Goal: Task Accomplishment & Management: Use online tool/utility

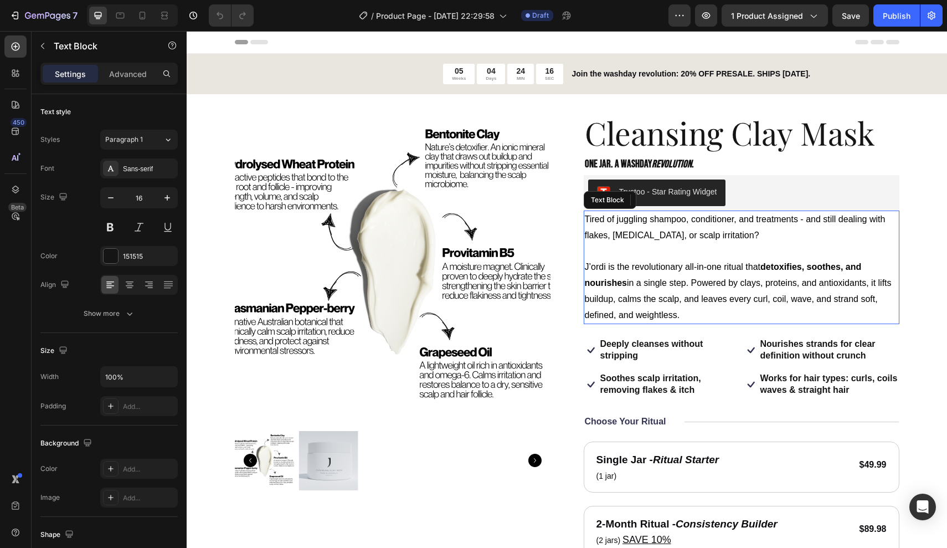
drag, startPoint x: 657, startPoint y: 243, endPoint x: 640, endPoint y: 246, distance: 17.4
click at [657, 244] on p at bounding box center [741, 252] width 313 height 16
click at [614, 252] on p at bounding box center [741, 252] width 313 height 16
click at [682, 308] on p "J’ordi is the revolutionary all-in-one ritual that detoxifies, soothes, and nou…" at bounding box center [741, 291] width 313 height 64
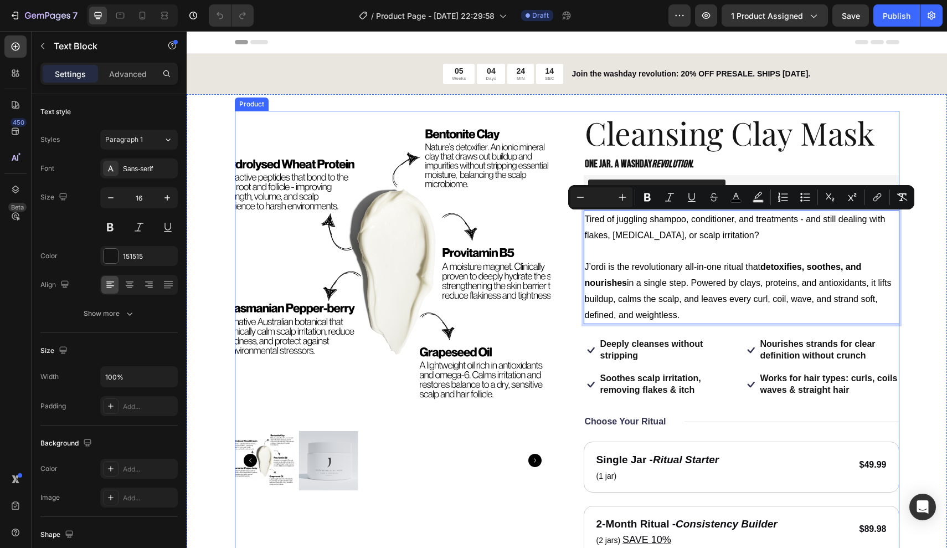
drag, startPoint x: 683, startPoint y: 312, endPoint x: 573, endPoint y: 181, distance: 171.4
click at [573, 181] on div "Product Images Cleansing Clay Mask Product Title One jar. A washday revolution …" at bounding box center [567, 421] width 665 height 621
copy div "Tired of juggling shampoo, conditioner, and treatments - and still dealing with…"
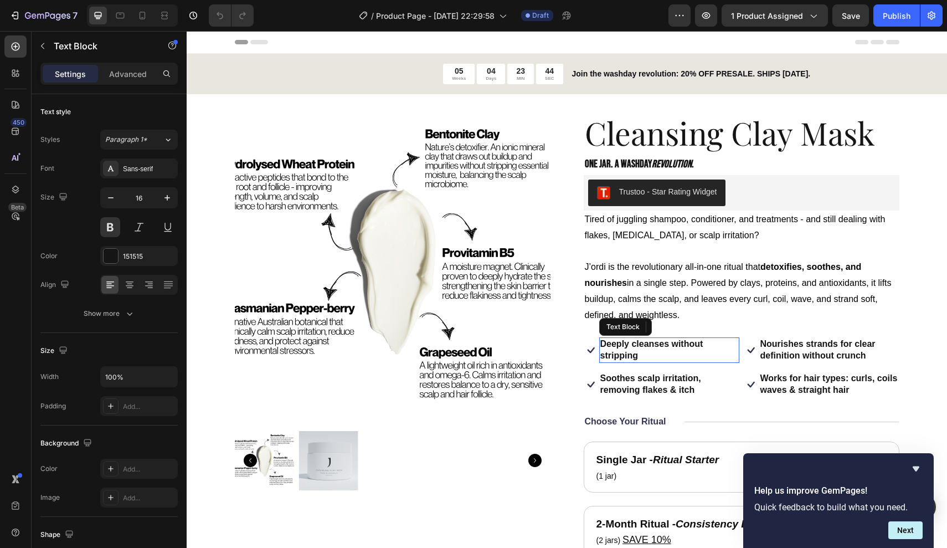
click at [683, 341] on p "Deeply cleanses without stripping" at bounding box center [669, 349] width 138 height 23
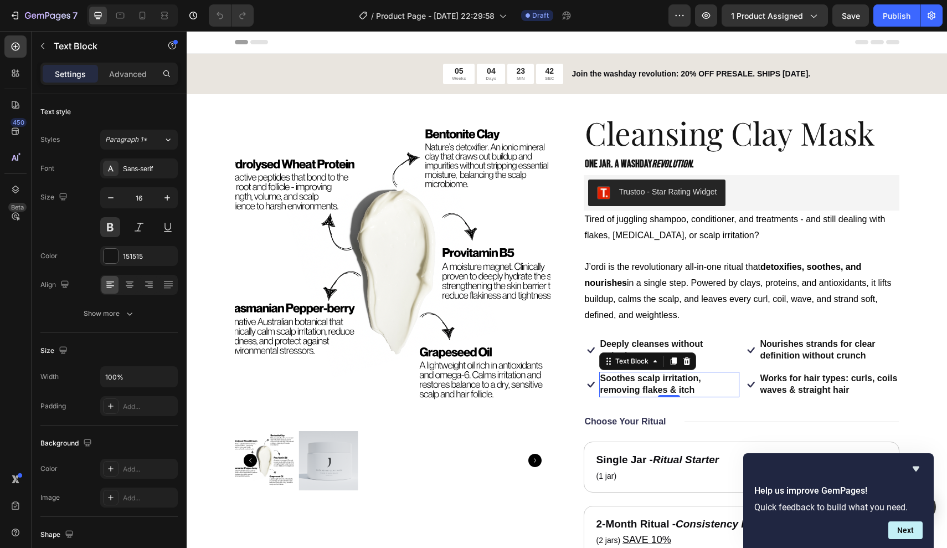
click at [655, 377] on p "Soothes scalp irritation, removing flakes & itch" at bounding box center [669, 384] width 138 height 23
click at [826, 393] on div "Cleansing Clay Mask Product Title One jar. A washday revolution . Text Block Tr…" at bounding box center [742, 421] width 316 height 621
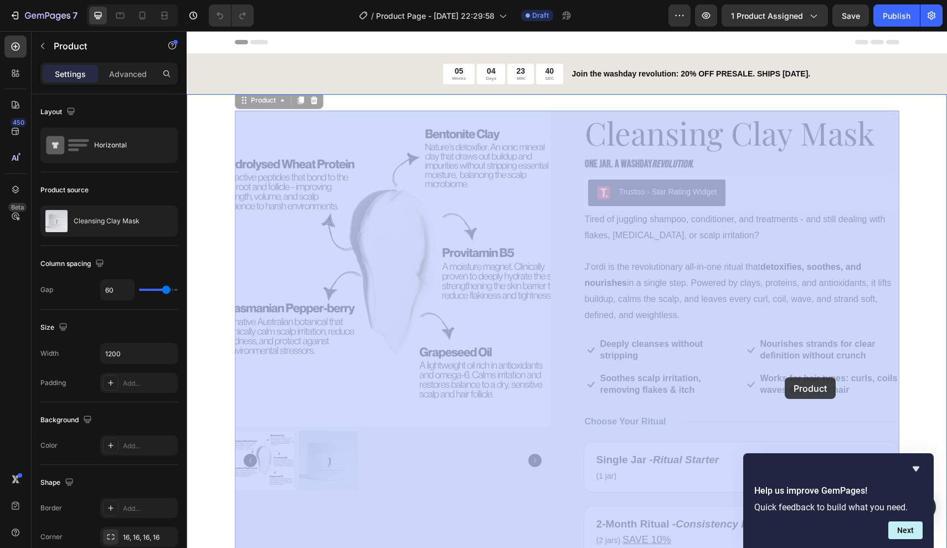
drag, startPoint x: 574, startPoint y: 333, endPoint x: 798, endPoint y: 379, distance: 228.5
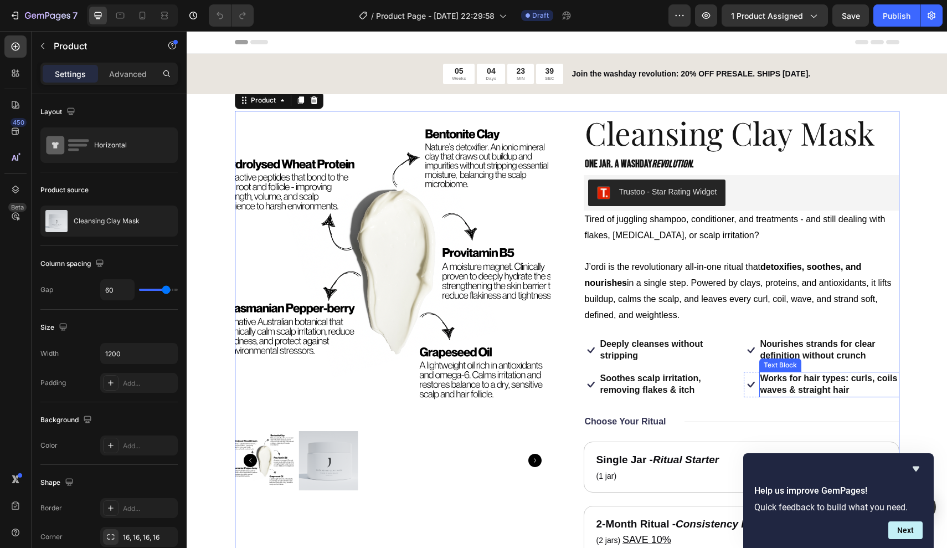
click at [805, 380] on p "Works for hair types: curls, coils waves & straight hair" at bounding box center [829, 384] width 138 height 23
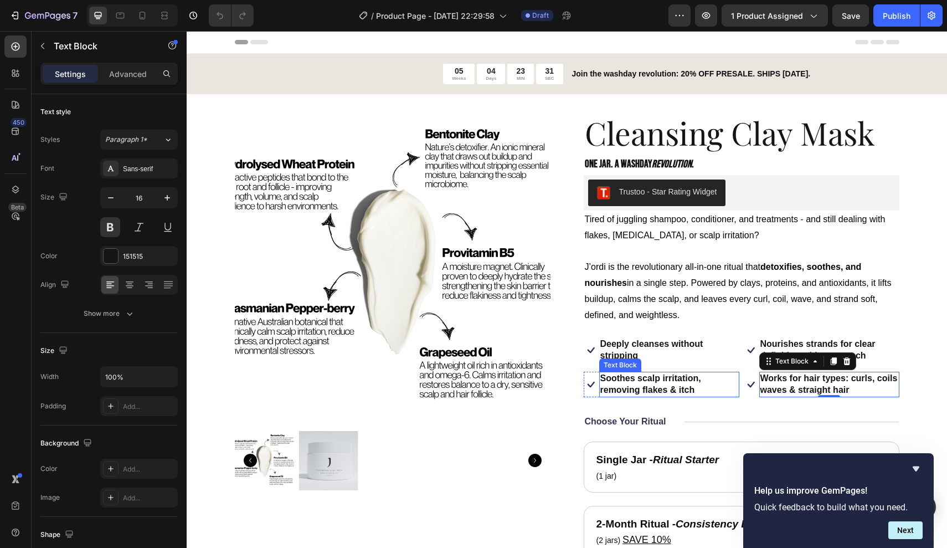
click at [666, 376] on p "Soothes scalp irritation, removing flakes & itch" at bounding box center [669, 384] width 138 height 23
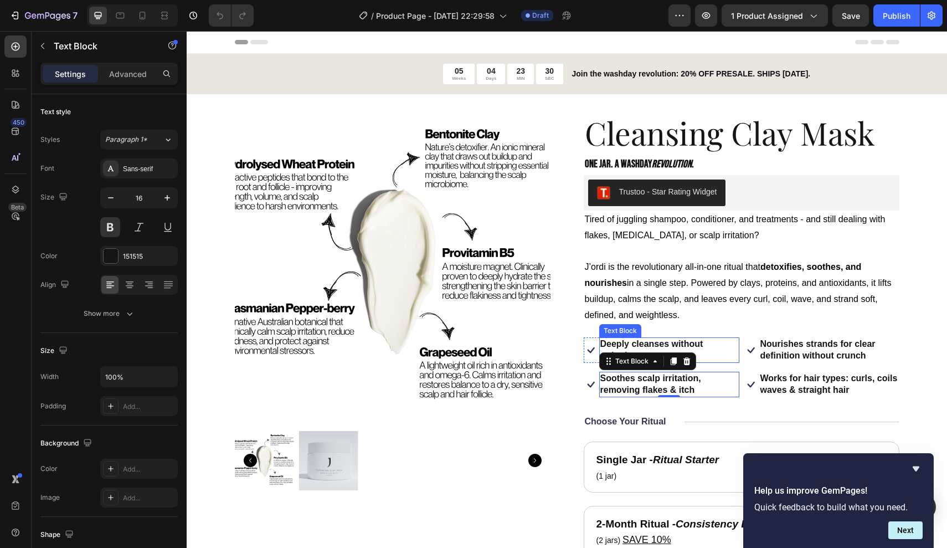
click at [653, 338] on p "Deeply cleanses without stripping" at bounding box center [669, 349] width 138 height 23
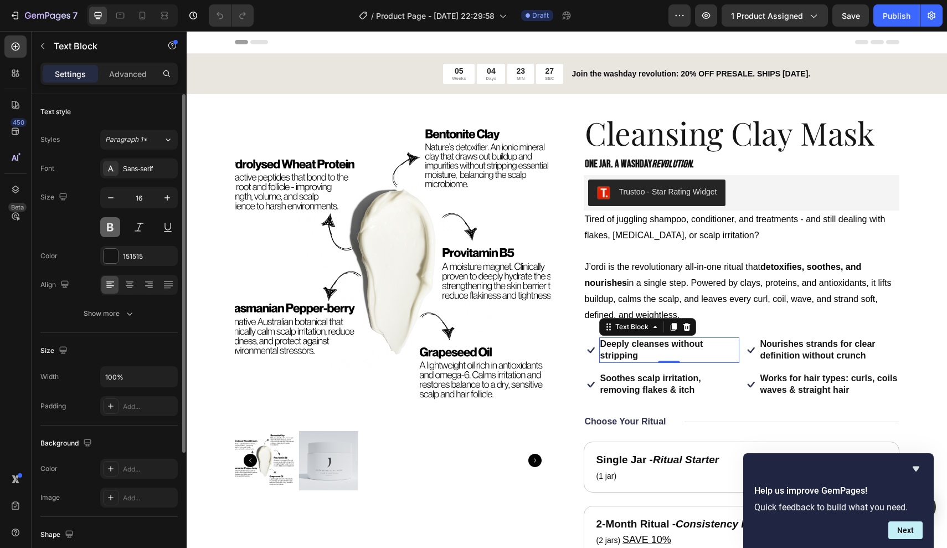
click at [108, 227] on button at bounding box center [110, 227] width 20 height 20
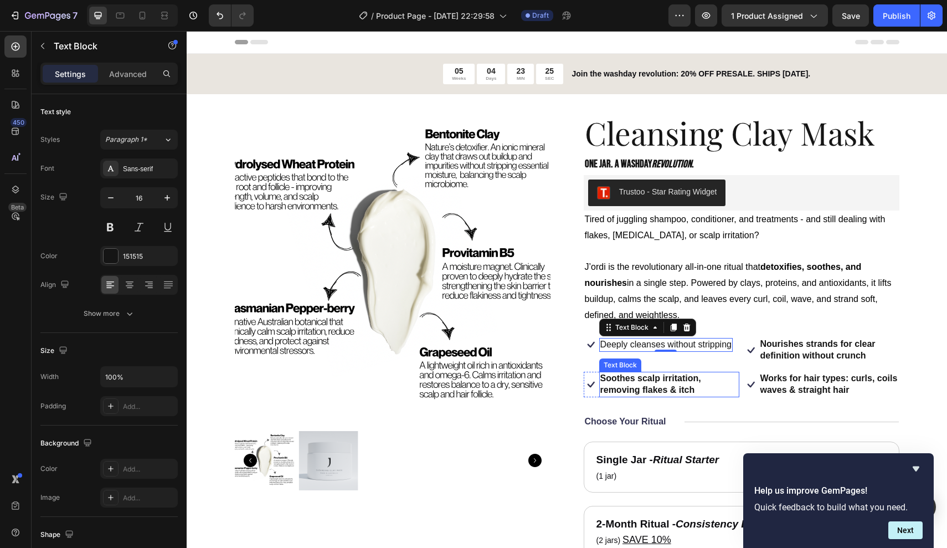
click at [662, 374] on p "Soothes scalp irritation, removing flakes & itch" at bounding box center [669, 384] width 138 height 23
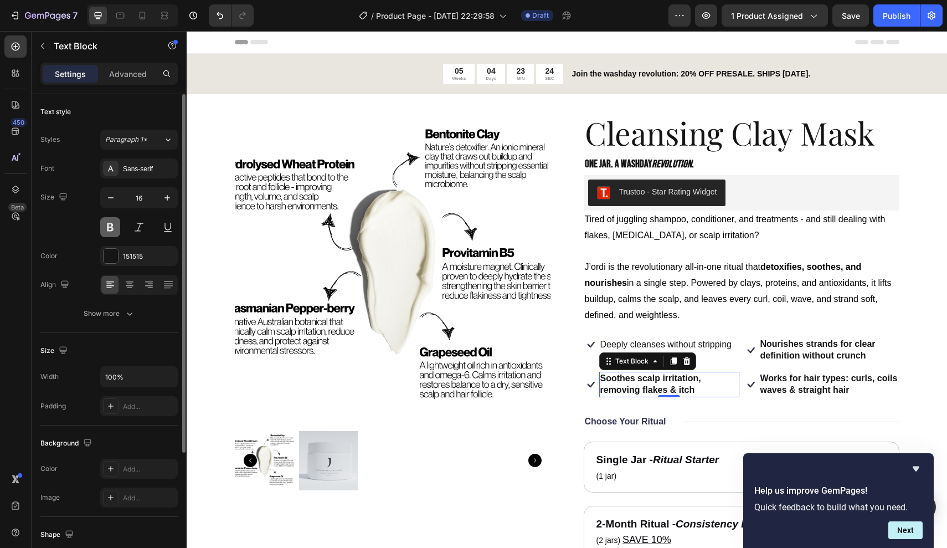
click at [115, 228] on button at bounding box center [110, 227] width 20 height 20
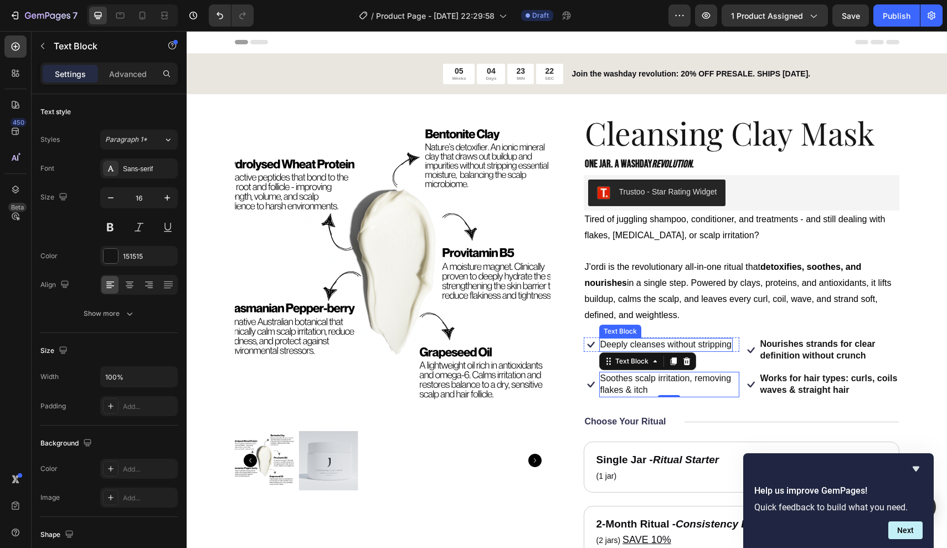
click at [651, 339] on p "Deeply cleanses without stripping" at bounding box center [665, 345] width 131 height 12
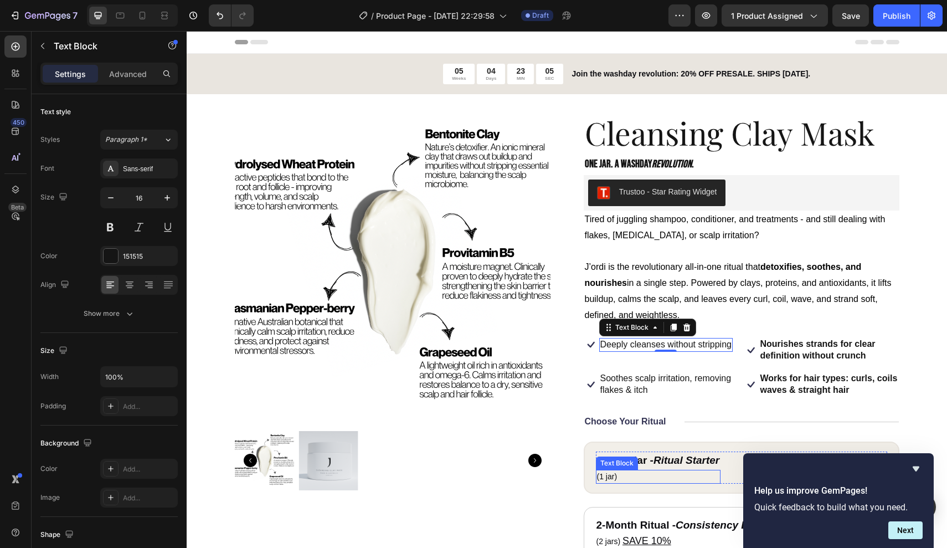
click at [651, 471] on p "(1 jar)" at bounding box center [658, 477] width 123 height 12
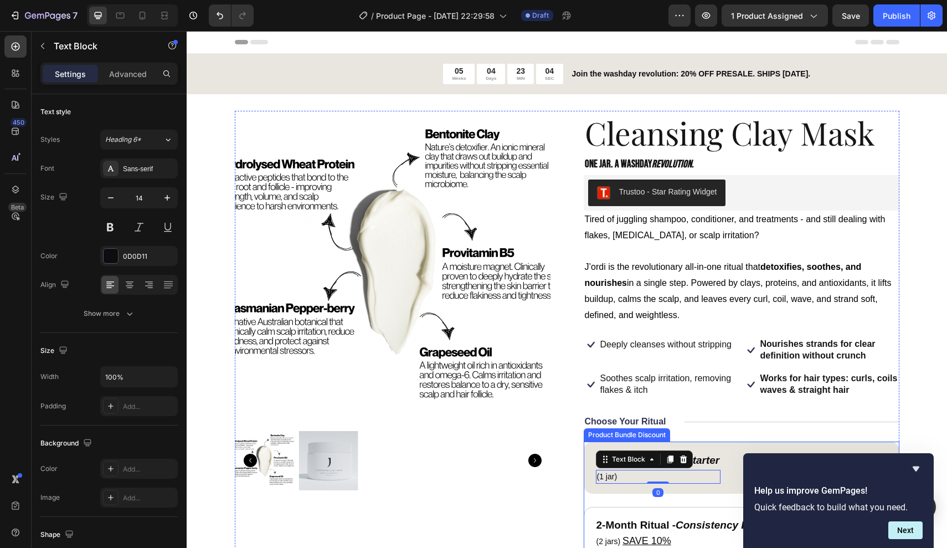
click at [614, 433] on div "Product Bundle Discount" at bounding box center [627, 434] width 86 height 13
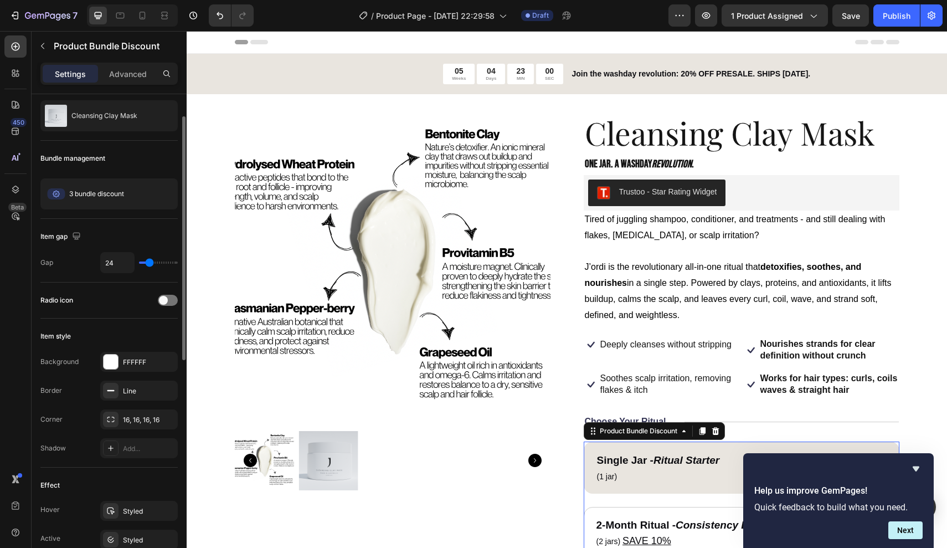
scroll to position [32, 0]
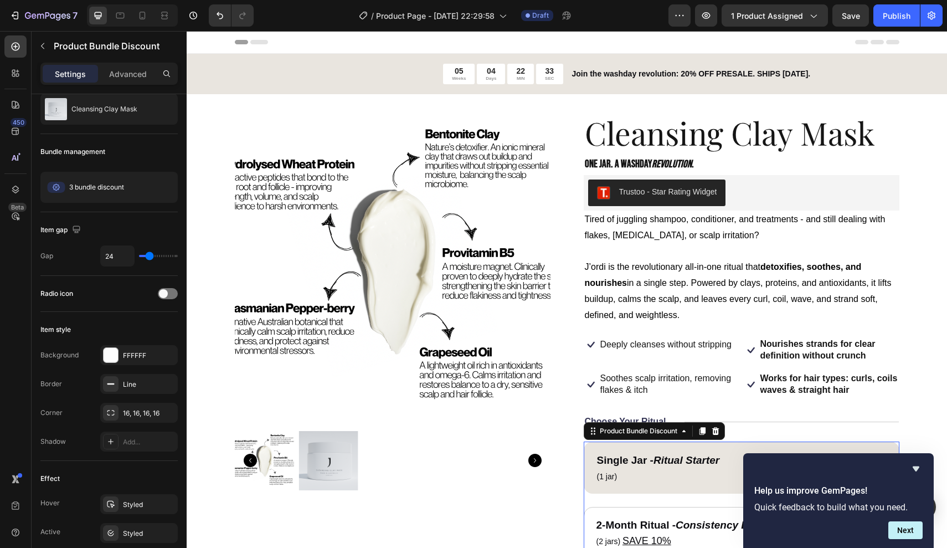
drag, startPoint x: 701, startPoint y: 428, endPoint x: 695, endPoint y: 482, distance: 54.6
click at [695, 482] on div "Single Jar - Ritual Starter Text Block (1 jar) Text Block $49.99 Product Price …" at bounding box center [742, 531] width 316 height 181
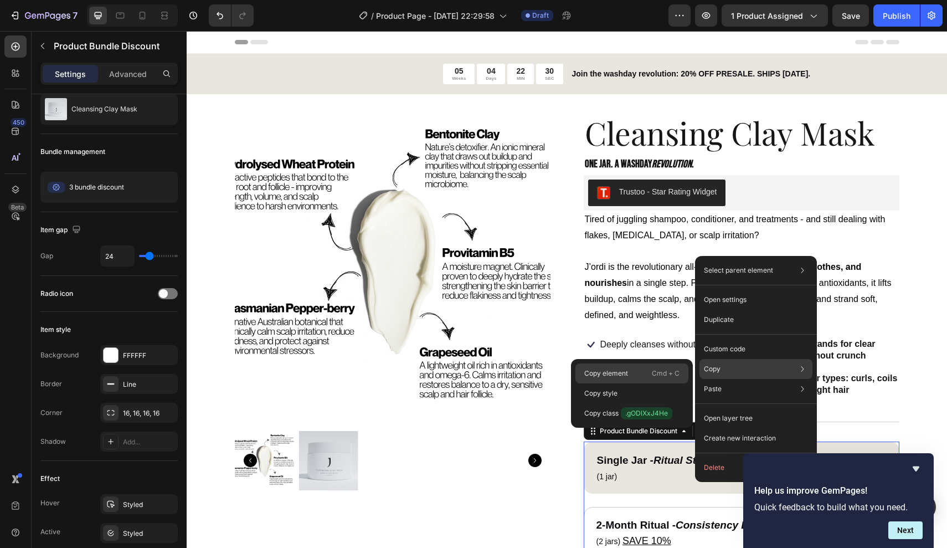
click at [644, 374] on div "Copy element Cmd + C" at bounding box center [631, 373] width 113 height 20
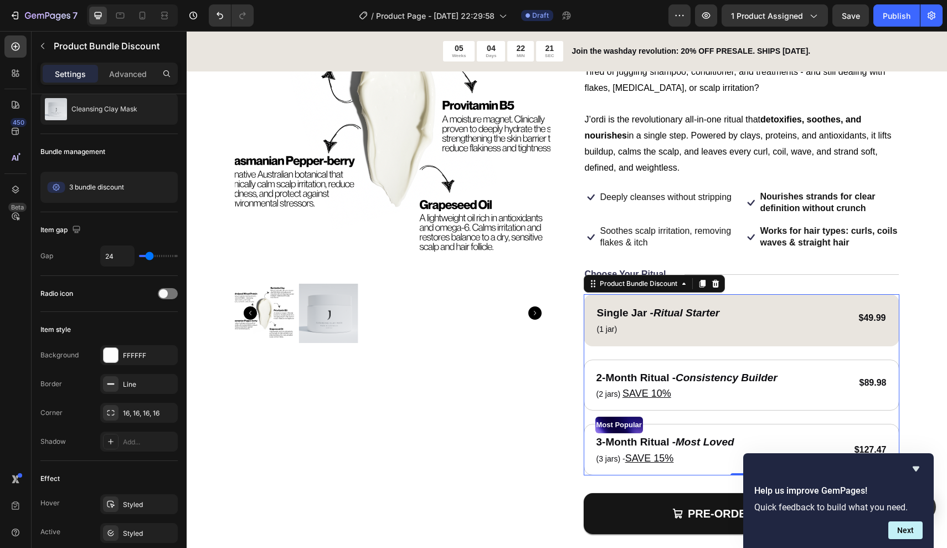
scroll to position [146, 0]
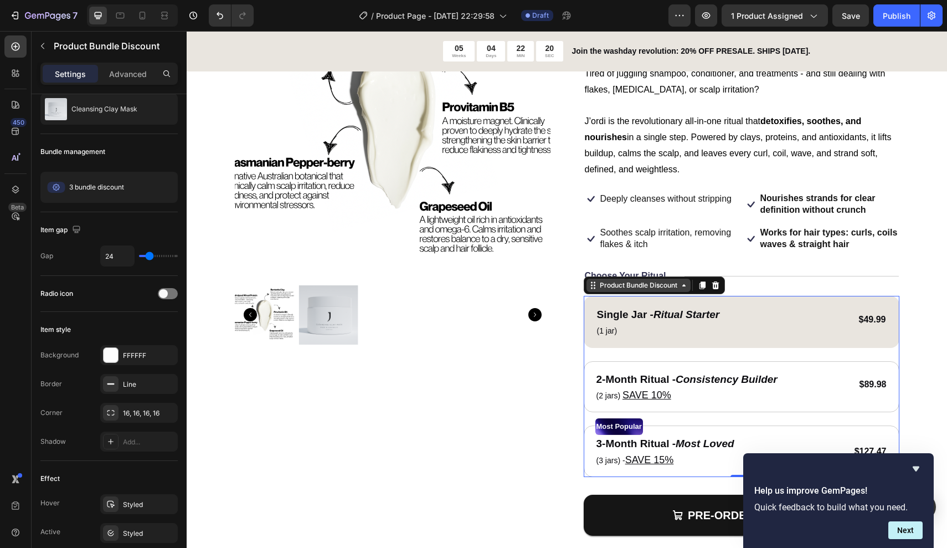
click at [685, 281] on icon at bounding box center [684, 285] width 9 height 9
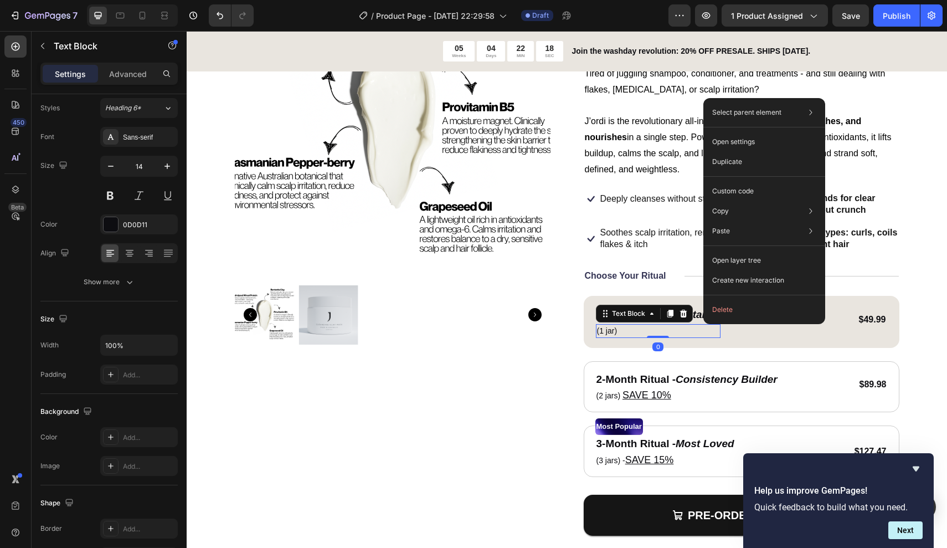
scroll to position [0, 0]
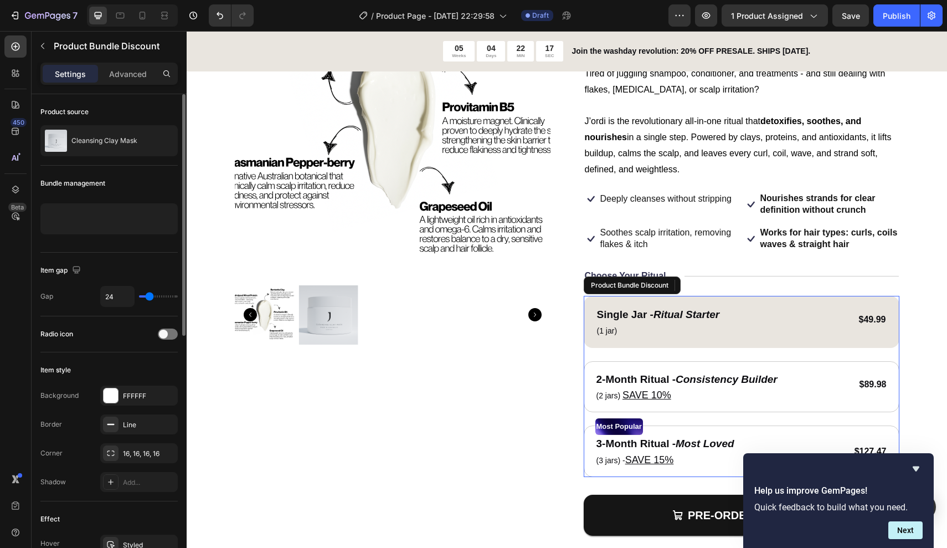
click at [702, 343] on div "Single Jar - Ritual Starter Text Block (1 jar) Text Block 0 $49.99 Product Pric…" at bounding box center [742, 386] width 316 height 181
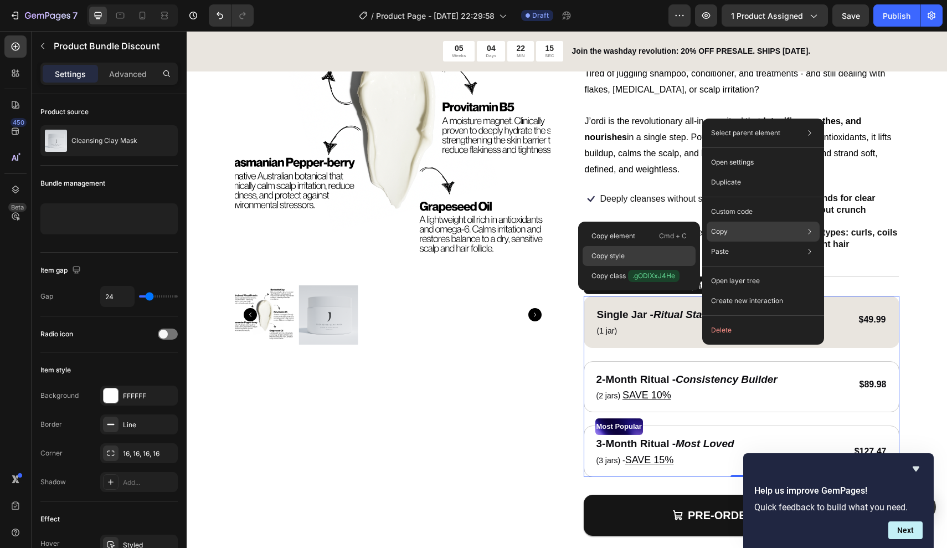
drag, startPoint x: 655, startPoint y: 255, endPoint x: 468, endPoint y: 225, distance: 189.1
click at [655, 255] on div "Copy style" at bounding box center [639, 256] width 113 height 20
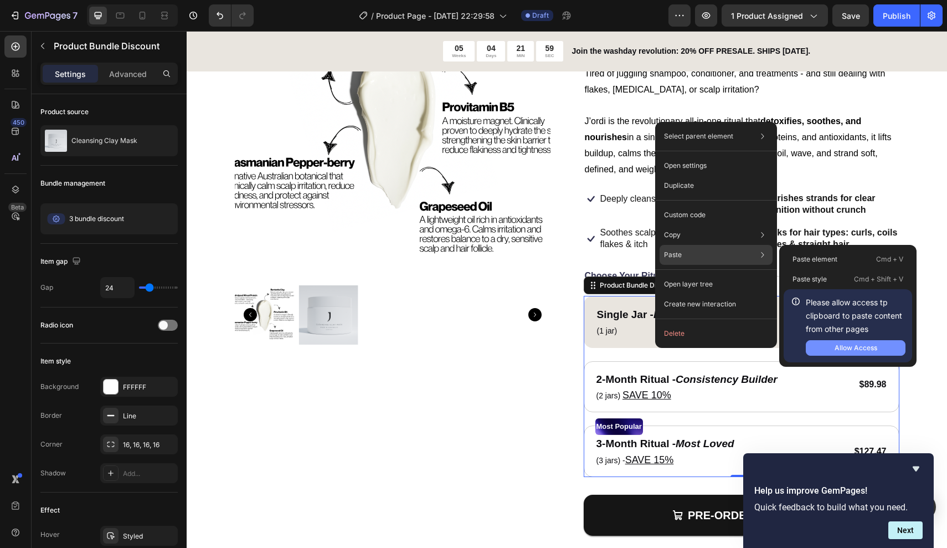
click at [839, 348] on div "Allow Access" at bounding box center [856, 348] width 43 height 10
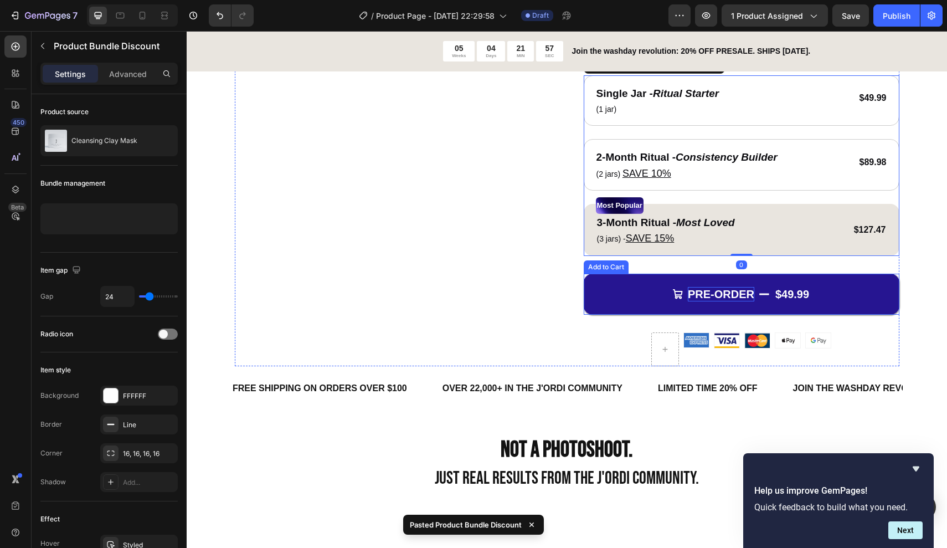
scroll to position [338, 0]
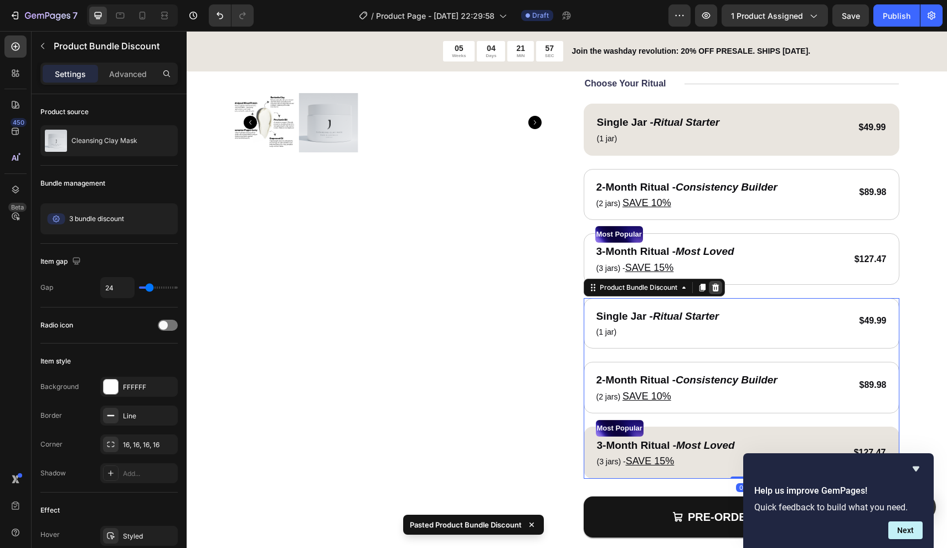
click at [719, 285] on icon at bounding box center [715, 287] width 9 height 9
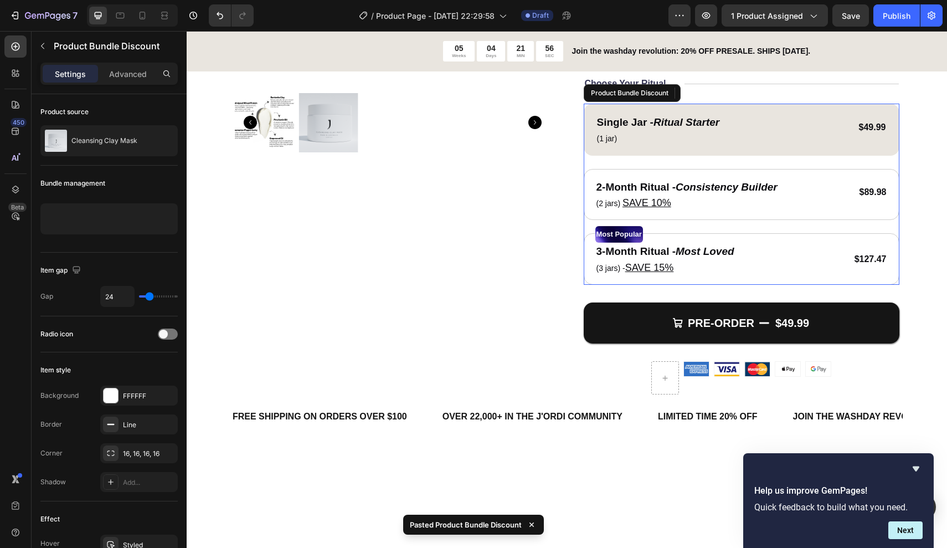
click at [737, 219] on div "Single Jar - Ritual Starter Text Block (1 jar) Text Block $49.99 Product Price …" at bounding box center [742, 194] width 316 height 181
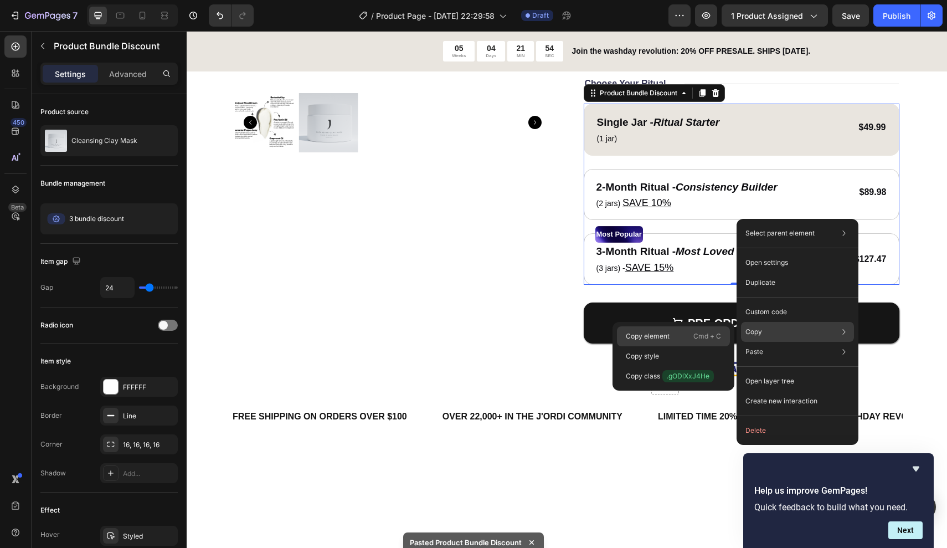
click at [687, 340] on div "Copy element Cmd + C" at bounding box center [673, 336] width 113 height 20
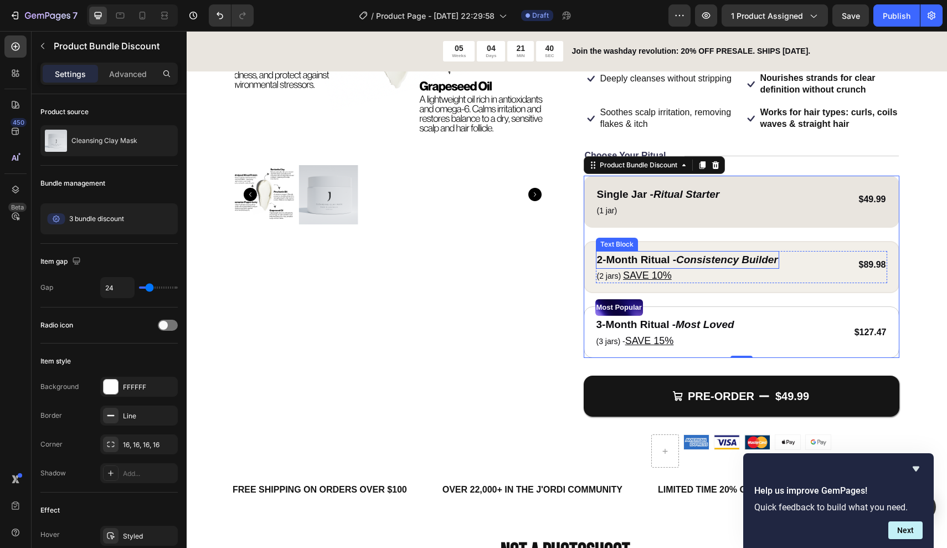
scroll to position [125, 0]
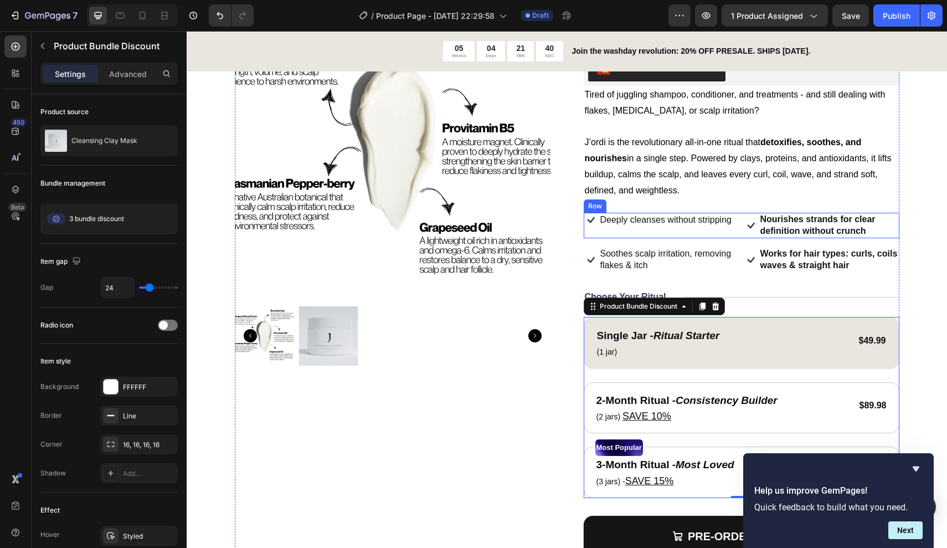
click at [662, 227] on div "Icon Deeply cleanses without stripping Text Block Row" at bounding box center [662, 225] width 156 height 25
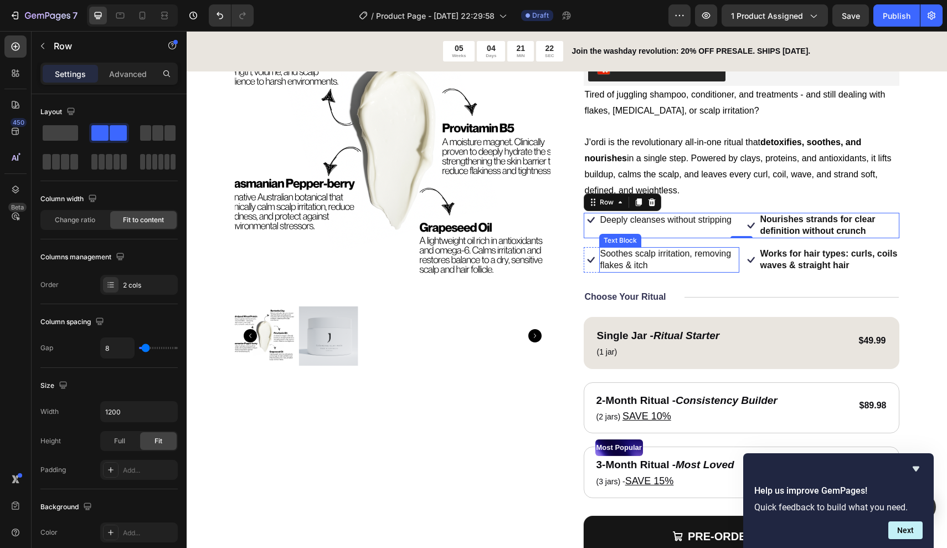
click at [665, 261] on p "Soothes scalp irritation, removing flakes & itch" at bounding box center [669, 259] width 138 height 23
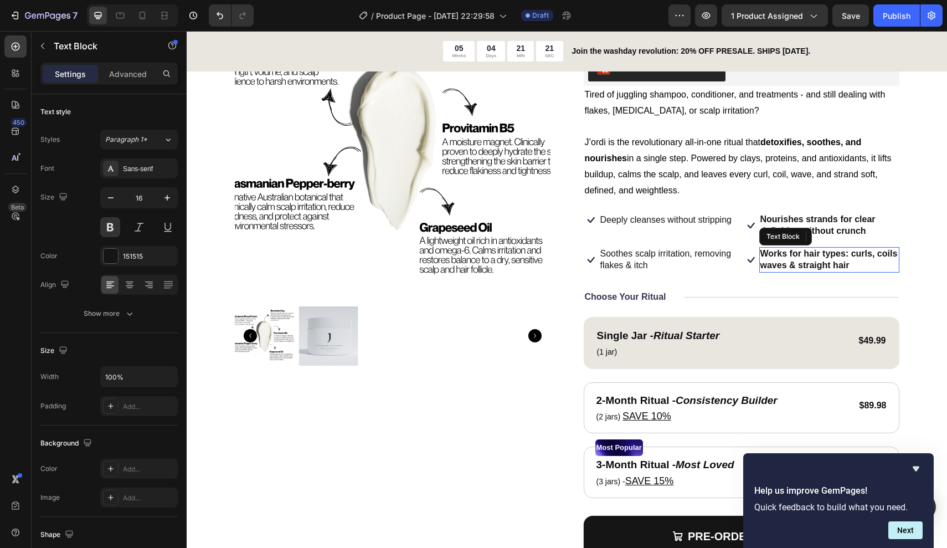
click at [794, 259] on p "Works for hair types: curls, coils waves & straight hair" at bounding box center [829, 259] width 138 height 23
click at [785, 217] on p "Nourishes strands for clear definition without crunch" at bounding box center [829, 225] width 138 height 23
click at [858, 226] on p "Nourishes strands for clear definition without crunch" at bounding box center [829, 225] width 138 height 23
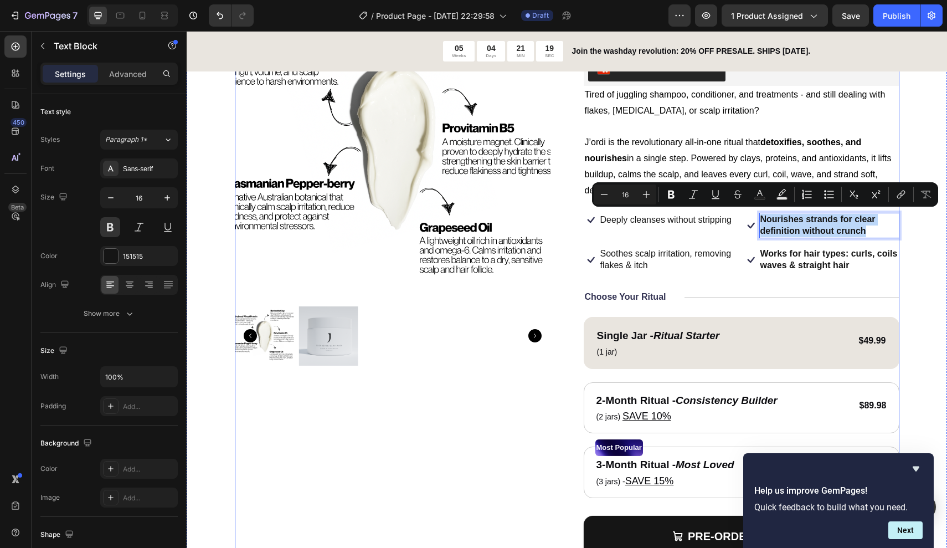
drag, startPoint x: 876, startPoint y: 226, endPoint x: 749, endPoint y: 206, distance: 128.4
click at [749, 206] on div "Cleansing Clay Mask Product Title One jar. A washday revolution . Text Block Tr…" at bounding box center [742, 297] width 316 height 622
click at [661, 254] on p "Soothes scalp irritation, removing flakes & itch" at bounding box center [669, 259] width 138 height 23
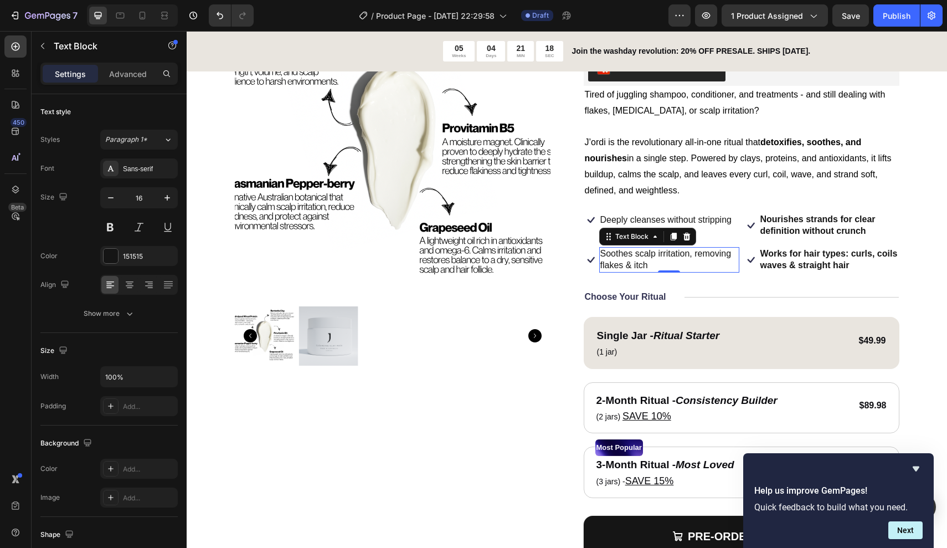
click at [649, 257] on p "Soothes scalp irritation, removing flakes & itch" at bounding box center [669, 259] width 138 height 23
drag, startPoint x: 649, startPoint y: 257, endPoint x: 573, endPoint y: 249, distance: 76.3
click at [572, 249] on div "Product Images Cleansing Clay Mask Product Title One jar. A washday revolution …" at bounding box center [567, 297] width 665 height 622
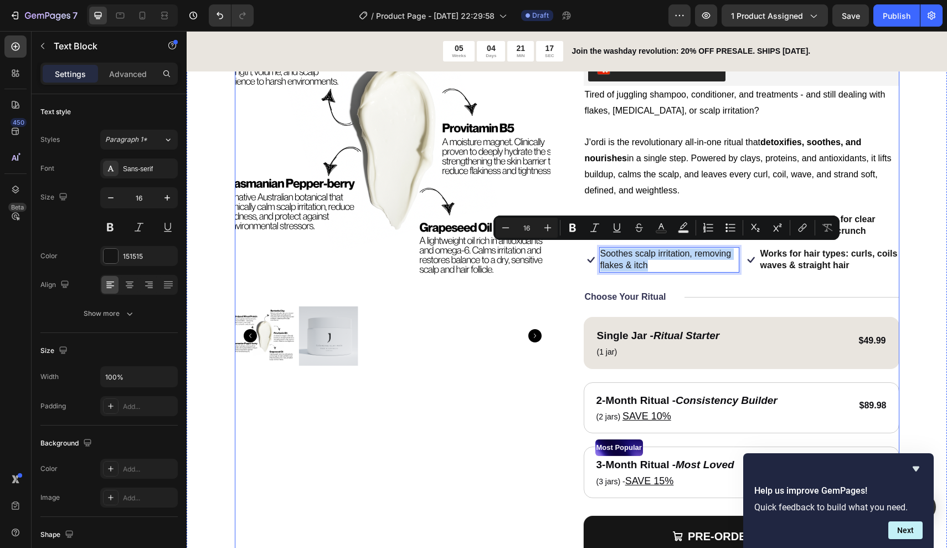
copy p "Soothes scalp irritation, removing flakes & itch"
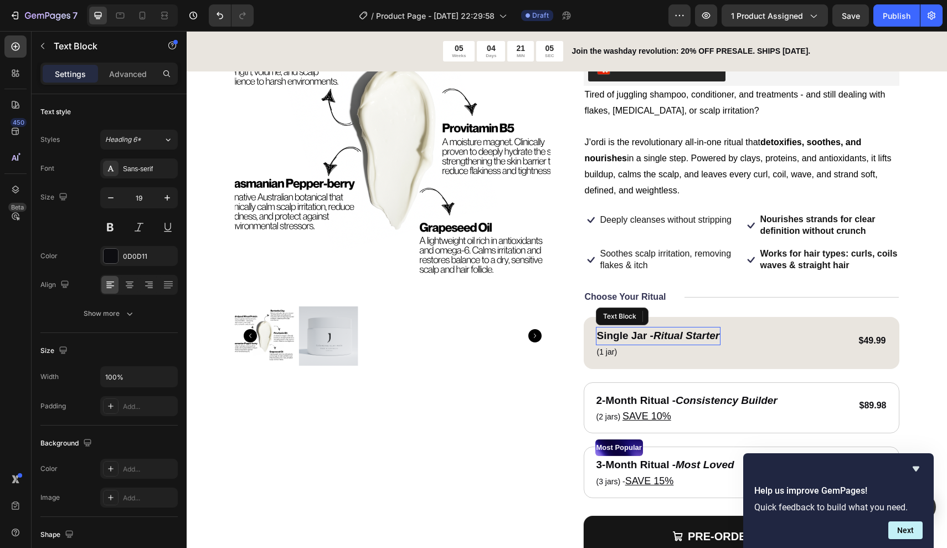
click at [668, 328] on p "Single Jar - Ritual Starter" at bounding box center [658, 336] width 123 height 16
click at [687, 328] on p "Single Jar - Ritual Starter" at bounding box center [658, 336] width 123 height 16
click at [707, 328] on p "Single Jar - Ritual Starter" at bounding box center [658, 336] width 123 height 16
drag, startPoint x: 596, startPoint y: 329, endPoint x: 723, endPoint y: 329, distance: 127.4
click at [721, 329] on div "Single Jar - Ritual Starter" at bounding box center [658, 336] width 125 height 18
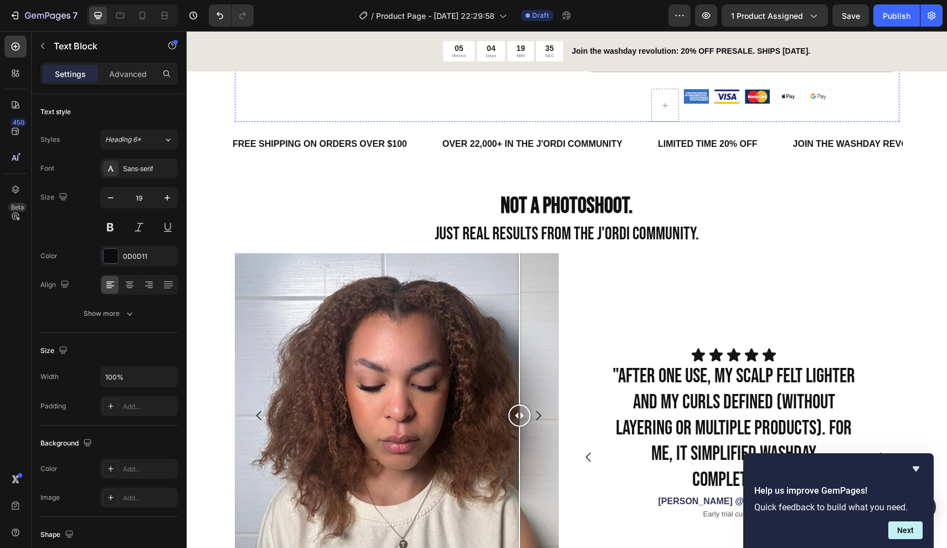
scroll to position [544, 0]
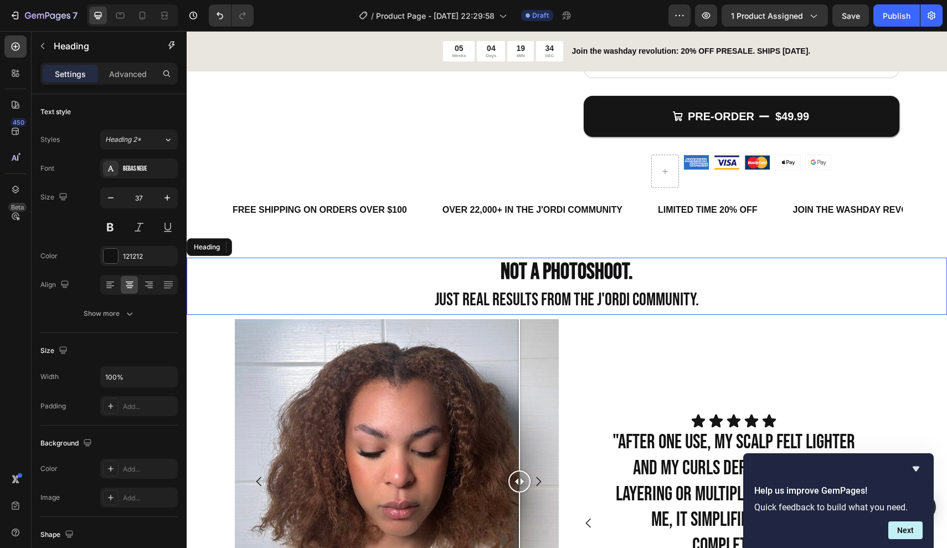
click at [412, 258] on h2 "Not a photoshoot. Just Real Results From the J'ordi Community." at bounding box center [567, 286] width 760 height 57
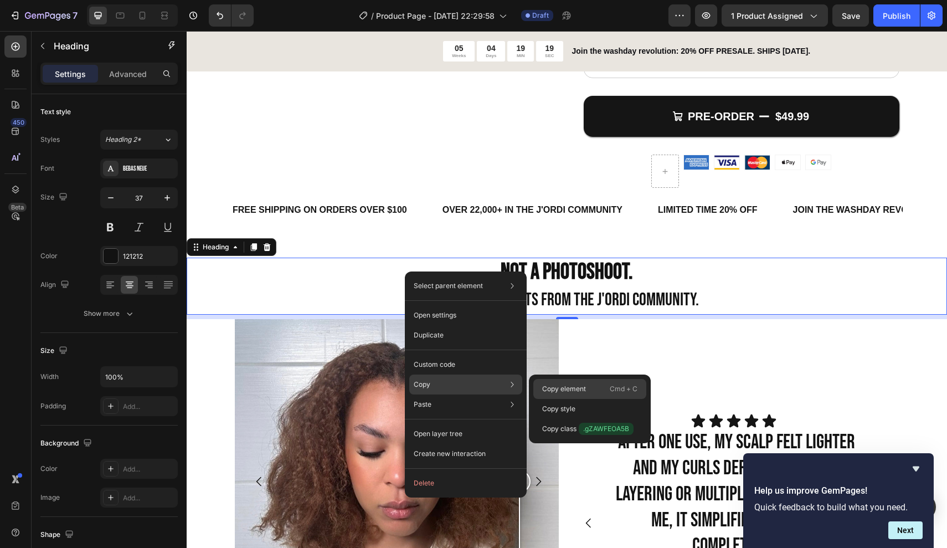
click at [568, 387] on p "Copy element" at bounding box center [564, 389] width 44 height 10
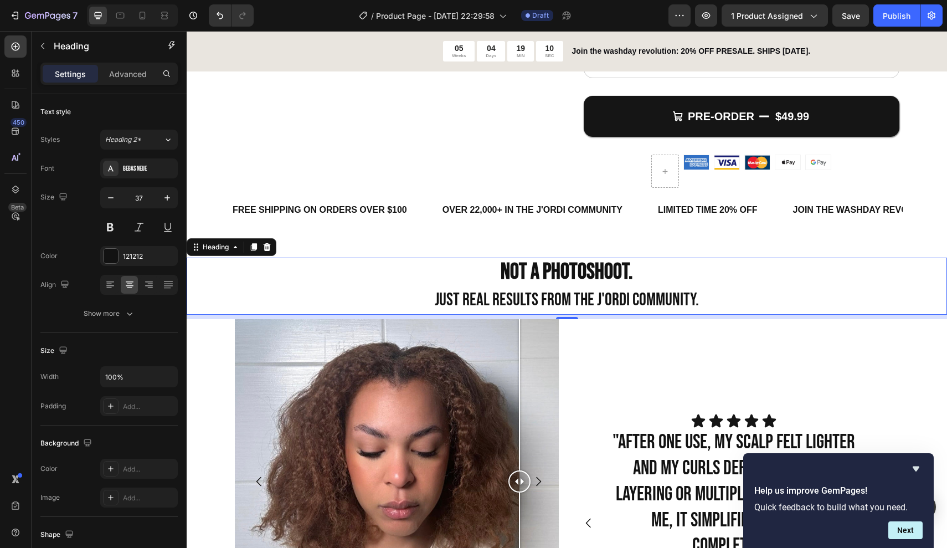
drag, startPoint x: 661, startPoint y: 276, endPoint x: 676, endPoint y: 279, distance: 15.1
click at [661, 276] on h2 "Not a photoshoot. Just Real Results From the J'ordi Community." at bounding box center [567, 286] width 760 height 57
click at [709, 282] on p "Not a photoshoot. Just Real Results From the J'ordi Community." at bounding box center [567, 286] width 758 height 55
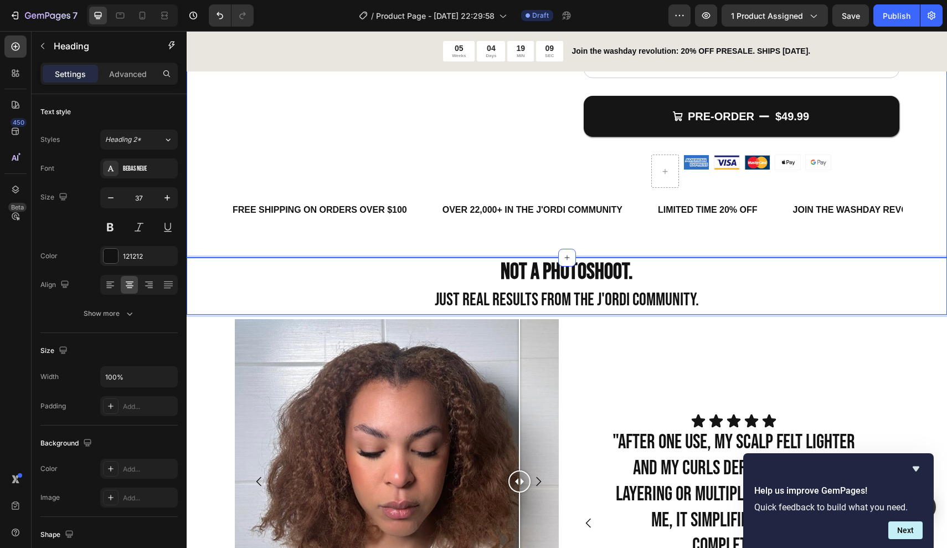
drag, startPoint x: 709, startPoint y: 282, endPoint x: 397, endPoint y: 229, distance: 316.9
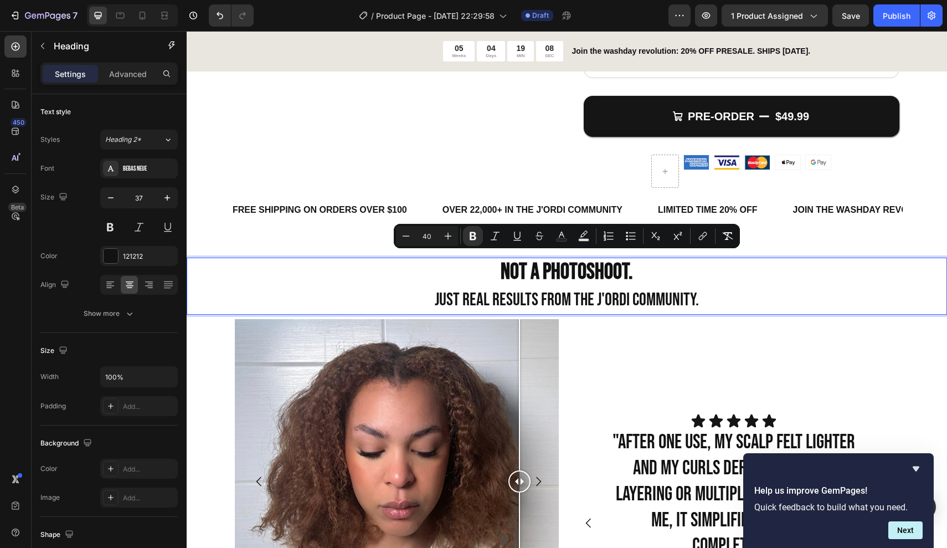
copy p "Not a photoshoot. Just Real Results From the J'ordi Community."
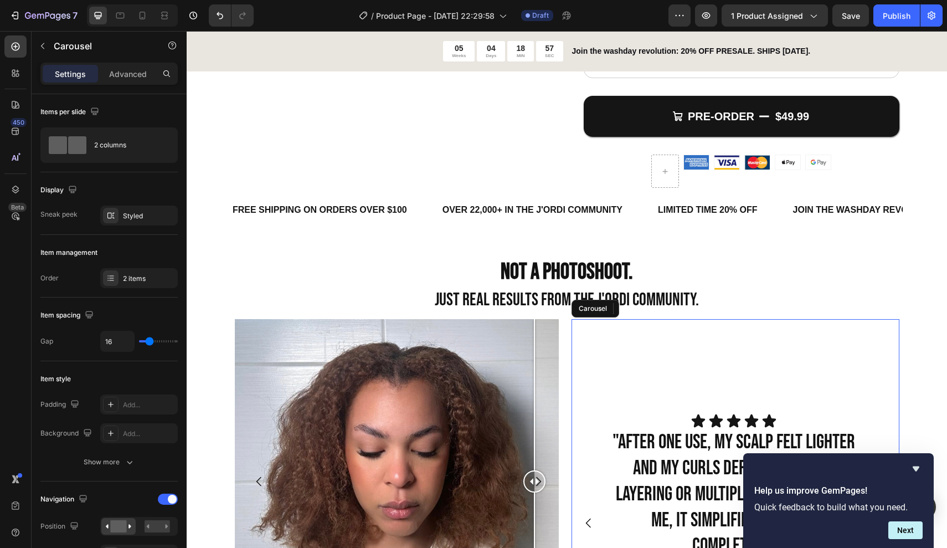
click at [680, 319] on div "Icon Icon Icon Icon Icon Icon List "After one use, my scalp felt lighter and my…" at bounding box center [736, 483] width 328 height 329
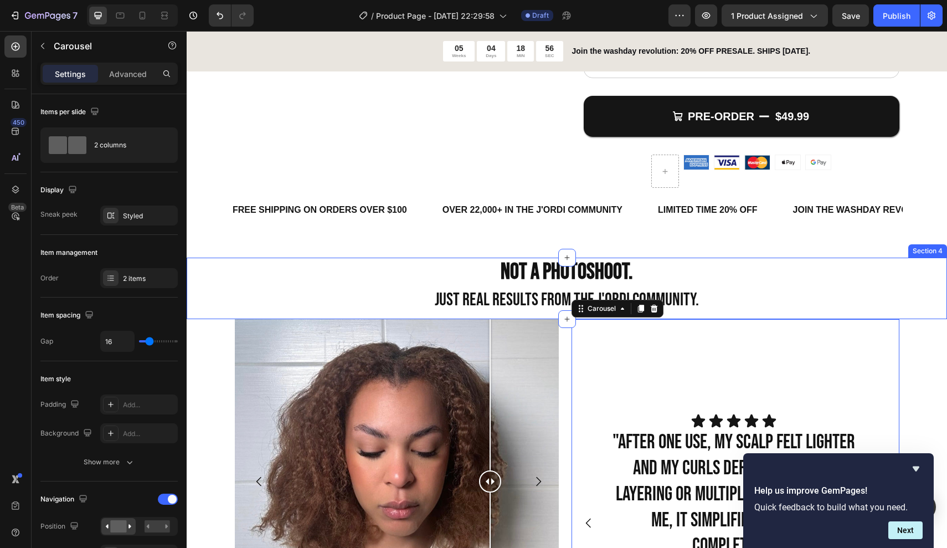
scroll to position [642, 0]
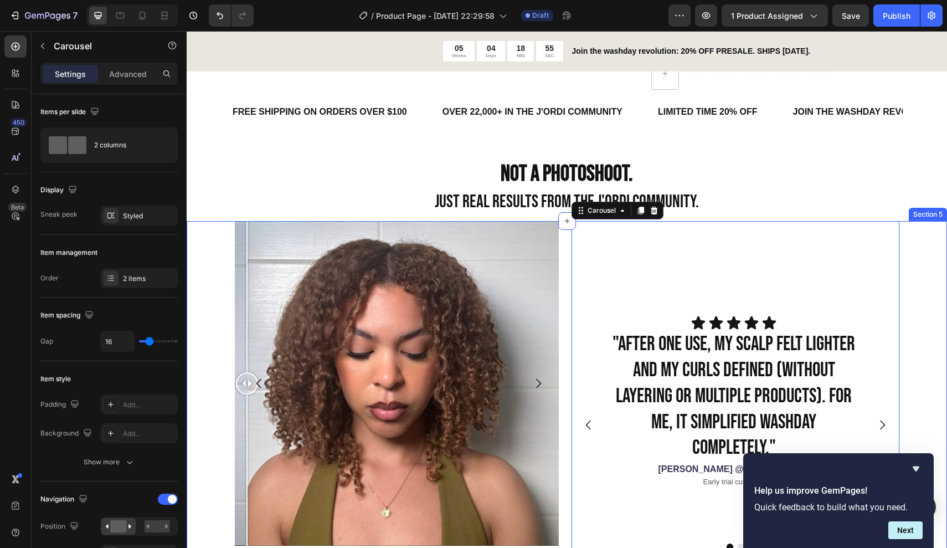
click at [195, 245] on div "Image Comparison Image Comparison Carousel Icon Icon Icon Icon Icon Icon List "…" at bounding box center [567, 396] width 760 height 351
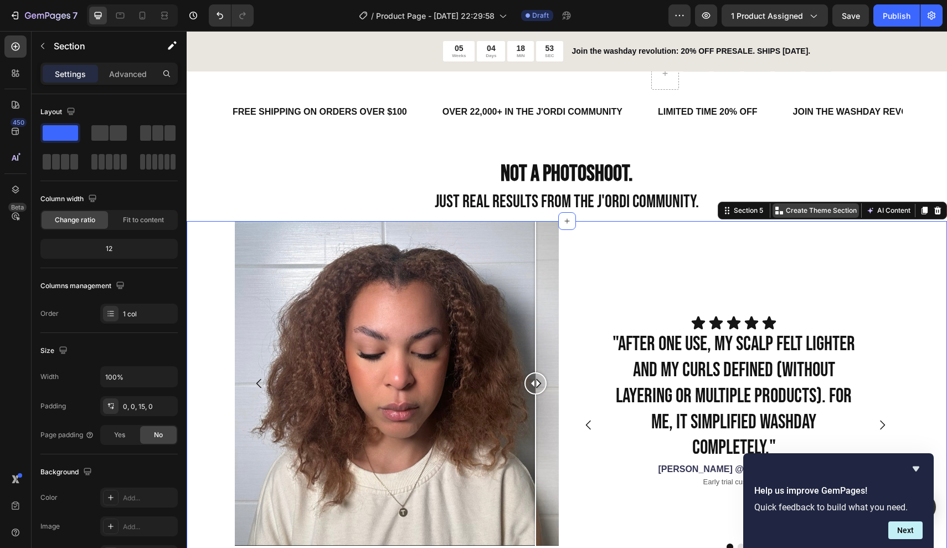
click at [814, 205] on p "Create Theme Section" at bounding box center [821, 210] width 71 height 10
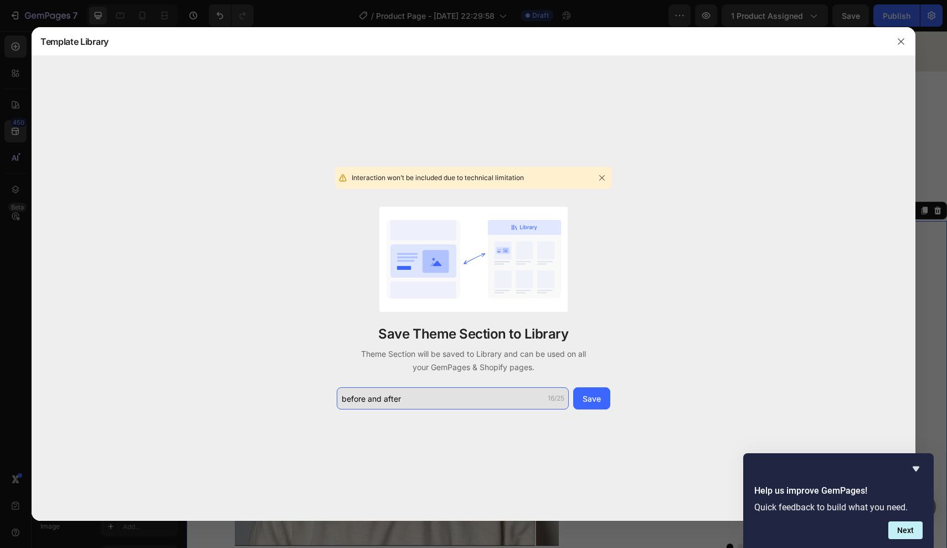
type input "before and after"
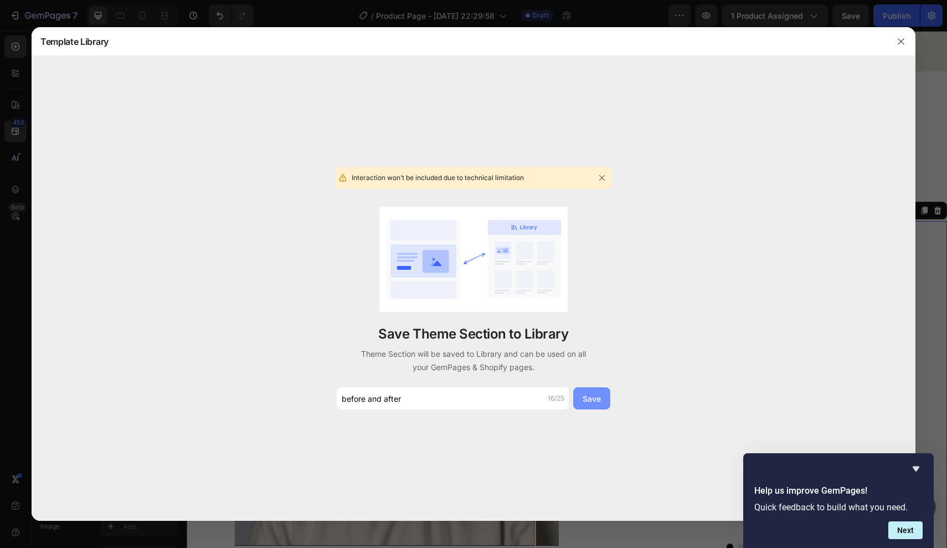
click at [599, 398] on div "Save" at bounding box center [592, 399] width 18 height 12
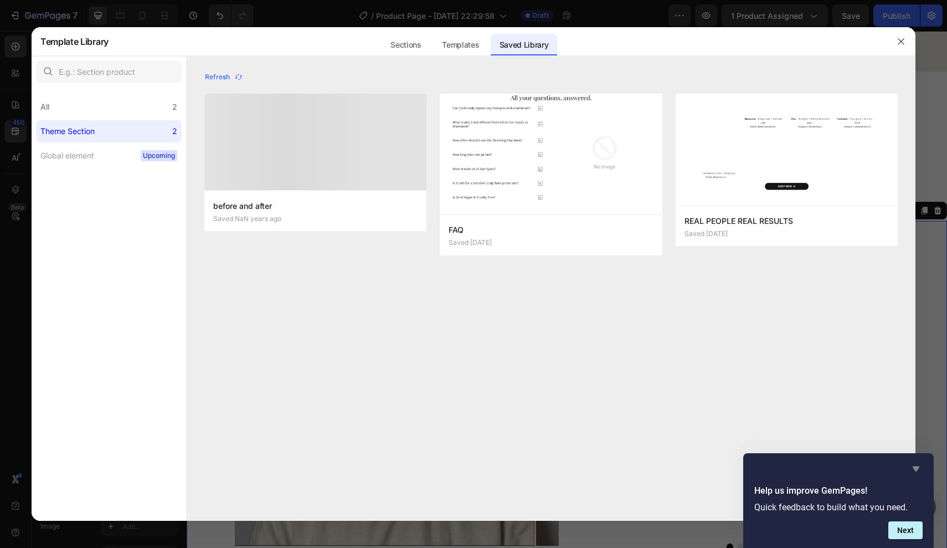
click at [917, 470] on icon "Hide survey" at bounding box center [916, 468] width 7 height 5
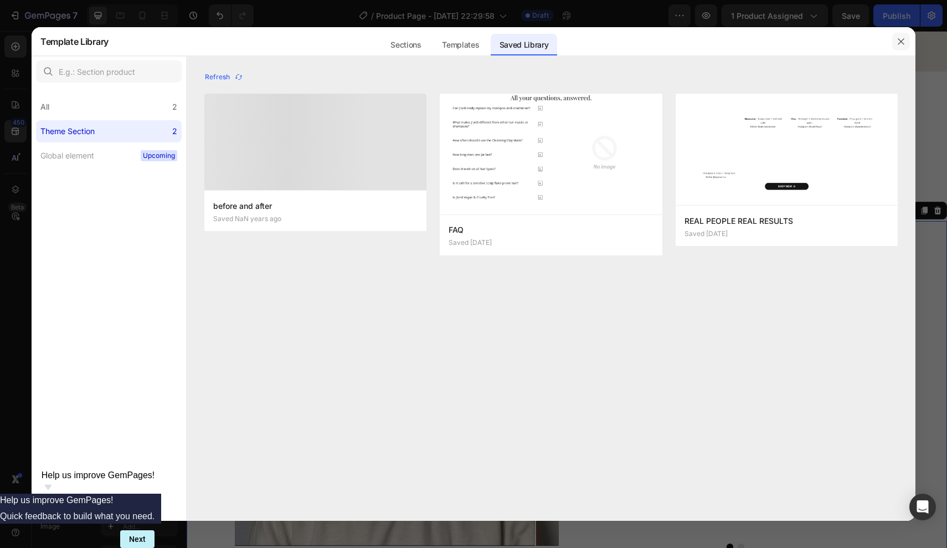
click at [906, 43] on button "button" at bounding box center [901, 42] width 18 height 18
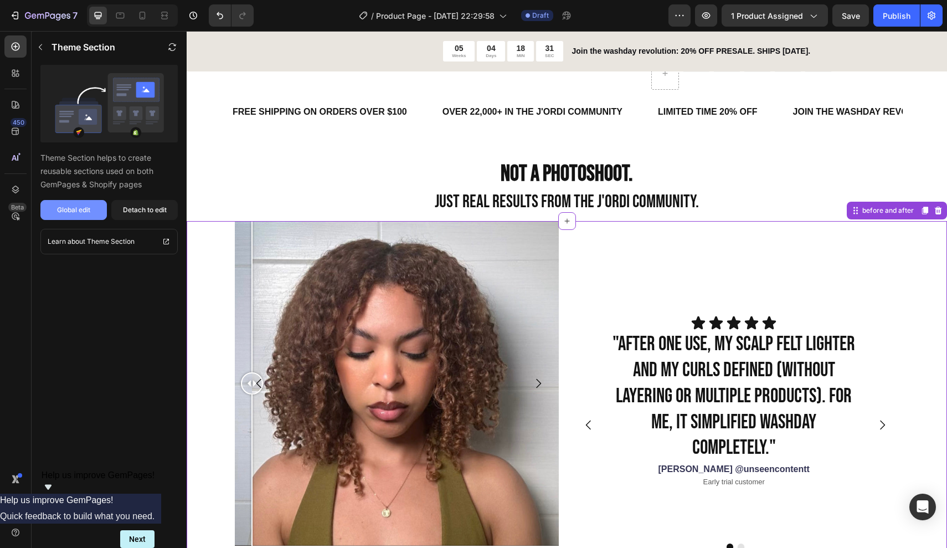
click at [88, 215] on button "Global edit" at bounding box center [73, 210] width 66 height 20
click at [814, 260] on div "Icon Icon Icon Icon Icon Icon List "After one use, my scalp felt lighter and my…" at bounding box center [736, 385] width 328 height 329
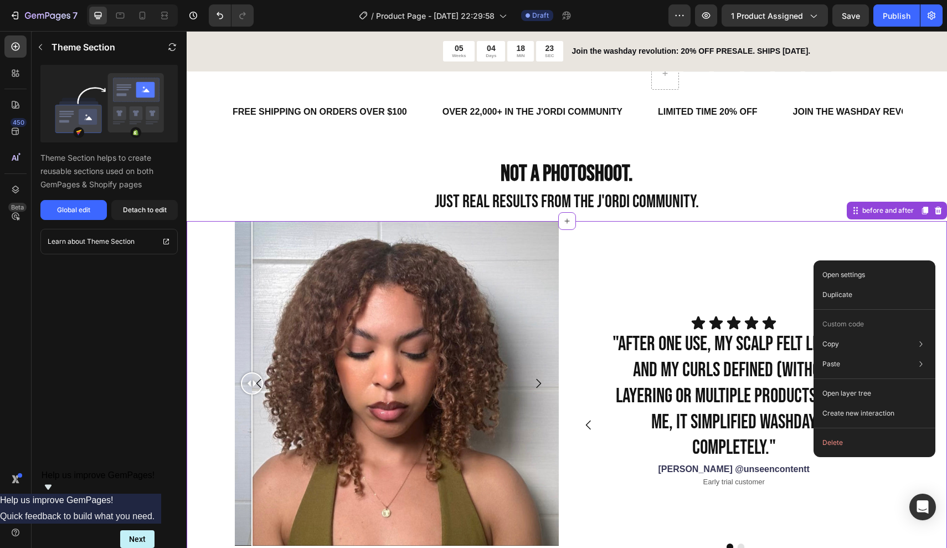
click at [850, 210] on div "before and after" at bounding box center [897, 211] width 100 height 18
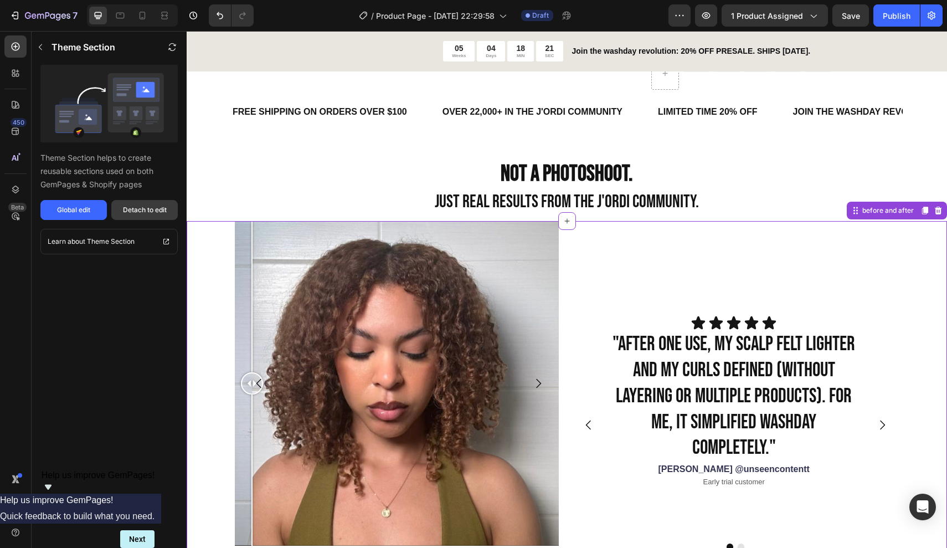
click at [151, 209] on div "Detach to edit" at bounding box center [145, 210] width 44 height 10
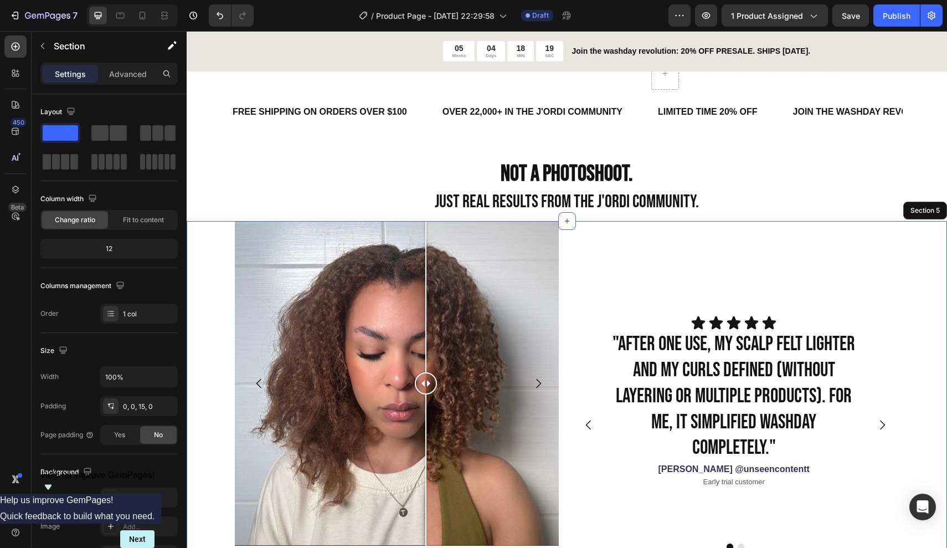
click at [919, 246] on div "Image Comparison Image Comparison Carousel Icon Icon Icon Icon Icon Icon List "…" at bounding box center [567, 396] width 760 height 351
click at [824, 205] on p "Create Theme Section" at bounding box center [821, 210] width 71 height 10
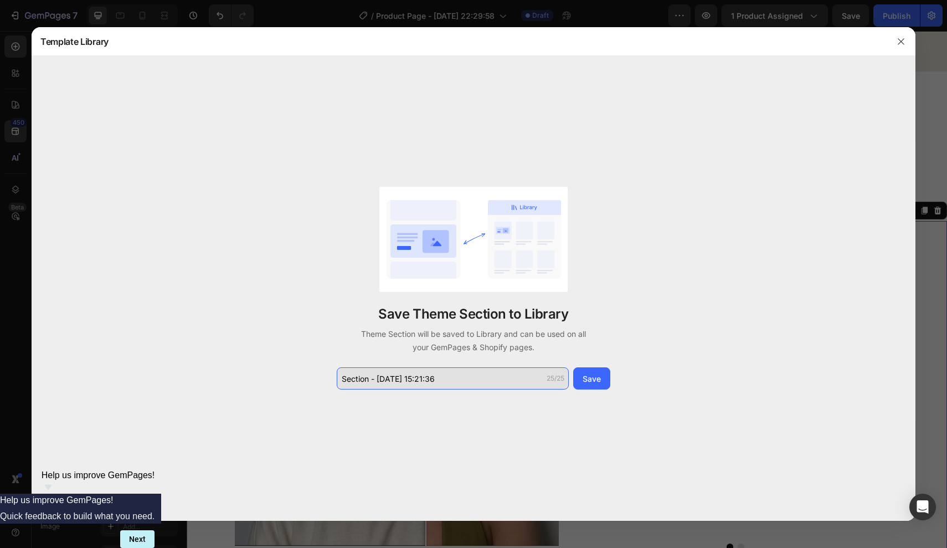
drag, startPoint x: 454, startPoint y: 377, endPoint x: 265, endPoint y: 361, distance: 189.6
click at [265, 366] on div "Save Theme Section to Library Theme Section will be saved to Library and can be…" at bounding box center [474, 288] width 884 height 464
click at [380, 379] on input "Before" at bounding box center [453, 378] width 232 height 22
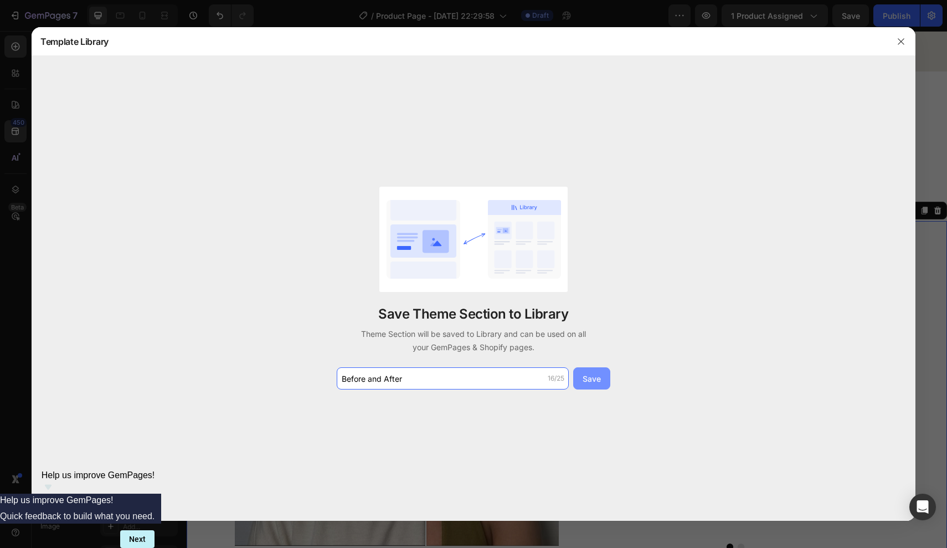
type input "Before and After"
click at [603, 380] on button "Save" at bounding box center [591, 378] width 37 height 22
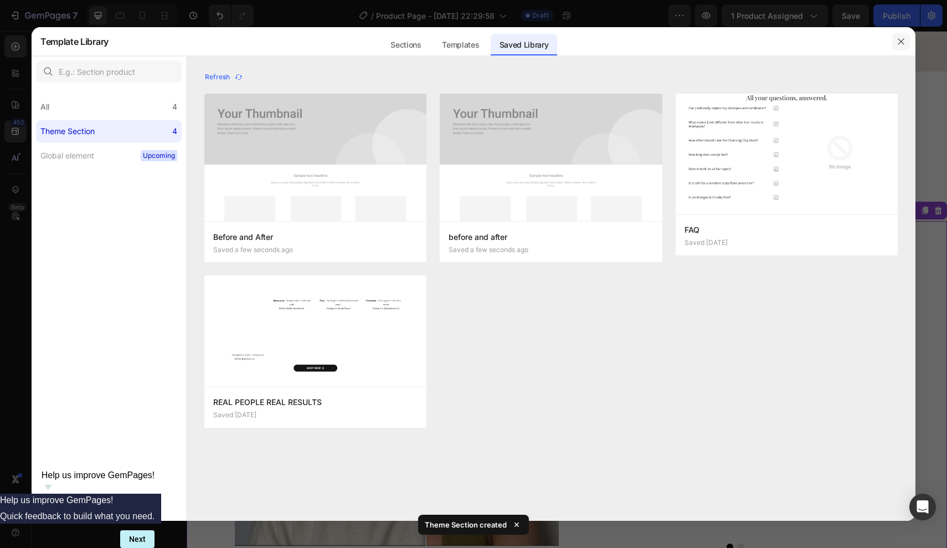
click at [901, 40] on icon "button" at bounding box center [901, 41] width 9 height 9
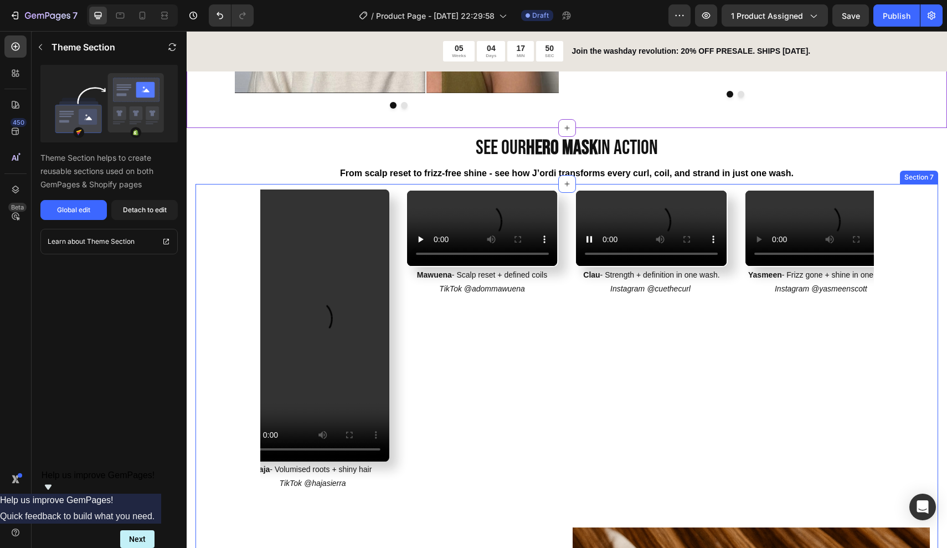
scroll to position [1096, 0]
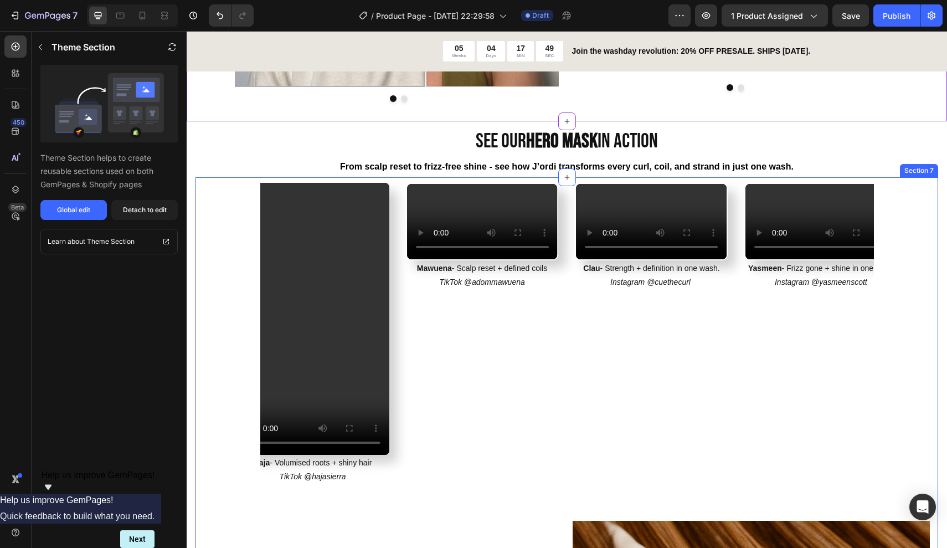
click at [918, 317] on div "Video Mawuena - Scalp reset + defined coils TikTok @adommawuena Text Block Vide…" at bounding box center [567, 349] width 726 height 332
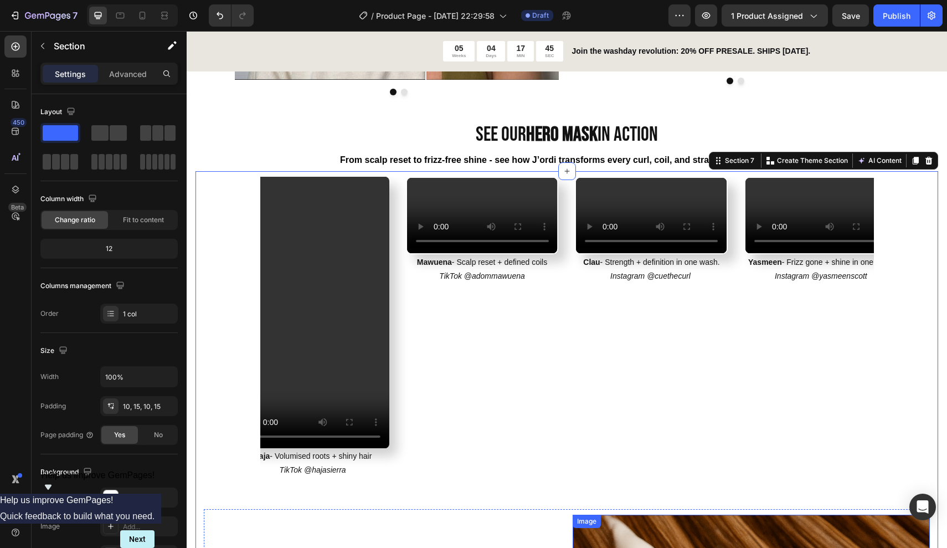
scroll to position [1093, 0]
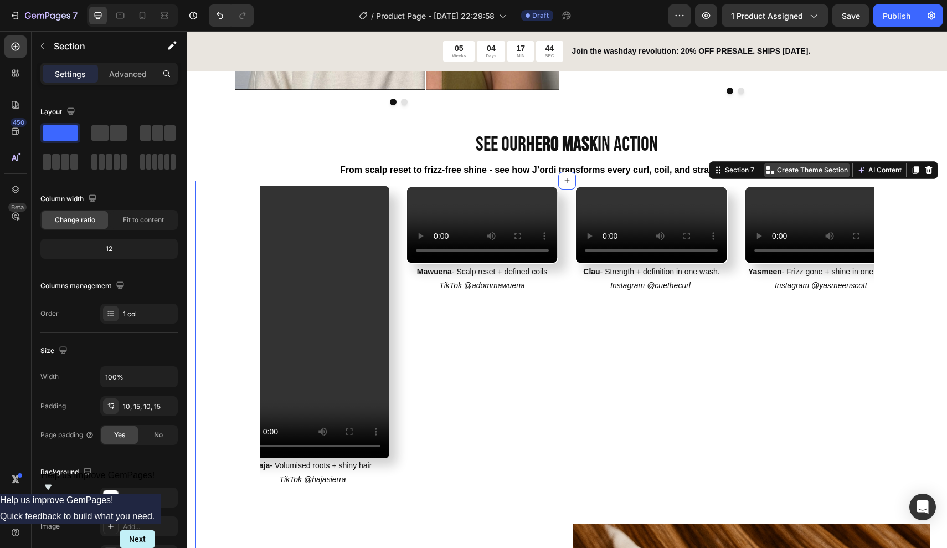
click at [830, 167] on p "Create Theme Section" at bounding box center [812, 170] width 71 height 10
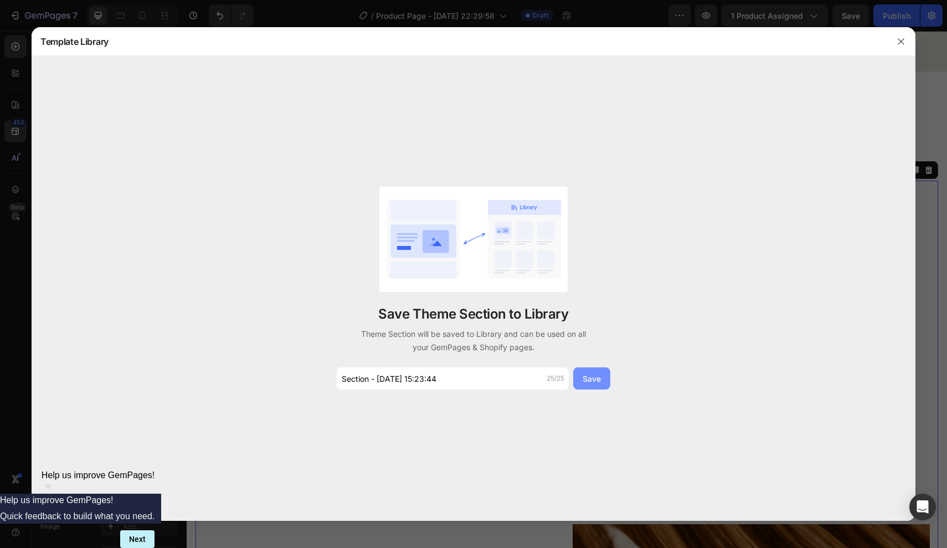
click at [595, 384] on div "Save" at bounding box center [592, 379] width 18 height 12
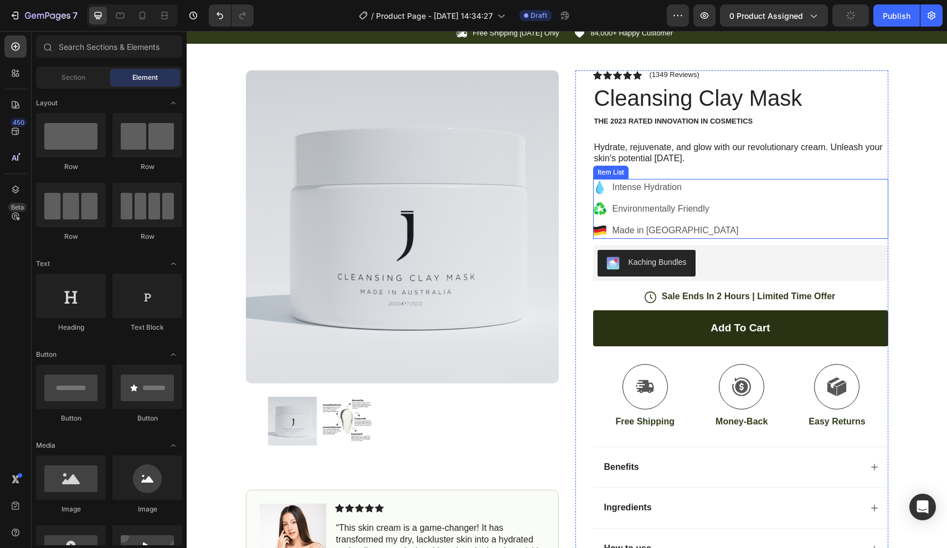
scroll to position [32, 0]
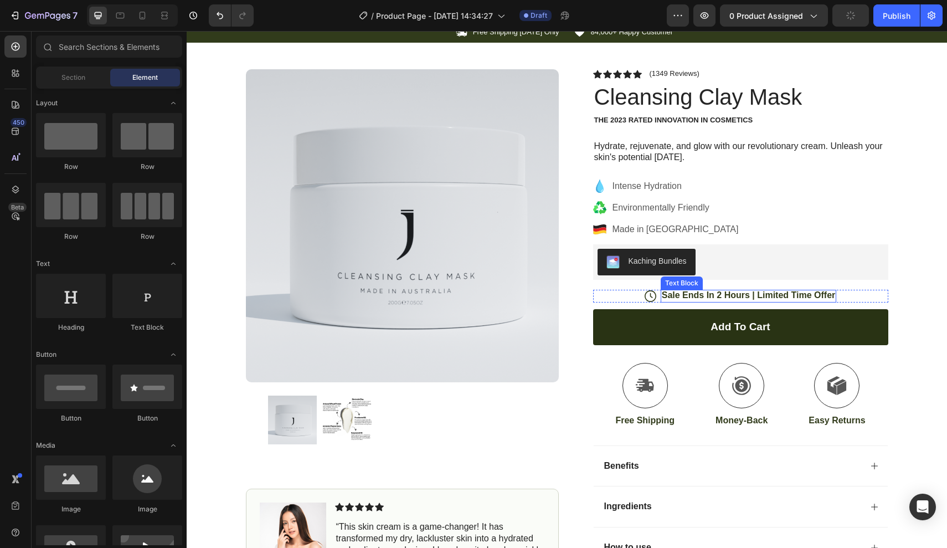
click at [673, 297] on p "Sale Ends In 2 Hours | Limited Time Offer" at bounding box center [749, 296] width 174 height 12
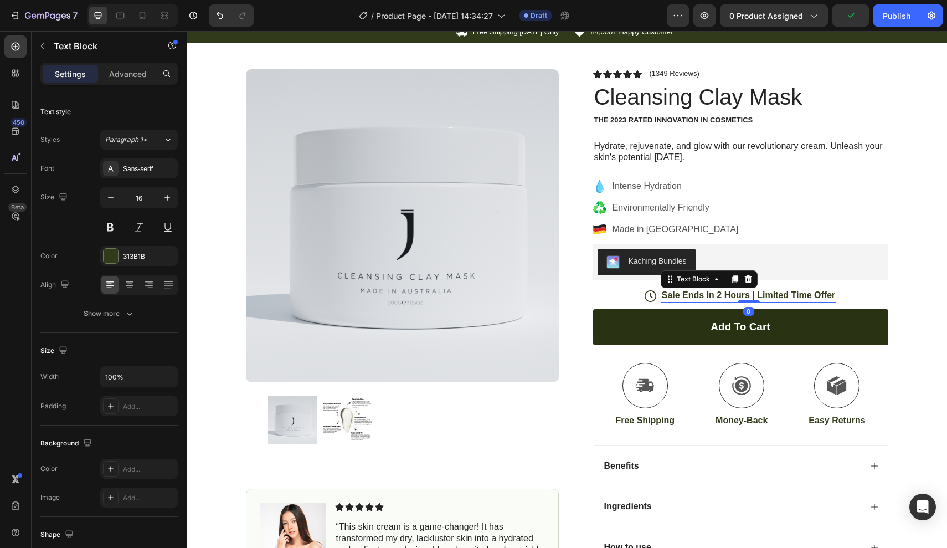
click at [688, 294] on p "Sale Ends In 2 Hours | Limited Time Offer" at bounding box center [749, 296] width 174 height 12
click at [717, 290] on p "Sale Ends In 2 Hours | Limited Time Offer" at bounding box center [749, 296] width 174 height 12
click at [726, 292] on p "Sale Ends In 2 Hours | Limited Time Offer" at bounding box center [749, 296] width 174 height 12
click at [757, 292] on p "Sale Ends Nov 5 Hours | Limited Time Offer" at bounding box center [749, 296] width 188 height 12
click at [670, 294] on div "Icon Sale Ends Nov 5 | Limited Time Offer Text Block 0 Row" at bounding box center [740, 296] width 295 height 13
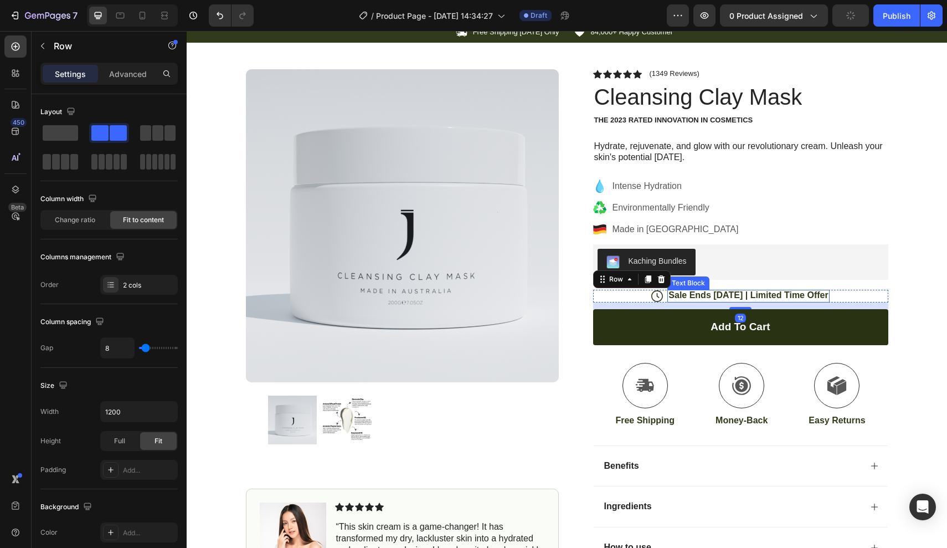
click at [673, 294] on p "Sale Ends Nov 5 | Limited Time Offer" at bounding box center [748, 296] width 160 height 12
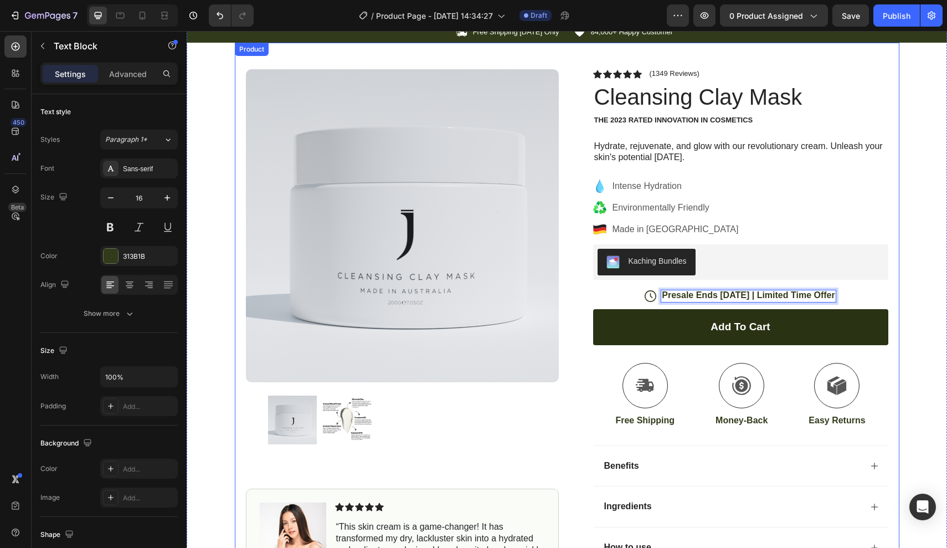
click at [899, 292] on div "Product Images Image Icon Icon Icon Icon Icon Icon List “This skin cream is a g…" at bounding box center [567, 329] width 665 height 573
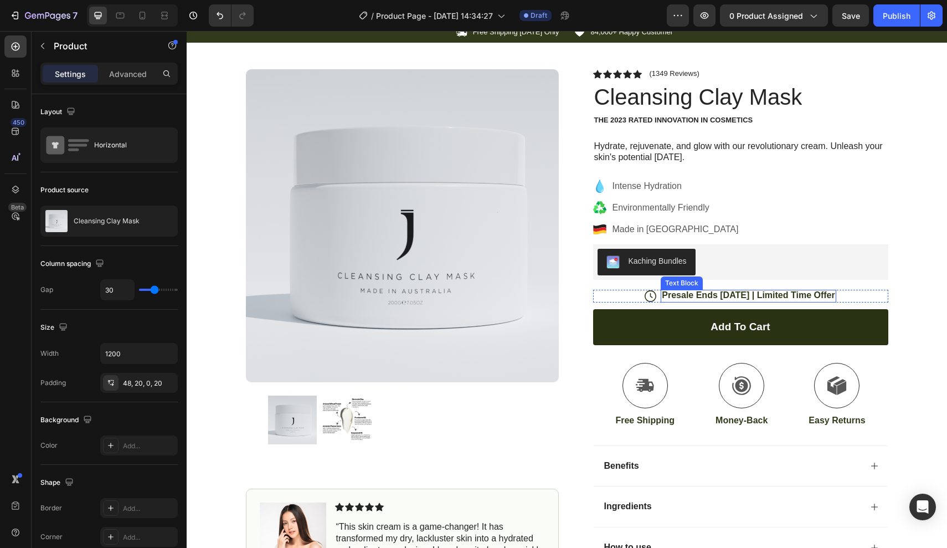
click at [775, 291] on p "Presale Ends Nov 5 | Limited Time Offer" at bounding box center [748, 296] width 173 height 12
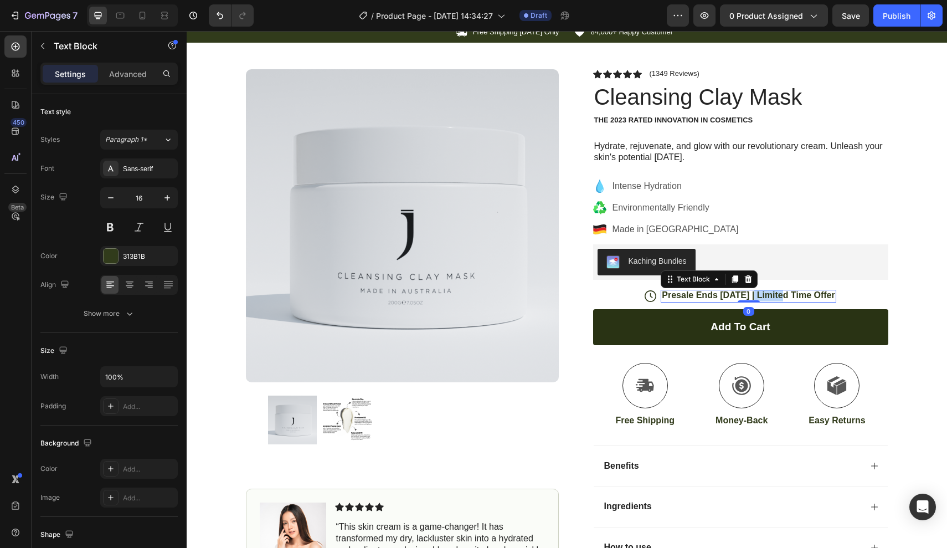
click at [775, 291] on p "Presale Ends Nov 5 | Limited Time Offer" at bounding box center [748, 296] width 173 height 12
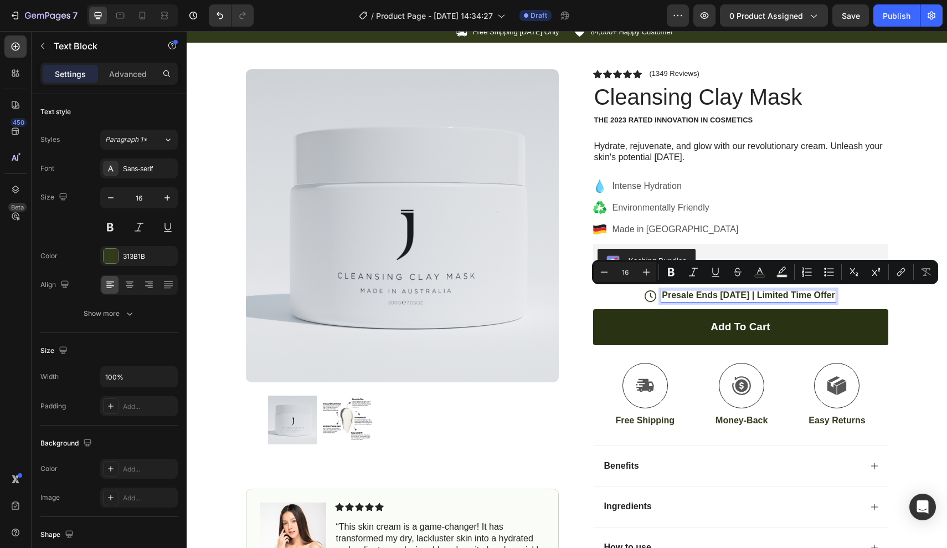
click at [765, 291] on p "Presale Ends Nov 5 | Limited Time Offer" at bounding box center [748, 296] width 173 height 12
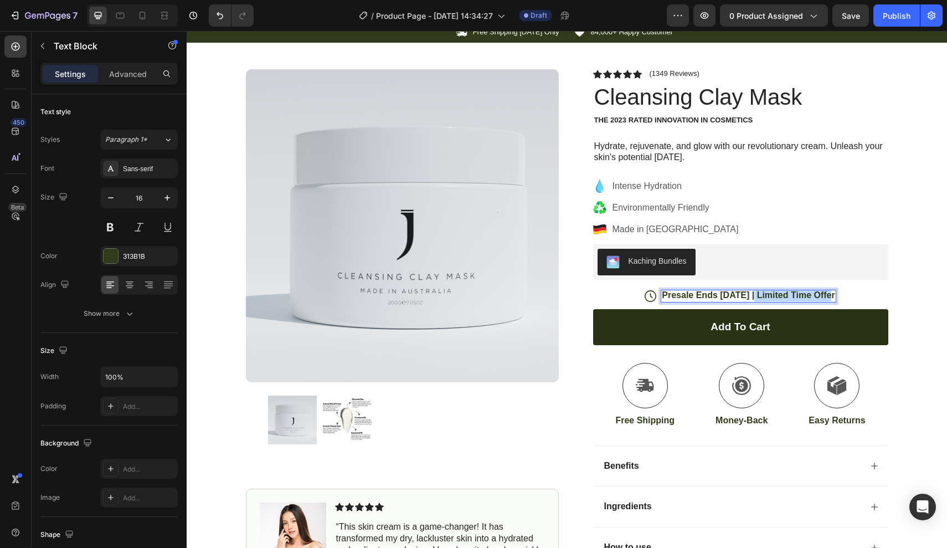
drag, startPoint x: 755, startPoint y: 292, endPoint x: 832, endPoint y: 296, distance: 77.1
click at [832, 296] on div "Presale Ends Nov 5 | Limited Time Offer" at bounding box center [748, 296] width 175 height 13
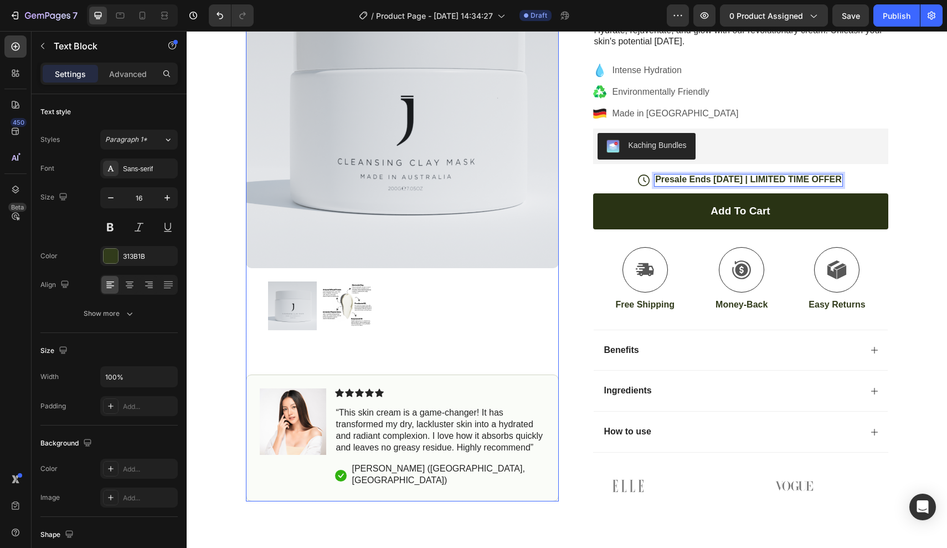
scroll to position [188, 0]
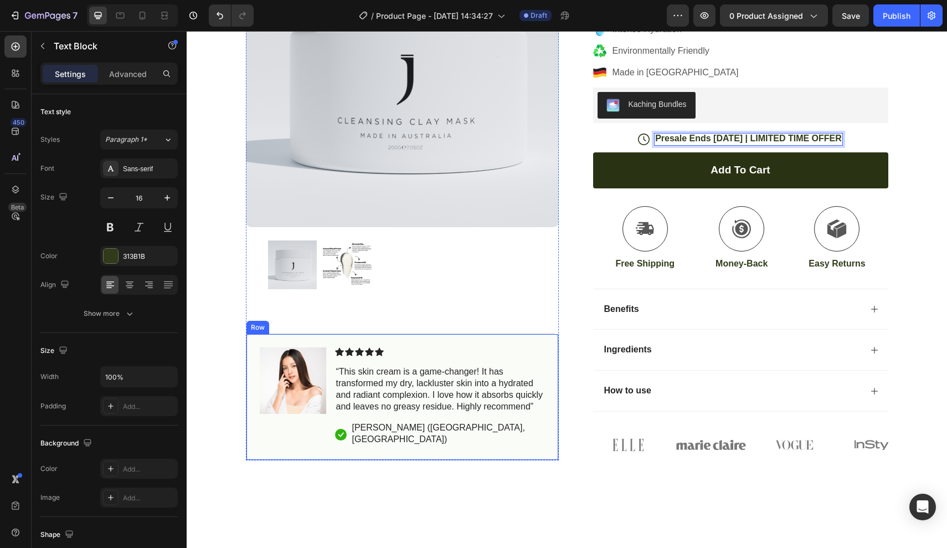
click at [434, 356] on div "Image Icon Icon Icon Icon Icon Icon List “This skin cream is a game-changer! It…" at bounding box center [402, 396] width 313 height 127
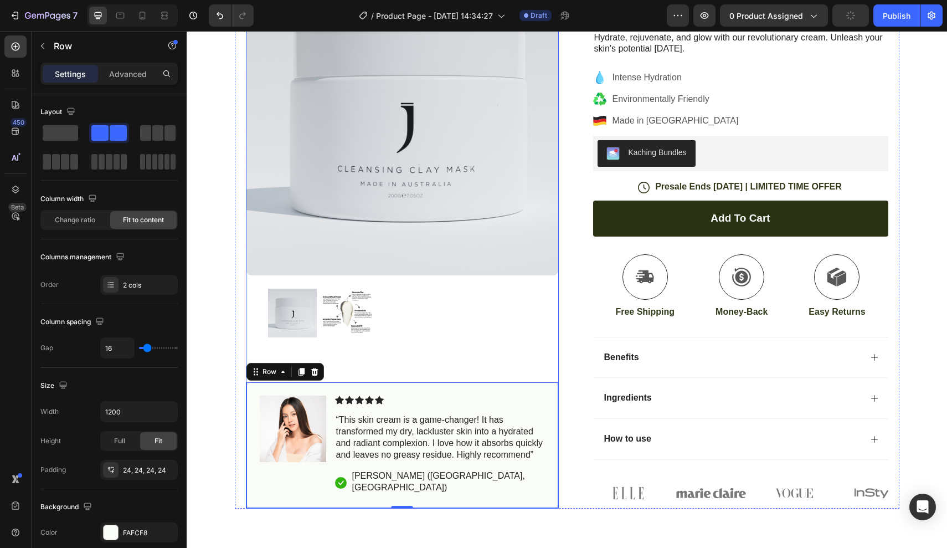
scroll to position [131, 0]
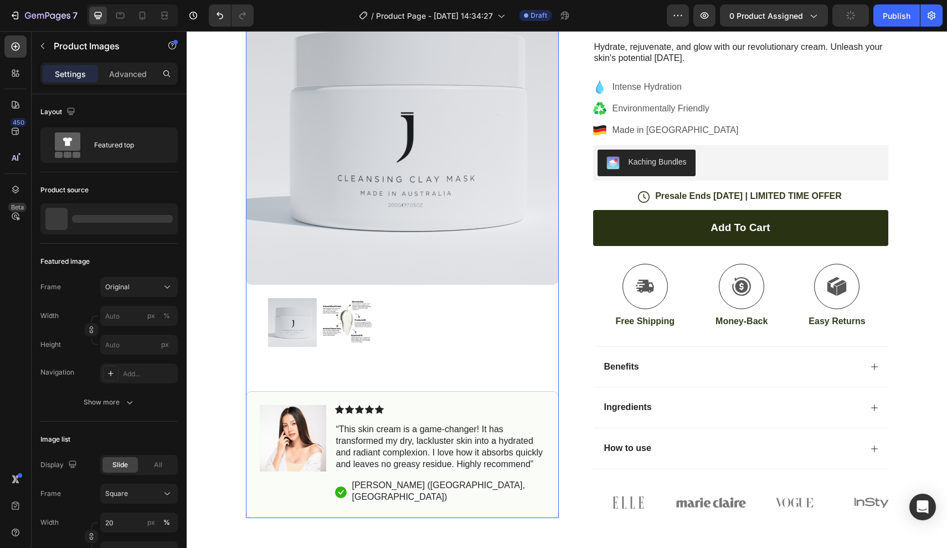
click at [446, 317] on div at bounding box center [402, 322] width 269 height 49
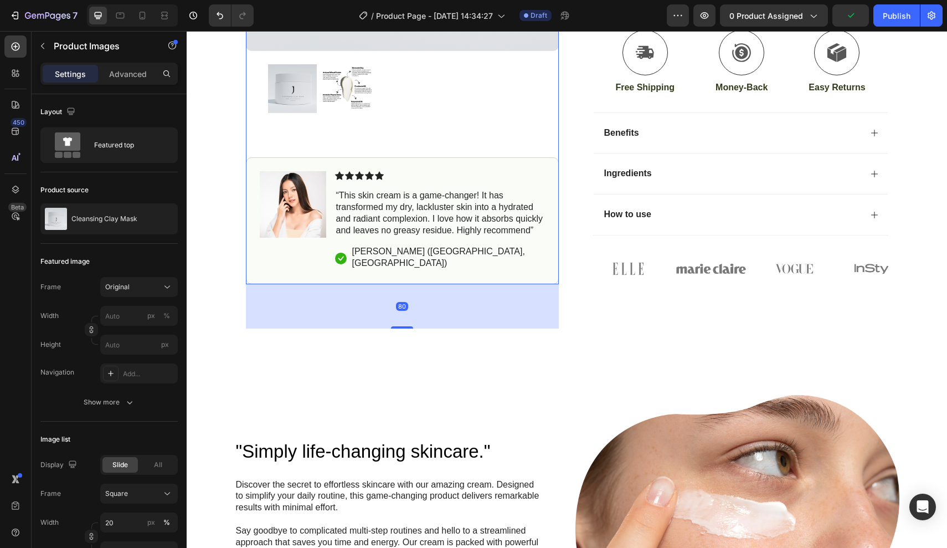
scroll to position [367, 0]
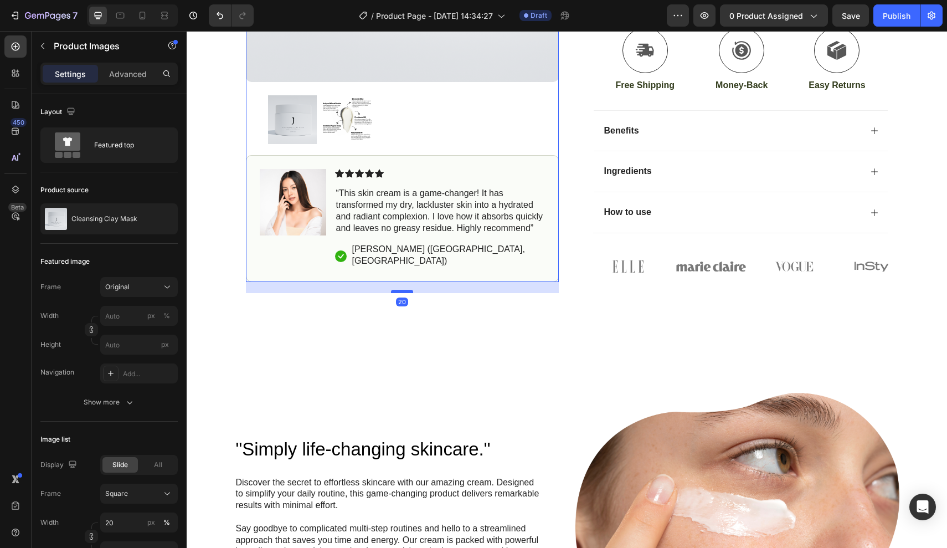
drag, startPoint x: 407, startPoint y: 322, endPoint x: 408, endPoint y: 289, distance: 33.2
click at [408, 290] on div at bounding box center [402, 291] width 22 height 3
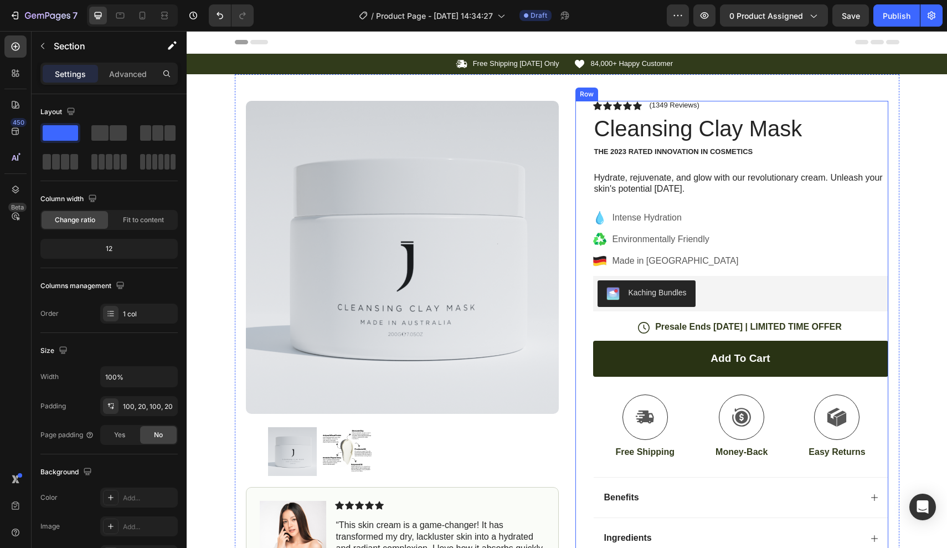
scroll to position [0, 0]
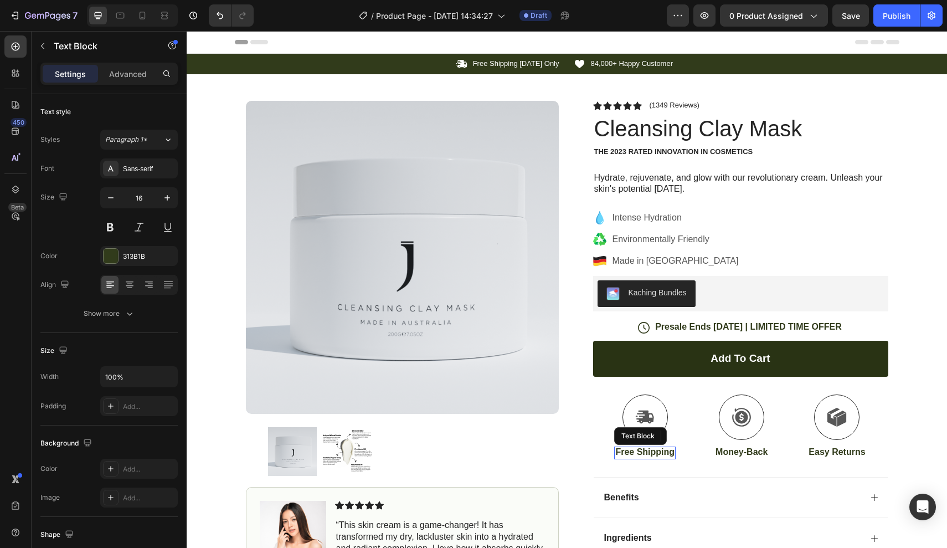
click at [636, 450] on p "Free Shipping" at bounding box center [644, 452] width 59 height 12
click at [740, 450] on p "Money-Back" at bounding box center [742, 452] width 52 height 12
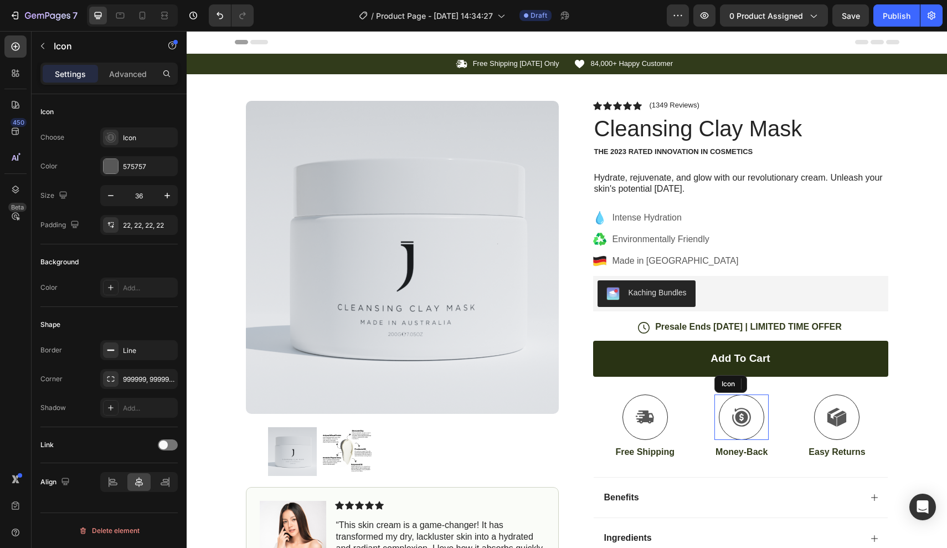
click at [749, 394] on div at bounding box center [741, 416] width 45 height 45
click at [830, 426] on div at bounding box center [836, 416] width 45 height 45
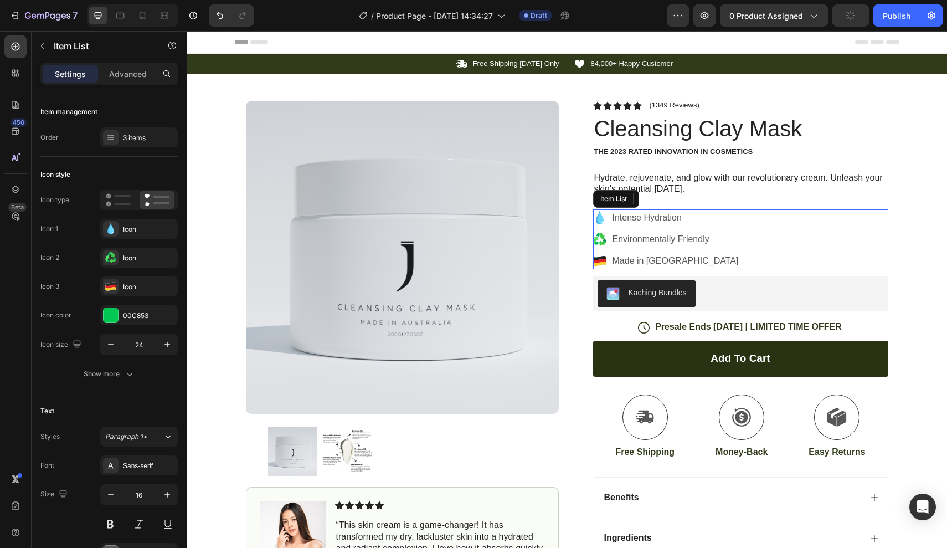
click at [680, 217] on p "Intense Hydration" at bounding box center [676, 217] width 126 height 13
click at [664, 190] on div "Item List" at bounding box center [638, 199] width 90 height 18
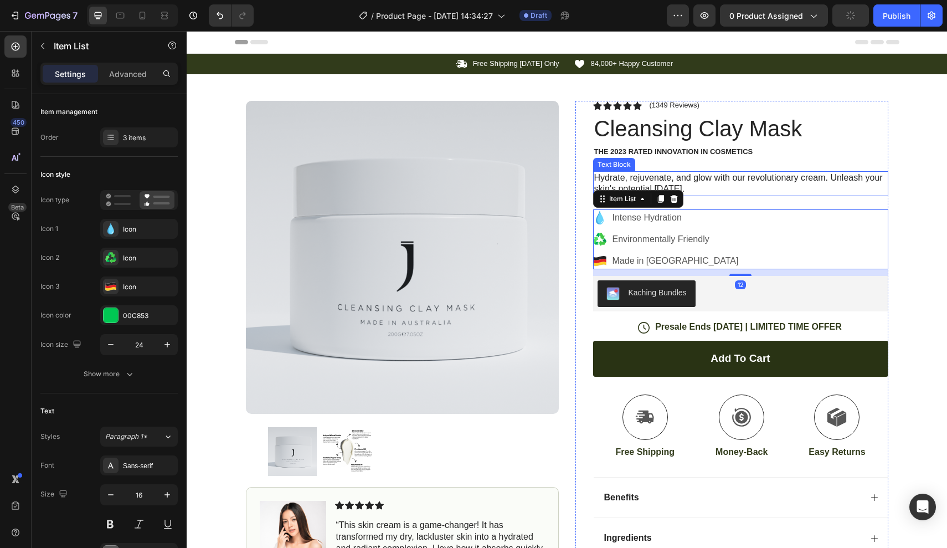
click at [665, 158] on div "Icon Icon Icon Icon Icon Icon List (1349 Reviews) Text Block Row Cleansing Clay…" at bounding box center [740, 375] width 295 height 548
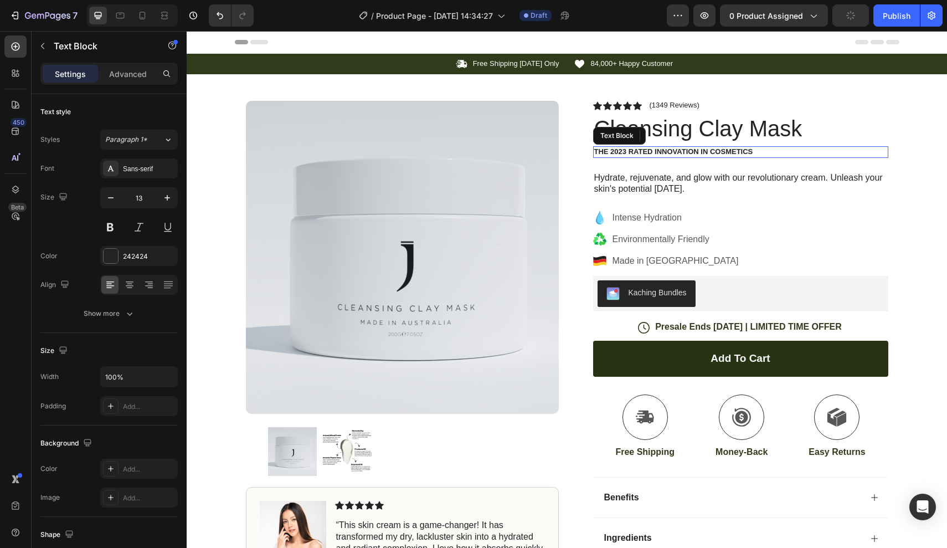
click at [673, 152] on p "The 2023 Rated Innovation in Cosmetics" at bounding box center [740, 151] width 293 height 9
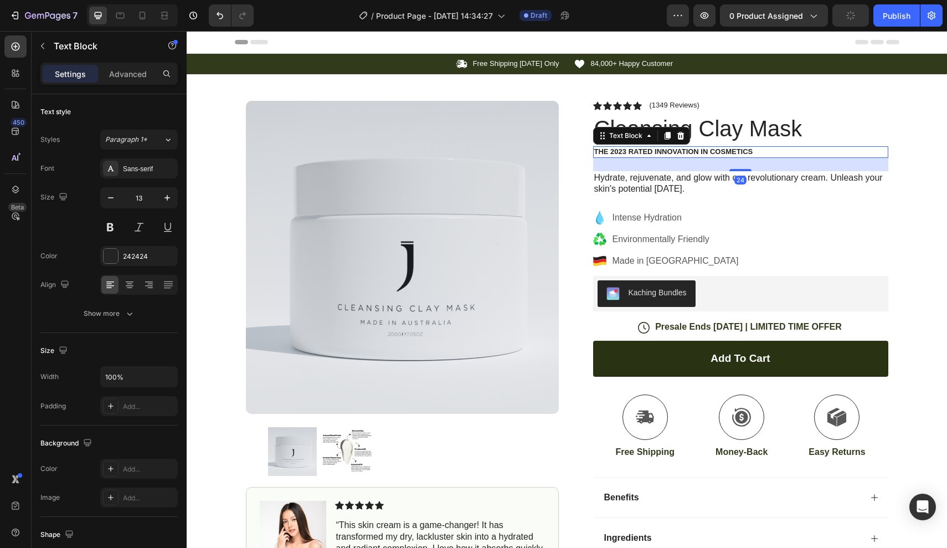
click at [695, 127] on h1 "Cleansing Clay Mask" at bounding box center [740, 128] width 295 height 31
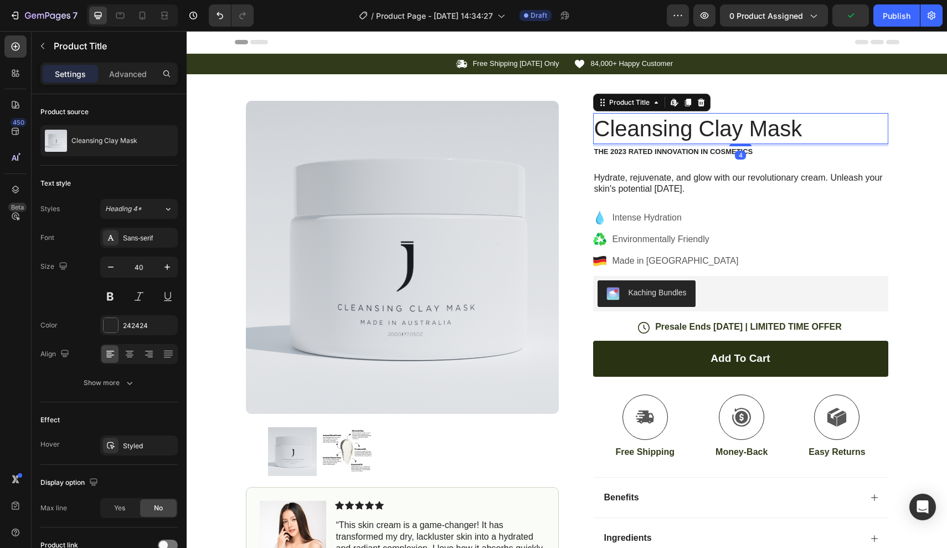
click at [765, 125] on h1 "Cleansing Clay Mask" at bounding box center [740, 128] width 295 height 31
click at [799, 127] on h1 "Cleansing Clay Mask" at bounding box center [740, 128] width 295 height 31
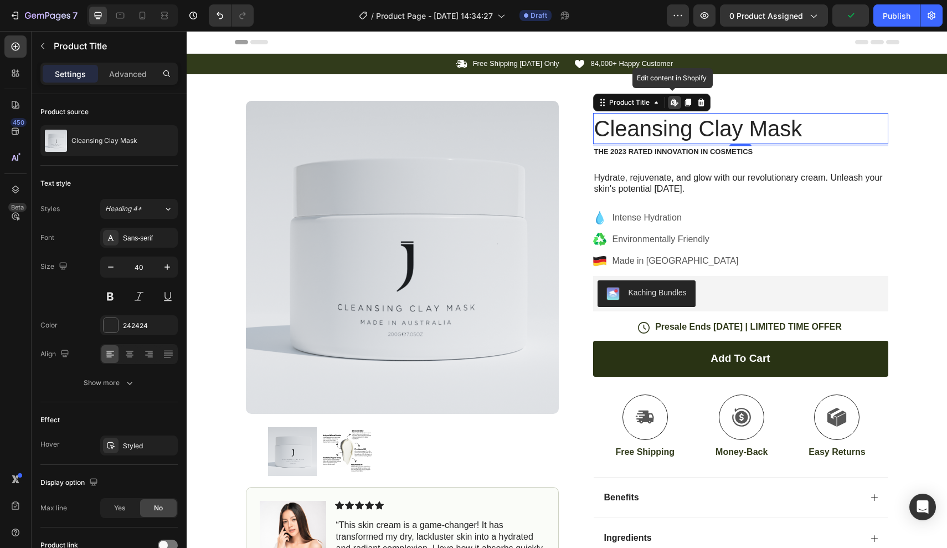
click at [799, 127] on h1 "Cleansing Clay Mask" at bounding box center [740, 128] width 295 height 31
click at [781, 128] on h1 "Cleansing Clay Mask" at bounding box center [740, 128] width 295 height 31
click at [773, 177] on p "Hydrate, rejuvenate, and glow with our revolutionary cream. Unleash your skin's…" at bounding box center [740, 183] width 293 height 23
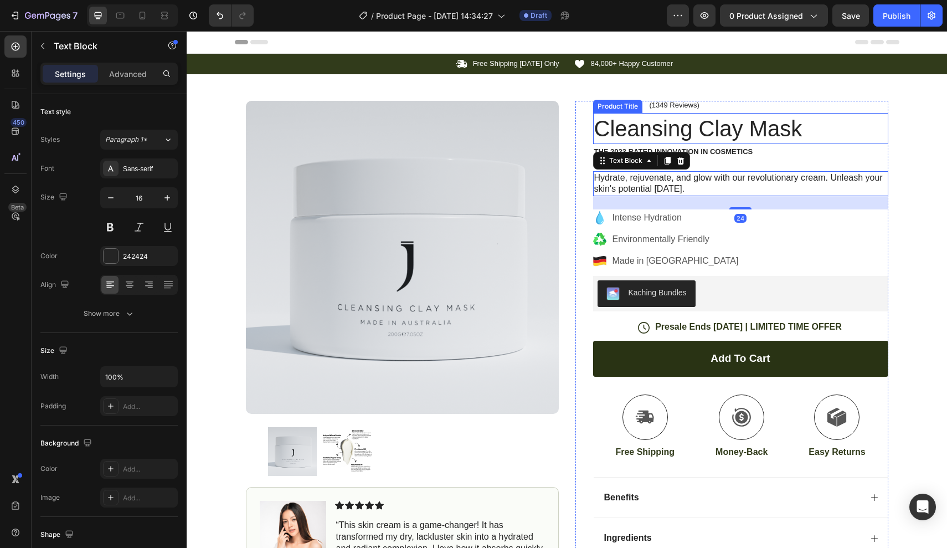
click at [688, 127] on h1 "Cleansing Clay Mask" at bounding box center [740, 128] width 295 height 31
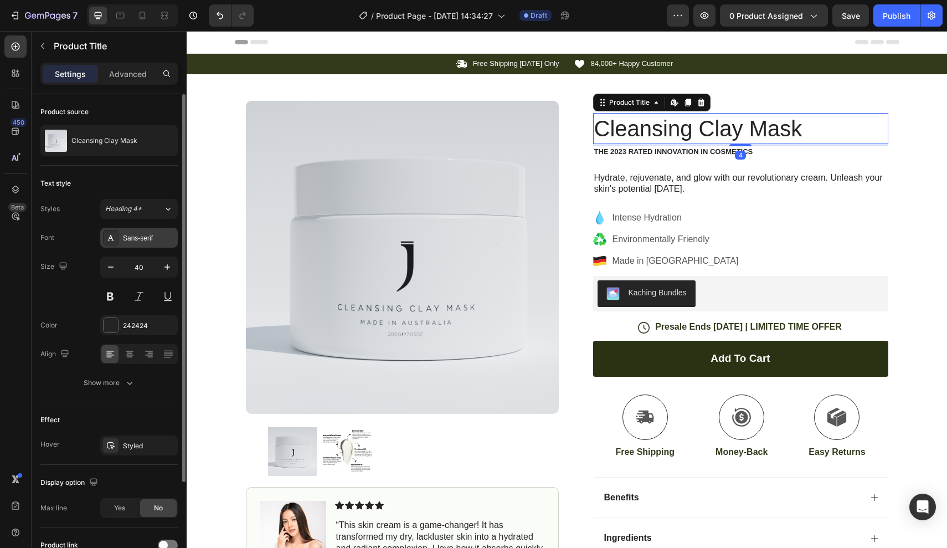
click at [137, 237] on div "Sans-serif" at bounding box center [149, 238] width 52 height 10
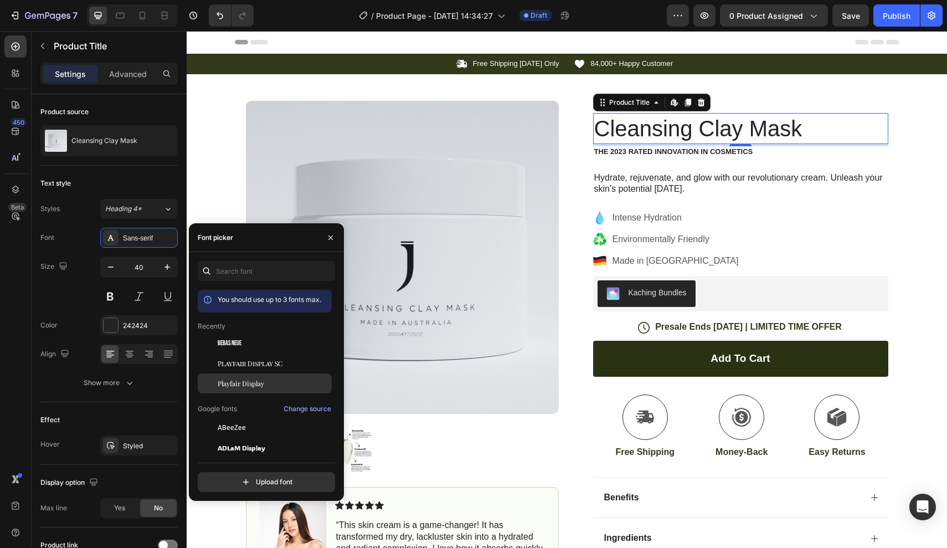
click at [234, 382] on span "Playfair Display" at bounding box center [241, 383] width 47 height 10
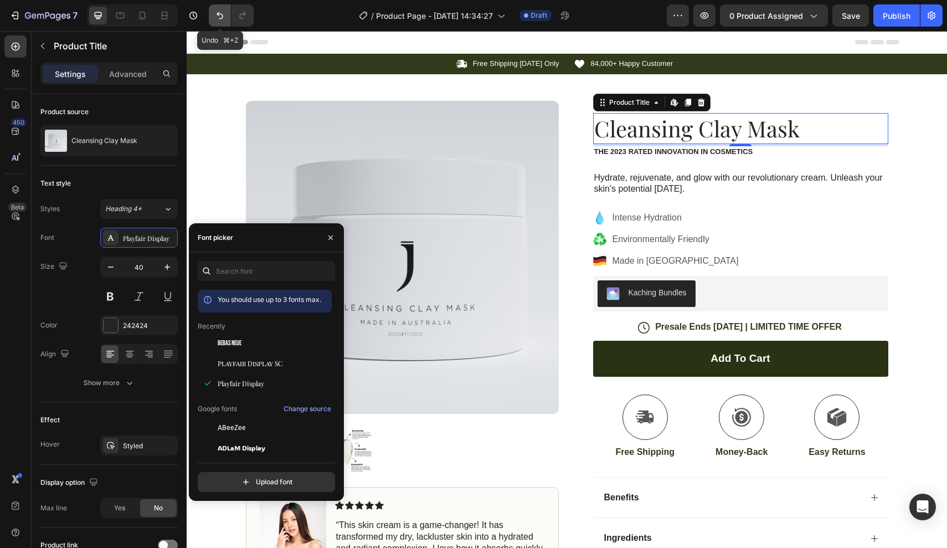
click at [220, 17] on icon "Undo/Redo" at bounding box center [219, 15] width 11 height 11
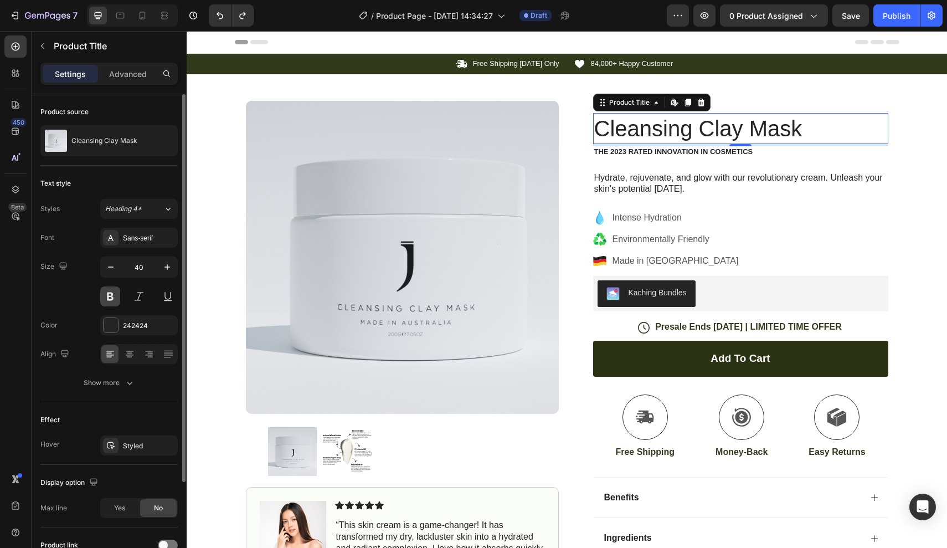
click at [117, 295] on button at bounding box center [110, 296] width 20 height 20
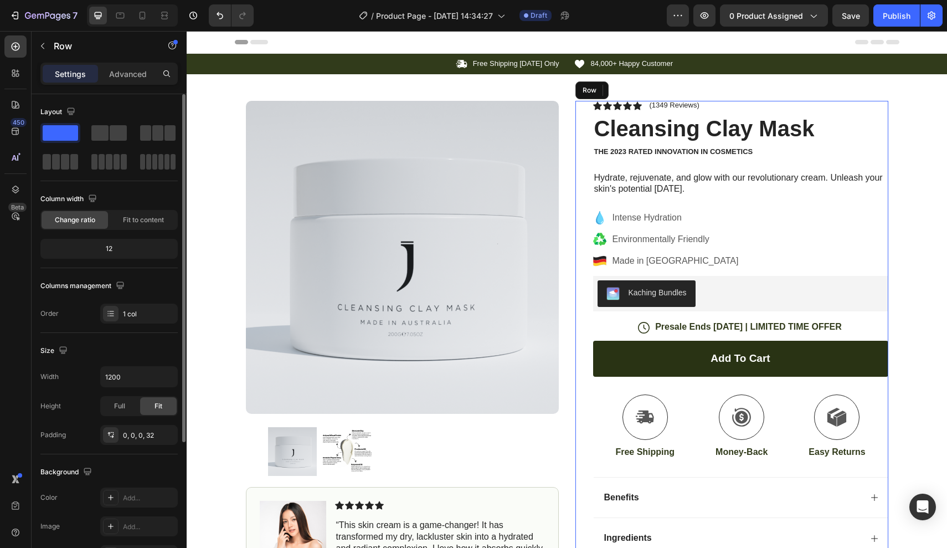
click at [687, 157] on div "Icon Icon Icon Icon Icon Icon List (1349 Reviews) Text Block Row Cleansing Clay…" at bounding box center [740, 375] width 295 height 548
click at [656, 104] on p "(1349 Reviews)" at bounding box center [675, 105] width 50 height 9
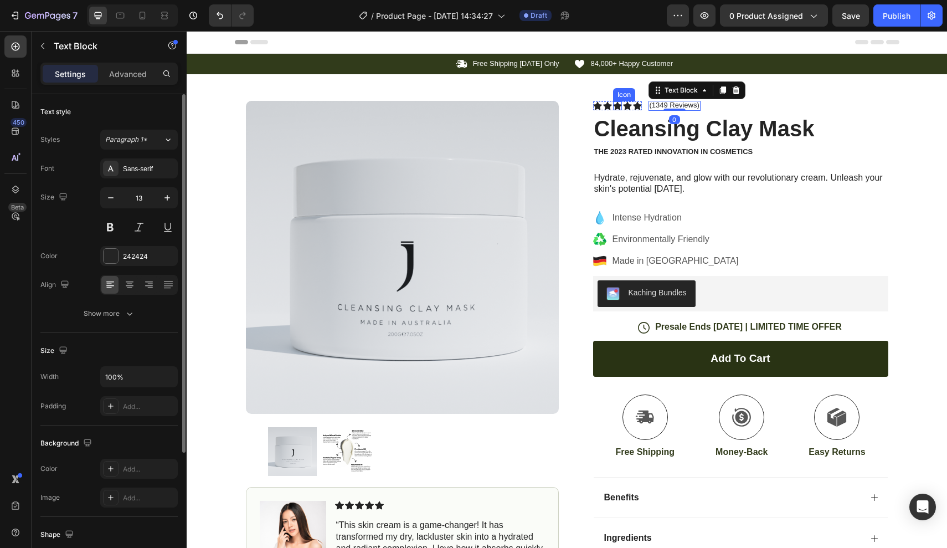
click at [620, 104] on icon at bounding box center [617, 105] width 9 height 8
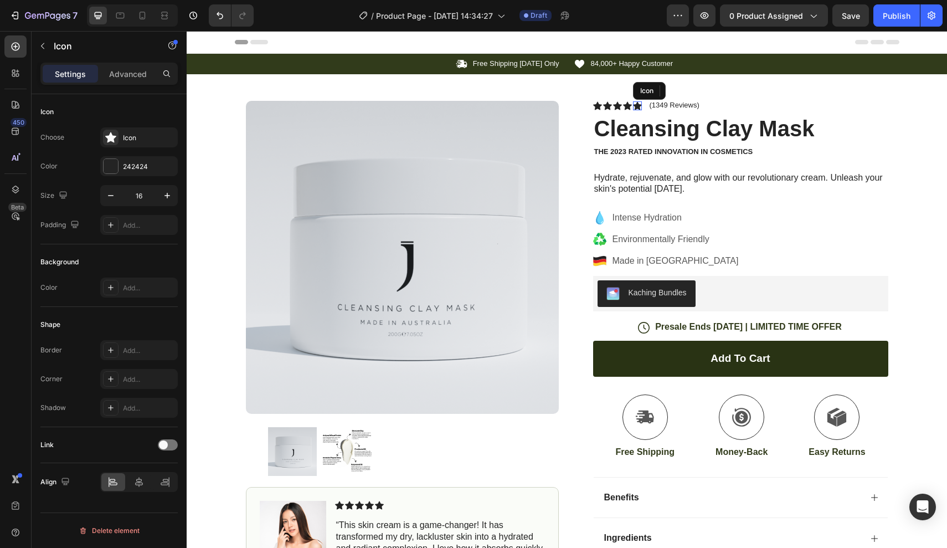
click at [641, 104] on icon at bounding box center [637, 105] width 9 height 9
click at [659, 104] on p "(1349 Reviews)" at bounding box center [675, 105] width 50 height 9
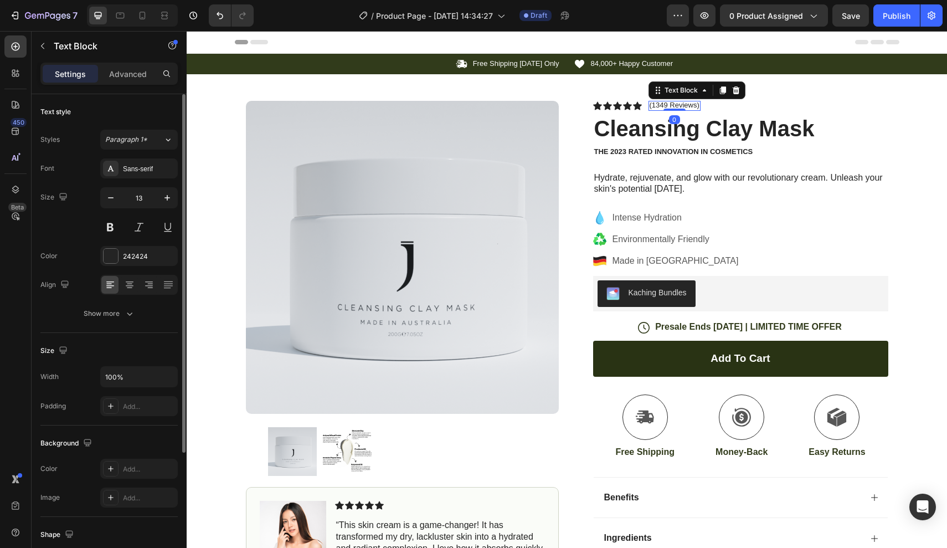
click at [665, 104] on p "(1349 Reviews)" at bounding box center [675, 105] width 50 height 9
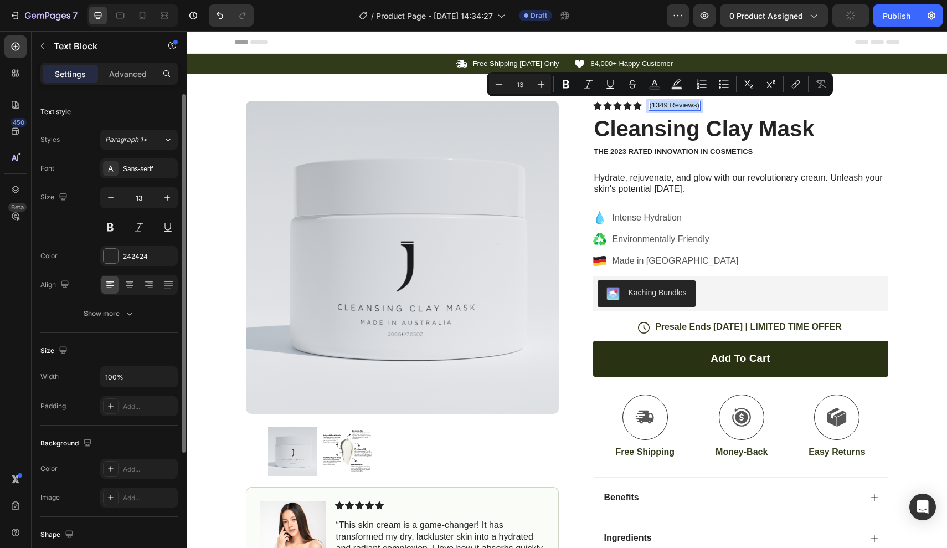
click at [665, 104] on p "(1349 Reviews)" at bounding box center [675, 105] width 50 height 9
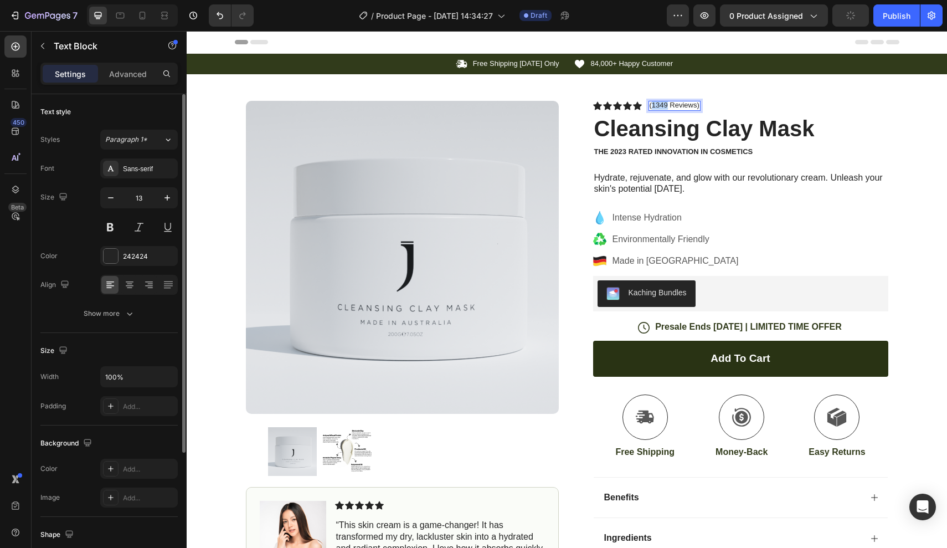
click at [665, 104] on p "(1349 Reviews)" at bounding box center [675, 105] width 50 height 9
click at [742, 126] on h1 "Cleansing Clay Mask" at bounding box center [740, 128] width 295 height 31
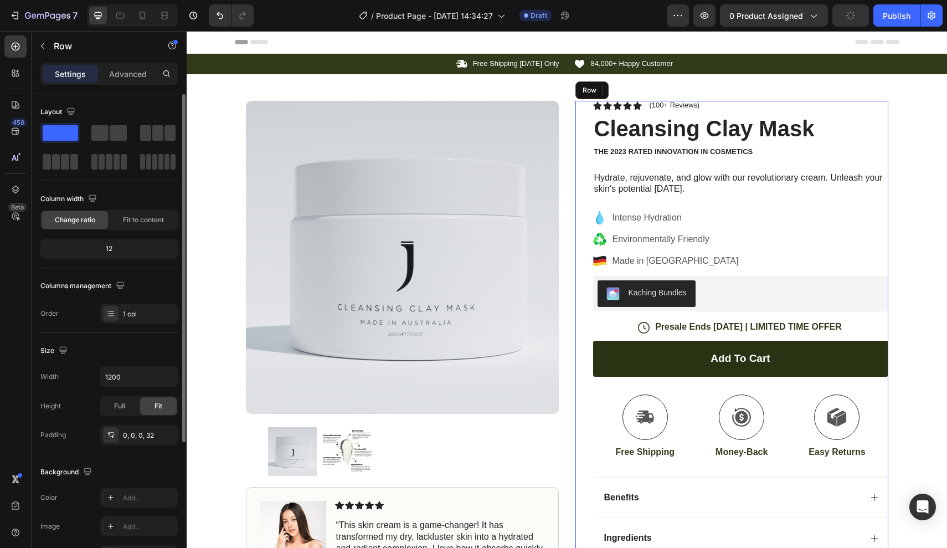
click at [723, 166] on div "Icon Icon Icon Icon Icon Icon List (100+ Reviews) Text Block Row Cleansing Clay…" at bounding box center [740, 375] width 295 height 548
click at [686, 174] on p "Hydrate, rejuvenate, and glow with our revolutionary cream. Unleash your skin's…" at bounding box center [740, 183] width 293 height 23
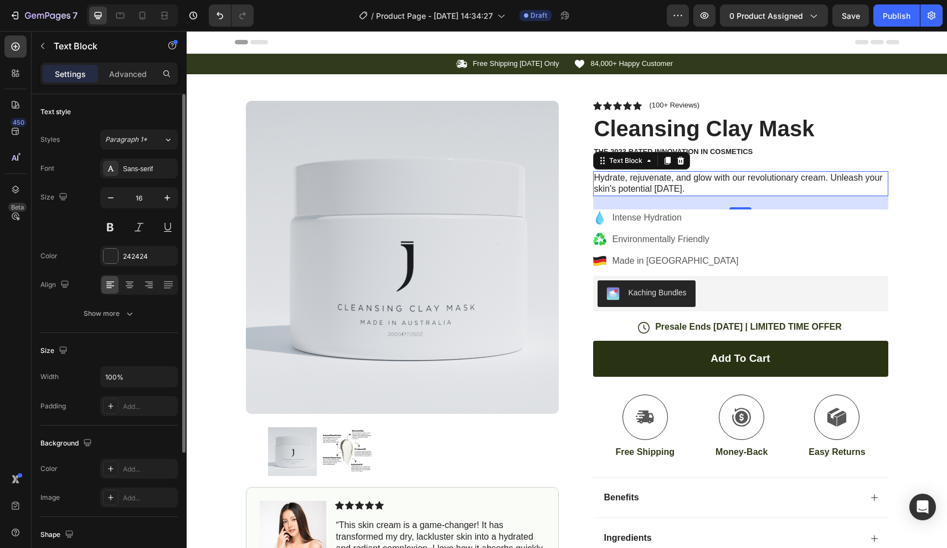
click at [674, 186] on p "Hydrate, rejuvenate, and glow with our revolutionary cream. Unleash your skin's…" at bounding box center [740, 183] width 293 height 23
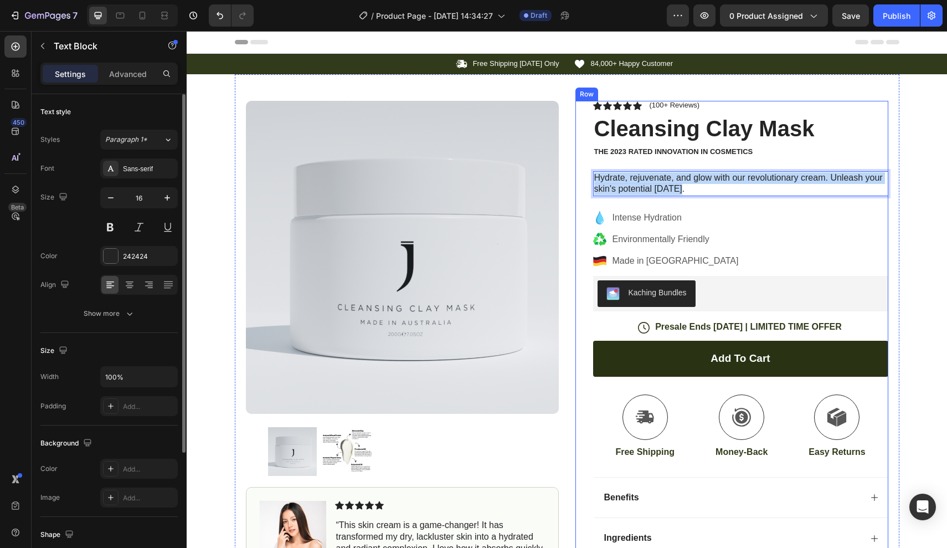
drag, startPoint x: 681, startPoint y: 186, endPoint x: 569, endPoint y: 155, distance: 115.6
click at [569, 155] on div "Product Images Image Icon Icon Icon Icon Icon Icon List “This skin cream is a g…" at bounding box center [567, 361] width 665 height 574
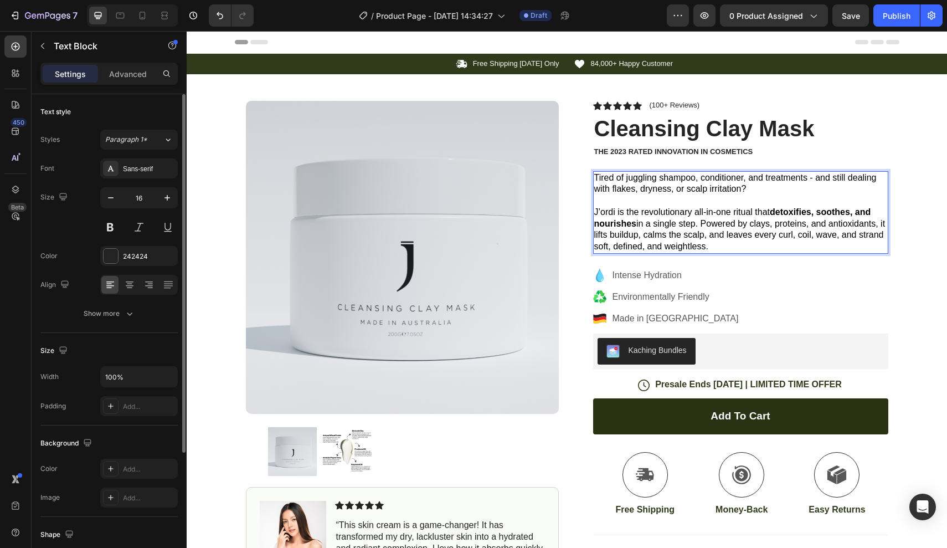
click at [755, 193] on p "Tired of juggling shampoo, conditioner, and treatments - and still dealing with…" at bounding box center [740, 183] width 293 height 23
drag, startPoint x: 735, startPoint y: 243, endPoint x: 546, endPoint y: 137, distance: 216.5
click at [546, 137] on div "Product Images Image Icon Icon Icon Icon Icon Icon List “This skin cream is a g…" at bounding box center [567, 390] width 665 height 632
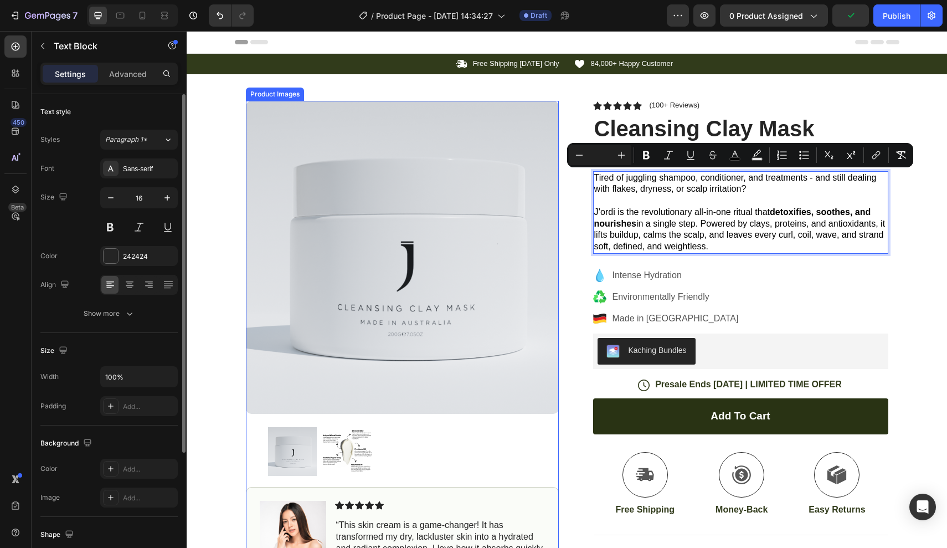
copy div "Tired of juggling shampoo, conditioner, and treatments - and still dealing with…"
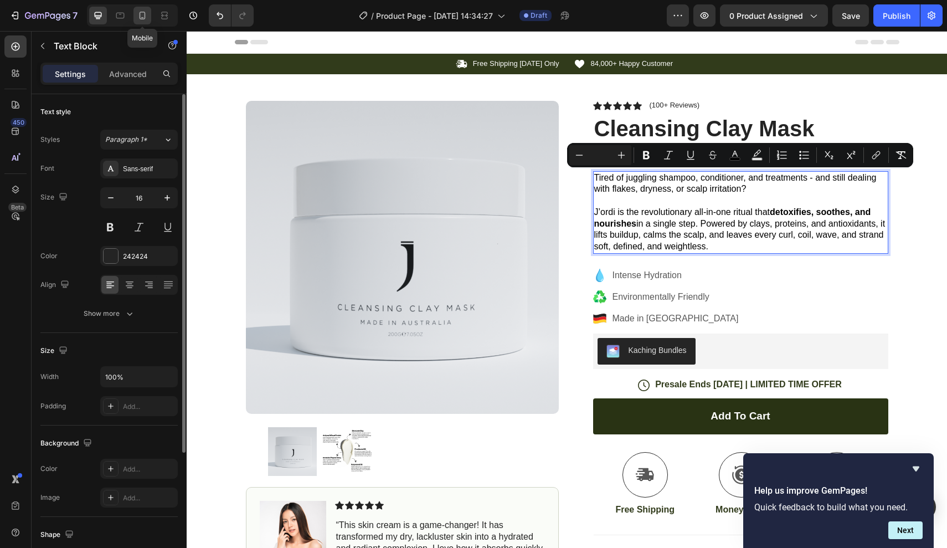
click at [141, 15] on icon at bounding box center [142, 15] width 11 height 11
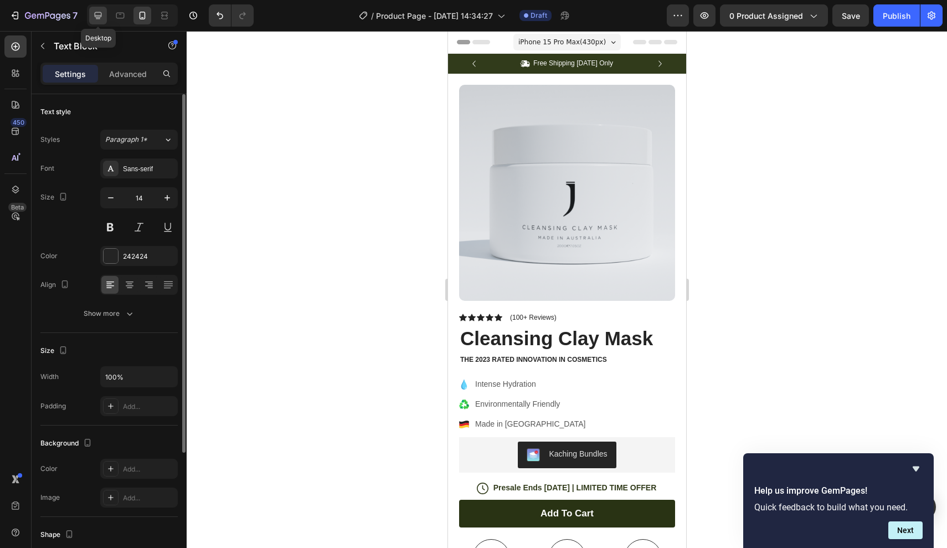
click at [94, 15] on icon at bounding box center [97, 15] width 11 height 11
type input "16"
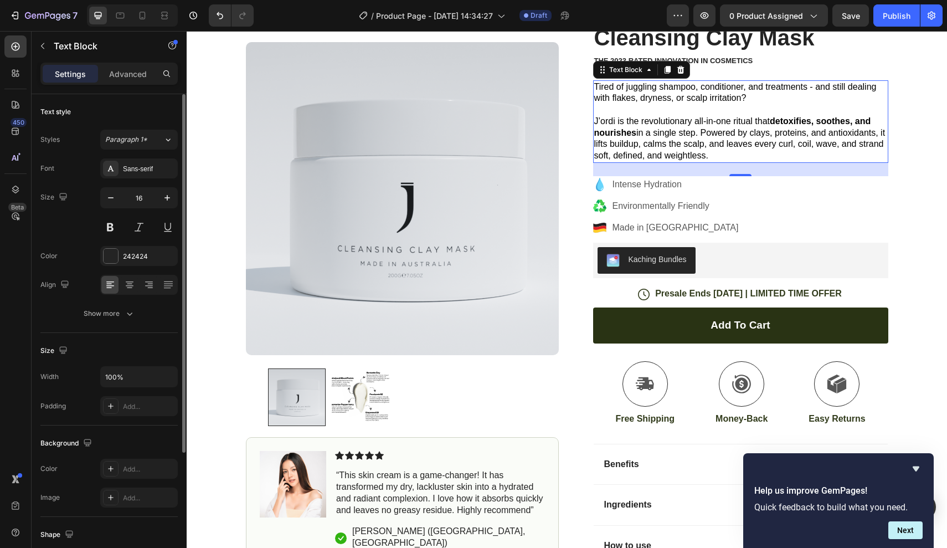
scroll to position [100, 0]
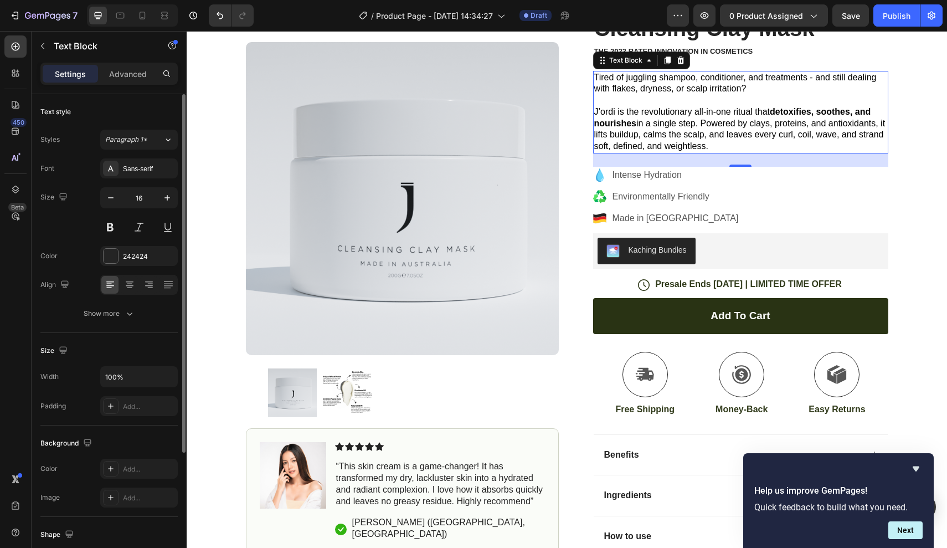
click at [739, 133] on span "J’ordi is the revolutionary all-in-one ritual that detoxifies, soothes, and nou…" at bounding box center [739, 129] width 291 height 44
drag, startPoint x: 737, startPoint y: 145, endPoint x: 569, endPoint y: 59, distance: 189.2
click at [569, 59] on div "Product Images Image Icon Icon Icon Icon Icon Icon List “This skin cream is a g…" at bounding box center [567, 290] width 665 height 632
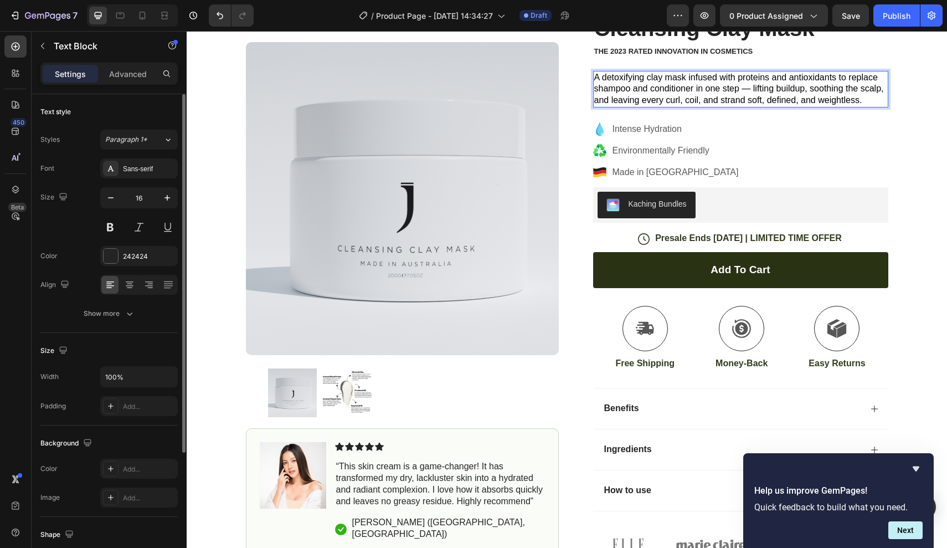
click at [748, 88] on span "A detoxifying clay mask infused with proteins and antioxidants to replace shamp…" at bounding box center [739, 89] width 290 height 33
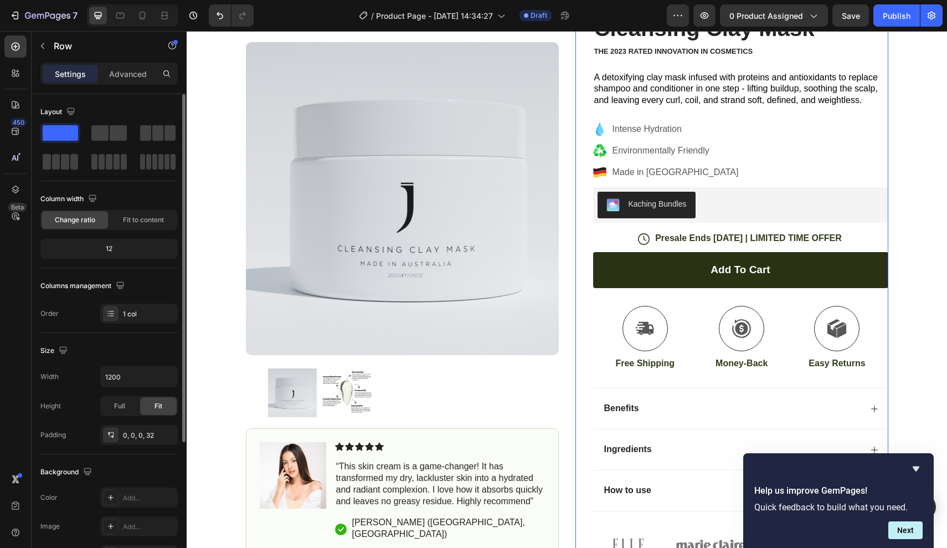
click at [791, 110] on div "Icon Icon Icon Icon Icon Icon List (100+ Reviews) Text Block Row Cleansing Clay…" at bounding box center [740, 280] width 295 height 559
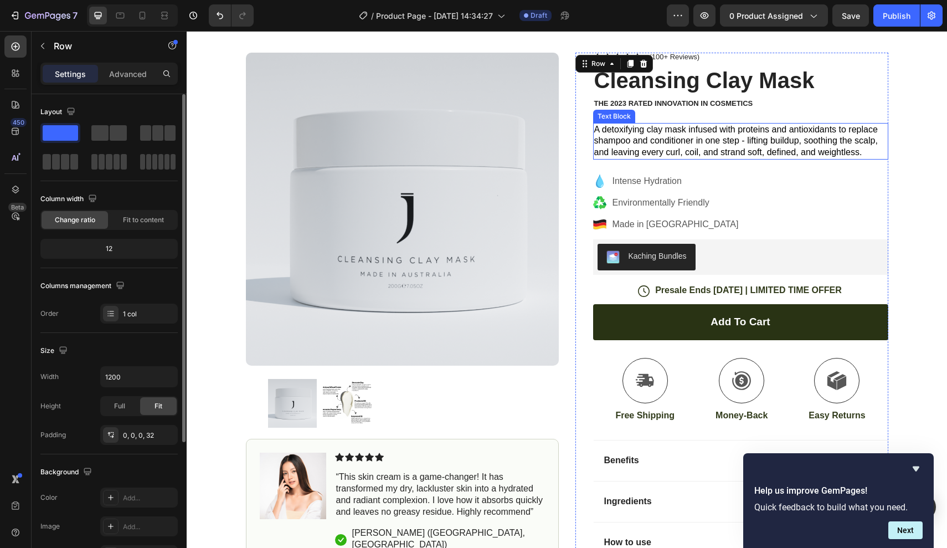
scroll to position [44, 0]
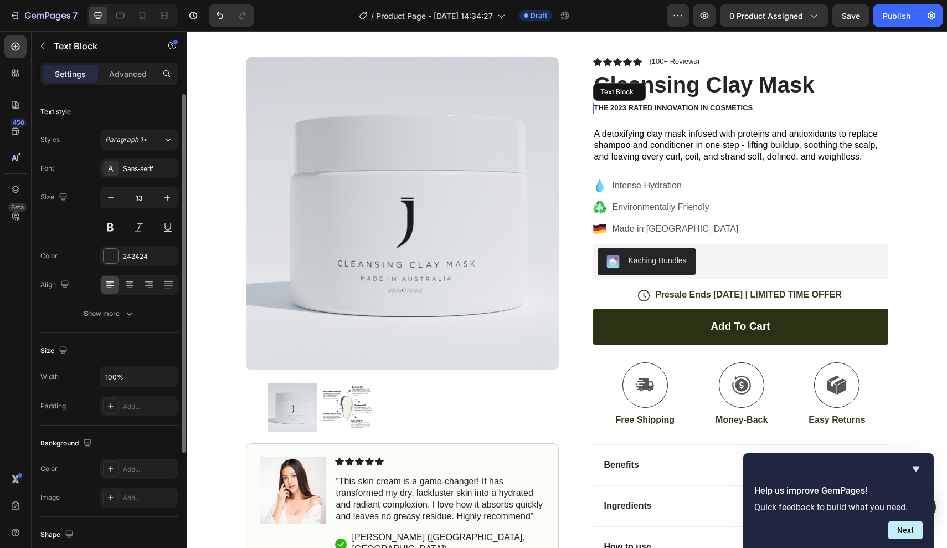
click at [768, 109] on p "The 2023 Rated Innovation in Cosmetics" at bounding box center [740, 108] width 293 height 9
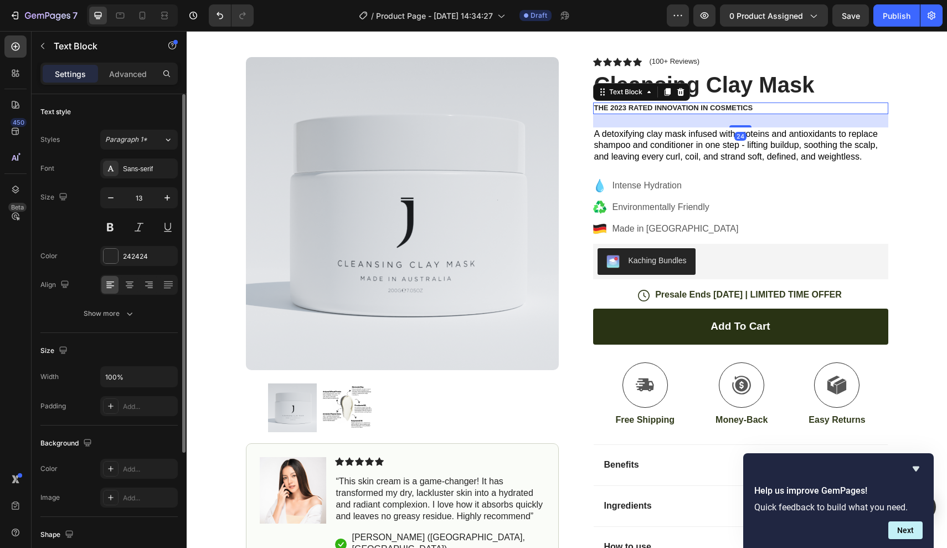
click at [748, 117] on div "24" at bounding box center [740, 120] width 295 height 13
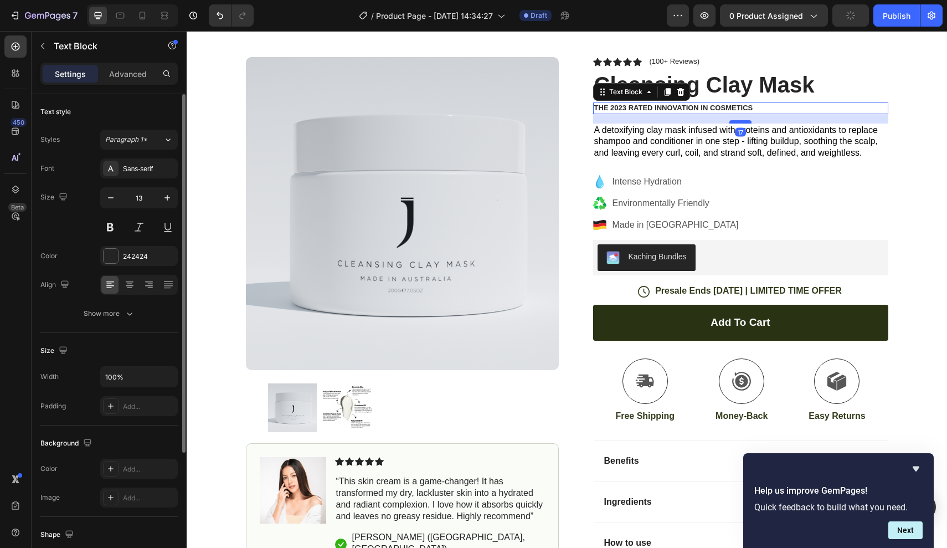
click at [737, 120] on div at bounding box center [740, 121] width 22 height 3
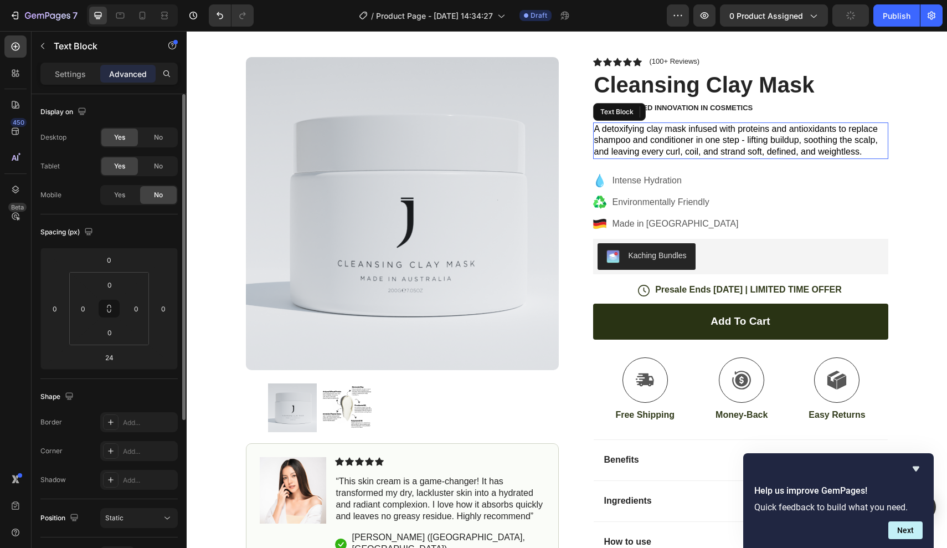
click at [651, 131] on span "A detoxifying clay mask infused with proteins and antioxidants to replace shamp…" at bounding box center [736, 140] width 284 height 33
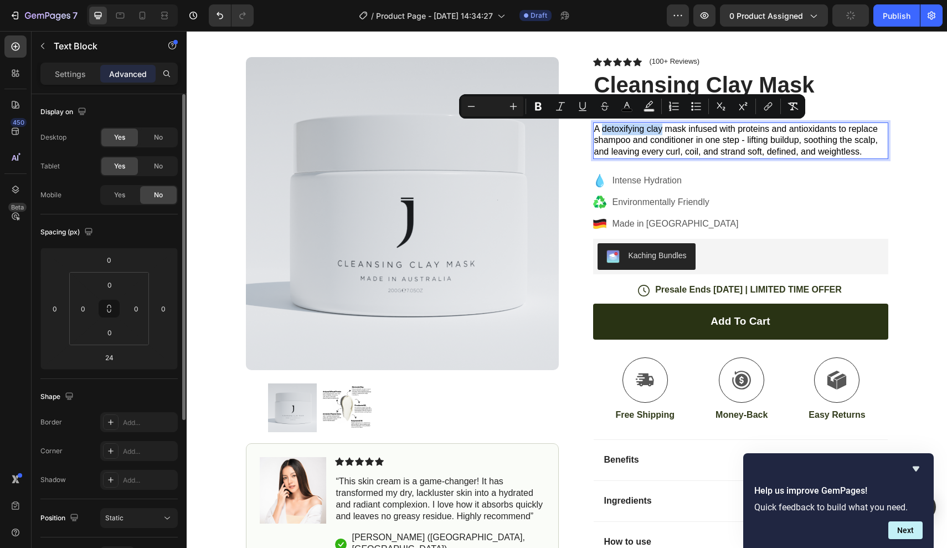
drag, startPoint x: 646, startPoint y: 126, endPoint x: 609, endPoint y: 127, distance: 37.1
click at [609, 127] on span "A detoxifying clay mask infused with proteins and antioxidants to replace shamp…" at bounding box center [736, 140] width 284 height 33
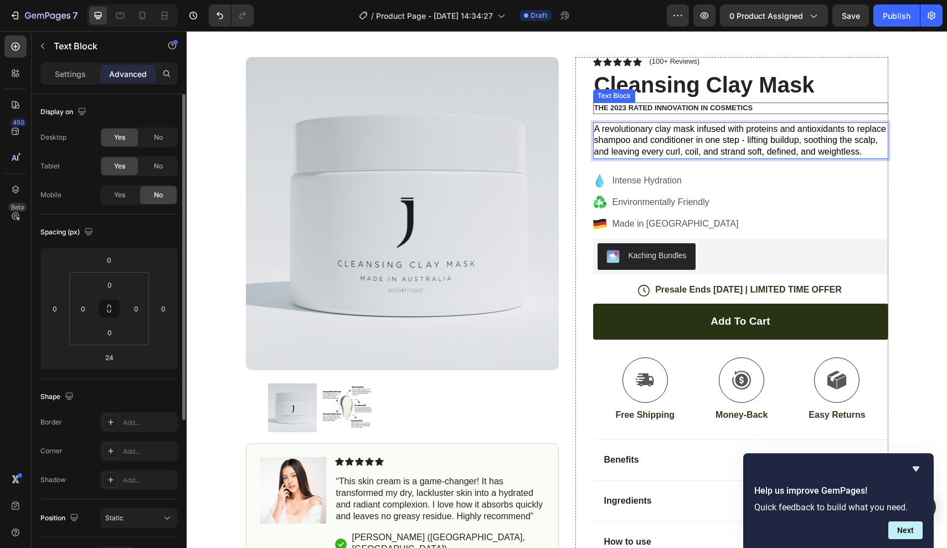
click at [678, 111] on p "The 2023 Rated Innovation in Cosmetics" at bounding box center [740, 108] width 293 height 9
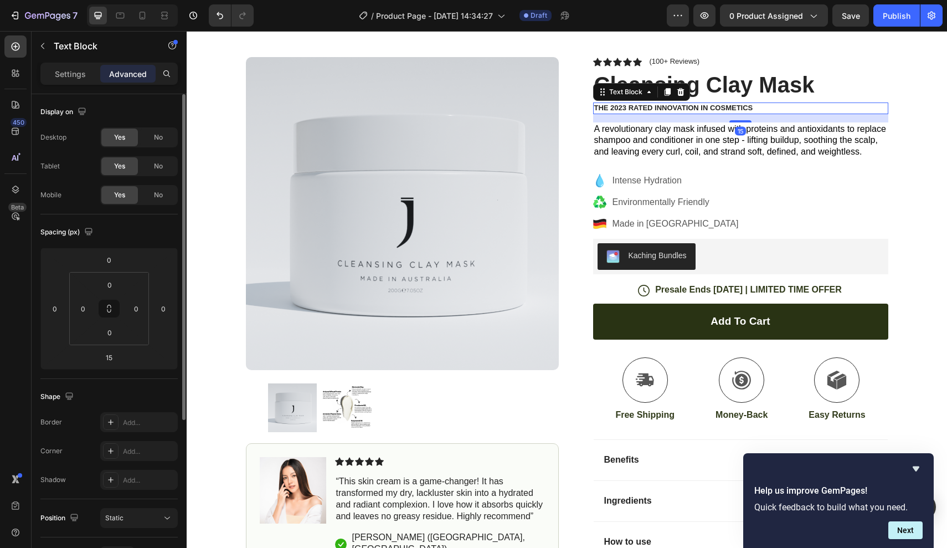
click at [685, 109] on p "The 2023 Rated Innovation in Cosmetics" at bounding box center [740, 108] width 293 height 9
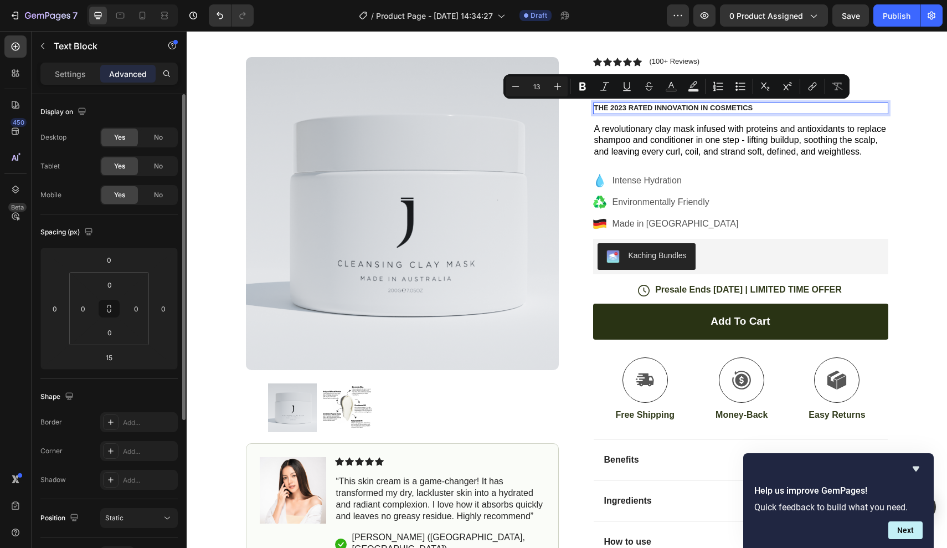
click at [767, 106] on p "The 2023 Rated Innovation in Cosmetics" at bounding box center [740, 108] width 293 height 9
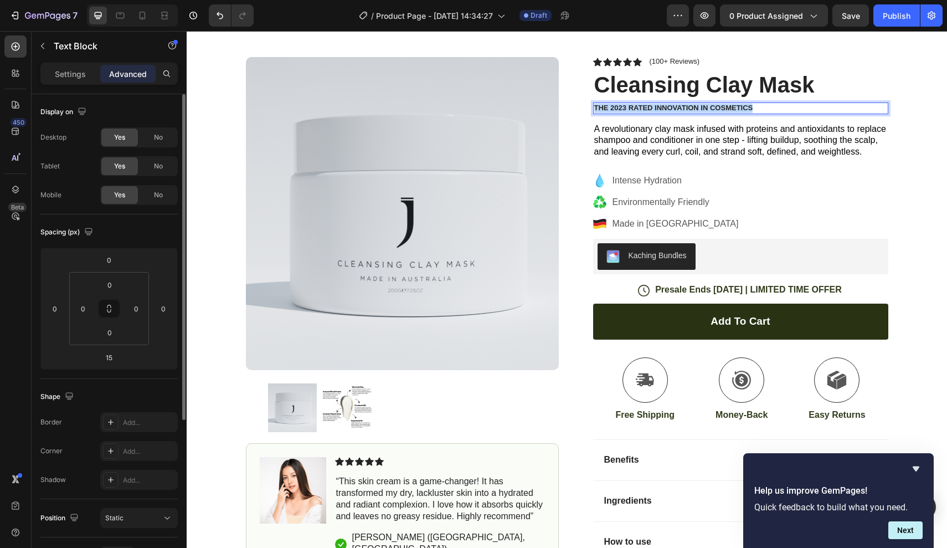
drag, startPoint x: 767, startPoint y: 106, endPoint x: 570, endPoint y: 106, distance: 197.2
click at [753, 106] on p "The 2023 Rated Innovation in Cosmetics" at bounding box center [740, 108] width 293 height 9
drag, startPoint x: 753, startPoint y: 106, endPoint x: 593, endPoint y: 104, distance: 160.6
click at [593, 104] on div "The 2023 Rated Innovation in Cosmetics" at bounding box center [740, 108] width 295 height 12
click at [620, 110] on p "T NIOJ" at bounding box center [740, 108] width 293 height 9
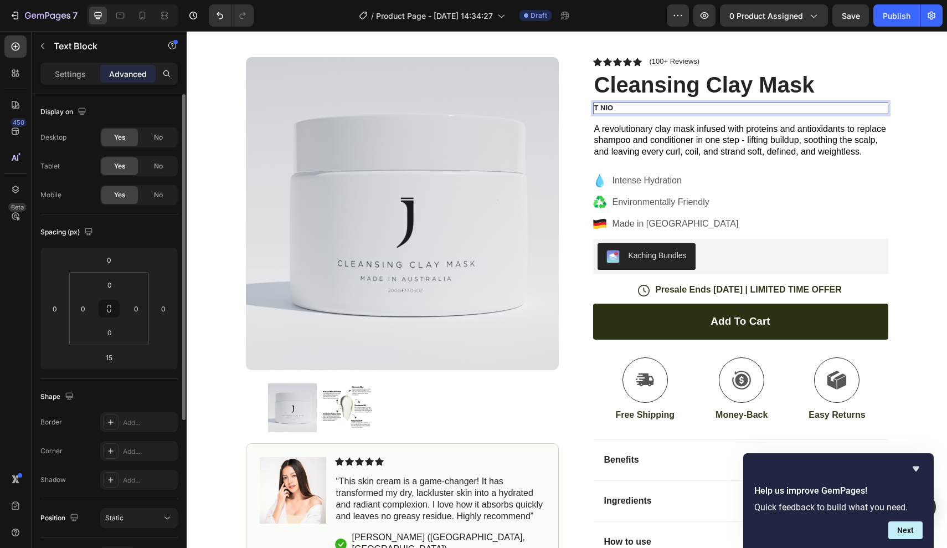
click at [620, 110] on p "T NIO" at bounding box center [740, 108] width 293 height 9
click at [620, 110] on p "T NI" at bounding box center [740, 108] width 293 height 9
click at [620, 110] on p "T N" at bounding box center [740, 108] width 293 height 9
click at [620, 110] on p "T" at bounding box center [740, 108] width 293 height 9
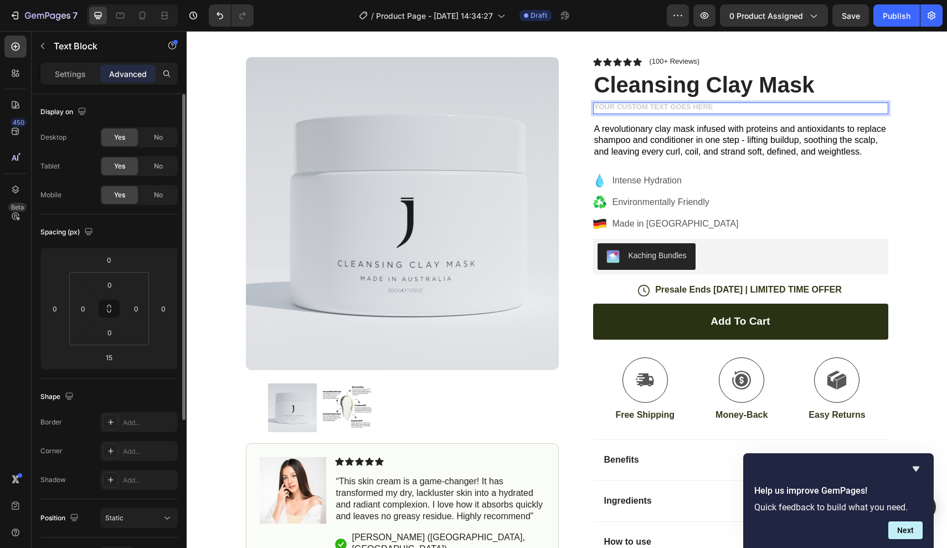
click at [69, 83] on div "Settings Advanced" at bounding box center [108, 74] width 137 height 22
click at [74, 73] on p "Settings" at bounding box center [70, 74] width 31 height 12
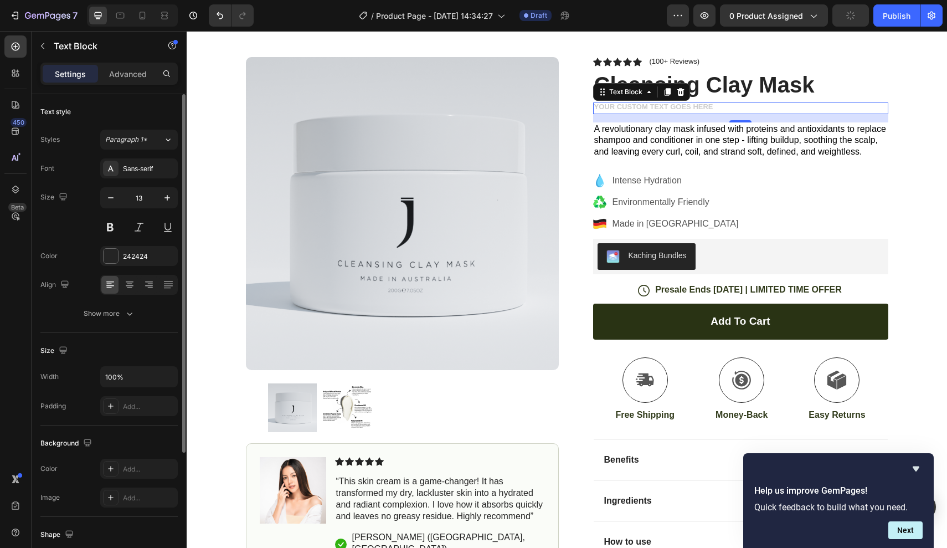
click at [662, 106] on div "Rich Text Editor. Editing area: main" at bounding box center [740, 108] width 295 height 12
click at [759, 166] on div "Icon Icon Icon Icon Icon Icon List (100+ Reviews) Text Block Row Cleansing Clay…" at bounding box center [740, 334] width 295 height 554
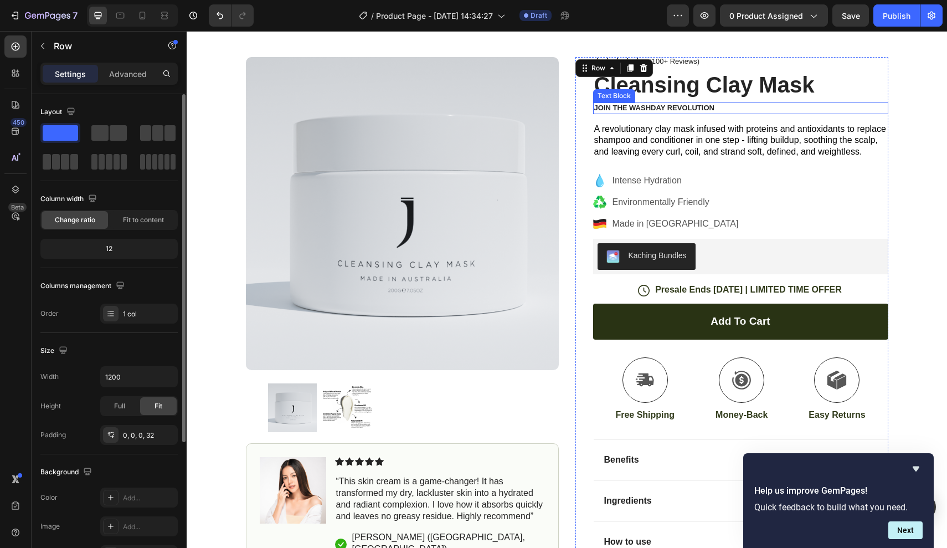
click at [682, 107] on p "join the washday revolution" at bounding box center [740, 108] width 293 height 9
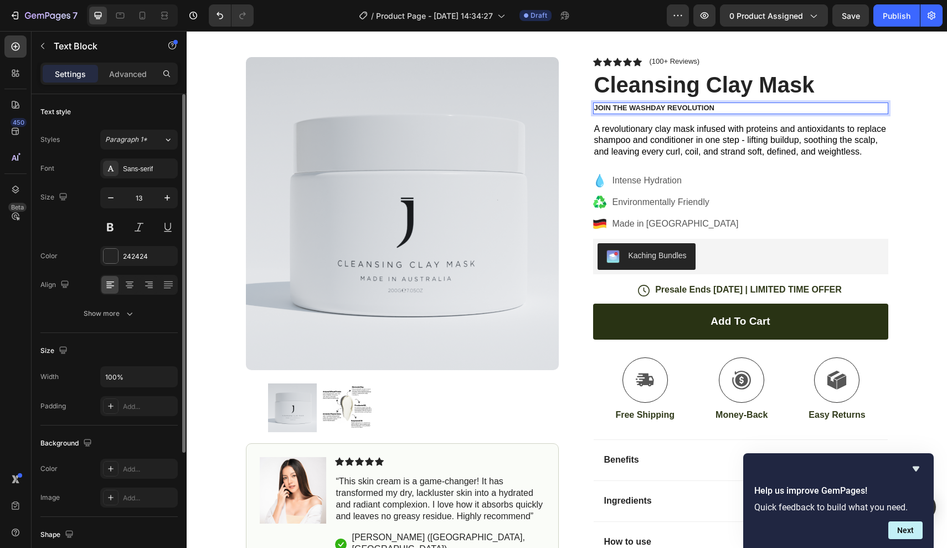
click at [638, 106] on p "join the washday revolution" at bounding box center [740, 108] width 293 height 9
click at [624, 106] on p "join the washday revolution" at bounding box center [740, 108] width 293 height 9
drag, startPoint x: 627, startPoint y: 107, endPoint x: 582, endPoint y: 107, distance: 44.9
click at [582, 107] on div "Icon Icon Icon Icon Icon Icon List (100+ Reviews) Text Block Row Cleansing Clay…" at bounding box center [731, 334] width 313 height 554
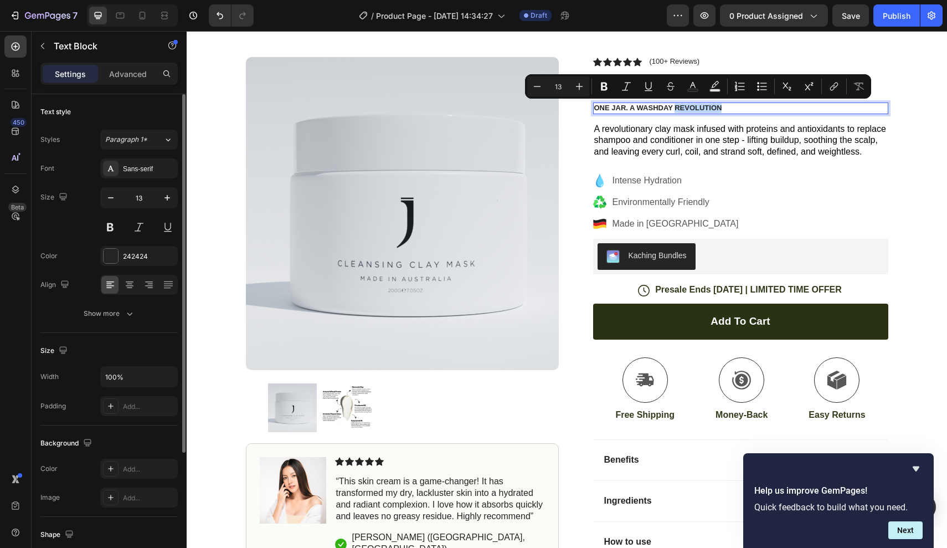
drag, startPoint x: 676, startPoint y: 105, endPoint x: 732, endPoint y: 107, distance: 56.0
click at [732, 107] on p "one jar. a washday revolution" at bounding box center [740, 108] width 293 height 9
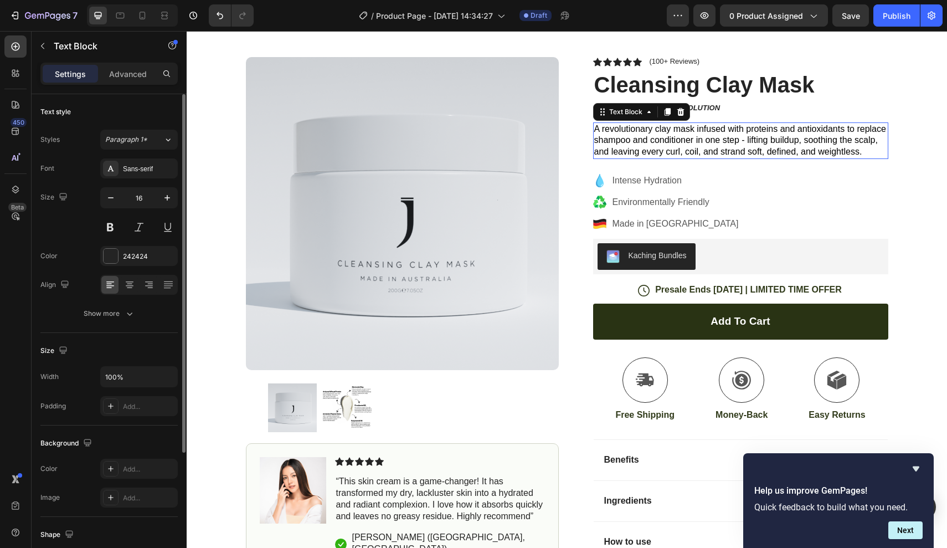
click at [727, 122] on div "A revolutionary clay mask infused with proteins and antioxidants to replace sha…" at bounding box center [740, 140] width 295 height 37
click at [745, 167] on div "24" at bounding box center [740, 165] width 295 height 13
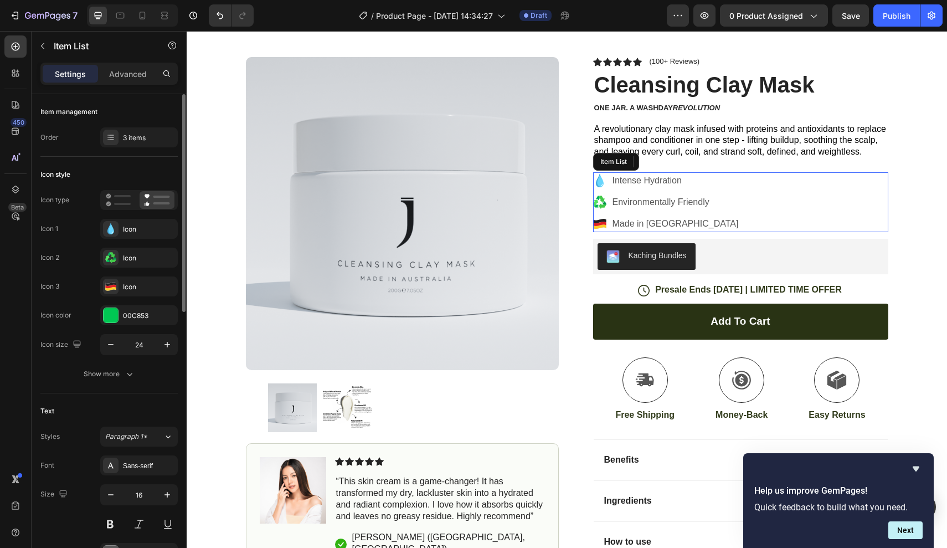
click at [748, 189] on div "Intense Hydration Environmentally Friendly Made in Germany" at bounding box center [740, 202] width 295 height 60
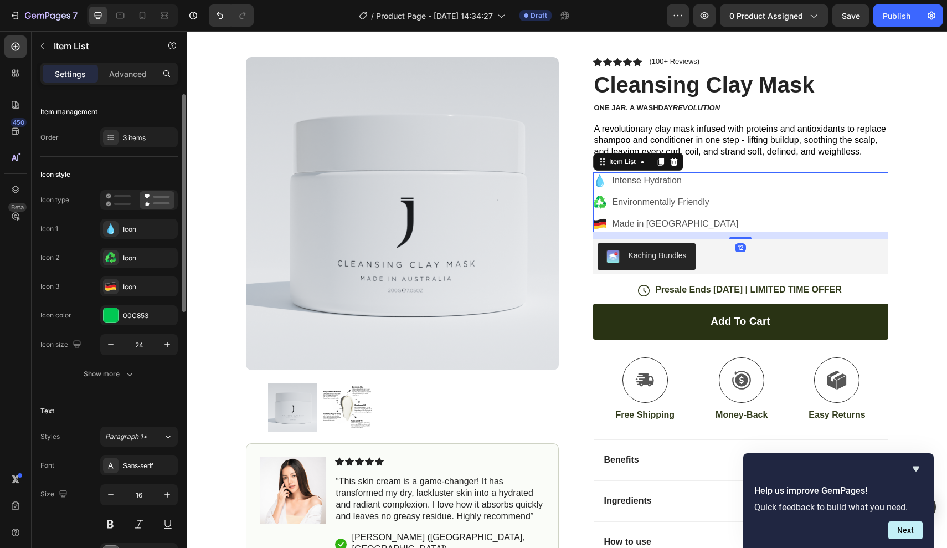
click at [673, 181] on p "Intense Hydration" at bounding box center [676, 180] width 126 height 13
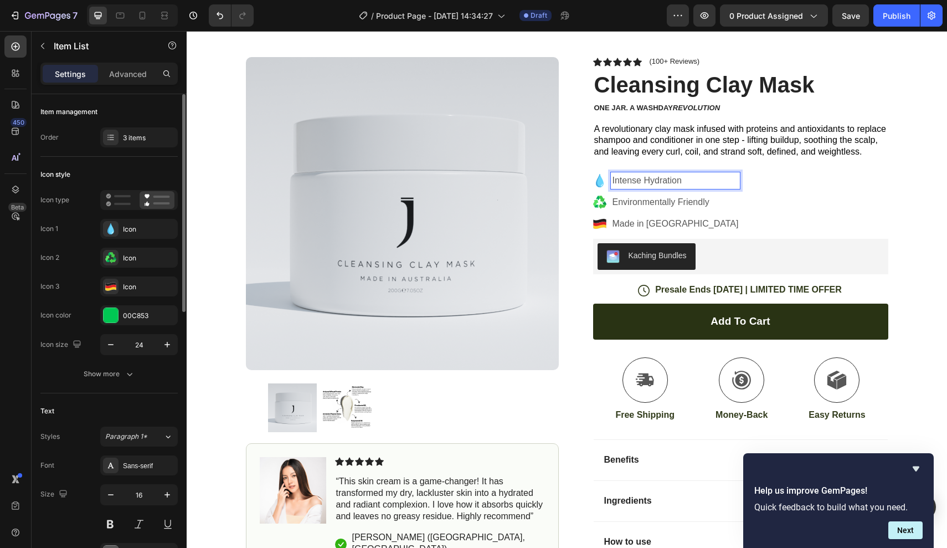
click at [747, 221] on div "Intense Hydration Environmentally Friendly Made in Germany" at bounding box center [740, 202] width 295 height 60
click at [849, 209] on div "Intense Hydration Environmentally Friendly Made in Germany" at bounding box center [740, 202] width 295 height 60
click at [595, 223] on icon at bounding box center [599, 224] width 13 height 4
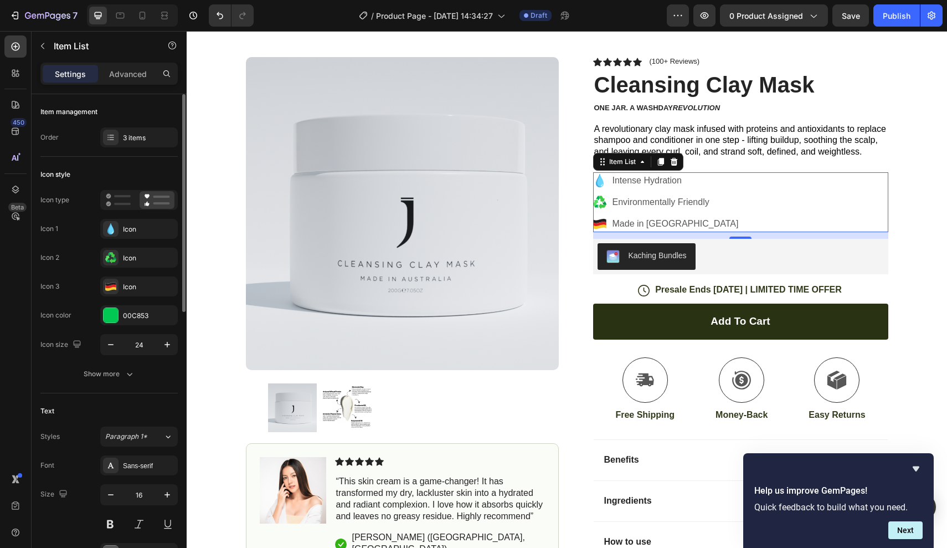
click at [595, 223] on icon at bounding box center [599, 224] width 13 height 4
click at [601, 224] on icon at bounding box center [599, 226] width 13 height 4
click at [611, 223] on div "Made in Germany" at bounding box center [676, 223] width 130 height 17
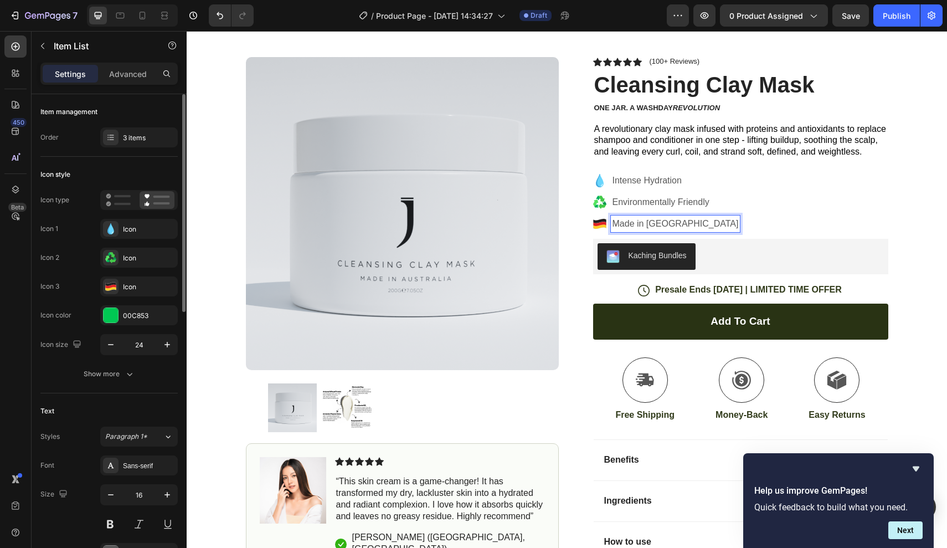
click at [601, 224] on icon at bounding box center [599, 226] width 13 height 4
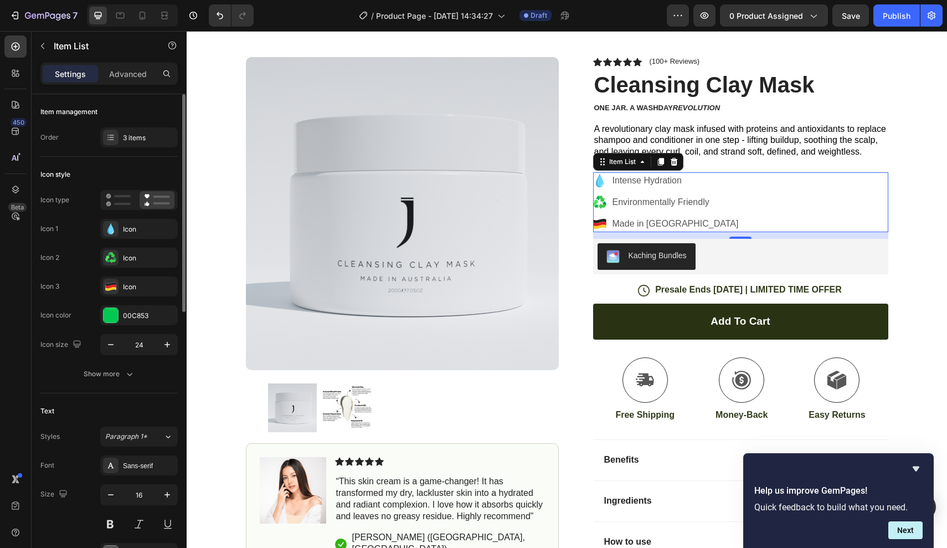
click at [601, 224] on icon at bounding box center [599, 226] width 13 height 4
click at [122, 283] on div "Icon" at bounding box center [139, 286] width 78 height 20
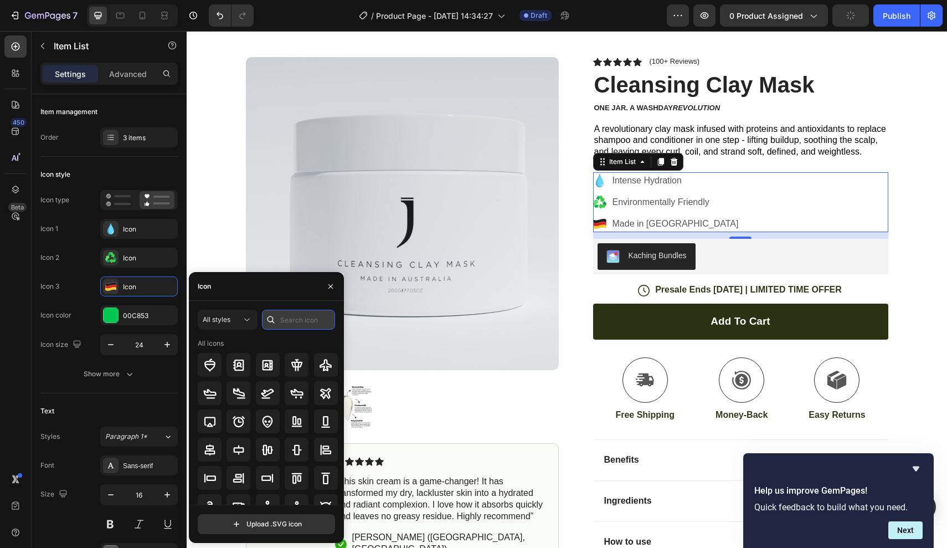
click at [289, 321] on input "text" at bounding box center [298, 320] width 73 height 20
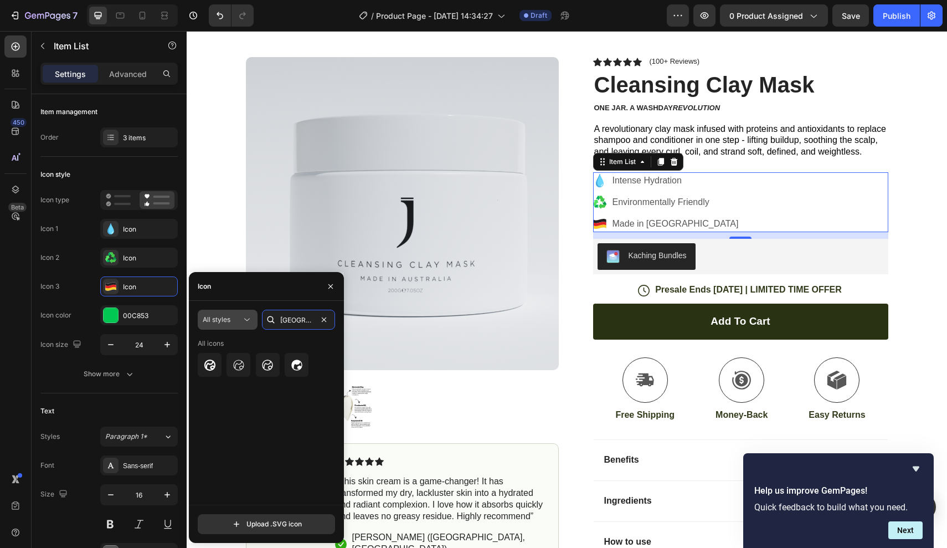
type input "australia"
click at [241, 321] on div "All styles" at bounding box center [222, 320] width 39 height 10
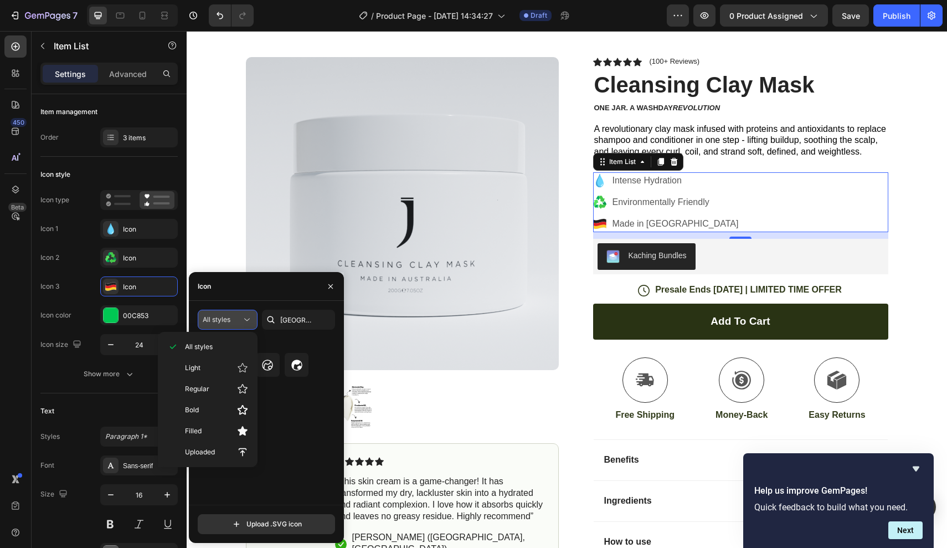
click at [241, 321] on div "All styles" at bounding box center [222, 320] width 39 height 10
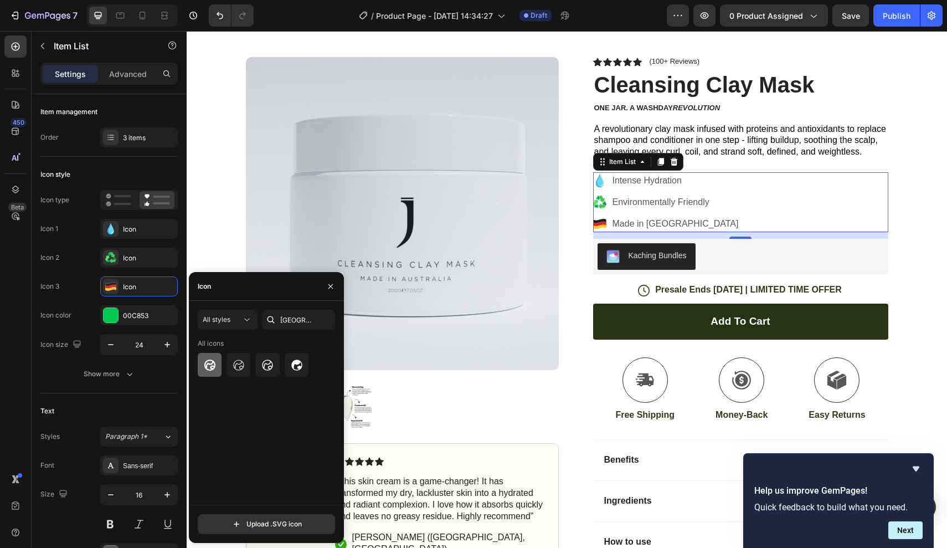
click at [212, 366] on icon at bounding box center [209, 364] width 13 height 13
click at [141, 313] on div "00C853" at bounding box center [139, 316] width 32 height 10
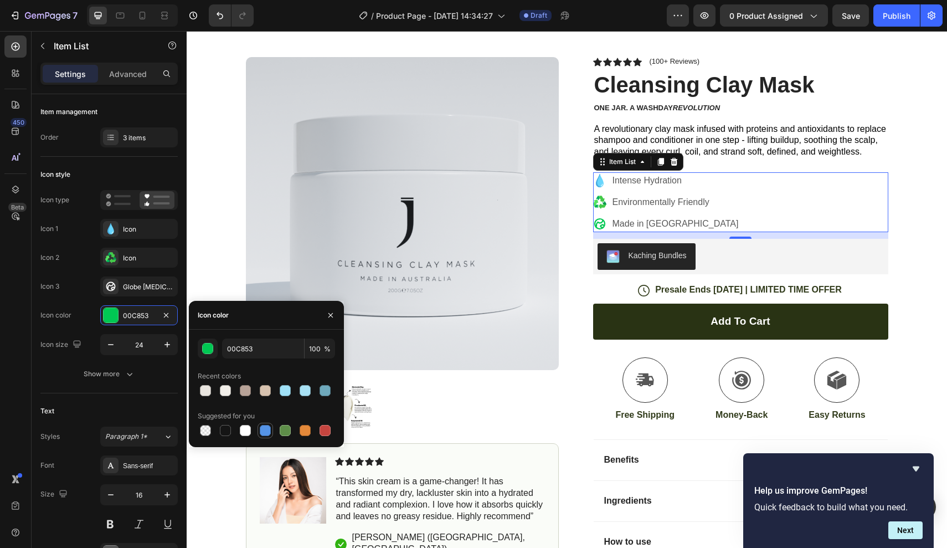
click at [263, 429] on div at bounding box center [265, 430] width 11 height 11
click at [228, 428] on div at bounding box center [225, 430] width 11 height 11
type input "151515"
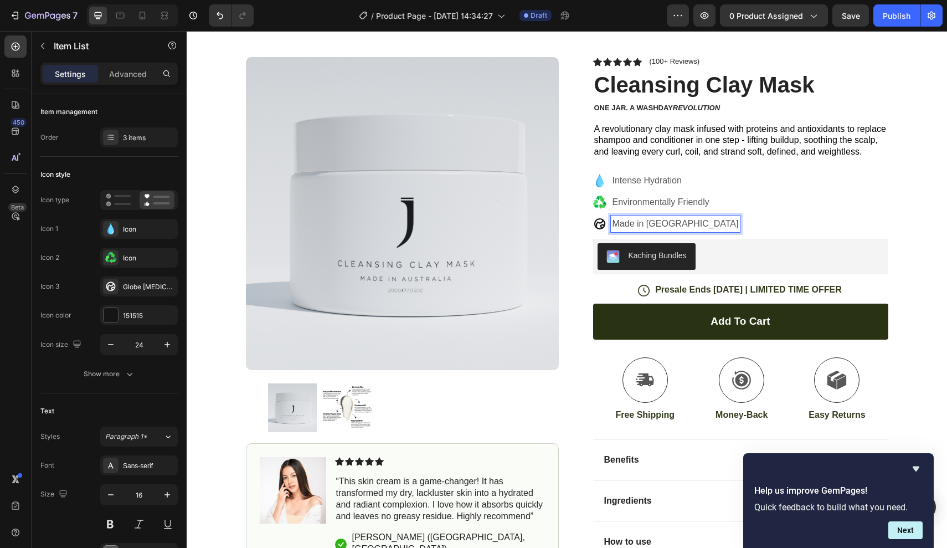
click at [685, 219] on p "Made in Germany" at bounding box center [676, 223] width 126 height 13
click at [759, 196] on div "Intense Hydration Environmentally Friendly Made in Australia" at bounding box center [740, 202] width 295 height 60
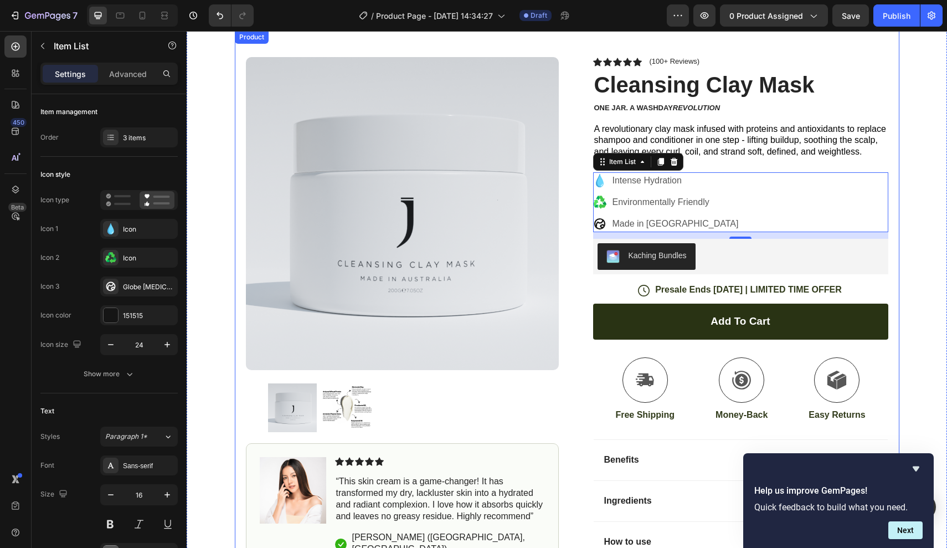
click at [902, 166] on div "Icon Free Shipping Today Only Text Block Row Icon 84,000+ Happy Customer Text B…" at bounding box center [567, 310] width 760 height 601
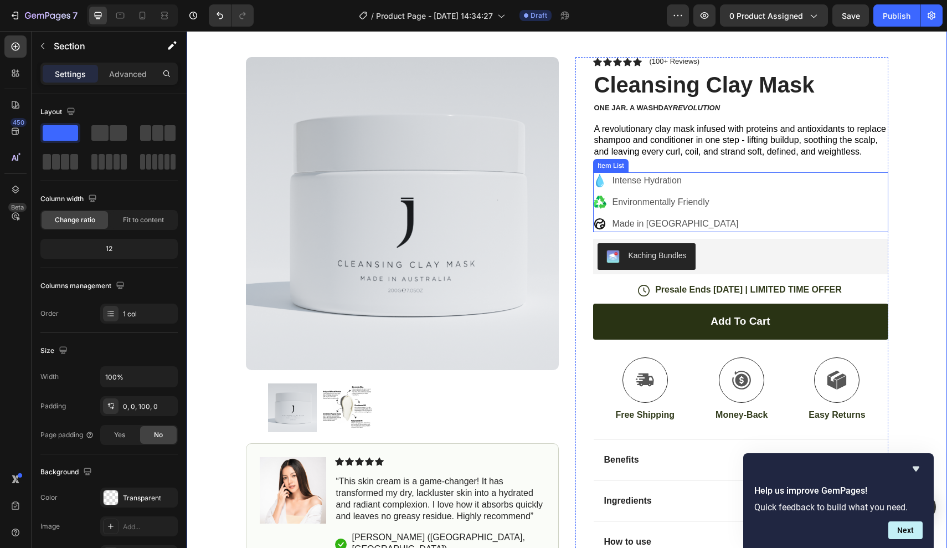
click at [794, 187] on div "Intense Hydration Environmentally Friendly Made in Australia" at bounding box center [740, 202] width 295 height 60
click at [914, 160] on div "Icon Free Shipping Today Only Text Block Row Icon 84,000+ Happy Customer Text B…" at bounding box center [567, 310] width 760 height 601
click at [718, 172] on div "Intense Hydration Environmentally Friendly Made in Australia" at bounding box center [740, 202] width 295 height 60
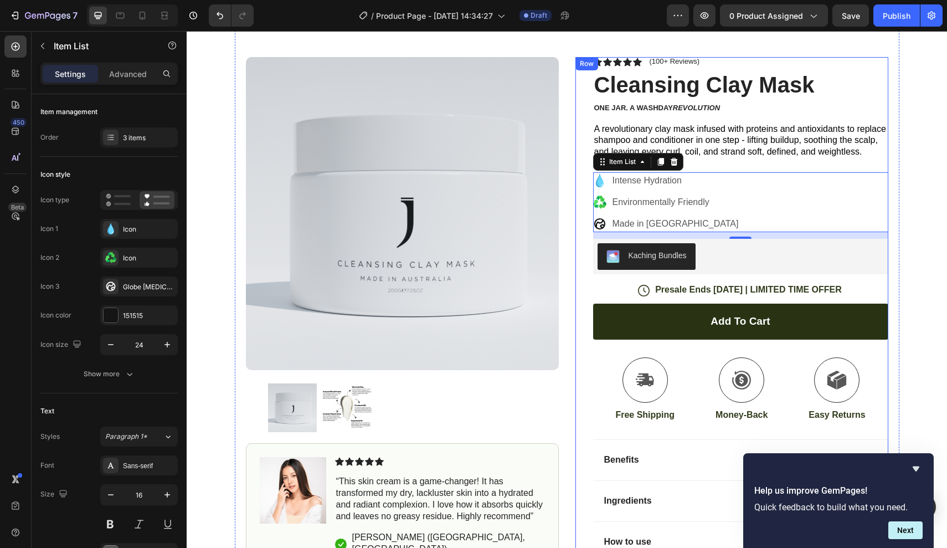
click at [723, 163] on div "Icon Icon Icon Icon Icon Icon List (100+ Reviews) Text Block Row Cleansing Clay…" at bounding box center [740, 334] width 295 height 554
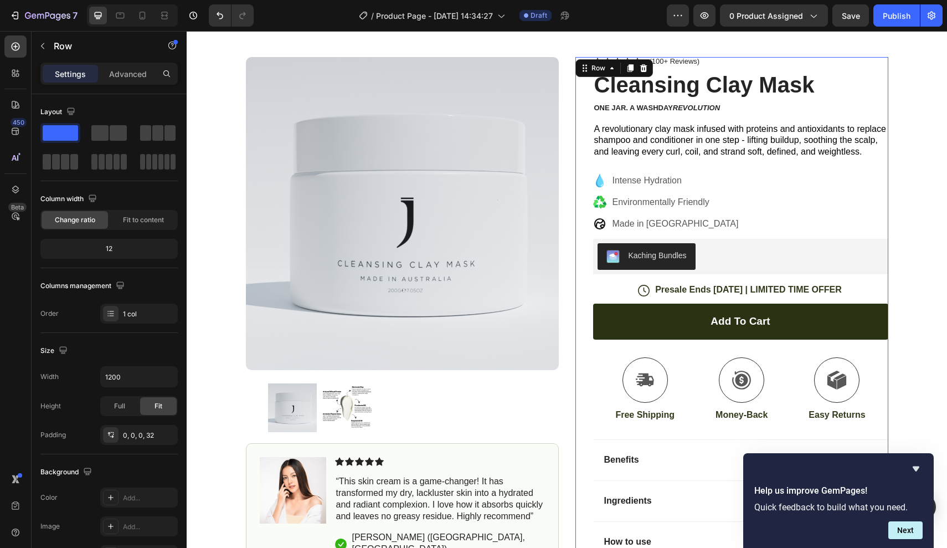
click at [703, 167] on div "Icon Icon Icon Icon Icon Icon List (100+ Reviews) Text Block Row Cleansing Clay…" at bounding box center [740, 334] width 295 height 554
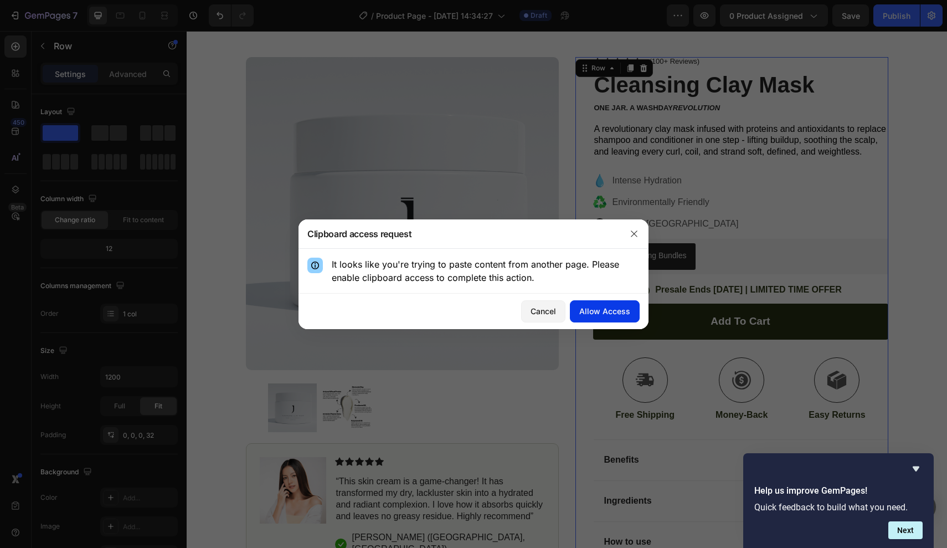
click at [595, 310] on div "Allow Access" at bounding box center [604, 311] width 51 height 12
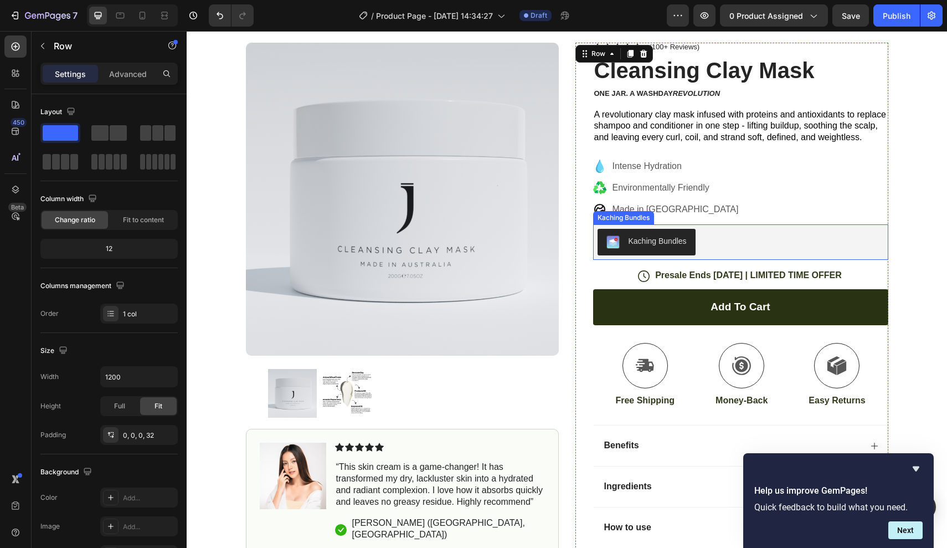
scroll to position [22, 0]
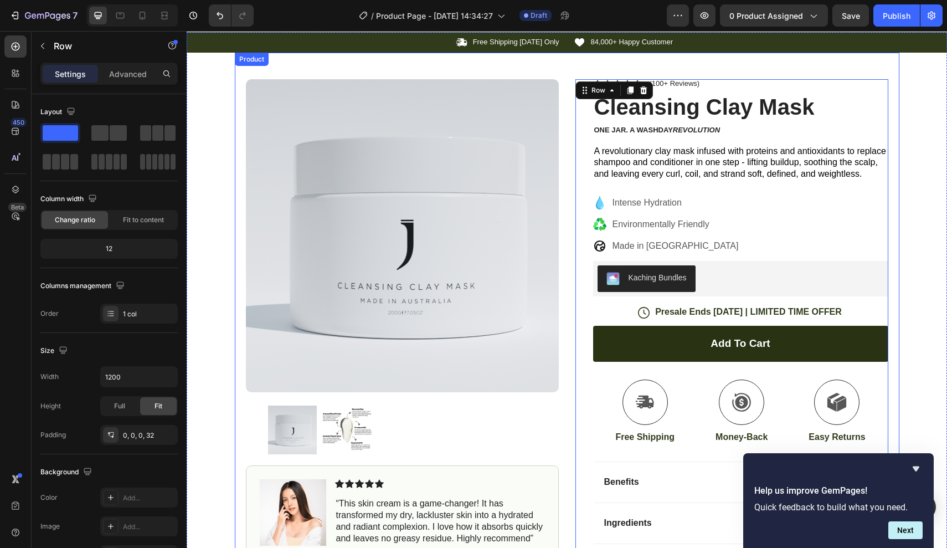
click at [898, 184] on div "Product Images Image Icon Icon Icon Icon Icon Icon List “This skin cream is a g…" at bounding box center [567, 343] width 665 height 581
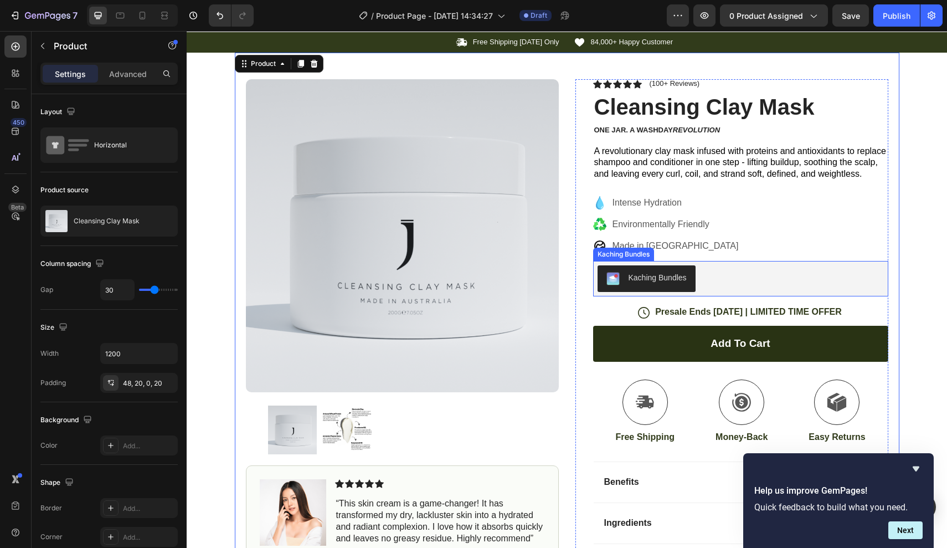
click at [694, 273] on button "Kaching Bundles" at bounding box center [647, 278] width 98 height 27
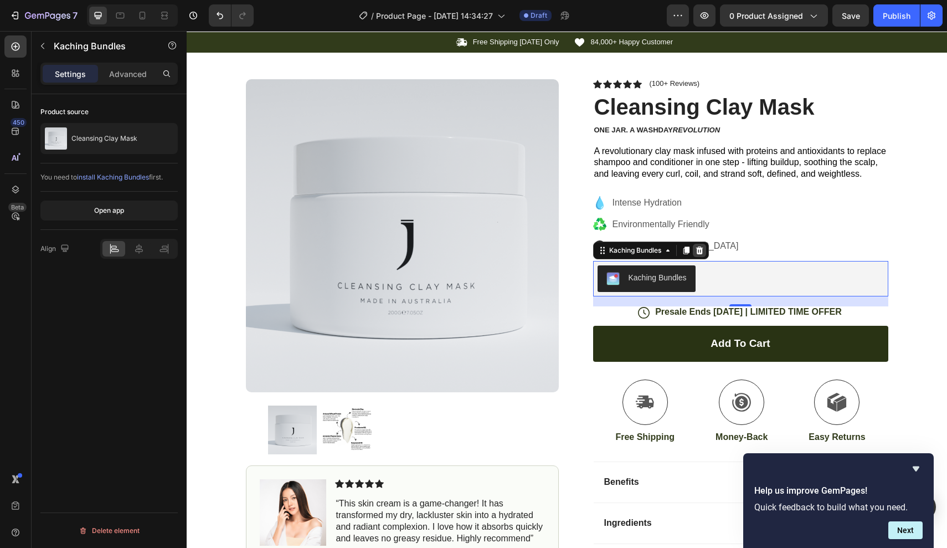
click at [698, 248] on icon at bounding box center [699, 250] width 7 height 8
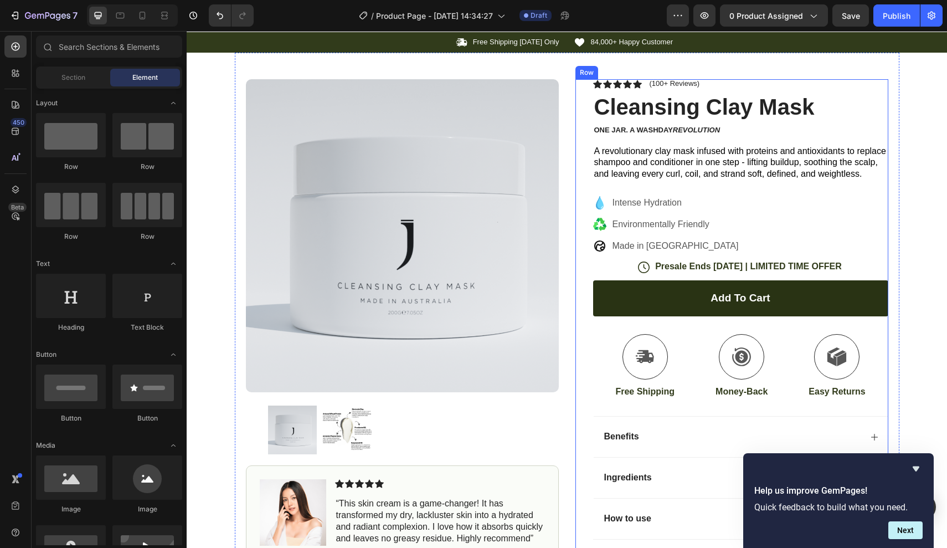
click at [740, 254] on div "Icon Icon Icon Icon Icon Icon List (100+ Reviews) Text Block Row Cleansing Clay…" at bounding box center [740, 333] width 295 height 509
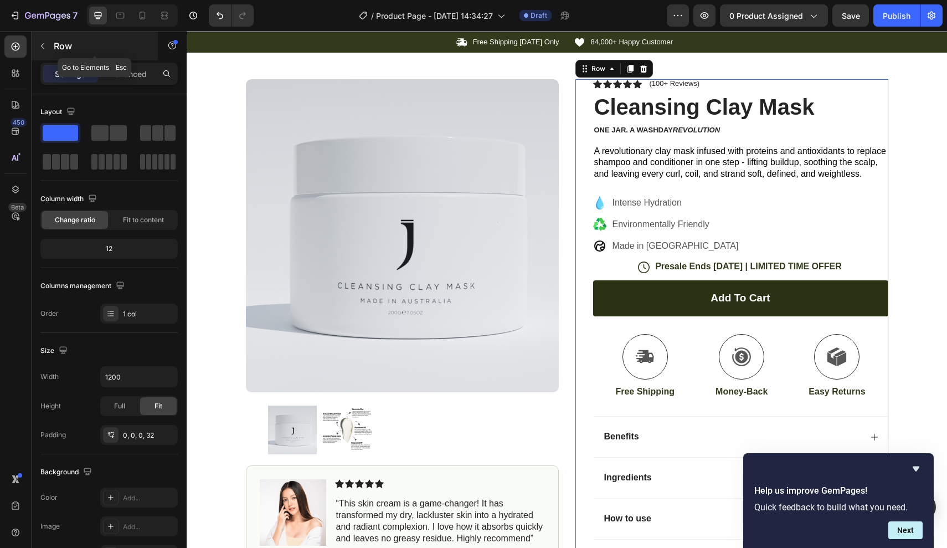
click at [55, 46] on p "Row" at bounding box center [101, 45] width 94 height 13
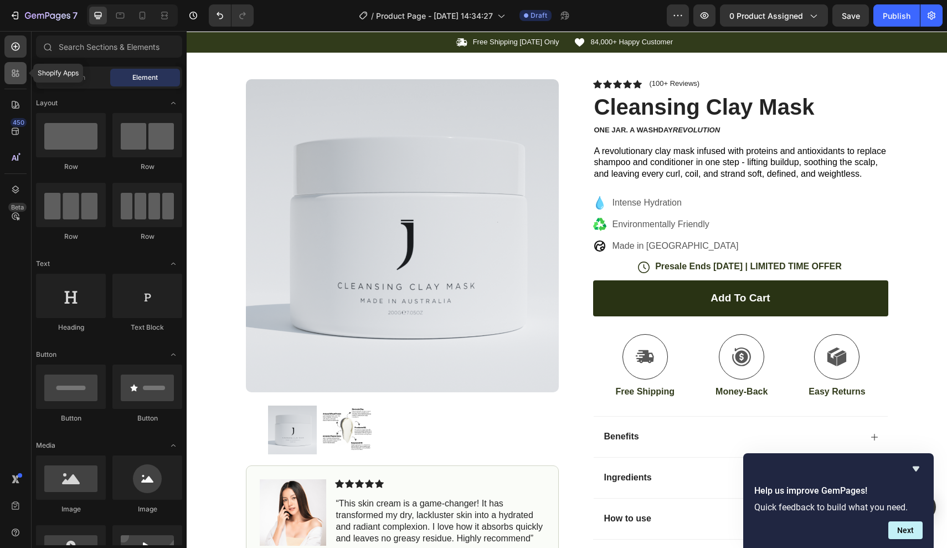
click at [11, 74] on icon at bounding box center [15, 73] width 11 height 11
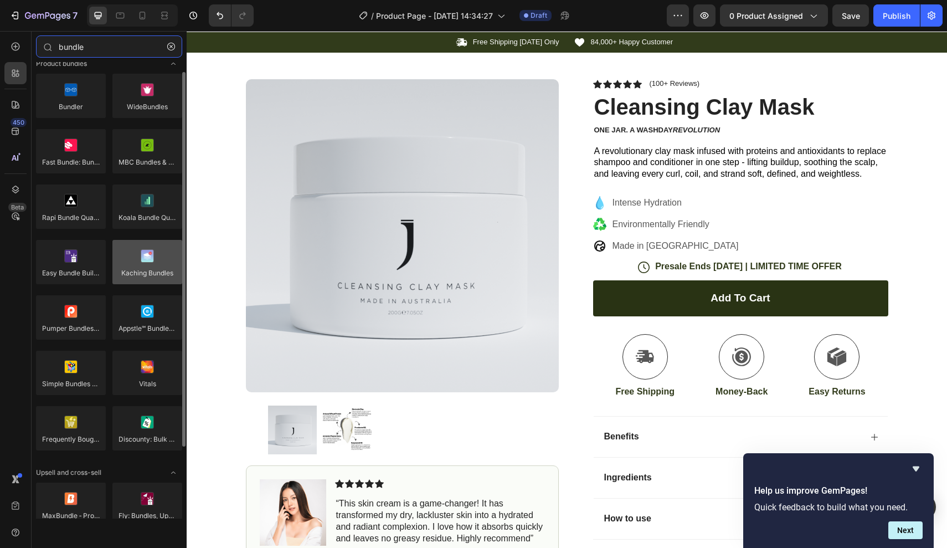
scroll to position [0, 0]
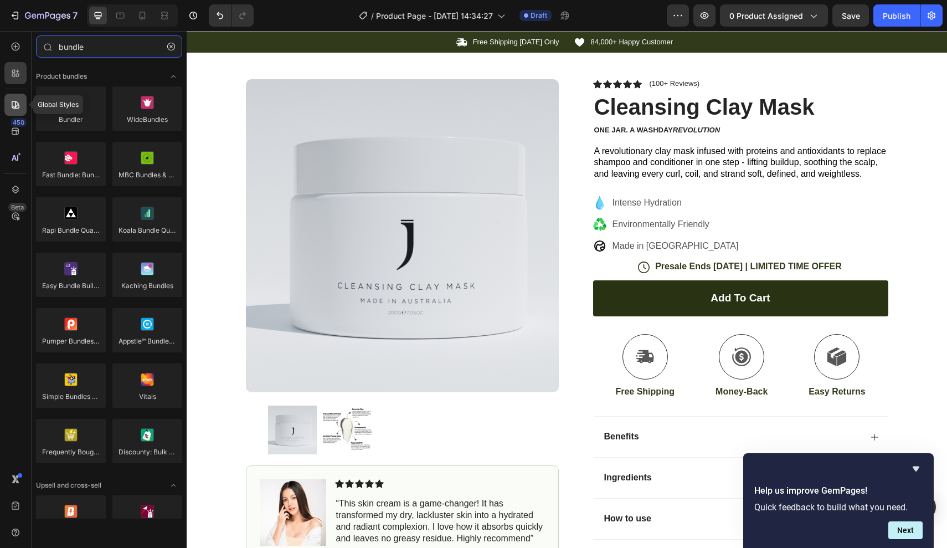
type input "bundle"
click at [19, 103] on icon at bounding box center [15, 104] width 11 height 11
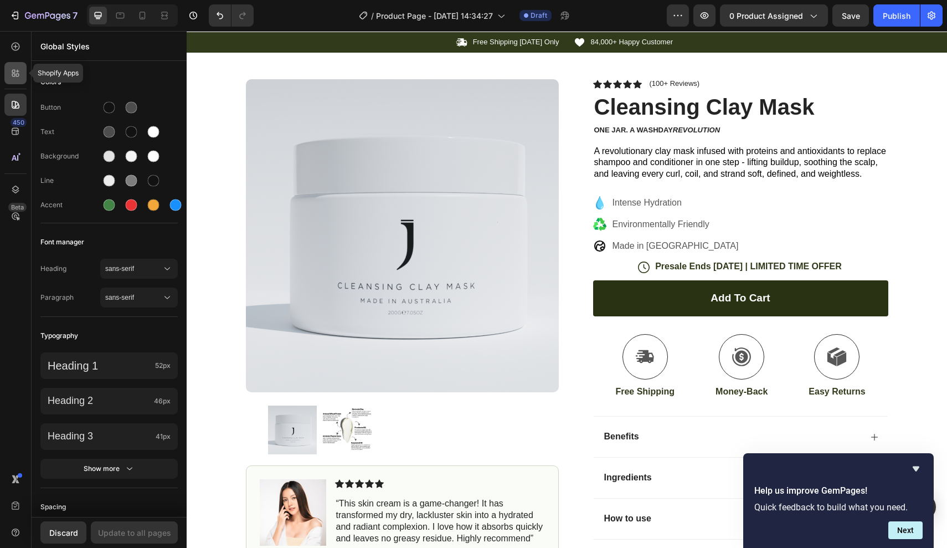
click at [15, 74] on icon at bounding box center [13, 75] width 3 height 3
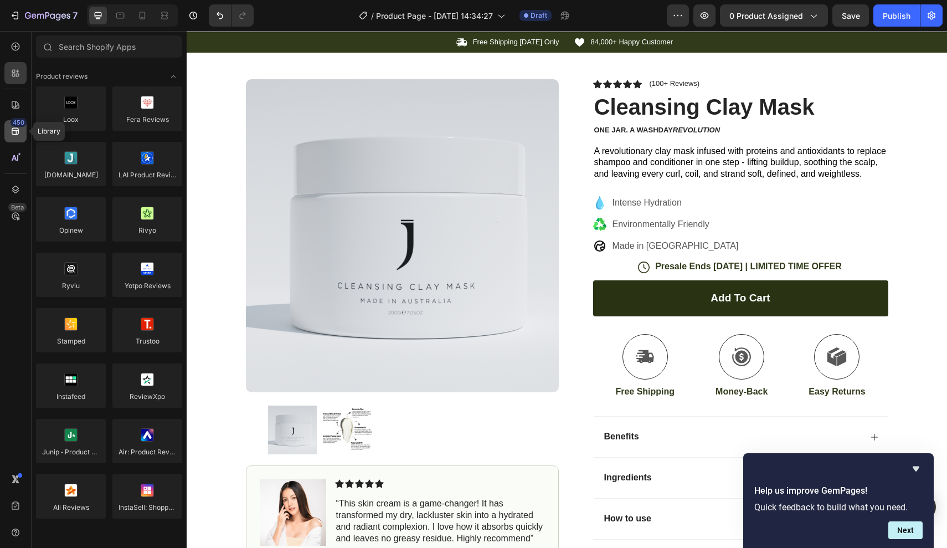
click at [20, 135] on icon at bounding box center [15, 131] width 11 height 11
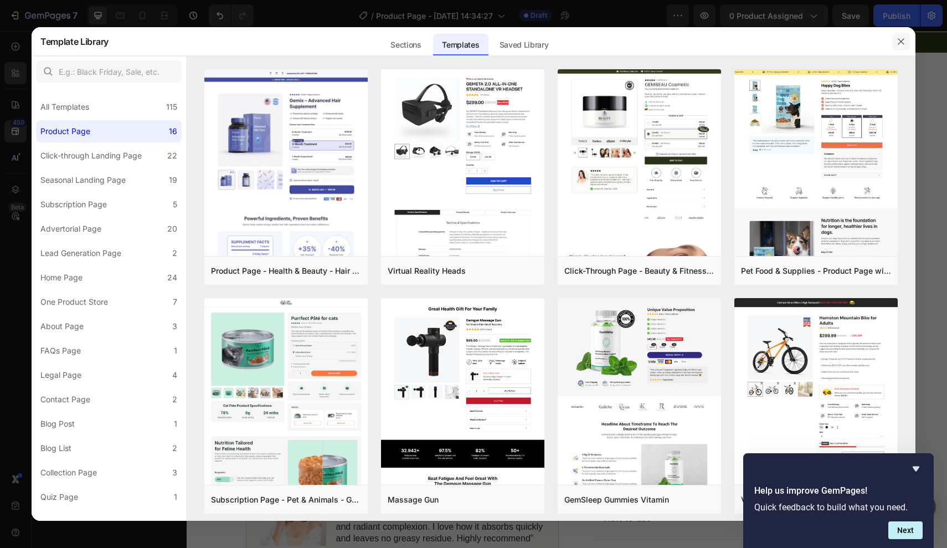
click at [897, 39] on icon "button" at bounding box center [901, 41] width 9 height 9
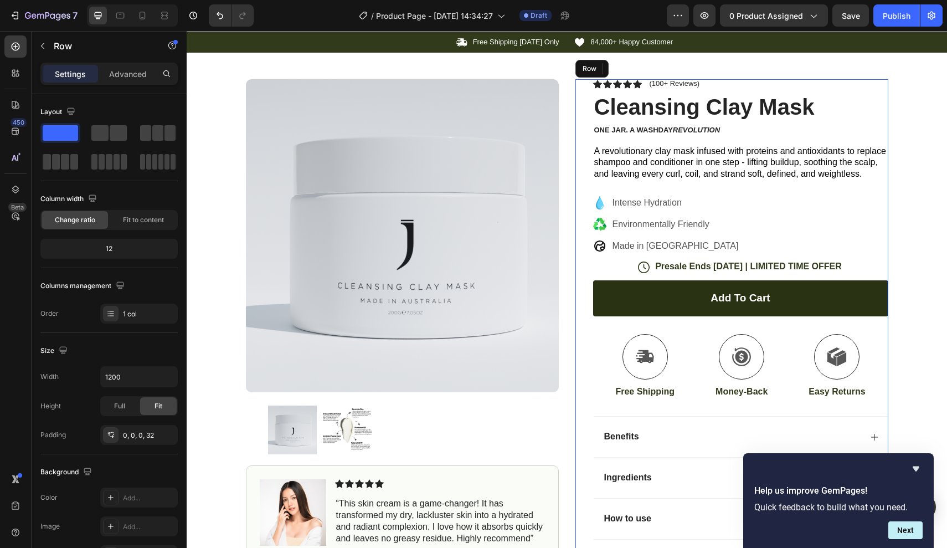
click at [733, 257] on div "Icon Icon Icon Icon Icon Icon List (100+ Reviews) Text Block Row Cleansing Clay…" at bounding box center [740, 333] width 295 height 509
click at [733, 261] on p "Presale Ends [DATE] | LIMITED TIME OFFER" at bounding box center [748, 267] width 187 height 12
click at [640, 257] on div "Icon Icon Icon Icon Icon Icon List (100+ Reviews) Text Block Row Cleansing Clay…" at bounding box center [740, 333] width 295 height 509
click at [616, 264] on div "Icon Presale Ends Nov 5 | LIMITED TIME OFFER Text Block Row" at bounding box center [740, 267] width 295 height 13
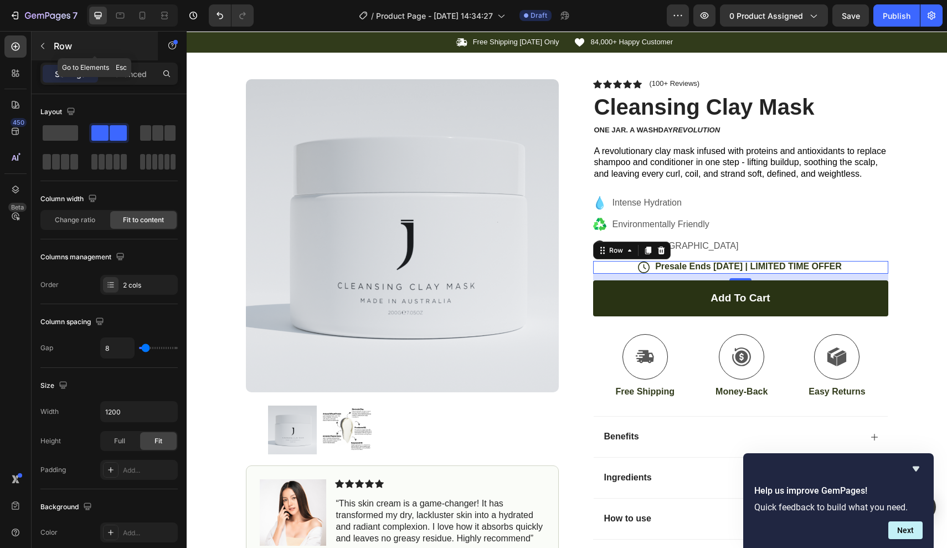
click at [44, 52] on button "button" at bounding box center [43, 46] width 18 height 18
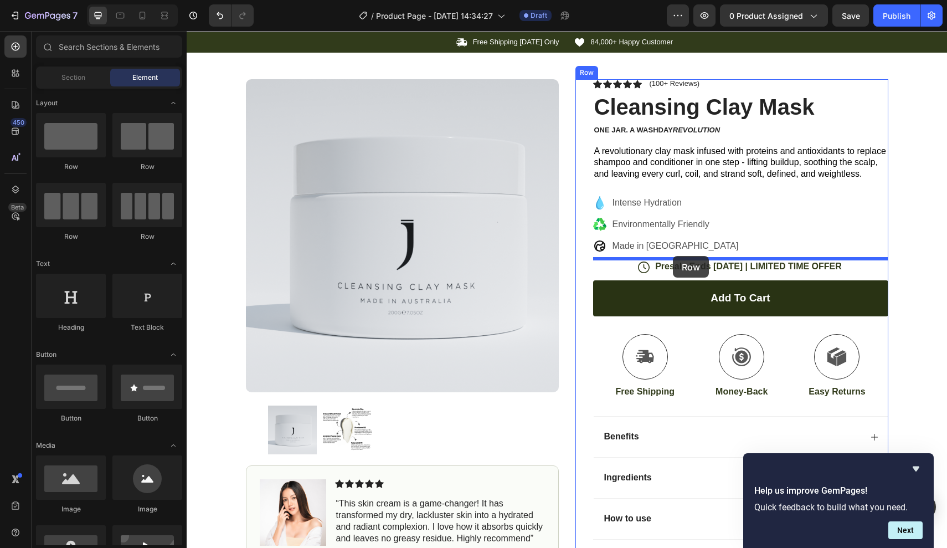
drag, startPoint x: 270, startPoint y: 163, endPoint x: 672, endPoint y: 256, distance: 412.6
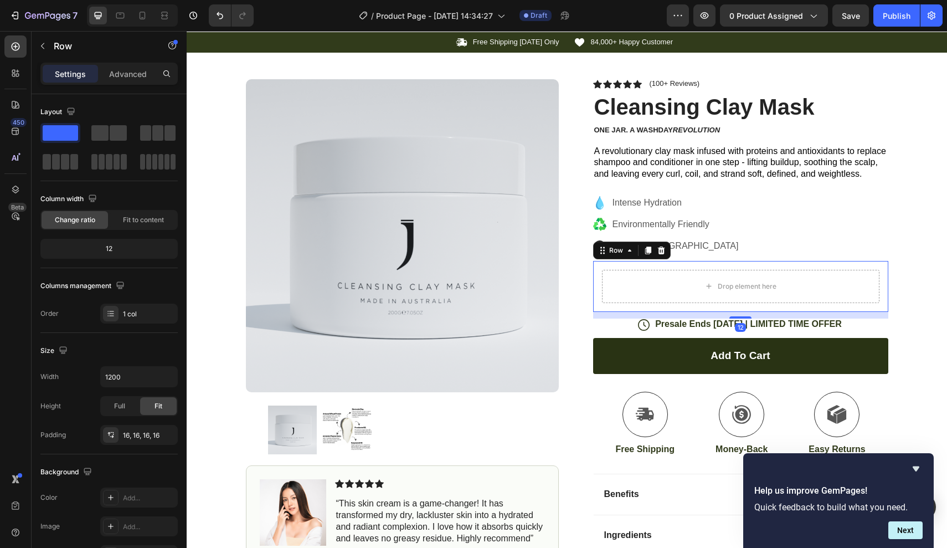
click at [663, 264] on div "Drop element here Row 12" at bounding box center [740, 286] width 295 height 51
click at [726, 290] on div "Drop element here" at bounding box center [741, 286] width 90 height 18
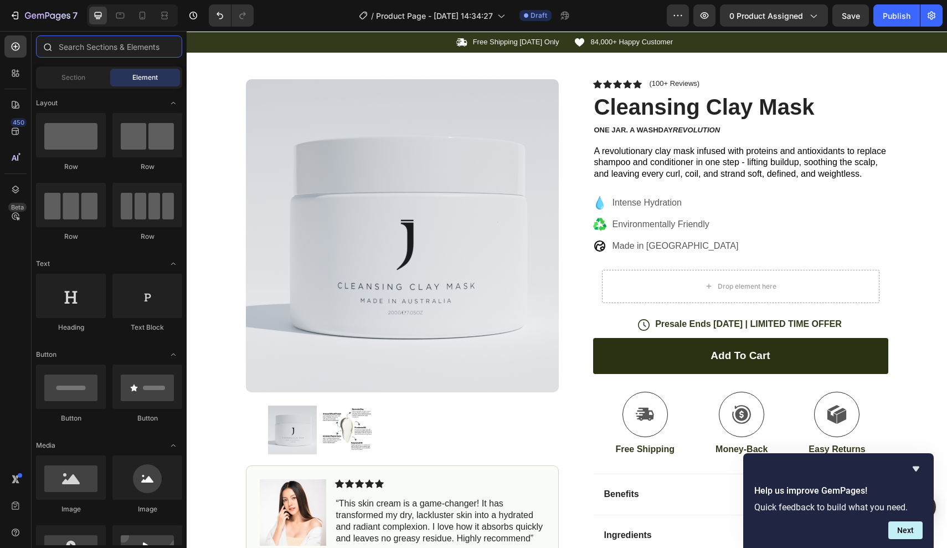
click at [93, 49] on input "text" at bounding box center [109, 46] width 146 height 22
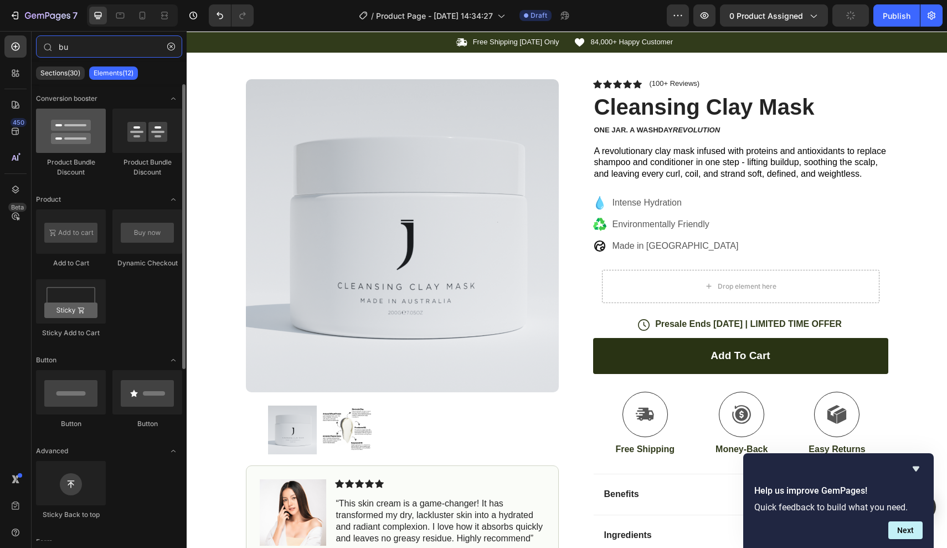
type input "bu"
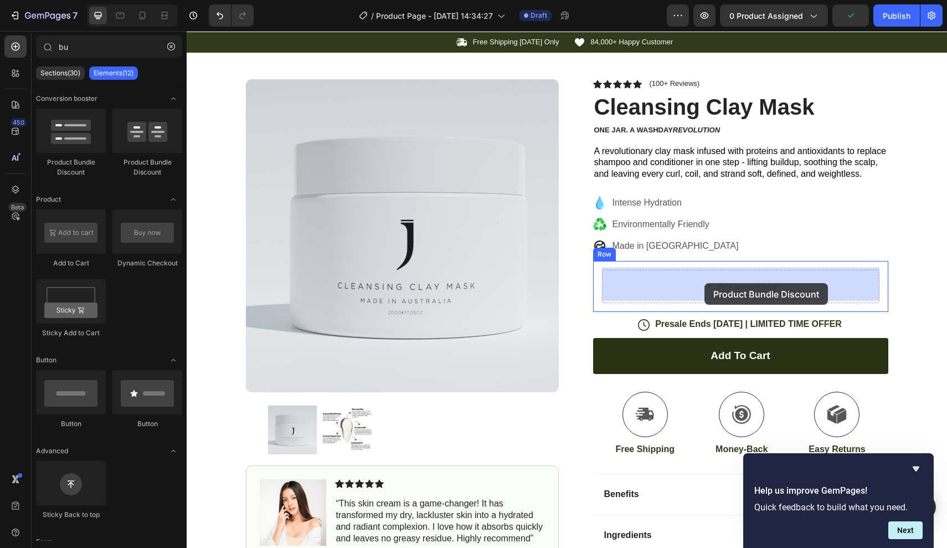
drag, startPoint x: 255, startPoint y: 164, endPoint x: 698, endPoint y: 282, distance: 458.0
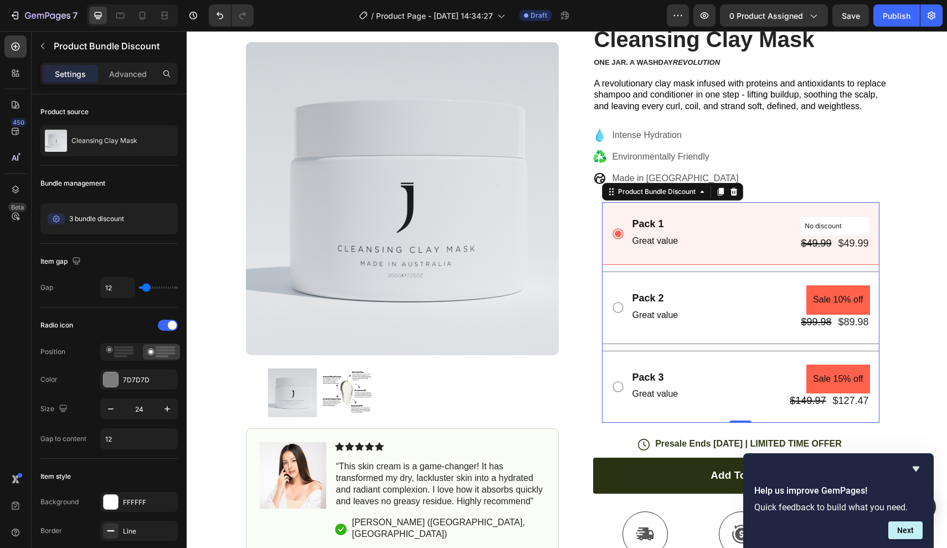
scroll to position [90, 0]
click at [646, 204] on div "Pack 1 Text Block Great value Text Block No discount Not be displayed when publ…" at bounding box center [740, 233] width 277 height 63
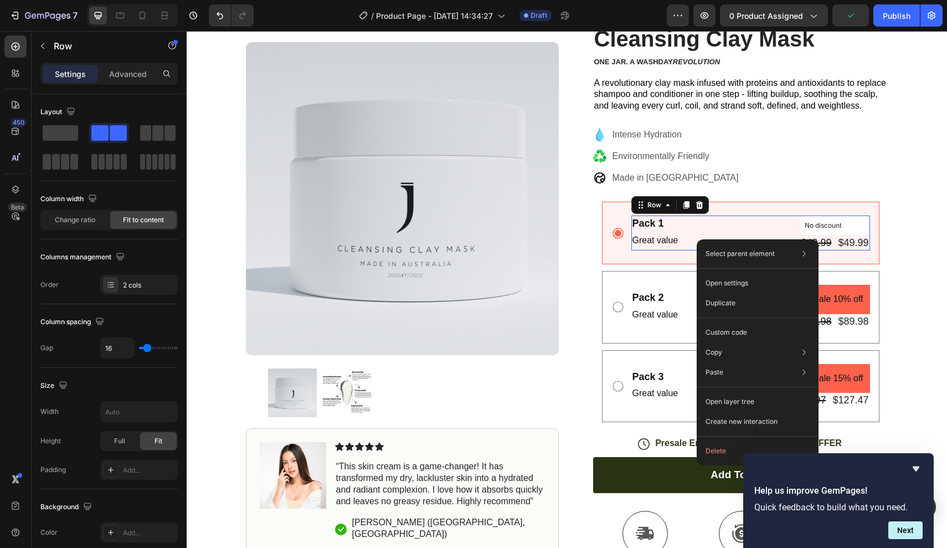
click at [680, 264] on div "Row 1 col" at bounding box center [627, 274] width 126 height 20
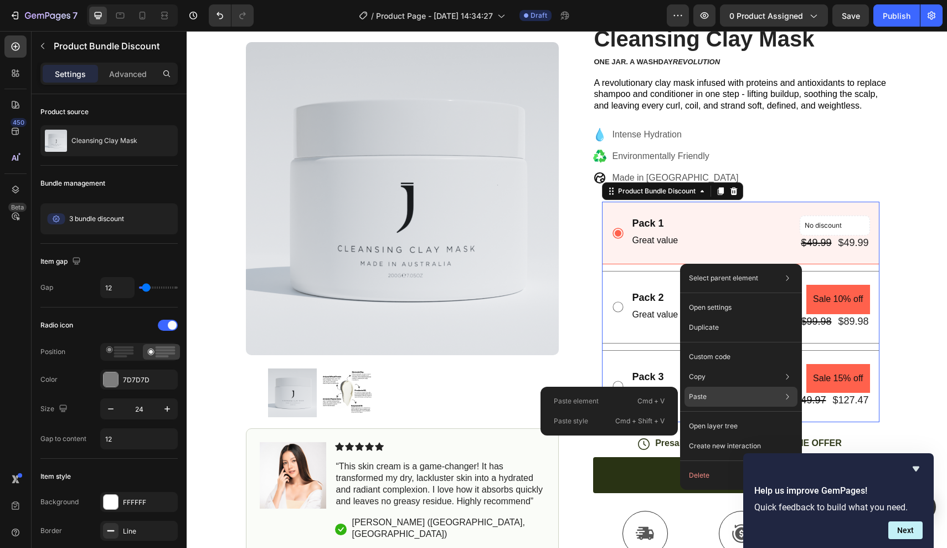
click at [726, 398] on div "Paste Paste element Cmd + V Paste style Cmd + Shift + V" at bounding box center [741, 397] width 113 height 20
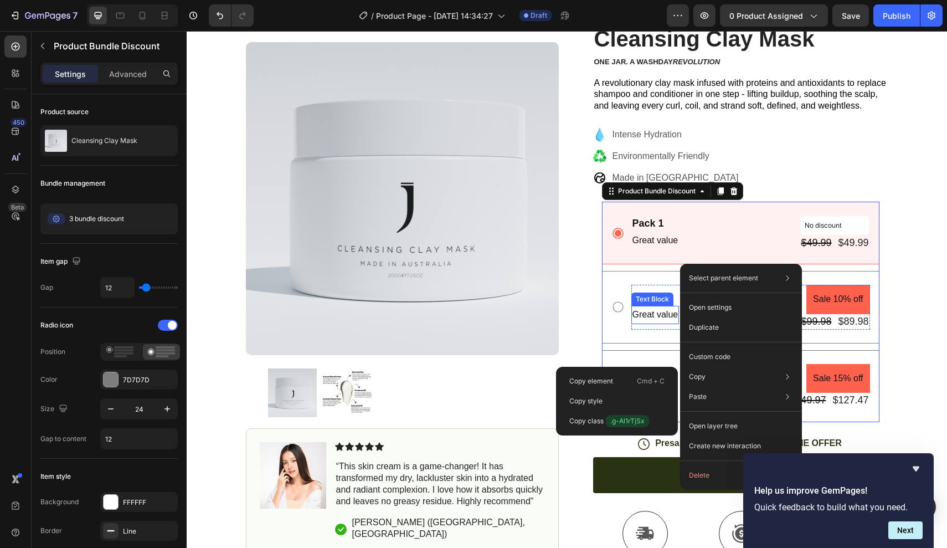
click at [638, 300] on div "Text Block" at bounding box center [652, 298] width 42 height 13
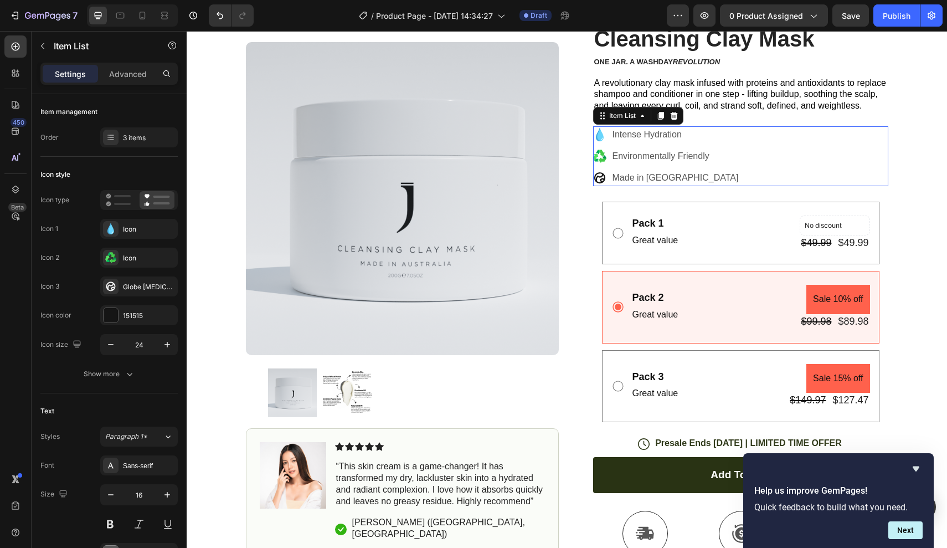
click at [691, 181] on p "Made in [GEOGRAPHIC_DATA]" at bounding box center [676, 177] width 126 height 13
click at [706, 189] on div "12" at bounding box center [740, 189] width 295 height 7
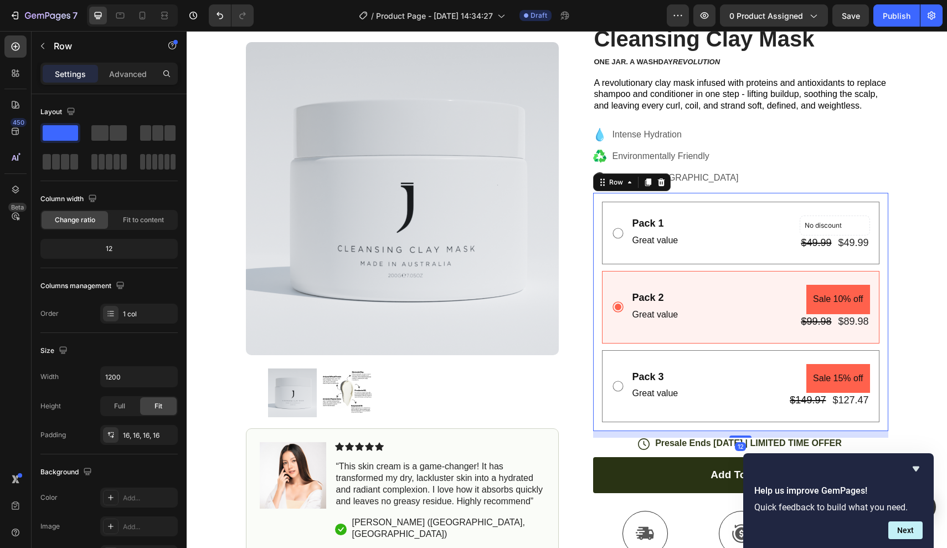
click at [716, 196] on div "Pack 1 Text Block Great value Text Block No discount Not be displayed when publ…" at bounding box center [740, 312] width 295 height 238
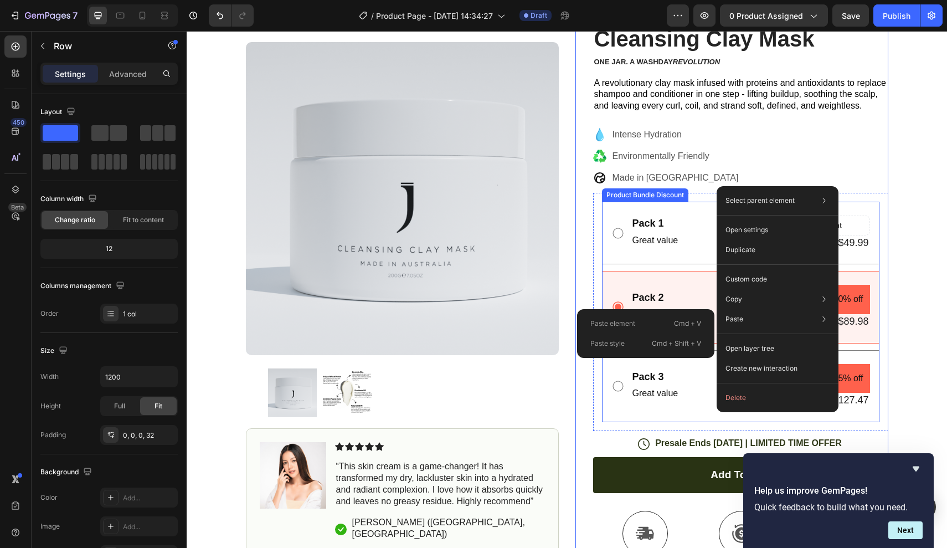
click at [701, 251] on div "Pack 1 Text Block Great value Text Block No discount Not be displayed when publ…" at bounding box center [740, 233] width 277 height 63
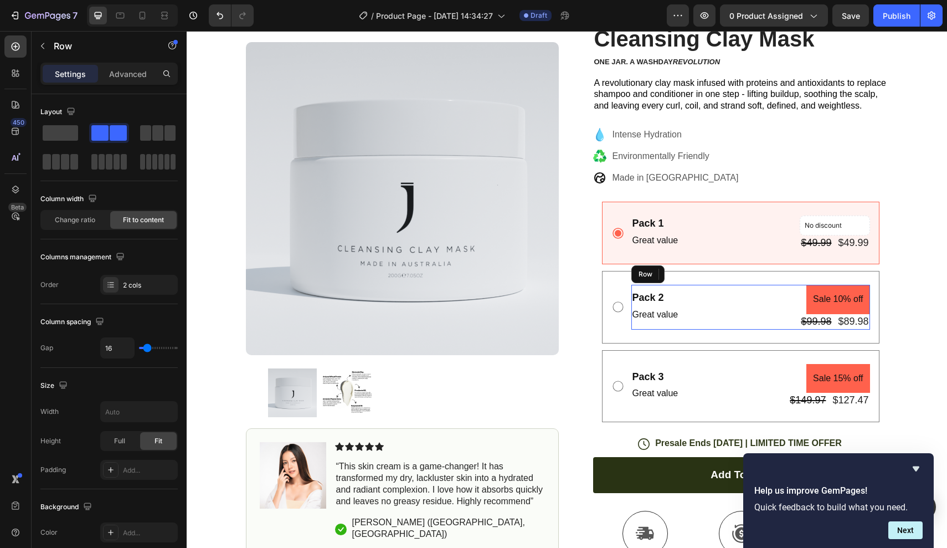
click at [682, 293] on div "Pack 2 Text Block Great value Text Block Sale 10% off Product Badge $99.98 Prod…" at bounding box center [750, 307] width 239 height 44
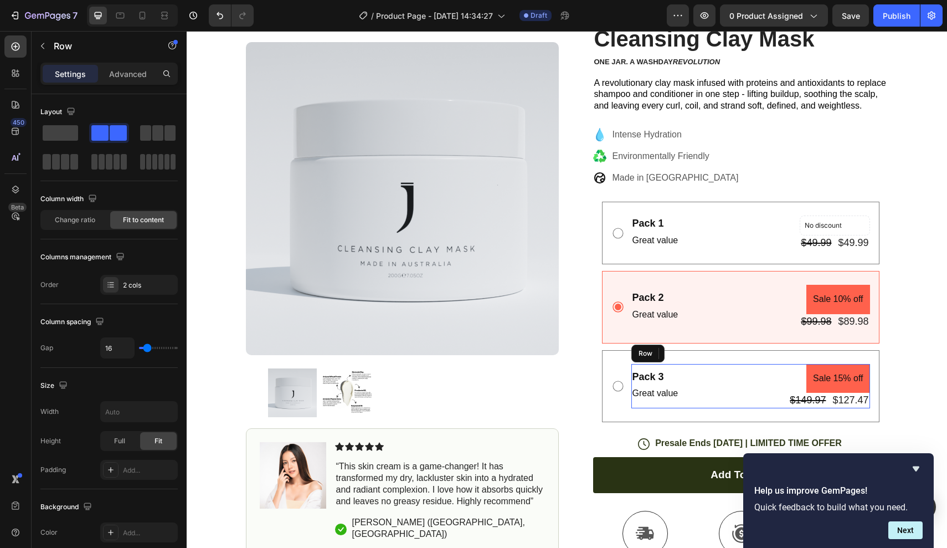
click at [688, 364] on div "Pack 3 Text Block Great value Text Block Sale 15% off Product Badge $149.97 Pro…" at bounding box center [750, 386] width 239 height 44
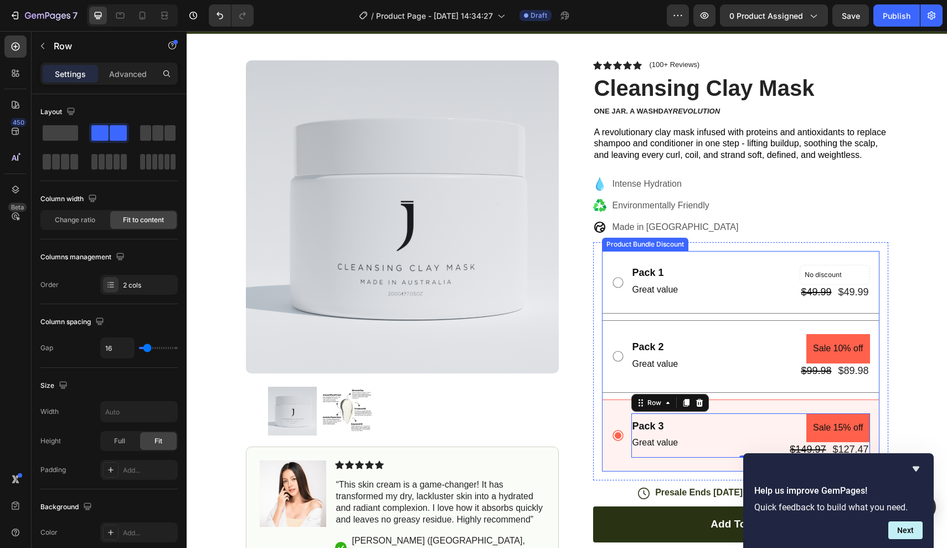
scroll to position [40, 0]
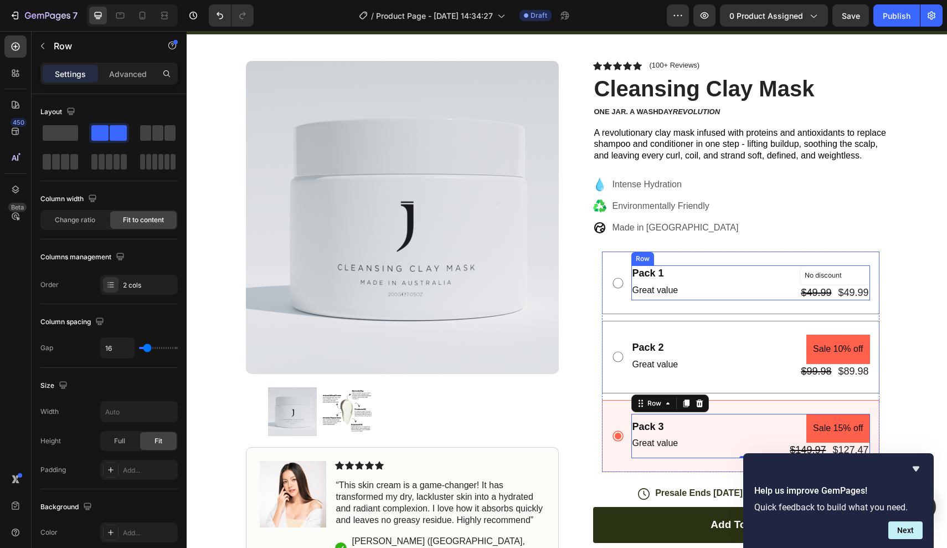
click at [690, 269] on div "Pack 1 Text Block Great value Text Block No discount Not be displayed when publ…" at bounding box center [750, 282] width 239 height 35
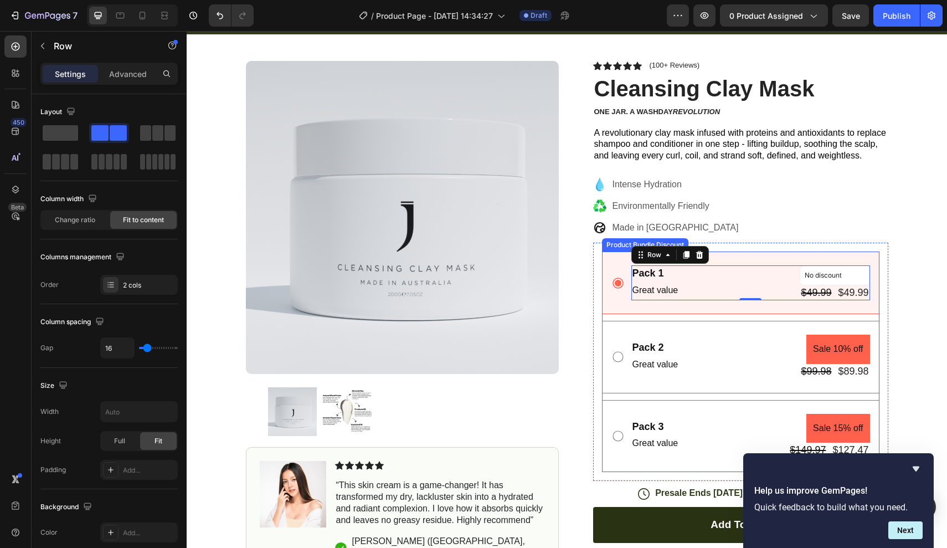
click at [718, 256] on div "Pack 1 Text Block Great value Text Block No discount Not be displayed when publ…" at bounding box center [740, 282] width 277 height 63
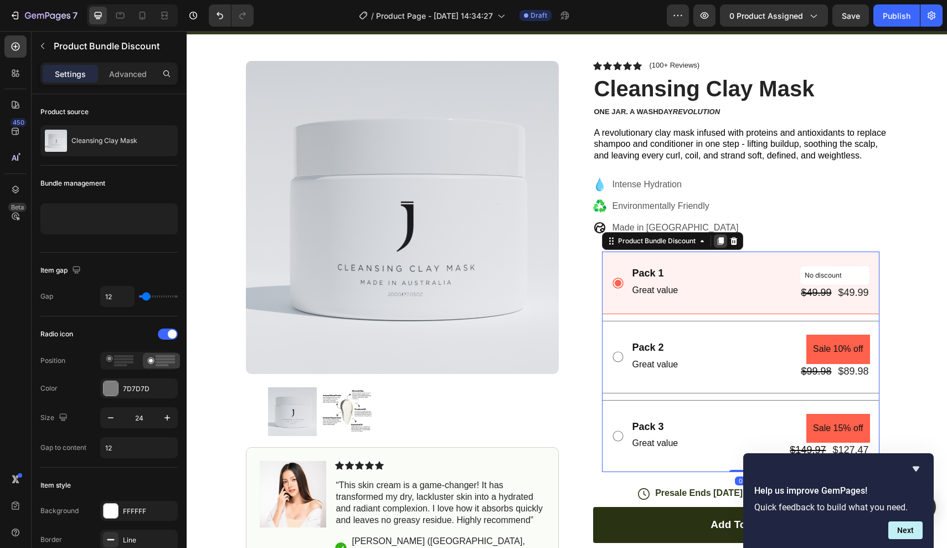
click at [720, 240] on icon at bounding box center [720, 241] width 6 height 8
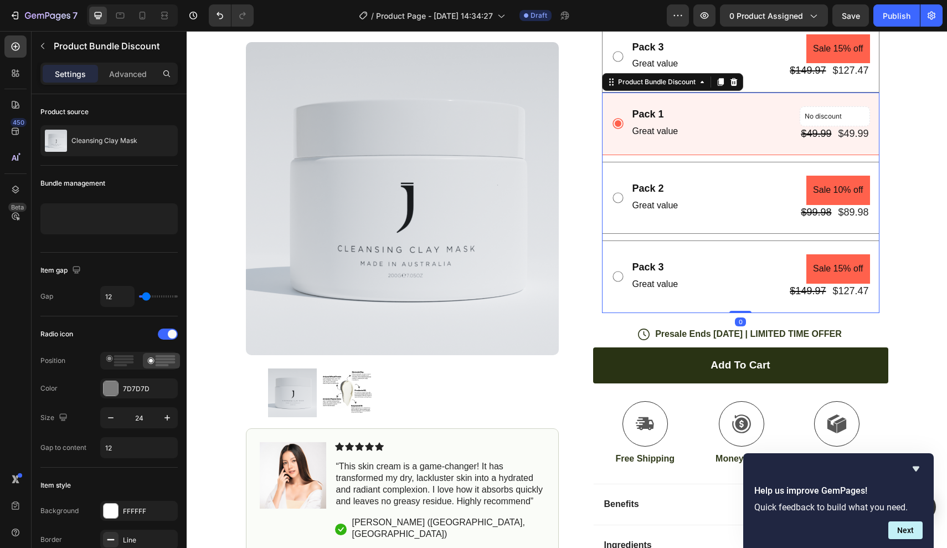
click at [775, 240] on div "Pack 3 Text Block Great value Text Block Sale 15% off Product Badge $149.97 Pro…" at bounding box center [740, 276] width 277 height 72
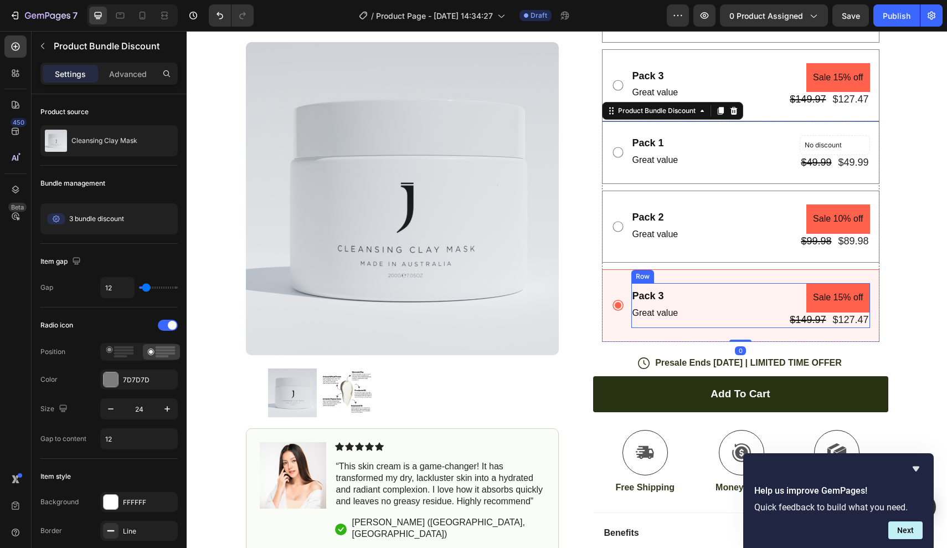
scroll to position [359, 0]
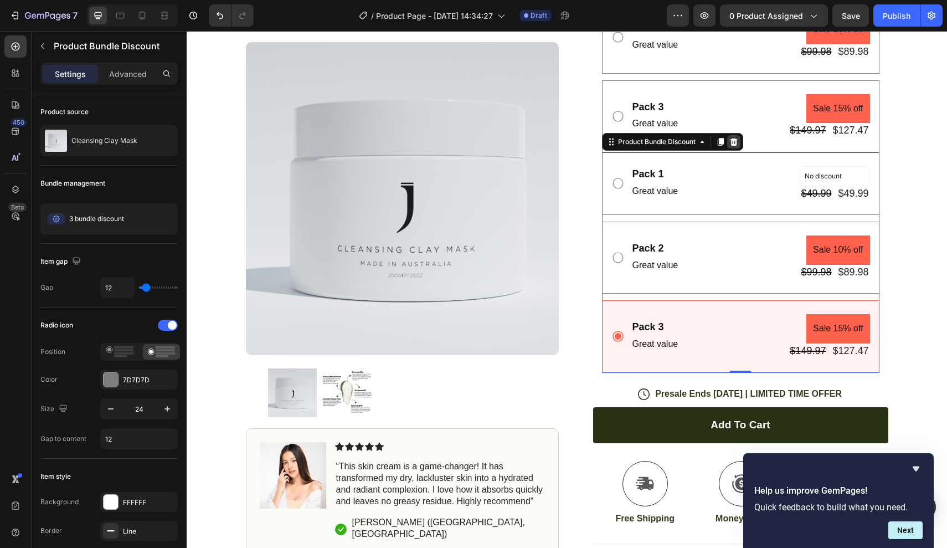
click at [736, 138] on icon at bounding box center [733, 142] width 7 height 8
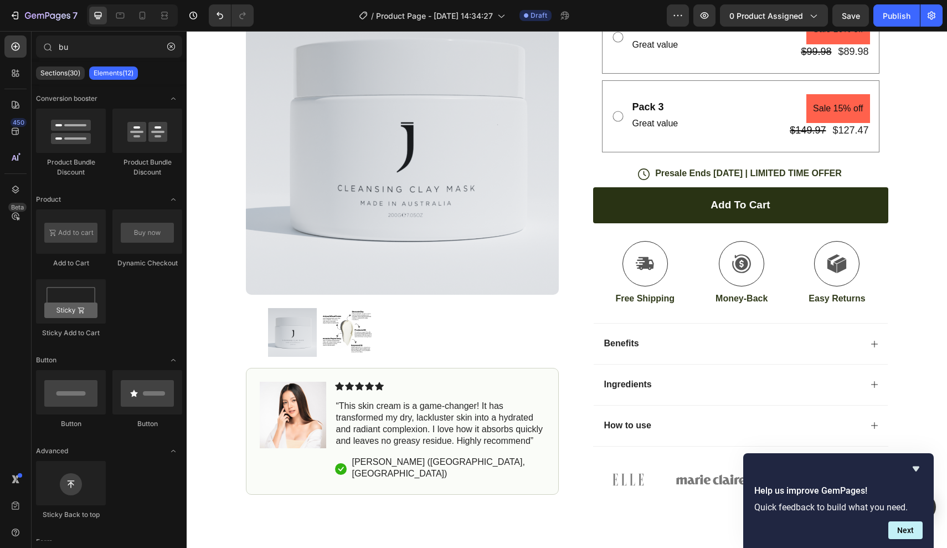
scroll to position [208, 0]
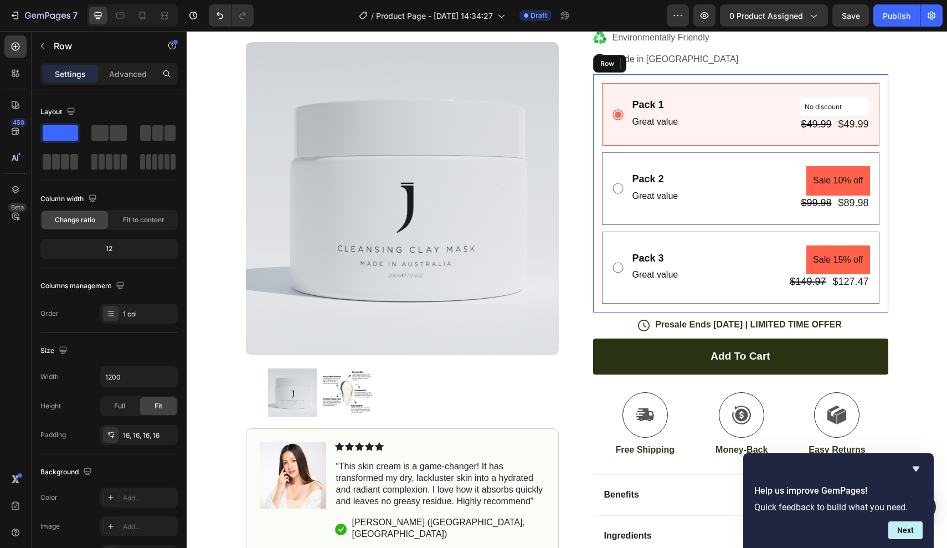
click at [749, 74] on div "Pack 1 Text Block Great value Text Block No discount Not be displayed when publ…" at bounding box center [740, 193] width 295 height 238
click at [662, 60] on icon at bounding box center [660, 64] width 7 height 8
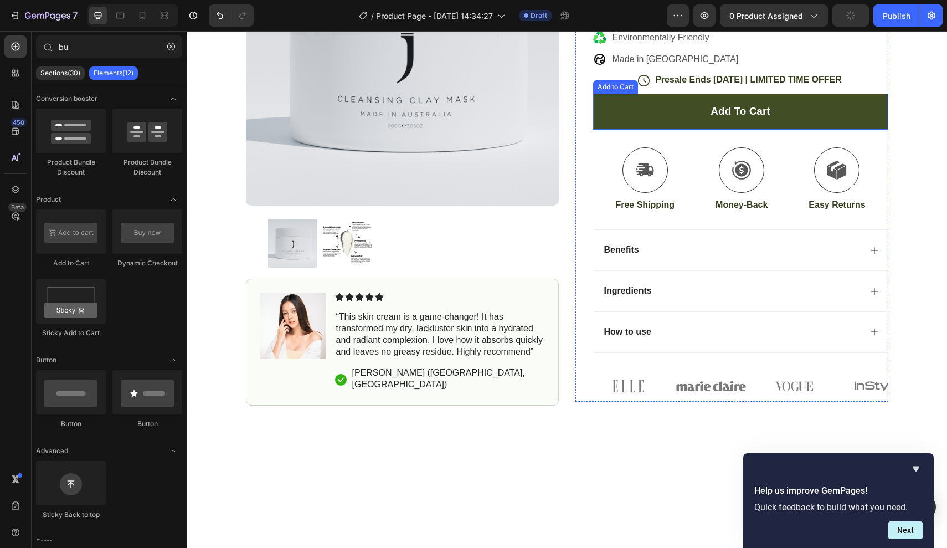
scroll to position [59, 0]
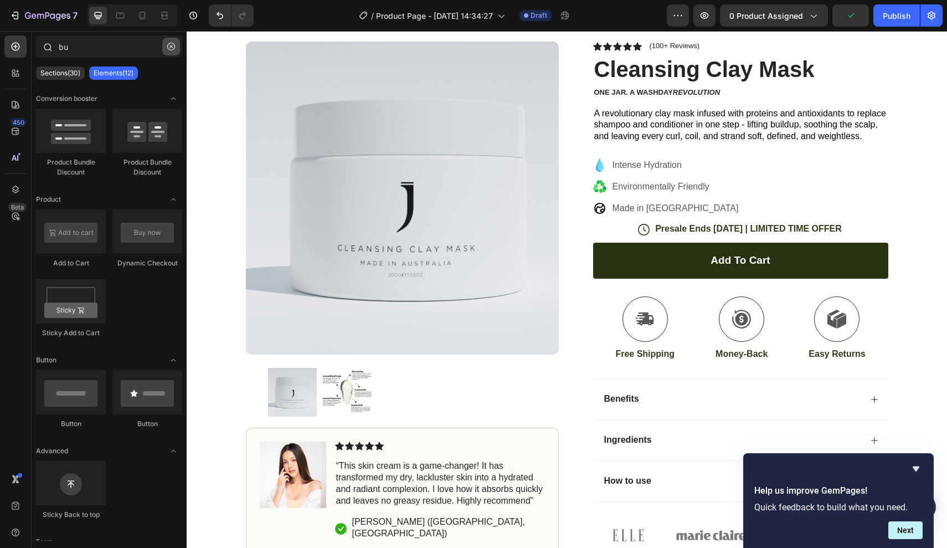
click at [174, 47] on button "button" at bounding box center [171, 47] width 18 height 18
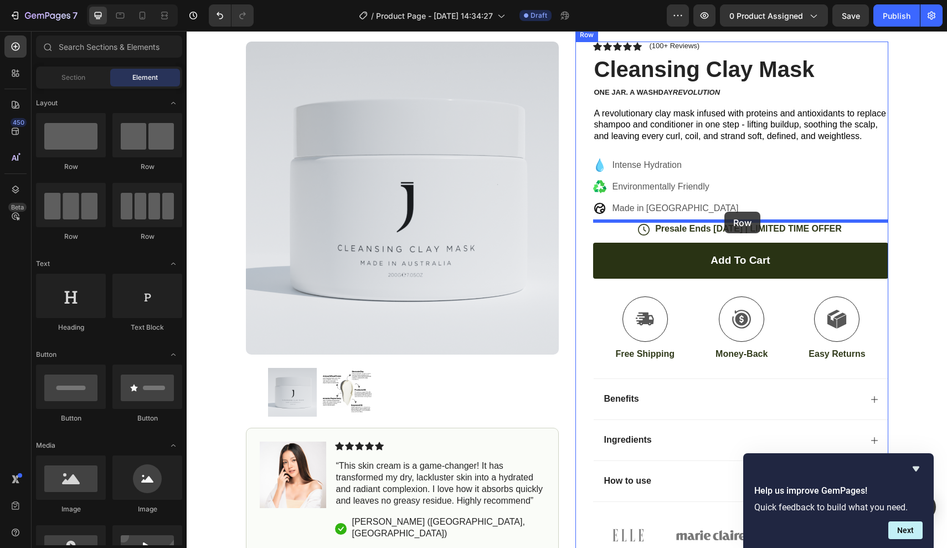
drag, startPoint x: 270, startPoint y: 164, endPoint x: 724, endPoint y: 212, distance: 457.1
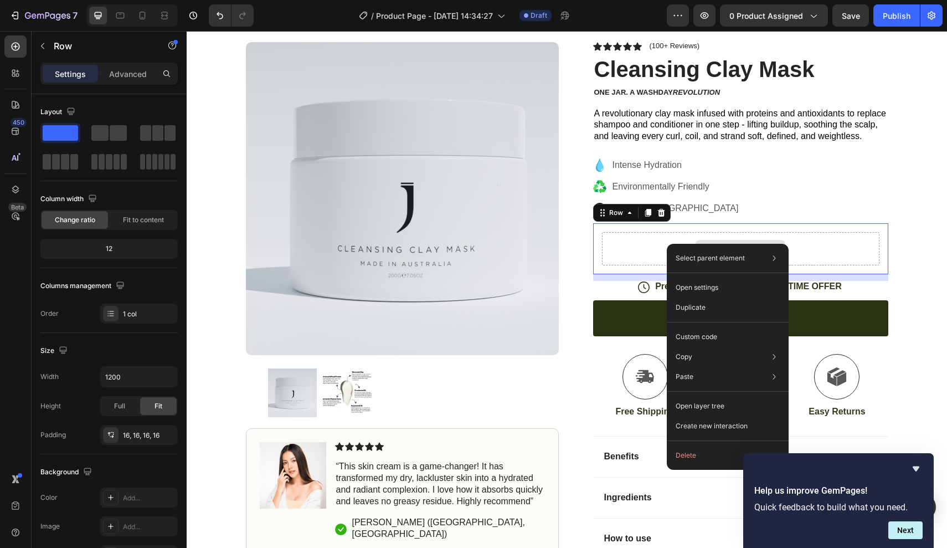
click at [607, 258] on div "Drop element here" at bounding box center [740, 248] width 277 height 33
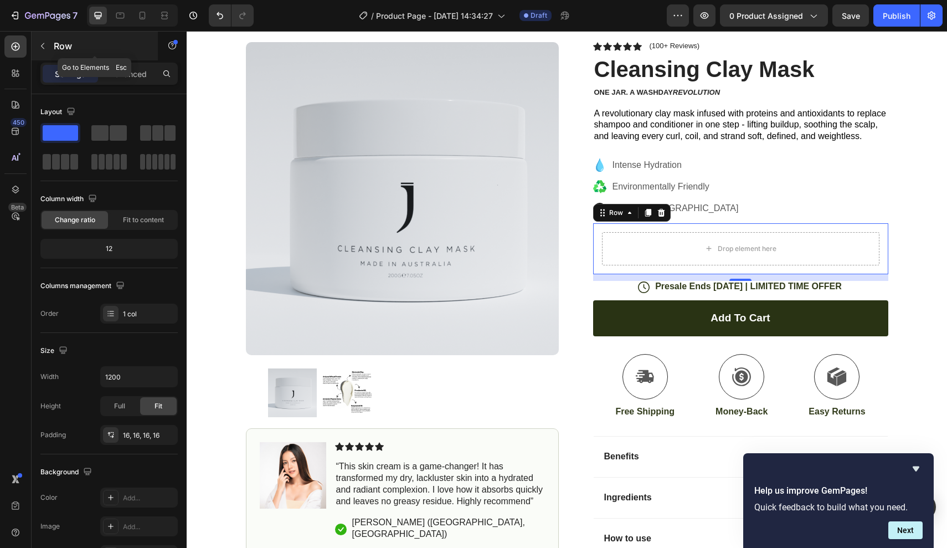
click at [52, 49] on div "Row" at bounding box center [95, 46] width 126 height 29
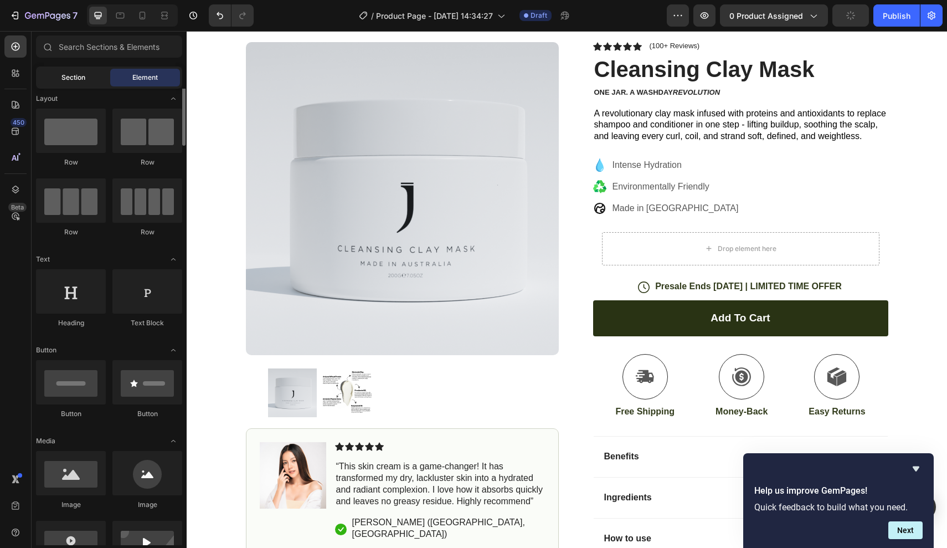
scroll to position [0, 0]
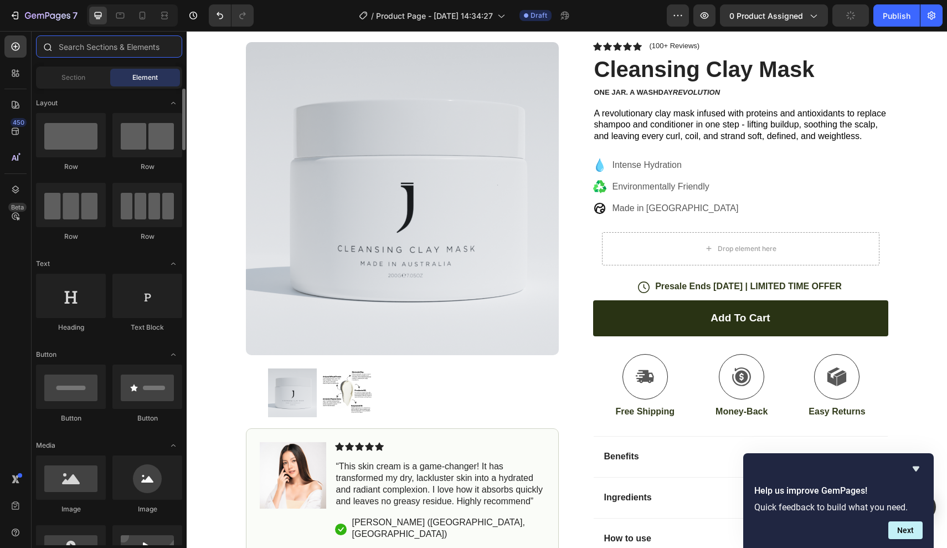
click at [82, 54] on input "text" at bounding box center [109, 46] width 146 height 22
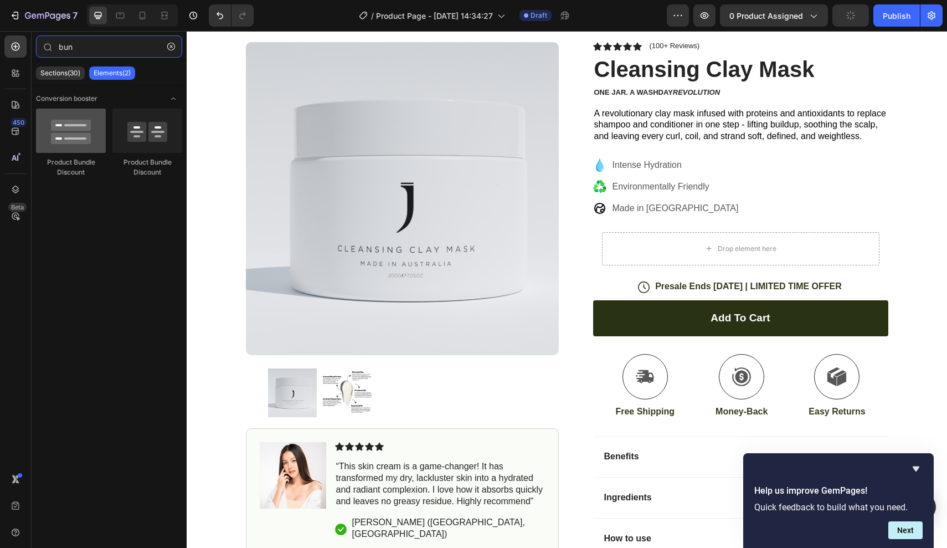
type input "bun"
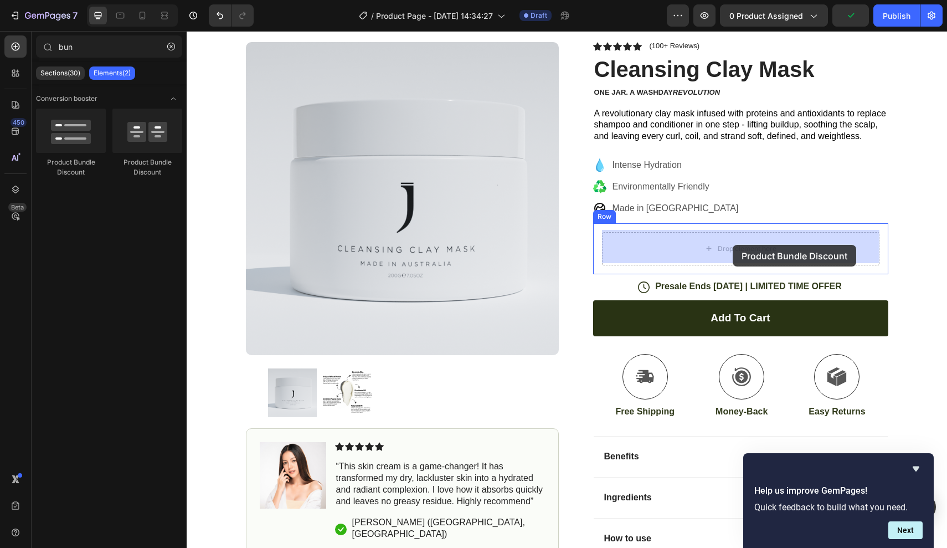
drag, startPoint x: 263, startPoint y: 169, endPoint x: 733, endPoint y: 245, distance: 476.3
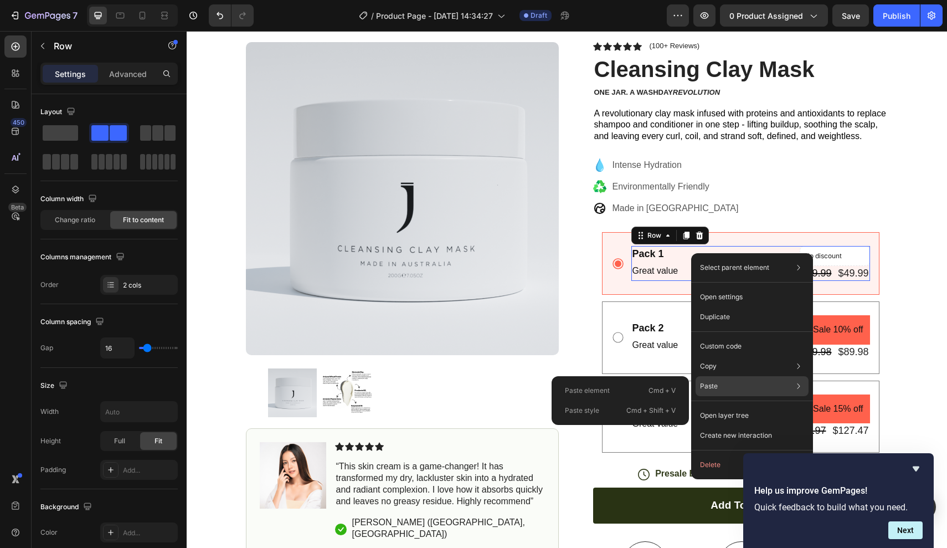
click at [635, 410] on p "Cmd + Shift + V" at bounding box center [650, 410] width 49 height 11
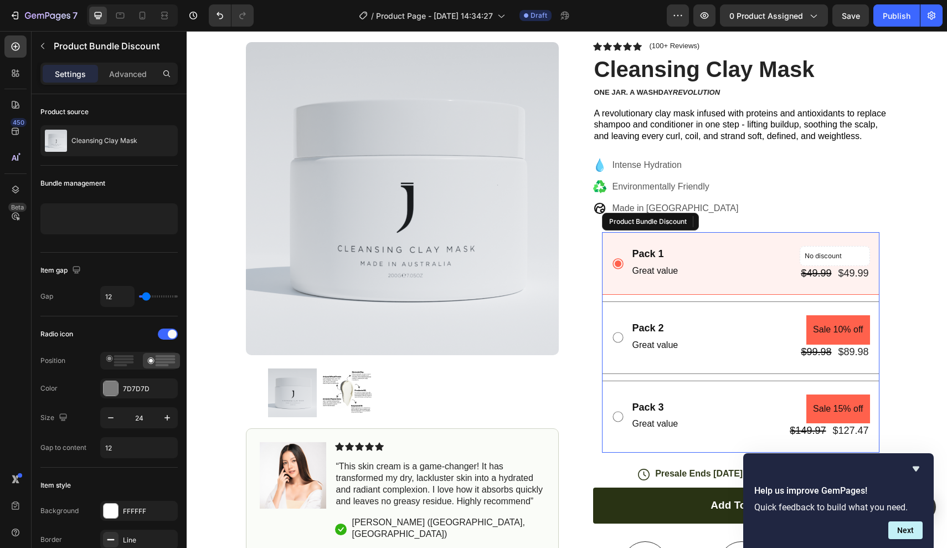
click at [695, 294] on div "Pack 1 Text Block Great value Text Block No discount Not be displayed when publ…" at bounding box center [740, 342] width 277 height 220
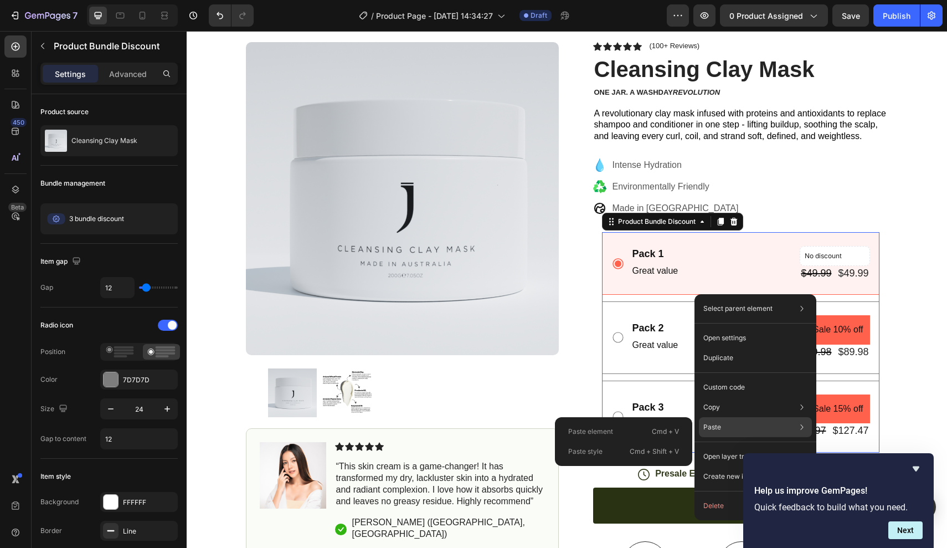
click at [711, 428] on p "Paste" at bounding box center [712, 427] width 18 height 10
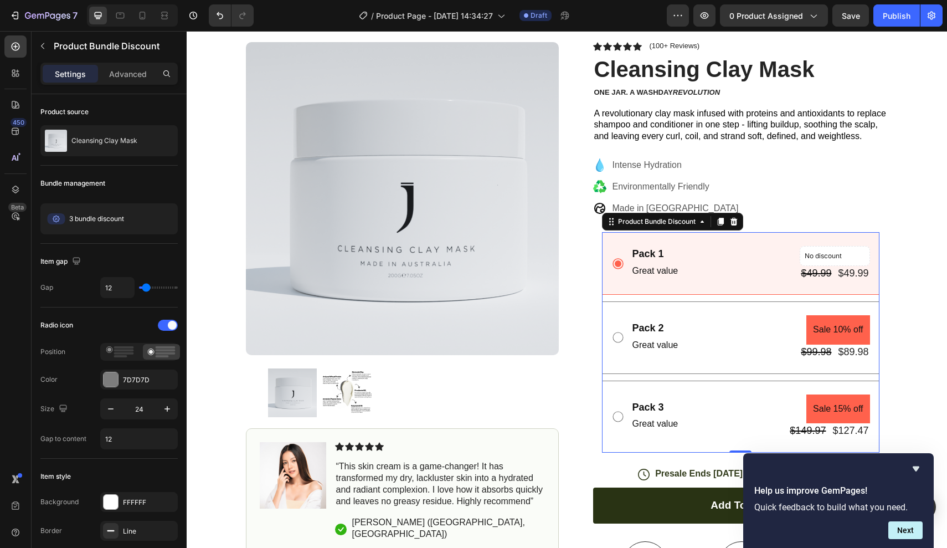
click at [656, 240] on div "Pack 1 Text Block Great value Text Block No discount Not be displayed when publ…" at bounding box center [740, 263] width 277 height 63
click at [91, 213] on div "3 bundle discount" at bounding box center [84, 219] width 79 height 22
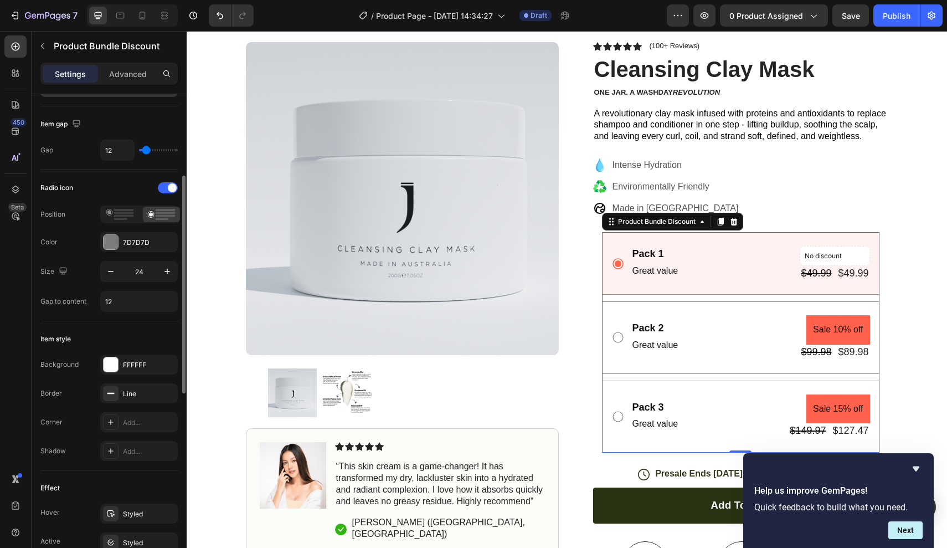
scroll to position [151, 0]
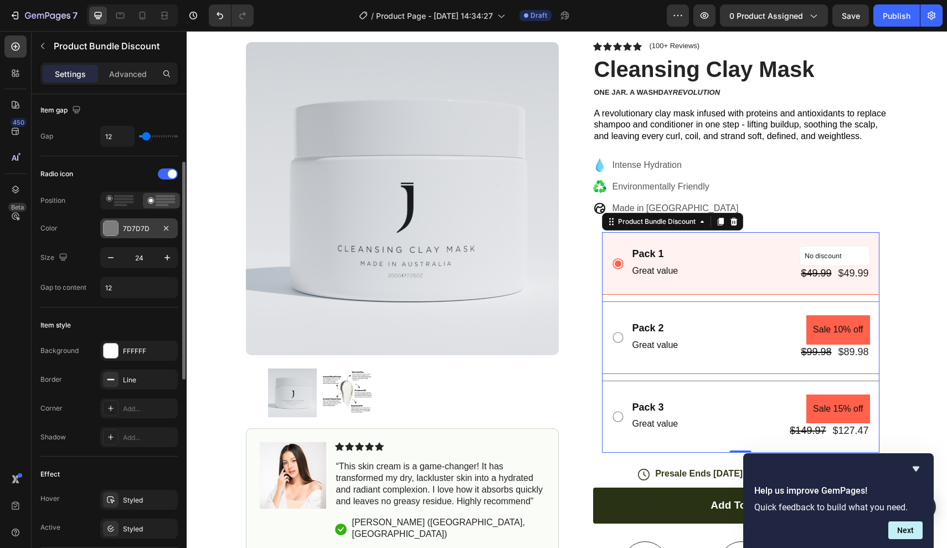
click at [139, 230] on div "7D7D7D" at bounding box center [139, 229] width 32 height 10
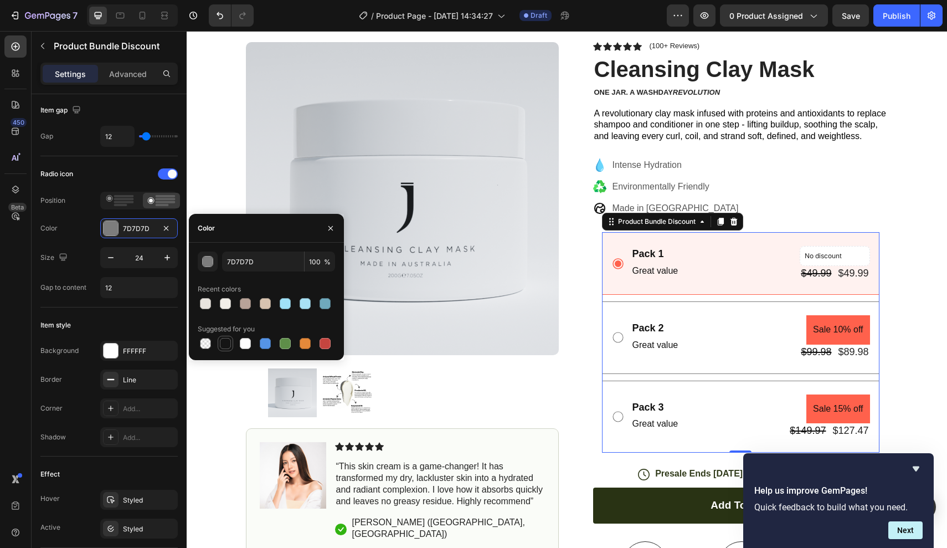
click at [228, 344] on div at bounding box center [225, 343] width 11 height 11
type input "151515"
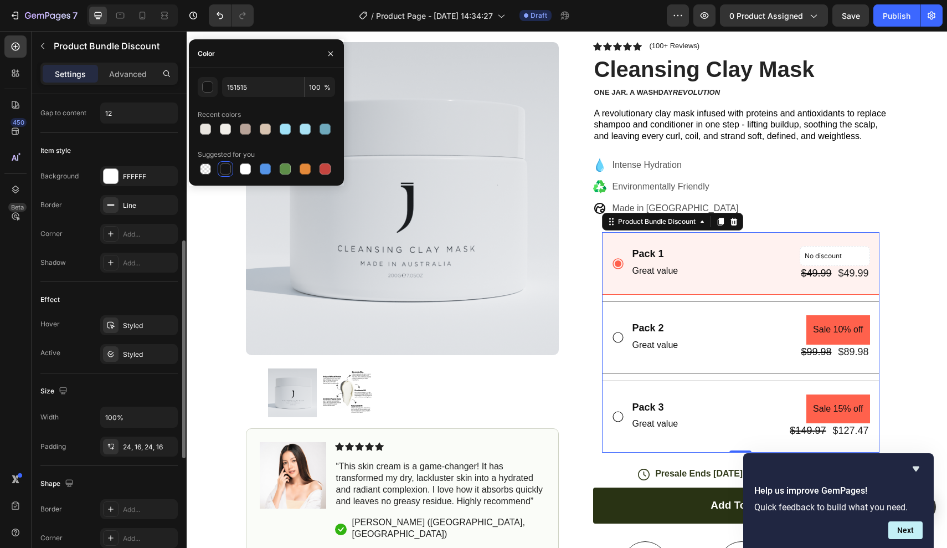
scroll to position [488, 0]
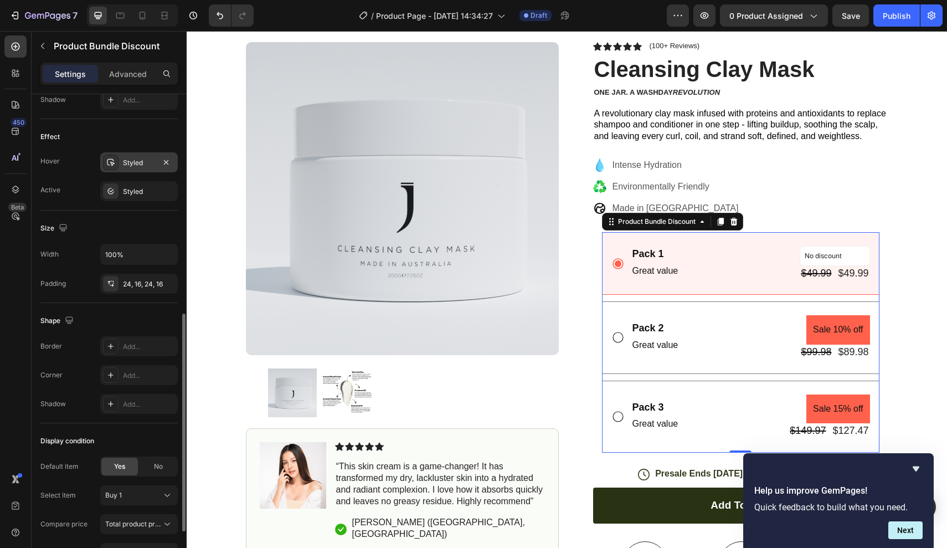
click at [120, 158] on div "Styled" at bounding box center [139, 162] width 78 height 20
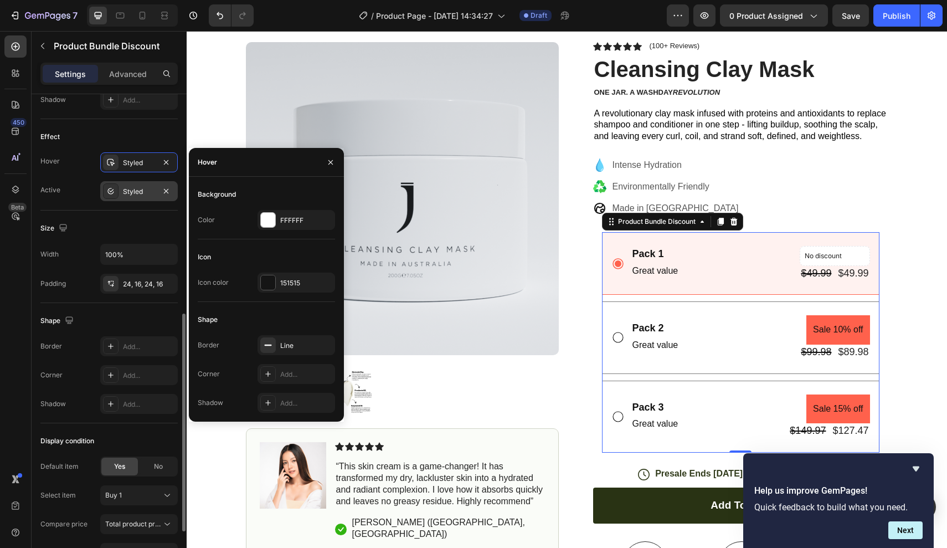
click at [140, 187] on div "Styled" at bounding box center [139, 192] width 32 height 10
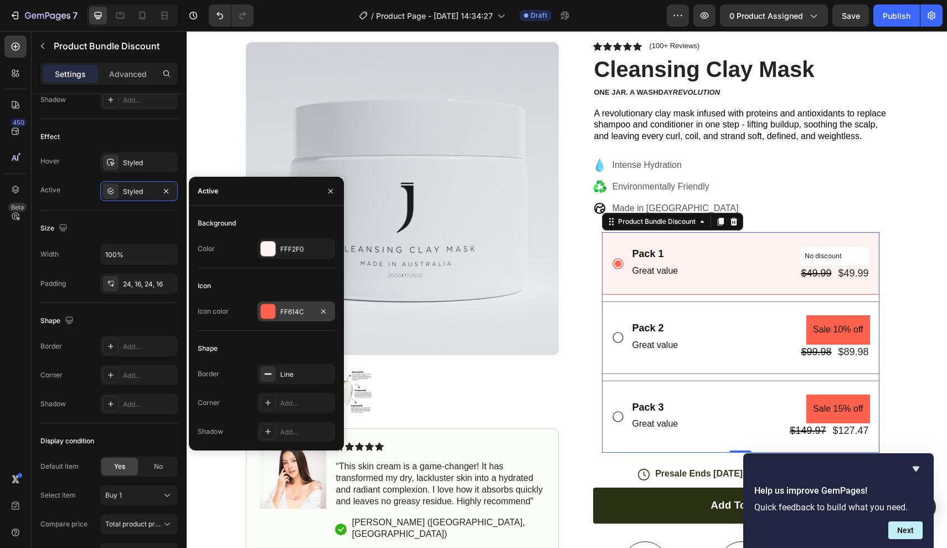
click at [289, 317] on div "FF614C" at bounding box center [297, 311] width 78 height 20
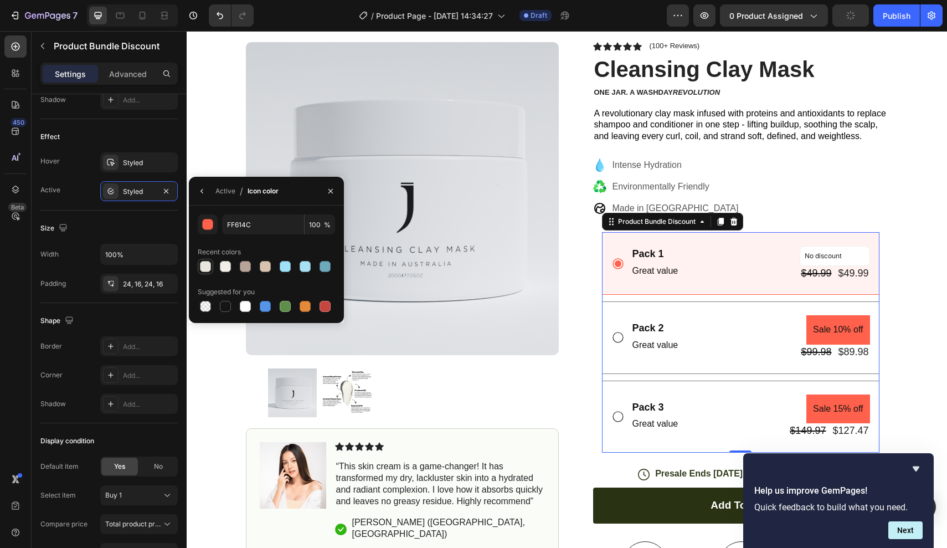
click at [204, 268] on div at bounding box center [205, 266] width 11 height 11
click at [229, 305] on div at bounding box center [225, 306] width 11 height 11
type input "151515"
click at [142, 170] on div "Styled" at bounding box center [139, 162] width 78 height 20
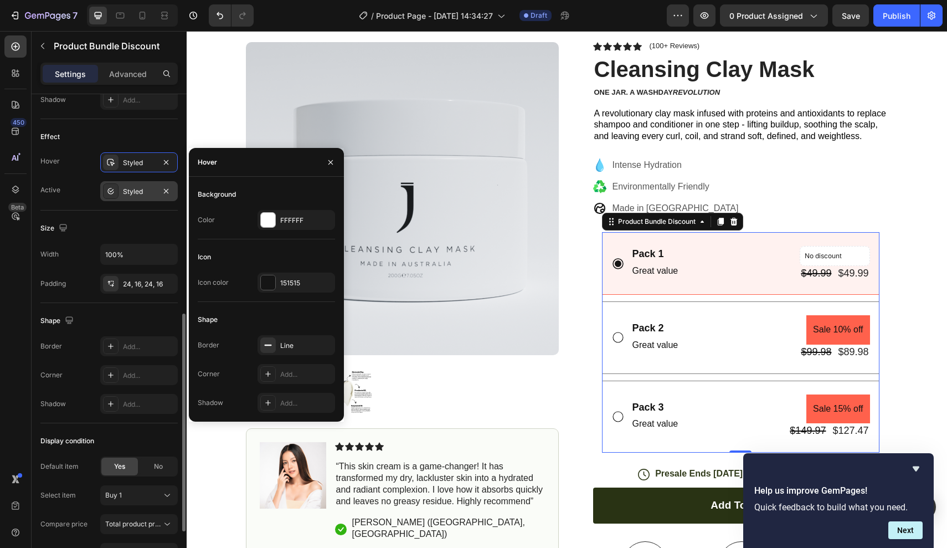
click at [140, 194] on div "Styled" at bounding box center [139, 192] width 32 height 10
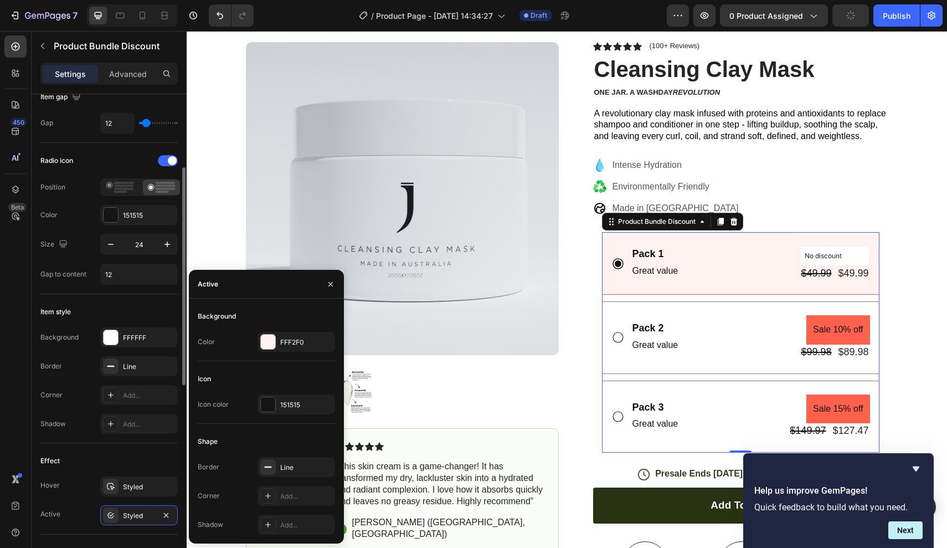
scroll to position [68, 0]
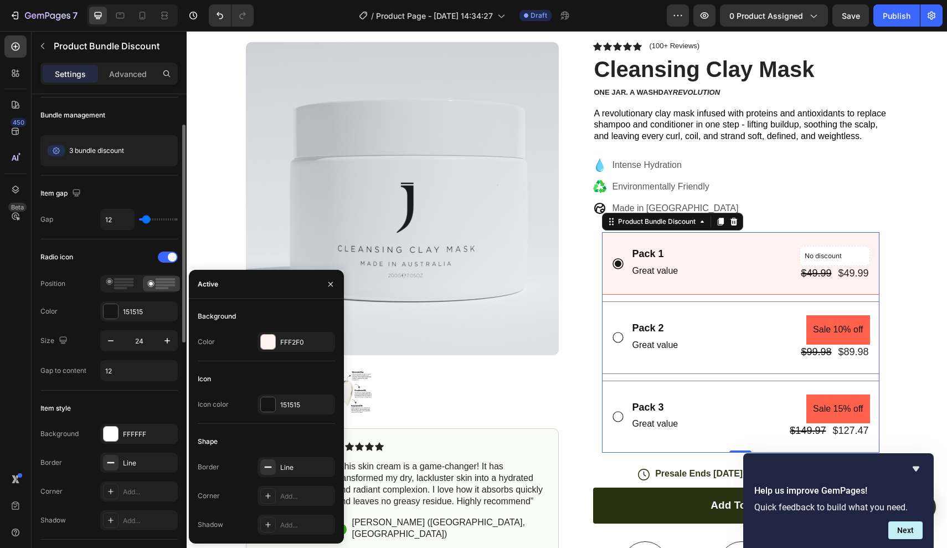
click at [124, 242] on div "Radio icon Position Color 151515 Size 24 Gap to content 12" at bounding box center [108, 314] width 137 height 151
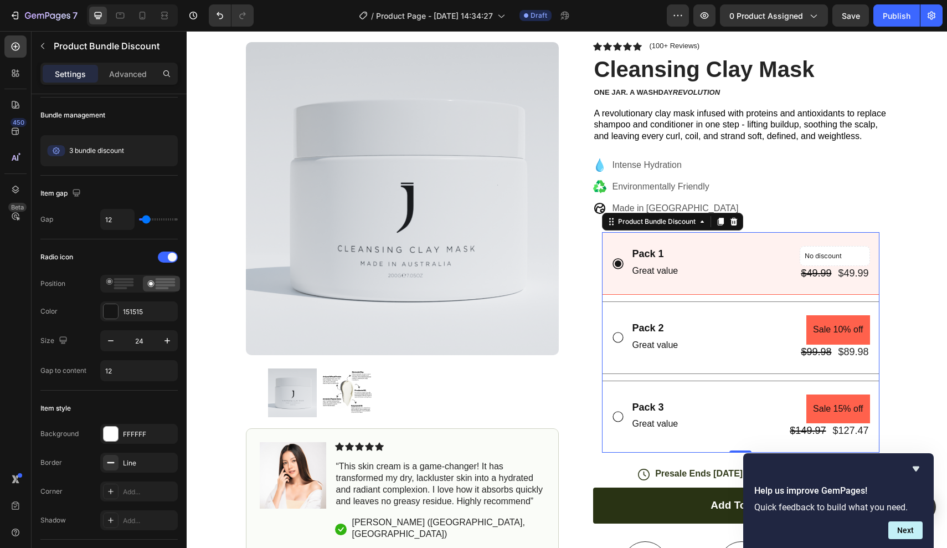
click at [678, 338] on div "Great value" at bounding box center [655, 345] width 48 height 18
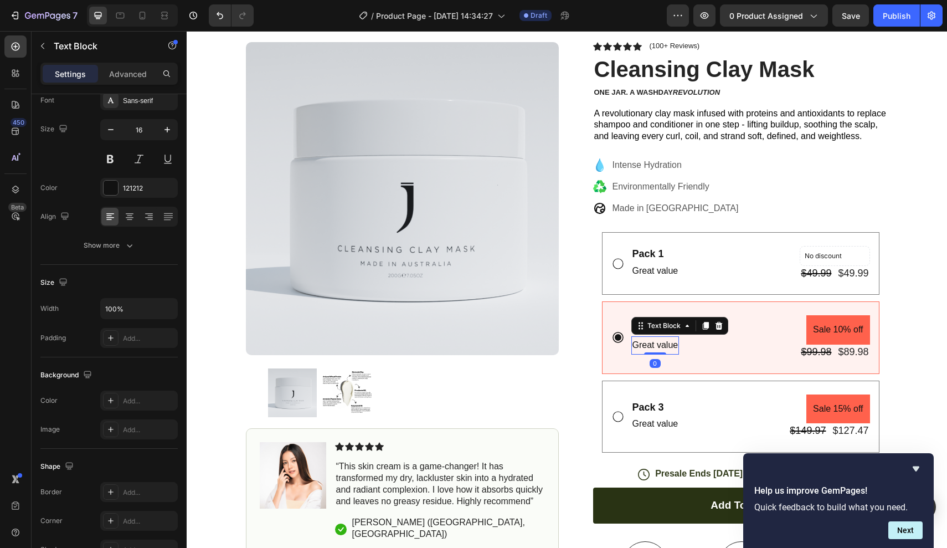
scroll to position [0, 0]
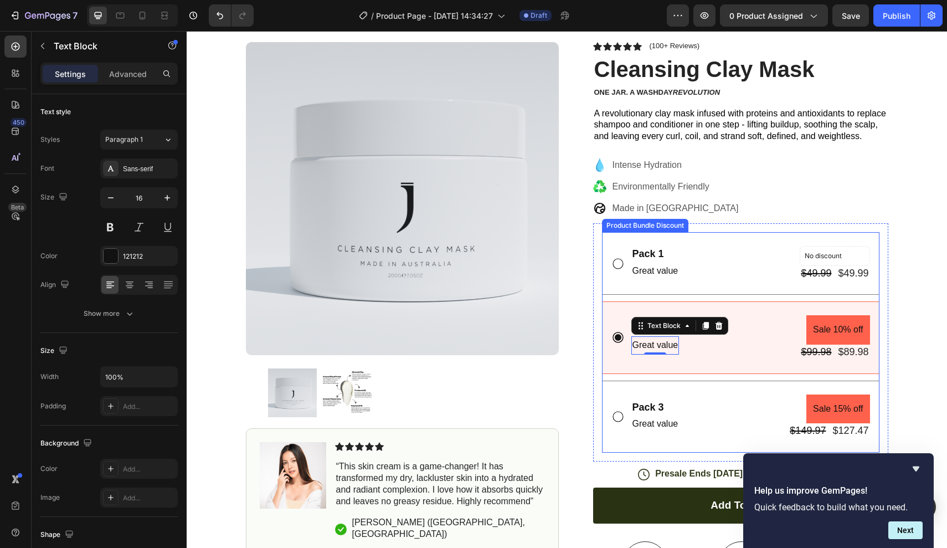
click at [734, 364] on div "Pack 2 Text Block Great value Text Block 0 Sale 10% off Product Badge $99.98 Pr…" at bounding box center [740, 337] width 277 height 72
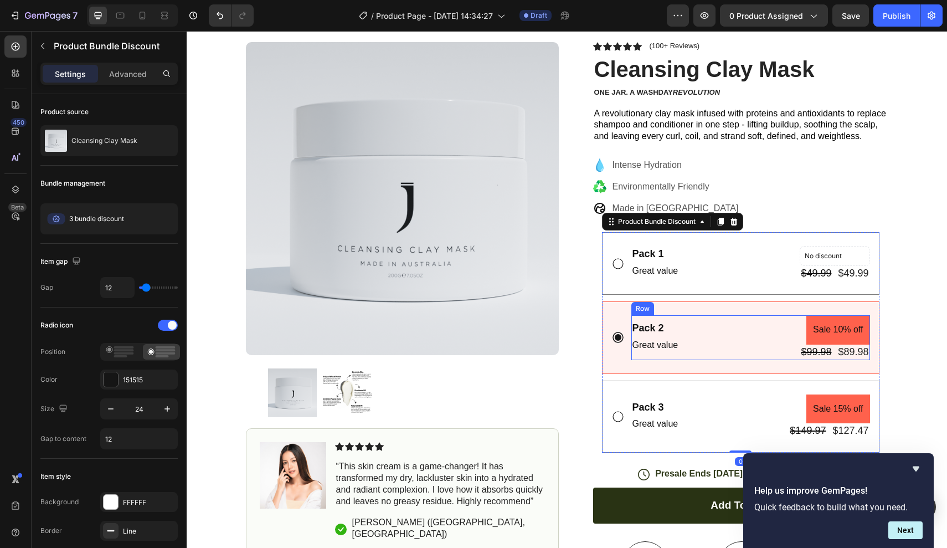
click at [724, 354] on div "Pack 2 Text Block Great value Text Block Sale 10% off Product Badge $99.98 Prod…" at bounding box center [750, 337] width 239 height 44
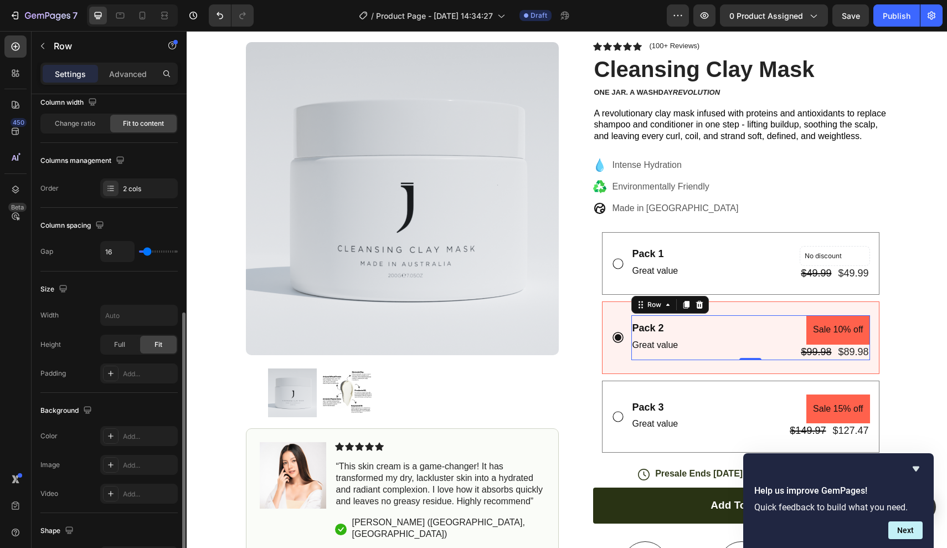
scroll to position [196, 0]
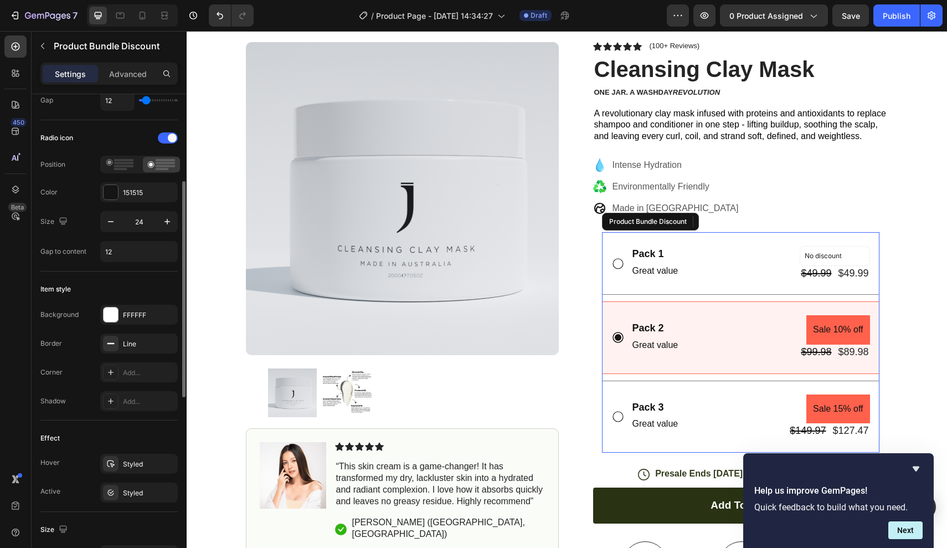
click at [624, 317] on div "Pack 2 Text Block Great value Text Block Sale 10% off Product Badge $99.98 Prod…" at bounding box center [740, 337] width 259 height 44
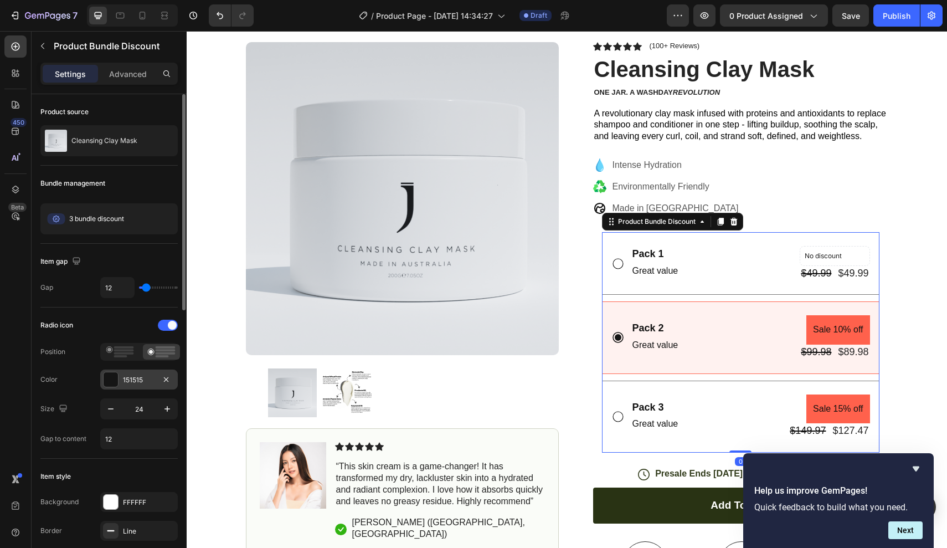
scroll to position [7, 0]
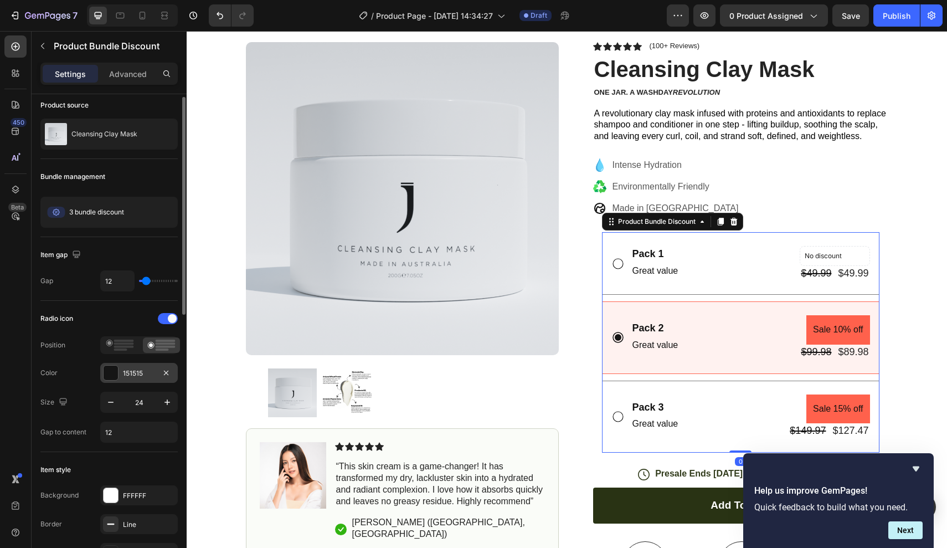
click at [126, 373] on div "151515" at bounding box center [139, 373] width 32 height 10
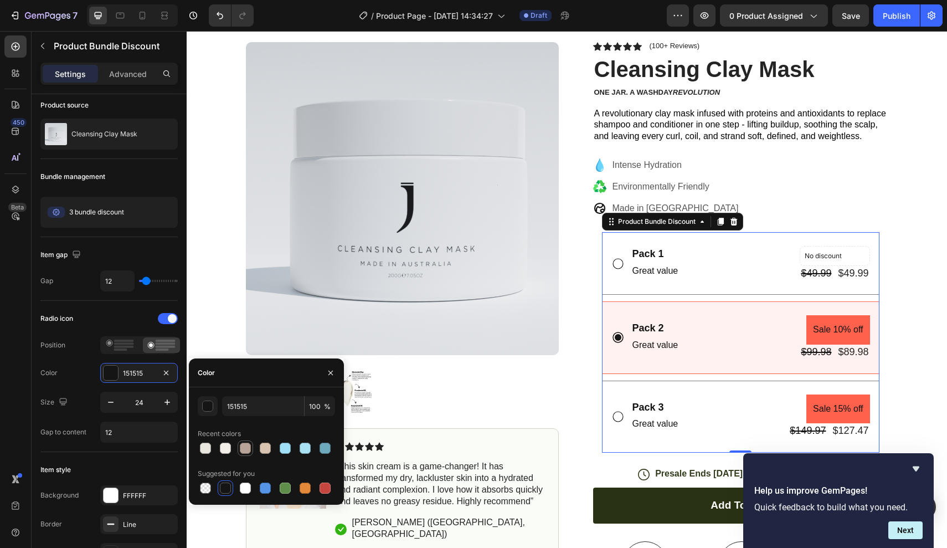
click at [246, 450] on div at bounding box center [245, 448] width 11 height 11
click at [227, 485] on div at bounding box center [225, 487] width 11 height 11
type input "151515"
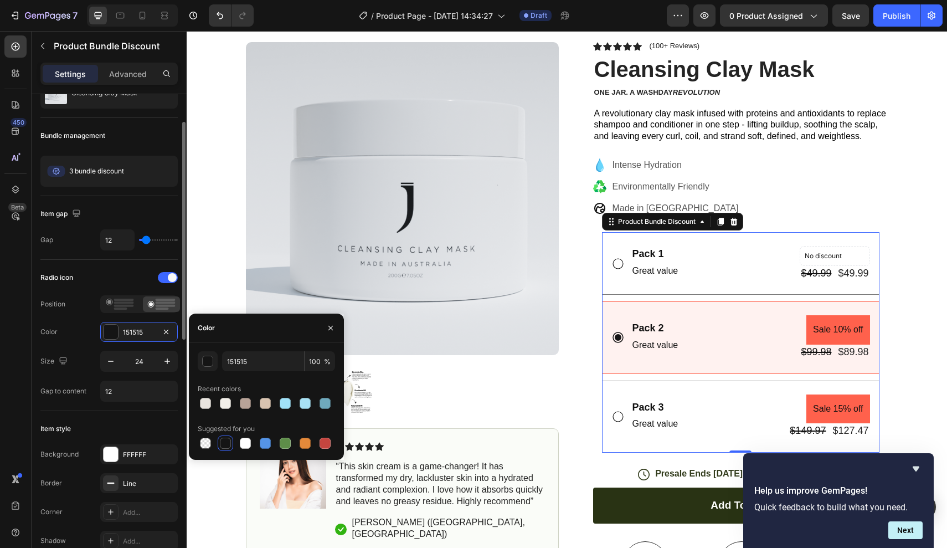
scroll to position [52, 0]
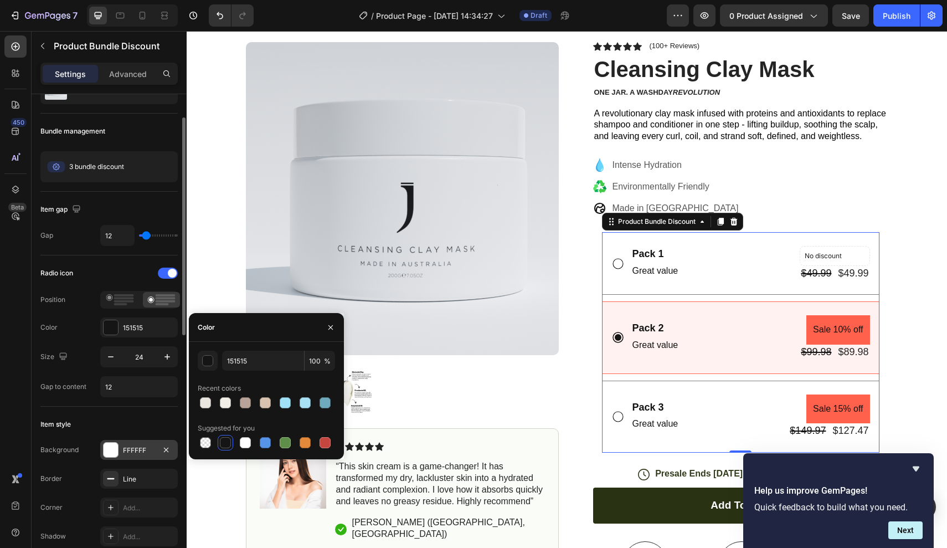
click at [133, 446] on div "FFFFFF" at bounding box center [139, 450] width 32 height 10
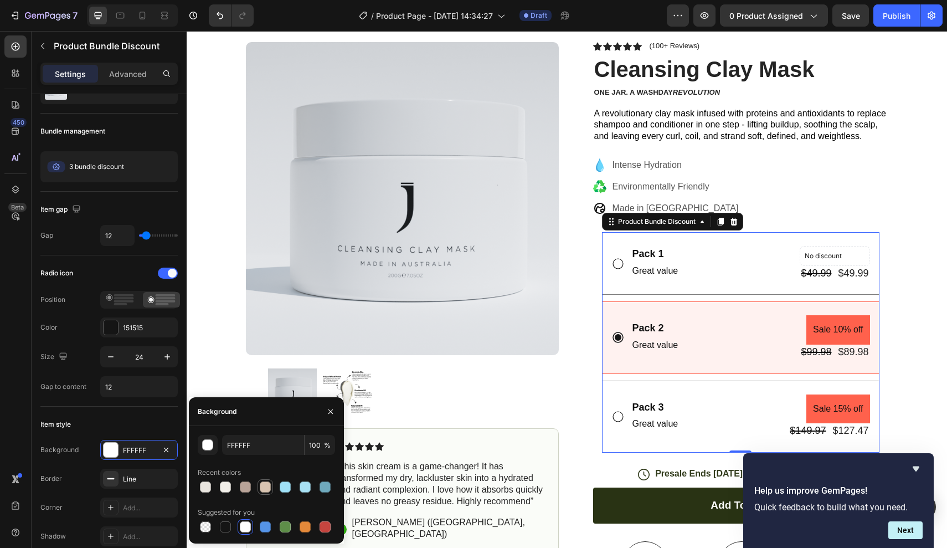
click at [264, 491] on div at bounding box center [265, 486] width 11 height 11
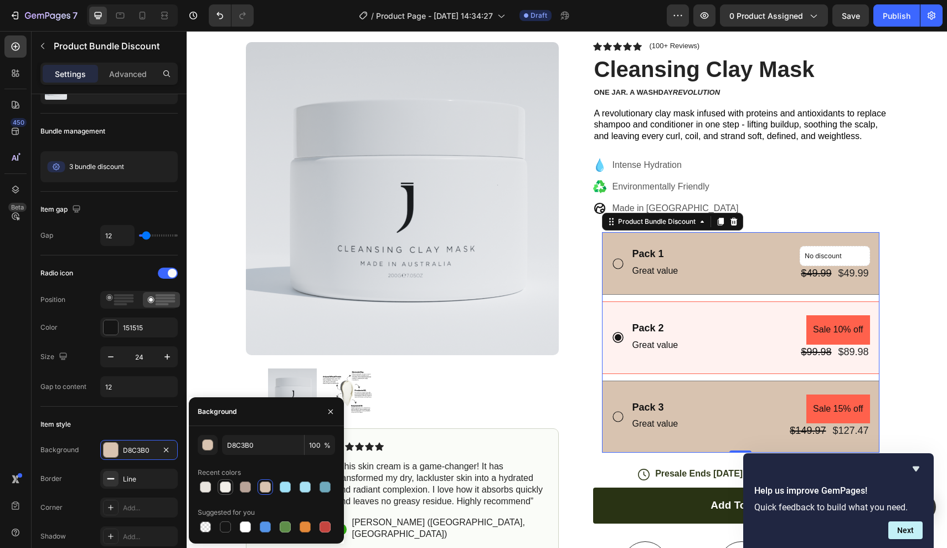
click at [222, 488] on div at bounding box center [225, 486] width 11 height 11
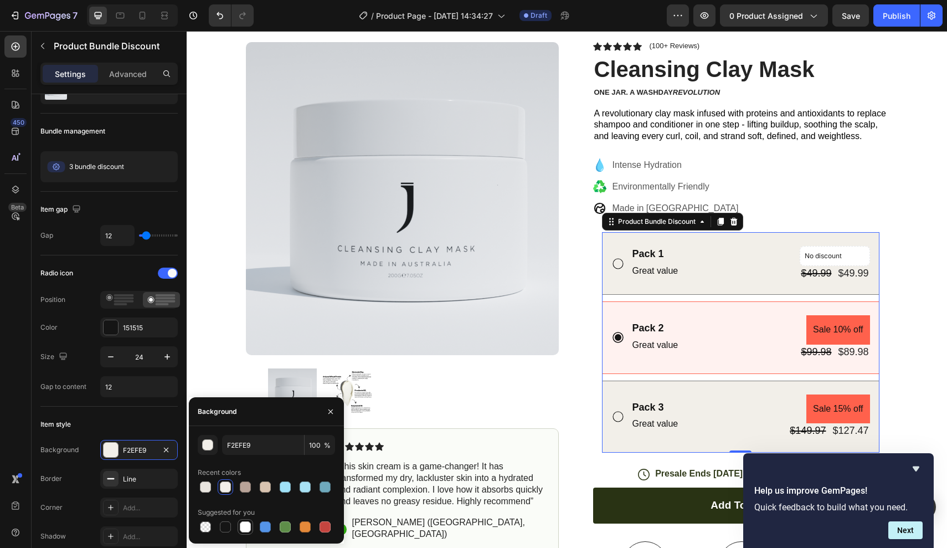
click at [248, 531] on div at bounding box center [245, 526] width 11 height 11
type input "FFFFFF"
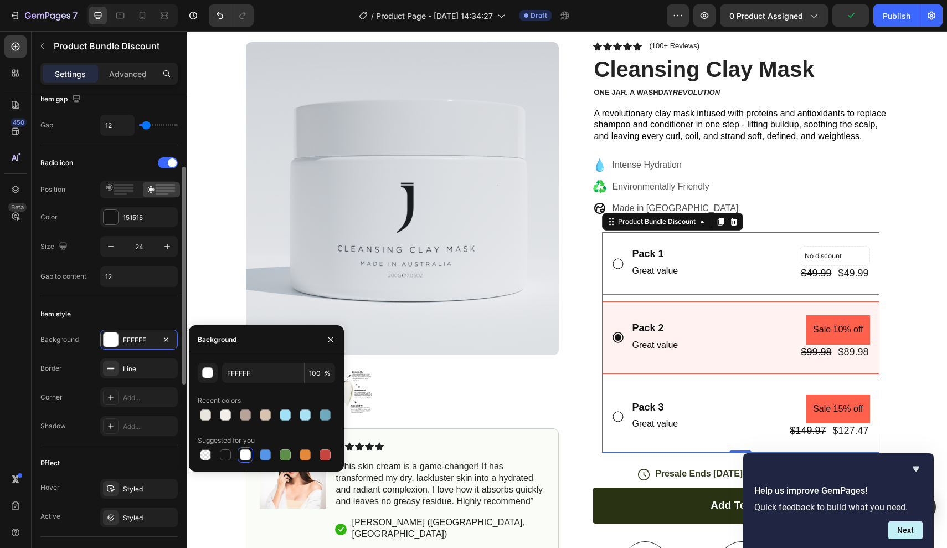
scroll to position [196, 0]
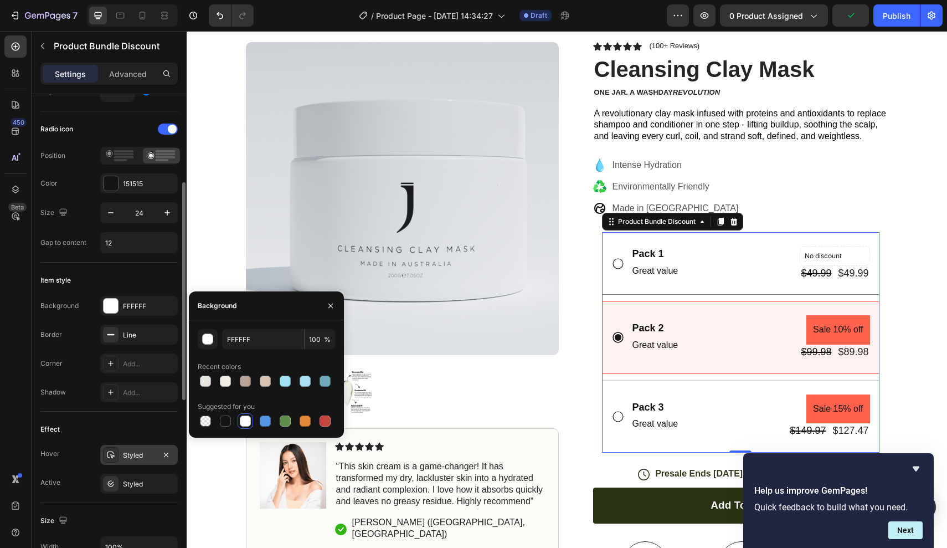
click at [137, 457] on div "Styled" at bounding box center [139, 455] width 32 height 10
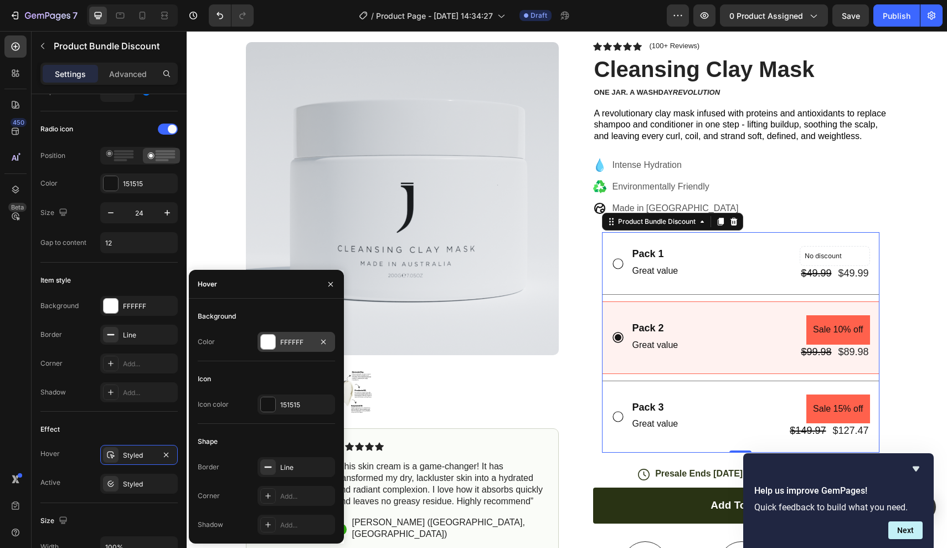
click at [287, 338] on div "FFFFFF" at bounding box center [296, 342] width 32 height 10
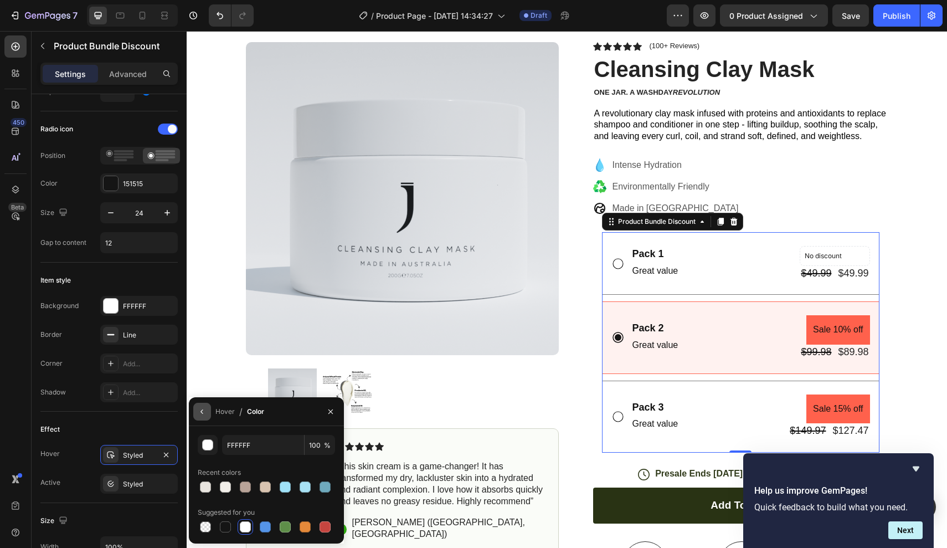
click at [204, 416] on button "button" at bounding box center [202, 412] width 18 height 18
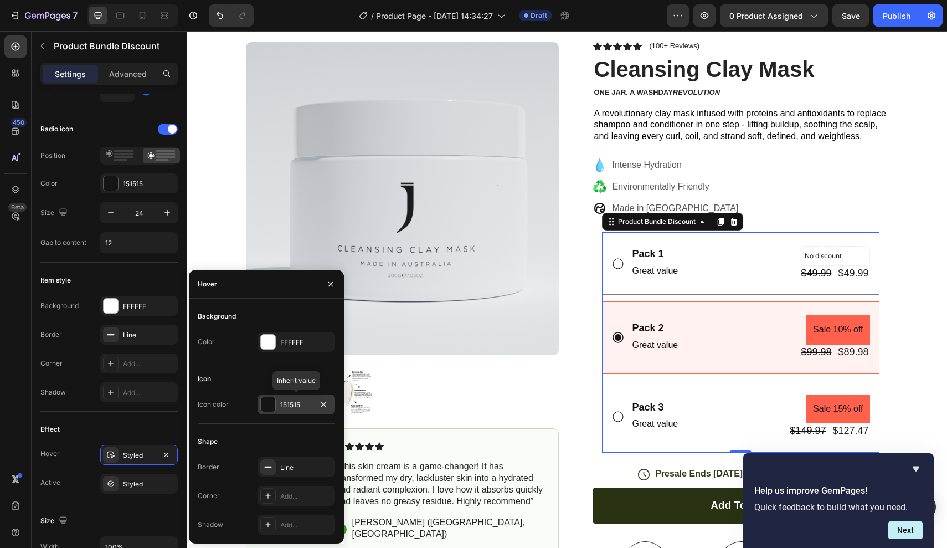
click at [296, 405] on div "151515" at bounding box center [296, 405] width 32 height 10
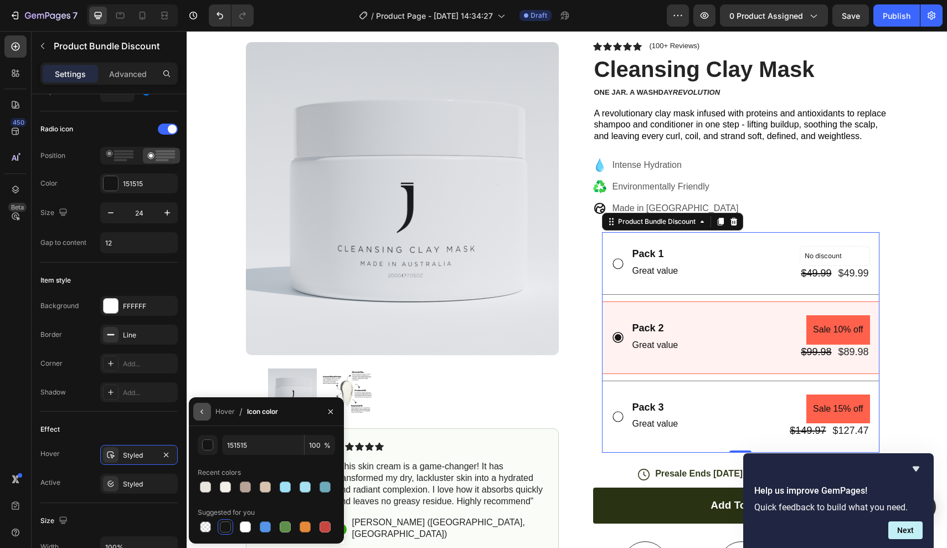
click at [202, 413] on icon "button" at bounding box center [202, 411] width 9 height 9
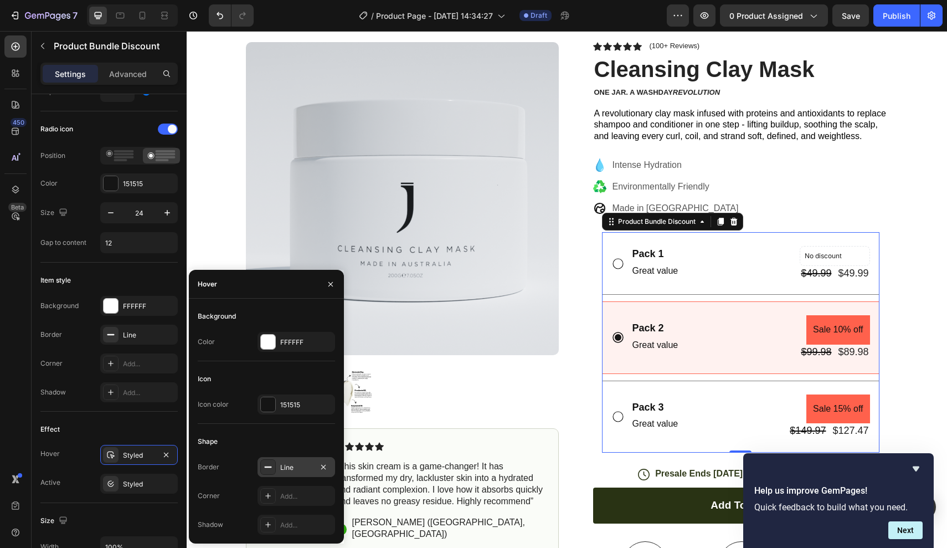
click at [292, 465] on div "Line" at bounding box center [296, 467] width 32 height 10
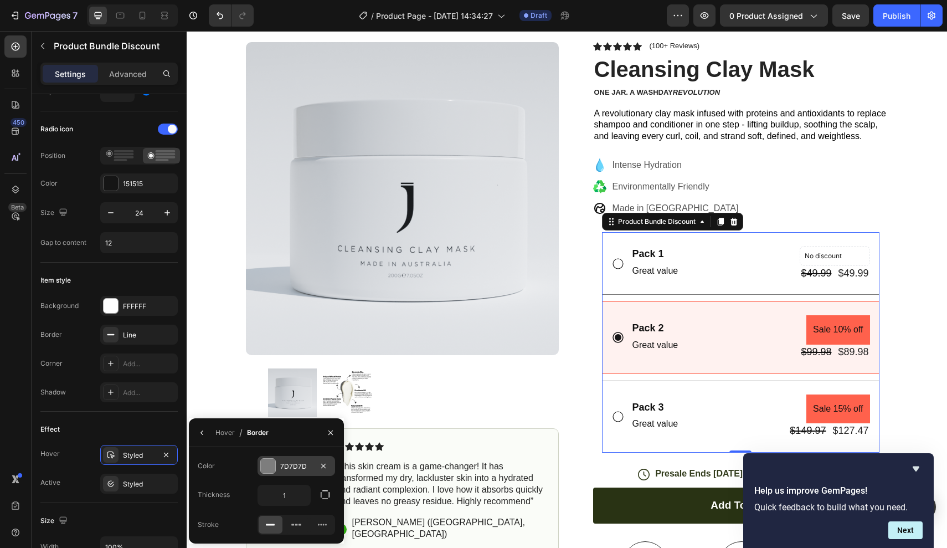
click at [293, 460] on div "7D7D7D" at bounding box center [297, 466] width 78 height 20
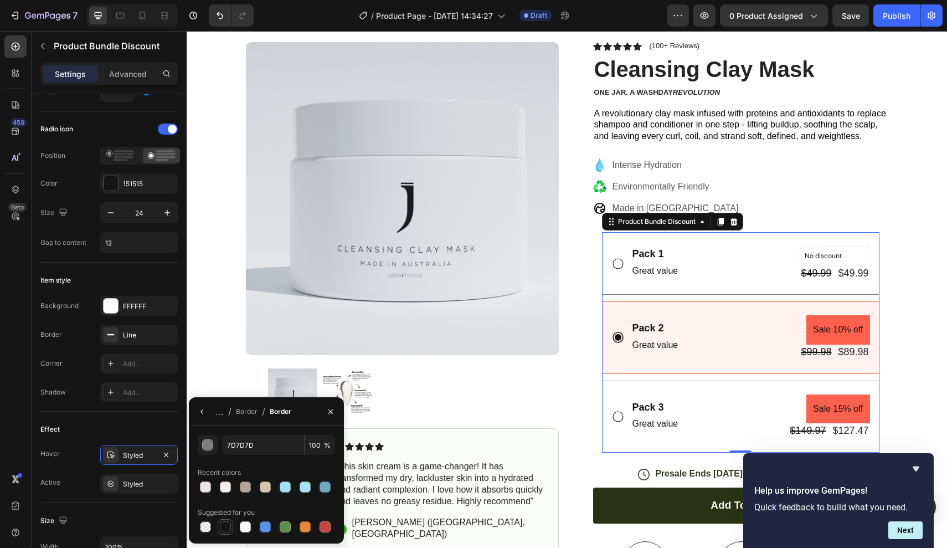
click at [227, 527] on div at bounding box center [225, 526] width 11 height 11
type input "151515"
click at [198, 416] on button "button" at bounding box center [202, 412] width 18 height 18
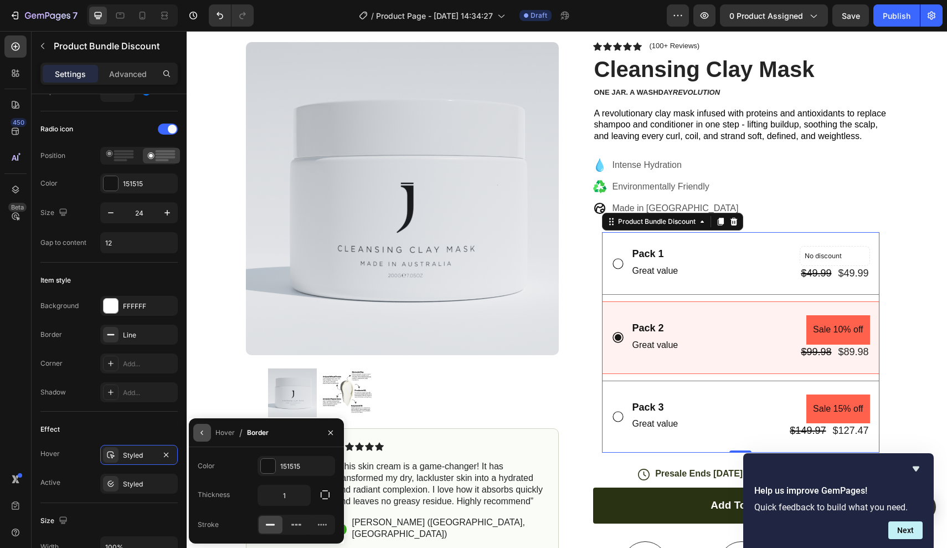
click at [203, 432] on icon "button" at bounding box center [202, 432] width 9 height 9
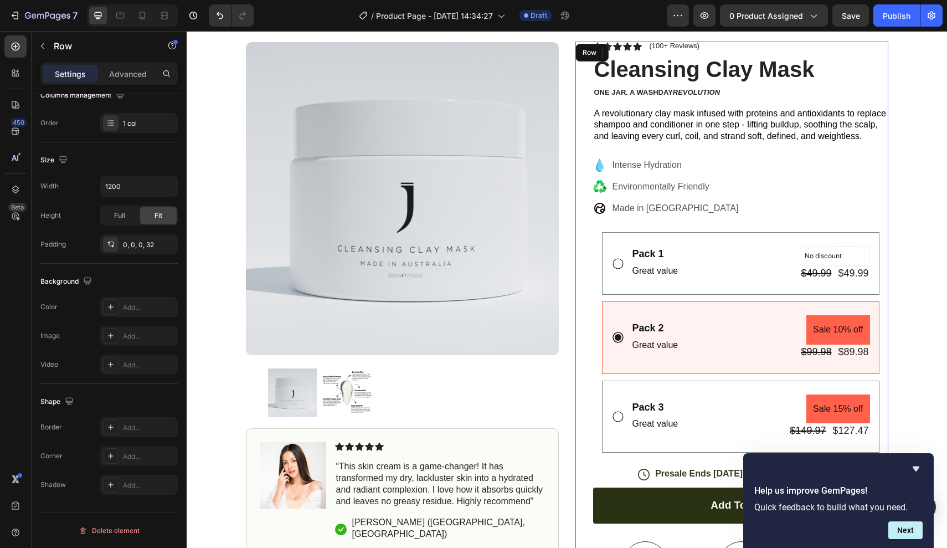
click at [768, 148] on div "Icon Icon Icon Icon Icon Icon List (100+ Reviews) Text Block Row Cleansing Clay…" at bounding box center [740, 418] width 295 height 753
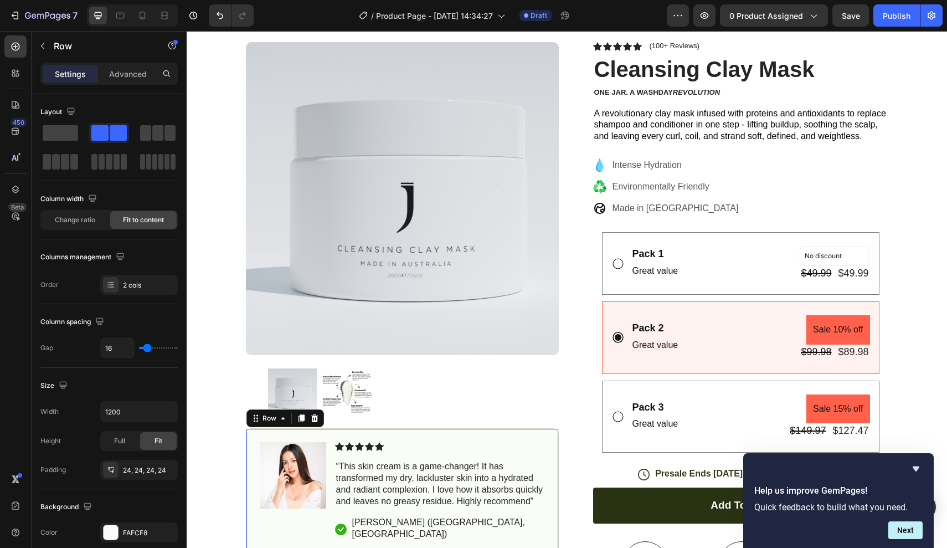
click at [394, 439] on div "Image Icon Icon Icon Icon Icon Icon List “This skin cream is a game-changer! It…" at bounding box center [402, 491] width 313 height 127
click at [315, 421] on icon at bounding box center [314, 418] width 7 height 8
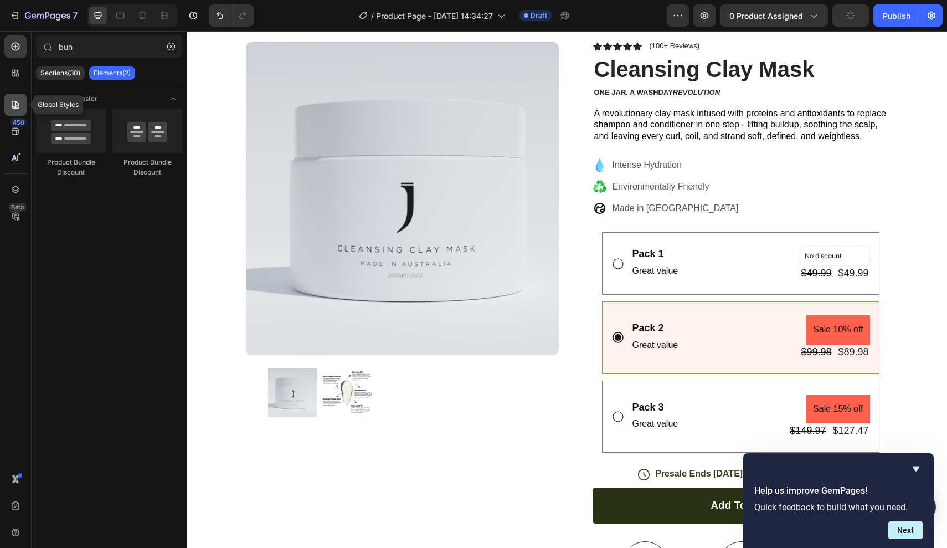
click at [13, 102] on icon at bounding box center [15, 104] width 11 height 11
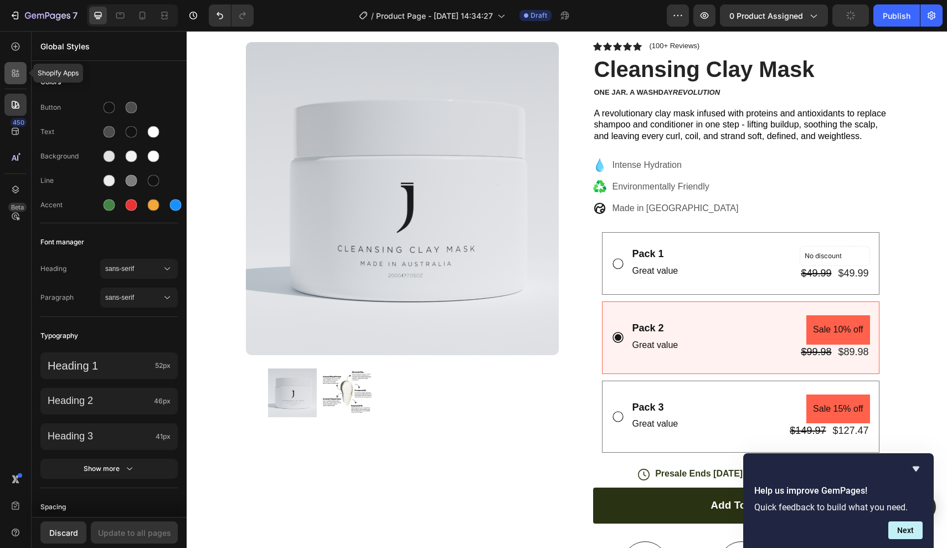
click at [19, 73] on icon at bounding box center [15, 73] width 11 height 11
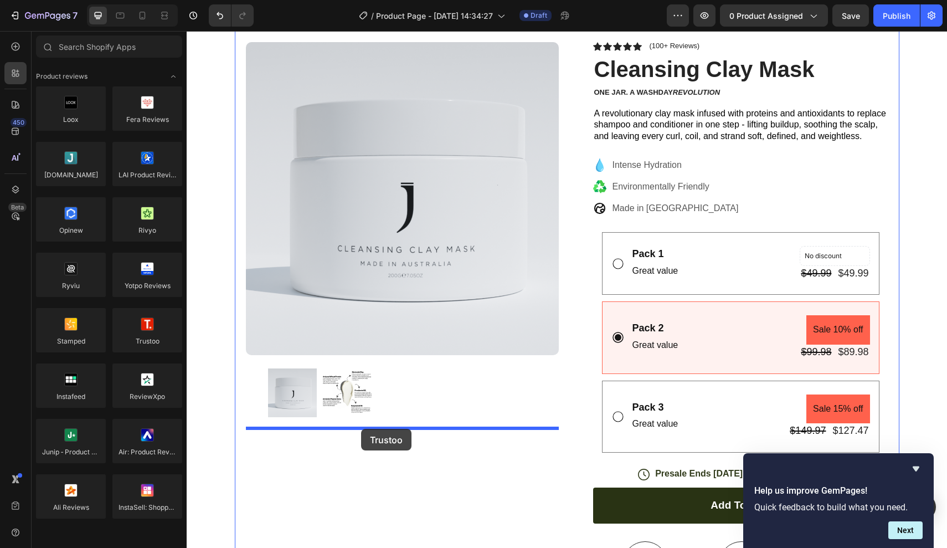
drag, startPoint x: 336, startPoint y: 358, endPoint x: 361, endPoint y: 429, distance: 74.6
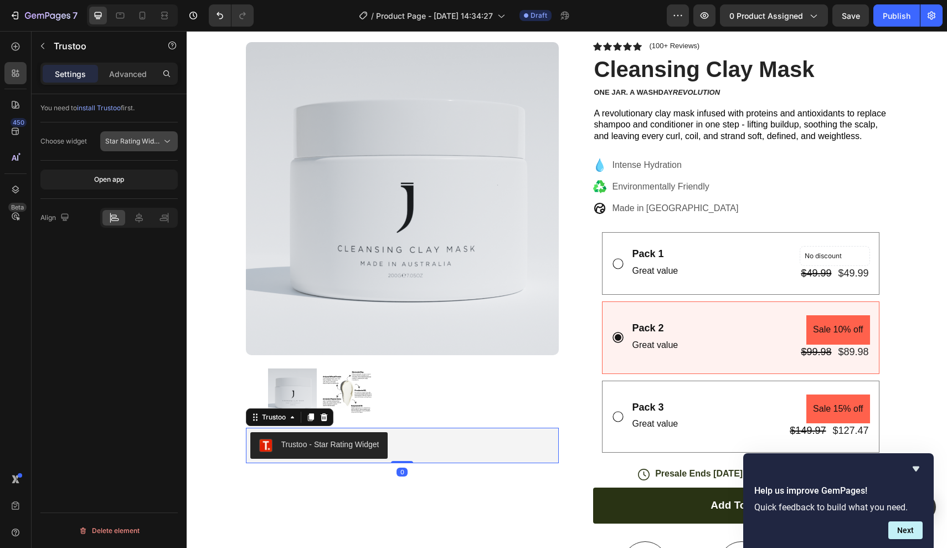
click at [131, 143] on span "Star Rating Widget" at bounding box center [134, 141] width 59 height 8
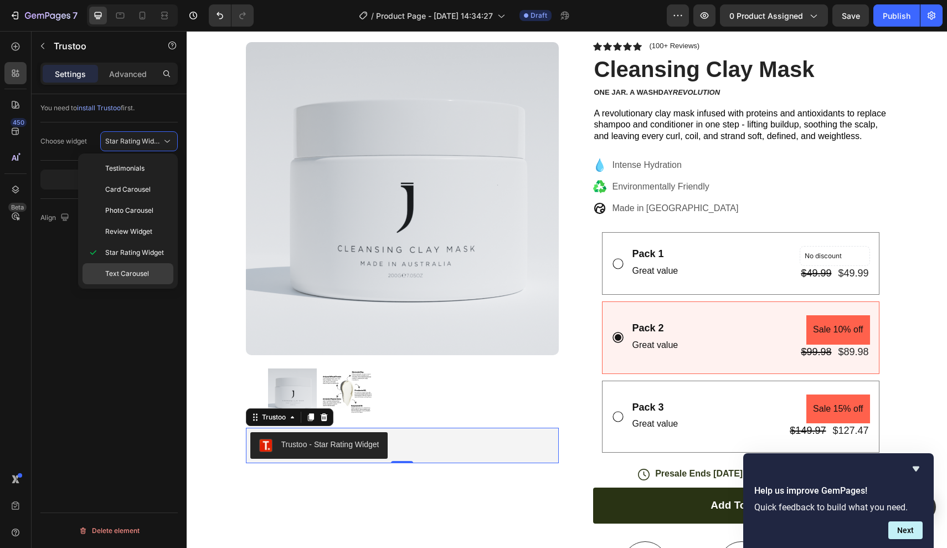
click at [136, 267] on div "Text Carousel" at bounding box center [128, 273] width 91 height 21
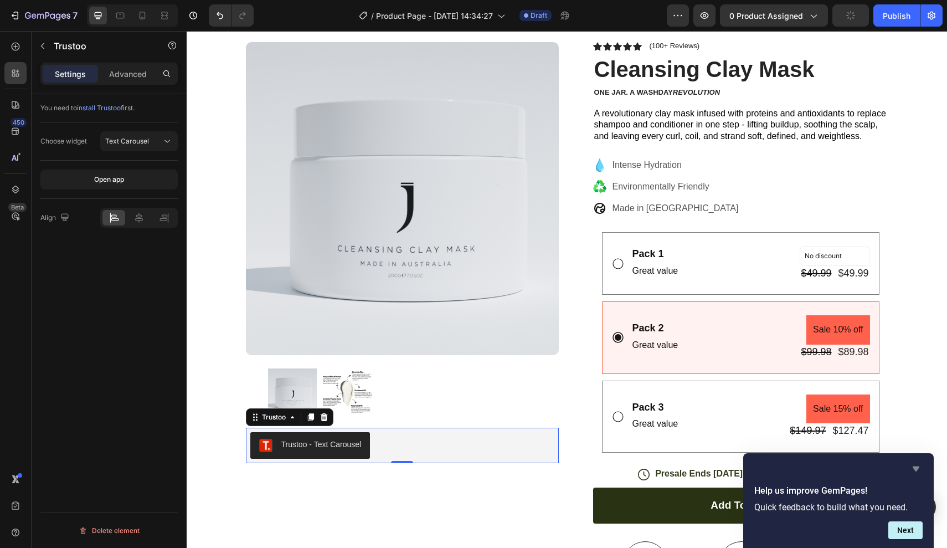
click at [915, 469] on icon "Hide survey" at bounding box center [916, 468] width 7 height 5
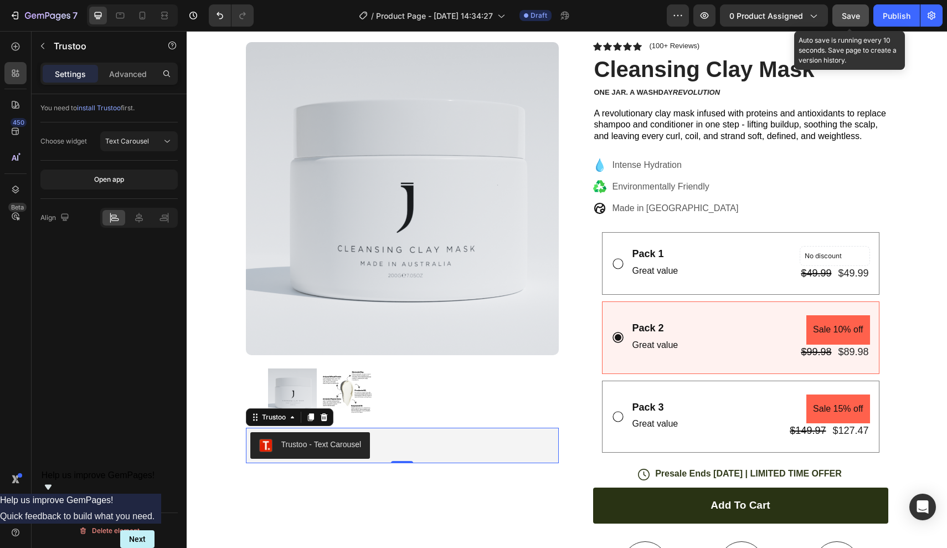
click at [854, 16] on span "Save" at bounding box center [851, 15] width 18 height 9
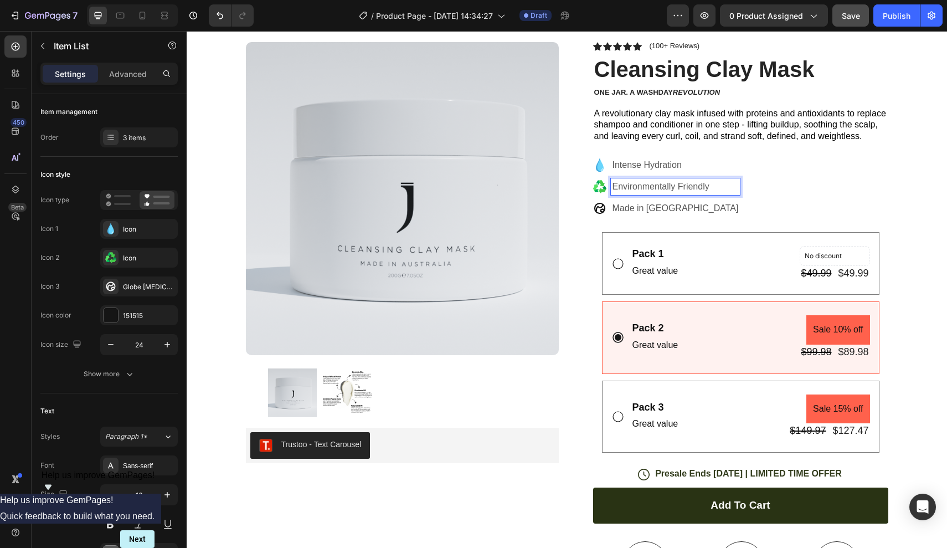
click at [708, 168] on p "Intense Hydration" at bounding box center [676, 164] width 126 height 13
click at [748, 173] on div "Intense Hydration Environmentally Friendly Made in Australia" at bounding box center [740, 187] width 295 height 60
click at [750, 163] on div "Intense Hydration Environmentally Friendly Made in Australia" at bounding box center [740, 187] width 295 height 60
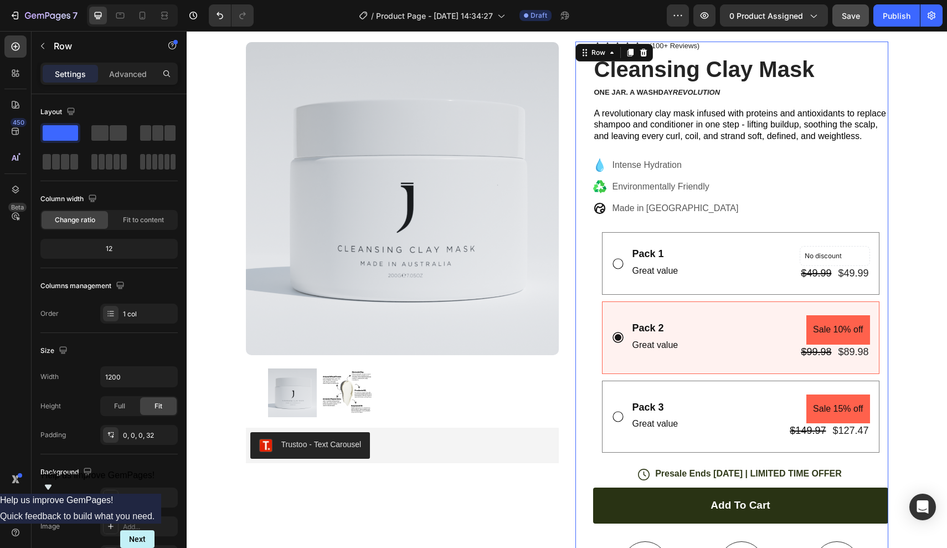
click at [773, 148] on div "Icon Icon Icon Icon Icon Icon List (100+ Reviews) Text Block Row Cleansing Clay…" at bounding box center [740, 418] width 295 height 753
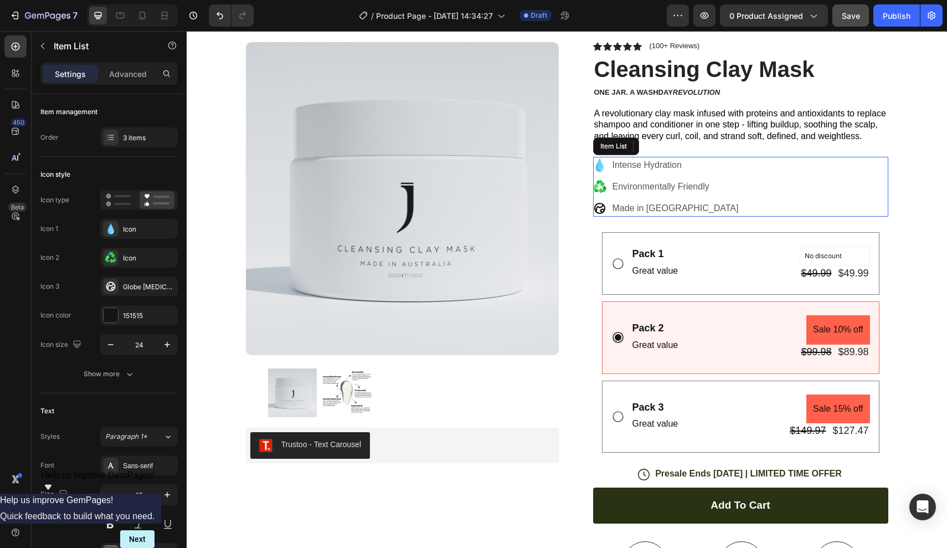
click at [748, 159] on div "Intense Hydration Environmentally Friendly Made in Australia" at bounding box center [740, 187] width 295 height 60
click at [676, 162] on p "Intense Hydration" at bounding box center [676, 164] width 126 height 13
click at [685, 162] on p "Intense Hydration" at bounding box center [676, 164] width 126 height 13
drag, startPoint x: 685, startPoint y: 162, endPoint x: 560, endPoint y: 162, distance: 124.1
click at [560, 162] on div "Product Images Row Trustoo - Text Carousel Trustoo Icon Icon Icon Icon Icon Ico…" at bounding box center [567, 405] width 665 height 780
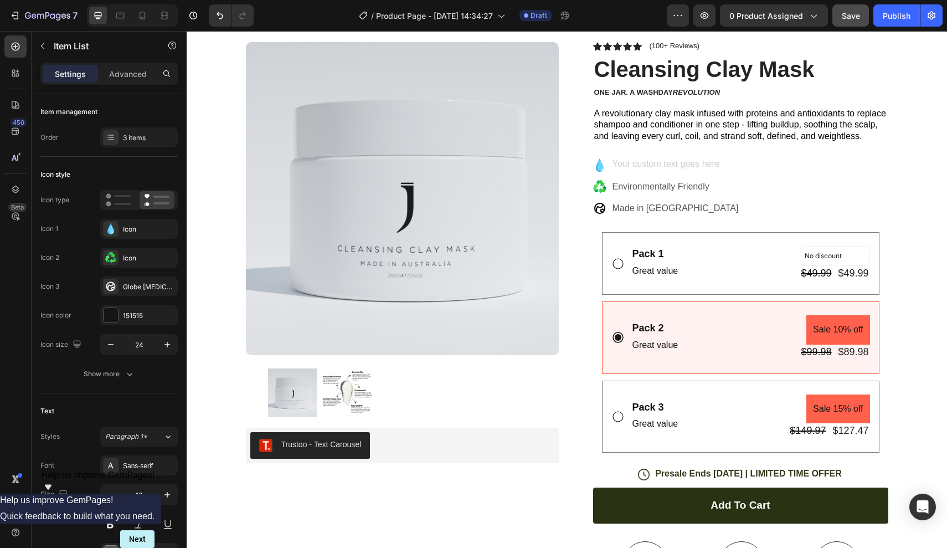
click at [633, 162] on div "Rich Text Editor. Editing area: main" at bounding box center [676, 165] width 130 height 17
click at [792, 163] on div "Deeply cleanses without stripping Environmentally Friendly Made in Australia" at bounding box center [740, 187] width 295 height 60
click at [842, 181] on div "Deeply cleanses without stripping Environmentally Friendly Made in Australia" at bounding box center [740, 187] width 295 height 60
click at [809, 198] on div "Deeply cleanses without stripping Environmentally Friendly Made in Australia" at bounding box center [740, 187] width 295 height 60
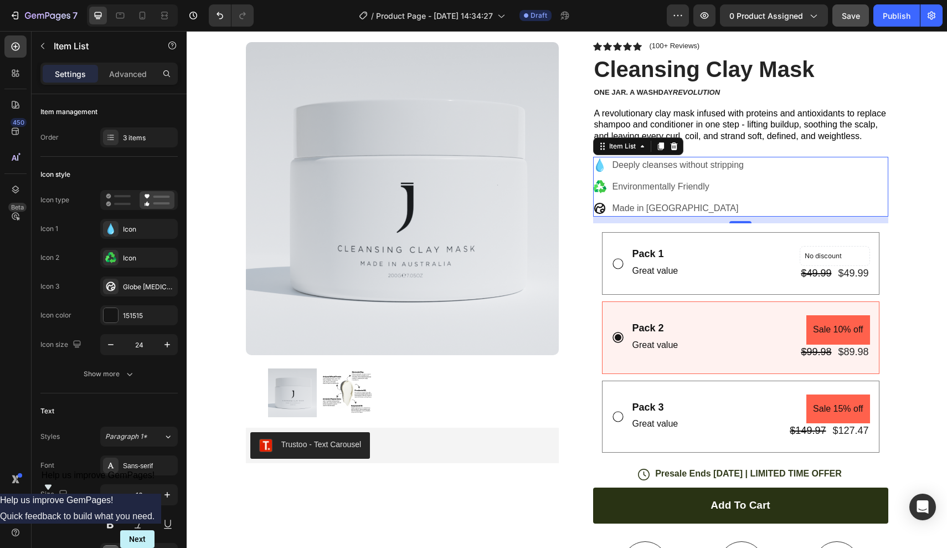
click at [707, 180] on p "Environmentally Friendly" at bounding box center [678, 186] width 131 height 13
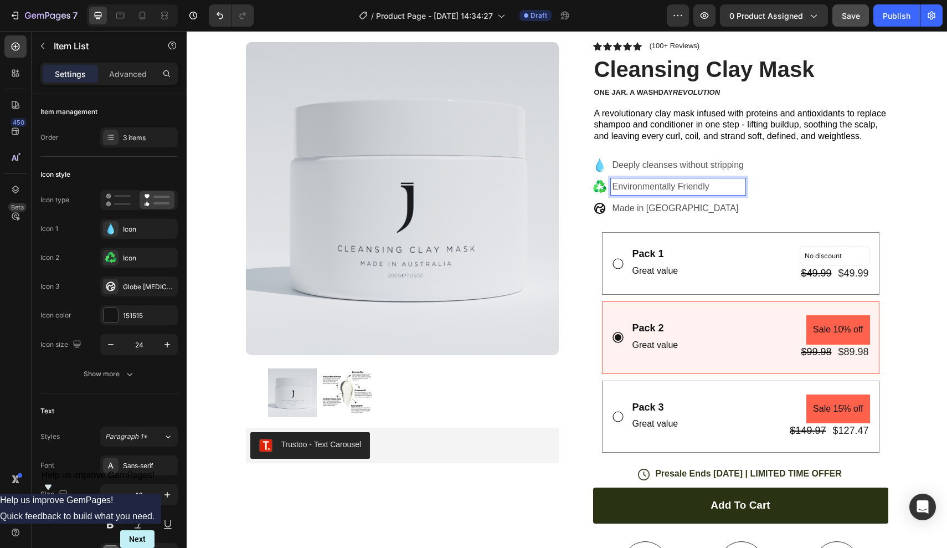
click at [711, 184] on p "Environmentally Friendly" at bounding box center [678, 186] width 131 height 13
drag, startPoint x: 711, startPoint y: 184, endPoint x: 580, endPoint y: 184, distance: 130.7
click at [580, 184] on div "Icon Icon Icon Icon Icon Icon List (100+ Reviews) Text Block Row Cleansing Clay…" at bounding box center [731, 418] width 313 height 753
click at [602, 161] on icon at bounding box center [599, 164] width 13 height 13
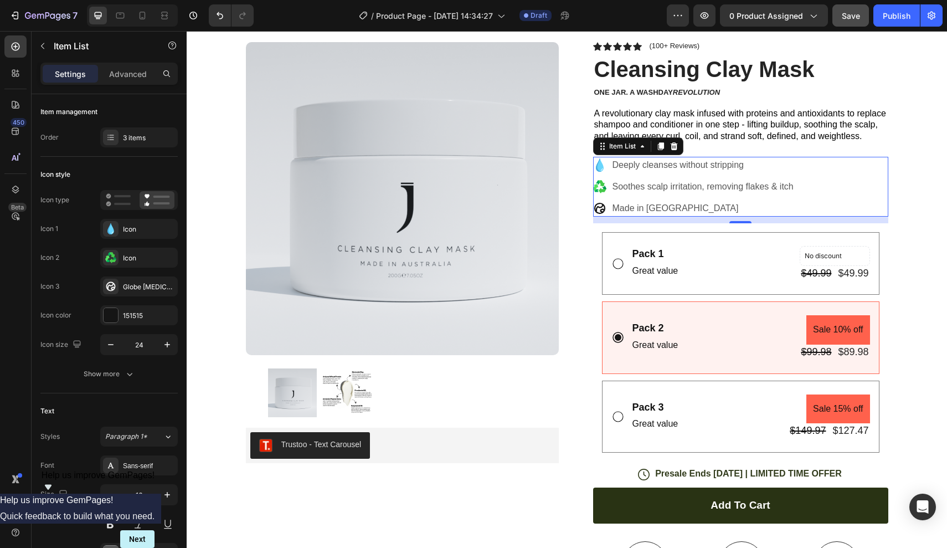
click at [597, 166] on icon at bounding box center [600, 164] width 8 height 13
click at [604, 166] on icon at bounding box center [599, 164] width 13 height 13
click at [120, 222] on div "Icon" at bounding box center [139, 229] width 78 height 20
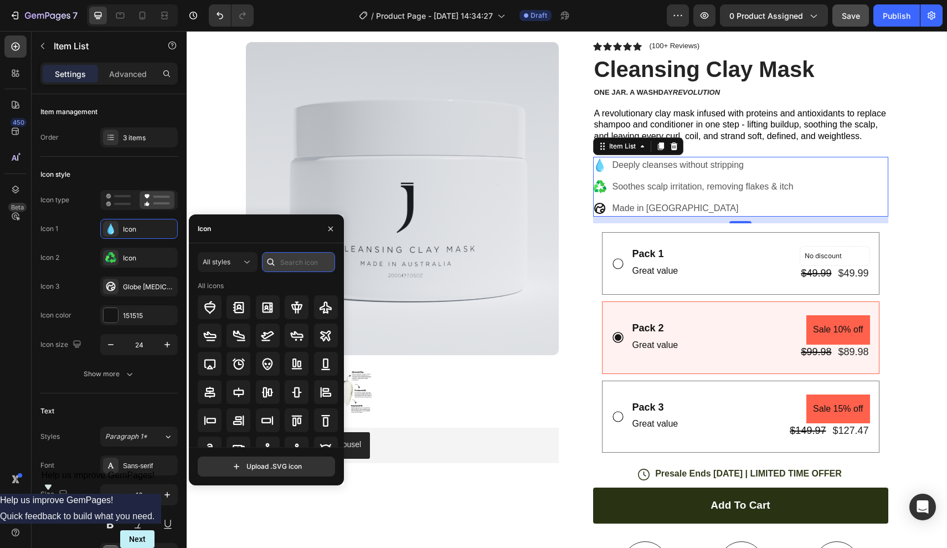
click at [282, 268] on input "text" at bounding box center [298, 262] width 73 height 20
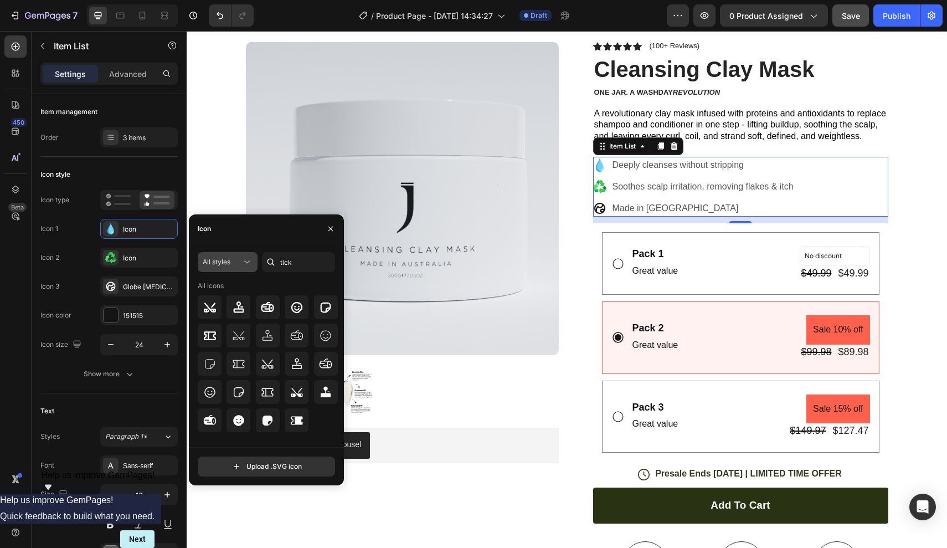
click at [229, 262] on span "All styles" at bounding box center [217, 262] width 28 height 8
click at [225, 369] on p "Filled" at bounding box center [216, 373] width 63 height 11
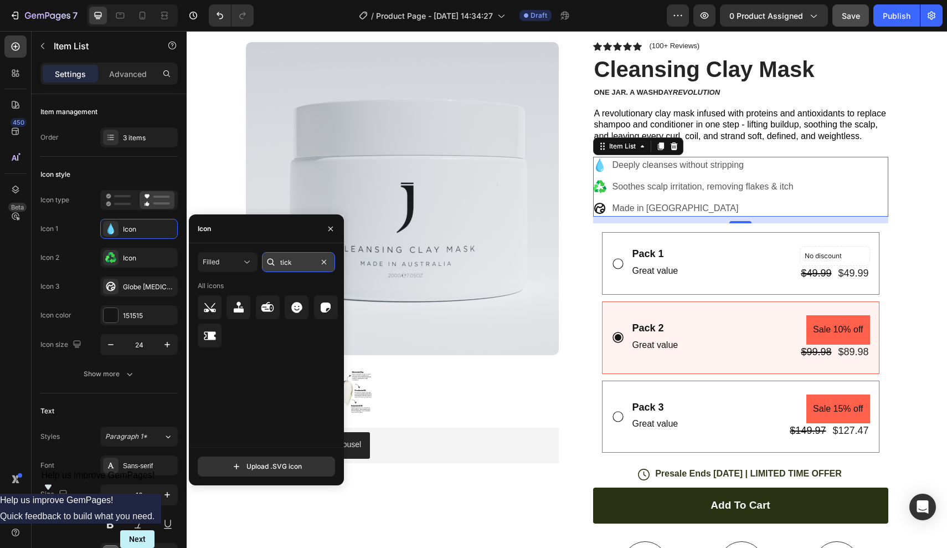
click at [299, 259] on input "tick" at bounding box center [298, 262] width 73 height 20
type input "t"
type input "y"
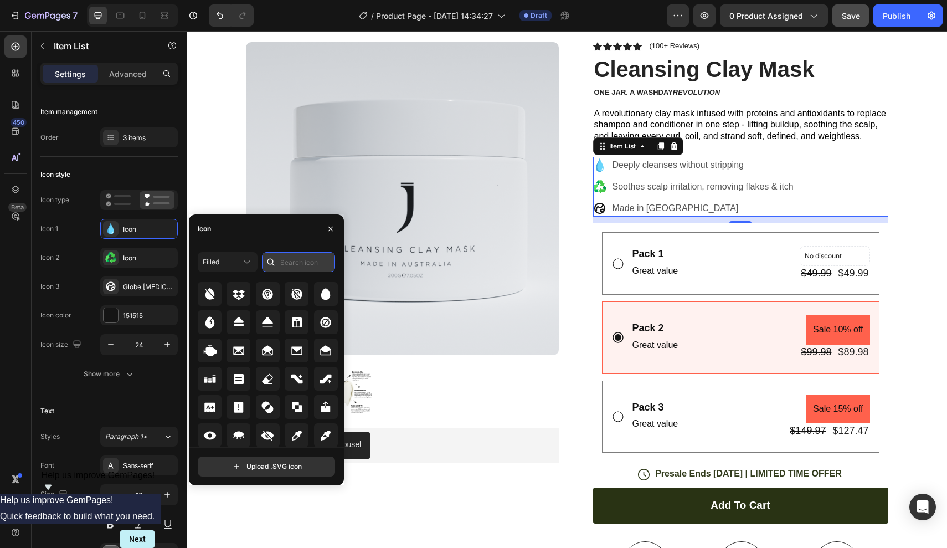
scroll to position [2505, 0]
click at [298, 259] on input "text" at bounding box center [298, 262] width 73 height 20
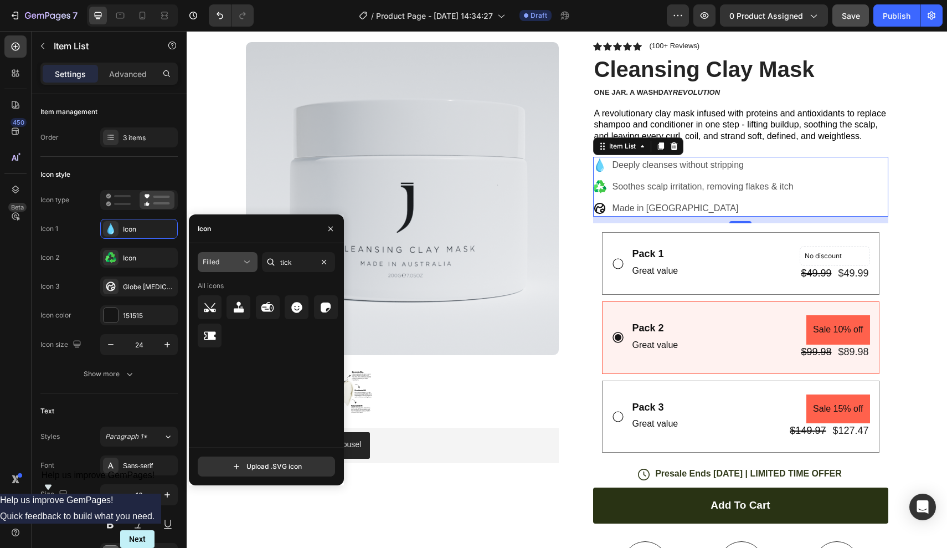
click at [234, 264] on div "Filled" at bounding box center [222, 262] width 39 height 10
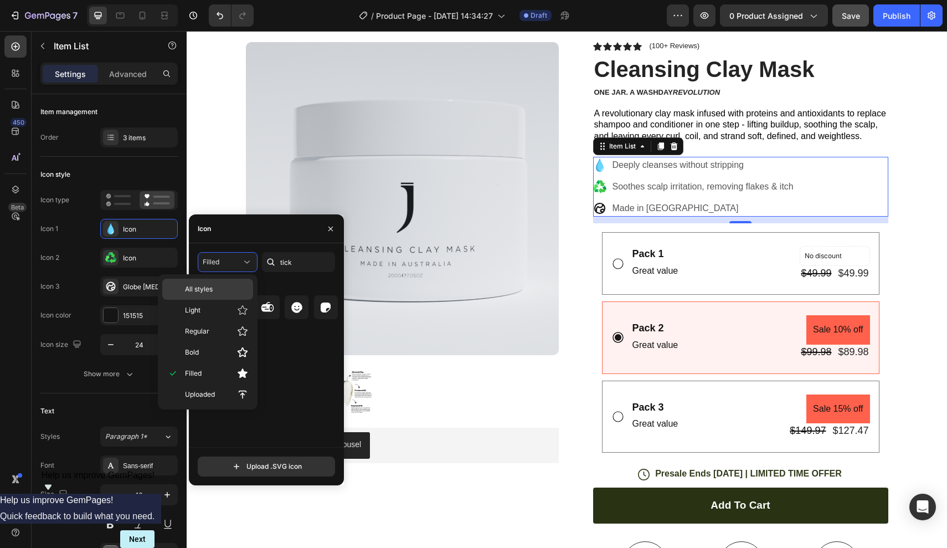
click at [218, 286] on p "All styles" at bounding box center [216, 289] width 63 height 10
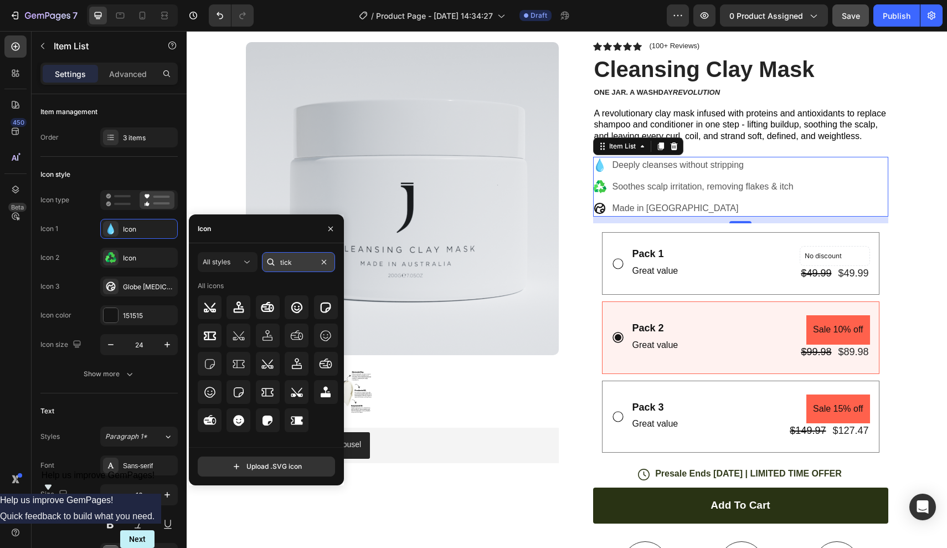
click at [296, 268] on input "tick" at bounding box center [298, 262] width 73 height 20
type input "t"
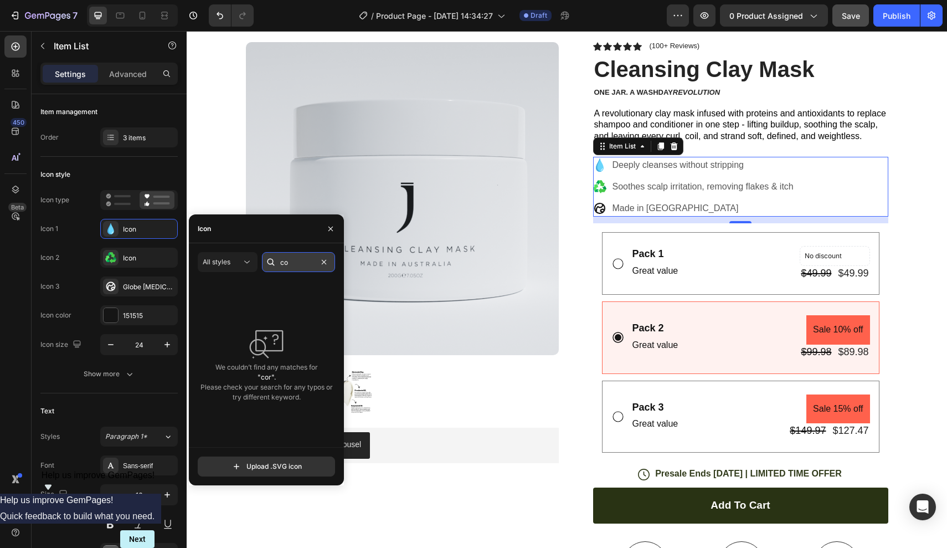
type input "c"
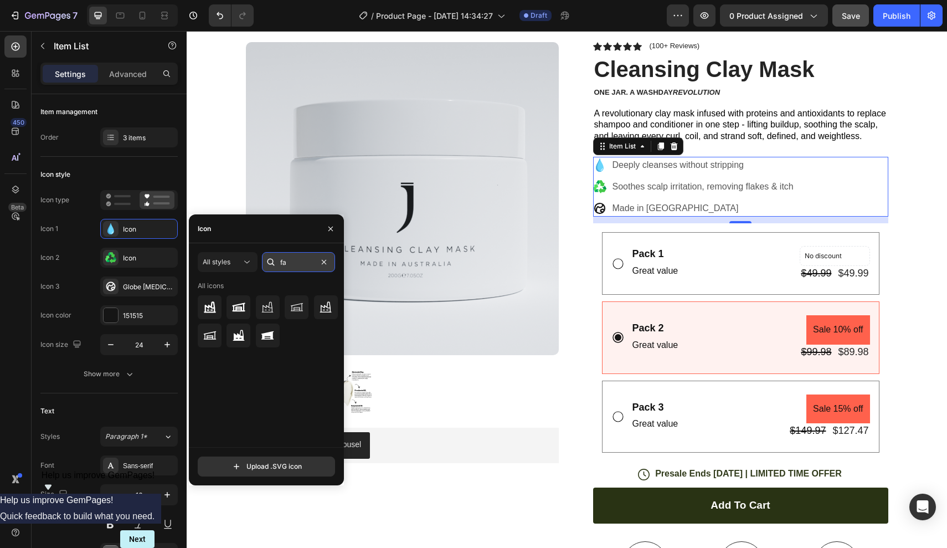
type input "f"
type input "yes"
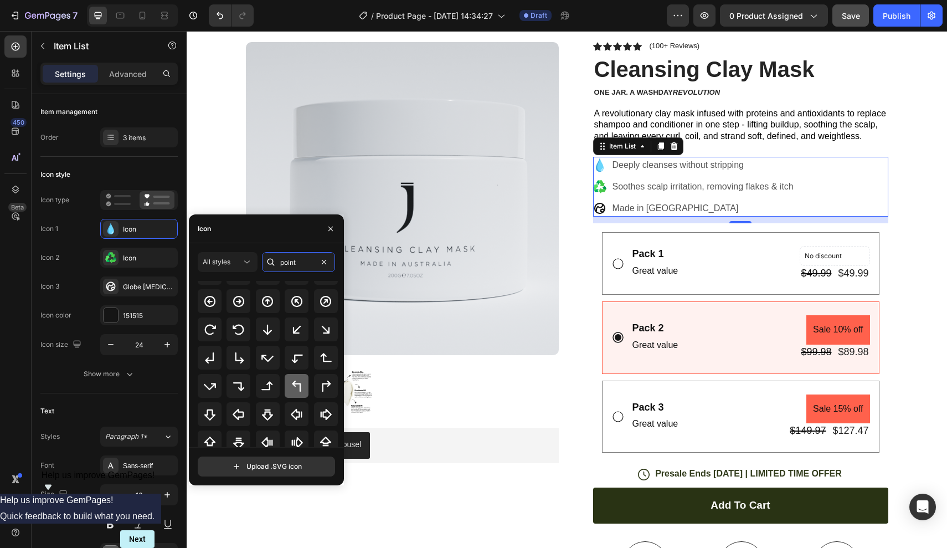
scroll to position [49, 0]
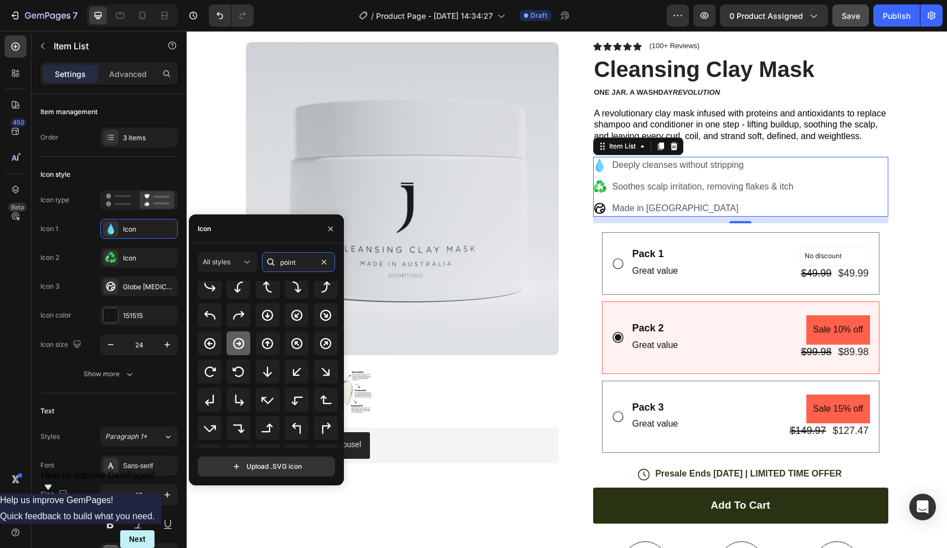
type input "point"
click at [238, 344] on icon at bounding box center [238, 343] width 13 height 13
click at [603, 181] on icon at bounding box center [602, 184] width 5 height 6
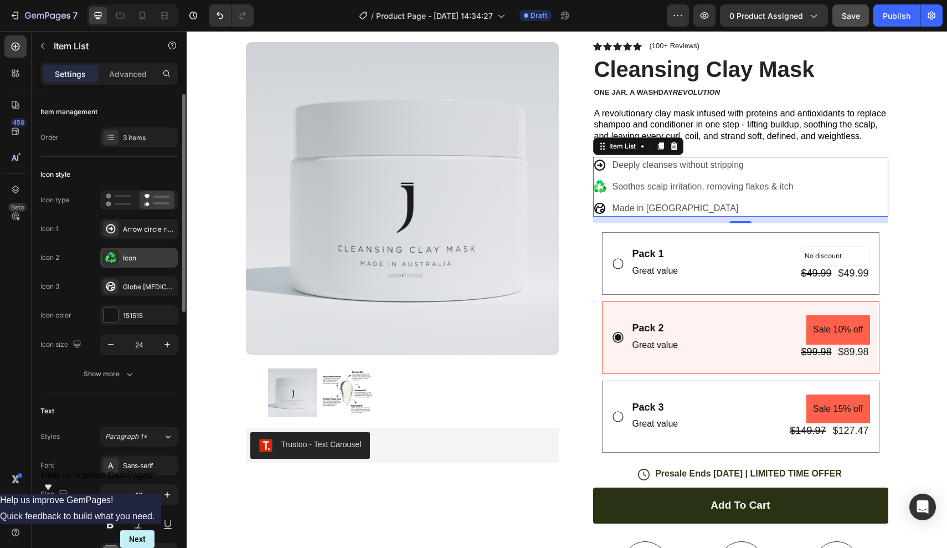
click at [145, 266] on div "Icon" at bounding box center [139, 258] width 78 height 20
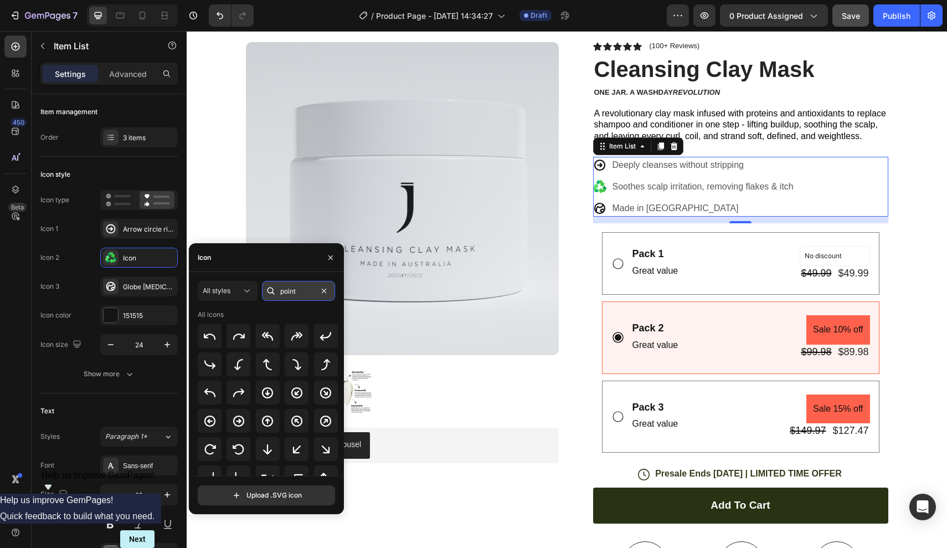
click at [300, 292] on input "point" at bounding box center [298, 291] width 73 height 20
click at [238, 421] on icon at bounding box center [238, 420] width 11 height 11
click at [602, 212] on div "Row" at bounding box center [604, 217] width 18 height 10
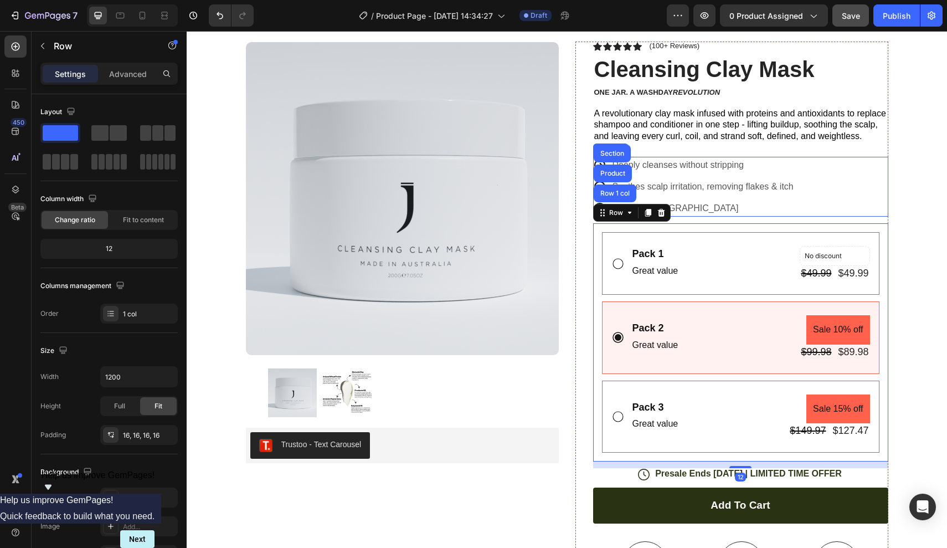
click at [655, 195] on div "Deeply cleanses without stripping Soothes scalp irritation, removing flakes & i…" at bounding box center [694, 187] width 202 height 60
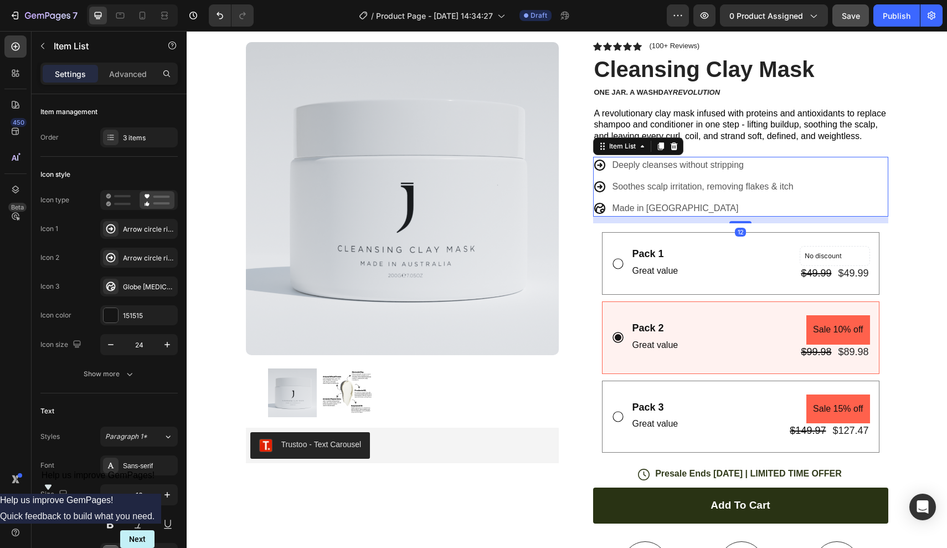
click at [599, 207] on icon at bounding box center [599, 208] width 13 height 13
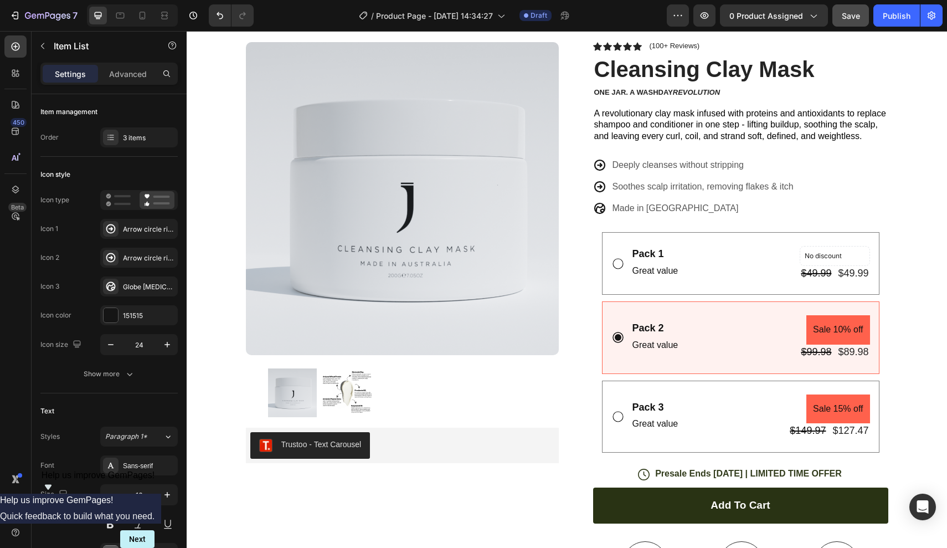
click at [601, 182] on icon at bounding box center [599, 186] width 13 height 13
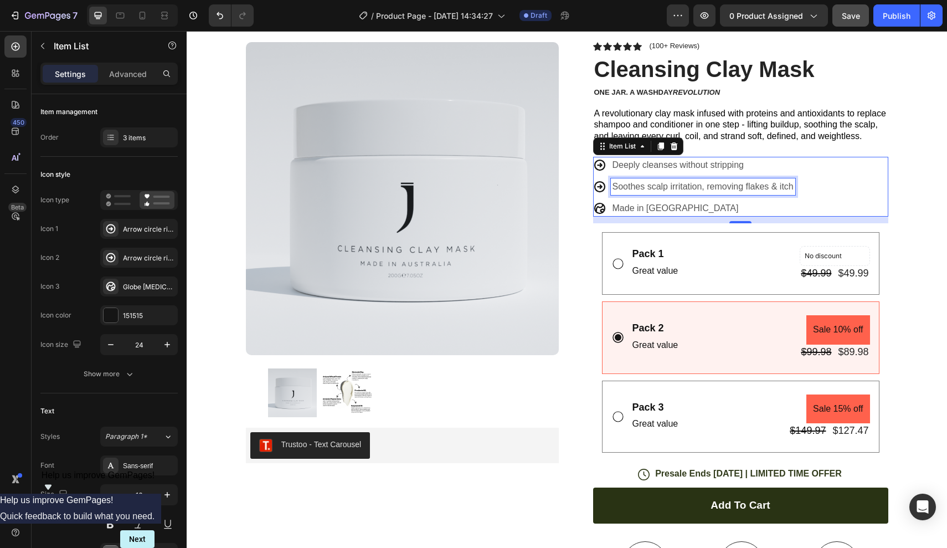
click at [642, 182] on p "Soothes scalp irritation, removing flakes & itch" at bounding box center [703, 186] width 181 height 13
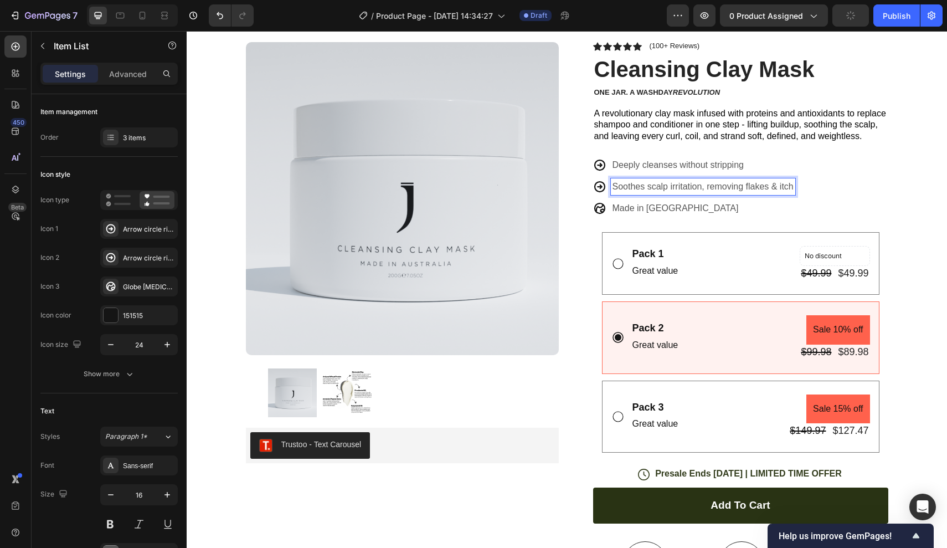
click at [844, 189] on div "Deeply cleanses without stripping Soothes scalp irritation, removing flakes & i…" at bounding box center [740, 187] width 295 height 60
click at [732, 189] on p "Soothes scalp irritation, removing flakes & itch" at bounding box center [703, 186] width 181 height 13
click at [824, 189] on div "Deeply cleanses without stripping Soothes scalp irritation, removing flakes & i…" at bounding box center [740, 187] width 295 height 60
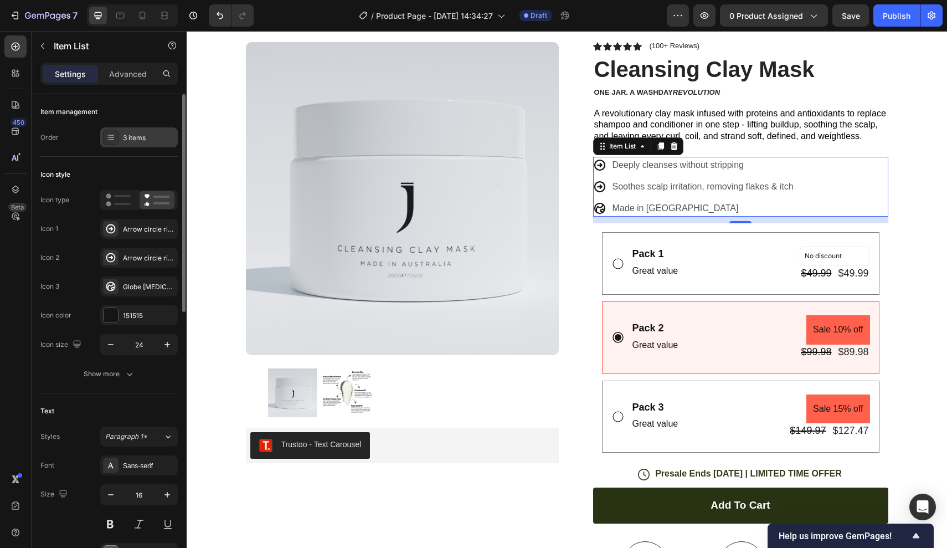
click at [135, 141] on div "3 items" at bounding box center [149, 138] width 52 height 10
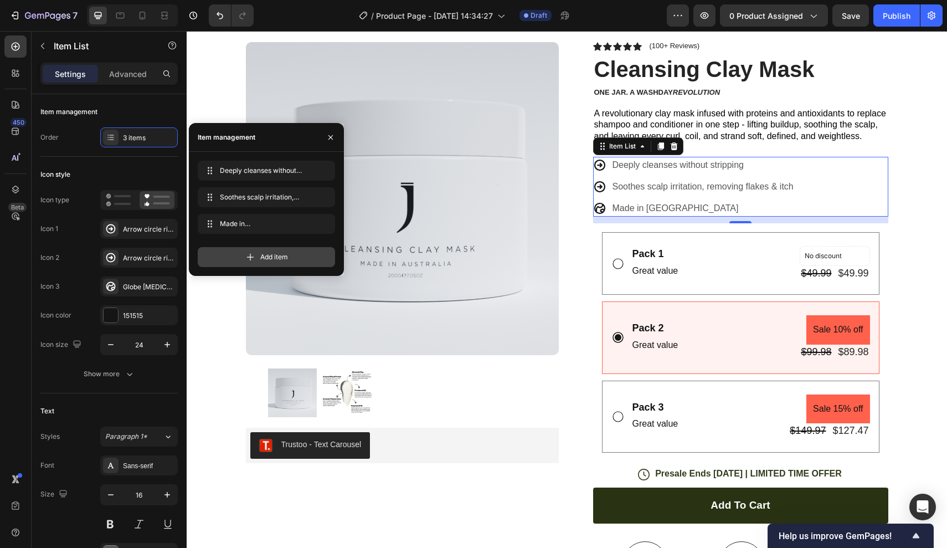
click at [261, 257] on span "Add item" at bounding box center [274, 257] width 28 height 10
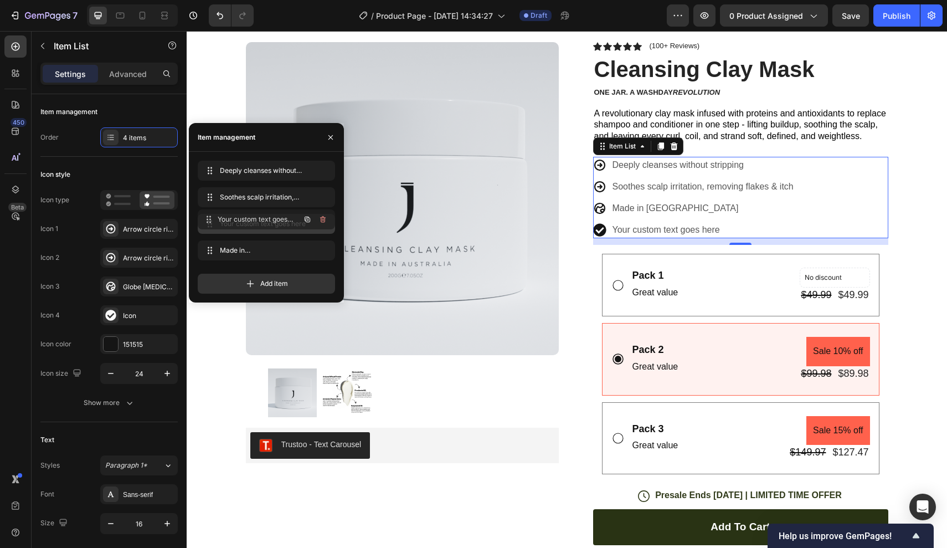
drag, startPoint x: 267, startPoint y: 249, endPoint x: 267, endPoint y: 218, distance: 31.6
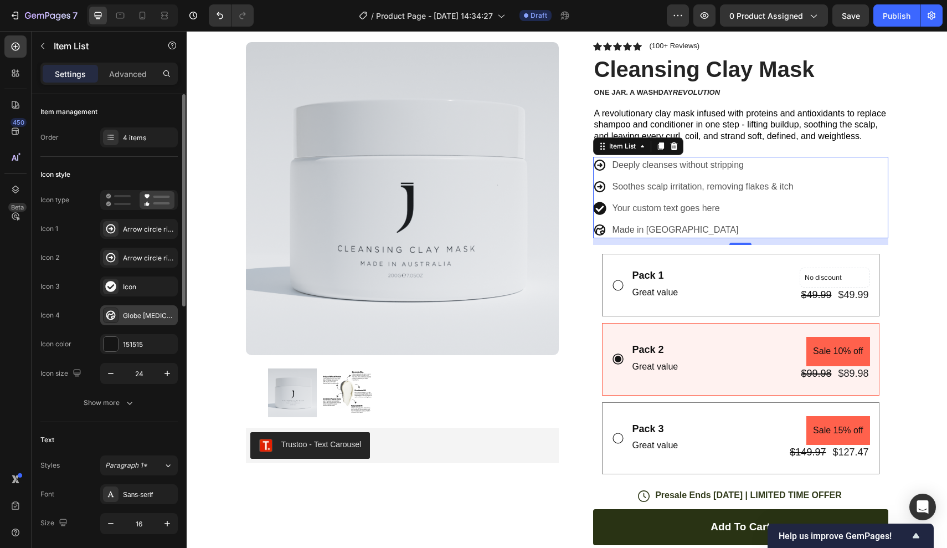
click at [121, 305] on div "Globe [MEDICAL_DATA] east bold" at bounding box center [139, 315] width 78 height 20
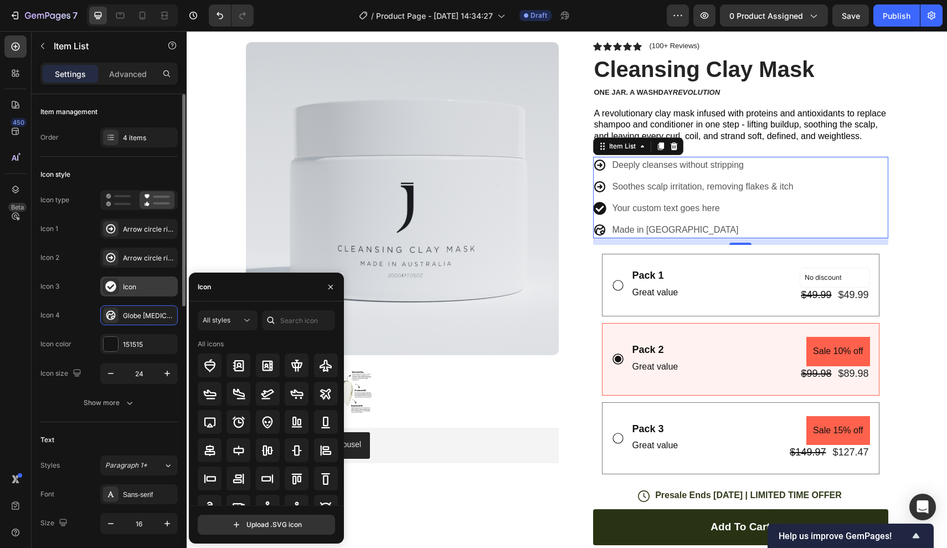
click at [131, 288] on div "Icon" at bounding box center [149, 287] width 52 height 10
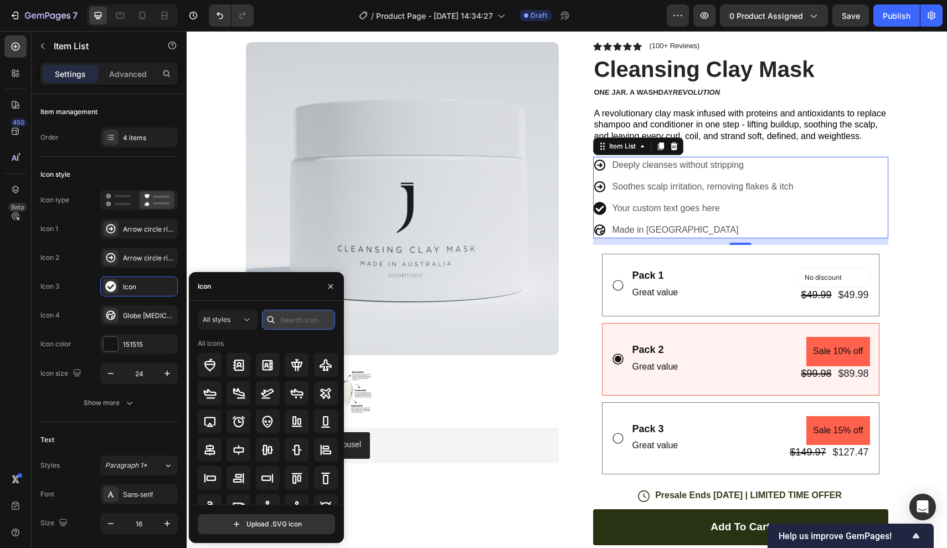
click at [297, 318] on input "text" at bounding box center [298, 320] width 73 height 20
type input "point"
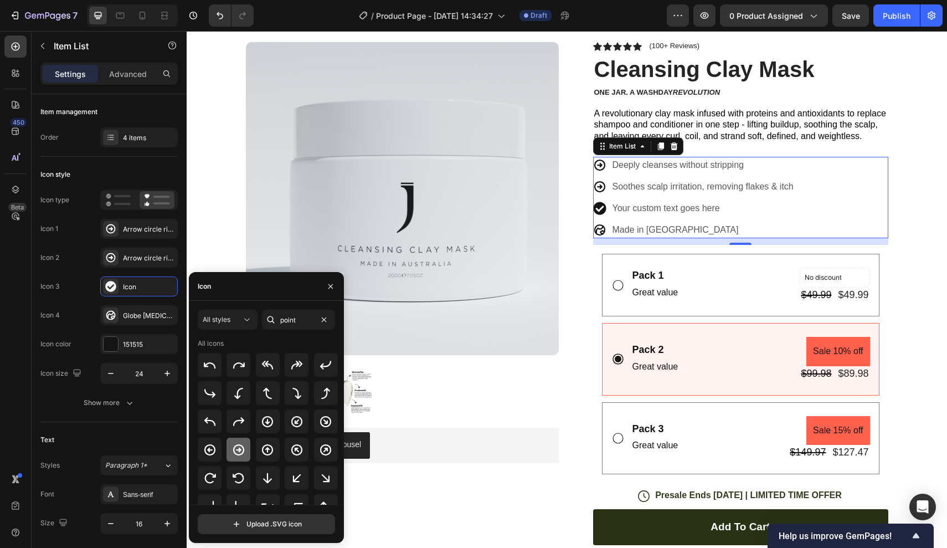
click at [239, 450] on icon at bounding box center [238, 449] width 11 height 11
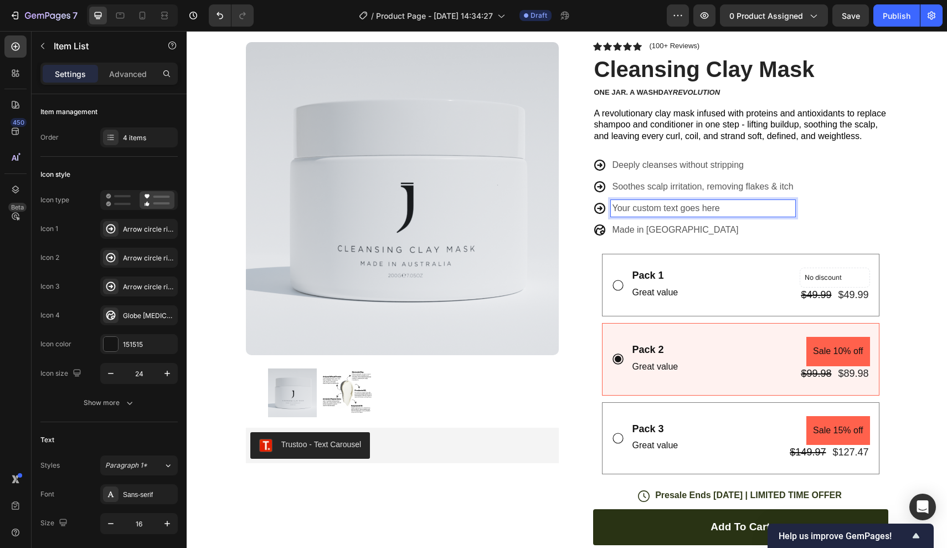
click at [841, 163] on div "Deeply cleanses without stripping Soothes scalp irritation, removing flakes & i…" at bounding box center [740, 197] width 295 height 81
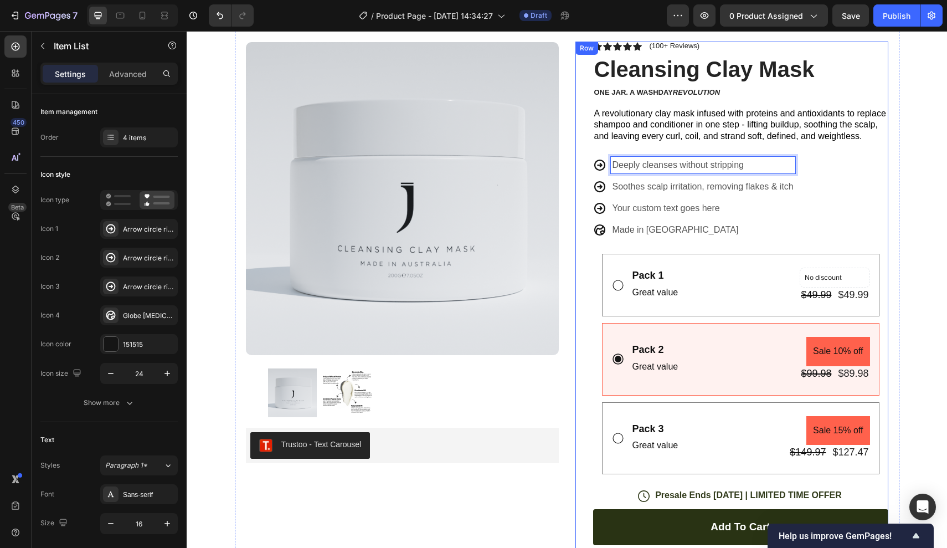
click at [819, 147] on div "Icon Icon Icon Icon Icon Icon List (100+ Reviews) Text Block Row Cleansing Clay…" at bounding box center [740, 414] width 295 height 744
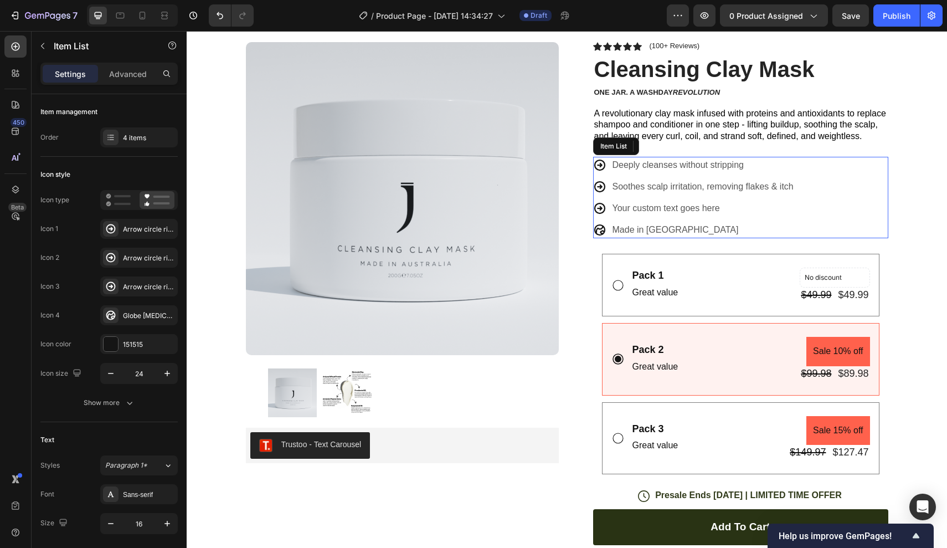
click at [636, 225] on p "Made in [GEOGRAPHIC_DATA]" at bounding box center [703, 229] width 181 height 13
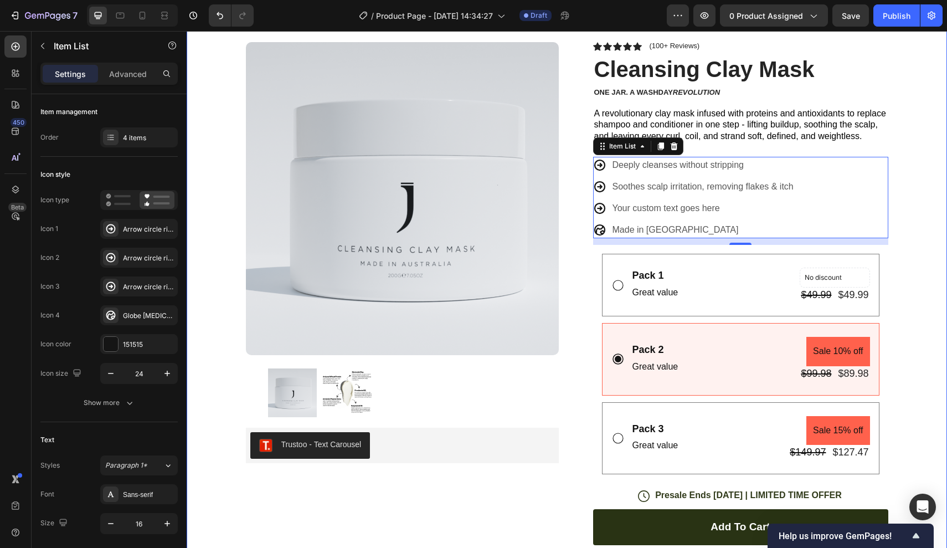
click at [913, 117] on div "Icon Free Shipping [DATE] Only Text Block Row Icon 84,000+ Happy Customer Text …" at bounding box center [567, 389] width 760 height 791
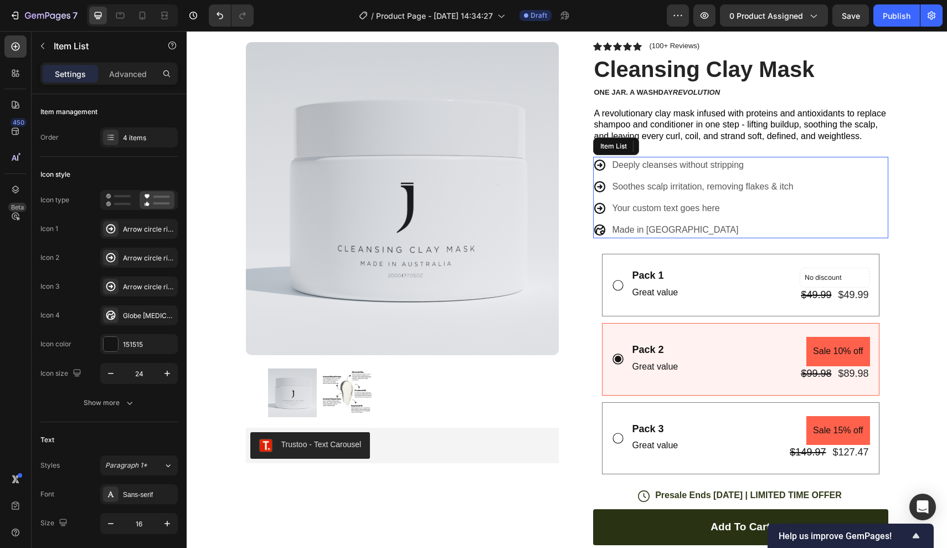
click at [658, 209] on p "Your custom text goes here" at bounding box center [703, 208] width 181 height 13
click at [724, 204] on p "Your custom text goes here" at bounding box center [703, 208] width 181 height 13
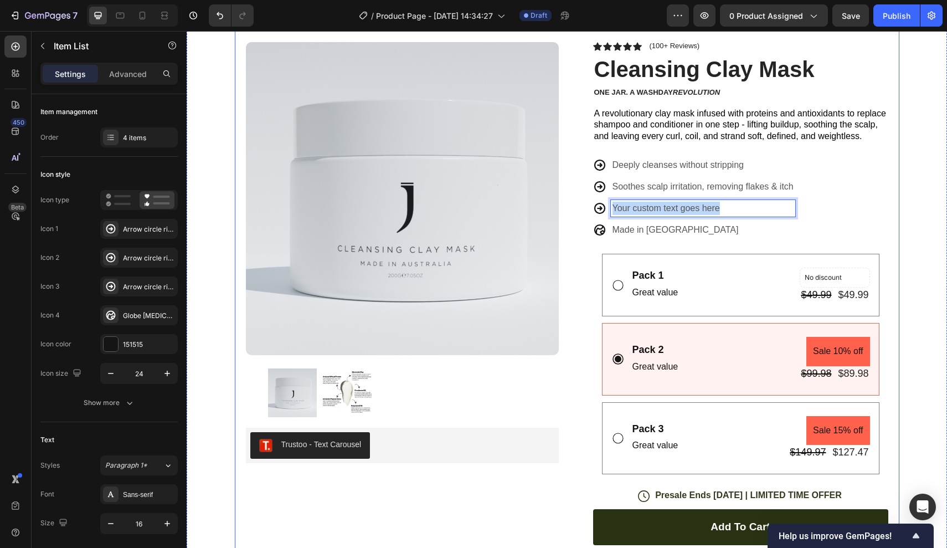
drag, startPoint x: 724, startPoint y: 204, endPoint x: 565, endPoint y: 203, distance: 159.5
click at [565, 203] on div "Product Images Row Trustoo - Text Carousel Trustoo Icon Icon Icon Icon Icon Ico…" at bounding box center [567, 400] width 665 height 771
click at [641, 182] on p "Soothes scalp irritation, removing flakes & itch" at bounding box center [703, 186] width 181 height 13
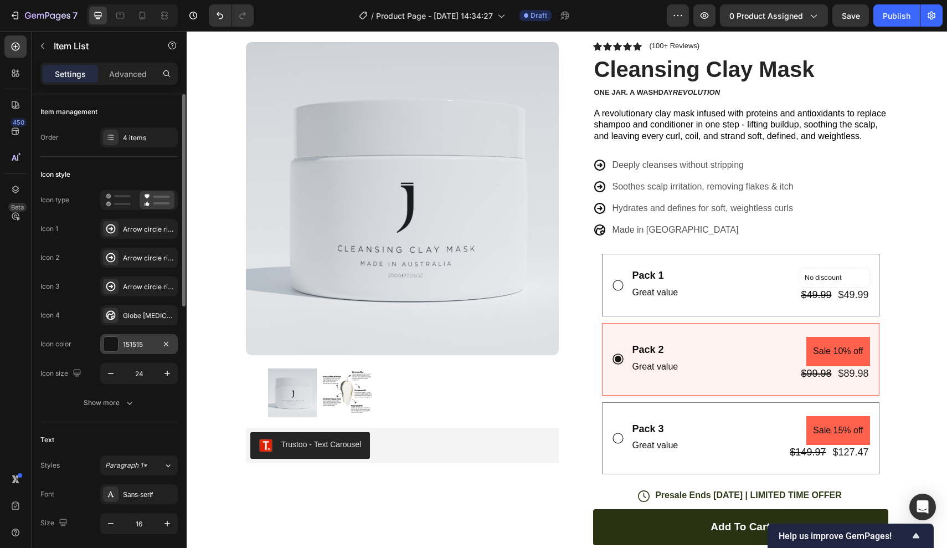
click at [124, 340] on div "151515" at bounding box center [139, 345] width 32 height 10
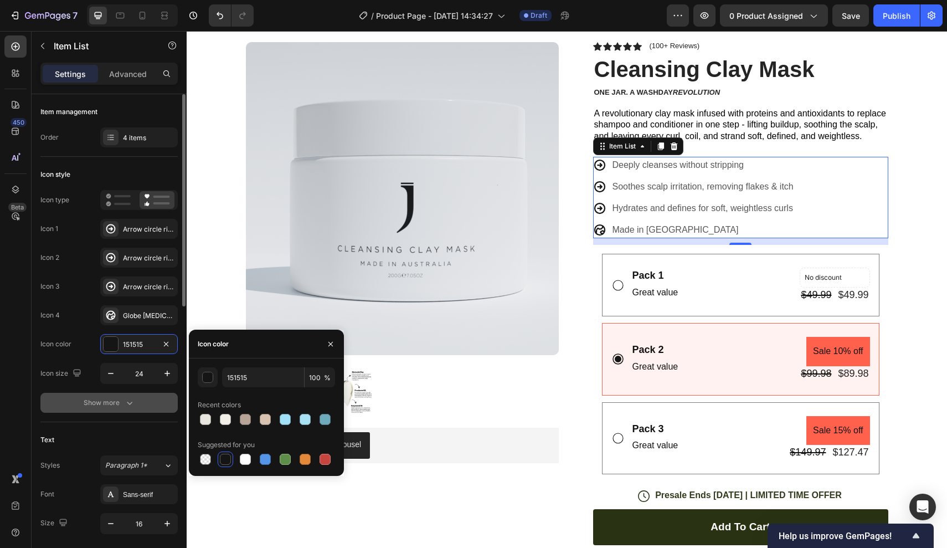
click at [116, 407] on div "Show more" at bounding box center [110, 402] width 52 height 11
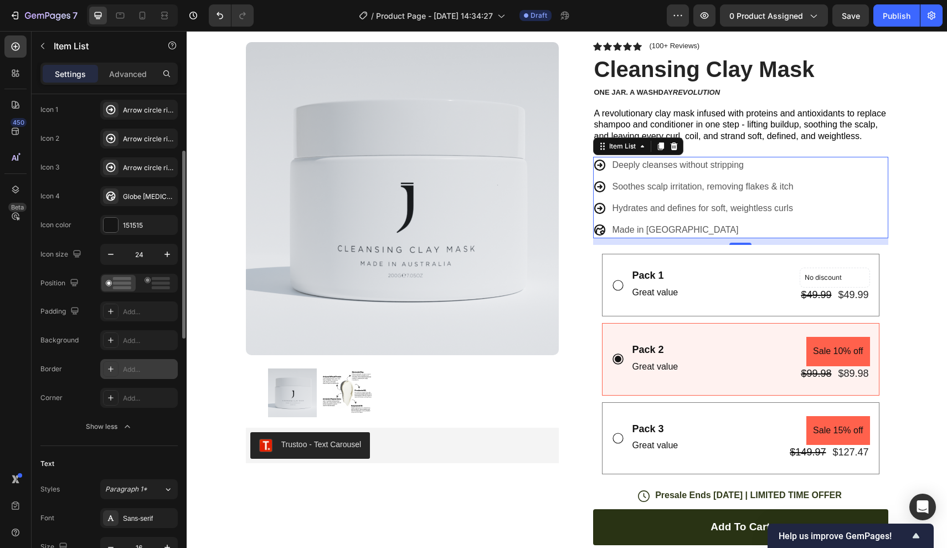
scroll to position [126, 0]
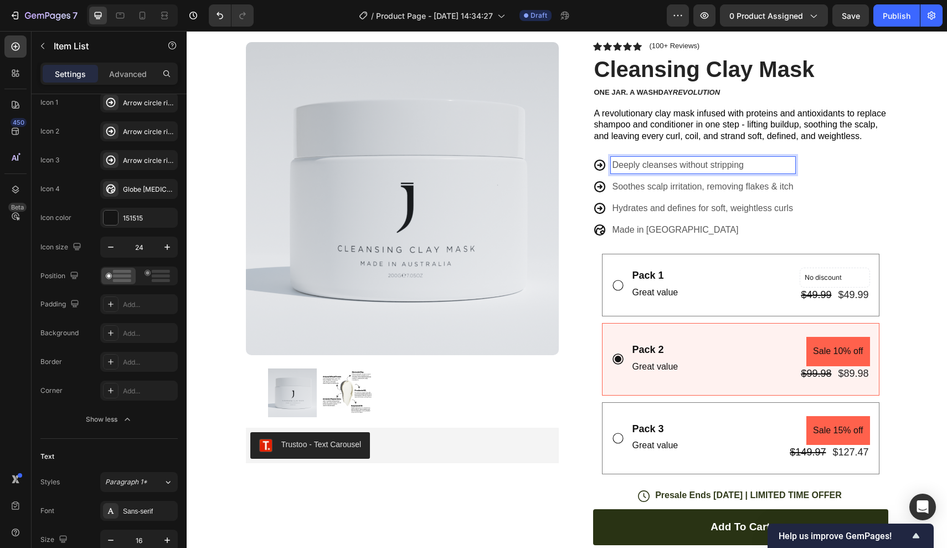
click at [858, 170] on div "Deeply cleanses without stripping Soothes scalp irritation, removing flakes & i…" at bounding box center [740, 197] width 295 height 81
click at [692, 261] on div "Pack 1 Text Block Great value Text Block No discount Not be displayed when publ…" at bounding box center [740, 285] width 277 height 63
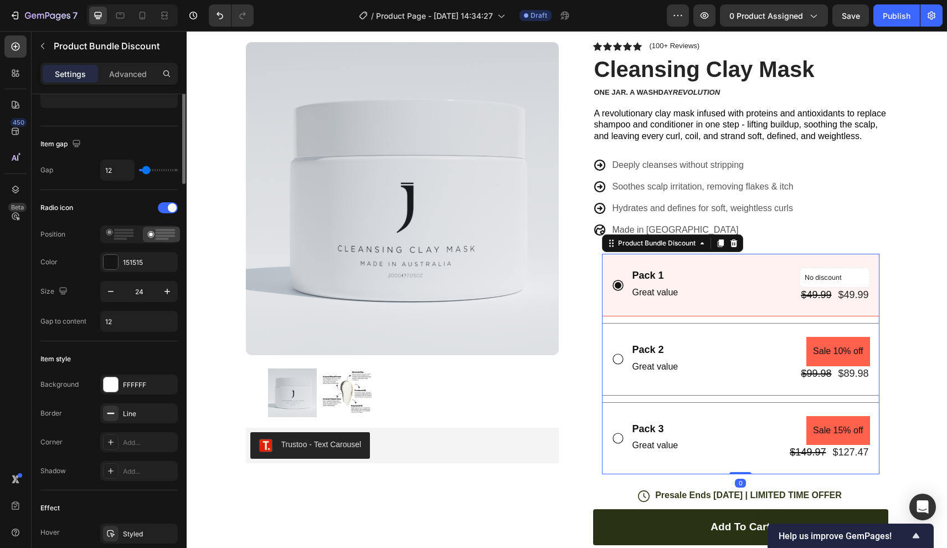
scroll to position [0, 0]
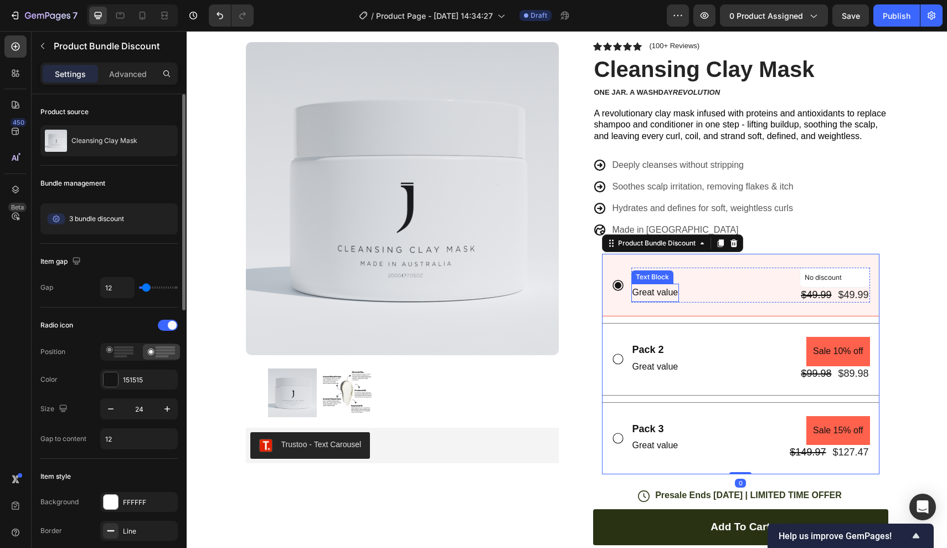
click at [653, 277] on div "Text Block" at bounding box center [653, 277] width 38 height 10
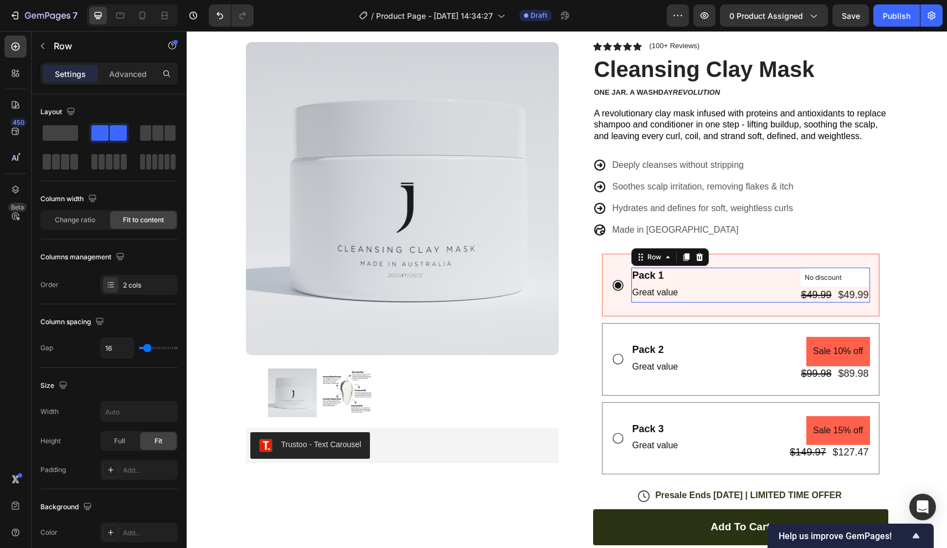
click at [728, 286] on div "Pack 1 Text Block Great value Text Block No discount Not be displayed when publ…" at bounding box center [750, 285] width 239 height 35
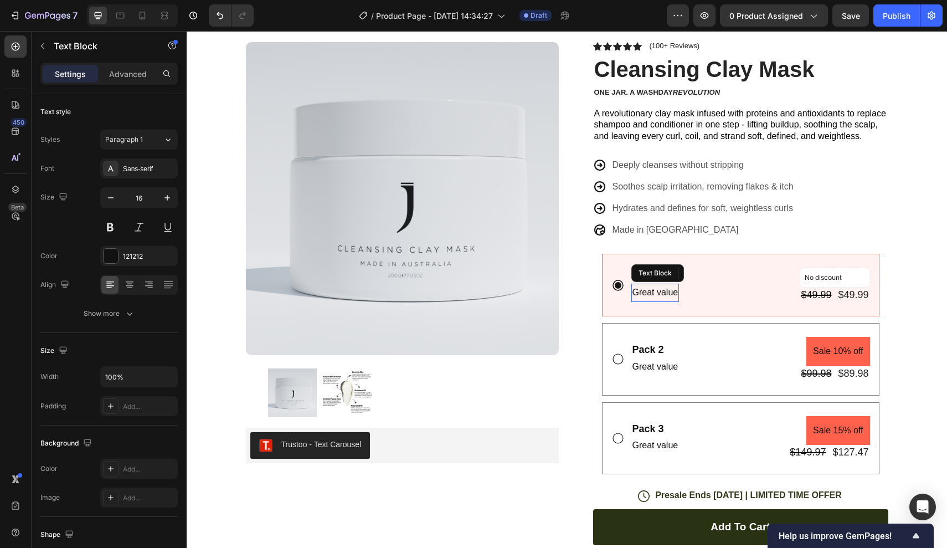
click at [667, 292] on p "Great value" at bounding box center [655, 293] width 46 height 16
click at [651, 276] on div "Pack 1" at bounding box center [648, 275] width 34 height 15
click at [742, 286] on p "1 jar" at bounding box center [693, 293] width 122 height 16
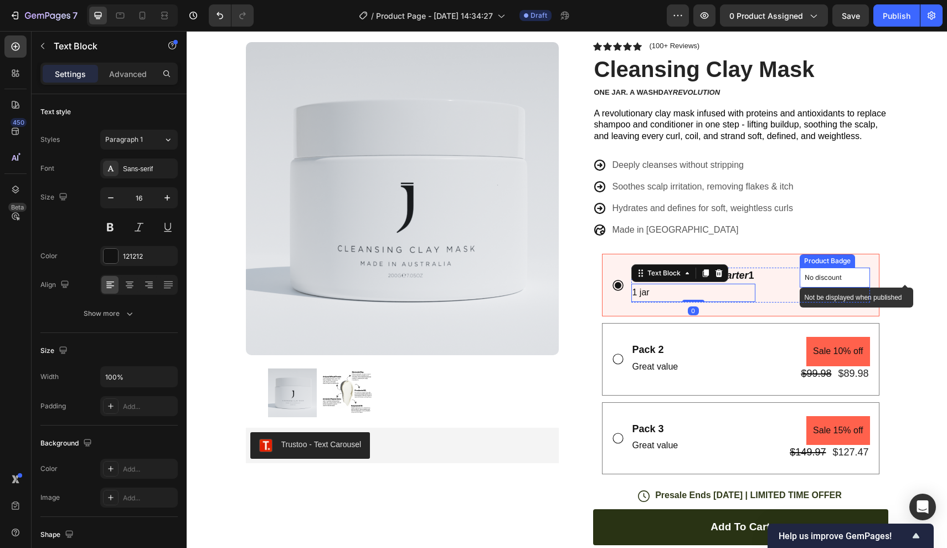
click at [854, 276] on p "No discount" at bounding box center [835, 277] width 60 height 10
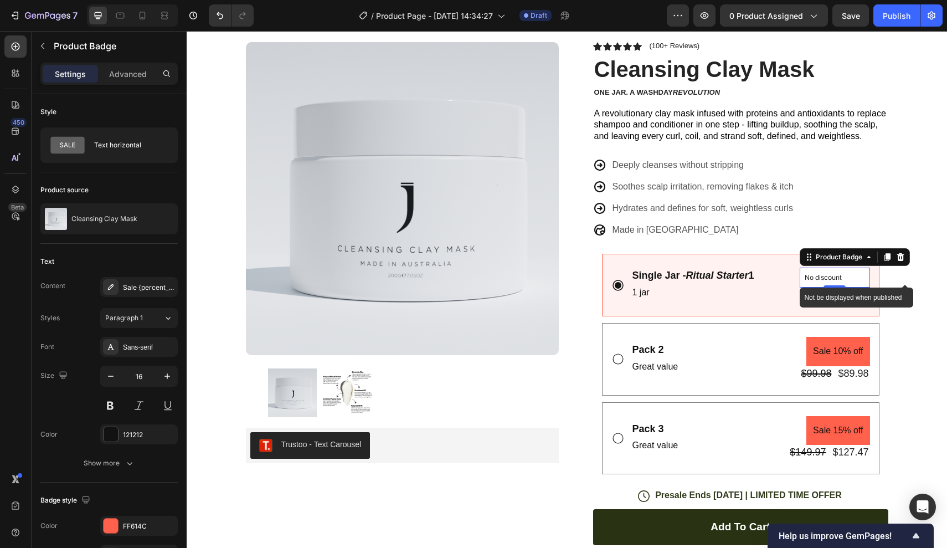
click at [834, 274] on p "No discount" at bounding box center [835, 277] width 60 height 10
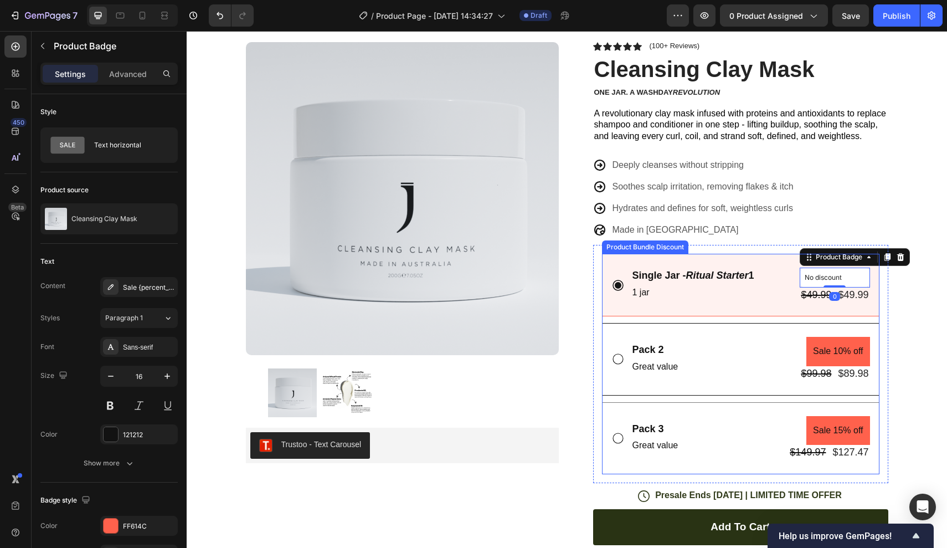
click at [723, 378] on div "Pack 2 Text Block Great value Text Block Sale 10% off Product Badge $99.98 Prod…" at bounding box center [740, 359] width 277 height 72
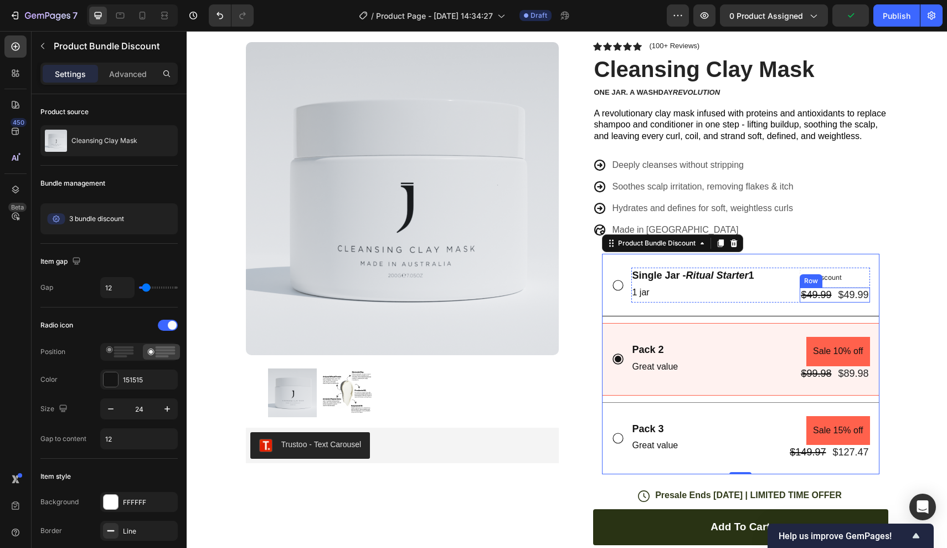
click at [833, 293] on div "$49.99 Product Price Product Price $49.99 Product Price Product Price Row" at bounding box center [835, 294] width 70 height 15
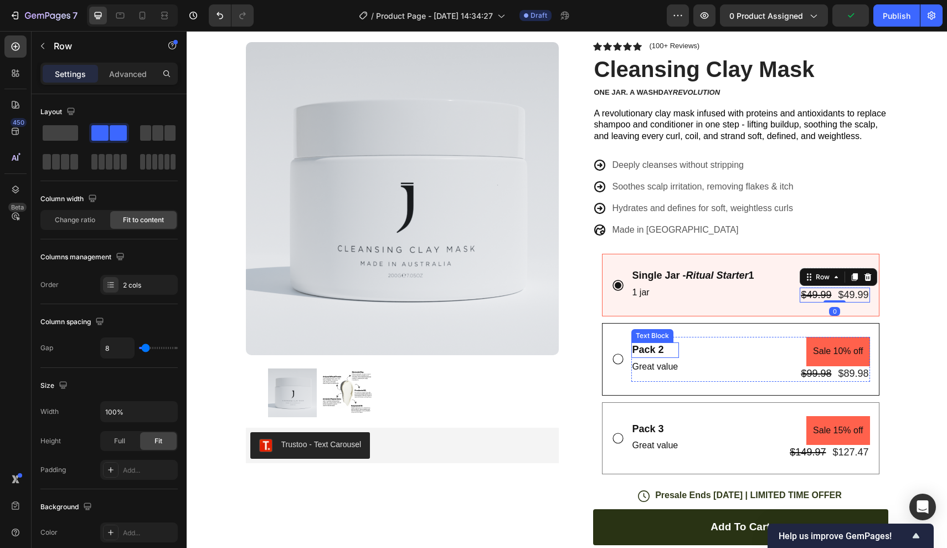
click at [644, 349] on div "Pack 2" at bounding box center [655, 349] width 48 height 15
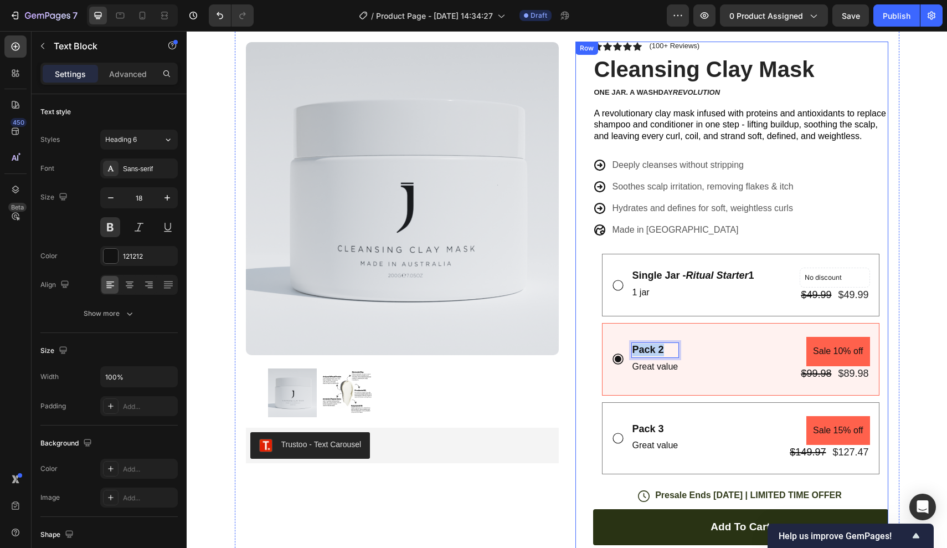
drag, startPoint x: 665, startPoint y: 345, endPoint x: 582, endPoint y: 344, distance: 83.1
click at [582, 344] on div "Icon Icon Icon Icon Icon Icon List (100+ Reviews) Text Block Row Cleansing Clay…" at bounding box center [731, 414] width 313 height 744
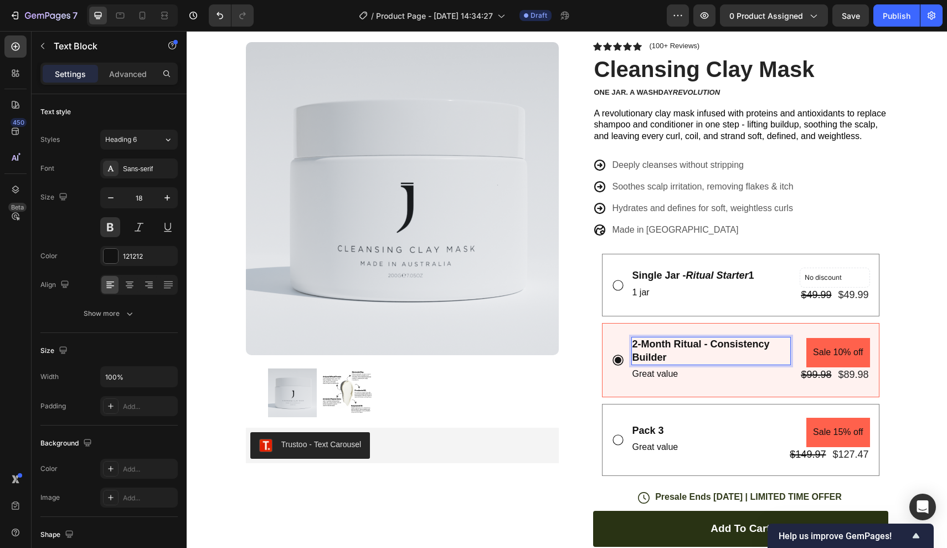
click at [645, 345] on p "2-Month Ritual - Consistency Builder" at bounding box center [711, 351] width 158 height 26
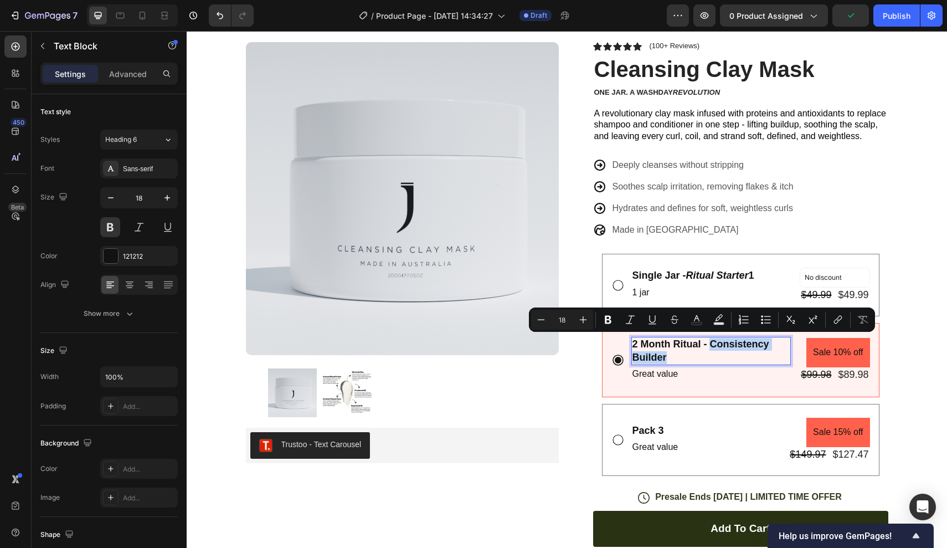
drag, startPoint x: 712, startPoint y: 339, endPoint x: 750, endPoint y: 357, distance: 41.9
click at [750, 357] on p "2 Month Ritual - Consistency Builder" at bounding box center [711, 351] width 158 height 26
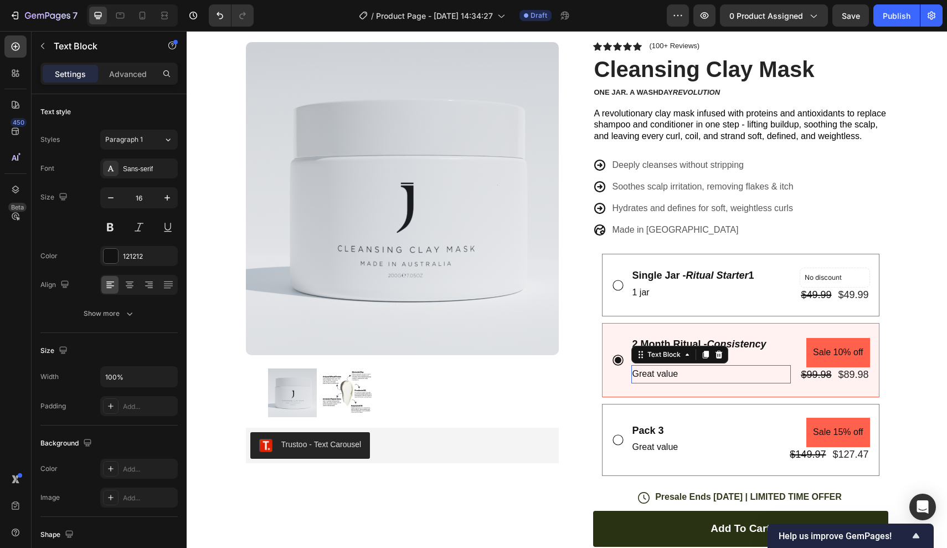
click at [719, 378] on p "Great value" at bounding box center [711, 374] width 158 height 16
click at [773, 361] on div "2 Month Ritual - Consistency Builder" at bounding box center [711, 351] width 160 height 28
click at [704, 345] on p "2 Month Ritual - Consistency Builder" at bounding box center [711, 351] width 158 height 26
click at [700, 344] on p "2 Month Ritual - Consistency Builder" at bounding box center [711, 351] width 158 height 26
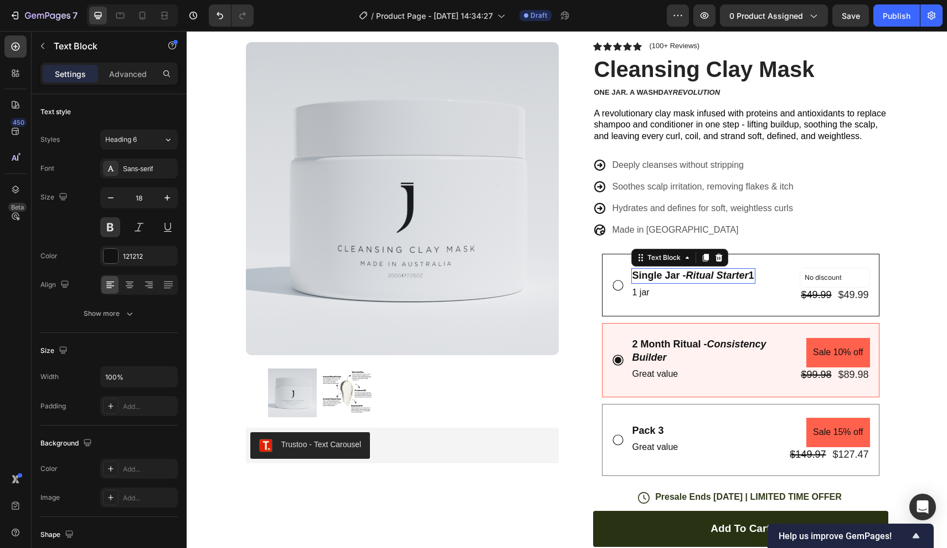
click at [754, 273] on p "Single Jar - Ritual Starter 1" at bounding box center [693, 275] width 122 height 13
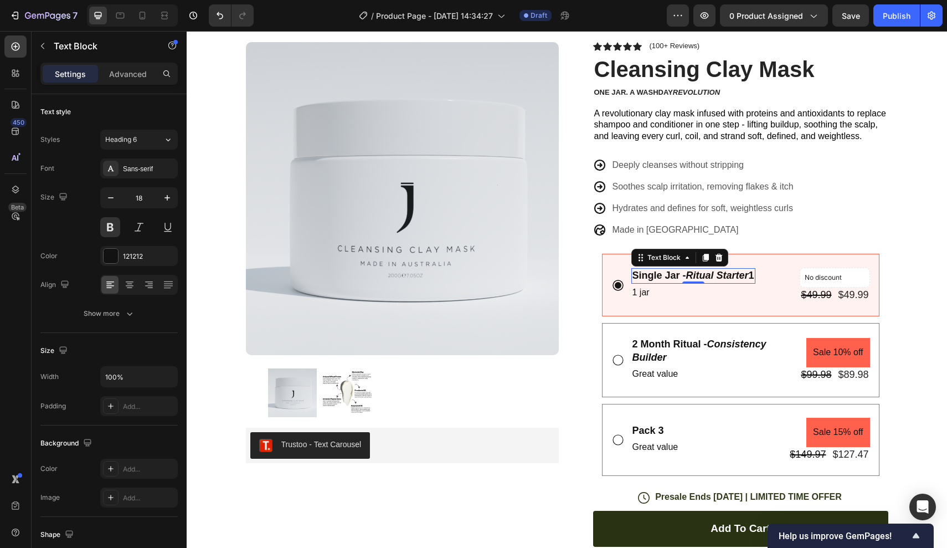
click at [754, 273] on p "Single Jar - Ritual Starter 1" at bounding box center [693, 275] width 122 height 13
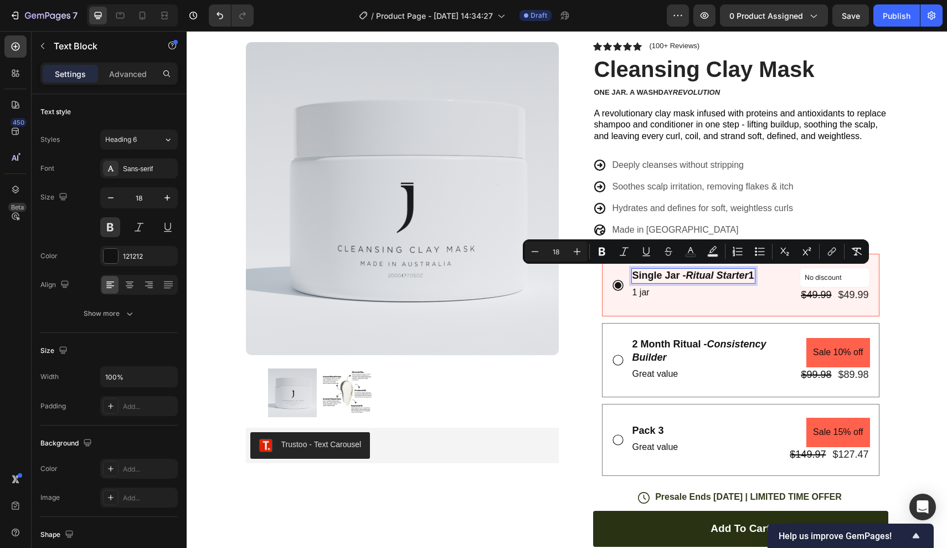
click at [754, 273] on p "Single Jar - Ritual Starter 1" at bounding box center [693, 275] width 122 height 13
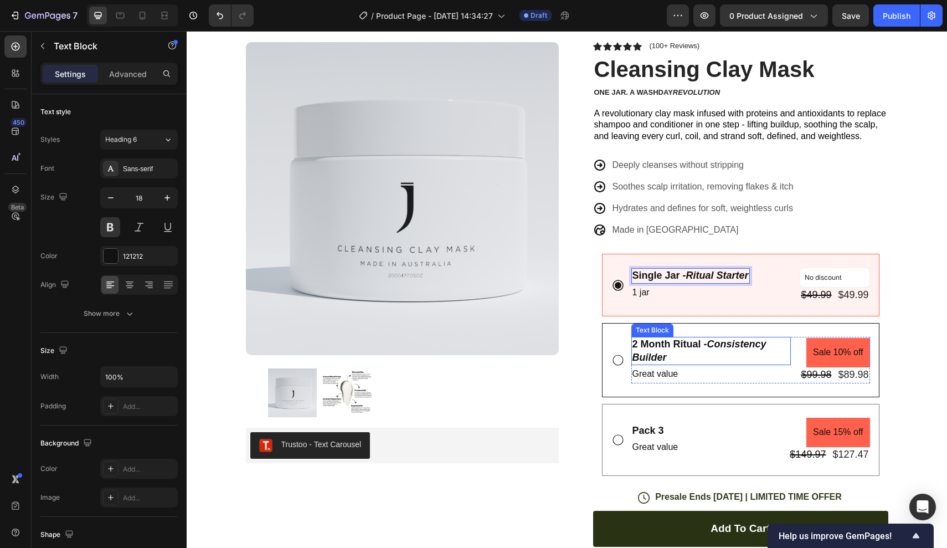
click at [716, 338] on icon "Consistency Builder" at bounding box center [699, 350] width 134 height 24
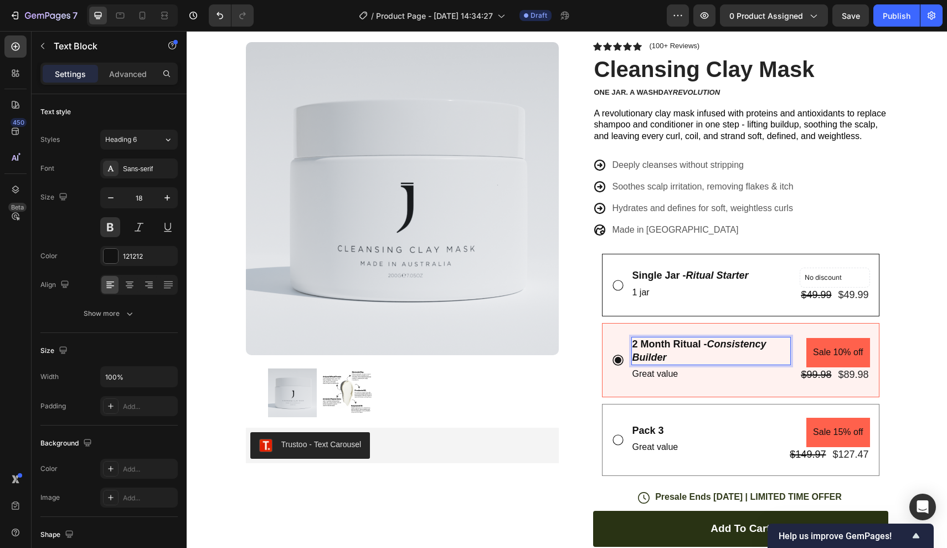
click at [681, 342] on p "2 Month Ritual - Consistency Builder" at bounding box center [711, 351] width 158 height 26
click at [703, 338] on p "2 Month Ritual - Consistency Builder" at bounding box center [711, 351] width 158 height 26
click at [656, 426] on div "Text Block" at bounding box center [653, 431] width 38 height 10
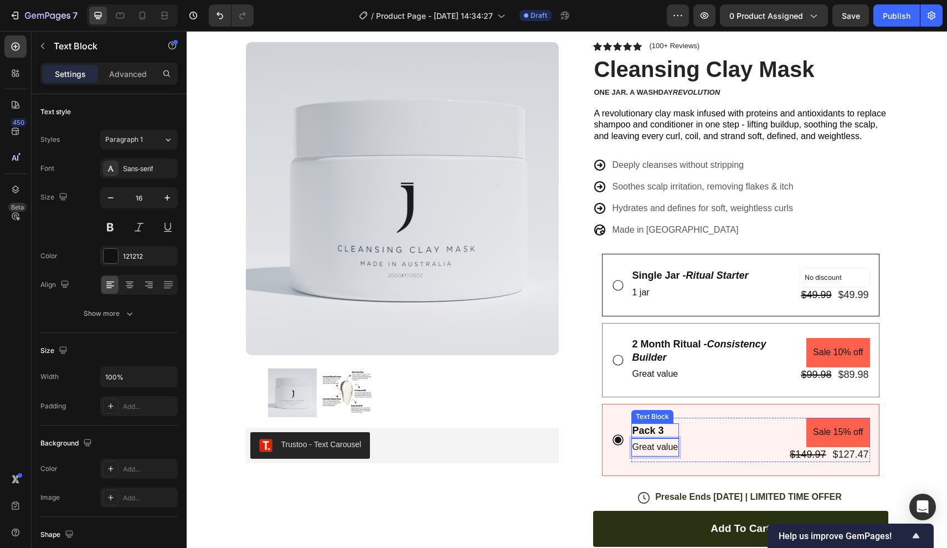
click at [644, 427] on div "Pack 3" at bounding box center [655, 430] width 48 height 15
click at [664, 429] on p "Pack 3" at bounding box center [655, 430] width 46 height 13
drag, startPoint x: 664, startPoint y: 429, endPoint x: 594, endPoint y: 426, distance: 70.4
click at [594, 427] on div "Single Jar - Ritual Starter Text Block 1 jar Text Block No discount Not be disp…" at bounding box center [740, 365] width 295 height 240
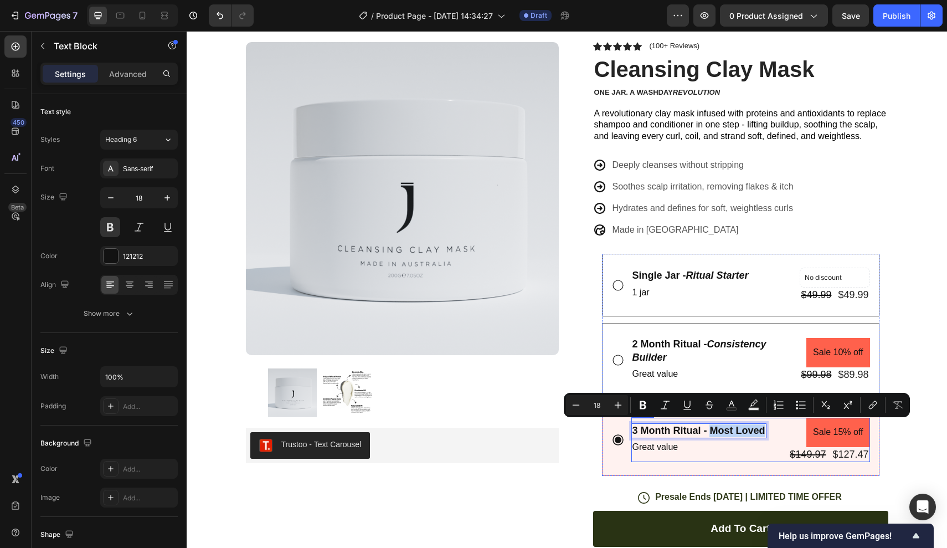
drag, startPoint x: 713, startPoint y: 429, endPoint x: 768, endPoint y: 431, distance: 55.5
click at [768, 431] on div "3 Month Ritual - Most Loved Text Block 0 Great value Text Block Sale 15% off Pr…" at bounding box center [750, 440] width 239 height 44
click at [641, 444] on p "Great value" at bounding box center [697, 447] width 130 height 16
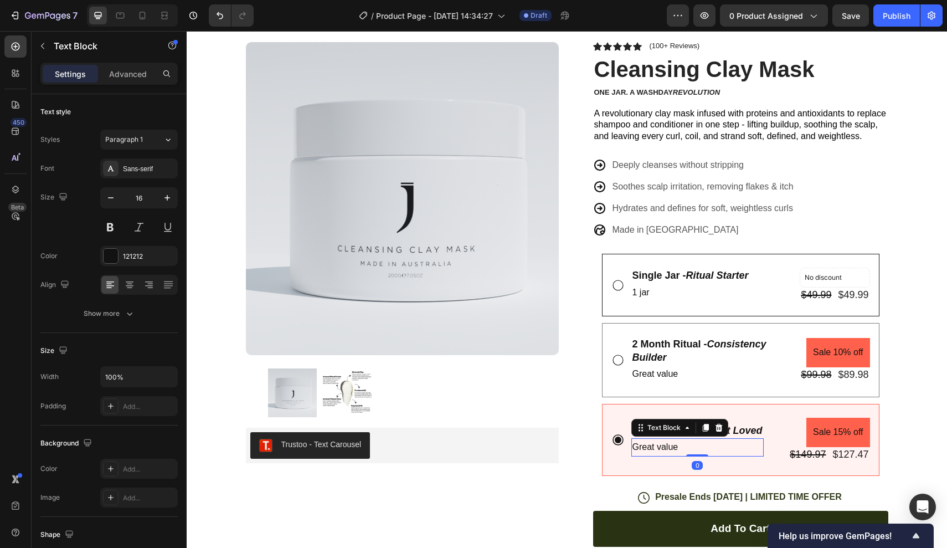
click at [682, 444] on p "Great value" at bounding box center [697, 447] width 130 height 16
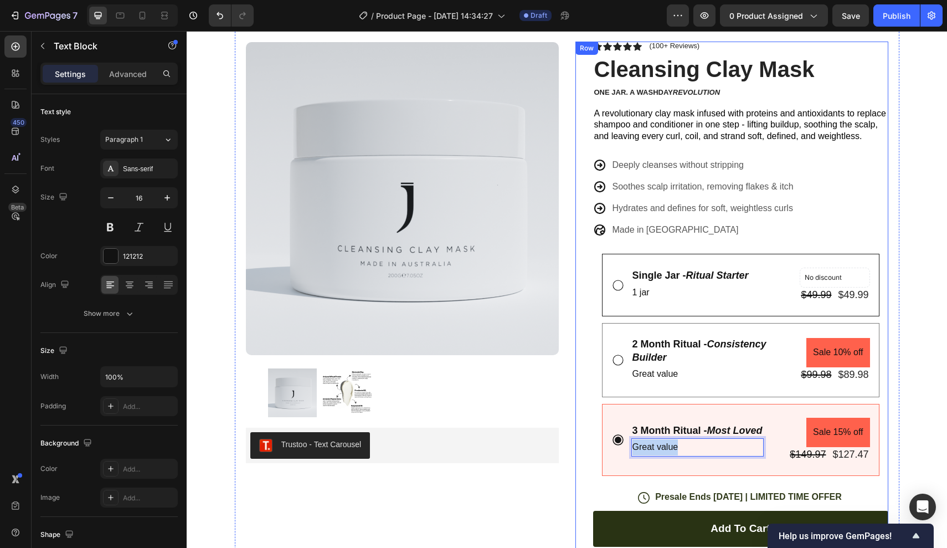
drag, startPoint x: 682, startPoint y: 444, endPoint x: 578, endPoint y: 444, distance: 104.1
click at [578, 444] on div "Icon Icon Icon Icon Icon Icon List (100+ Reviews) Text Block Row Cleansing Clay…" at bounding box center [731, 415] width 313 height 746
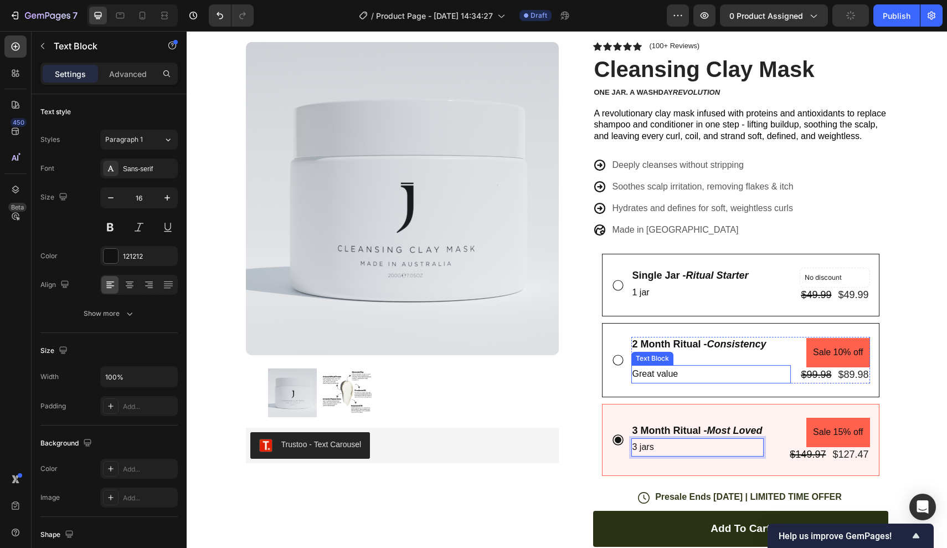
click at [672, 369] on p "Great value" at bounding box center [711, 374] width 158 height 16
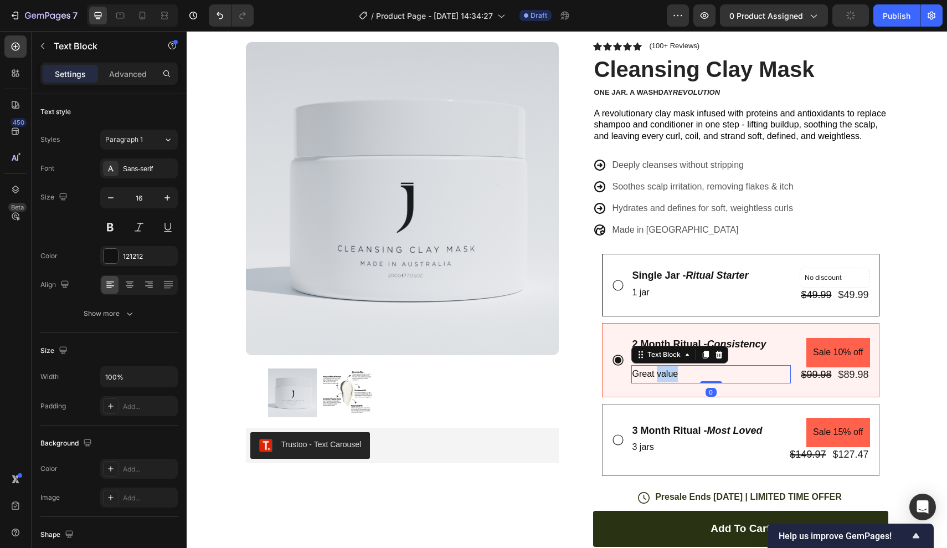
click at [672, 369] on p "Great value" at bounding box center [711, 374] width 158 height 16
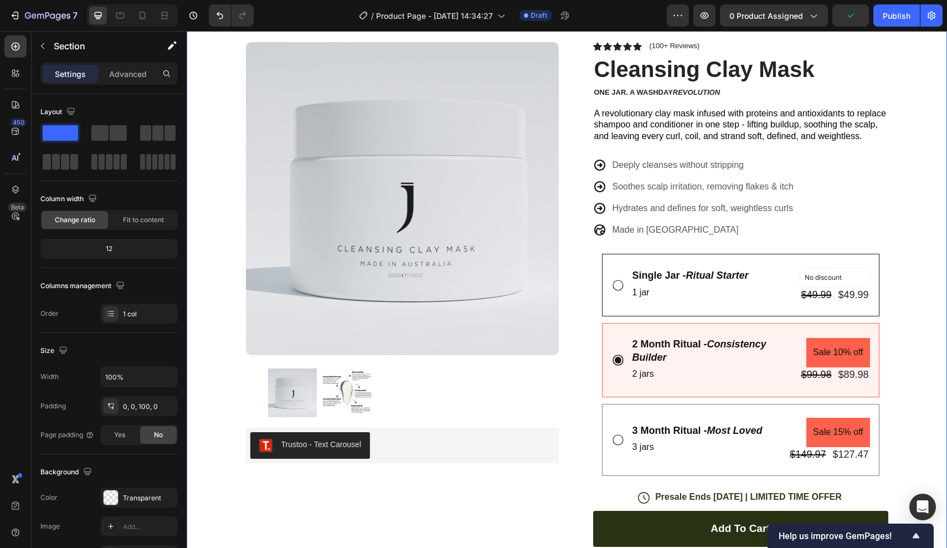
click at [907, 302] on div "Icon Free Shipping Today Only Text Block Row Icon 84,000+ Happy Customer Text B…" at bounding box center [567, 390] width 760 height 793
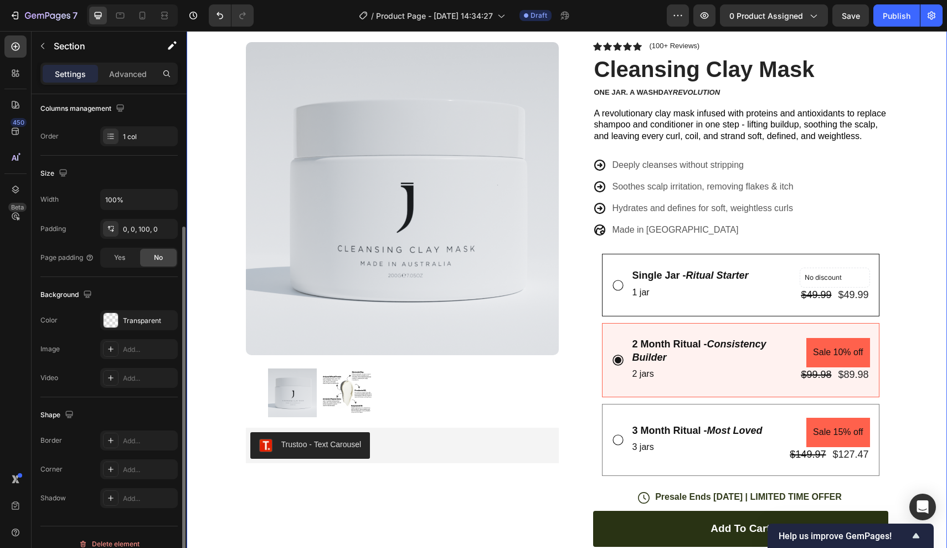
scroll to position [180, 0]
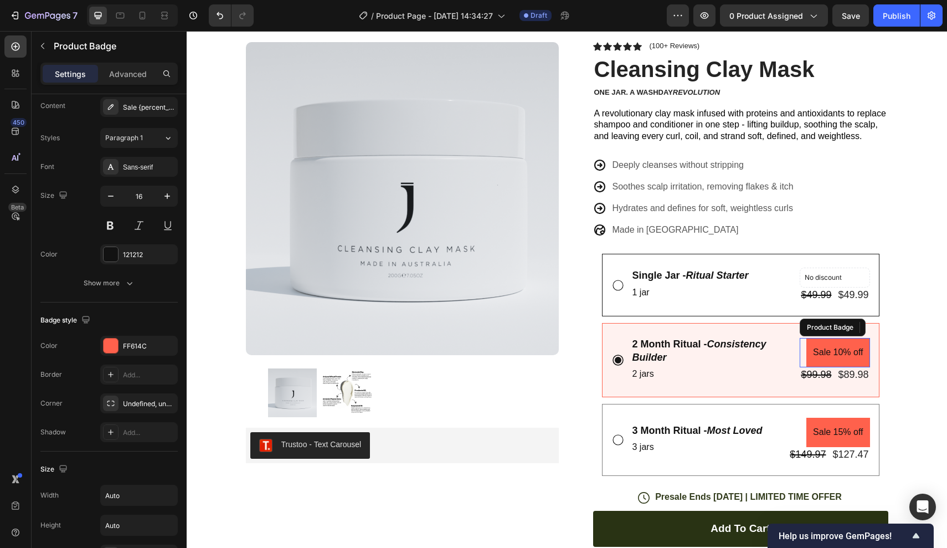
click at [822, 349] on pre "Sale 10% off" at bounding box center [837, 352] width 63 height 29
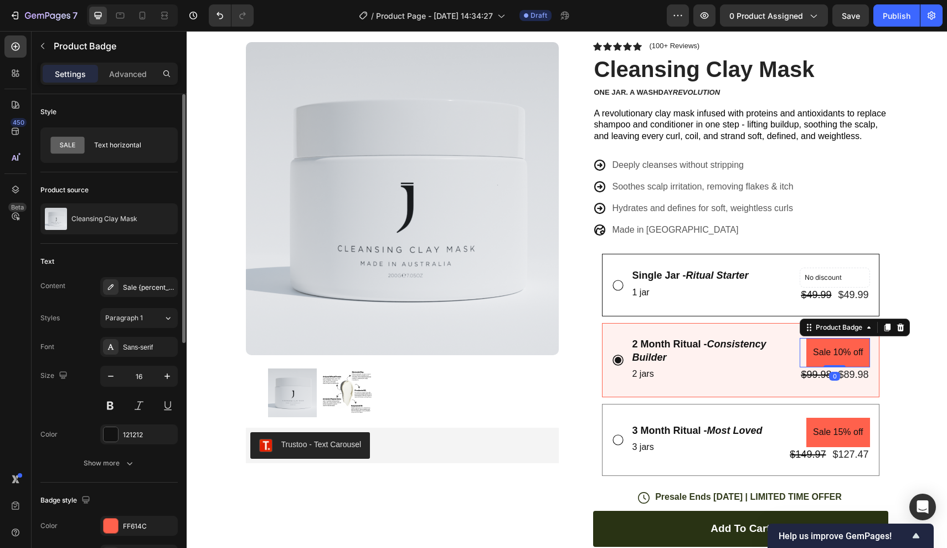
click at [135, 528] on div "FF614C" at bounding box center [139, 526] width 32 height 10
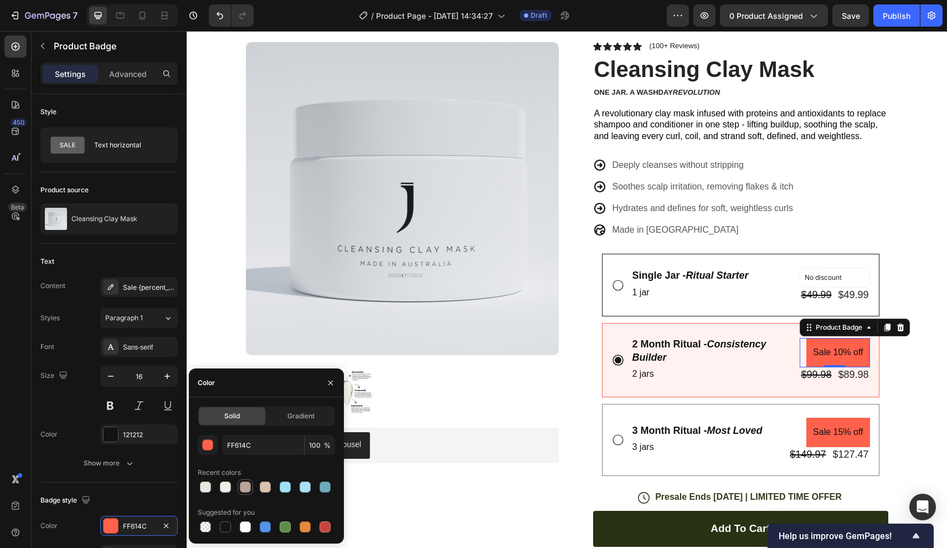
click at [249, 492] on div at bounding box center [245, 486] width 11 height 11
click at [273, 488] on div at bounding box center [266, 487] width 137 height 16
click at [263, 490] on div at bounding box center [265, 486] width 11 height 11
click at [227, 487] on div at bounding box center [225, 486] width 11 height 11
click at [244, 526] on div at bounding box center [245, 526] width 11 height 11
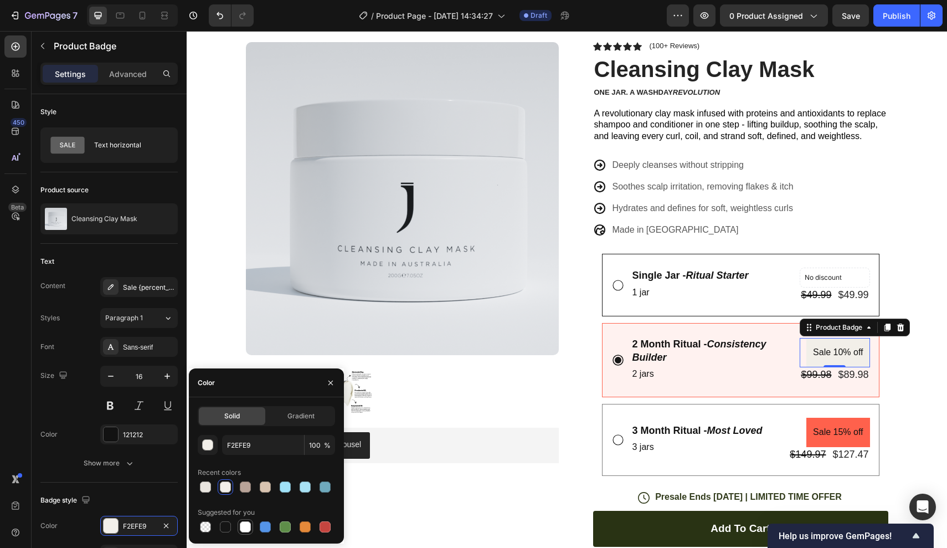
type input "FFFFFF"
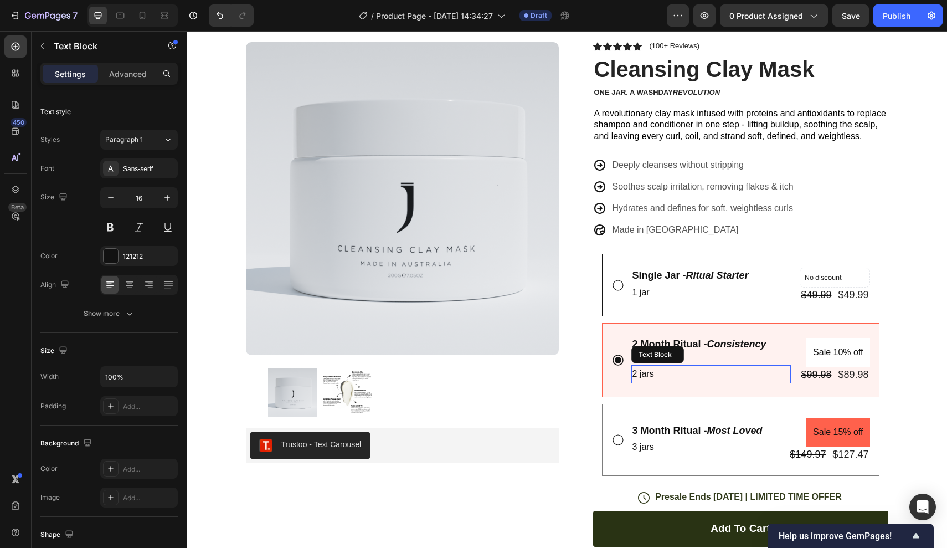
click at [736, 377] on p "2 jars" at bounding box center [711, 374] width 158 height 16
click at [823, 426] on pre "Sale 15% off" at bounding box center [837, 432] width 63 height 29
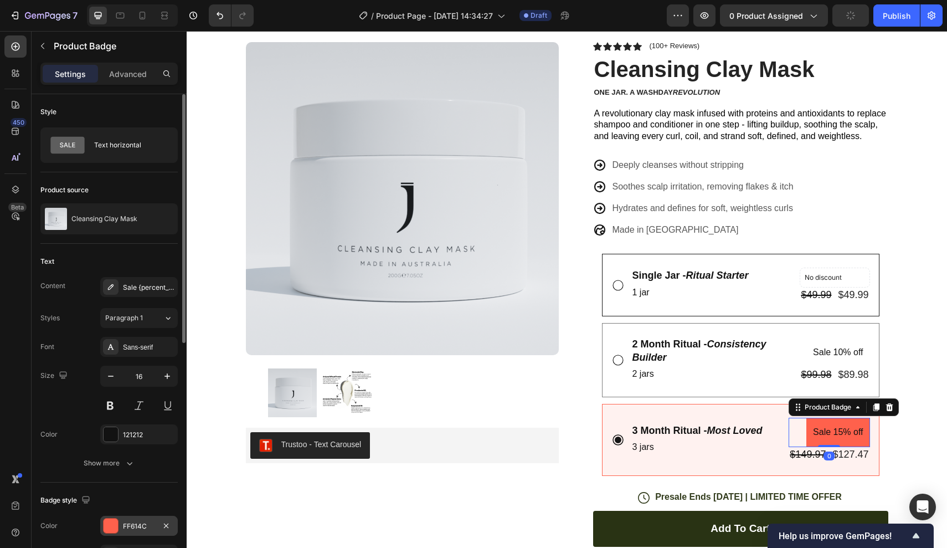
click at [146, 524] on div "FF614C" at bounding box center [139, 526] width 32 height 10
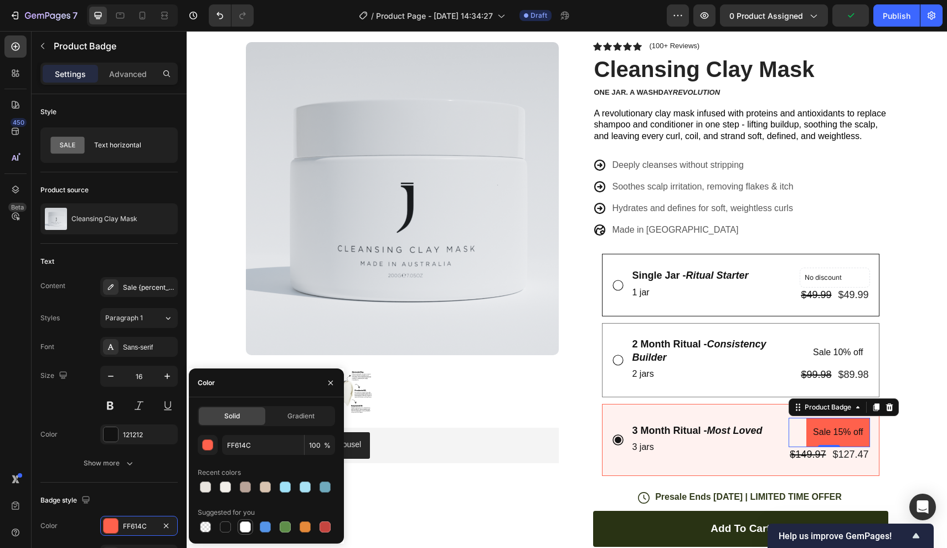
click at [243, 526] on div at bounding box center [245, 526] width 11 height 11
type input "FFFFFF"
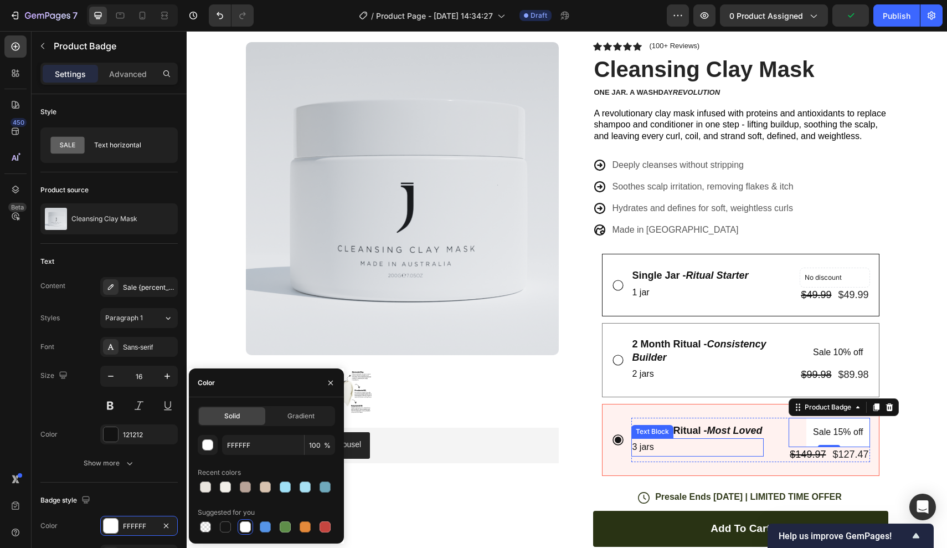
click at [681, 451] on div "3 jars" at bounding box center [697, 447] width 132 height 18
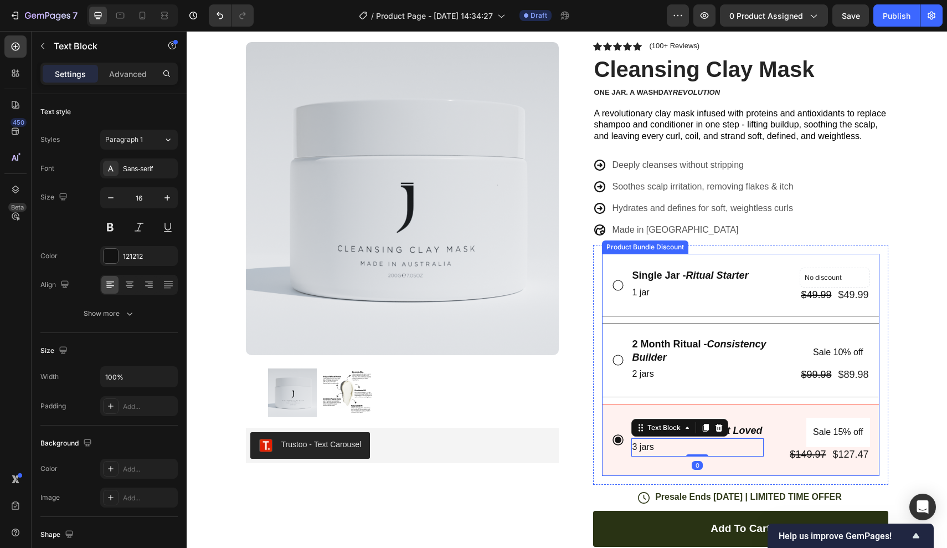
click at [618, 464] on div "3 Month Ritual - Most Loved Text Block 3 jars Text Block 0 Sale 15% off Product…" at bounding box center [740, 440] width 277 height 72
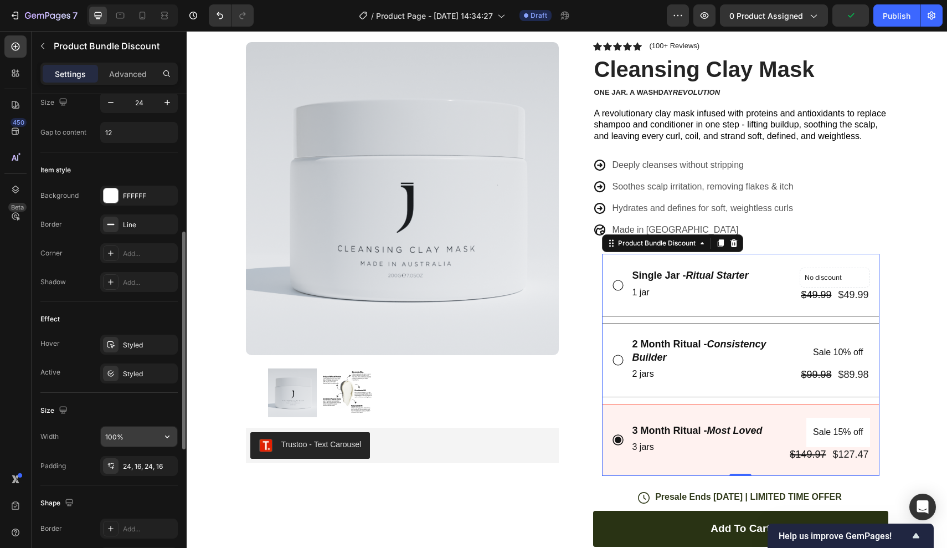
scroll to position [308, 0]
click at [139, 353] on div "Hover Styled Active Styled" at bounding box center [108, 357] width 137 height 49
click at [141, 349] on div "Styled" at bounding box center [139, 343] width 78 height 20
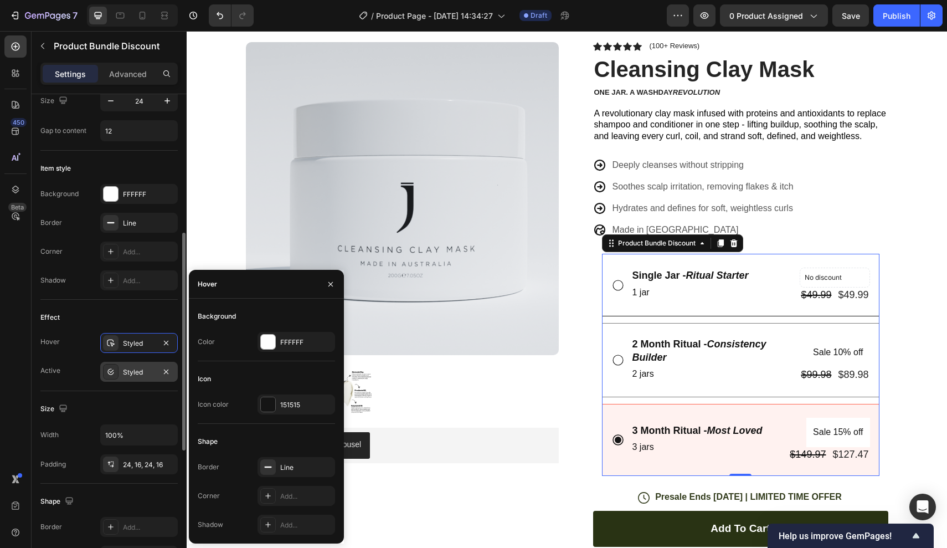
click at [140, 368] on div "Styled" at bounding box center [139, 372] width 32 height 10
click at [89, 382] on div "Effect Hover Styled Active Styled" at bounding box center [108, 345] width 137 height 91
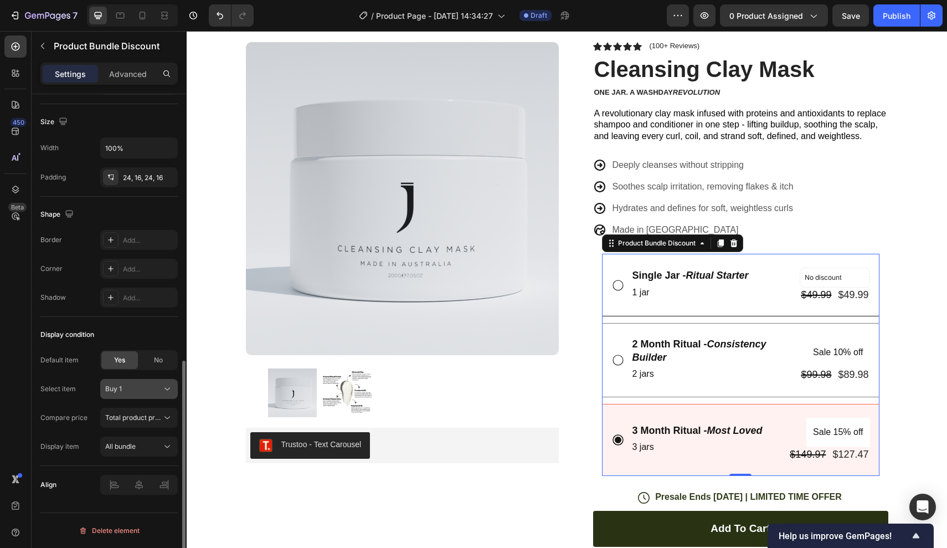
scroll to position [0, 0]
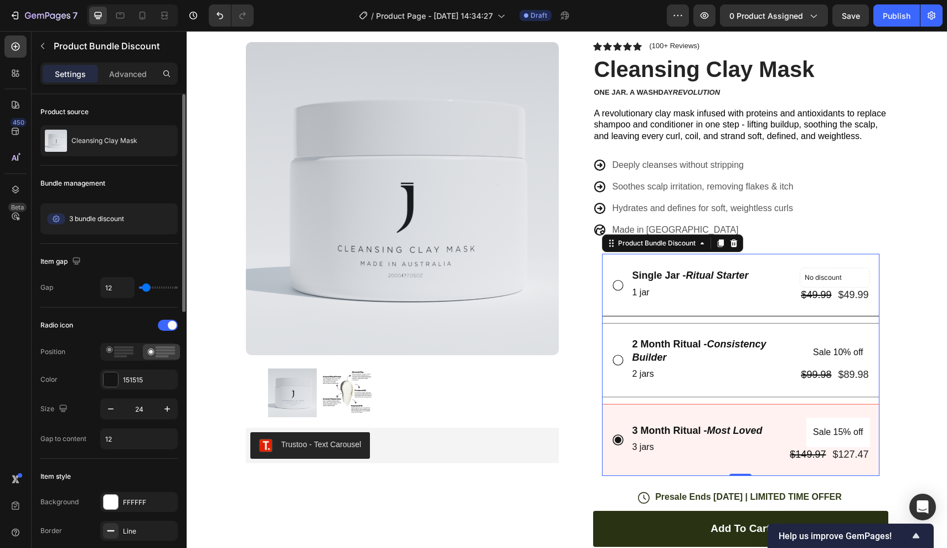
click at [132, 89] on div "Settings Advanced" at bounding box center [109, 79] width 155 height 32
click at [128, 76] on p "Advanced" at bounding box center [128, 74] width 38 height 12
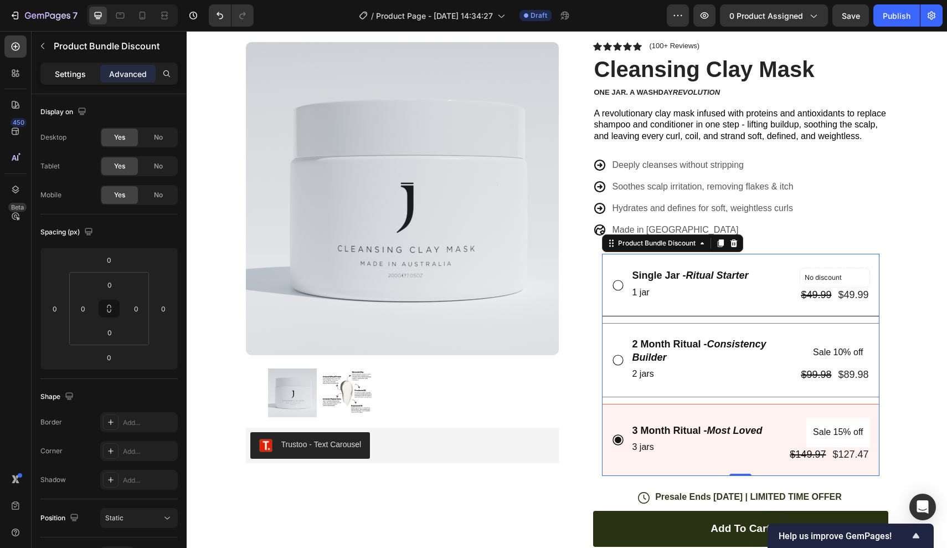
click at [79, 74] on p "Settings" at bounding box center [70, 74] width 31 height 12
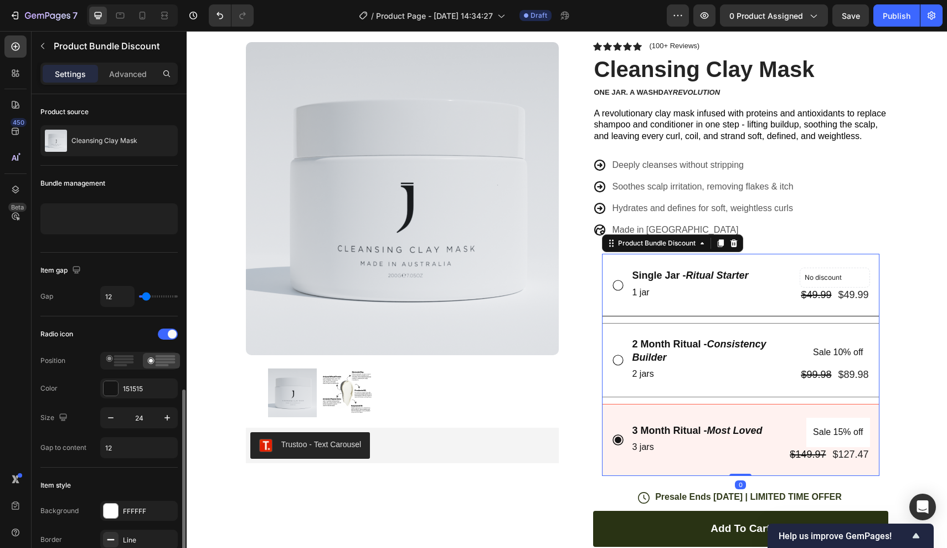
scroll to position [604, 0]
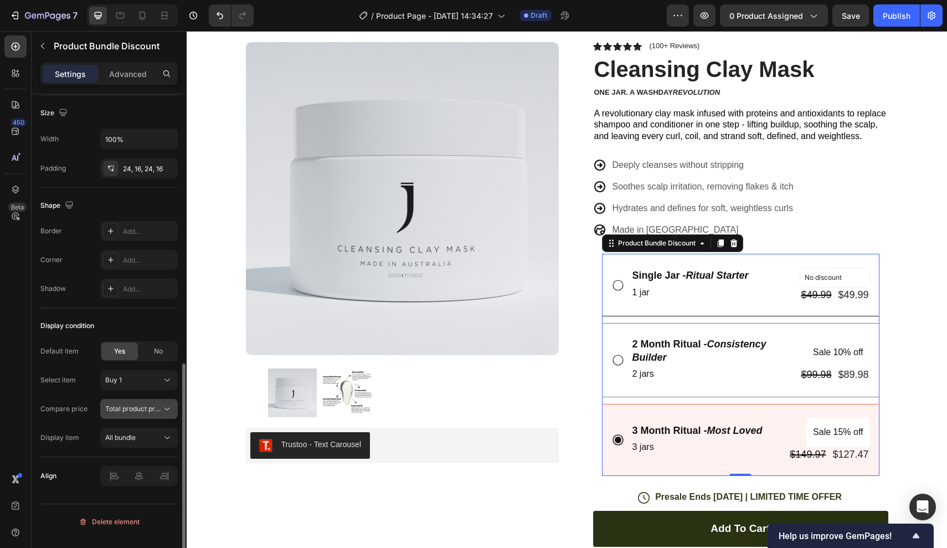
click at [143, 402] on button "Total product price" at bounding box center [139, 409] width 78 height 20
click at [143, 407] on span "Total product price" at bounding box center [134, 408] width 59 height 8
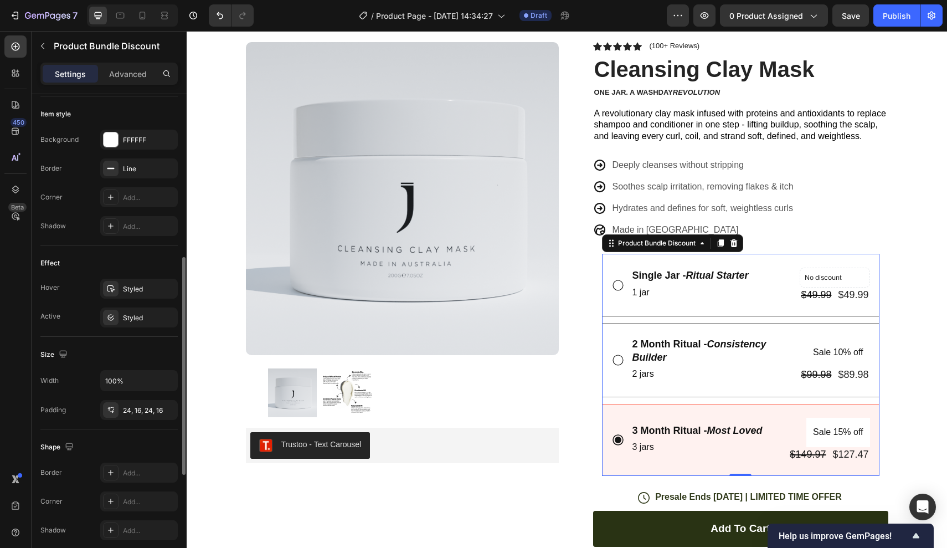
scroll to position [313, 0]
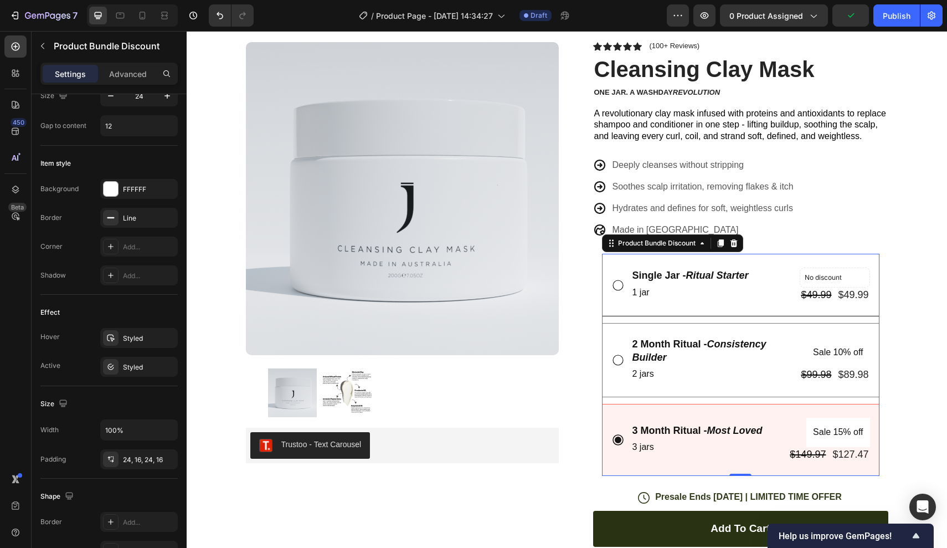
click at [704, 459] on div "3 Month Ritual - Most Loved Text Block 3 jars Text Block Sale 15% off Product B…" at bounding box center [740, 440] width 277 height 72
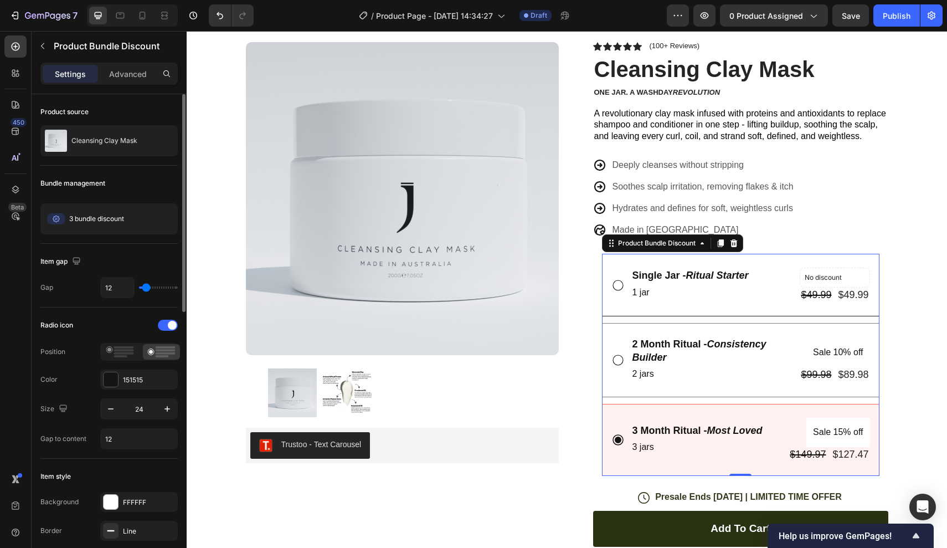
scroll to position [1, 0]
click at [120, 215] on span "3 bundle discount" at bounding box center [96, 218] width 55 height 10
click at [718, 457] on div "3 Month Ritual - Most Loved Text Block 3 jars Text Block" at bounding box center [697, 440] width 132 height 44
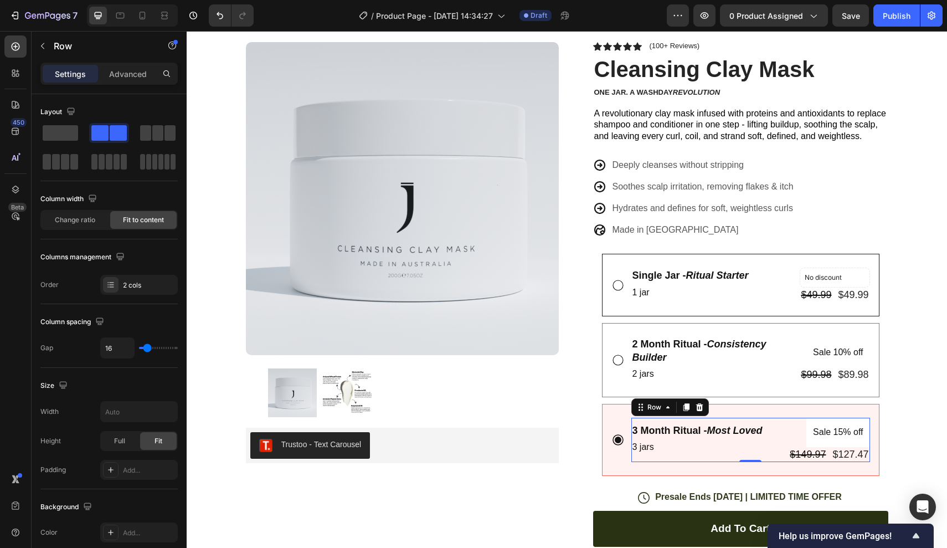
click at [718, 457] on div "3 Month Ritual - Most Loved Text Block 3 jars Text Block" at bounding box center [697, 440] width 132 height 44
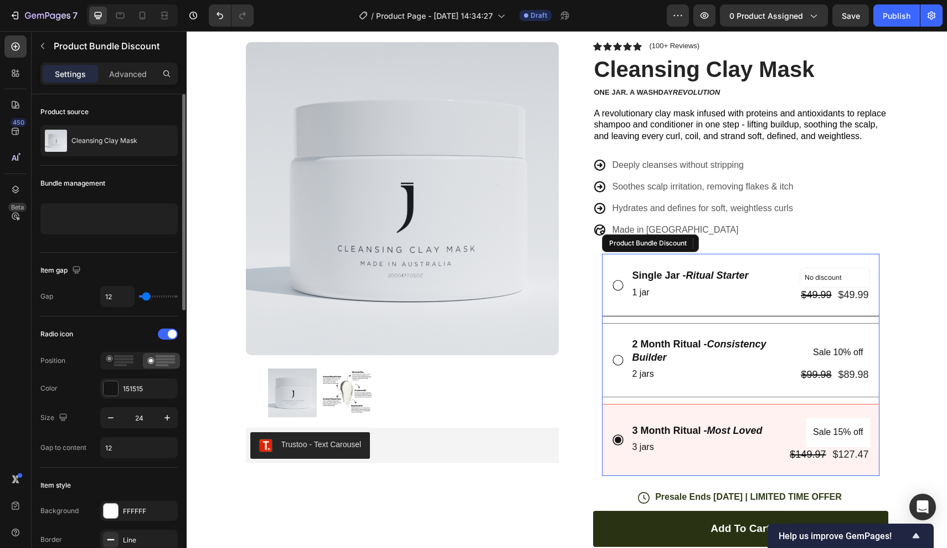
click at [626, 464] on div "3 Month Ritual - Most Loved Text Block 3 jars Text Block Sale 15% off Product B…" at bounding box center [740, 440] width 277 height 72
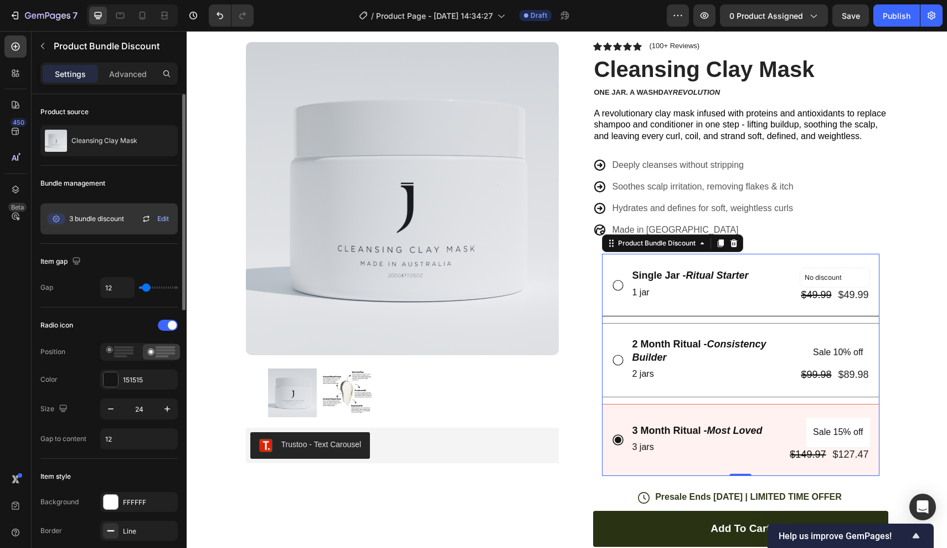
click at [120, 219] on span "3 bundle discount" at bounding box center [96, 219] width 55 height 10
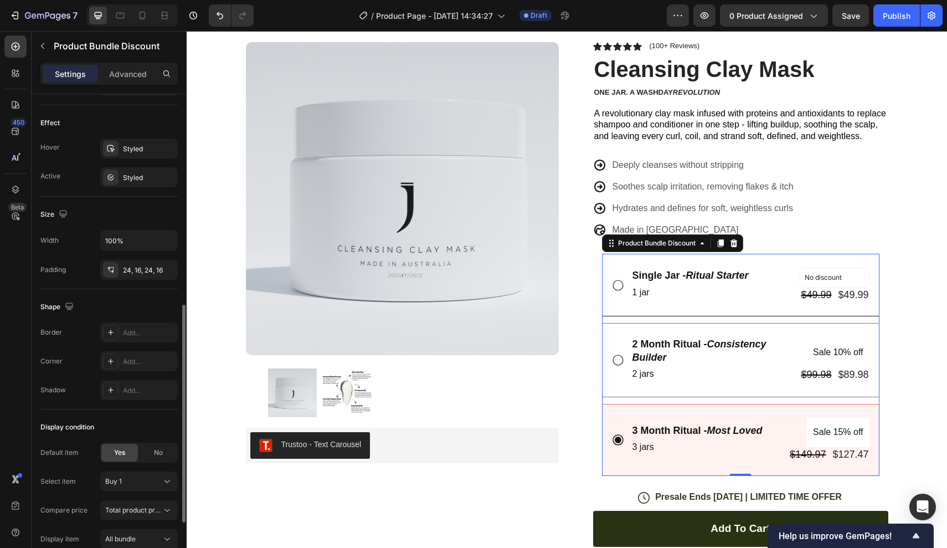
scroll to position [510, 0]
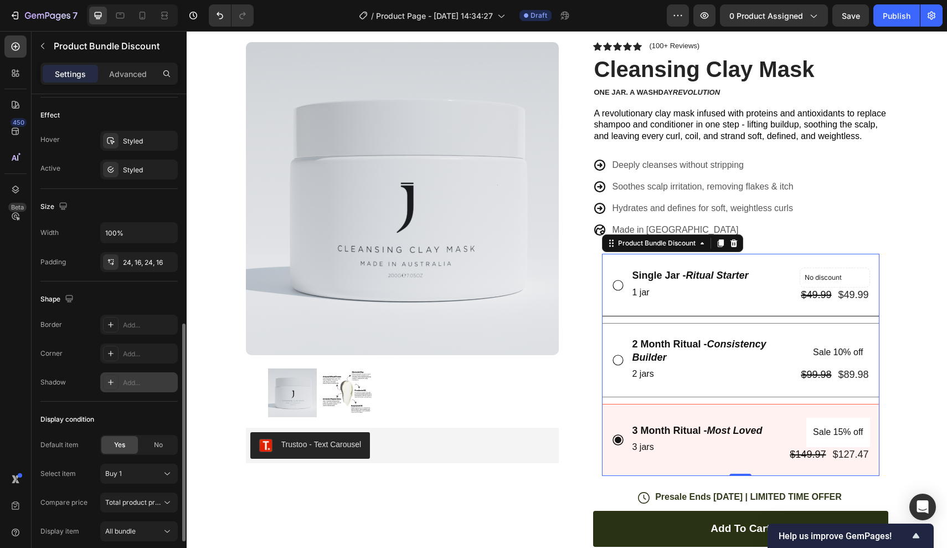
click at [131, 383] on div "Add..." at bounding box center [149, 383] width 52 height 10
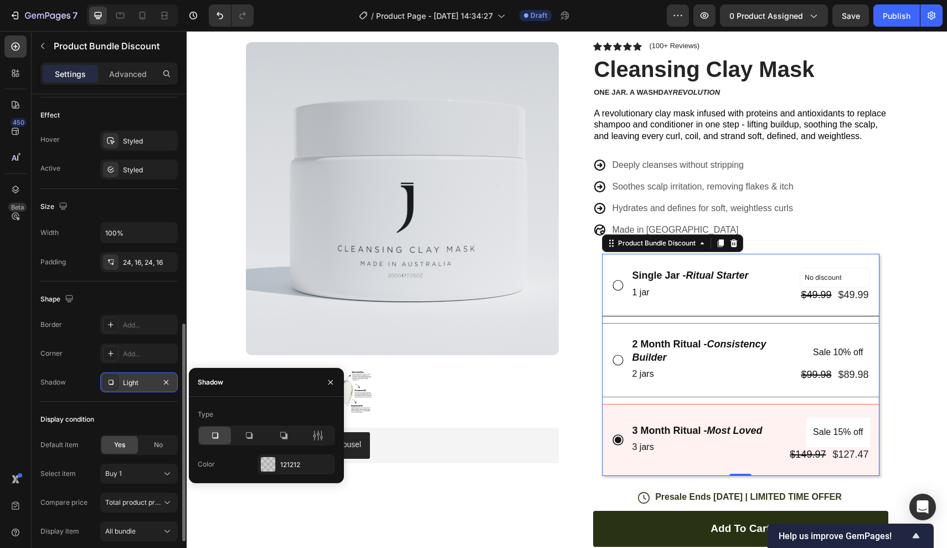
click at [131, 383] on div "Light" at bounding box center [139, 383] width 32 height 10
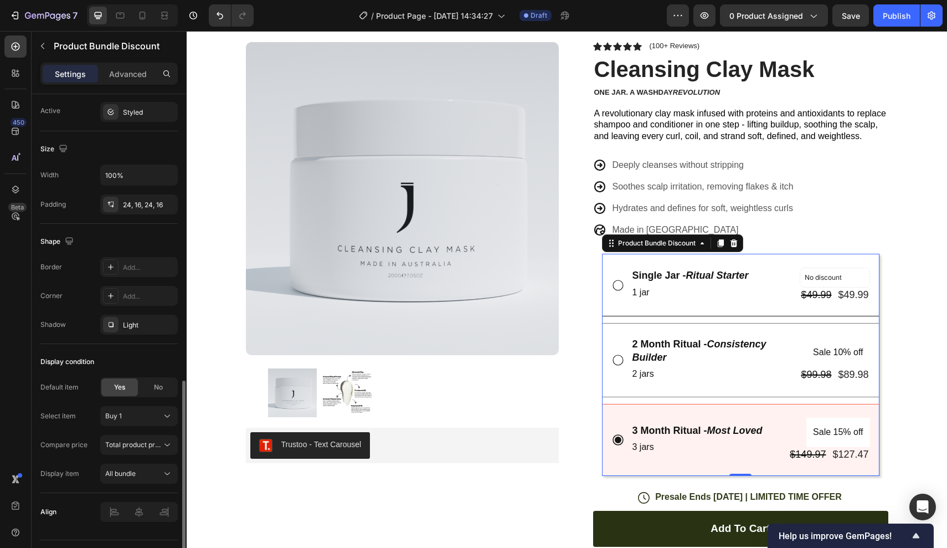
scroll to position [591, 0]
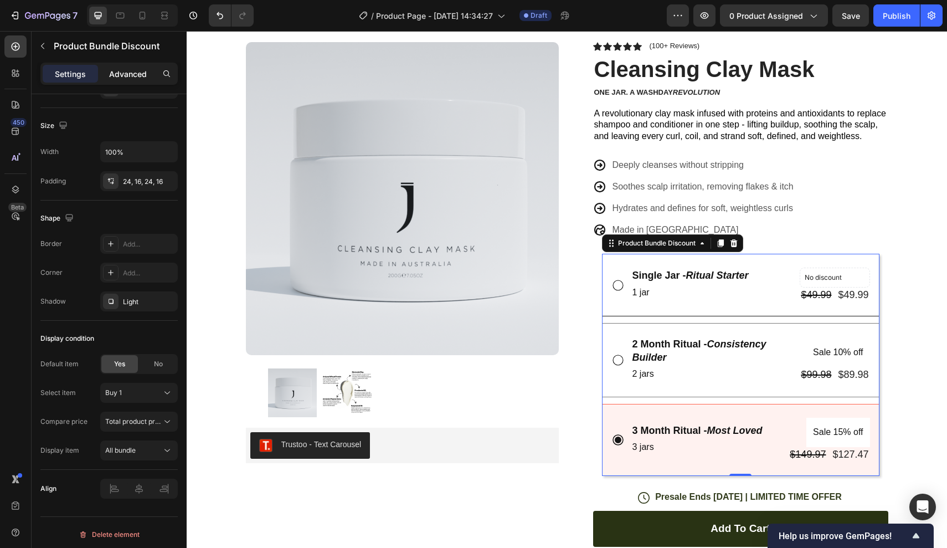
click at [135, 79] on p "Advanced" at bounding box center [128, 74] width 38 height 12
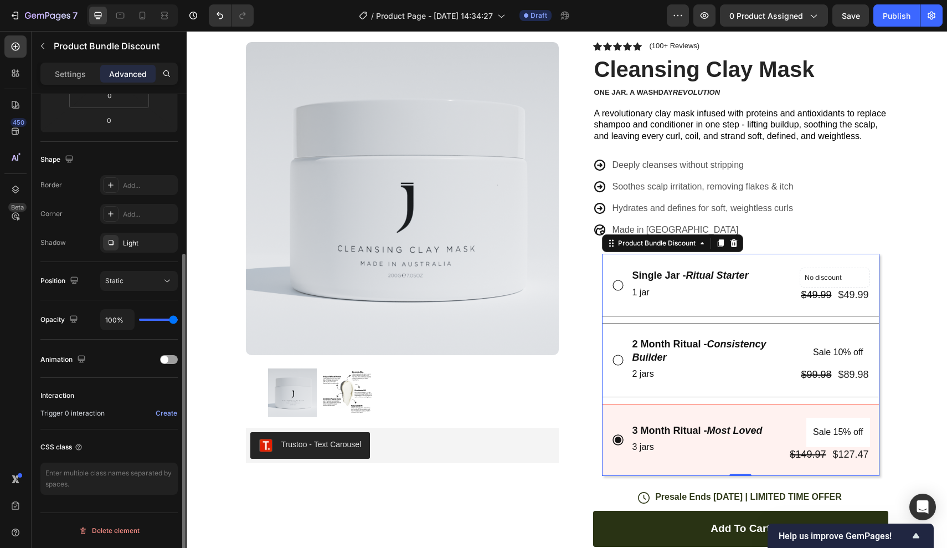
scroll to position [237, 0]
click at [115, 68] on p "Advanced" at bounding box center [128, 74] width 38 height 12
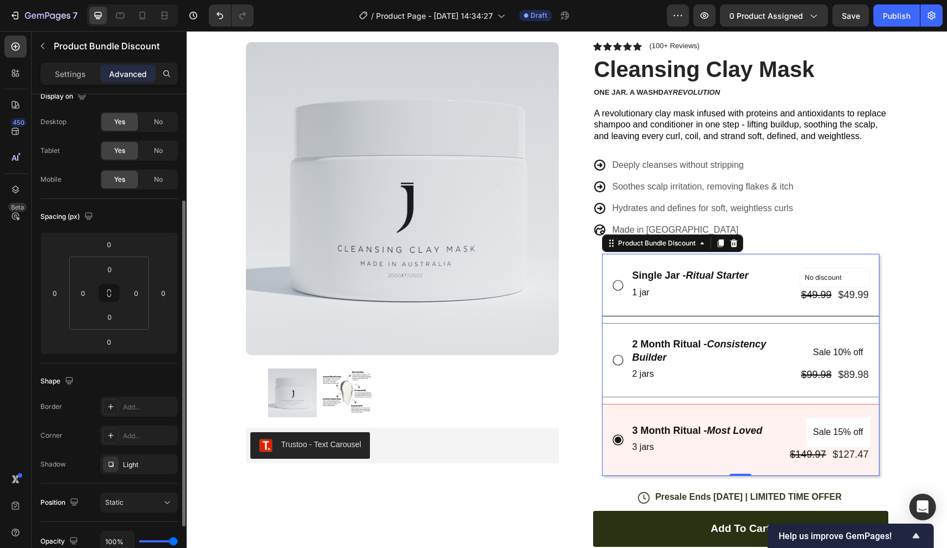
scroll to position [0, 0]
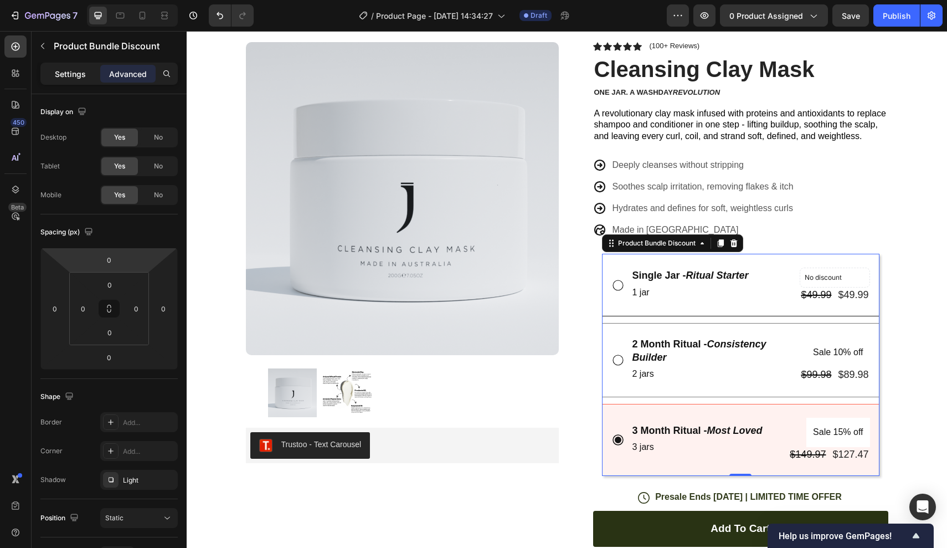
click at [83, 74] on p "Settings" at bounding box center [70, 74] width 31 height 12
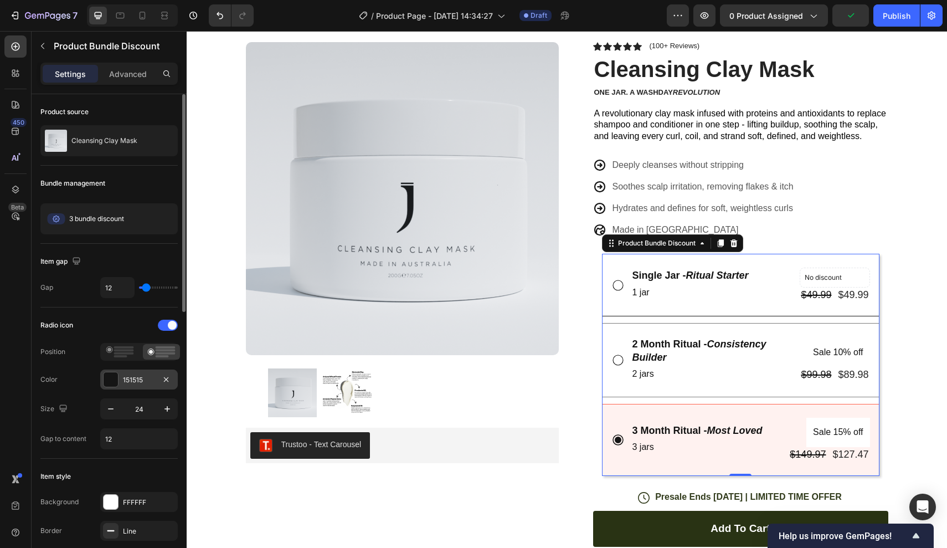
click at [138, 387] on div "151515" at bounding box center [139, 379] width 78 height 20
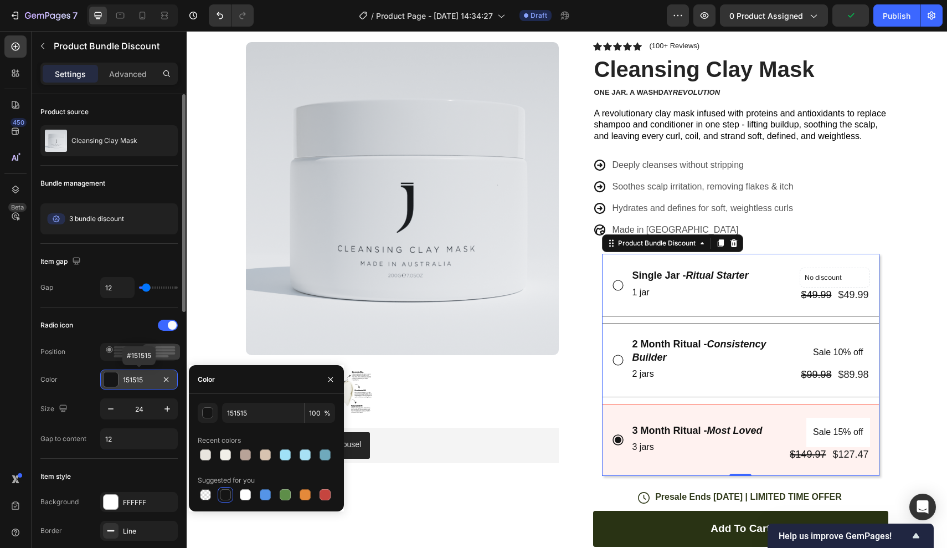
click at [138, 387] on div "151515" at bounding box center [139, 379] width 78 height 20
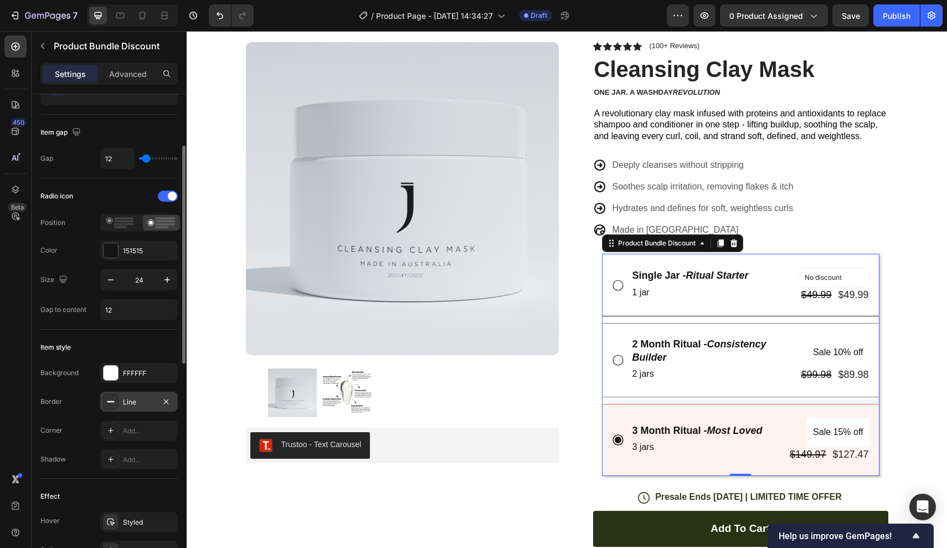
scroll to position [142, 0]
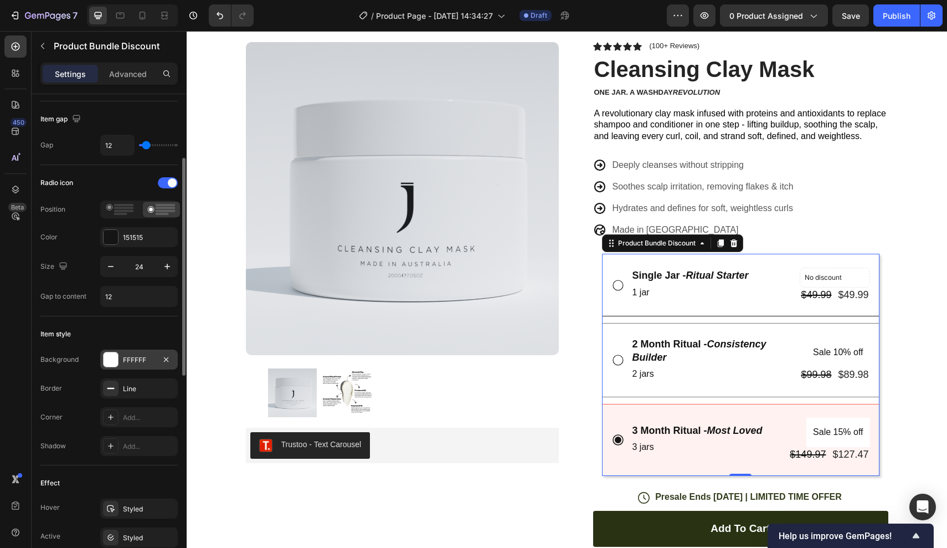
click at [135, 366] on div "FFFFFF" at bounding box center [139, 359] width 78 height 20
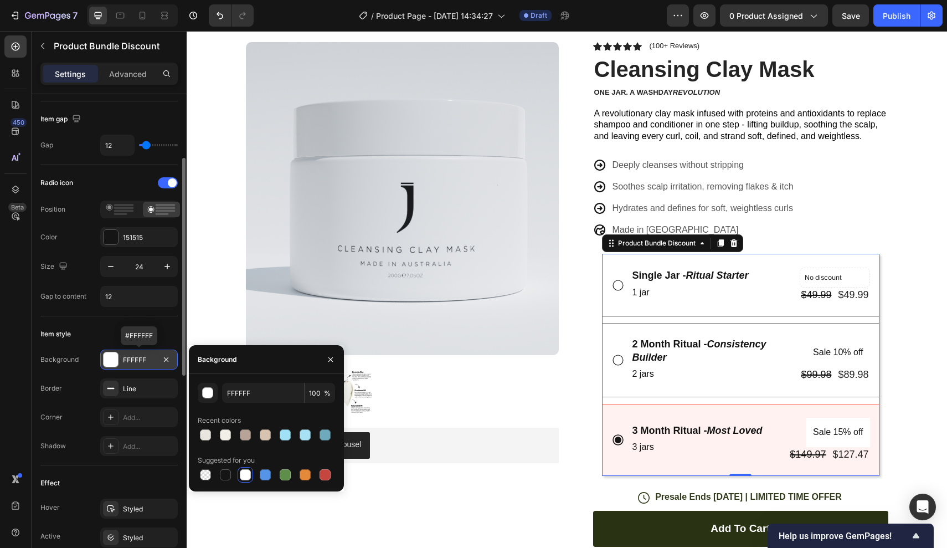
click at [135, 366] on div "FFFFFF" at bounding box center [139, 359] width 78 height 20
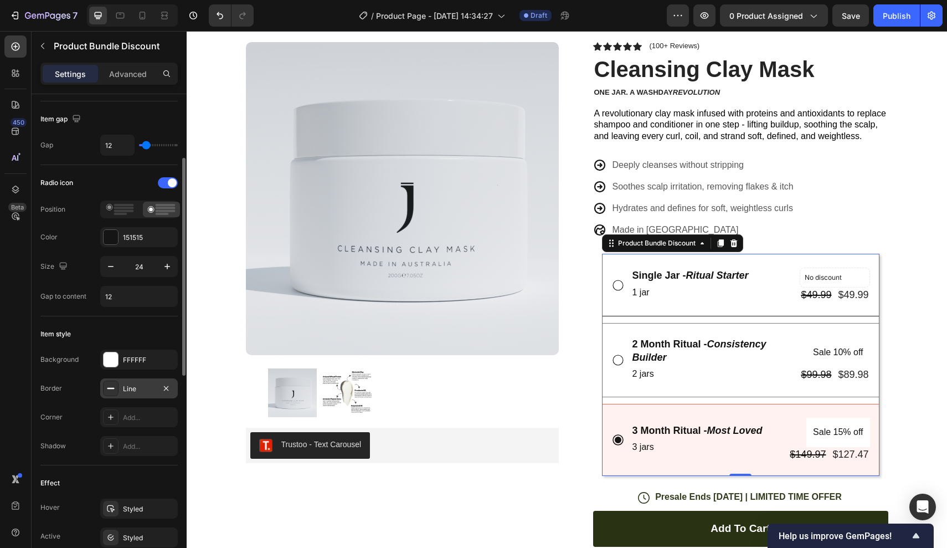
click at [135, 385] on div "Line" at bounding box center [139, 389] width 32 height 10
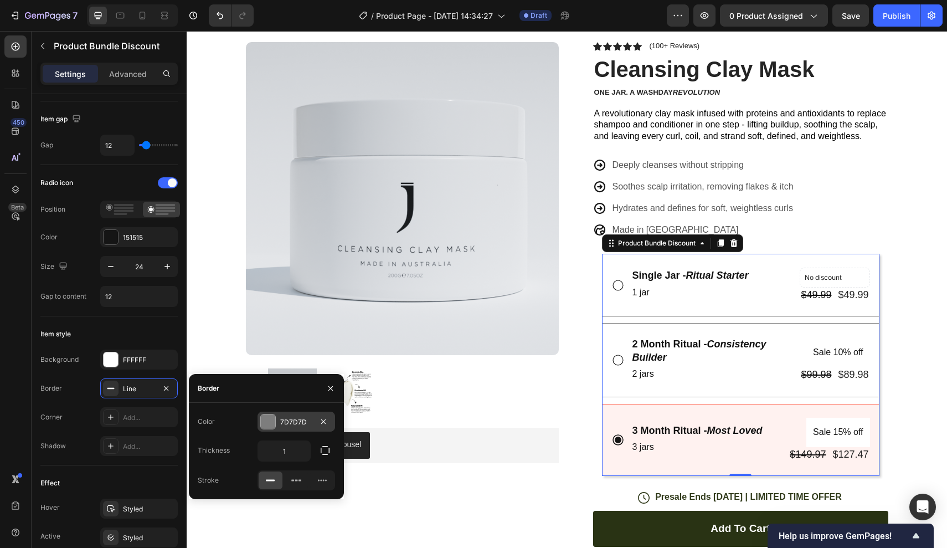
click at [279, 420] on div "7D7D7D" at bounding box center [297, 422] width 78 height 20
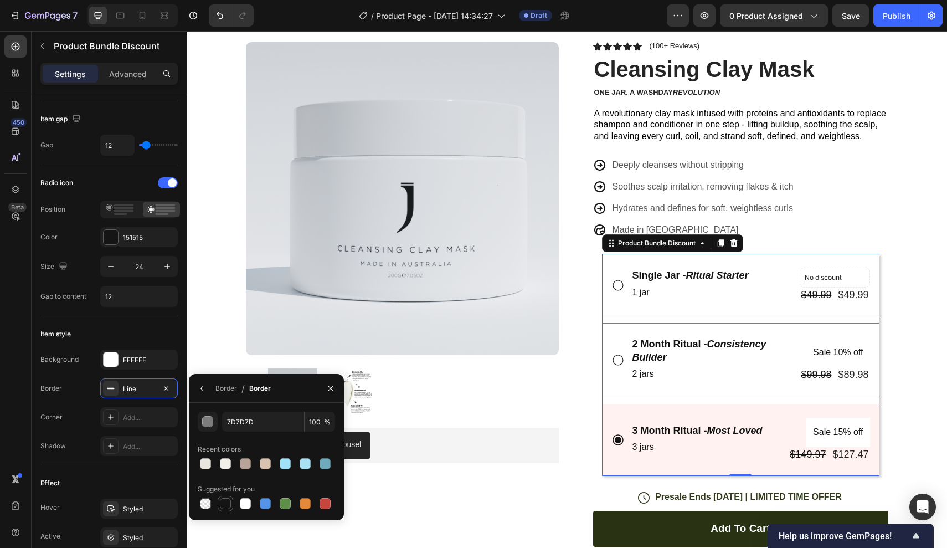
click at [227, 503] on div at bounding box center [225, 503] width 11 height 11
type input "151515"
click at [135, 453] on div "Add..." at bounding box center [139, 446] width 78 height 20
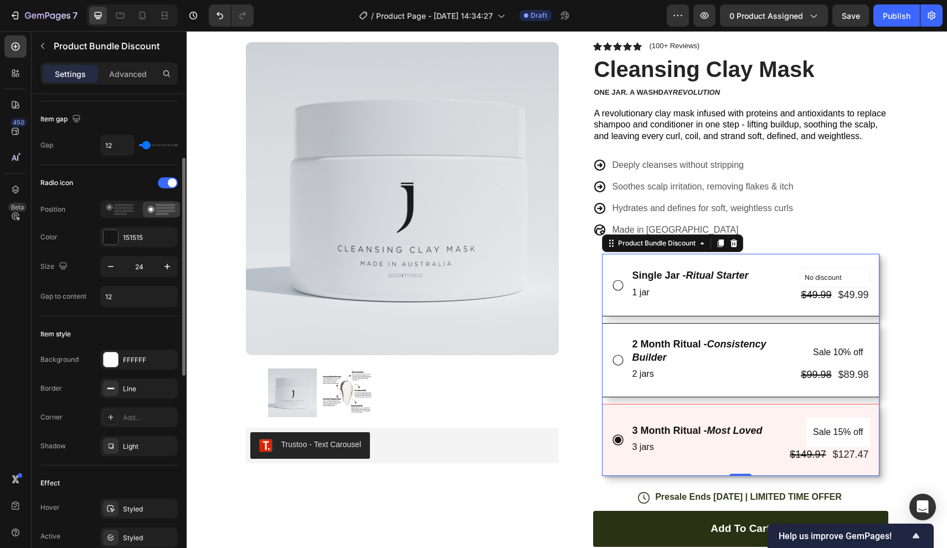
click at [134, 480] on div "Effect" at bounding box center [108, 483] width 137 height 18
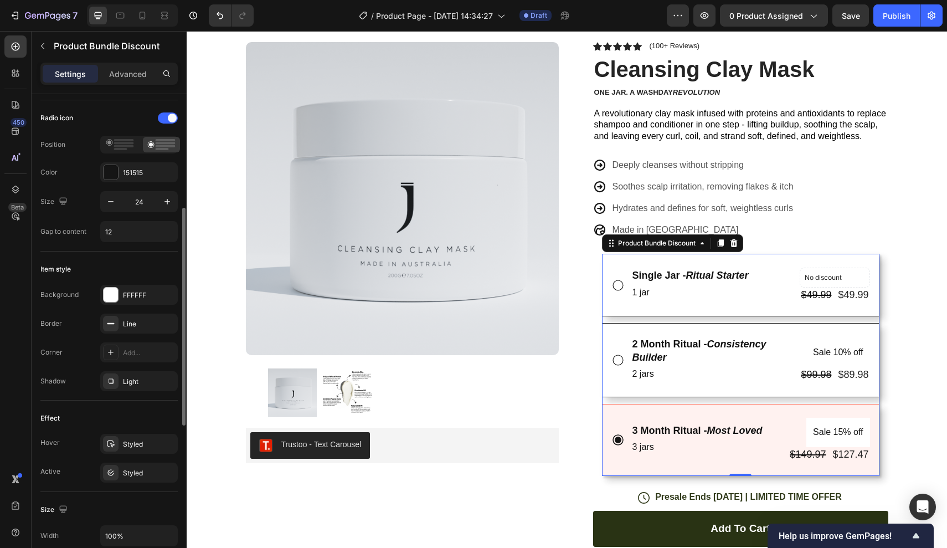
scroll to position [224, 0]
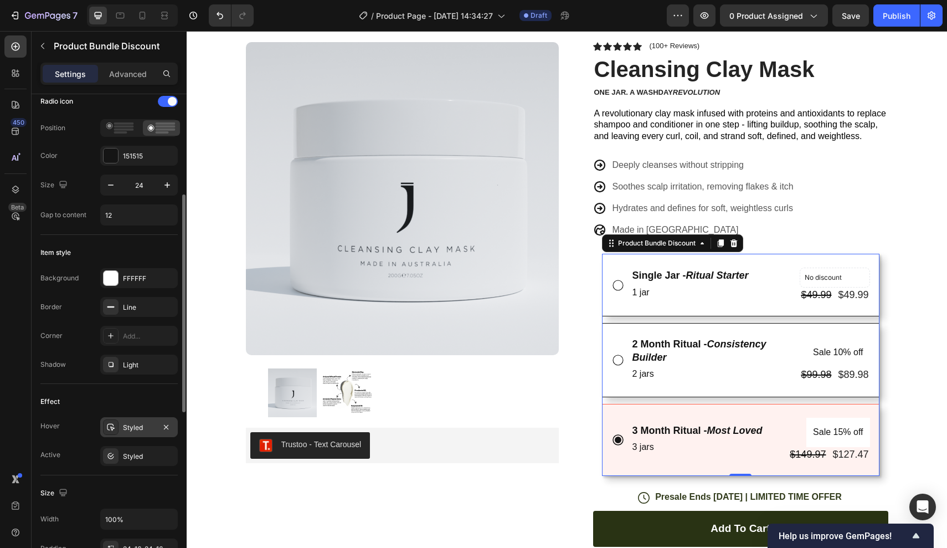
click at [138, 434] on div "Styled" at bounding box center [139, 427] width 78 height 20
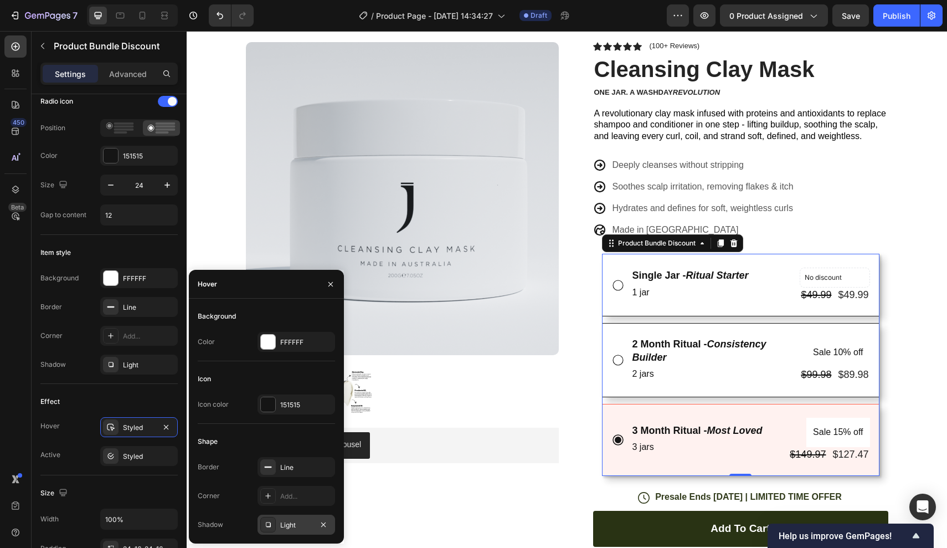
click at [290, 520] on div "Light" at bounding box center [296, 525] width 32 height 10
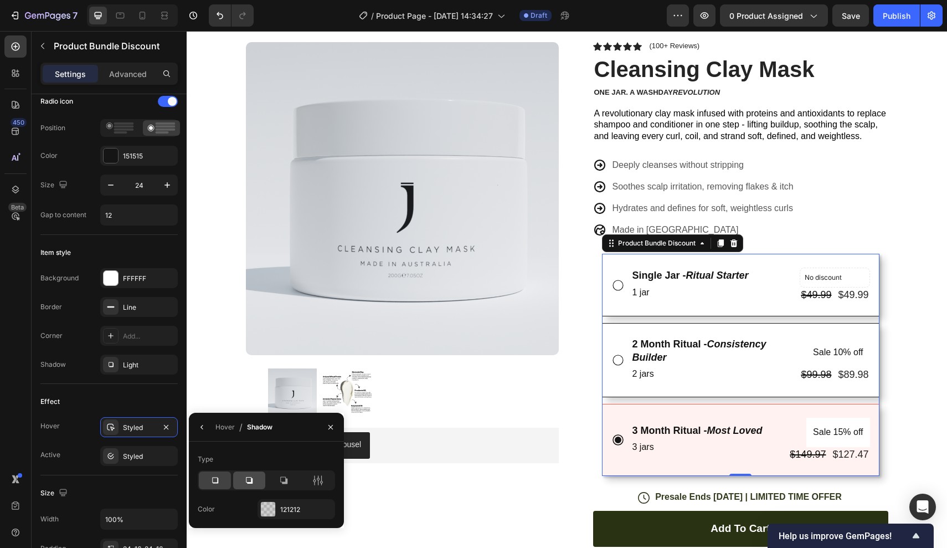
click at [258, 484] on div at bounding box center [249, 480] width 32 height 18
click at [225, 482] on div at bounding box center [215, 480] width 32 height 18
click at [204, 421] on button "button" at bounding box center [202, 427] width 18 height 18
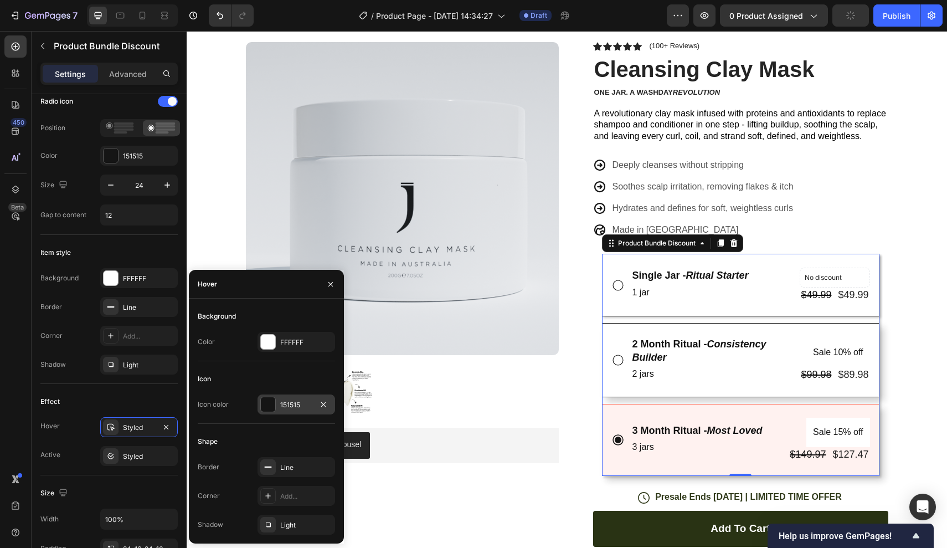
click at [284, 407] on div "151515" at bounding box center [296, 405] width 32 height 10
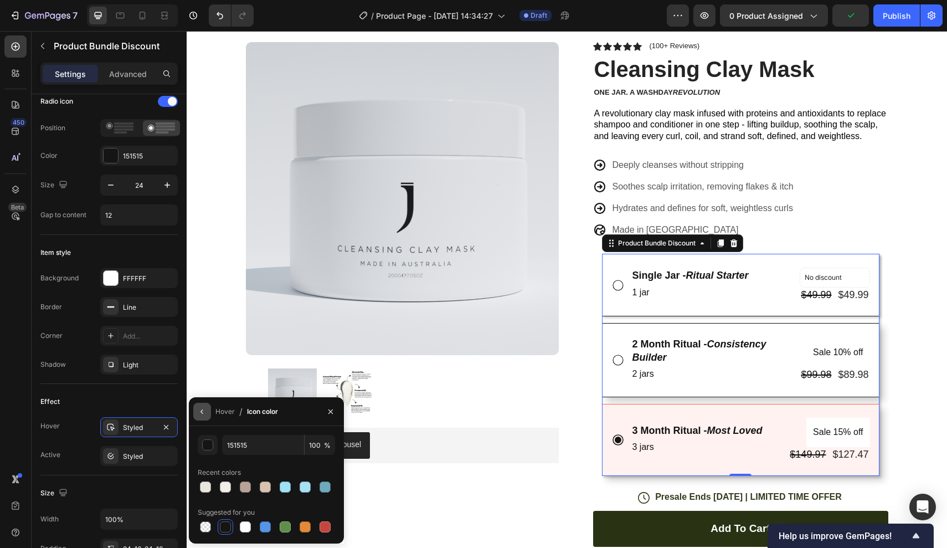
click at [208, 408] on button "button" at bounding box center [202, 412] width 18 height 18
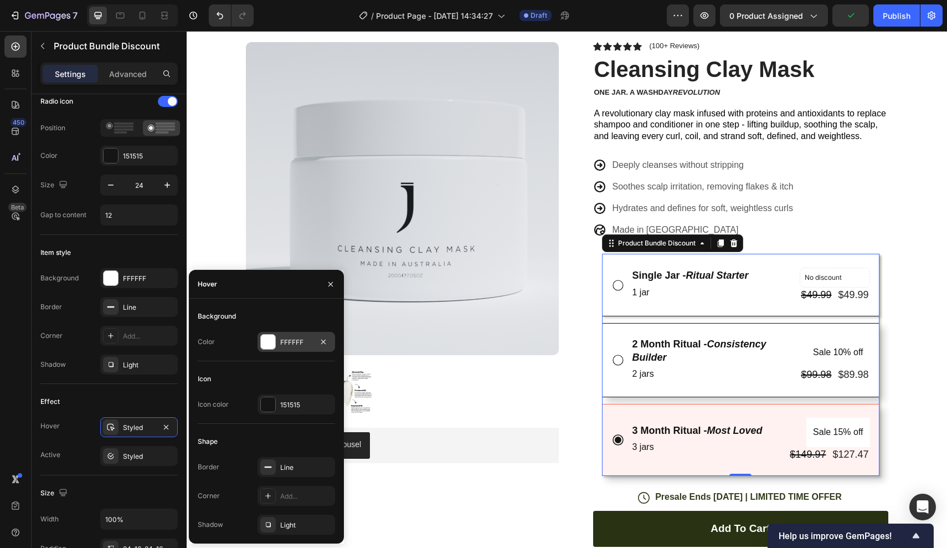
click at [289, 349] on div "FFFFFF" at bounding box center [297, 342] width 78 height 20
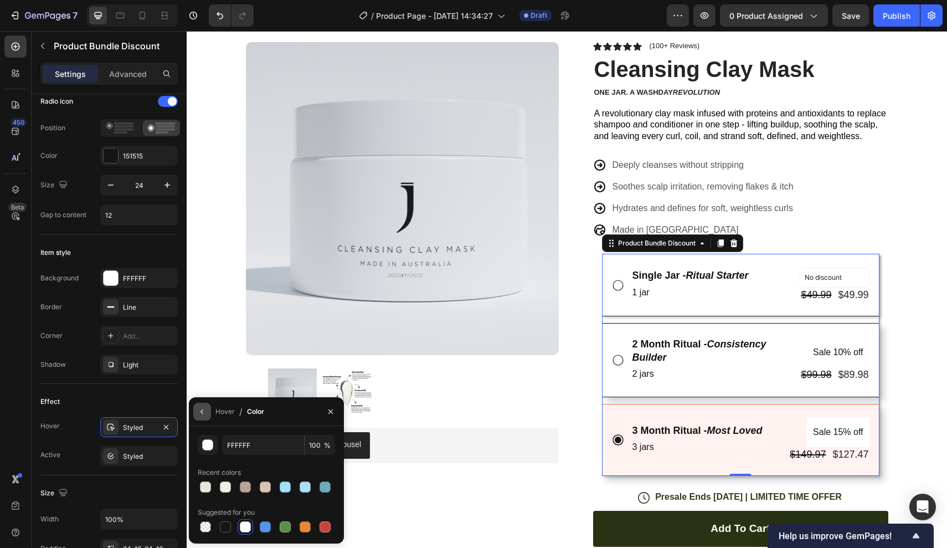
click at [198, 407] on icon "button" at bounding box center [202, 411] width 9 height 9
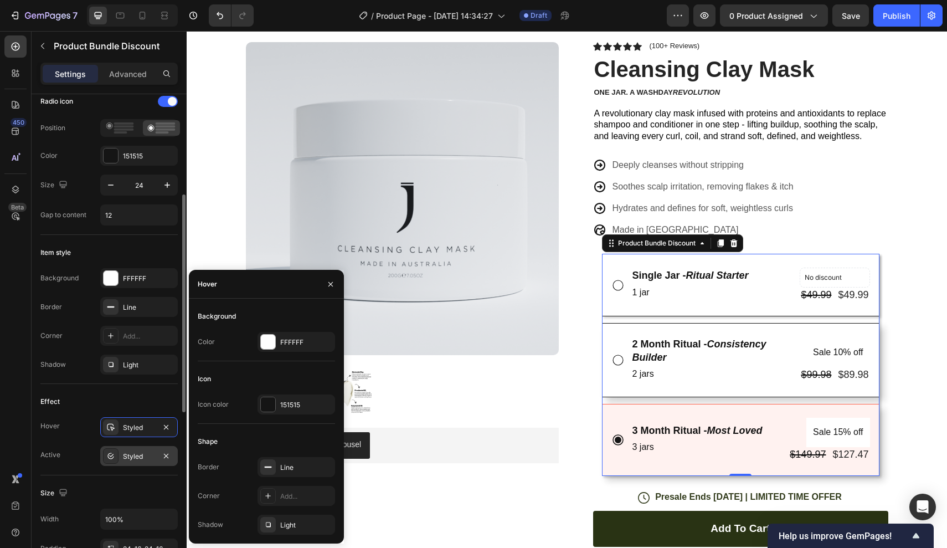
click at [133, 453] on div "Styled" at bounding box center [139, 456] width 32 height 10
click at [302, 336] on div "FFF2F0" at bounding box center [297, 342] width 78 height 20
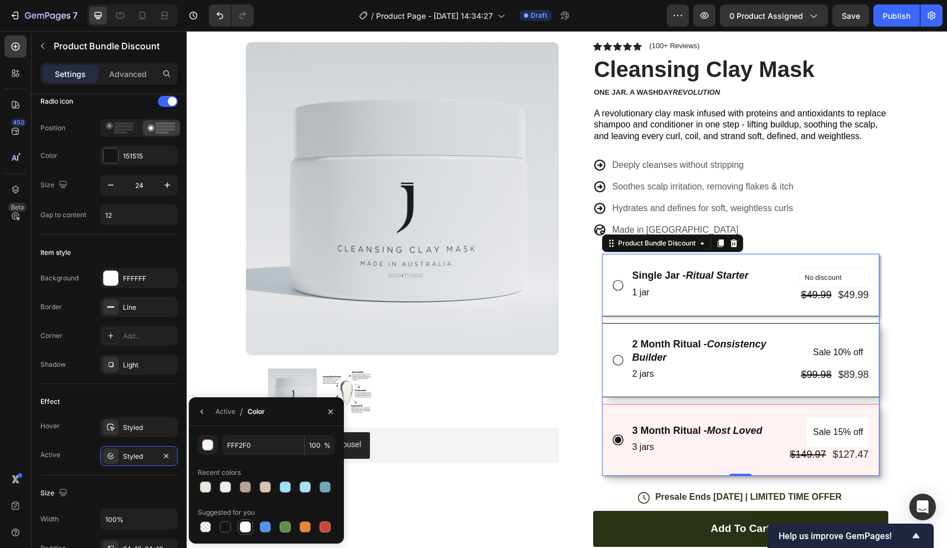
click at [243, 529] on div at bounding box center [245, 526] width 11 height 11
type input "FFFFFF"
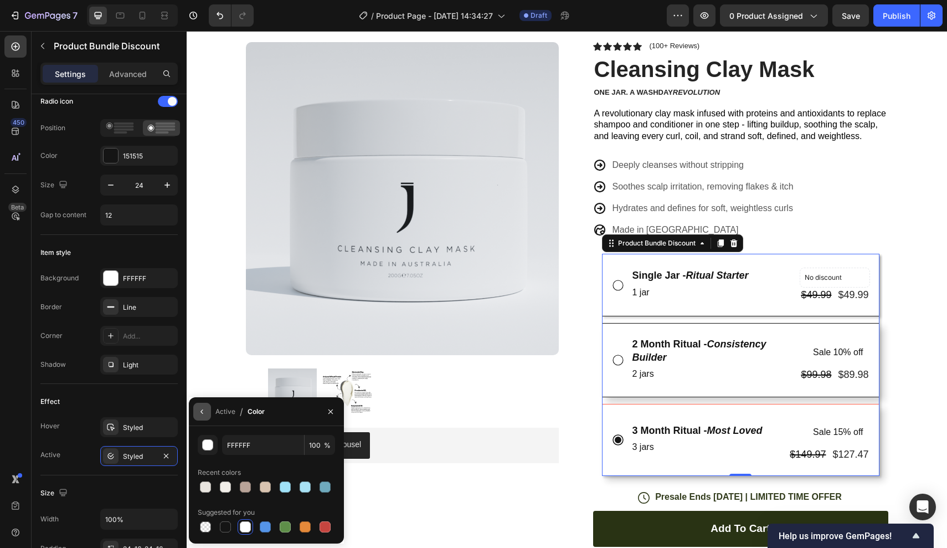
click at [202, 406] on button "button" at bounding box center [202, 412] width 18 height 18
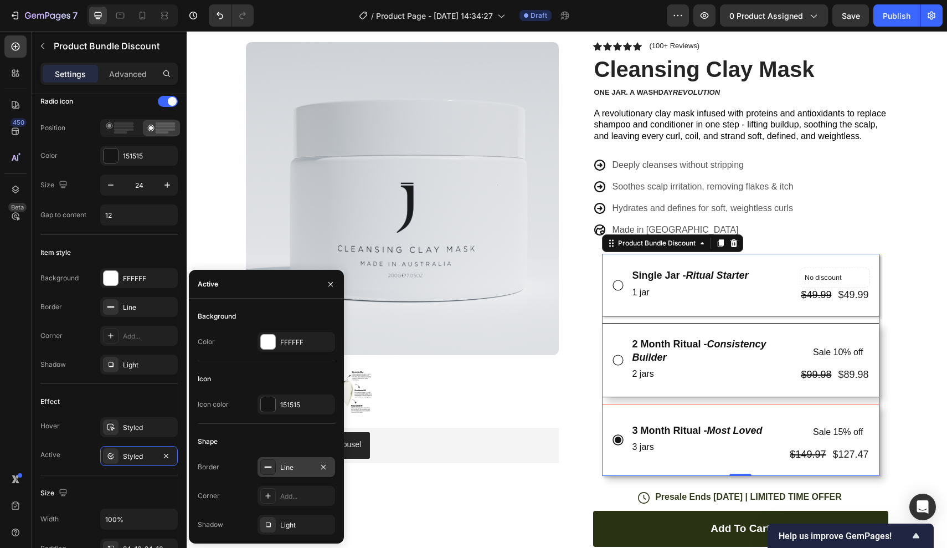
click at [292, 466] on div "Line" at bounding box center [296, 467] width 32 height 10
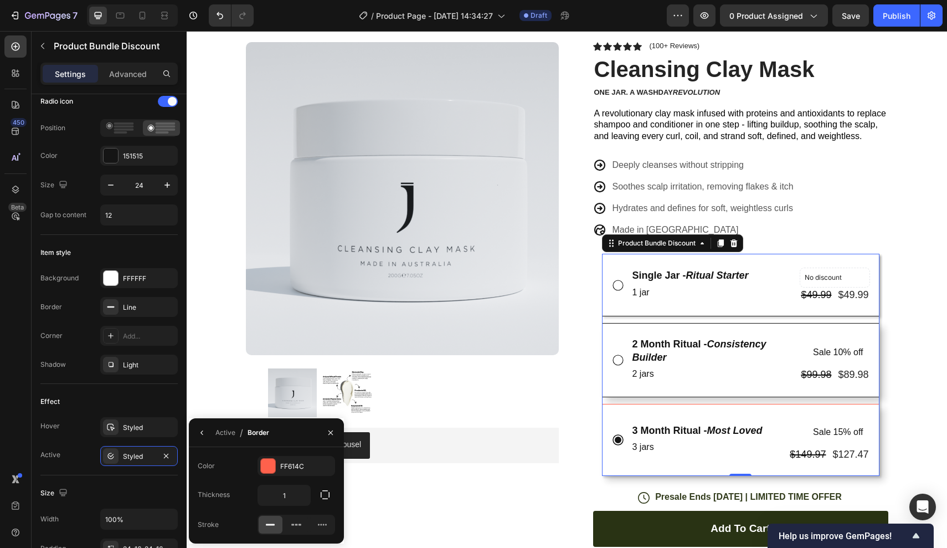
click at [280, 448] on div "Color FF614C Thickness 1 Stroke" at bounding box center [266, 495] width 155 height 96
click at [279, 462] on div "FF614C" at bounding box center [297, 466] width 78 height 20
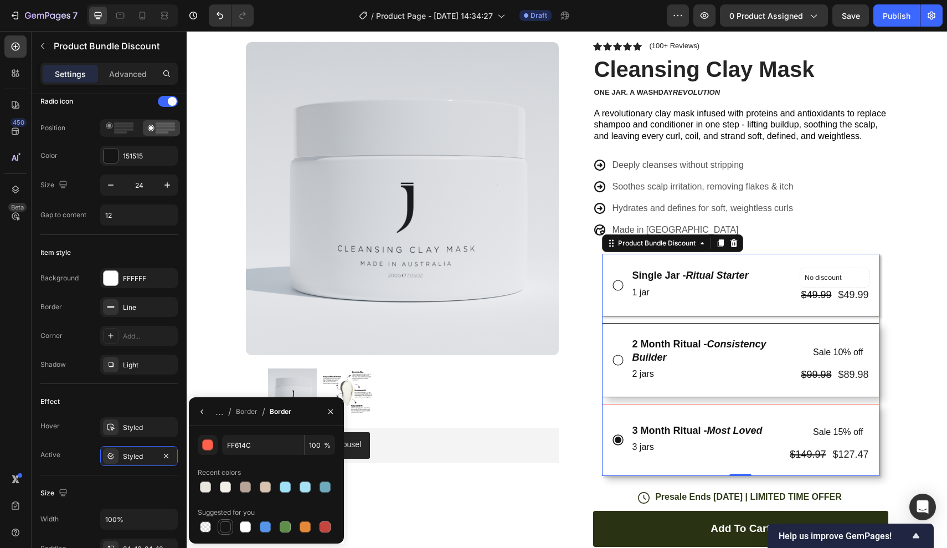
click at [225, 526] on div at bounding box center [225, 526] width 11 height 11
type input "151515"
click at [680, 379] on div "2 jars" at bounding box center [711, 374] width 160 height 18
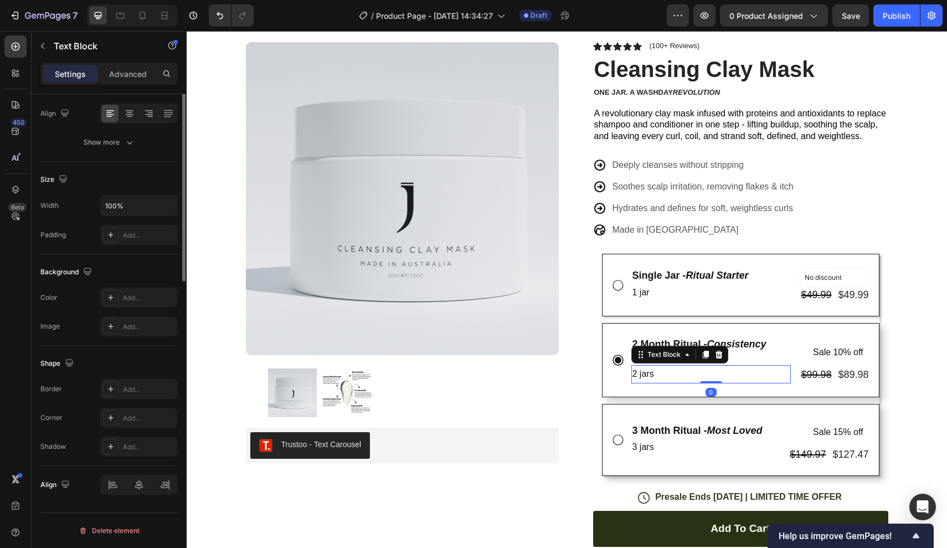
scroll to position [0, 0]
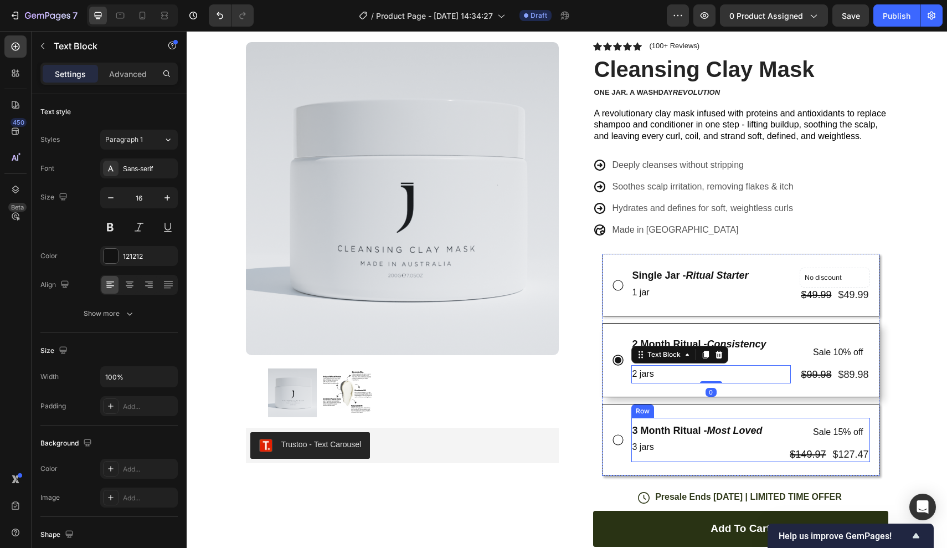
click at [688, 455] on div "3 Month Ritual - Most Loved Text Block 3 jars Text Block" at bounding box center [697, 440] width 132 height 44
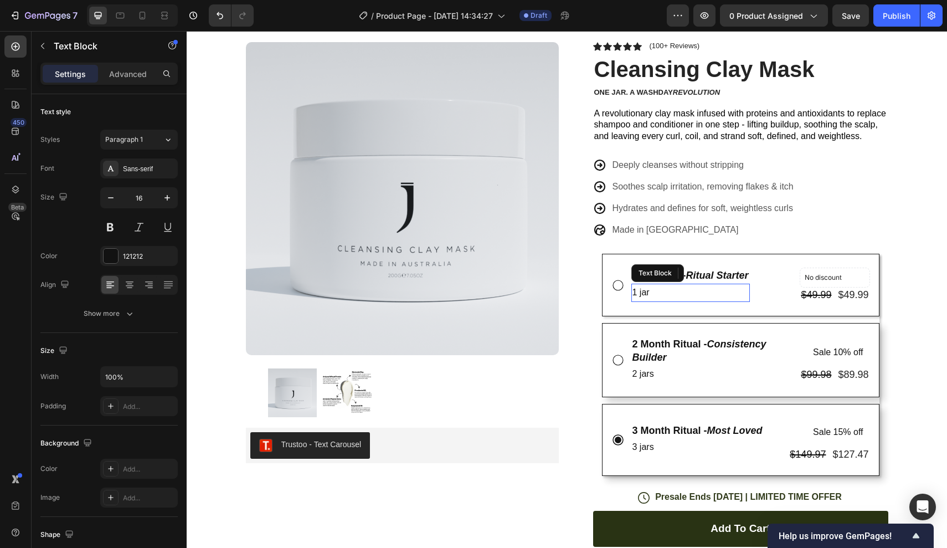
click at [672, 277] on div "Text Block" at bounding box center [657, 273] width 53 height 18
click at [706, 276] on div at bounding box center [705, 272] width 13 height 13
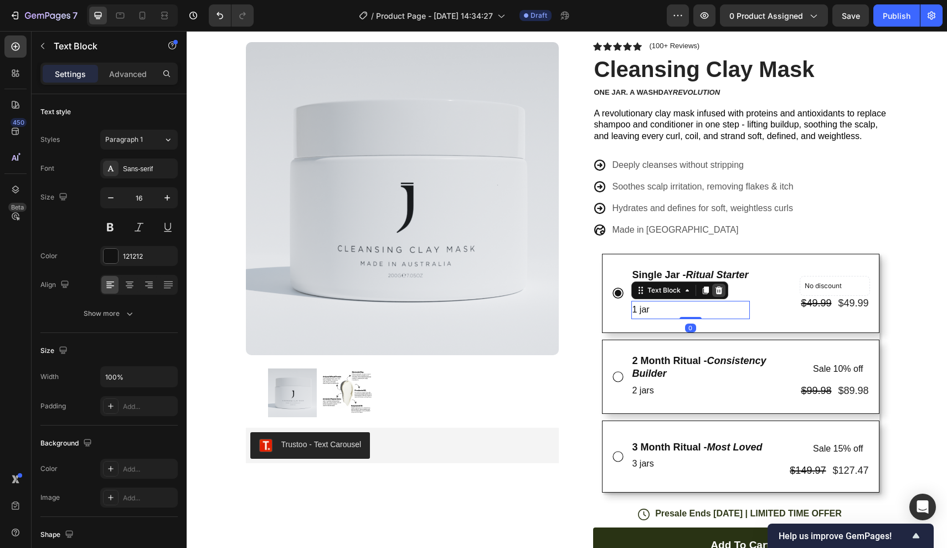
click at [716, 286] on icon at bounding box center [718, 290] width 9 height 9
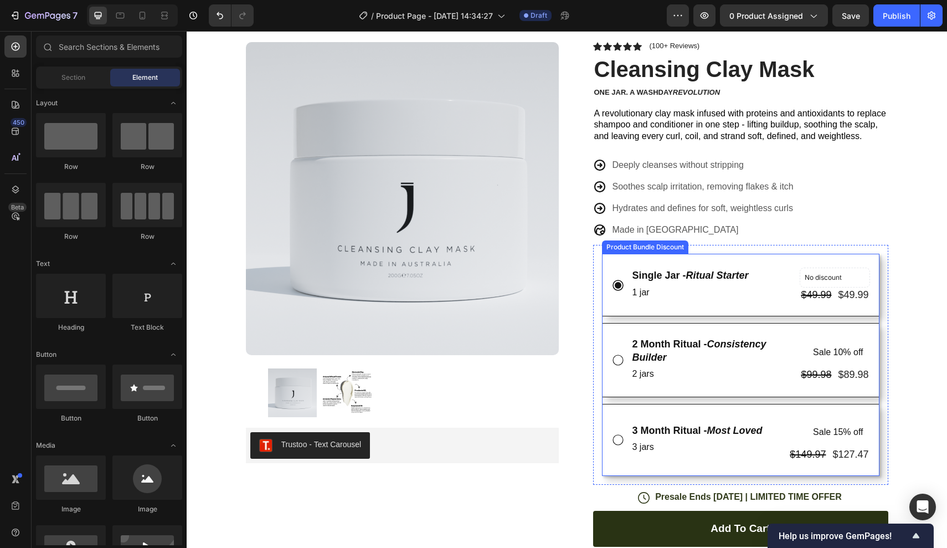
click at [723, 261] on div "Single Jar - Ritual Starter Text Block 1 jar Text Block No discount Not be disp…" at bounding box center [740, 285] width 277 height 63
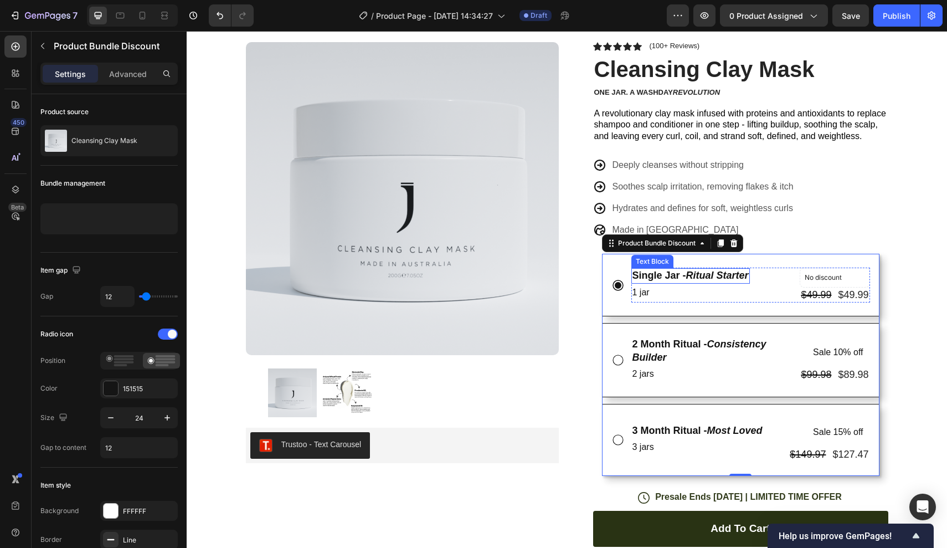
click at [713, 268] on div "Single Jar - Ritual Starter" at bounding box center [690, 275] width 119 height 15
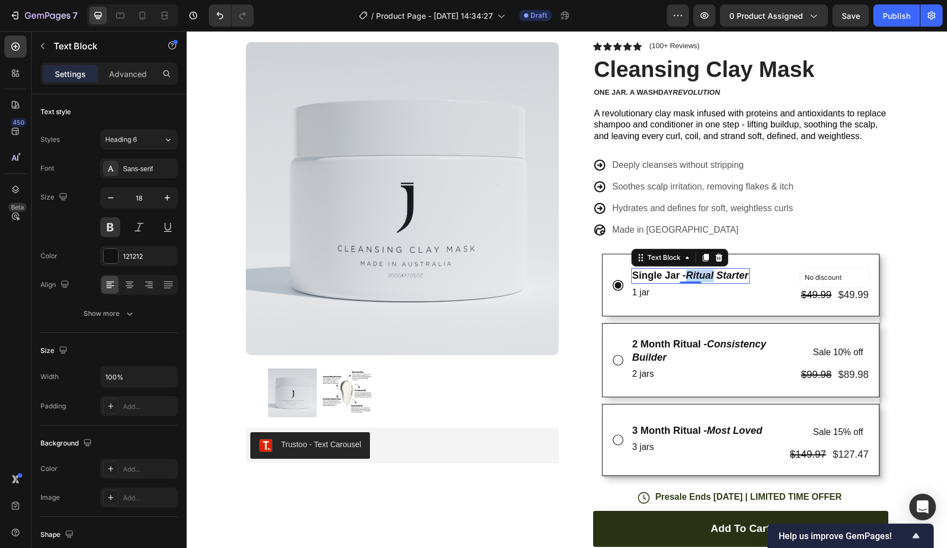
click at [712, 272] on icon "Ritual Starter" at bounding box center [717, 275] width 63 height 11
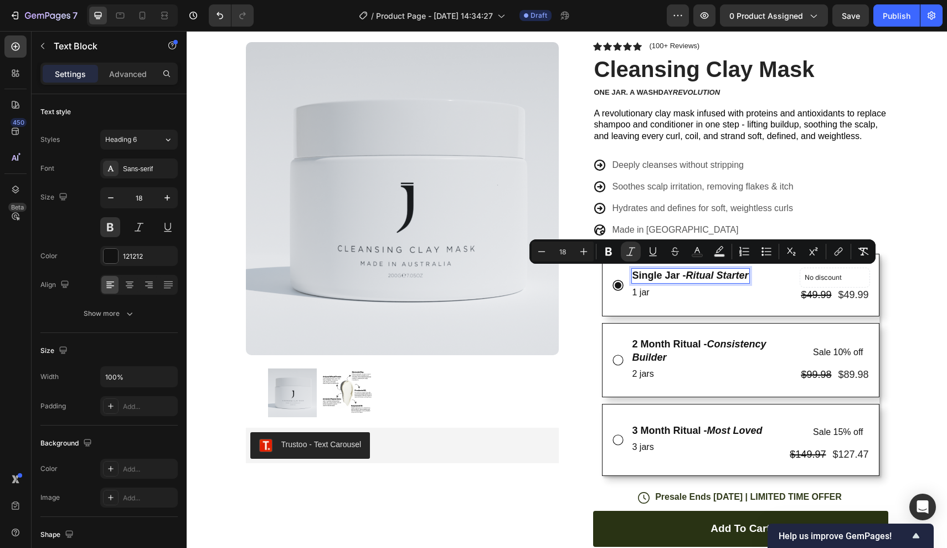
click at [690, 271] on icon "Ritual Starter" at bounding box center [717, 275] width 63 height 11
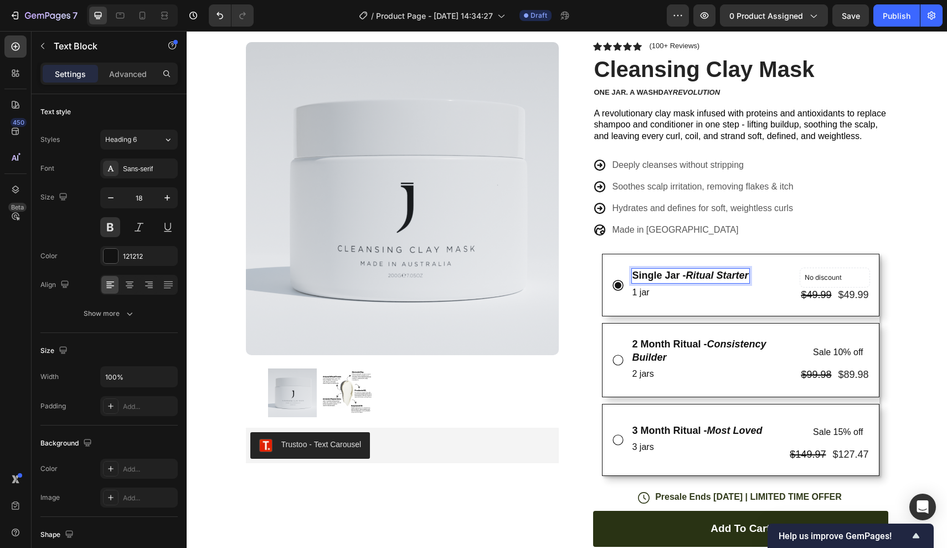
drag, startPoint x: 690, startPoint y: 271, endPoint x: 738, endPoint y: 271, distance: 48.7
click at [738, 271] on icon "Ritual Starter" at bounding box center [717, 275] width 63 height 11
click at [649, 338] on p "2 Month Ritual - Consistency Builder" at bounding box center [711, 351] width 158 height 26
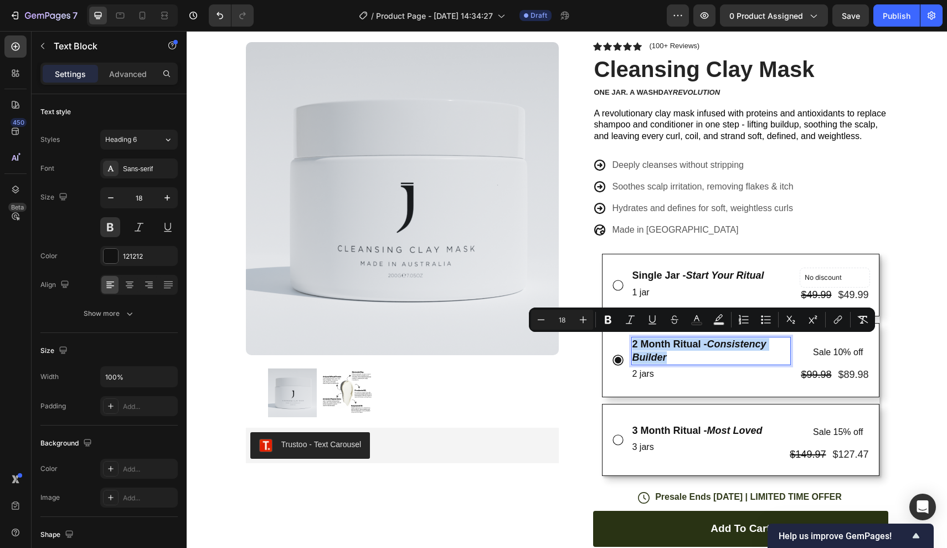
drag, startPoint x: 649, startPoint y: 338, endPoint x: 683, endPoint y: 338, distance: 33.8
click at [683, 338] on p "2 Month Ritual - Consistency Builder" at bounding box center [711, 351] width 158 height 26
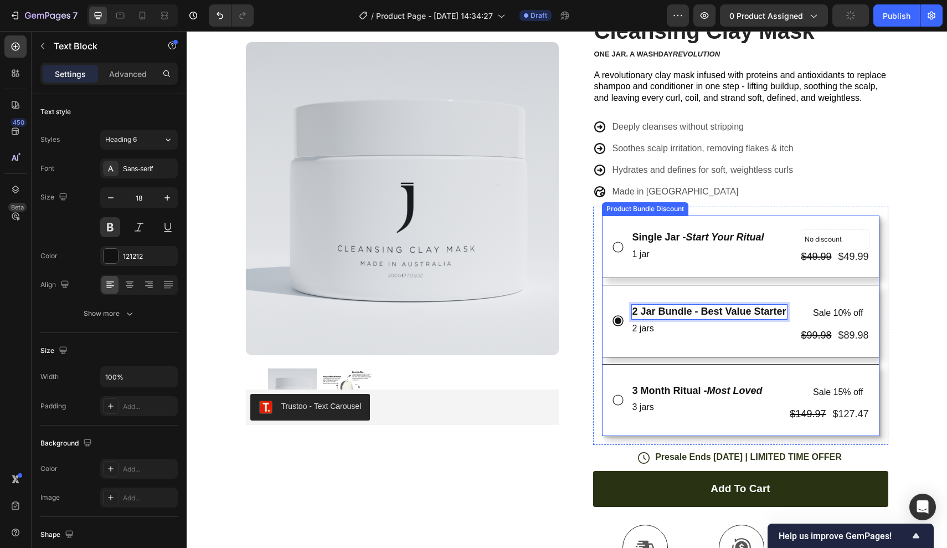
scroll to position [113, 0]
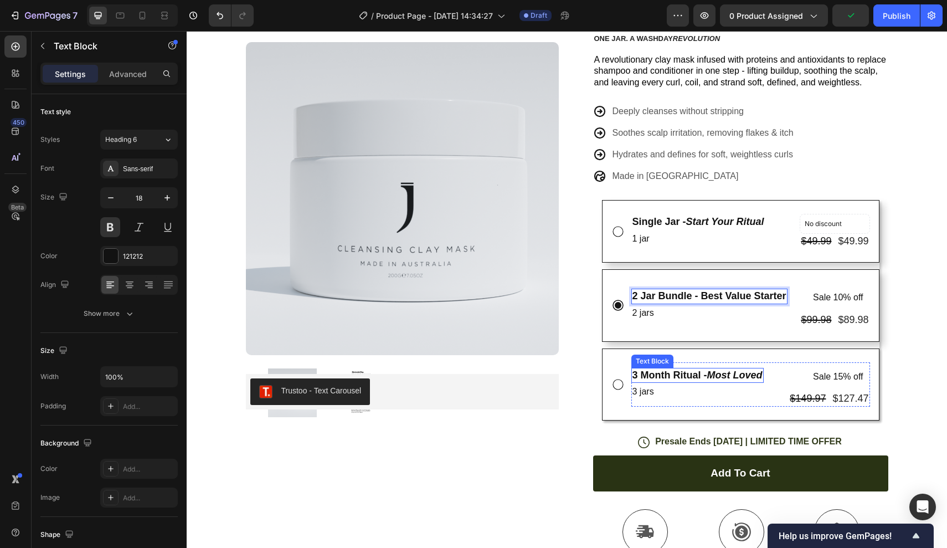
click at [654, 372] on p "3 Month Ritual - Most Loved" at bounding box center [697, 375] width 130 height 13
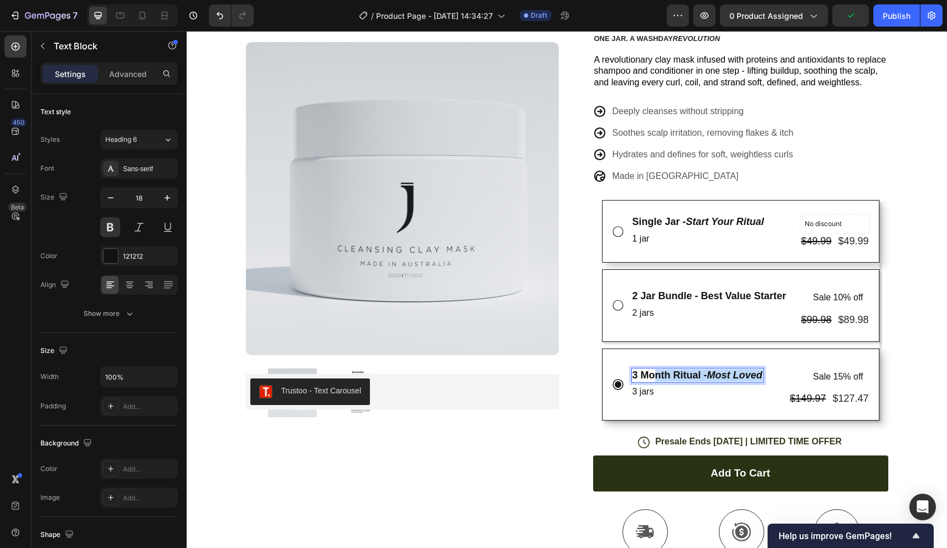
drag, startPoint x: 654, startPoint y: 372, endPoint x: 800, endPoint y: 372, distance: 146.8
click at [800, 372] on div "3 Month Ritual - Most Loved Text Block 0 3 jars Text Block Sale 15% off Product…" at bounding box center [750, 384] width 239 height 44
click at [715, 290] on p "2 Jar Bundle - Best Value Starter" at bounding box center [709, 296] width 154 height 13
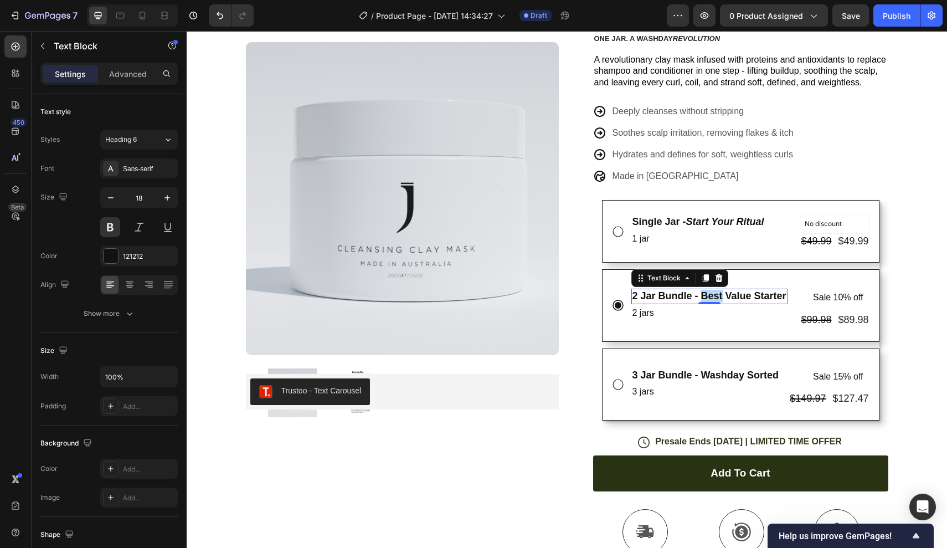
click at [709, 292] on p "2 Jar Bundle - Best Value Starter" at bounding box center [709, 296] width 154 height 13
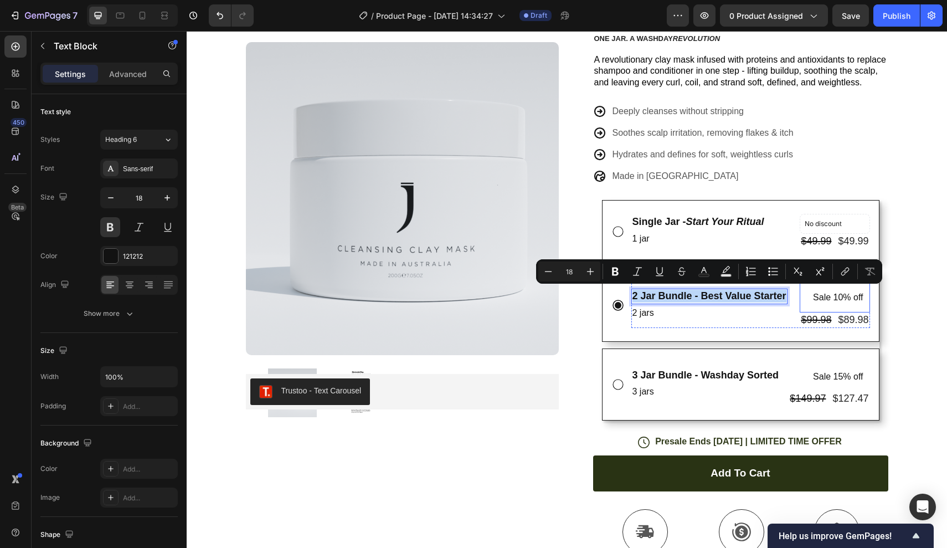
drag, startPoint x: 709, startPoint y: 292, endPoint x: 806, endPoint y: 292, distance: 96.9
click at [806, 292] on div "2 Jar Bundle - Best Value Starter Text Block 0 2 jars Text Block Sale 10% off P…" at bounding box center [750, 305] width 239 height 44
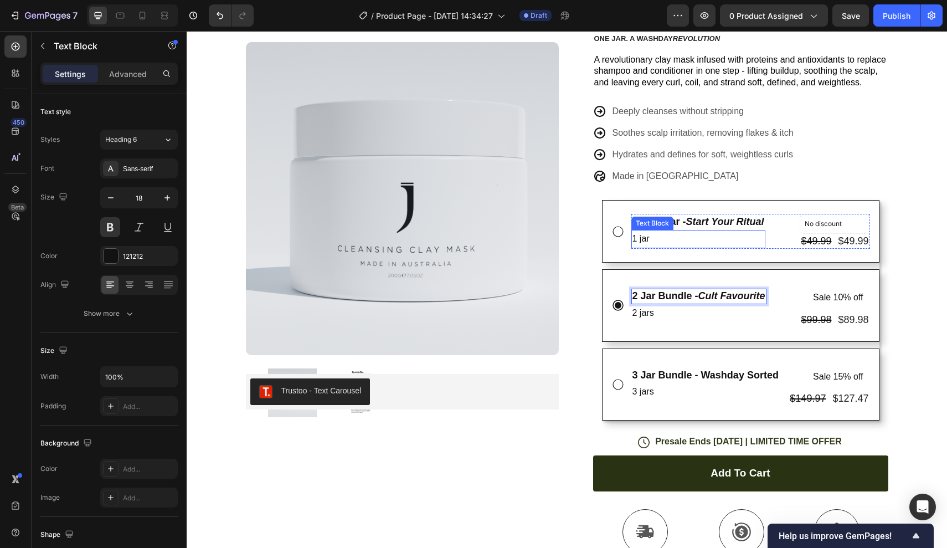
click at [717, 226] on p "Single Jar - Start Your Ritual" at bounding box center [698, 221] width 132 height 13
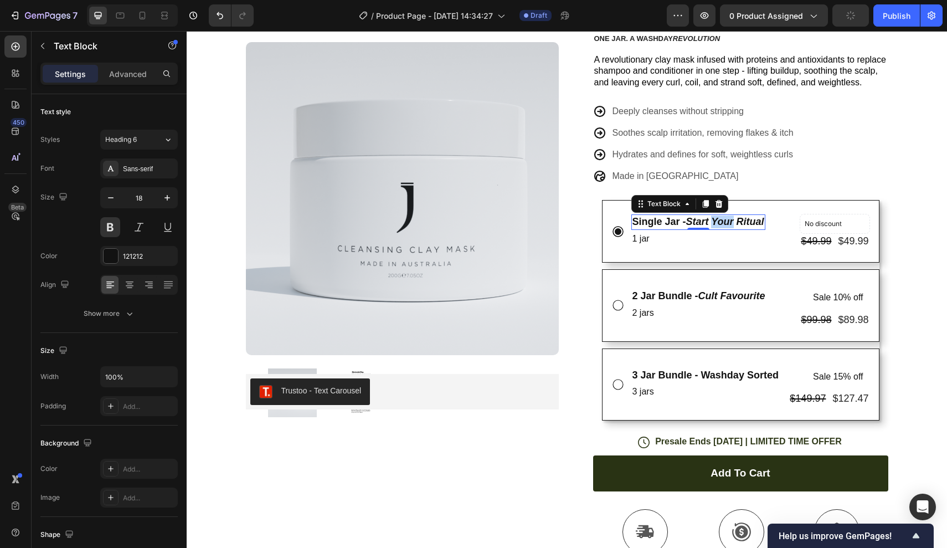
click at [714, 223] on icon "Start Your Ritual" at bounding box center [725, 221] width 78 height 11
drag, startPoint x: 692, startPoint y: 223, endPoint x: 780, endPoint y: 223, distance: 88.6
click at [780, 223] on div "Single Jar - Start Your Ritual Text Block 0 1 jar Text Block No discount Not be…" at bounding box center [750, 231] width 239 height 35
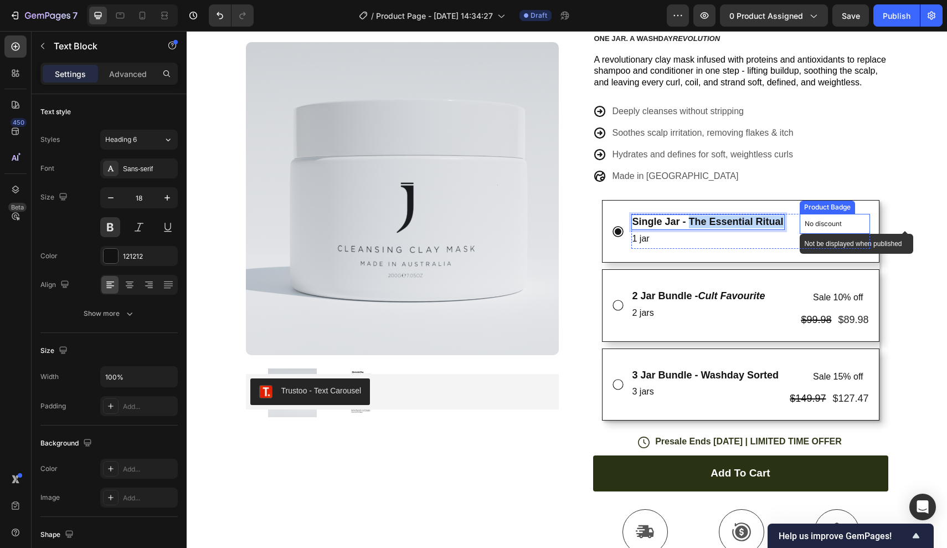
drag, startPoint x: 691, startPoint y: 219, endPoint x: 855, endPoint y: 219, distance: 163.9
click at [855, 219] on div "Single Jar - The Essential Ritual Text Block 0 1 jar Text Block No discount Not…" at bounding box center [750, 231] width 239 height 35
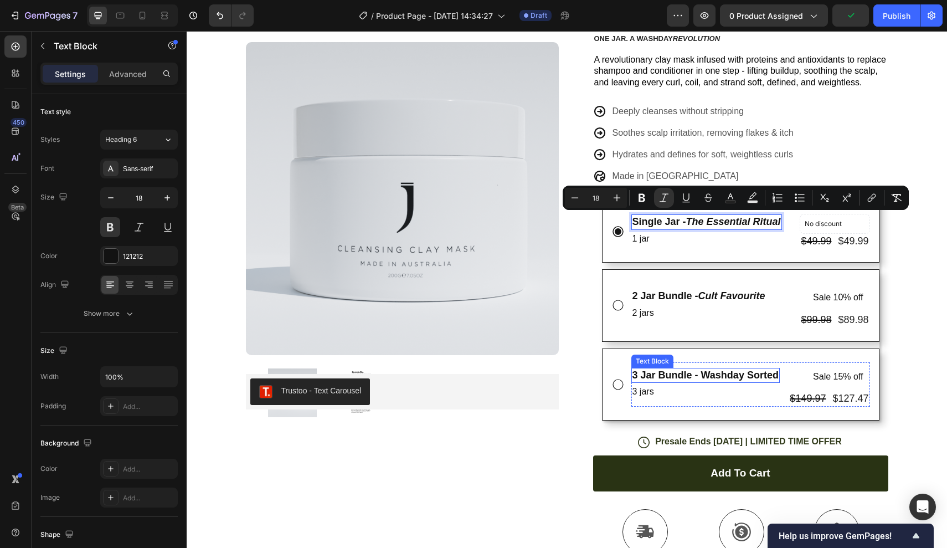
click at [708, 371] on p "3 Jar Bundle - Washday Sorted" at bounding box center [705, 375] width 146 height 13
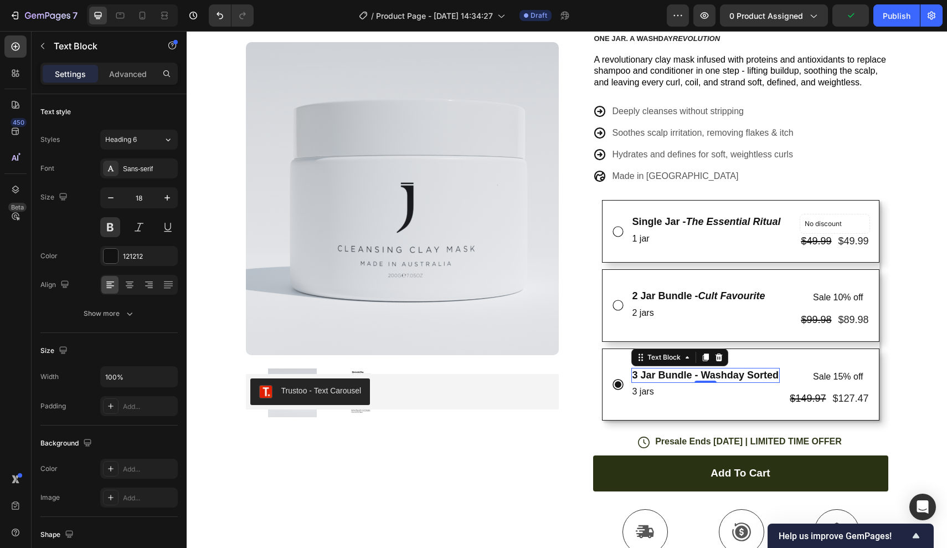
click at [706, 371] on p "3 Jar Bundle - Washday Sorted" at bounding box center [705, 375] width 146 height 13
drag, startPoint x: 706, startPoint y: 371, endPoint x: 773, endPoint y: 371, distance: 67.6
click at [773, 371] on p "3 Jar Bundle - Washday Sorted" at bounding box center [705, 375] width 146 height 13
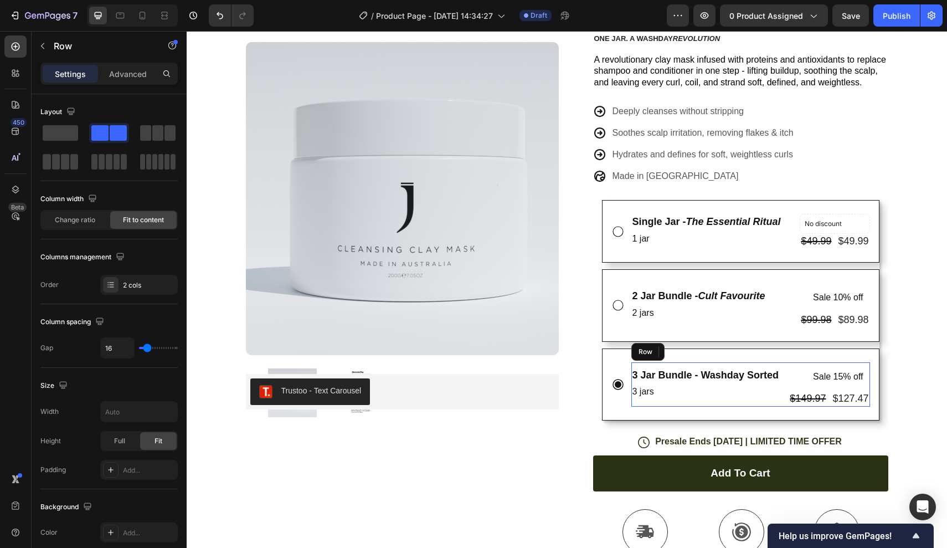
click at [707, 362] on div "3 Jar Bundle - Washday Sorted Text Block 0 3 jars Text Block" at bounding box center [705, 384] width 148 height 44
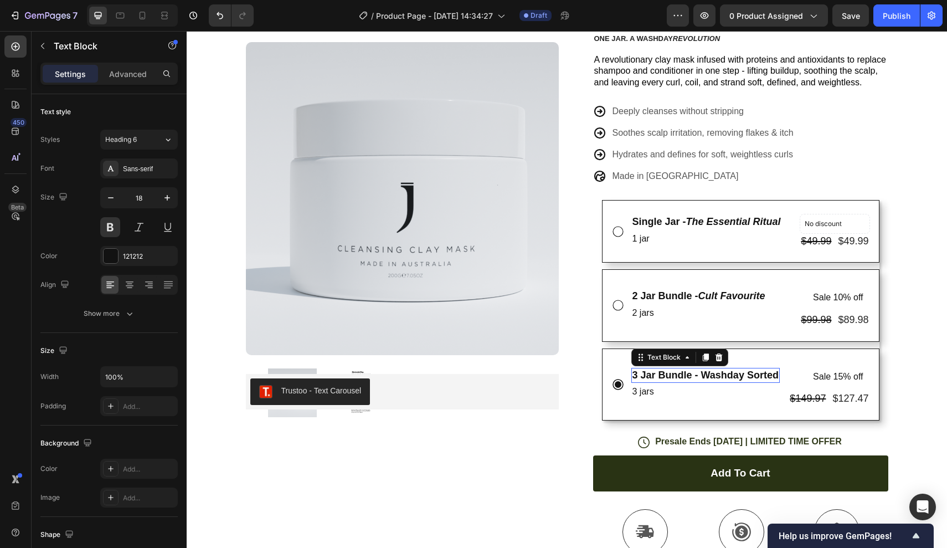
click at [702, 372] on p "3 Jar Bundle - Washday Sorted" at bounding box center [705, 375] width 146 height 13
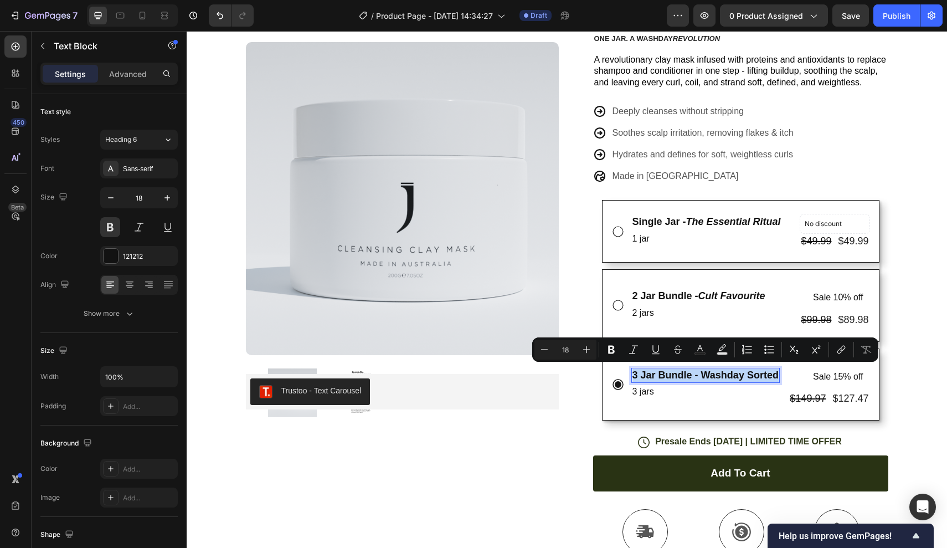
drag, startPoint x: 702, startPoint y: 372, endPoint x: 740, endPoint y: 372, distance: 38.8
click at [740, 372] on p "3 Jar Bundle - Washday Sorted" at bounding box center [705, 375] width 146 height 13
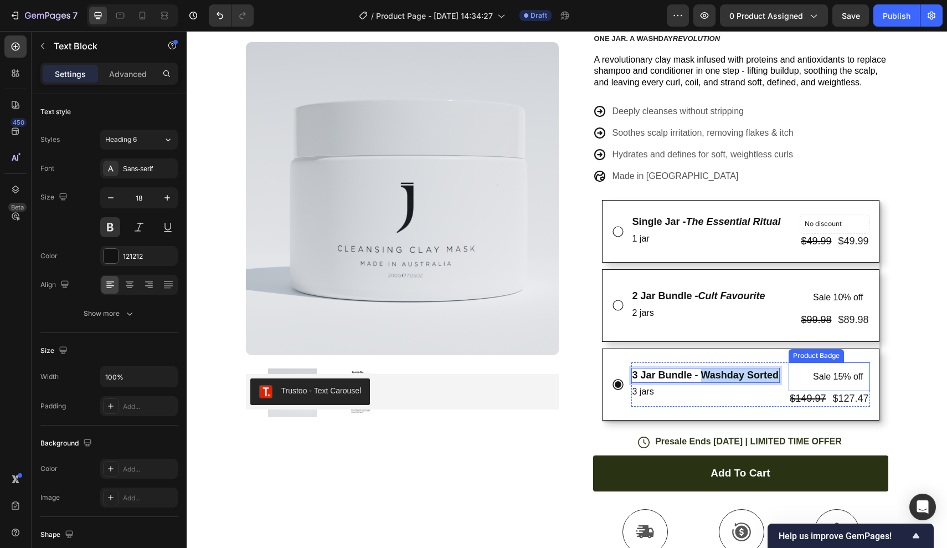
drag, startPoint x: 702, startPoint y: 372, endPoint x: 804, endPoint y: 374, distance: 101.9
click at [804, 374] on div "3 Jar Bundle - Washday Sorted Text Block 0 3 jars Text Block Sale 15% off Produ…" at bounding box center [750, 384] width 239 height 44
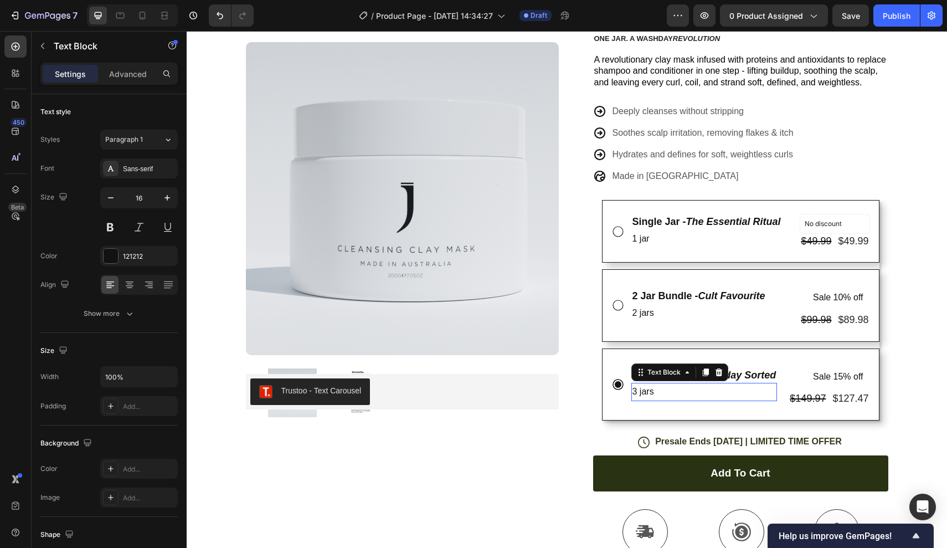
click at [759, 392] on p "3 jars" at bounding box center [704, 392] width 144 height 16
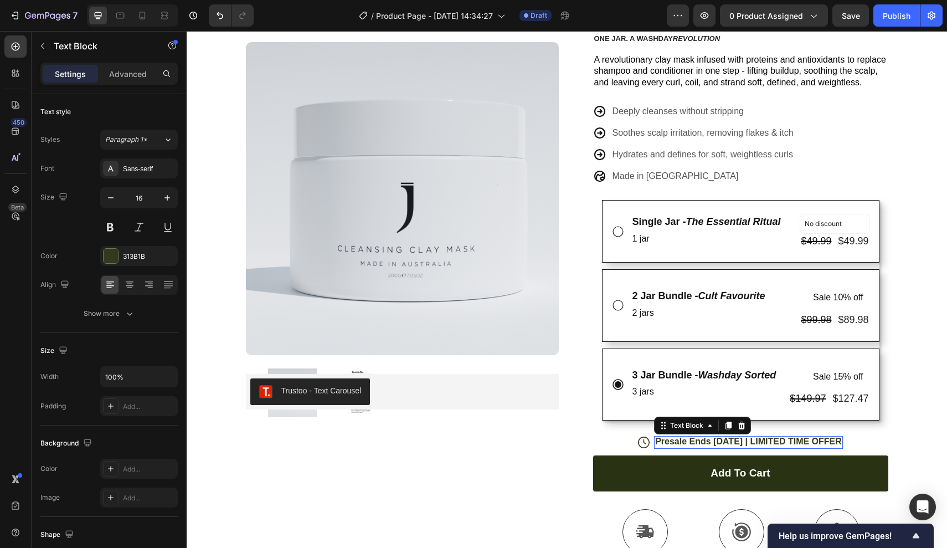
click at [779, 436] on p "Presale Ends [DATE] | LIMITED TIME OFFER" at bounding box center [748, 442] width 187 height 12
click at [142, 250] on div "313B1B" at bounding box center [139, 256] width 78 height 20
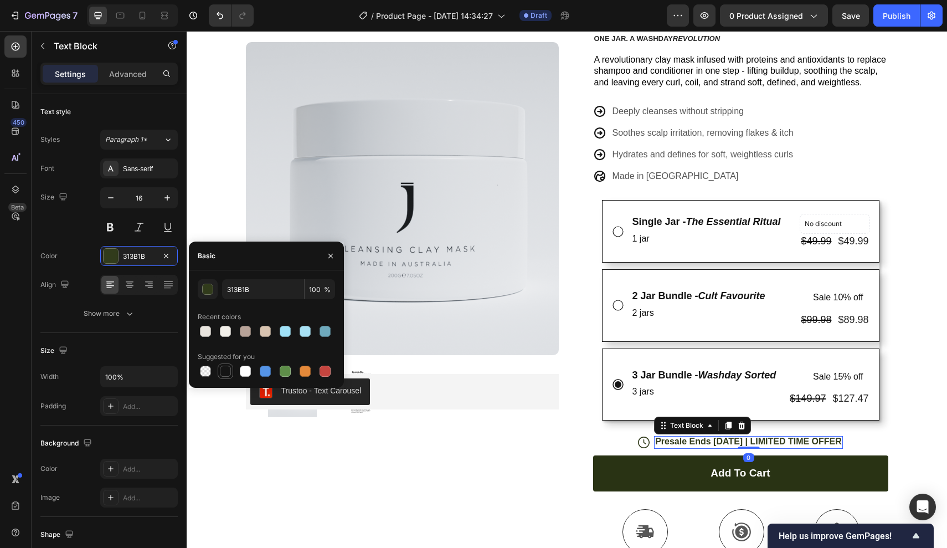
click at [224, 374] on div at bounding box center [225, 371] width 11 height 11
type input "151515"
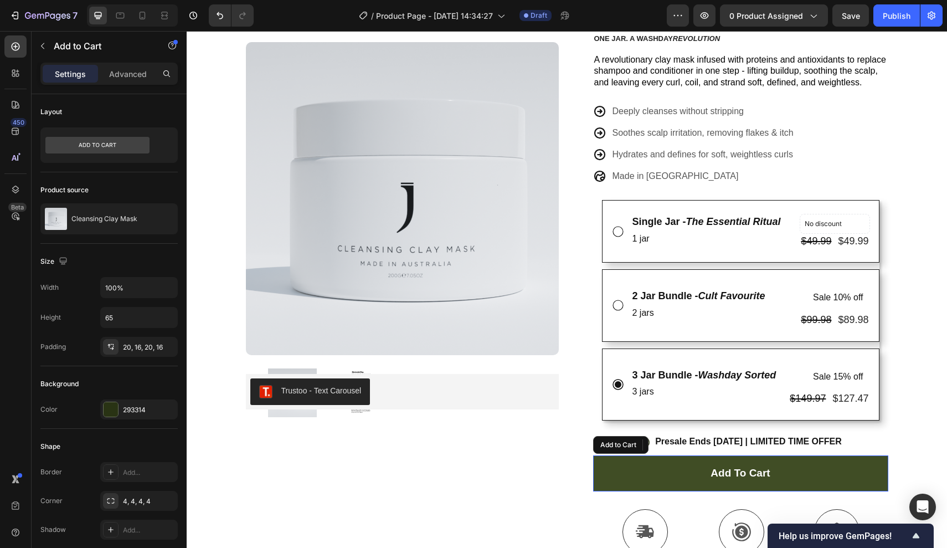
click at [652, 475] on button "Add to cart" at bounding box center [740, 473] width 295 height 36
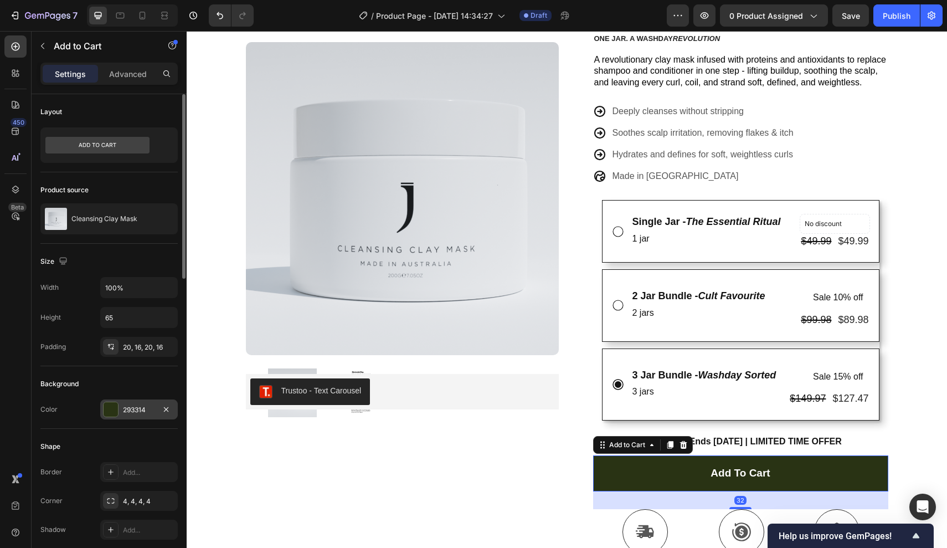
click at [129, 406] on div "293314" at bounding box center [139, 410] width 32 height 10
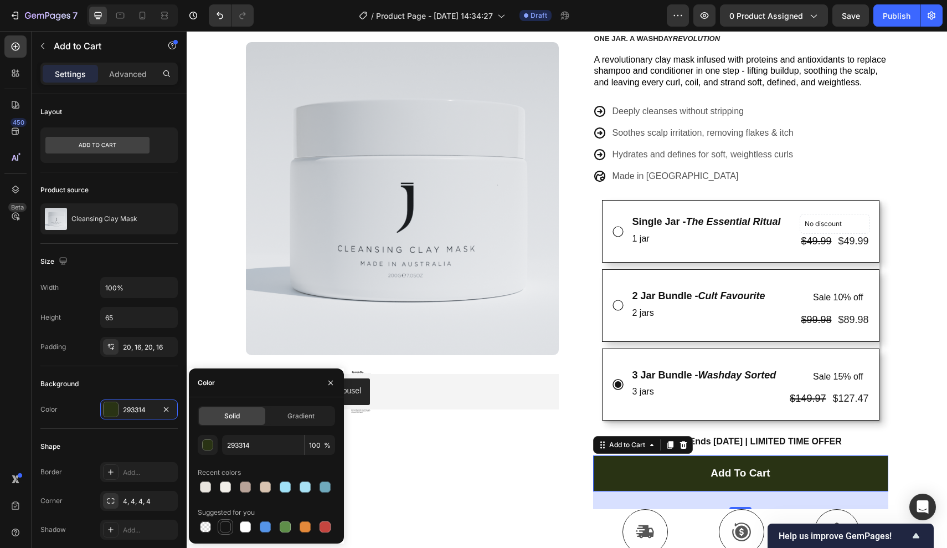
click at [227, 532] on div at bounding box center [225, 526] width 11 height 11
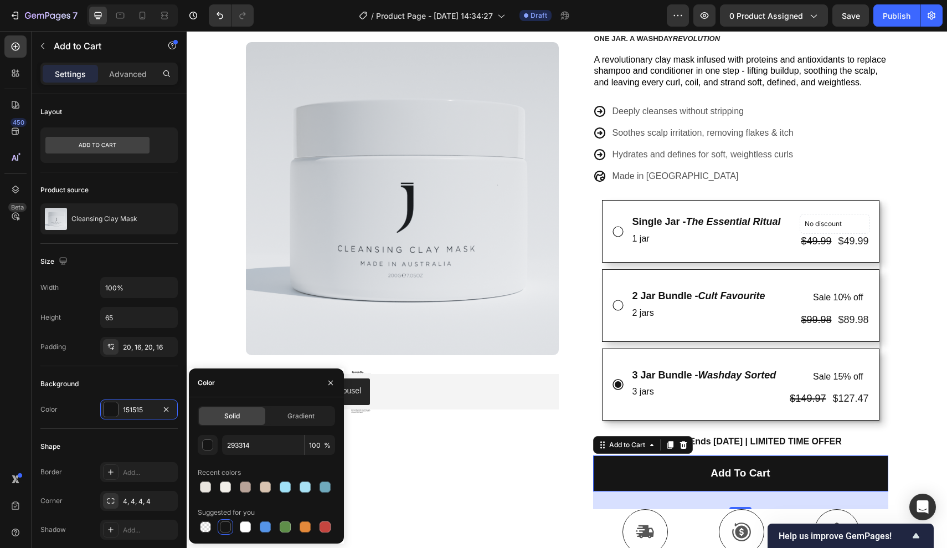
type input "151515"
click at [495, 462] on div "Product Images Row Trustoo - Text Carousel Trustoo" at bounding box center [402, 360] width 313 height 744
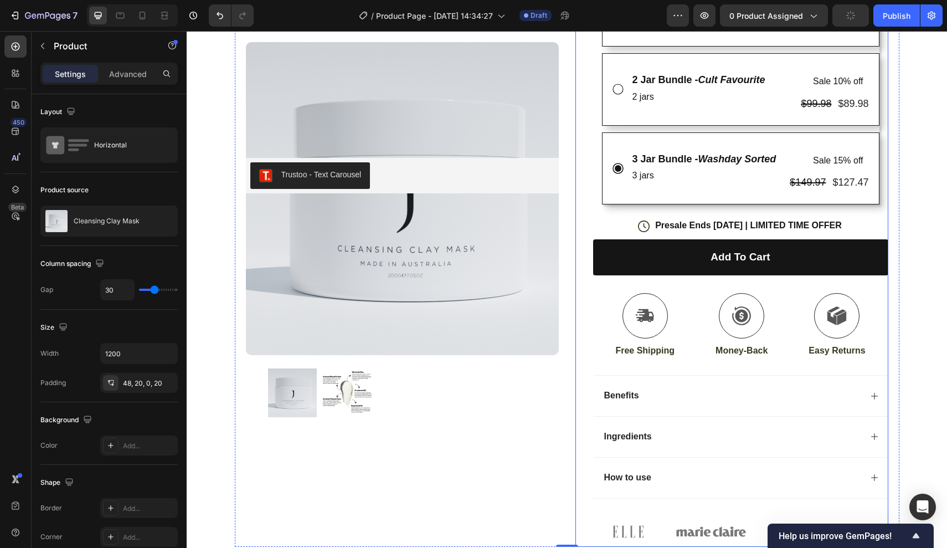
scroll to position [340, 0]
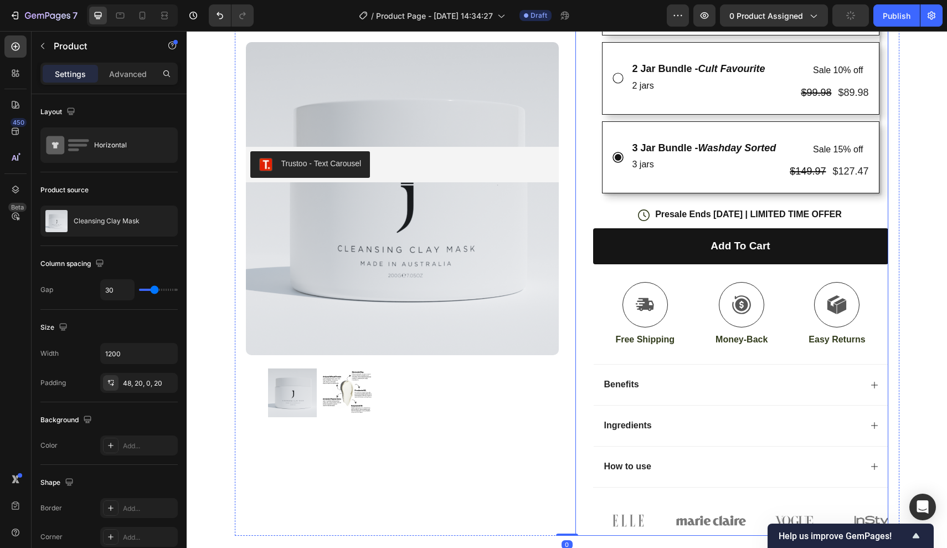
click at [638, 273] on div "Add to cart Add to Cart" at bounding box center [740, 255] width 295 height 54
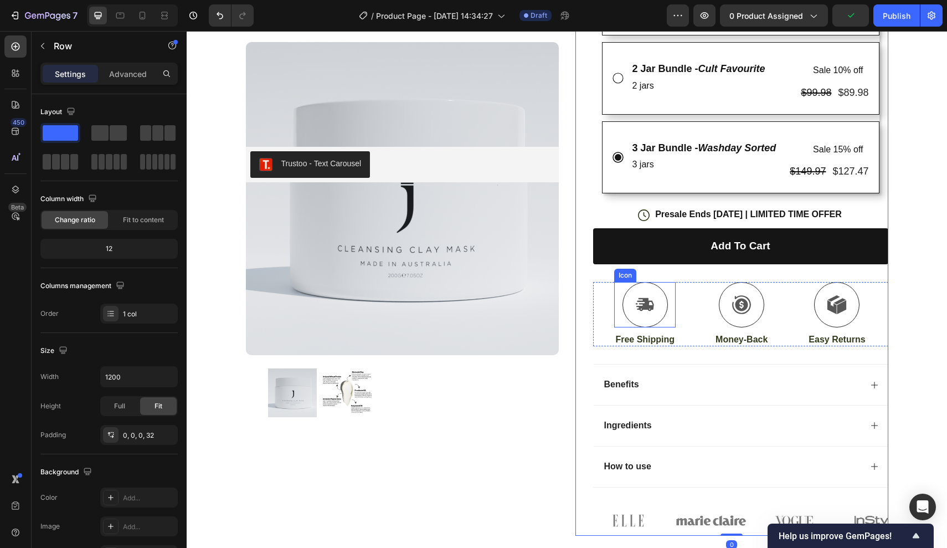
click at [622, 286] on div "Icon" at bounding box center [644, 304] width 61 height 45
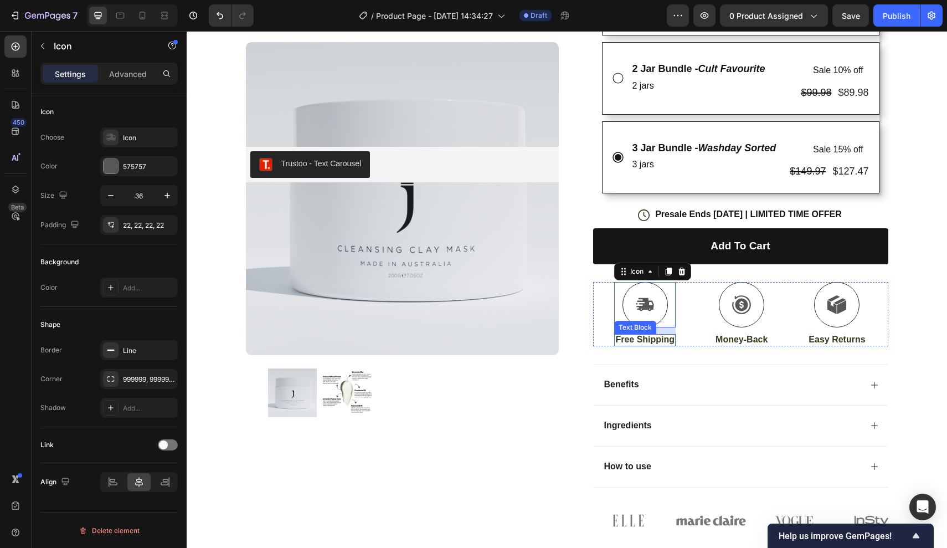
click at [636, 334] on p "Free Shipping" at bounding box center [644, 340] width 59 height 12
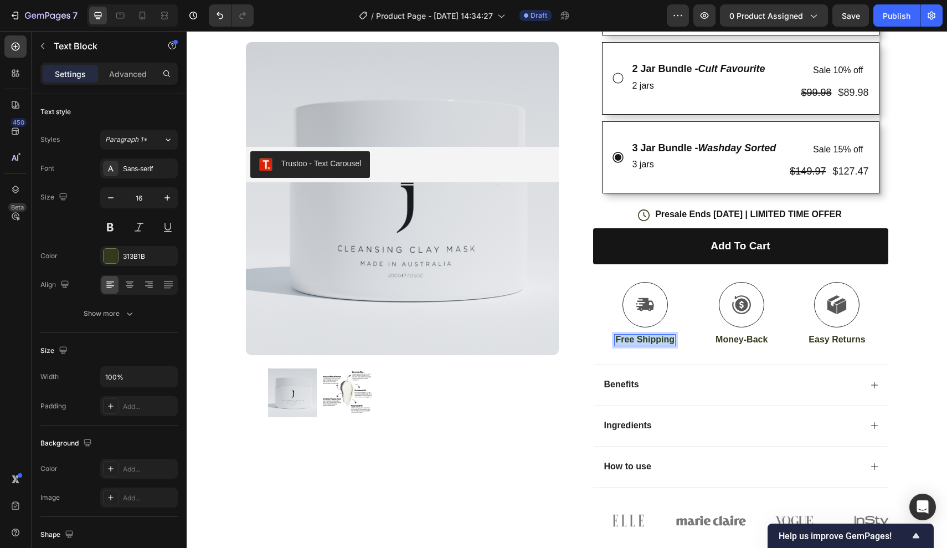
click at [636, 334] on p "Free Shipping" at bounding box center [644, 340] width 59 height 12
click at [637, 335] on p "Free Shipping" at bounding box center [644, 340] width 59 height 12
click at [734, 336] on p "Money-Back" at bounding box center [749, 340] width 52 height 12
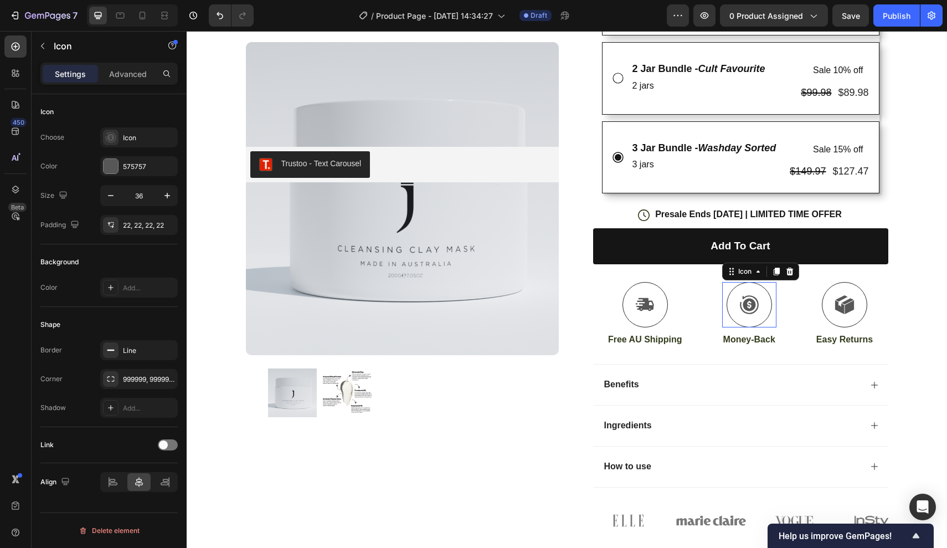
click at [753, 284] on div at bounding box center [749, 304] width 45 height 45
click at [136, 137] on div "Icon" at bounding box center [149, 138] width 52 height 10
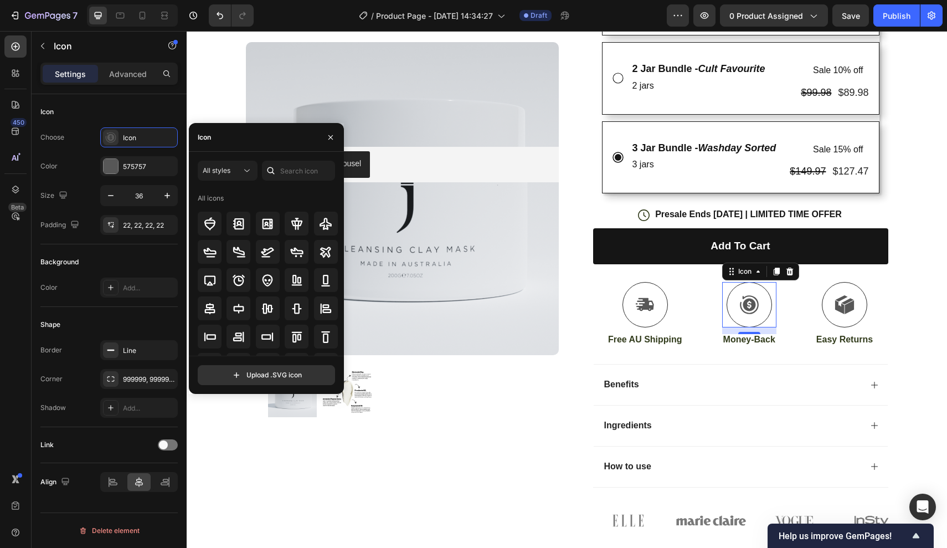
scroll to position [0, 0]
click at [303, 173] on input "text" at bounding box center [298, 171] width 73 height 20
type input "instagram"
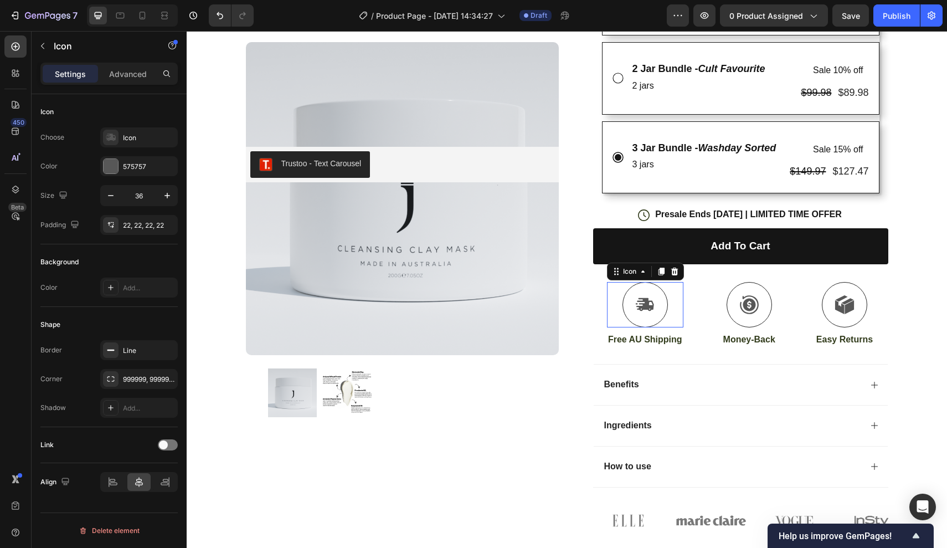
click at [607, 291] on div "Icon 0" at bounding box center [645, 304] width 76 height 45
click at [599, 285] on div "Icon 12 Free AU Shipping Text Block Icon Money-Back Text Block Icon Easy Return…" at bounding box center [740, 314] width 295 height 65
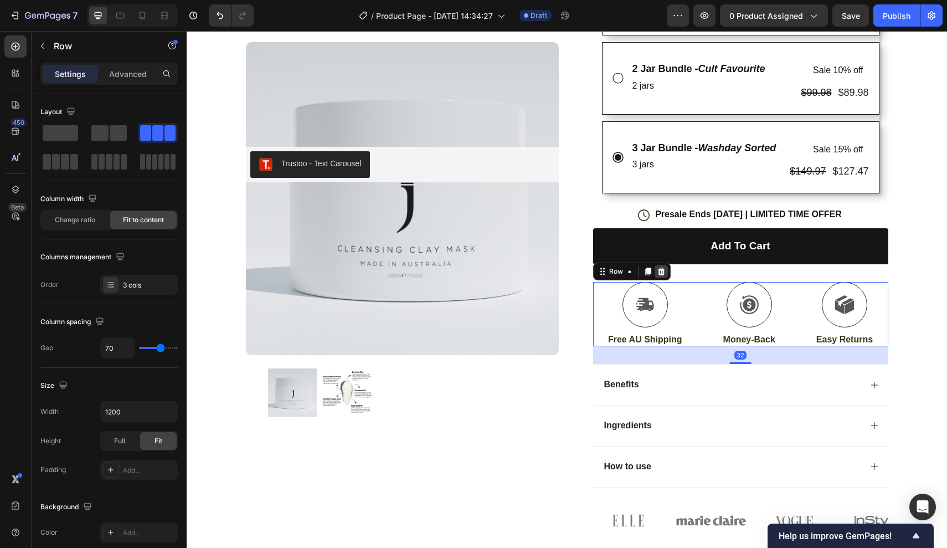
click at [661, 267] on icon at bounding box center [660, 271] width 7 height 8
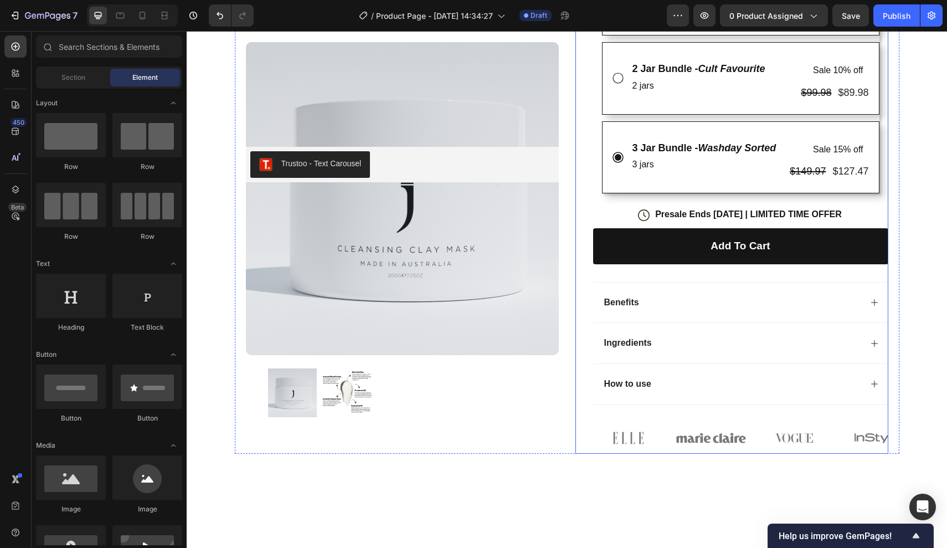
click at [687, 271] on div "Add to cart Add to Cart" at bounding box center [740, 255] width 295 height 54
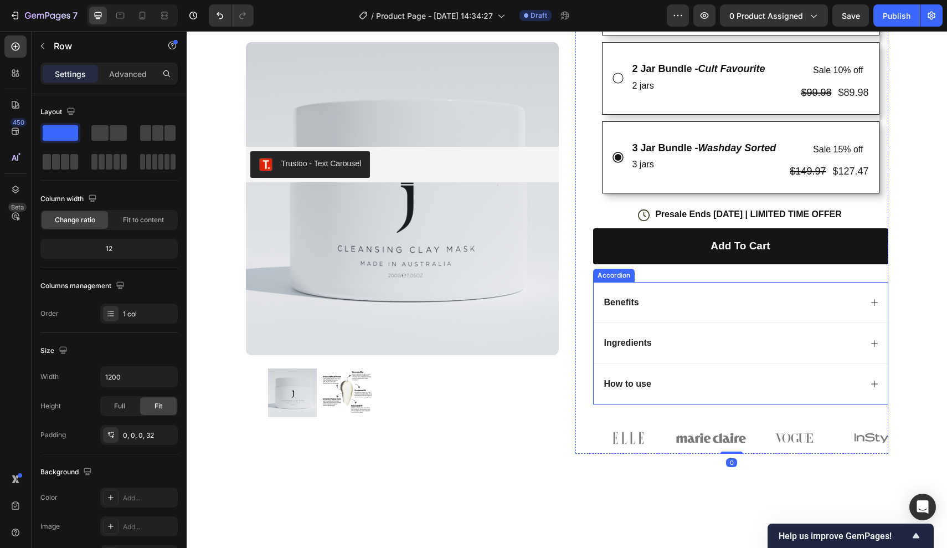
click at [654, 300] on div "Benefits" at bounding box center [732, 302] width 259 height 15
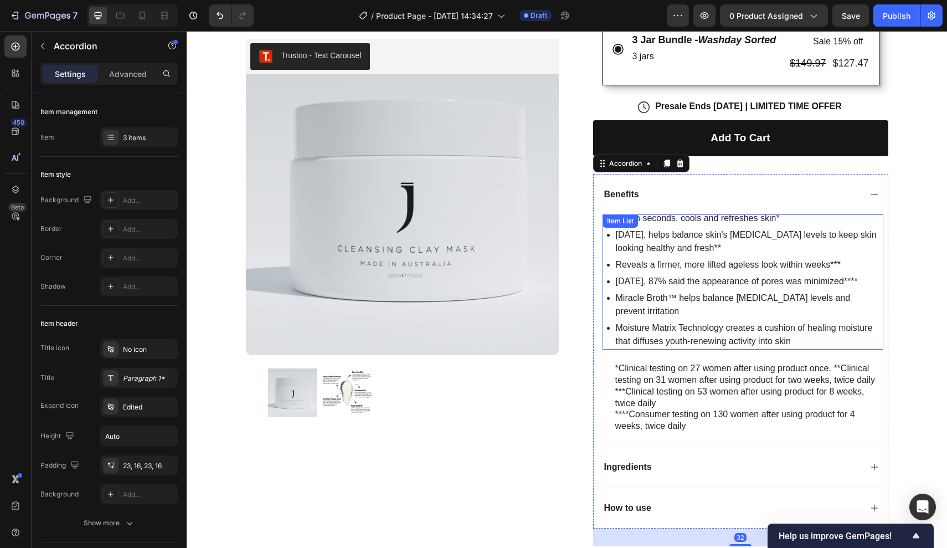
scroll to position [455, 0]
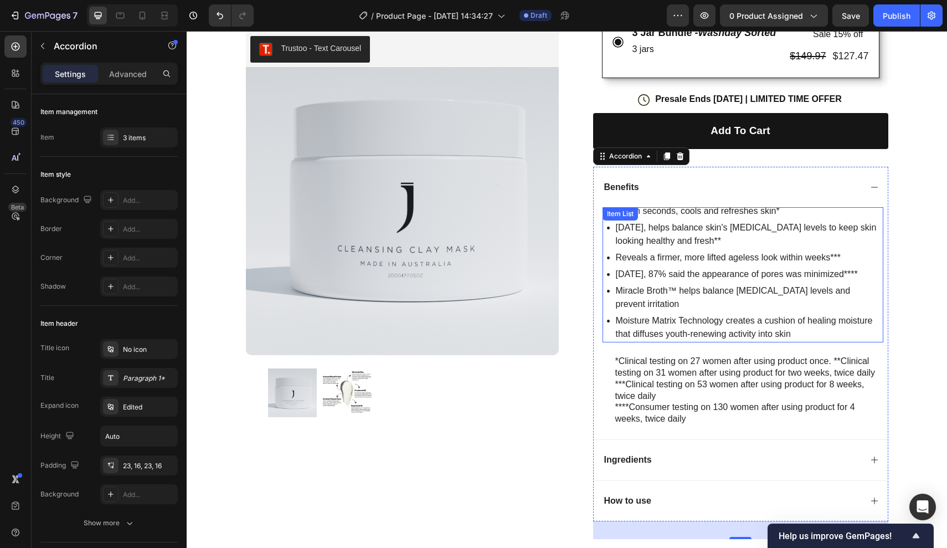
click at [707, 314] on p "Moisture Matrix Technology creates a cushion of healing moisture that diffuses …" at bounding box center [749, 327] width 266 height 27
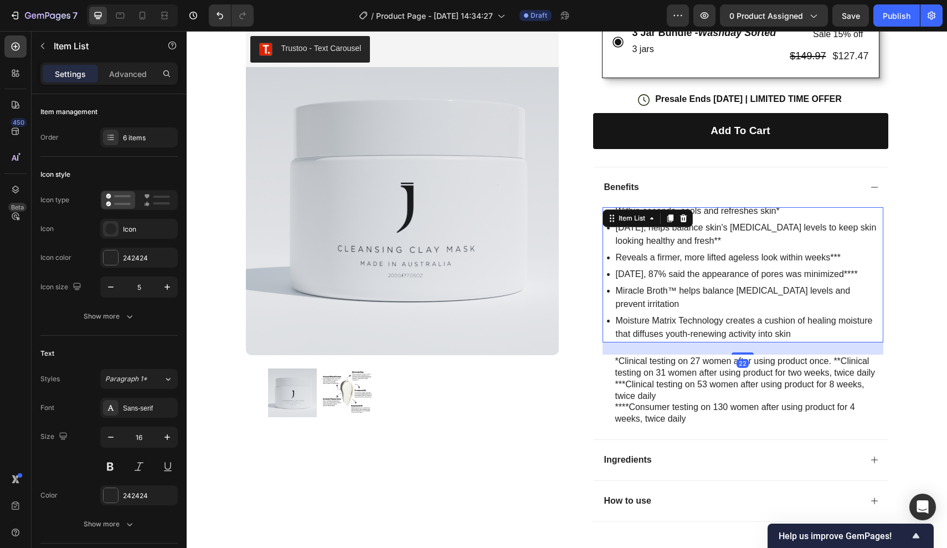
click at [733, 356] on p "*Clinical testing on 27 women after using product once. **Clinical testing on 3…" at bounding box center [748, 367] width 267 height 23
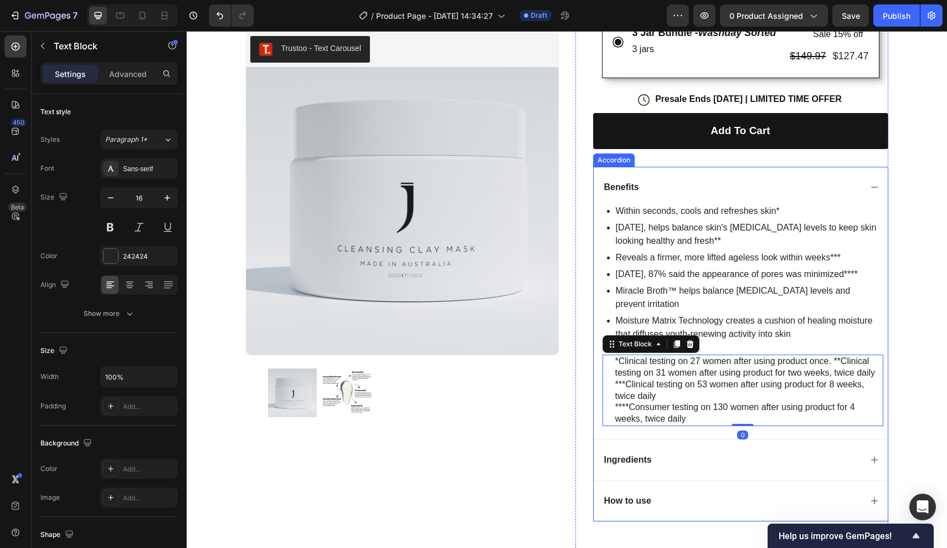
click at [723, 321] on p "Moisture Matrix Technology creates a cushion of healing moisture that diffuses …" at bounding box center [749, 327] width 266 height 27
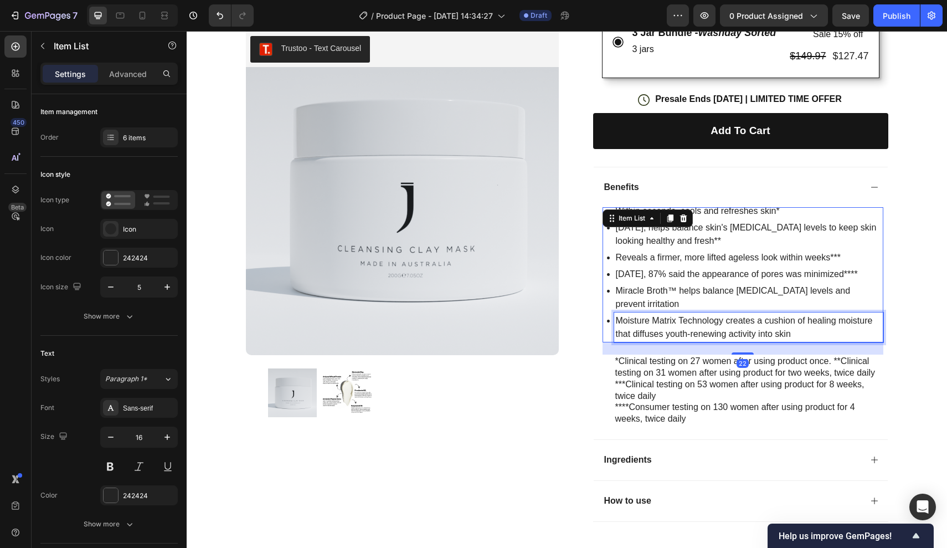
drag, startPoint x: 787, startPoint y: 316, endPoint x: 798, endPoint y: 314, distance: 10.8
click at [787, 316] on p "Moisture Matrix Technology creates a cushion of healing moisture that diffuses …" at bounding box center [749, 327] width 266 height 27
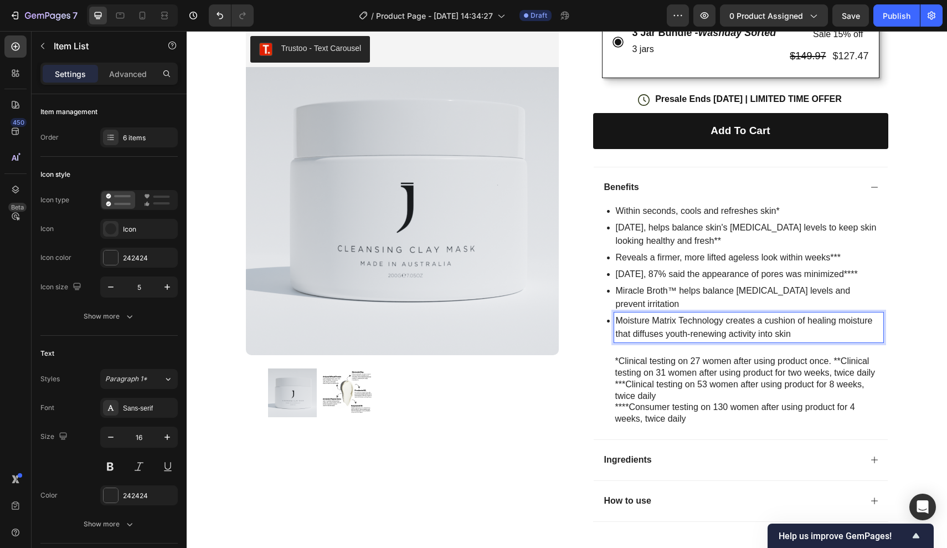
click at [798, 314] on p "Moisture Matrix Technology creates a cushion of healing moisture that diffuses …" at bounding box center [749, 327] width 266 height 27
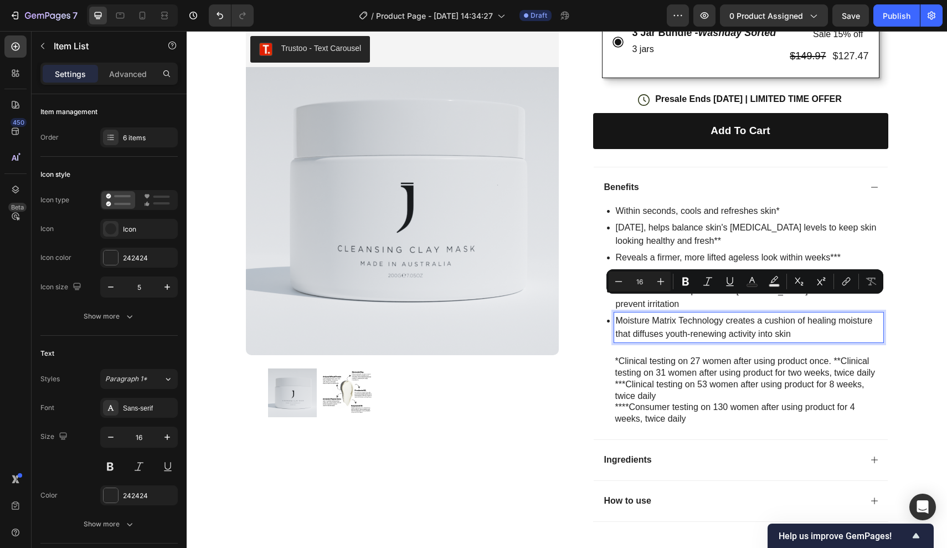
drag, startPoint x: 798, startPoint y: 314, endPoint x: 623, endPoint y: 238, distance: 191.0
click at [623, 238] on div "Within seconds, cools and refreshes skin* In 2 weeks, helps balance skin's sebu…" at bounding box center [745, 273] width 276 height 140
click at [622, 212] on p "Within seconds, cools and refreshes skin*" at bounding box center [749, 210] width 266 height 13
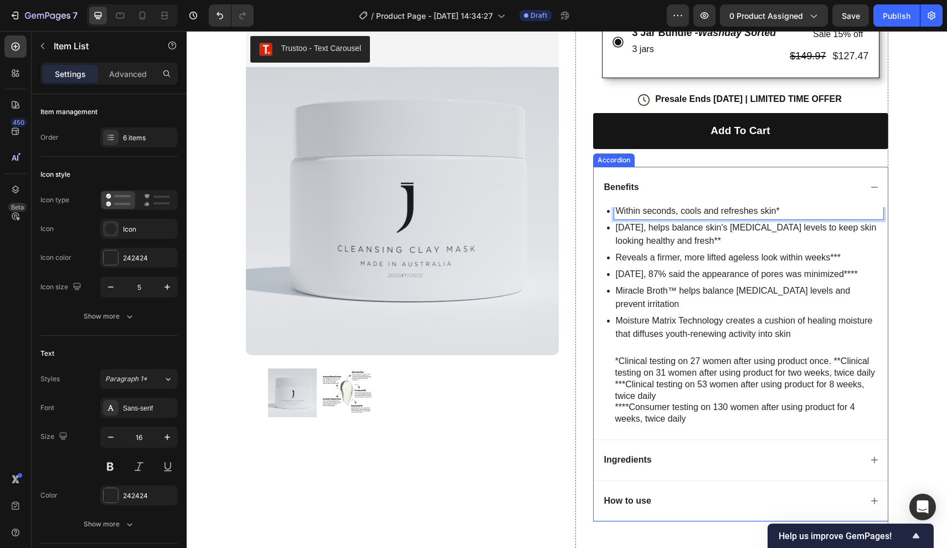
click at [614, 202] on div "Benefits" at bounding box center [741, 187] width 294 height 41
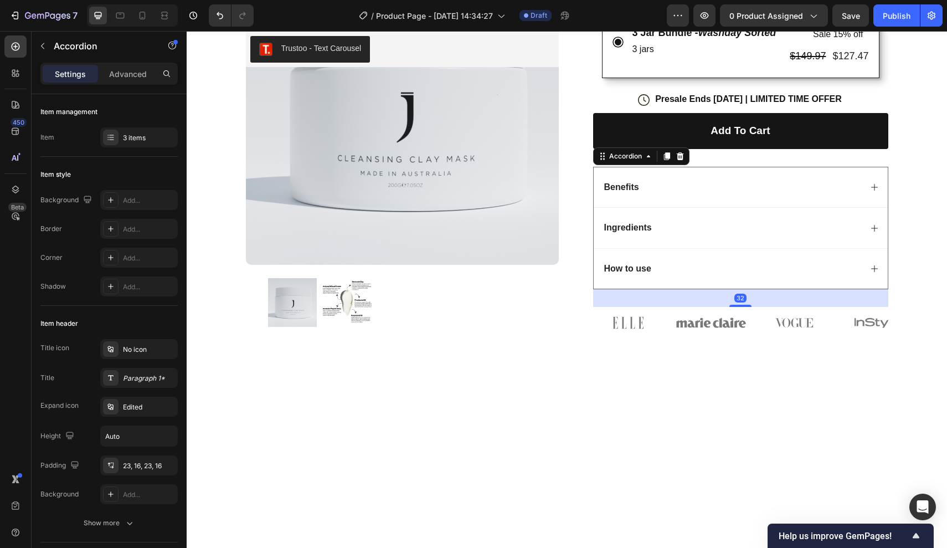
click at [625, 197] on div "Benefits" at bounding box center [741, 187] width 294 height 41
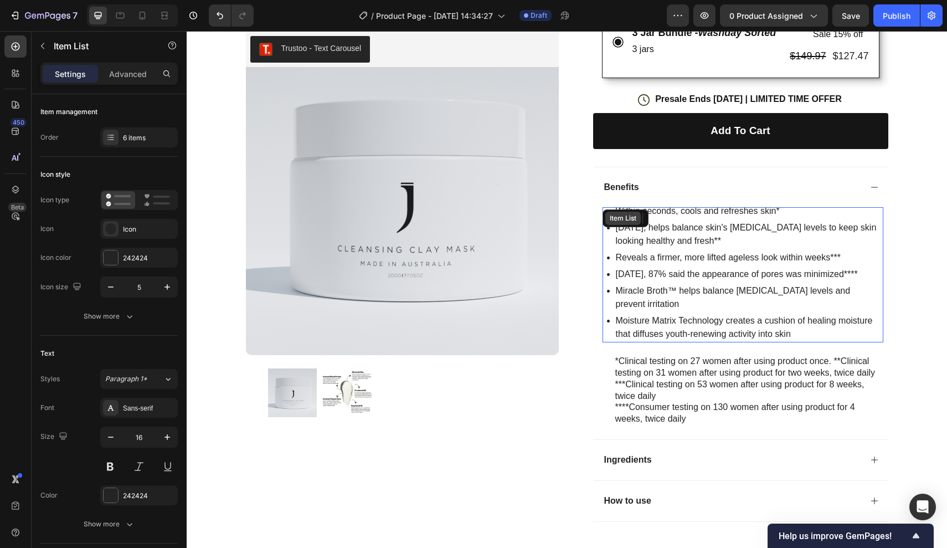
click at [610, 212] on div "Item List" at bounding box center [622, 218] width 35 height 13
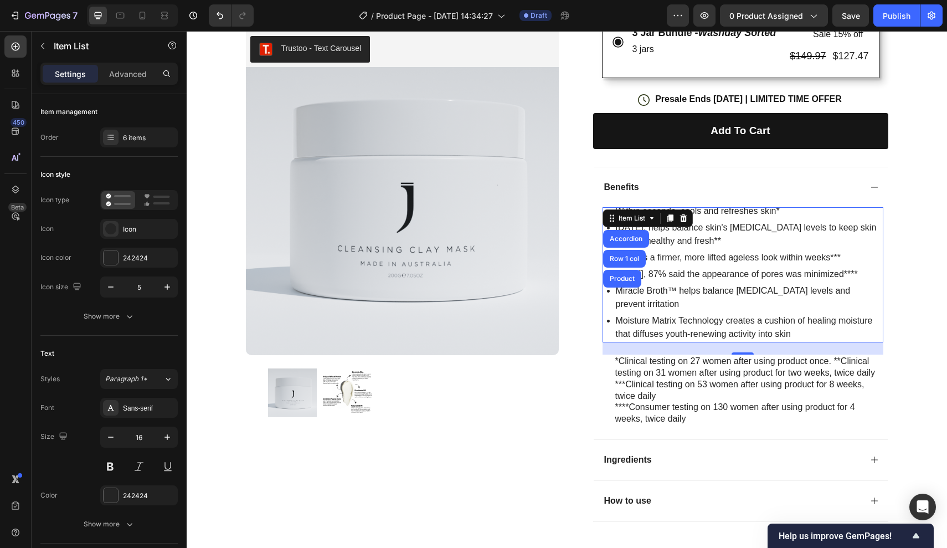
click at [783, 205] on p "Within seconds, cools and refreshes skin*" at bounding box center [749, 210] width 266 height 13
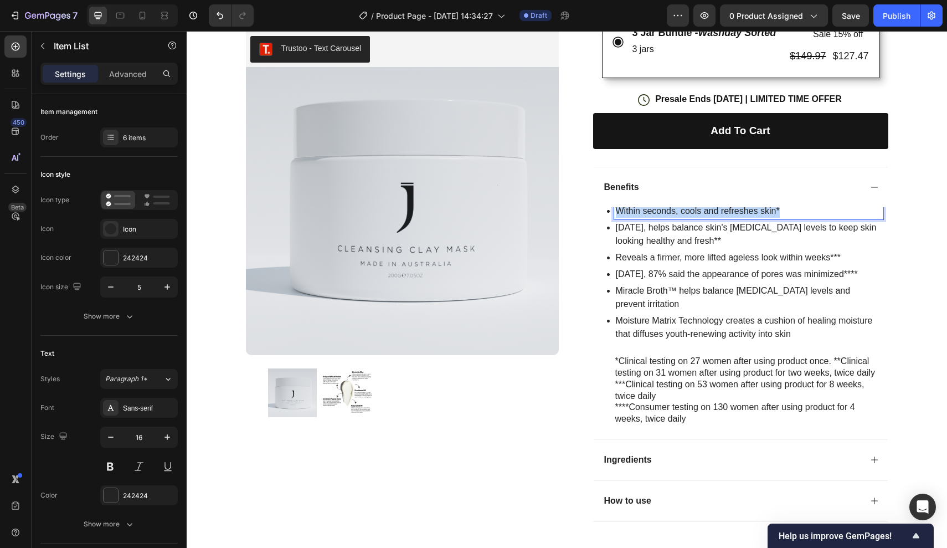
drag, startPoint x: 783, startPoint y: 205, endPoint x: 574, endPoint y: 205, distance: 208.2
click at [574, 205] on div "Product Images Row Trustoo - Text Carousel Trustoo Icon Icon Icon Icon Icon Ico…" at bounding box center [567, 94] width 665 height 951
click at [716, 222] on p "In 2 weeks, helps balance skin's sebum levels to keep skin looking healthy and …" at bounding box center [749, 234] width 266 height 27
click at [770, 226] on p "In 2 weeks, helps balance skin's sebum levels to keep skin looking healthy and …" at bounding box center [749, 234] width 266 height 27
click at [732, 227] on p "In 2 weeks, helps balance skin's sebum levels to keep skin looking healthy and …" at bounding box center [749, 234] width 266 height 27
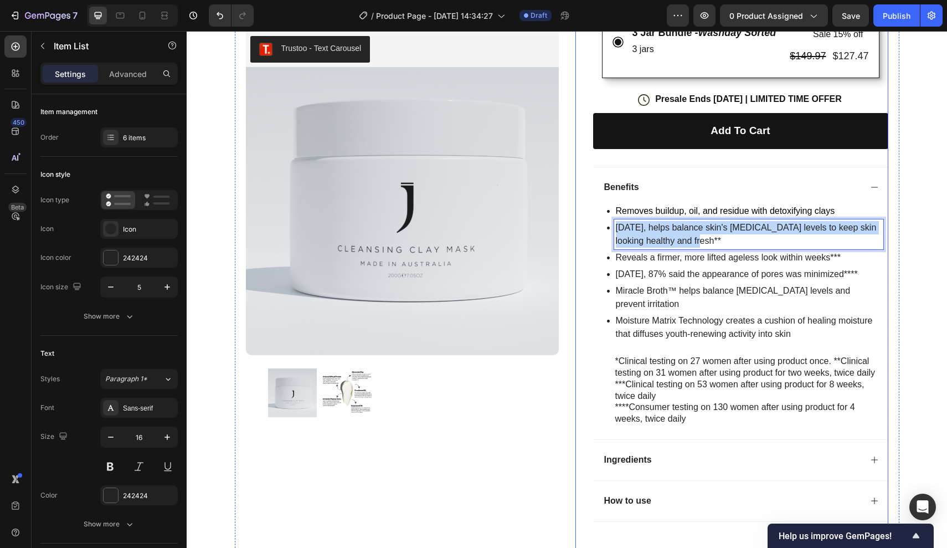
drag, startPoint x: 703, startPoint y: 236, endPoint x: 584, endPoint y: 207, distance: 122.6
click at [584, 207] on div "Icon Icon Icon Icon Icon Icon List (100+ Reviews) Text Block Row Cleansing Clay…" at bounding box center [731, 108] width 313 height 924
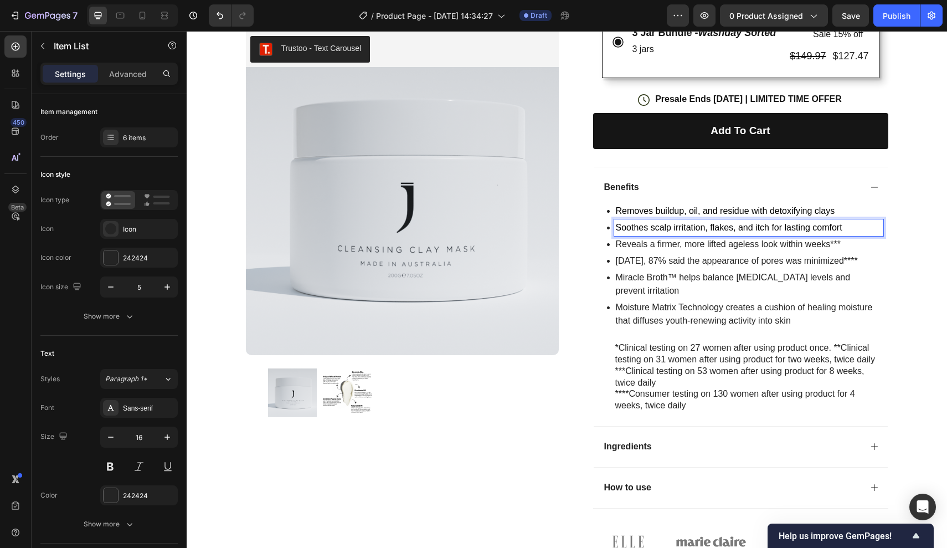
click at [824, 206] on span "Removes buildup, oil, and residue with detoxifying clays" at bounding box center [725, 210] width 219 height 9
click at [835, 207] on p "Removes buildup, oil, and residue with detoxifying clays" at bounding box center [749, 210] width 266 height 13
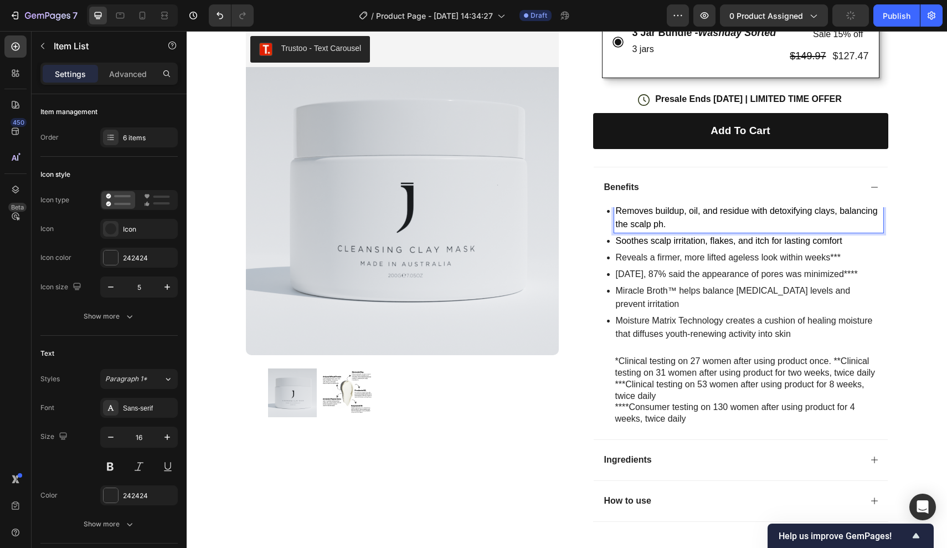
click at [833, 238] on span "Soothes scalp irritation, flakes, and itch for lasting comfort" at bounding box center [729, 240] width 227 height 9
click at [849, 238] on p "Soothes scalp irritation, flakes, and itch for lasting comfort" at bounding box center [749, 240] width 266 height 13
click at [763, 222] on p "Removes buildup, oil, and residue with detoxifying clays, balancing the scalp p…" at bounding box center [749, 217] width 266 height 27
click at [759, 222] on p "Removes buildup, oil, and residue with detoxifying clays, balancing the scalp p…" at bounding box center [749, 217] width 266 height 27
click at [797, 244] on div "Soothes scalp irritation, flakes, and itch for lasting comfort" at bounding box center [748, 241] width 269 height 17
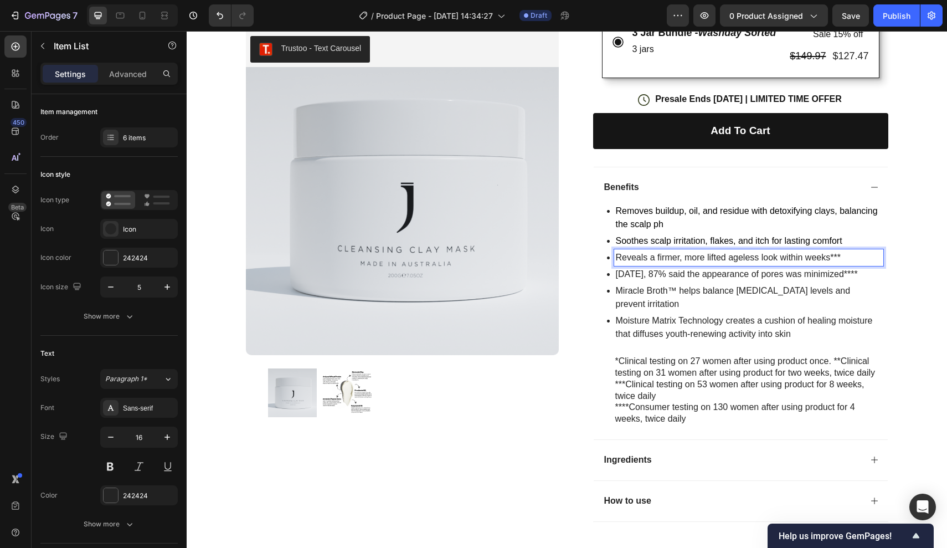
click at [813, 255] on p "Reveals a firmer, more lifted ageless look within weeks***" at bounding box center [749, 257] width 266 height 13
click at [845, 252] on p "Reveals a firmer, more lifted ageless look within weeks***" at bounding box center [749, 257] width 266 height 13
drag, startPoint x: 845, startPoint y: 252, endPoint x: 454, endPoint y: 252, distance: 391.0
click at [454, 252] on div "Product Images Row Trustoo - Text Carousel Trustoo Icon Icon Icon Icon Icon Ico…" at bounding box center [567, 94] width 665 height 951
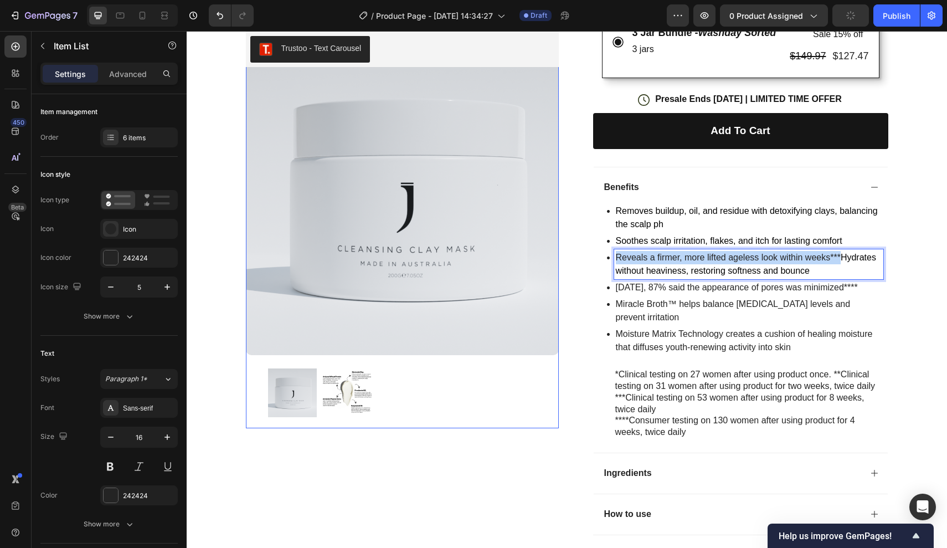
drag, startPoint x: 839, startPoint y: 249, endPoint x: 439, endPoint y: 247, distance: 399.9
click at [439, 247] on div "Product Images Row Trustoo - Text Carousel Trustoo Icon Icon Icon Icon Icon Ico…" at bounding box center [567, 101] width 665 height 964
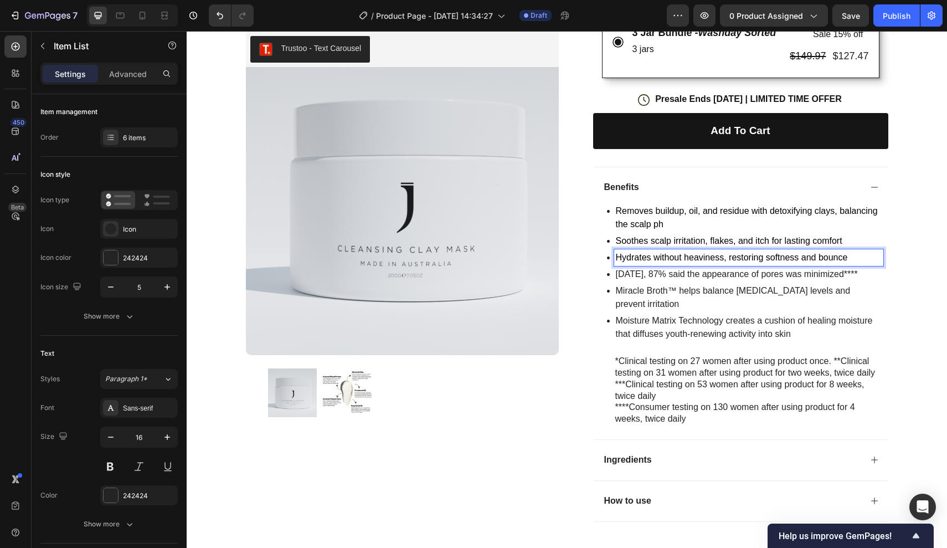
click at [734, 269] on p "In 4 weeks, 87% said the appearance of pores was minimized****" at bounding box center [749, 274] width 266 height 13
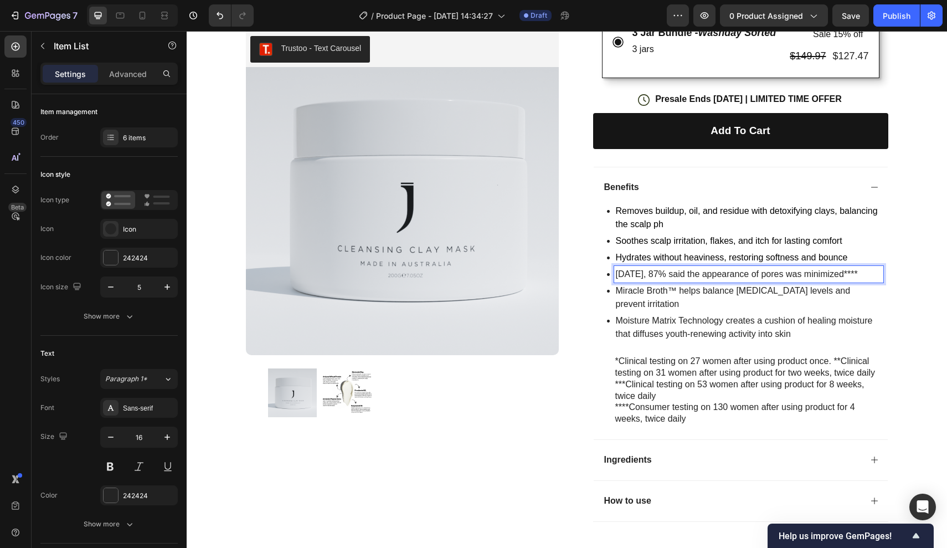
drag, startPoint x: 873, startPoint y: 267, endPoint x: 486, endPoint y: 268, distance: 386.6
click at [486, 268] on div "Product Images Row Trustoo - Text Carousel Trustoo Icon Icon Icon Icon Icon Ico…" at bounding box center [567, 94] width 665 height 951
click at [775, 286] on p "Miracle Broth™ helps balance sebum levels and prevent irritation" at bounding box center [749, 297] width 266 height 27
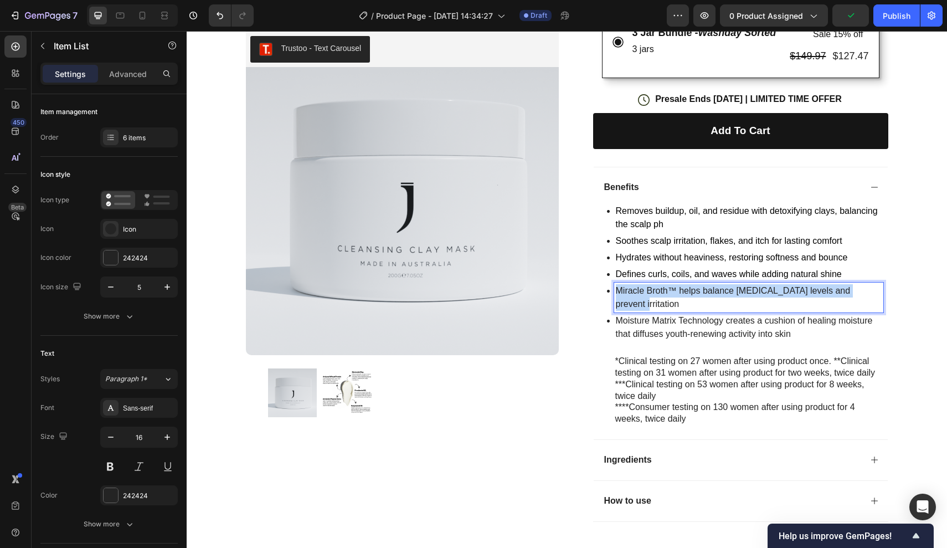
drag, startPoint x: 872, startPoint y: 284, endPoint x: 590, endPoint y: 282, distance: 282.5
click at [590, 282] on div "Icon Icon Icon Icon Icon Icon List (100+ Reviews) Text Block Row Cleansing Clay…" at bounding box center [731, 108] width 313 height 924
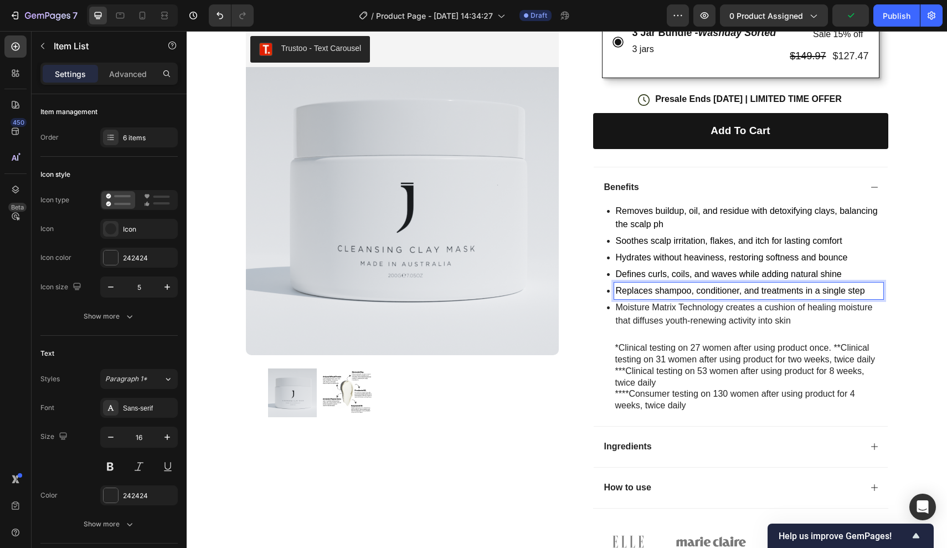
click at [805, 284] on p "Replaces shampoo, conditioner, and treatments in a single step" at bounding box center [749, 290] width 266 height 13
drag, startPoint x: 760, startPoint y: 284, endPoint x: 744, endPoint y: 285, distance: 16.6
click at [744, 286] on span "Replaces shampoo, conditioner, and treatments in a single step" at bounding box center [740, 290] width 249 height 9
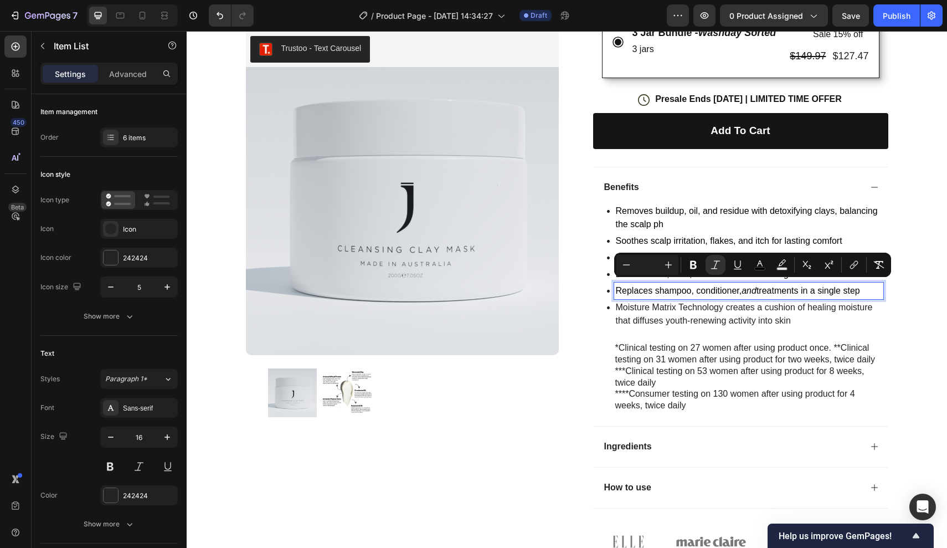
click at [754, 306] on p "Moisture Matrix Technology creates a cushion of healing moisture that diffuses …" at bounding box center [749, 314] width 266 height 27
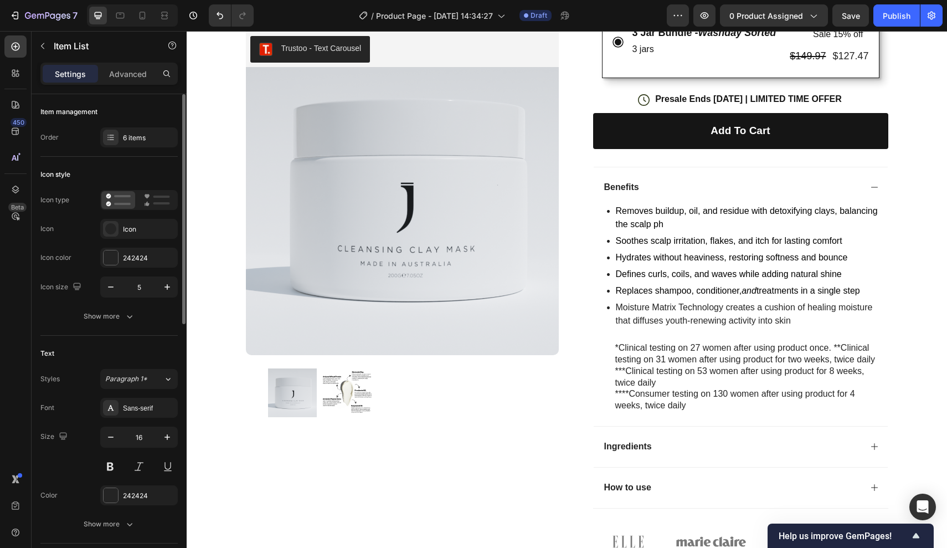
click at [138, 150] on div "Item management Order 6 items" at bounding box center [108, 125] width 137 height 63
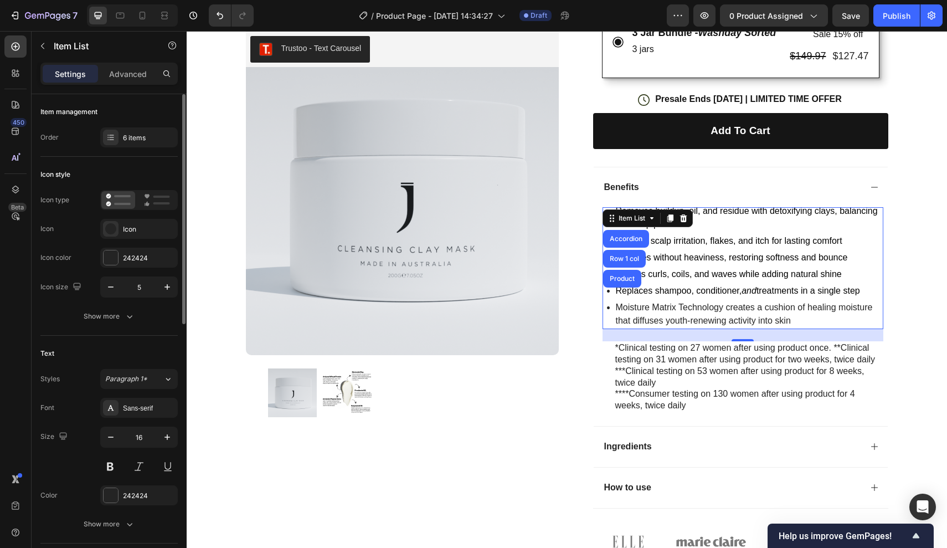
click at [153, 121] on div "Item management Order 6 items" at bounding box center [108, 125] width 137 height 63
click at [147, 133] on div "6 items" at bounding box center [149, 138] width 52 height 10
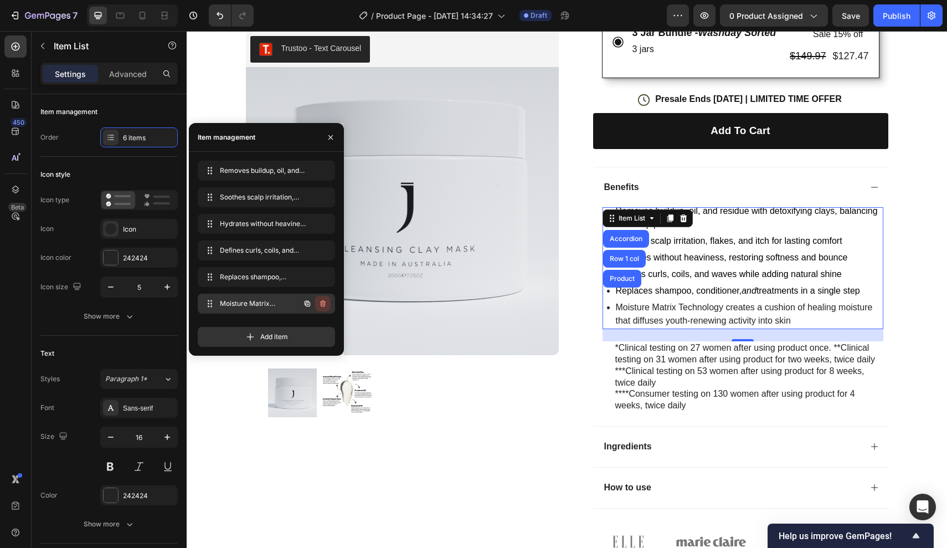
click at [326, 304] on icon "button" at bounding box center [322, 303] width 9 height 9
click at [321, 304] on div "Delete" at bounding box center [315, 304] width 20 height 10
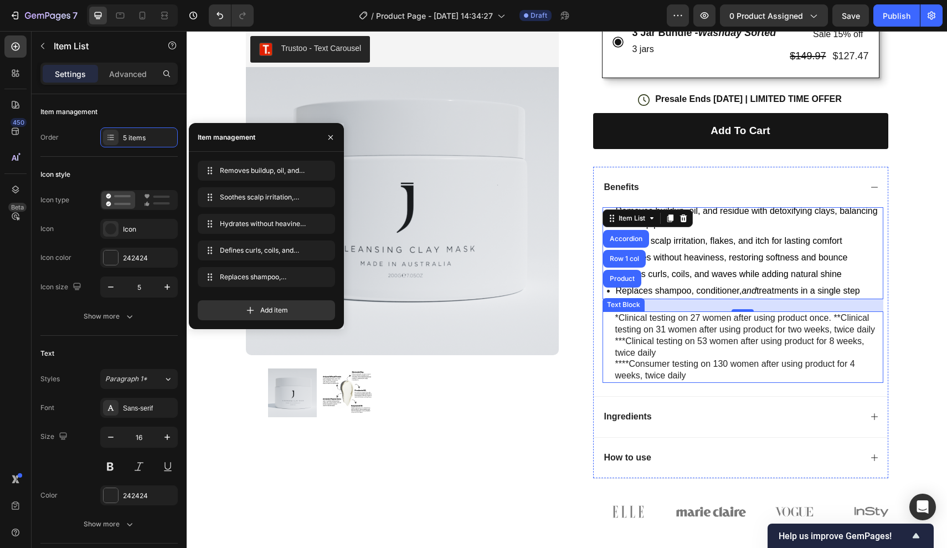
click at [729, 336] on p "***Clinical testing on 53 women after using product for 8 weeks, twice daily" at bounding box center [748, 347] width 267 height 23
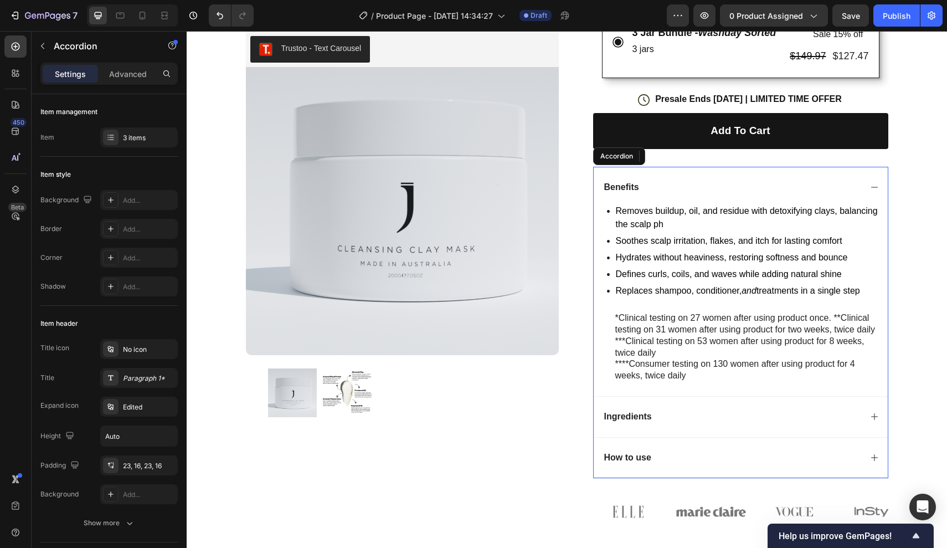
click at [703, 195] on div "Benefits" at bounding box center [741, 187] width 294 height 41
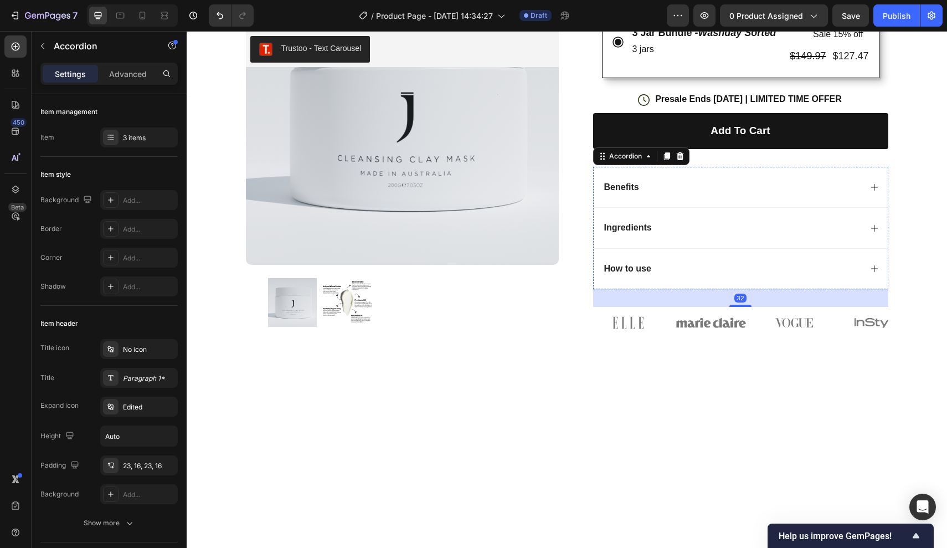
click at [697, 214] on div "Benefits Removes buildup, oil, and residue with detoxifying clays, balancing th…" at bounding box center [740, 228] width 295 height 122
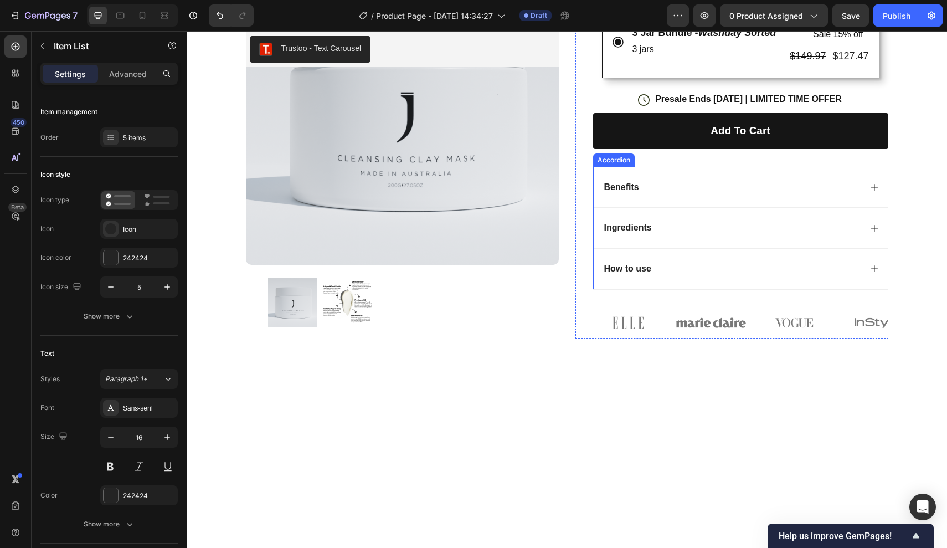
click at [664, 196] on div "Benefits" at bounding box center [741, 187] width 294 height 41
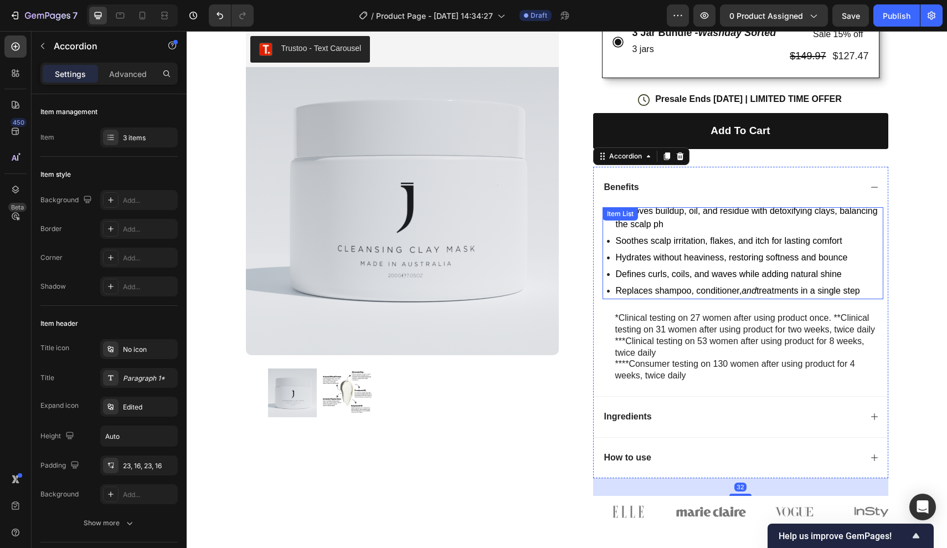
click at [697, 212] on p "Removes buildup, oil, and residue with detoxifying clays, balancing the scalp ph" at bounding box center [749, 217] width 266 height 27
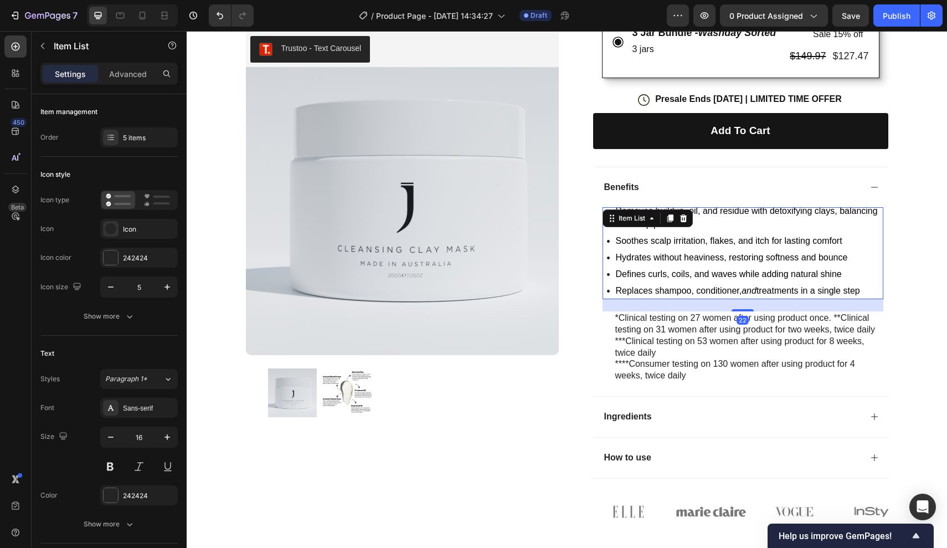
click at [610, 238] on div "Soothes scalp irritation, flakes, and itch for lasting comfort" at bounding box center [745, 241] width 276 height 17
click at [686, 215] on icon at bounding box center [683, 218] width 7 height 8
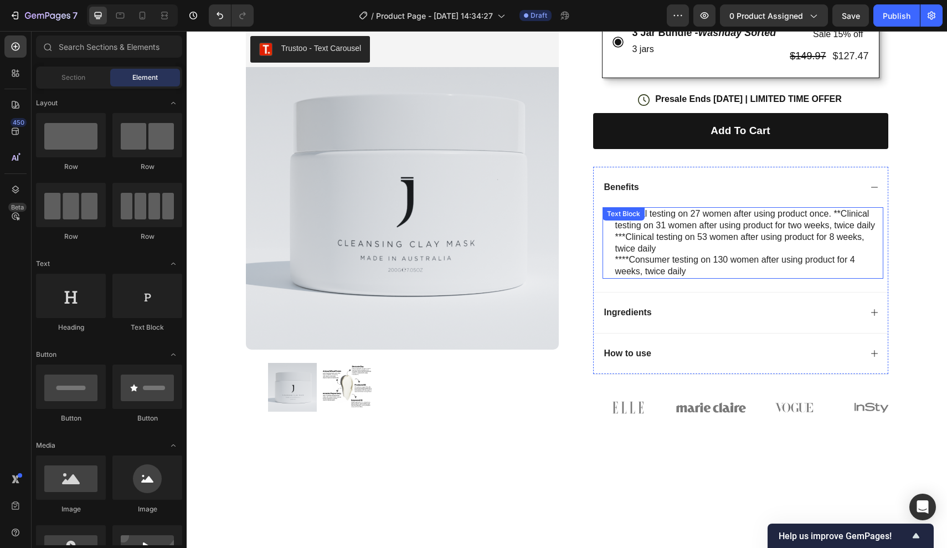
click at [611, 222] on div "*Clinical testing on 27 women after using product once. **Clinical testing on 3…" at bounding box center [743, 242] width 281 height 71
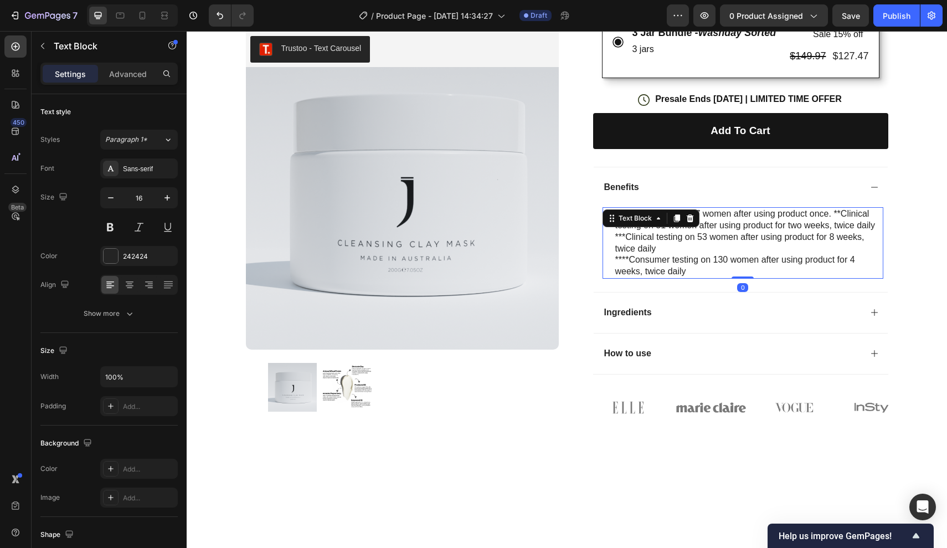
click at [699, 262] on p "****Consumer testing on 130 women after using product for 4 weeks, twice daily" at bounding box center [748, 265] width 267 height 23
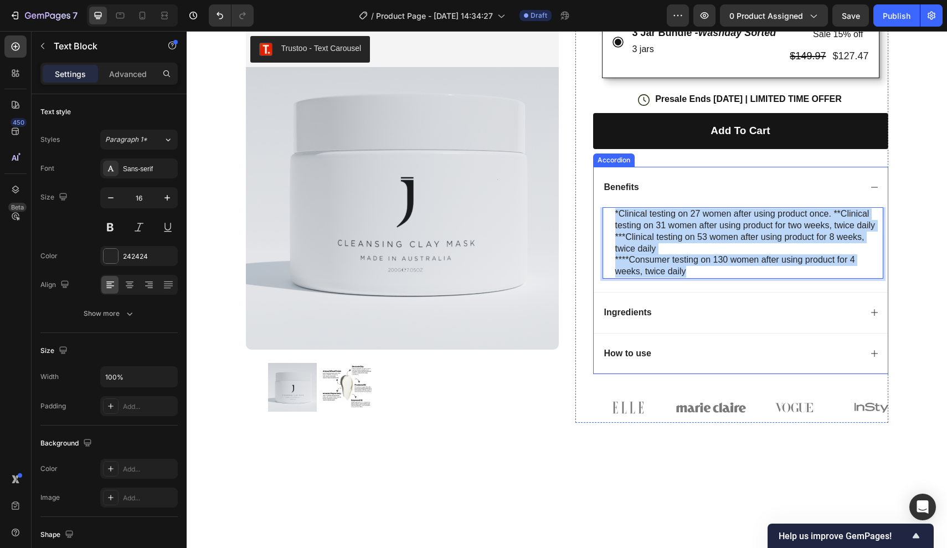
drag, startPoint x: 699, startPoint y: 262, endPoint x: 582, endPoint y: 183, distance: 141.2
click at [582, 183] on div "Icon Icon Icon Icon Icon Icon List (100+ Reviews) Text Block Row Cleansing Clay…" at bounding box center [731, 34] width 313 height 777
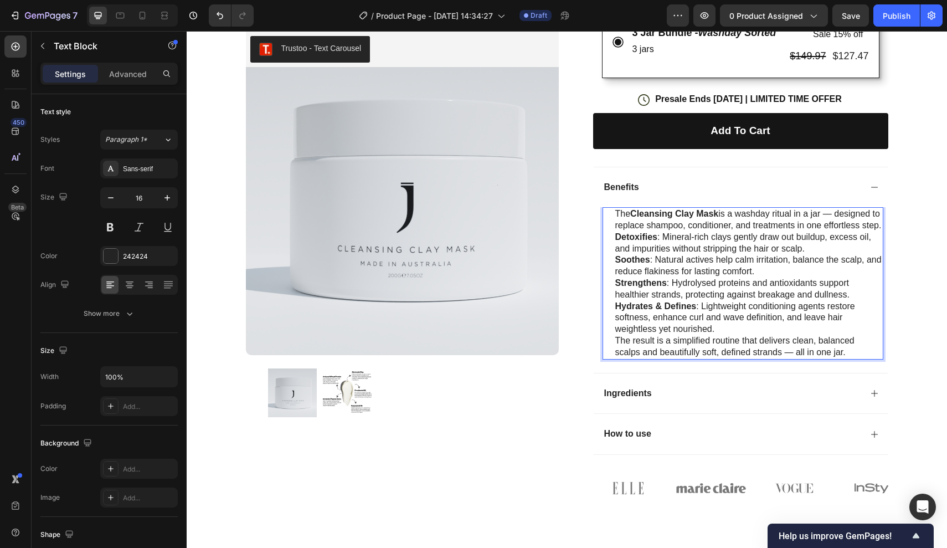
click at [681, 229] on p "The Cleansing Clay Mask is a washday ritual in a jar — designed to replace sham…" at bounding box center [748, 219] width 267 height 23
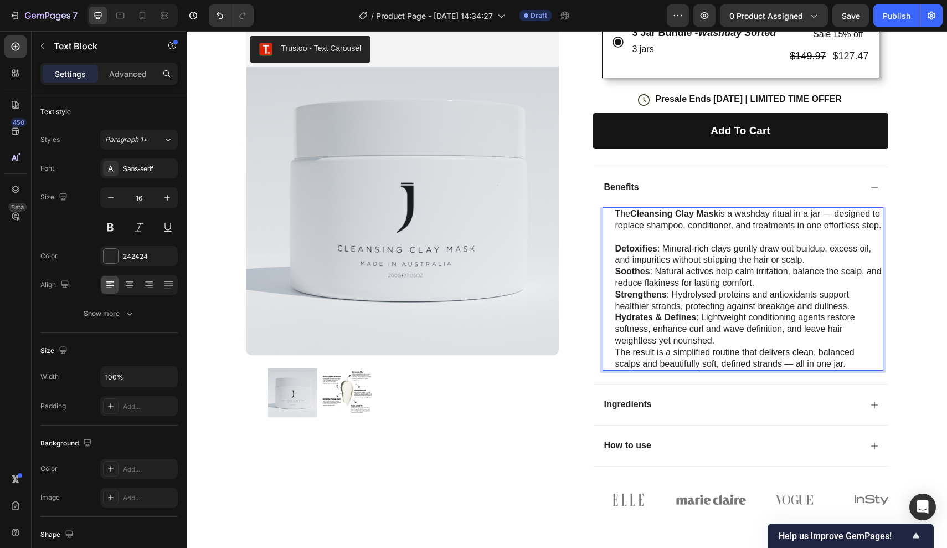
click at [819, 265] on p "Detoxifies : Mineral-rich clays gently draw out buildup, excess oil, and impuri…" at bounding box center [748, 254] width 267 height 23
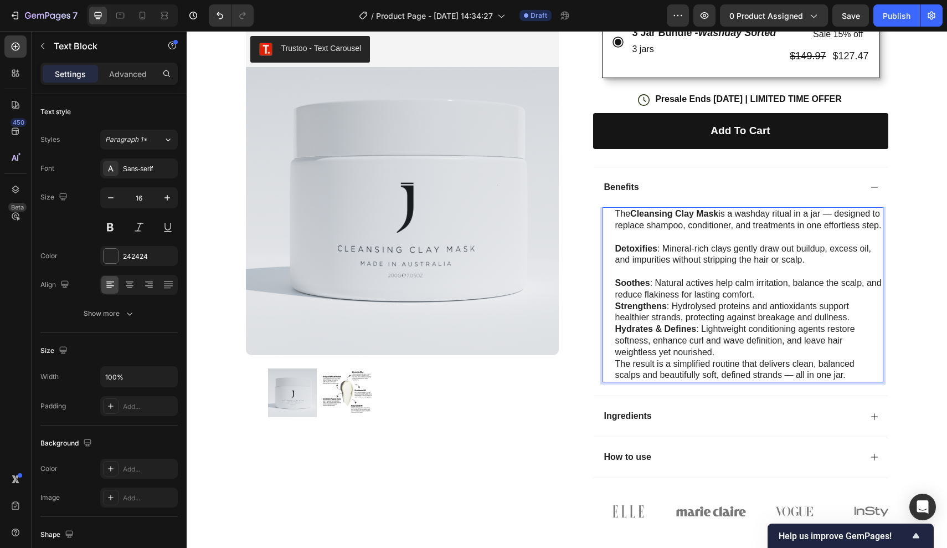
click at [765, 295] on p "Soothes : Natural actives help calm irritation, balance the scalp, and reduce f…" at bounding box center [748, 288] width 267 height 23
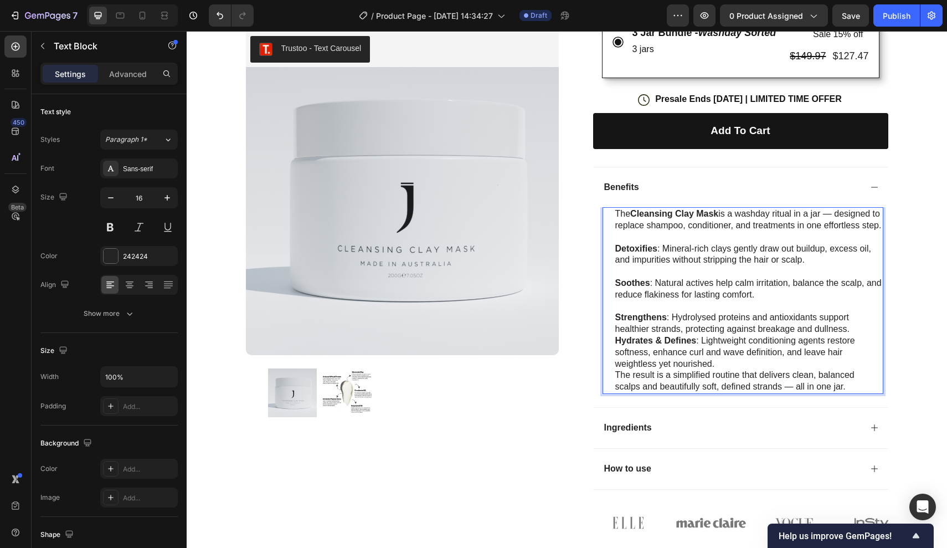
click at [856, 331] on p "Strengthens : Hydrolysed proteins and antioxidants support healthier strands, p…" at bounding box center [748, 323] width 267 height 23
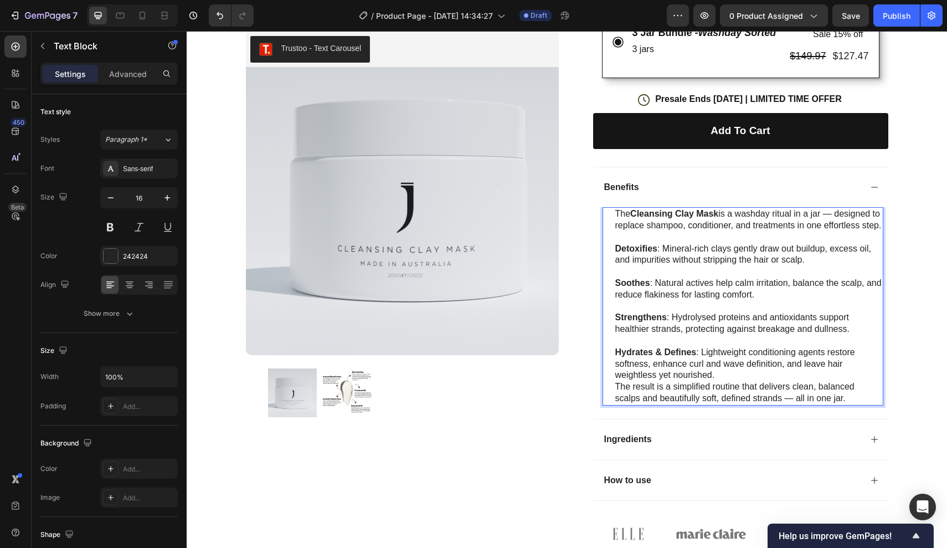
click at [741, 371] on p "Hydrates & Defines : Lightweight conditioning agents restore softness, enhance …" at bounding box center [748, 364] width 267 height 34
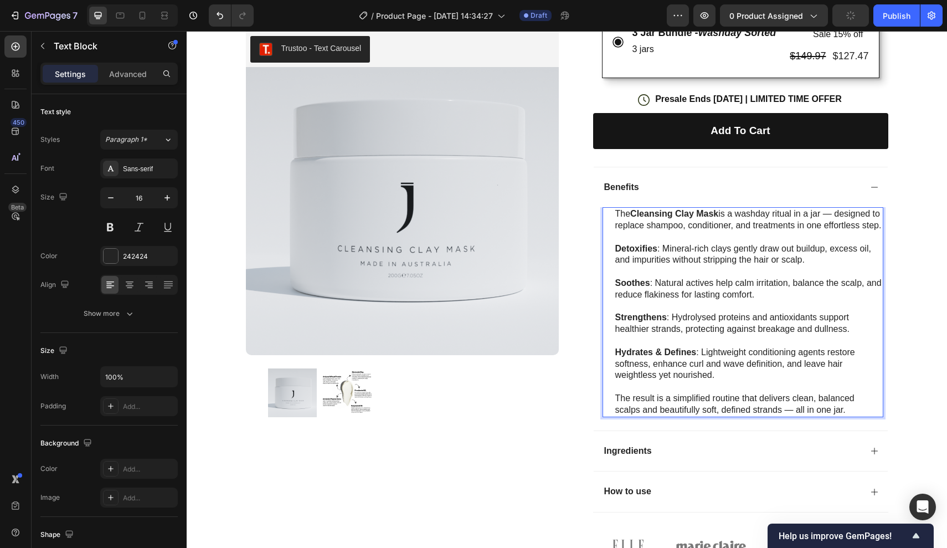
click at [793, 406] on p "The result is a simplified routine that delivers clean, balanced scalps and bea…" at bounding box center [748, 404] width 267 height 23
click at [845, 210] on p "The Cleansing Clay Mask is a washday ritual in a jar — designed to replace sham…" at bounding box center [748, 225] width 267 height 34
click at [822, 246] on p "Detoxifies : Mineral-rich clays gently draw out buildup, excess oil, and impuri…" at bounding box center [748, 260] width 267 height 34
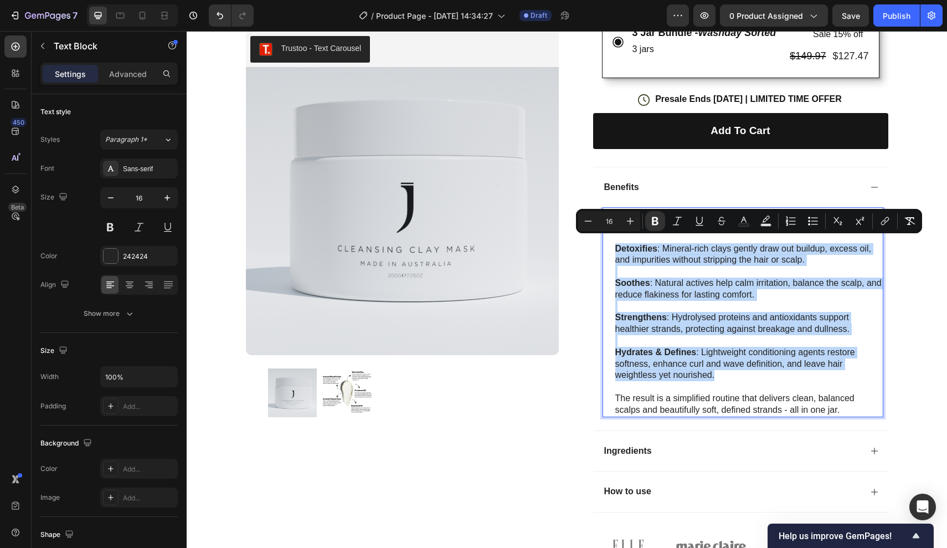
drag, startPoint x: 726, startPoint y: 366, endPoint x: 610, endPoint y: 238, distance: 172.5
click at [610, 238] on div "The Cleansing Clay Mask is a washday ritual in a jar, designed to replace shamp…" at bounding box center [743, 311] width 281 height 209
copy div "Detoxifies : Mineral-rich clays gently draw out buildup, excess oil, and impuri…"
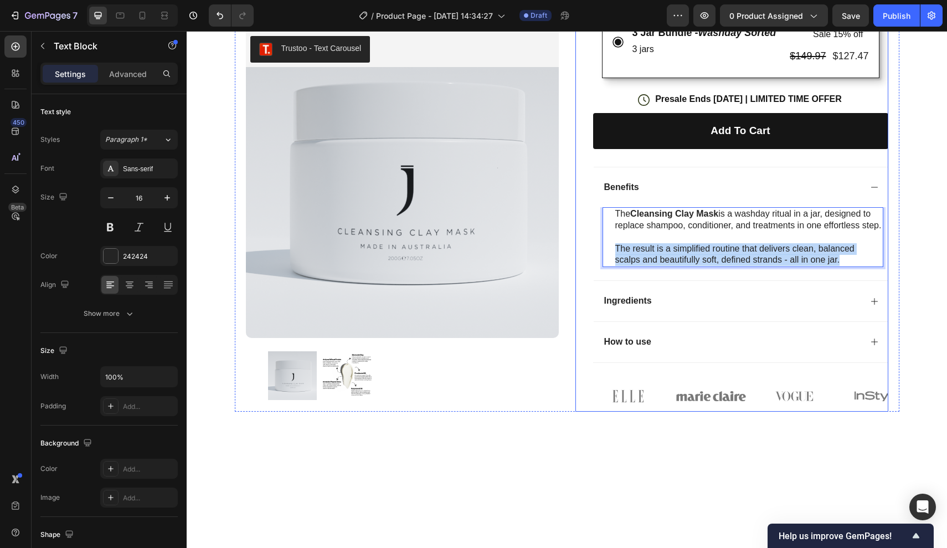
drag, startPoint x: 840, startPoint y: 253, endPoint x: 587, endPoint y: 243, distance: 253.3
click at [587, 243] on div "Icon Icon Icon Icon Icon Icon List (100+ Reviews) Text Block Row Cleansing Clay…" at bounding box center [731, 29] width 313 height 766
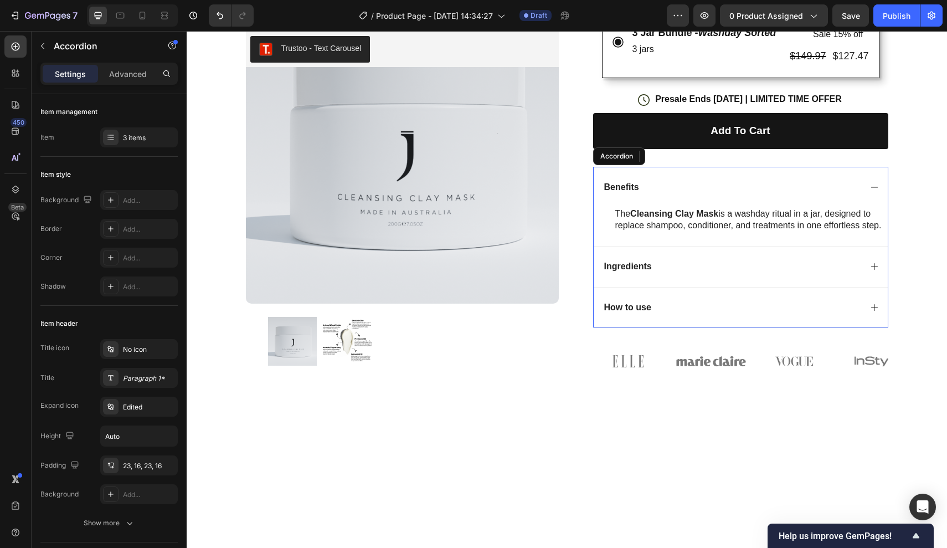
click at [800, 188] on div "Benefits" at bounding box center [732, 187] width 259 height 15
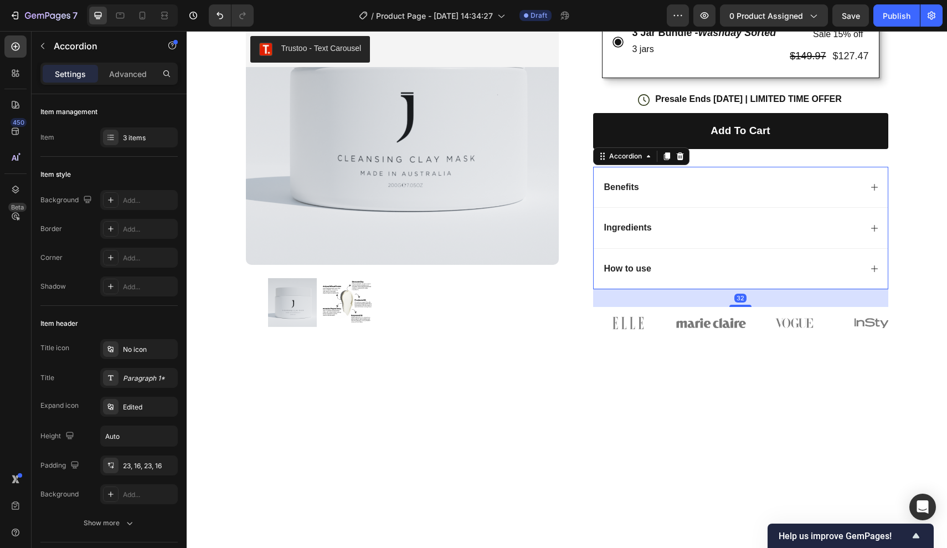
click at [845, 188] on div "Benefits" at bounding box center [732, 187] width 259 height 15
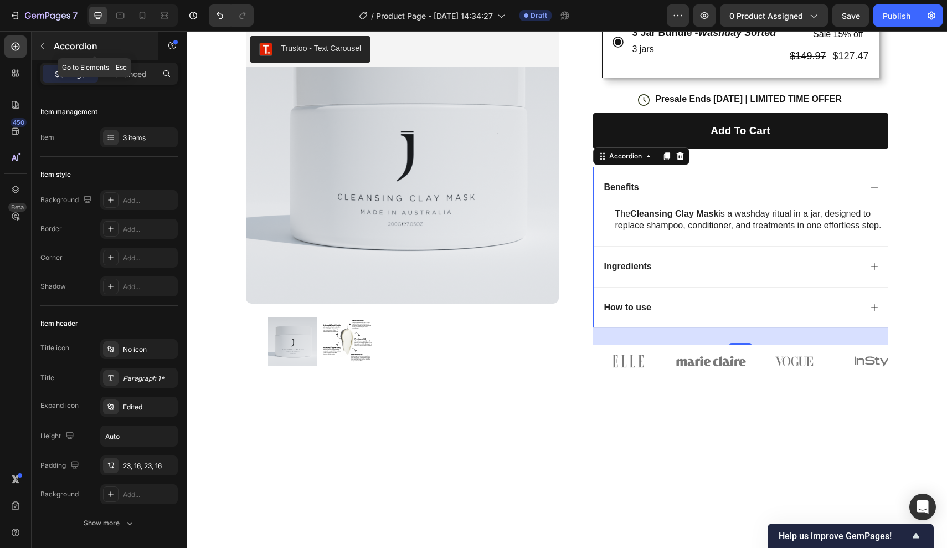
click at [41, 53] on button "button" at bounding box center [43, 46] width 18 height 18
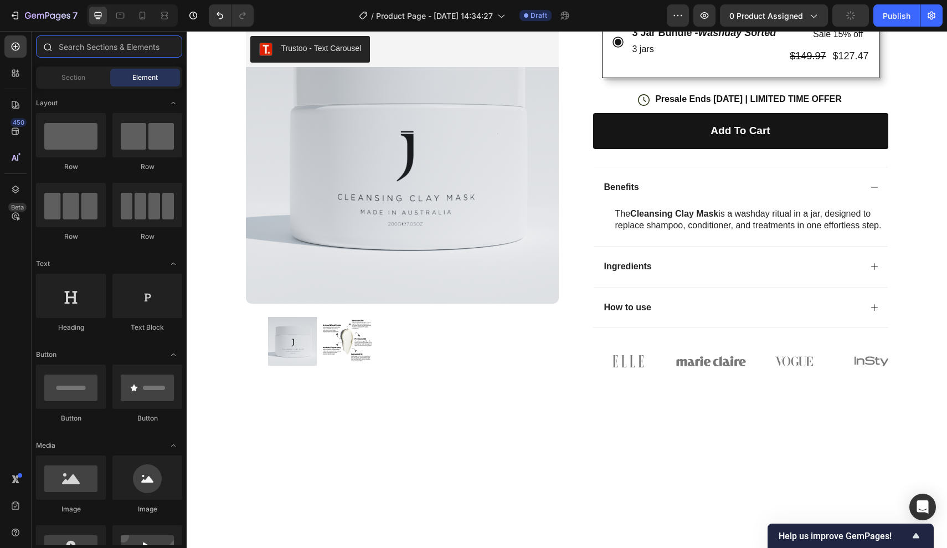
click at [114, 54] on input "text" at bounding box center [109, 46] width 146 height 22
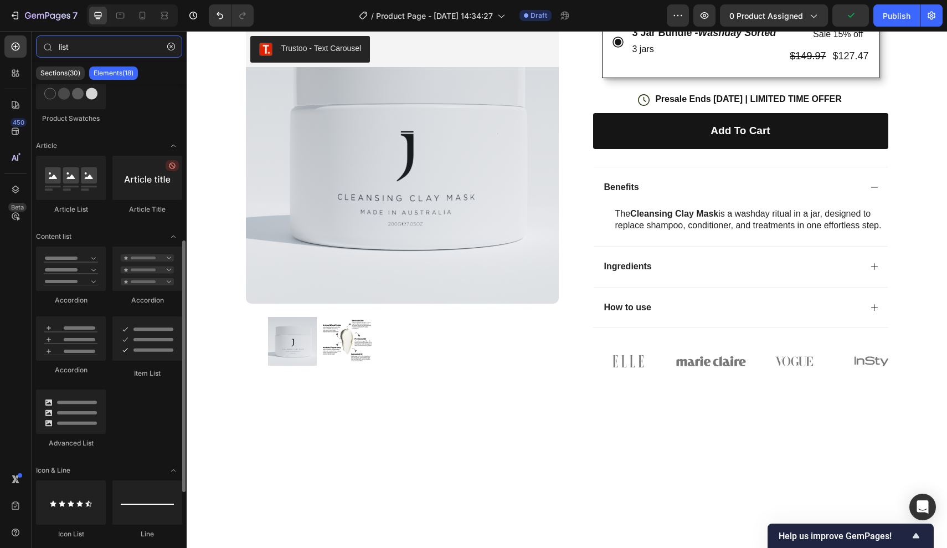
scroll to position [266, 0]
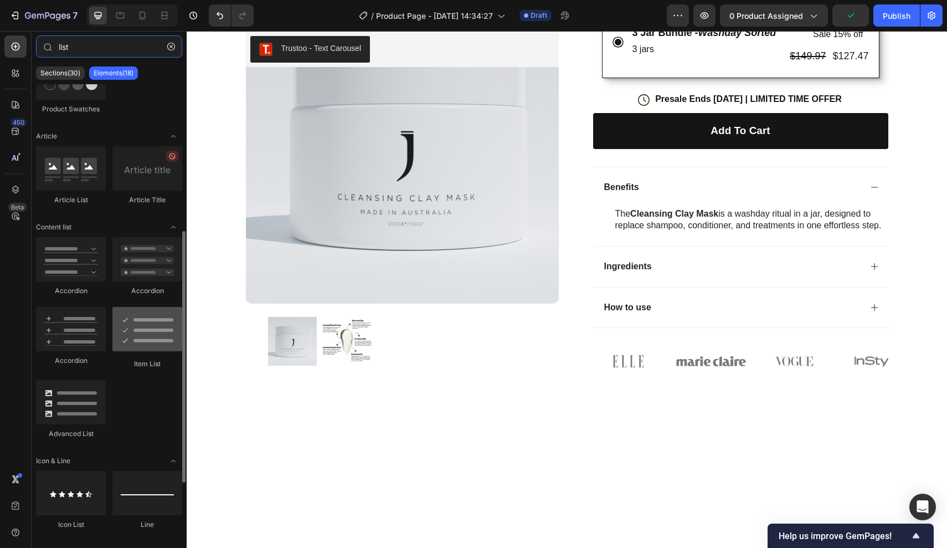
type input "list"
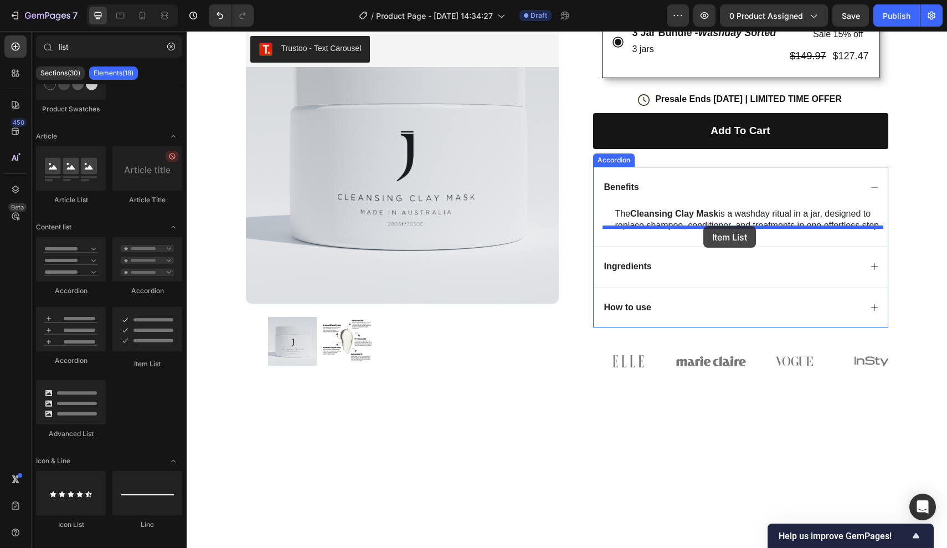
drag, startPoint x: 332, startPoint y: 364, endPoint x: 703, endPoint y: 226, distance: 395.9
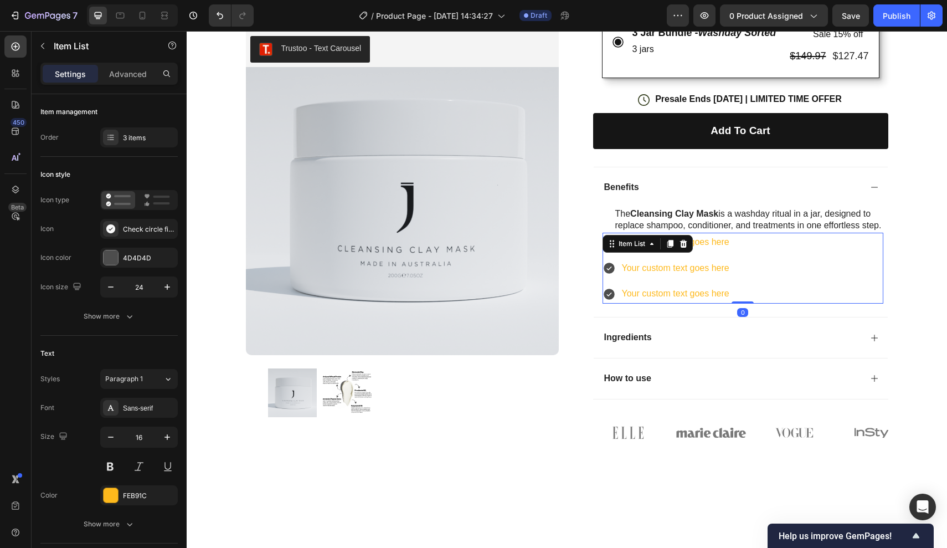
click at [774, 268] on div "Your custom text goes here Your custom text goes here Your custom text goes here" at bounding box center [743, 268] width 281 height 71
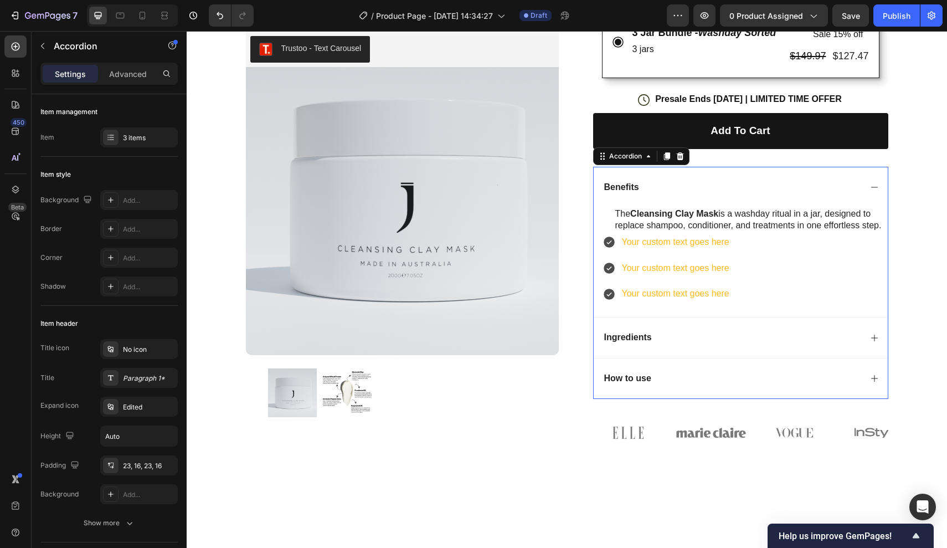
click at [755, 336] on div "Ingredients" at bounding box center [732, 337] width 259 height 15
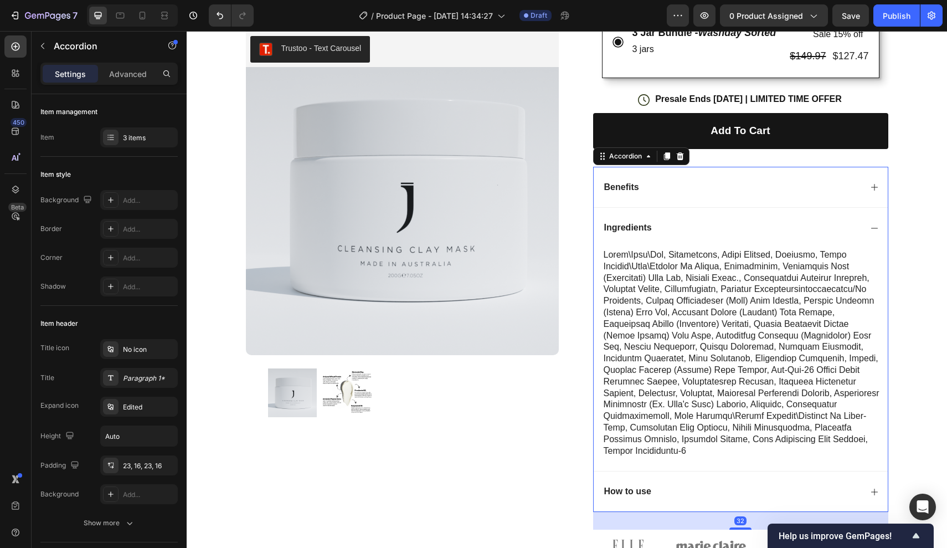
click at [749, 199] on div "Benefits" at bounding box center [741, 187] width 294 height 41
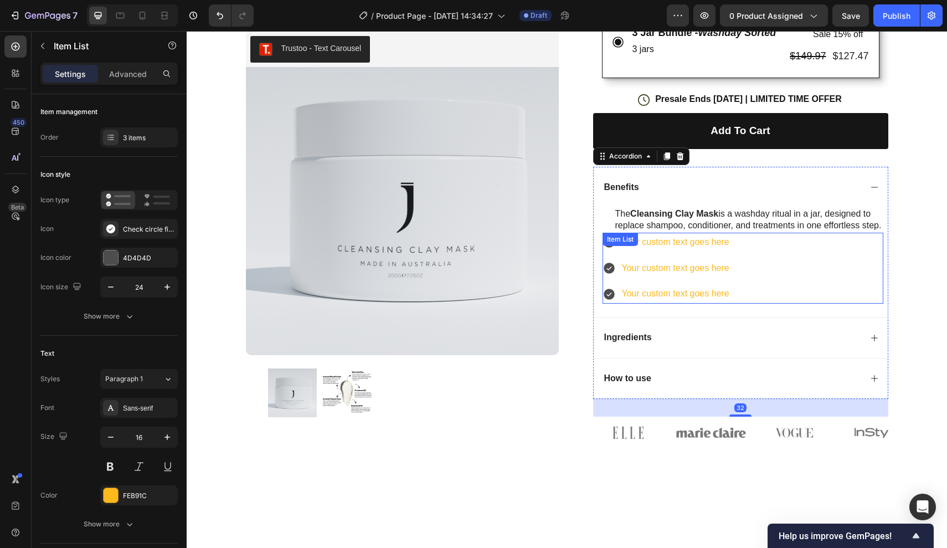
click at [714, 239] on div "Your custom text goes here" at bounding box center [675, 242] width 111 height 19
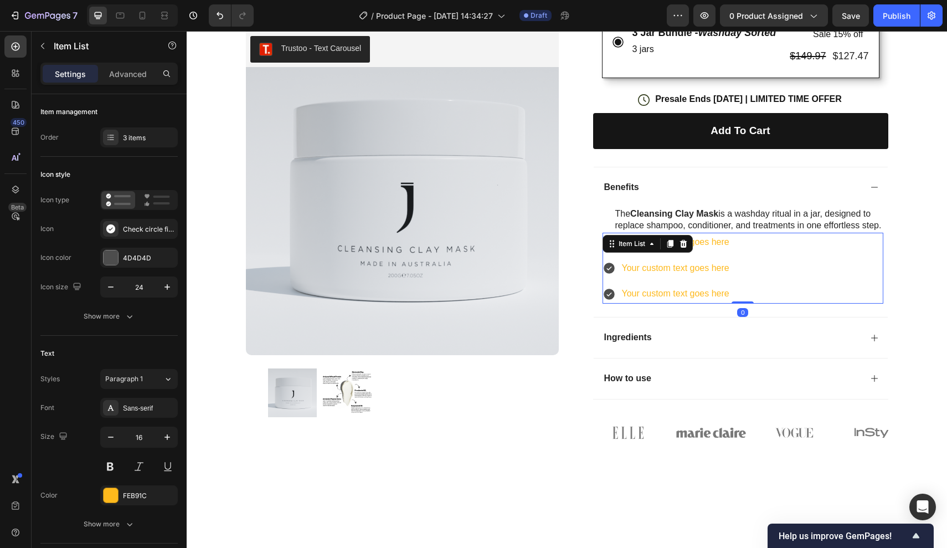
click at [771, 262] on div "Your custom text goes here Your custom text goes here Your custom text goes here" at bounding box center [743, 268] width 281 height 71
click at [683, 240] on icon at bounding box center [683, 244] width 7 height 8
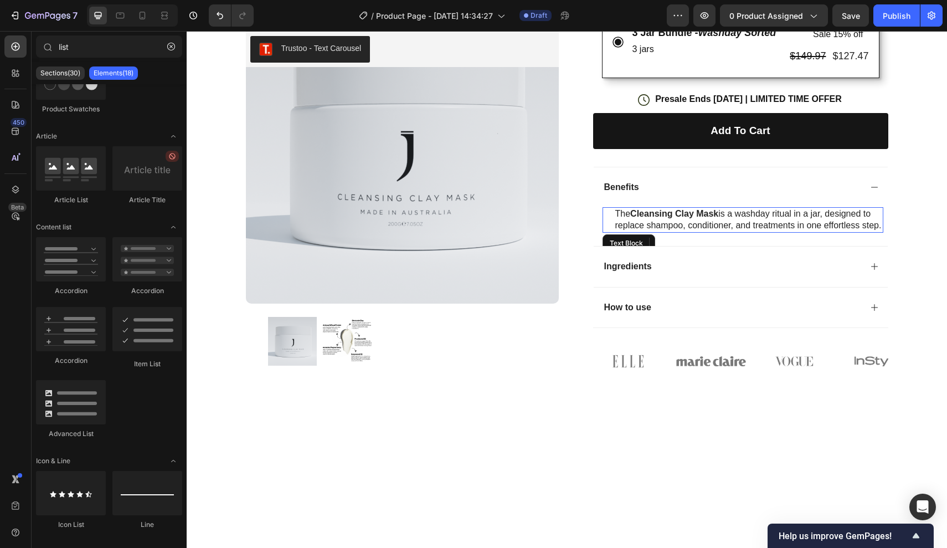
click at [721, 208] on p "The Cleansing Clay Mask is a washday ritual in a jar, designed to replace shamp…" at bounding box center [748, 219] width 267 height 23
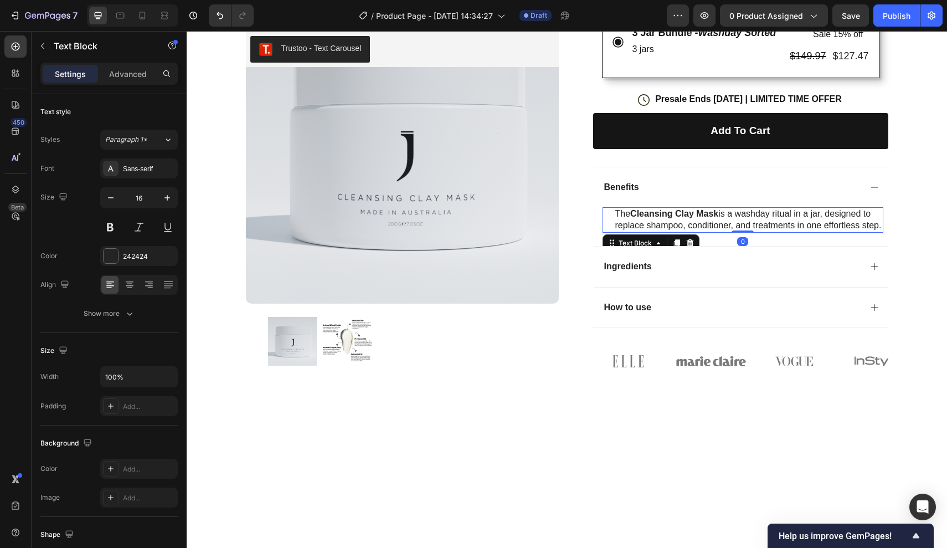
click at [750, 211] on p "The Cleansing Clay Mask is a washday ritual in a jar, designed to replace shamp…" at bounding box center [748, 219] width 267 height 23
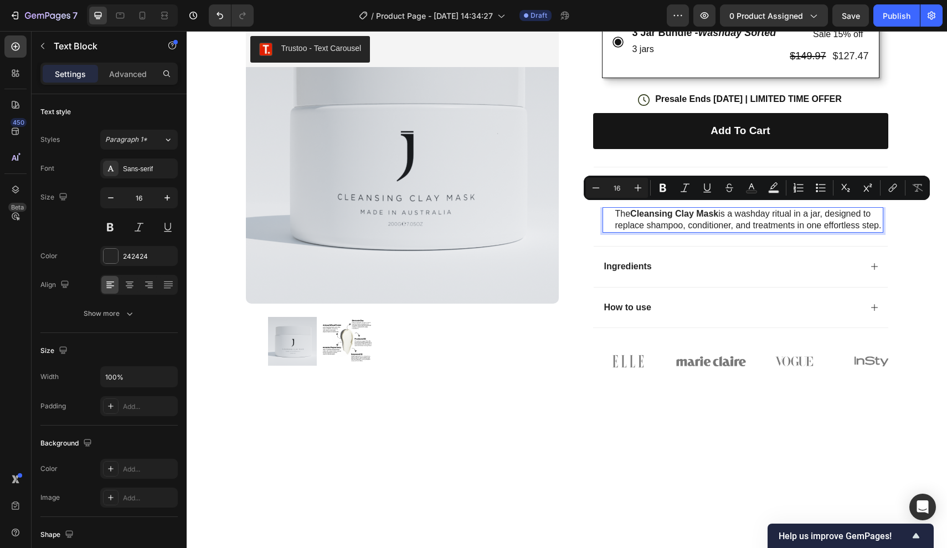
click at [790, 215] on p "The Cleansing Clay Mask is a washday ritual in a jar, designed to replace shamp…" at bounding box center [748, 219] width 267 height 23
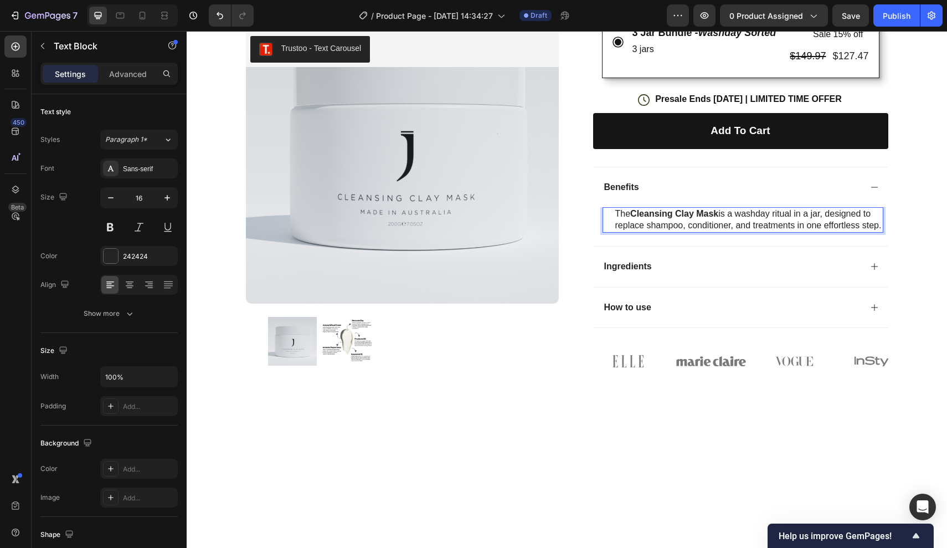
click at [878, 219] on p "The Cleansing Clay Mask is a washday ritual in a jar, designed to replace shamp…" at bounding box center [748, 219] width 267 height 23
click at [879, 220] on p "The Cleansing Clay Mask is a washday ritual in a jar, designed to replace shamp…" at bounding box center [748, 219] width 267 height 23
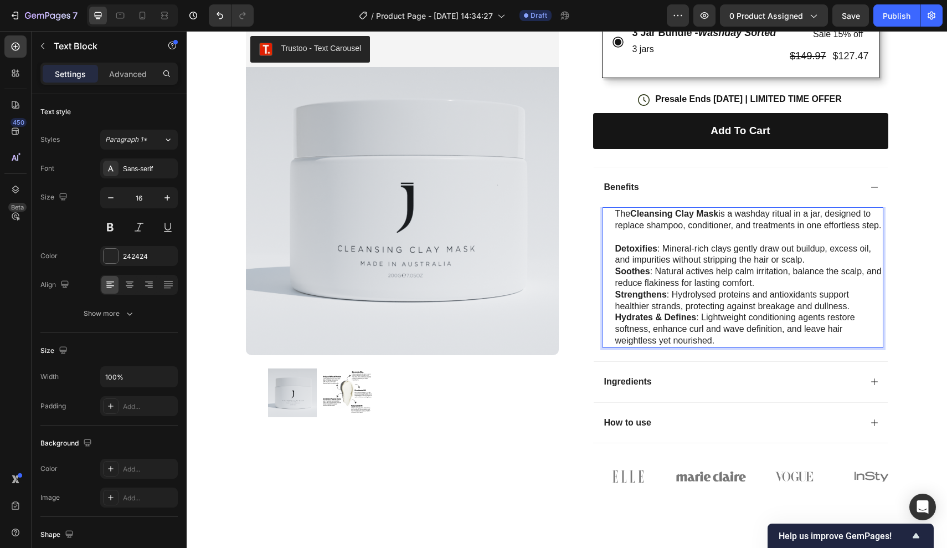
click at [817, 243] on p "Detoxifies : Mineral-rich clays gently draw out buildup, excess oil, and impuri…" at bounding box center [748, 254] width 267 height 23
click at [813, 250] on p "Detoxifies : Mineral-rich clays gently draw out buildup, excess oil, and impuri…" at bounding box center [748, 254] width 267 height 23
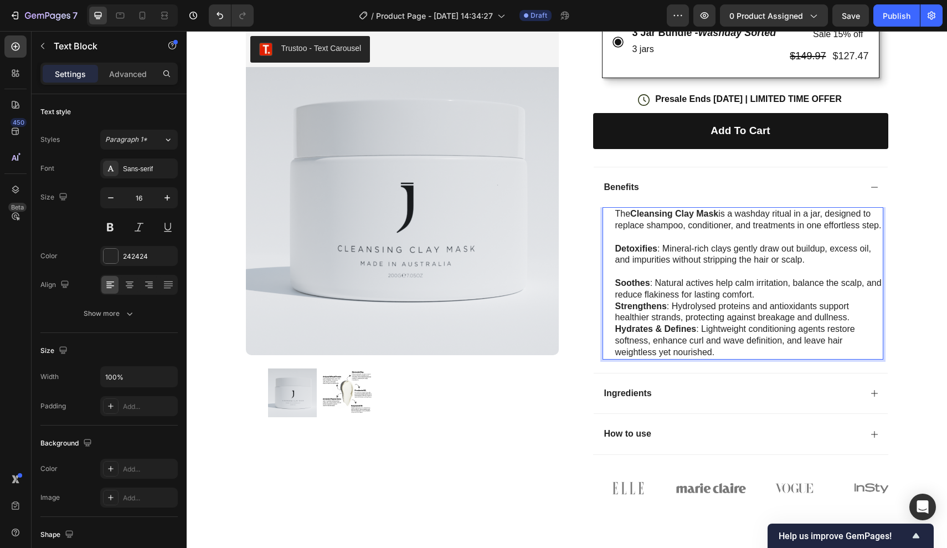
click at [774, 282] on p "Soothes : Natural actives help calm irritation, balance the scalp, and reduce f…" at bounding box center [748, 288] width 267 height 23
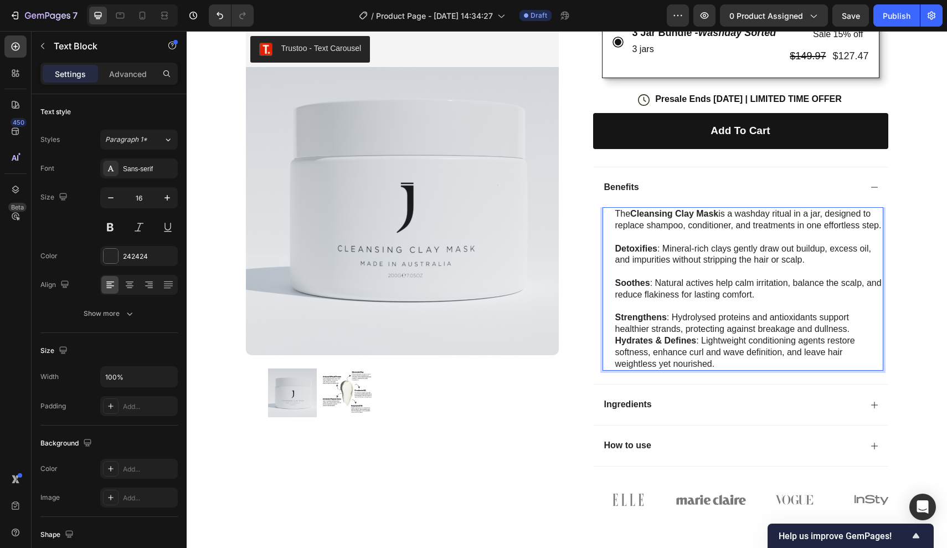
click at [853, 321] on p "Strengthens : Hydrolysed proteins and antioxidants support healthier strands, p…" at bounding box center [748, 323] width 267 height 23
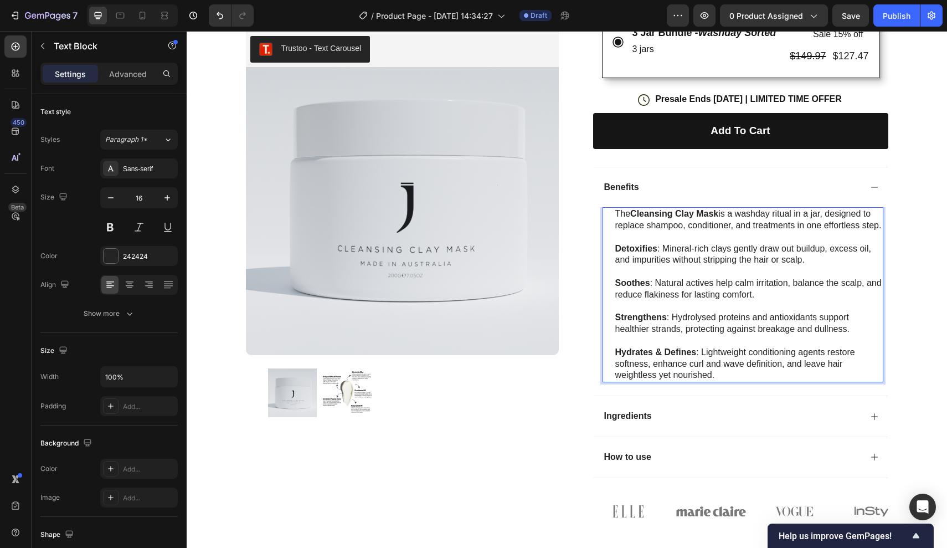
click at [753, 368] on p "Hydrates & Defines : Lightweight conditioning agents restore softness, enhance …" at bounding box center [748, 364] width 267 height 34
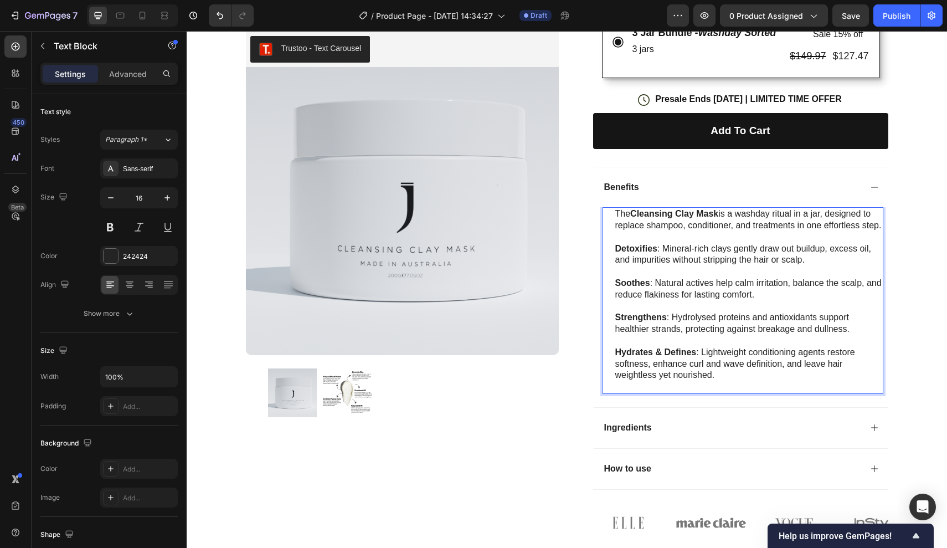
click at [887, 273] on div "The Cleansing Clay Mask is a washday ritual in a jar, designed to replace shamp…" at bounding box center [741, 307] width 294 height 200
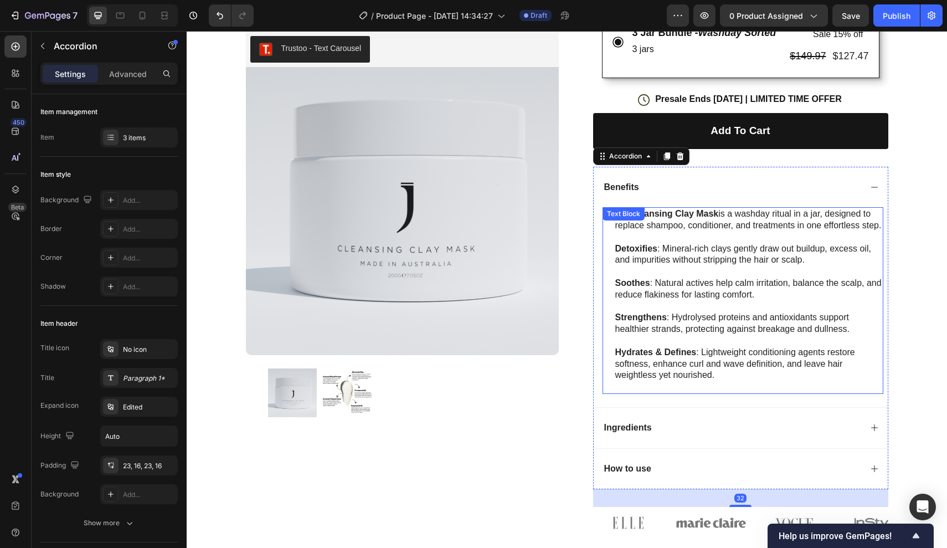
click at [702, 219] on p "The Cleansing Clay Mask is a washday ritual in a jar, designed to replace shamp…" at bounding box center [748, 219] width 267 height 23
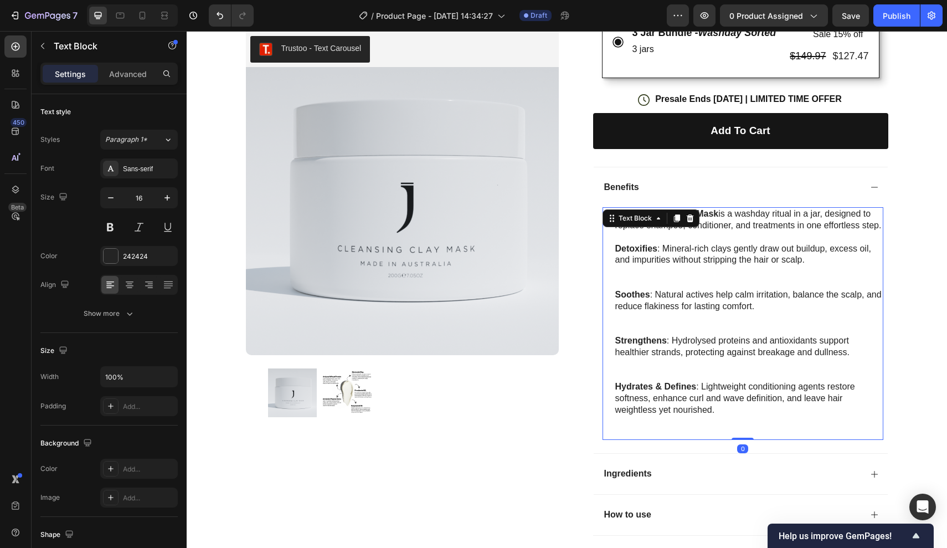
drag, startPoint x: 738, startPoint y: 224, endPoint x: 750, endPoint y: 224, distance: 12.2
click at [832, 224] on p "The Cleansing Clay Mask is a washday ritual in a jar, designed to replace shamp…" at bounding box center [748, 219] width 267 height 23
click at [878, 221] on p "The Cleansing Clay Mask is a washday ritual in a jar, designed to replace shamp…" at bounding box center [748, 219] width 267 height 23
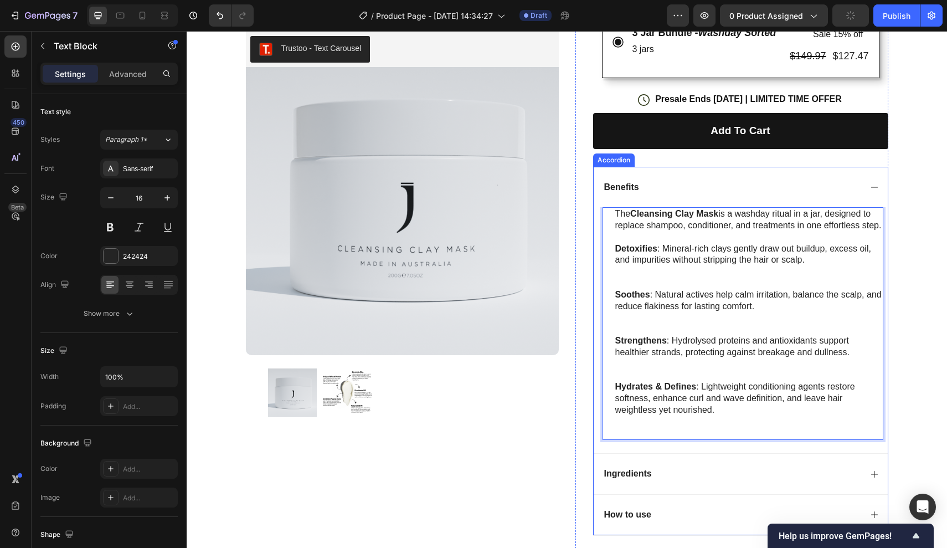
drag, startPoint x: 881, startPoint y: 223, endPoint x: 604, endPoint y: 199, distance: 277.9
click at [604, 199] on div "Benefits The Cleansing Clay Mask is a washday ritual in a jar, designed to repl…" at bounding box center [741, 310] width 294 height 287
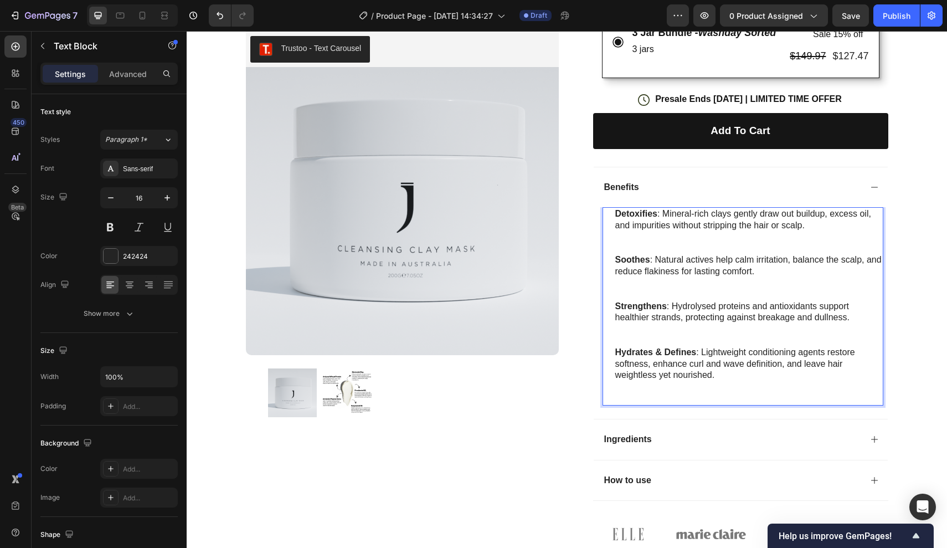
click at [626, 234] on p "Detoxifies : Mineral-rich clays gently draw out buildup, excess oil, and impuri…" at bounding box center [748, 231] width 267 height 46
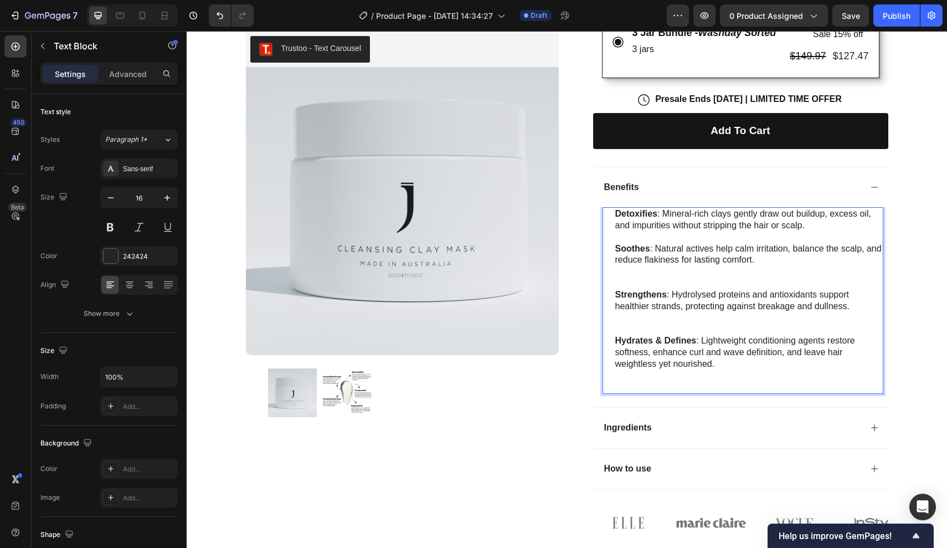
click at [617, 270] on p "Soothes : Natural actives help calm irritation, balance the scalp, and reduce f…" at bounding box center [748, 266] width 267 height 46
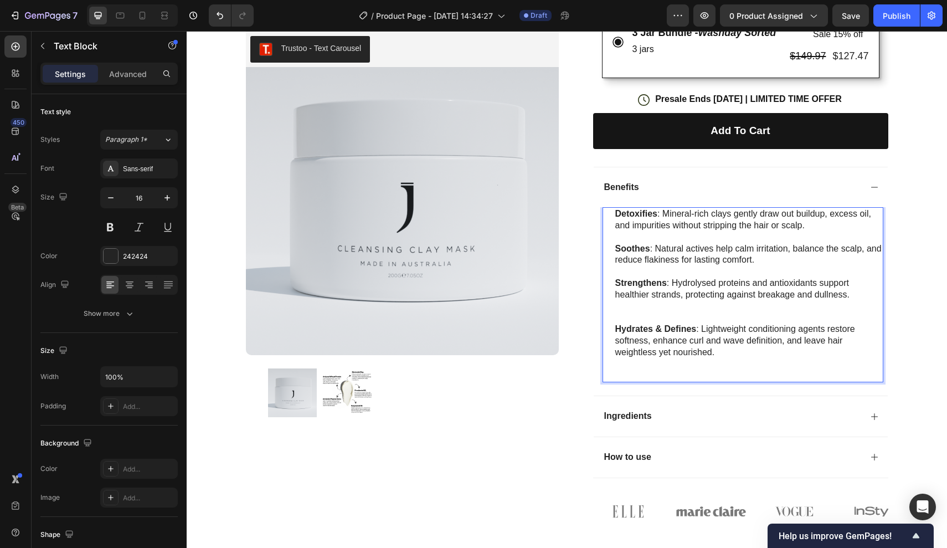
click at [621, 301] on p "Strengthens : Hydrolysed proteins and antioxidants support healthier strands, p…" at bounding box center [748, 300] width 267 height 46
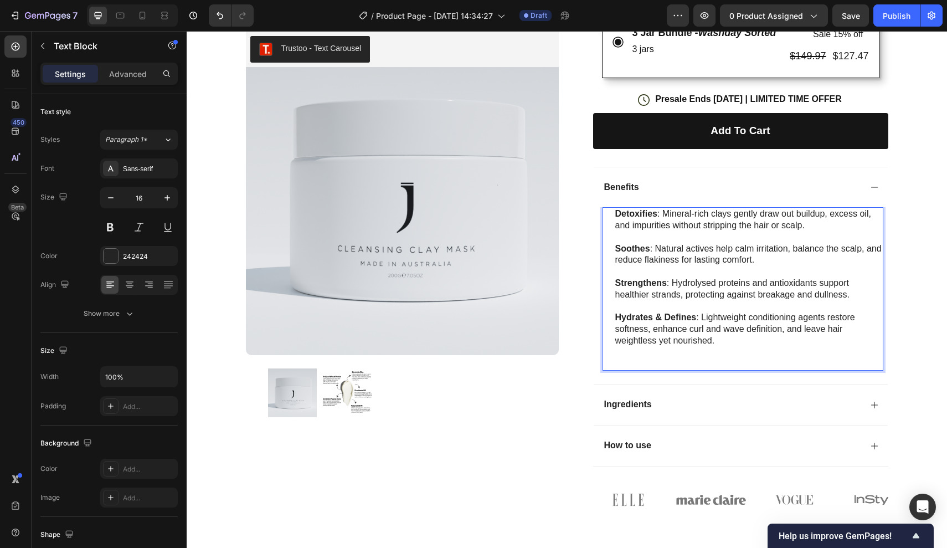
click at [625, 348] on p "Hydrates & Defines : Lightweight conditioning agents restore softness, enhance …" at bounding box center [748, 341] width 267 height 58
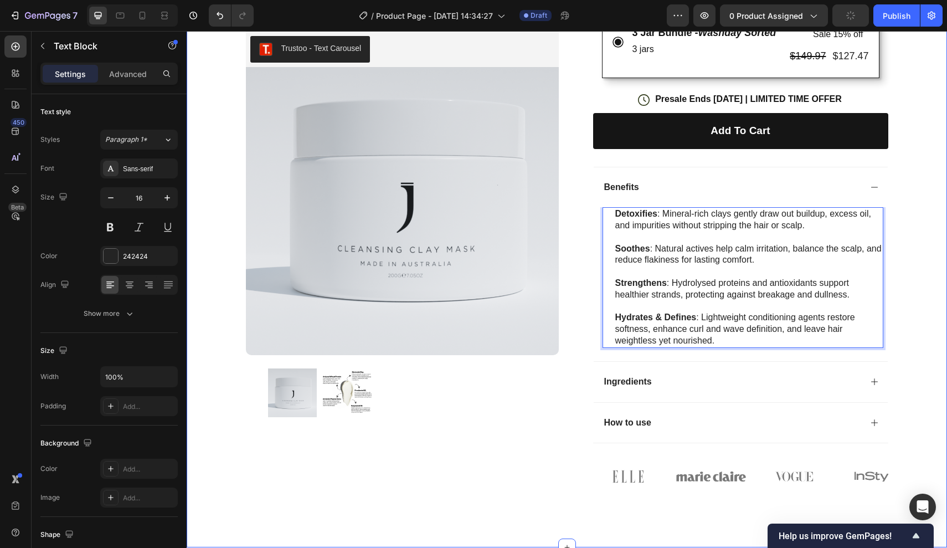
click at [926, 300] on div "Icon Free Shipping Today Only Text Block Row Icon 84,000+ Happy Customer Text B…" at bounding box center [567, 44] width 760 height 893
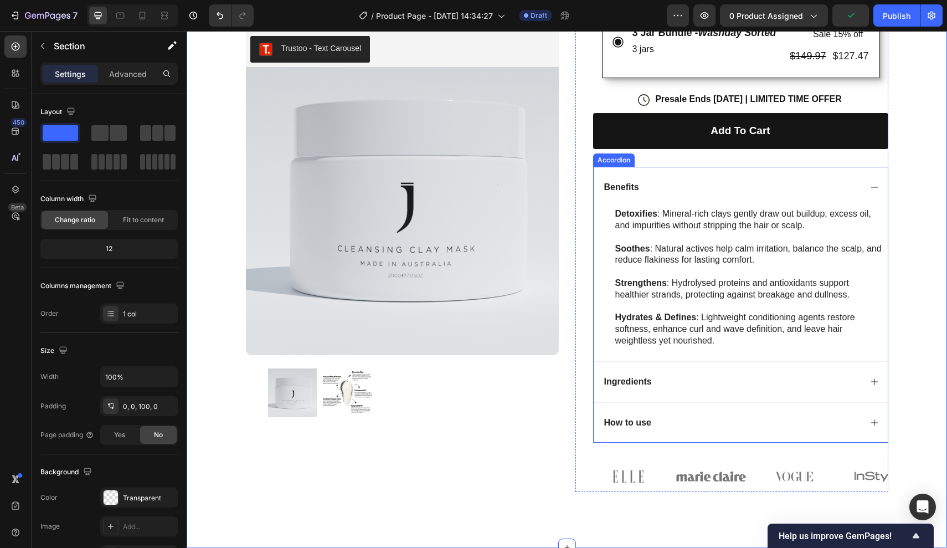
click at [876, 183] on icon at bounding box center [874, 187] width 9 height 9
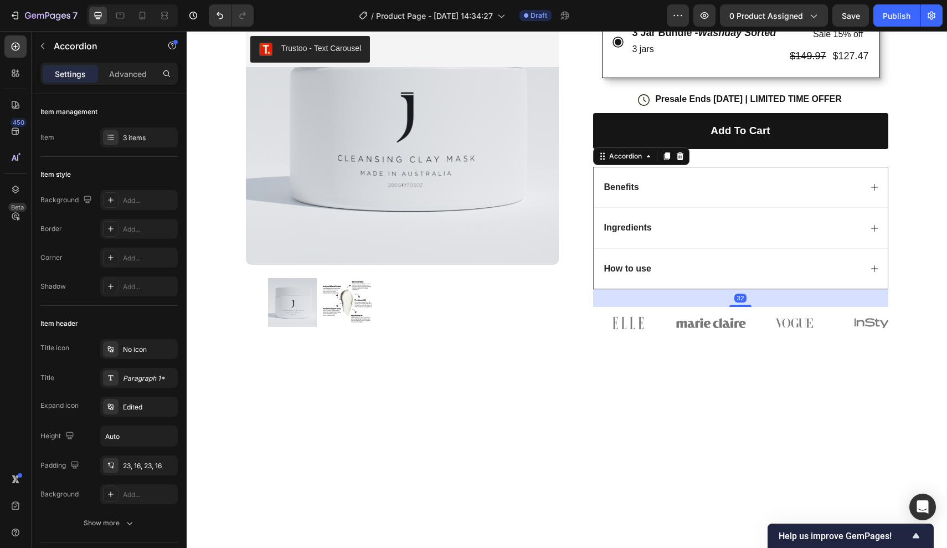
click at [871, 229] on div "Ingredients" at bounding box center [741, 227] width 294 height 41
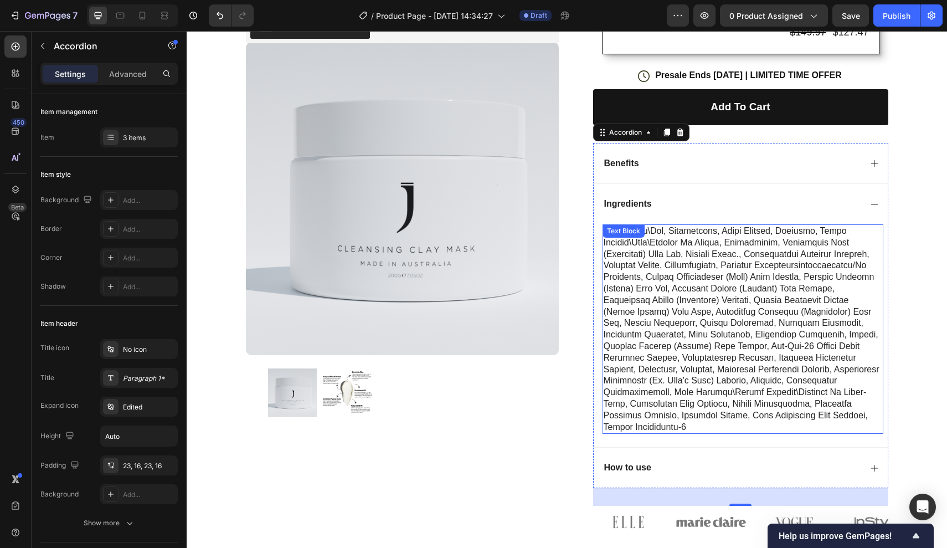
scroll to position [645, 0]
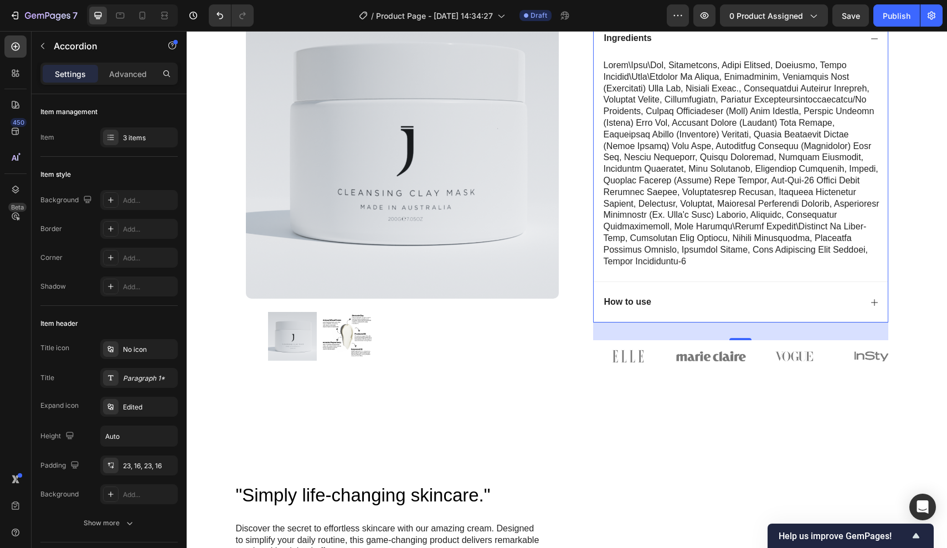
click at [666, 295] on div "How to use" at bounding box center [732, 302] width 259 height 15
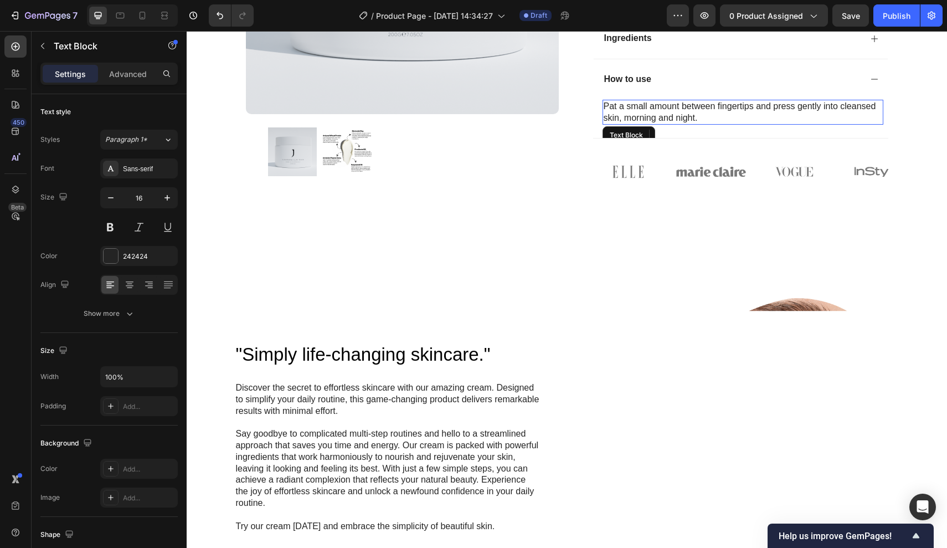
click at [702, 114] on p "Pat a small amount between fingertips and press gently into cleansed skin, morn…" at bounding box center [743, 112] width 279 height 23
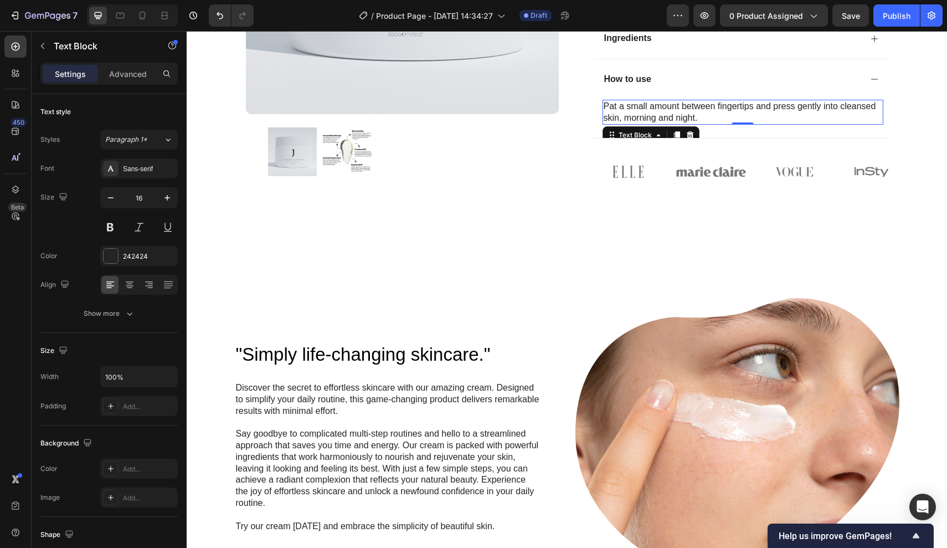
click at [711, 110] on p "Pat a small amount between fingertips and press gently into cleansed skin, morn…" at bounding box center [743, 112] width 279 height 23
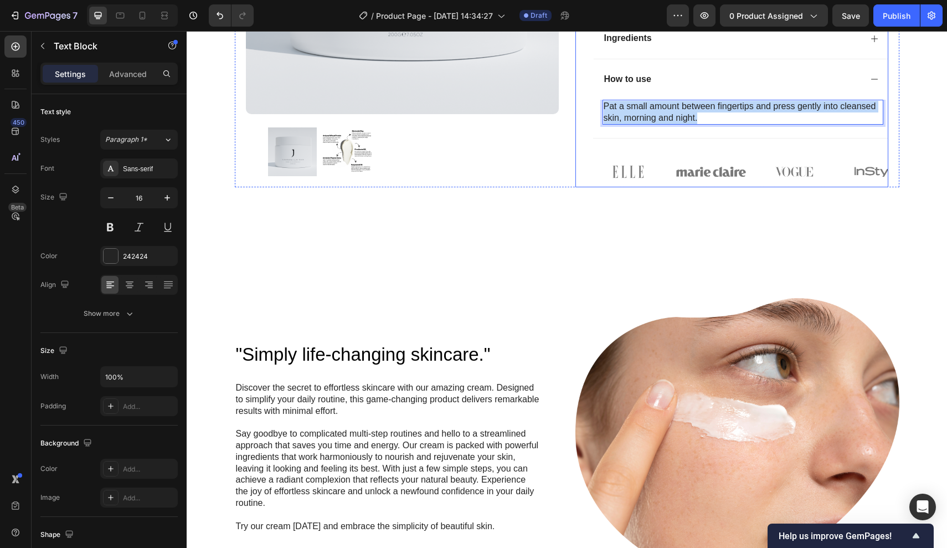
drag, startPoint x: 711, startPoint y: 110, endPoint x: 572, endPoint y: 89, distance: 140.7
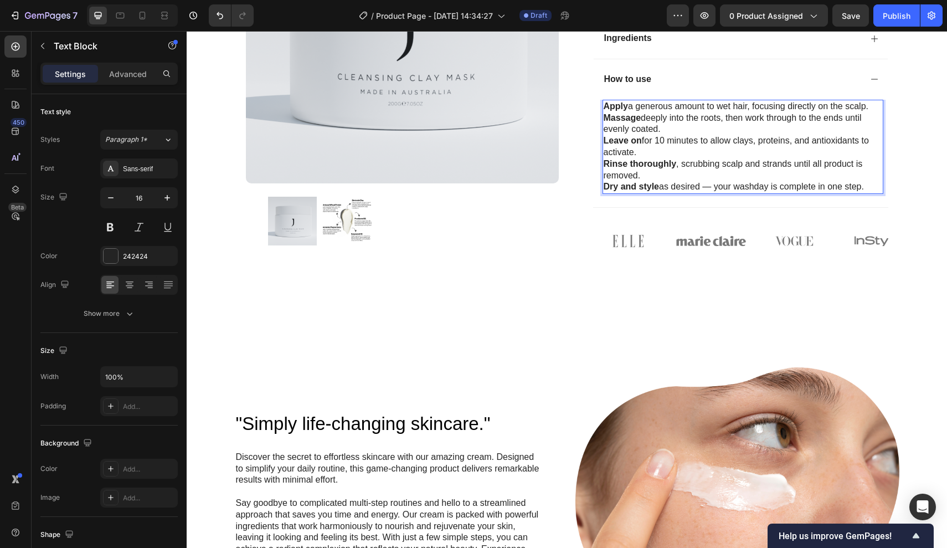
click at [872, 101] on p "Apply a generous amount to wet hair, focusing directly on the scalp." at bounding box center [743, 107] width 279 height 12
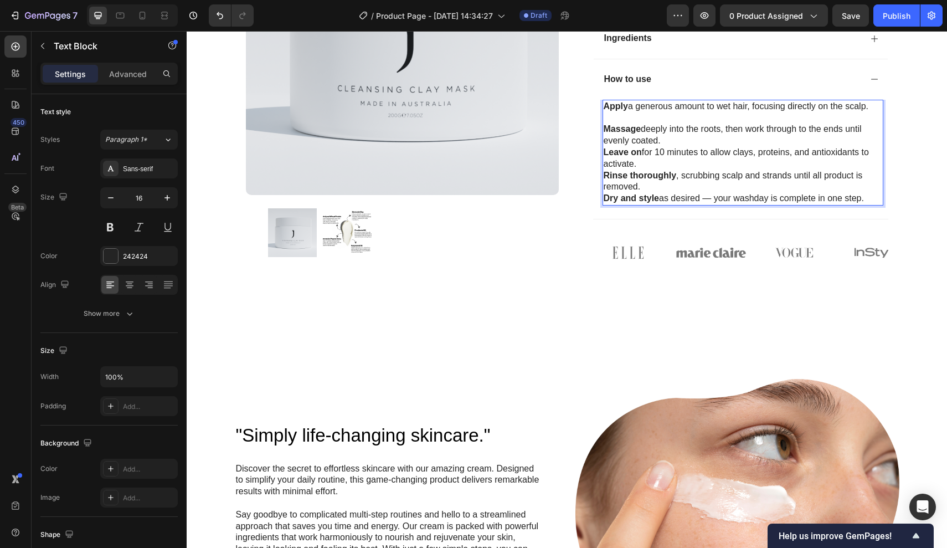
click at [707, 136] on p "Massage deeply into the roots, then work through to the ends until evenly coate…" at bounding box center [743, 135] width 279 height 23
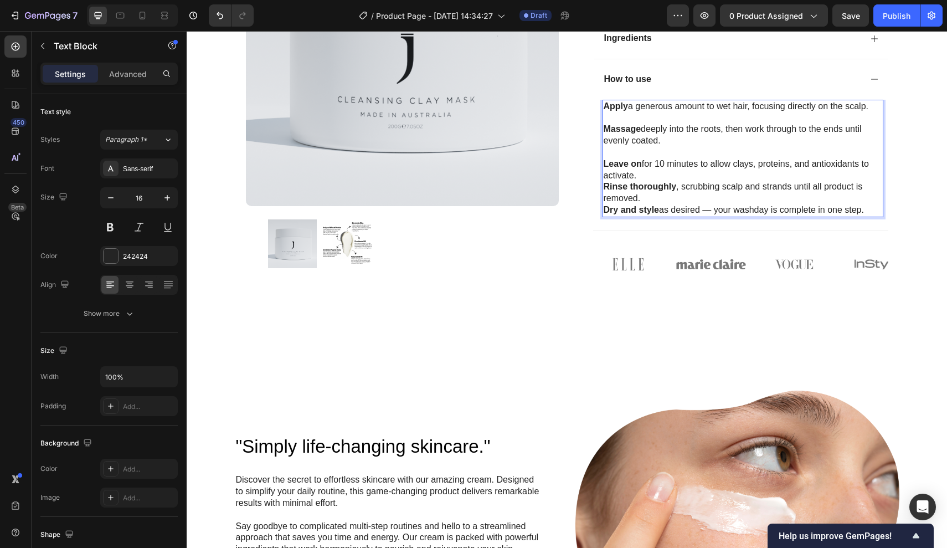
click at [644, 167] on p "Leave on for 10 minutes to allow clays, proteins, and antioxidants to activate." at bounding box center [743, 169] width 279 height 23
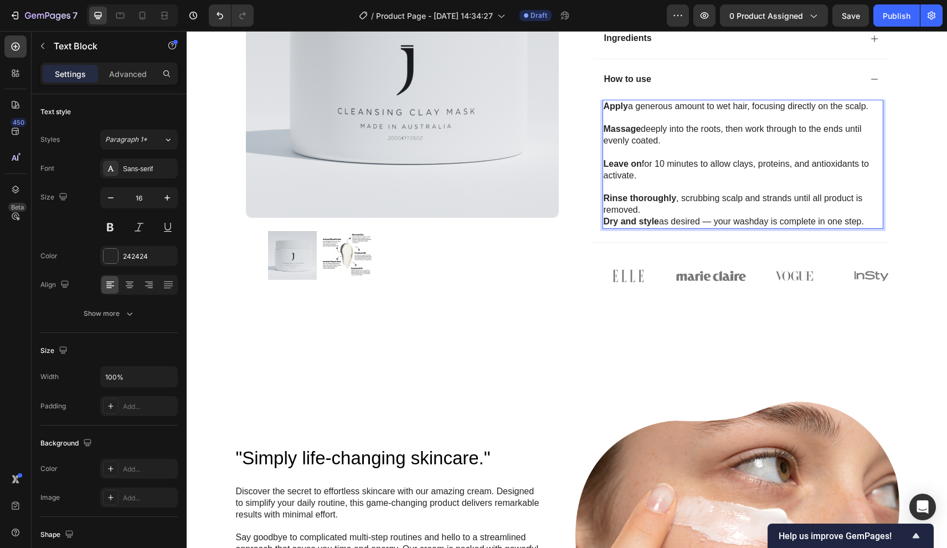
click at [659, 200] on p "Rinse thoroughly , scrubbing scalp and strands until all product is removed." at bounding box center [743, 204] width 279 height 23
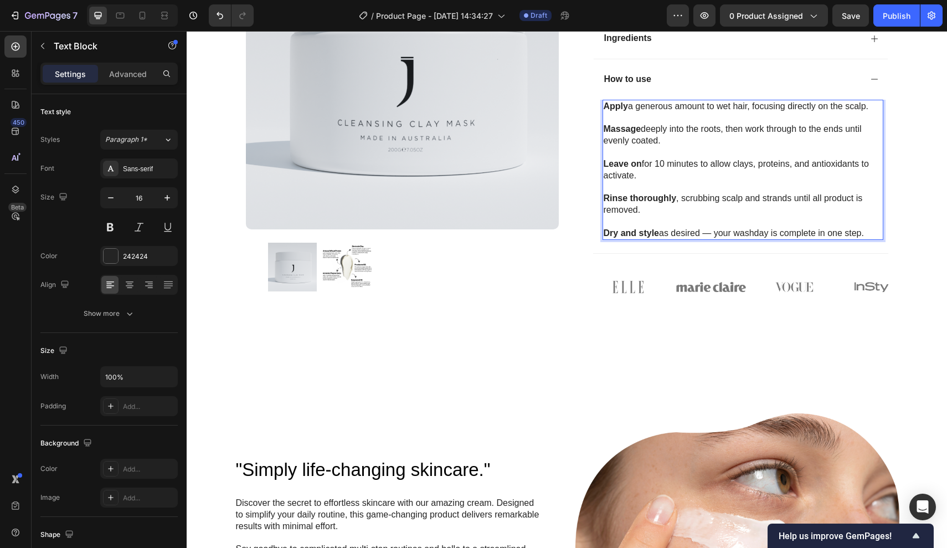
click at [866, 228] on p "Dry and style as desired — your washday is complete in one step." at bounding box center [743, 234] width 279 height 12
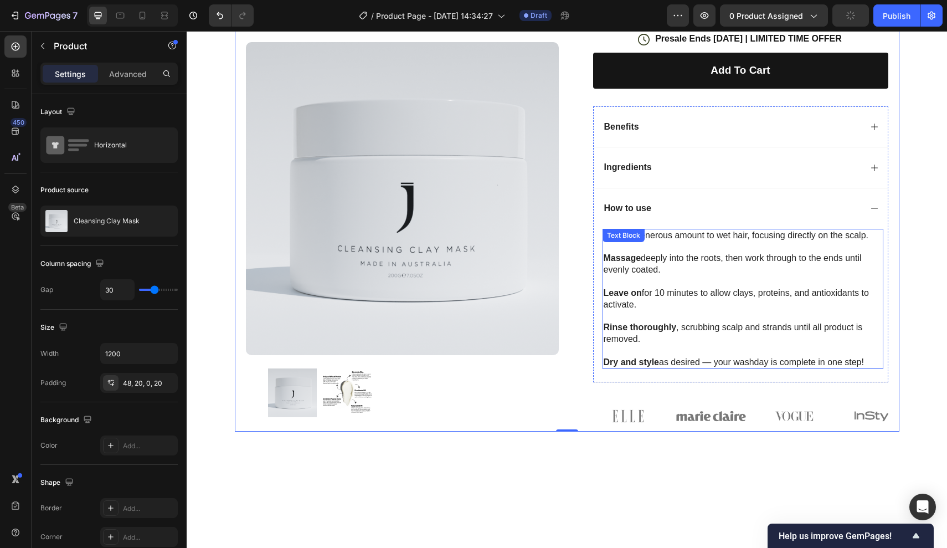
scroll to position [789, 0]
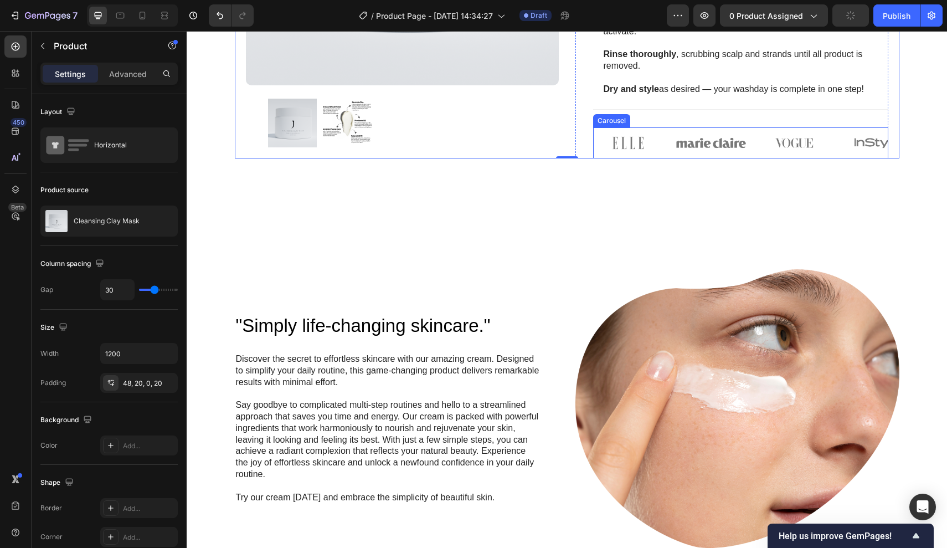
click at [662, 136] on img at bounding box center [628, 142] width 70 height 31
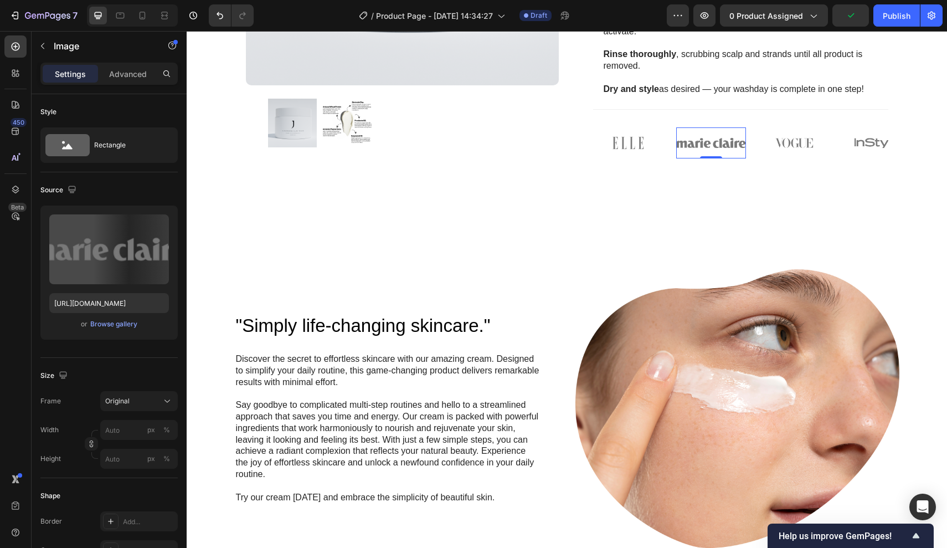
click at [694, 131] on img at bounding box center [711, 142] width 70 height 31
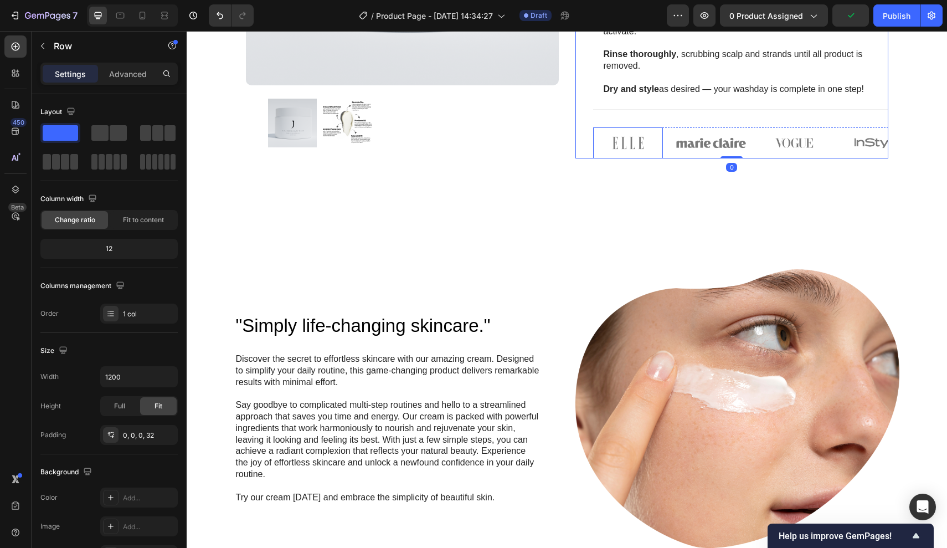
click at [597, 127] on img at bounding box center [628, 142] width 70 height 31
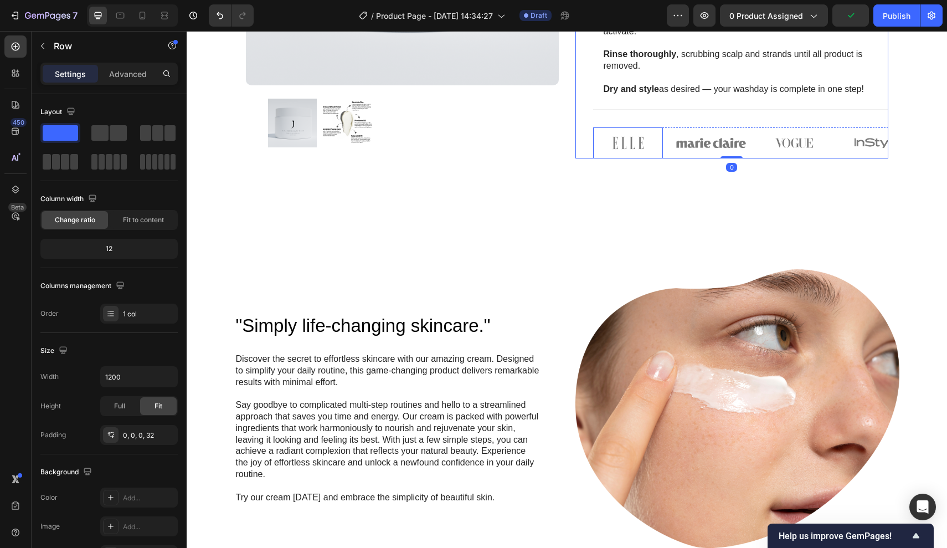
click at [600, 133] on img at bounding box center [628, 142] width 70 height 31
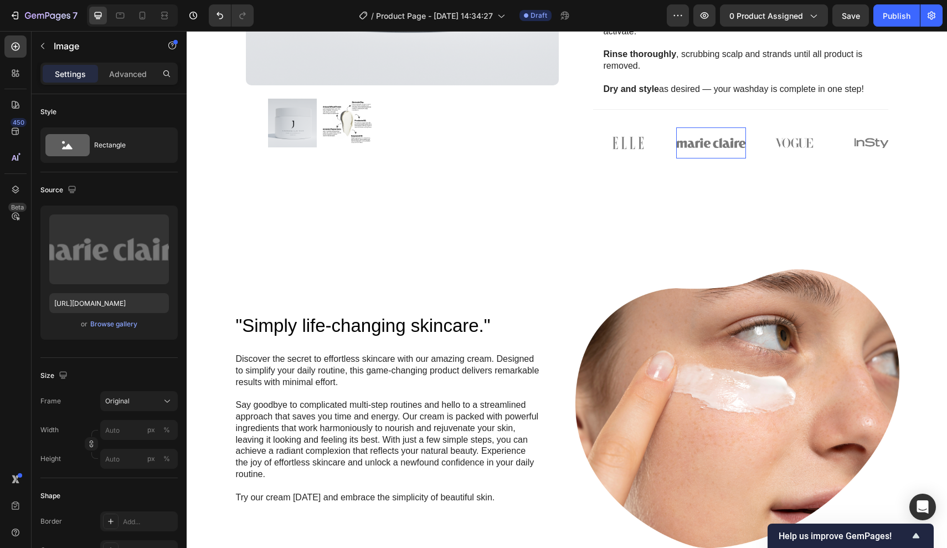
click at [706, 127] on img at bounding box center [711, 142] width 70 height 31
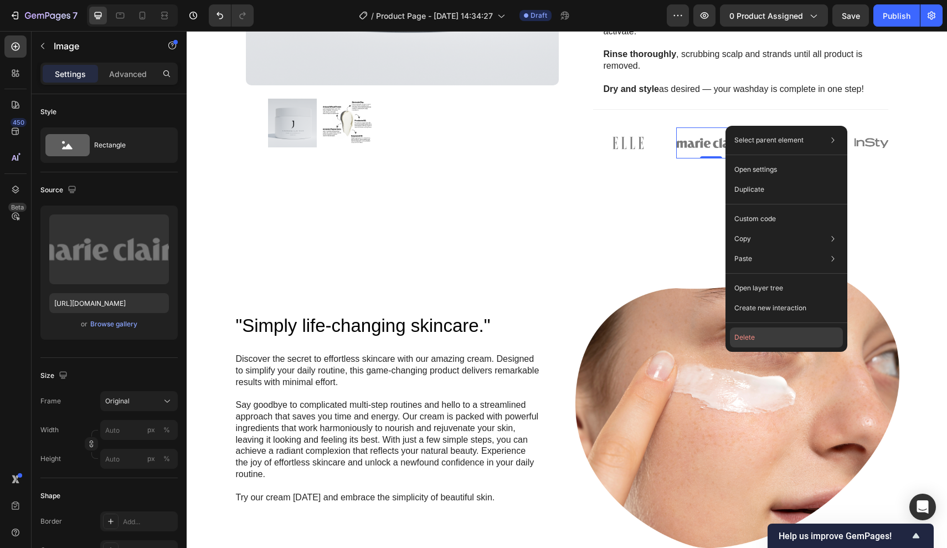
click at [752, 341] on button "Delete" at bounding box center [786, 337] width 113 height 20
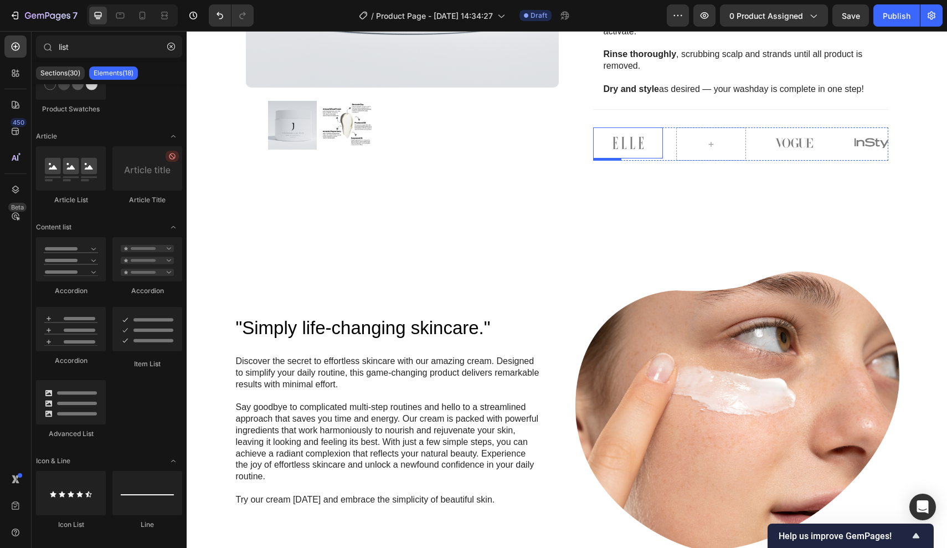
click at [647, 127] on img at bounding box center [628, 142] width 70 height 31
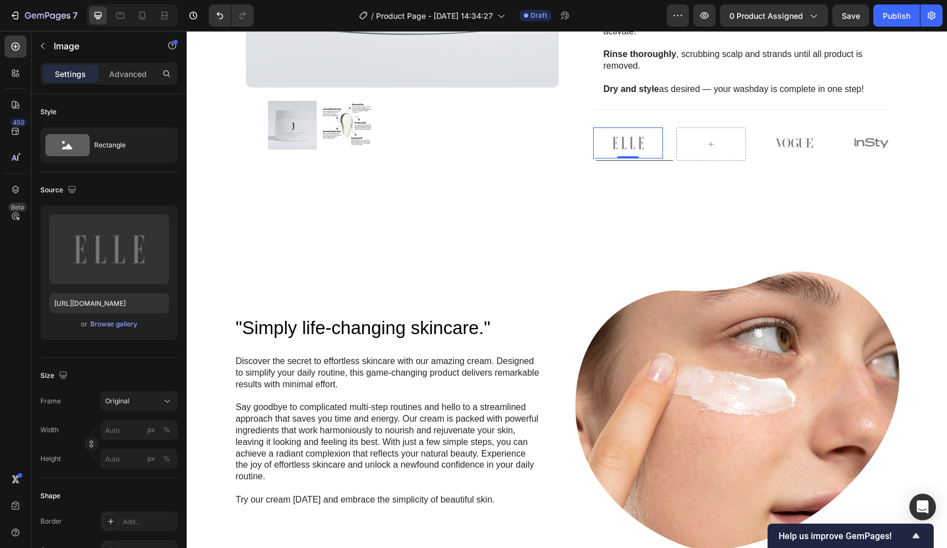
click at [662, 127] on img at bounding box center [628, 142] width 70 height 31
click at [666, 127] on div "Image 0 Image Image Image" at bounding box center [740, 143] width 295 height 33
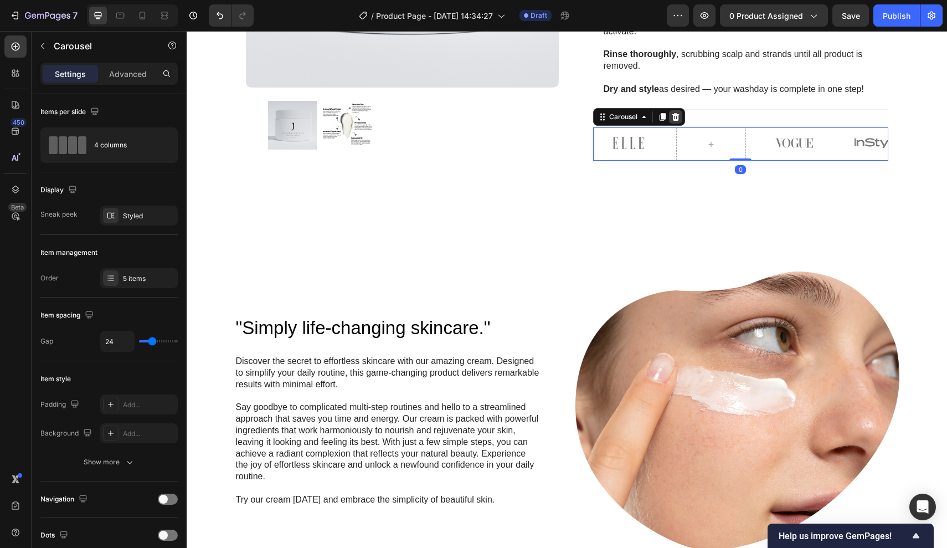
click at [677, 112] on icon at bounding box center [675, 116] width 9 height 9
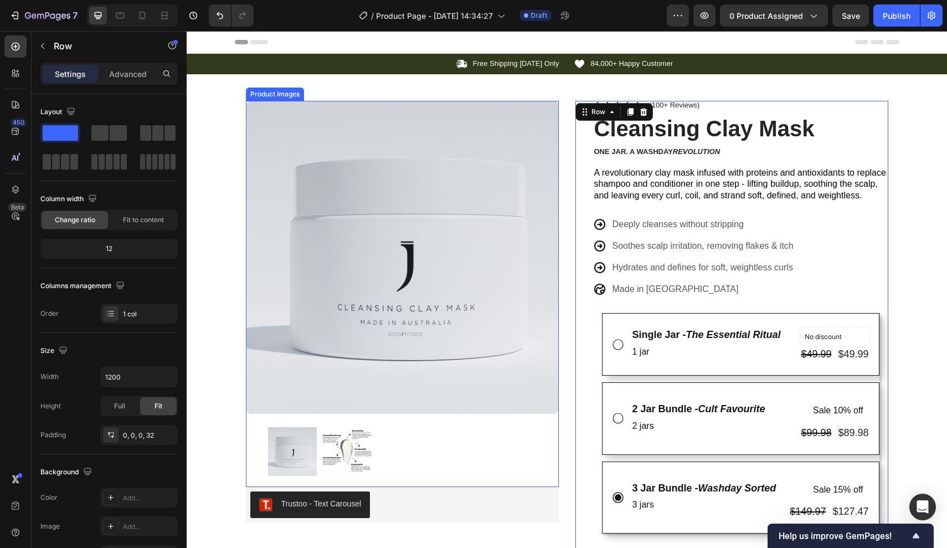
scroll to position [0, 0]
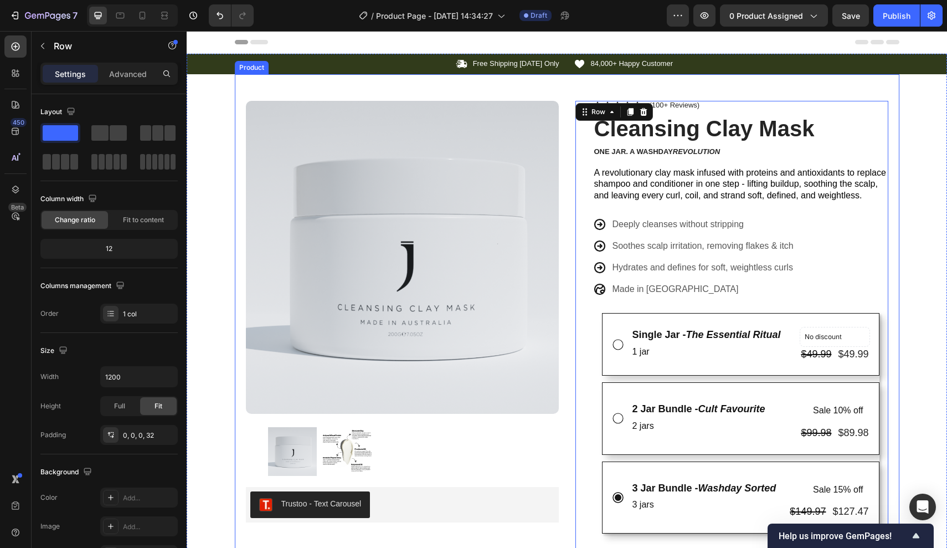
click at [214, 387] on div "Icon Free Shipping Today Only Text Block Row Icon 84,000+ Happy Customer Text B…" at bounding box center [567, 485] width 760 height 862
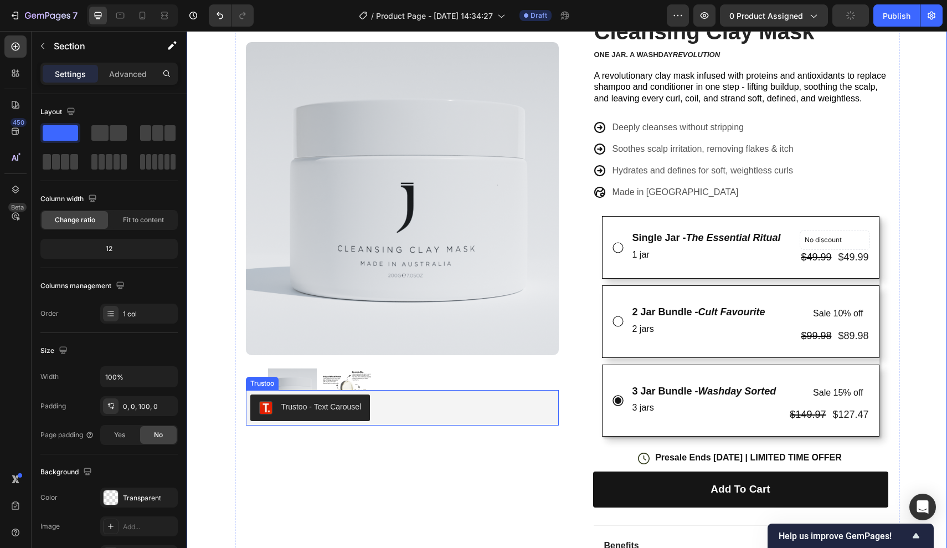
scroll to position [98, 0]
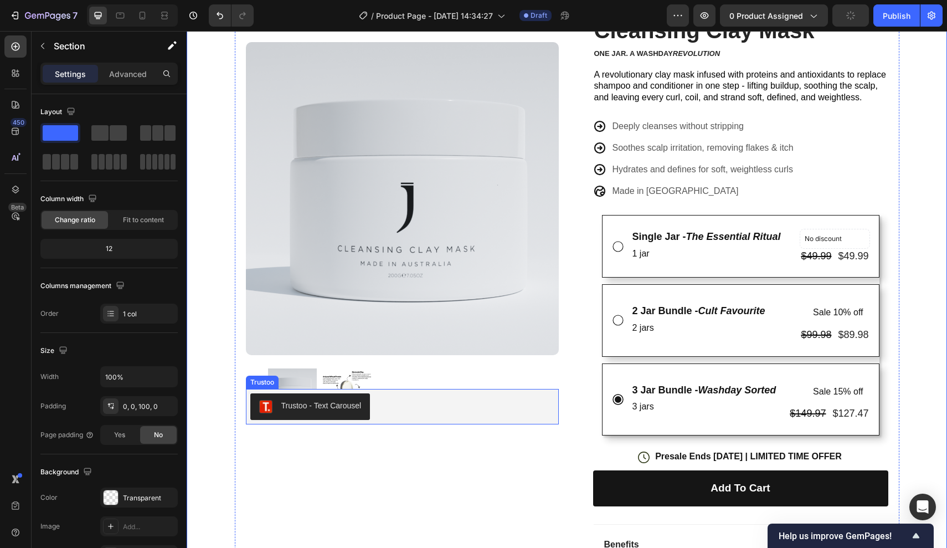
click at [400, 403] on div "Trustoo - Text Carousel" at bounding box center [402, 406] width 304 height 27
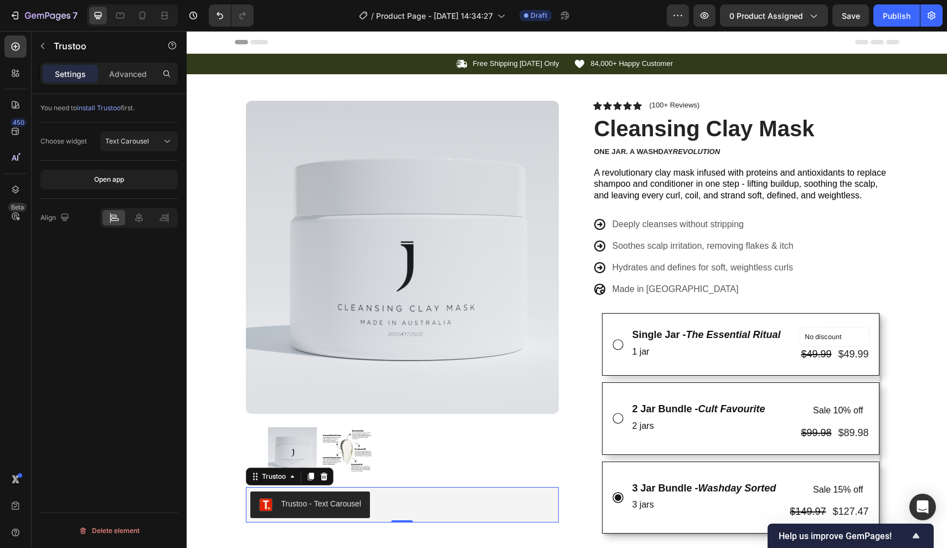
scroll to position [0, 0]
click at [134, 140] on span "Text Carousel" at bounding box center [127, 141] width 44 height 8
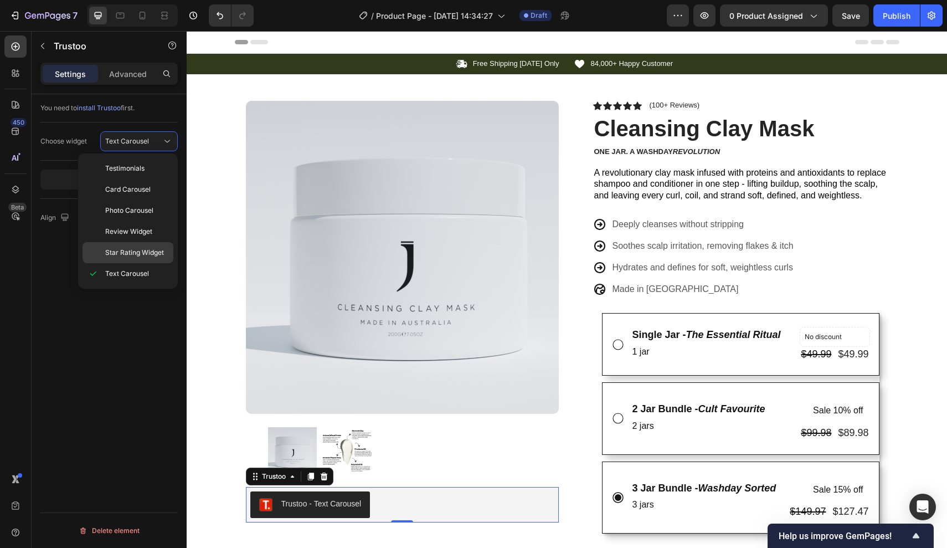
click at [126, 254] on span "Star Rating Widget" at bounding box center [134, 253] width 59 height 10
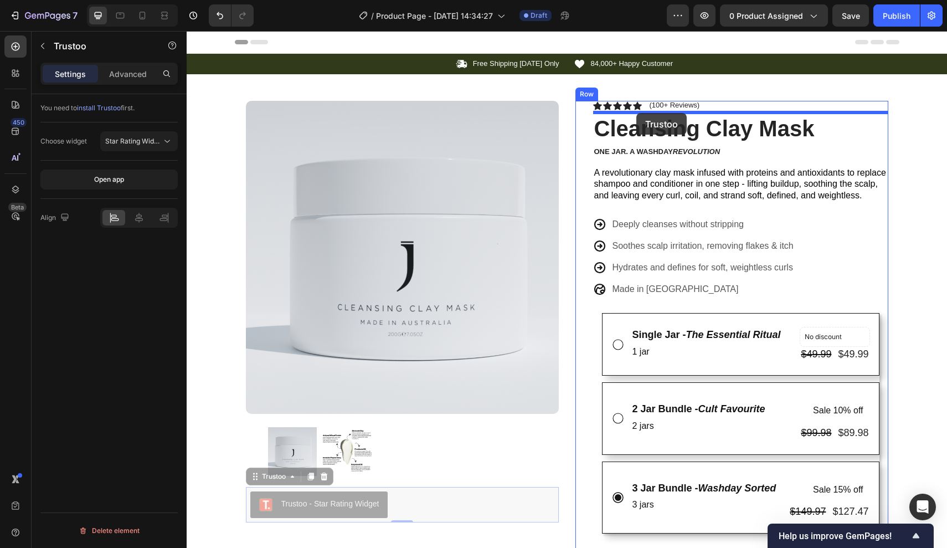
drag, startPoint x: 426, startPoint y: 510, endPoint x: 636, endPoint y: 113, distance: 448.7
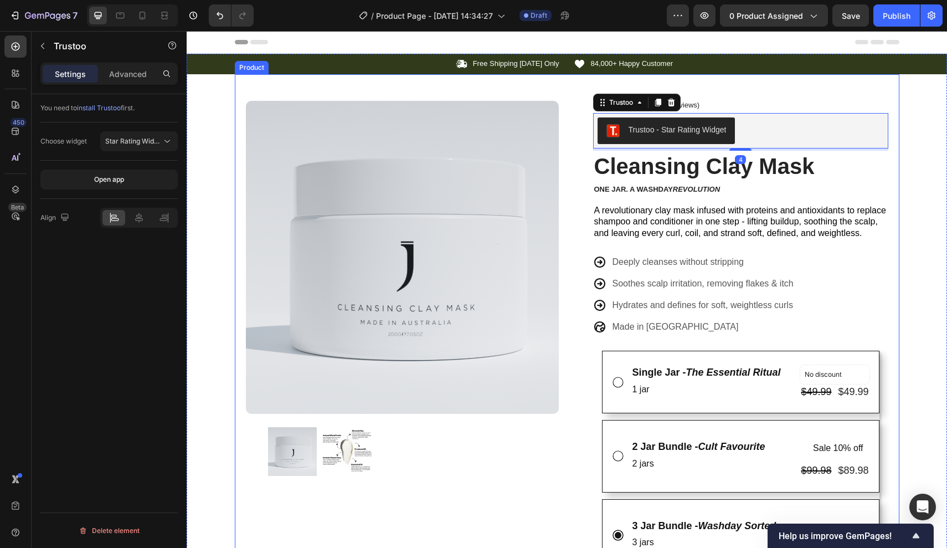
click at [742, 98] on div "Product Images Row Icon Icon Icon Icon Icon Icon List (100+ Reviews) Text Block…" at bounding box center [567, 514] width 665 height 880
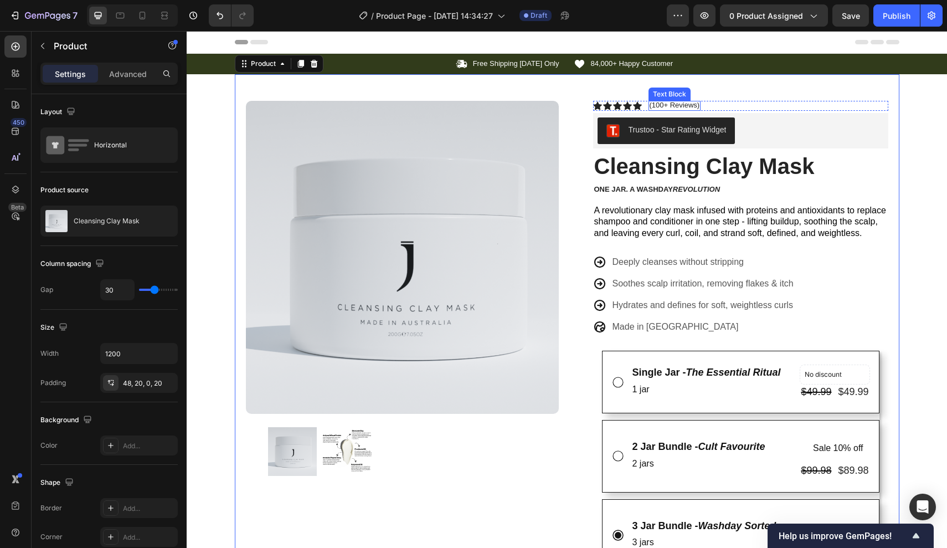
click at [696, 101] on p "(100+ Reviews)" at bounding box center [675, 105] width 50 height 9
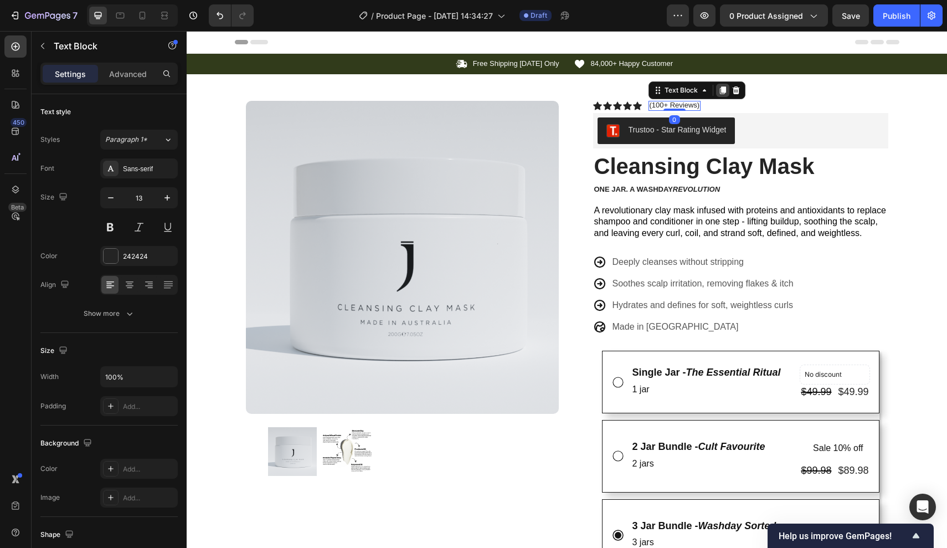
click at [726, 88] on icon at bounding box center [722, 90] width 6 height 8
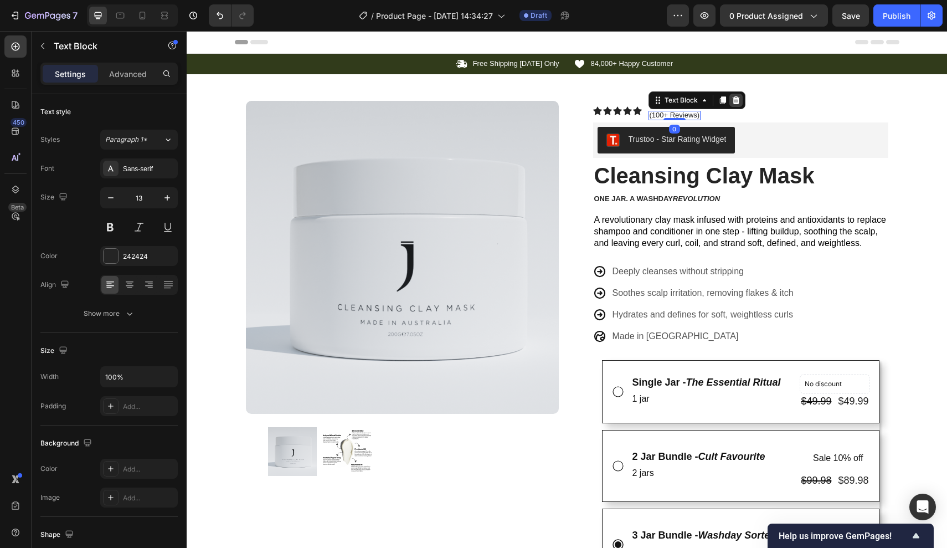
click at [736, 99] on icon at bounding box center [735, 100] width 7 height 8
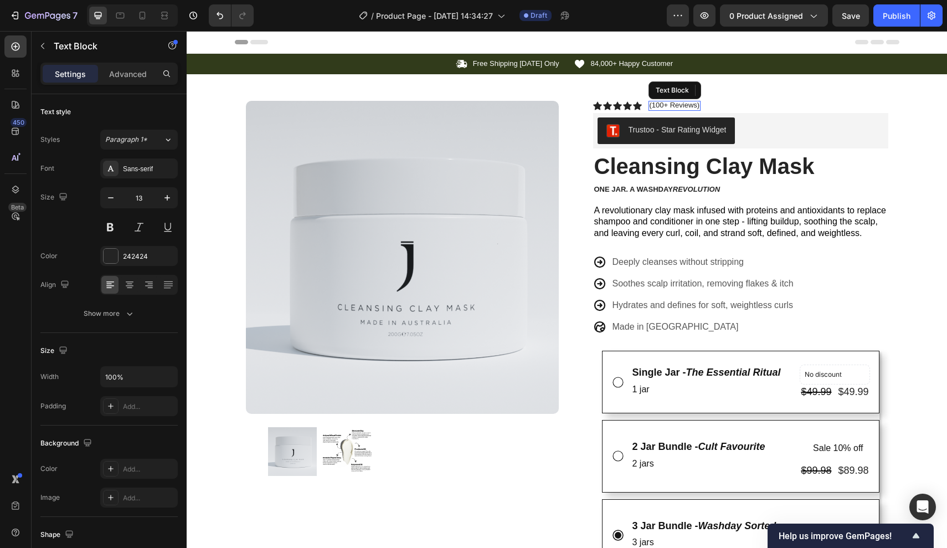
click at [691, 104] on p "(100+ Reviews)" at bounding box center [675, 105] width 50 height 9
click at [732, 89] on icon at bounding box center [736, 90] width 9 height 9
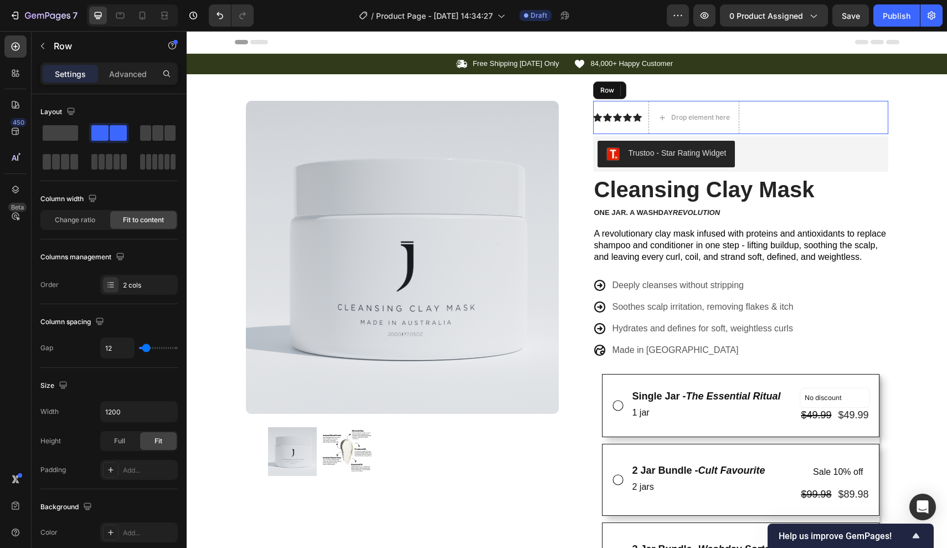
click at [646, 119] on div "Icon Icon Icon Icon Icon Icon List Drop element here Row" at bounding box center [740, 117] width 295 height 33
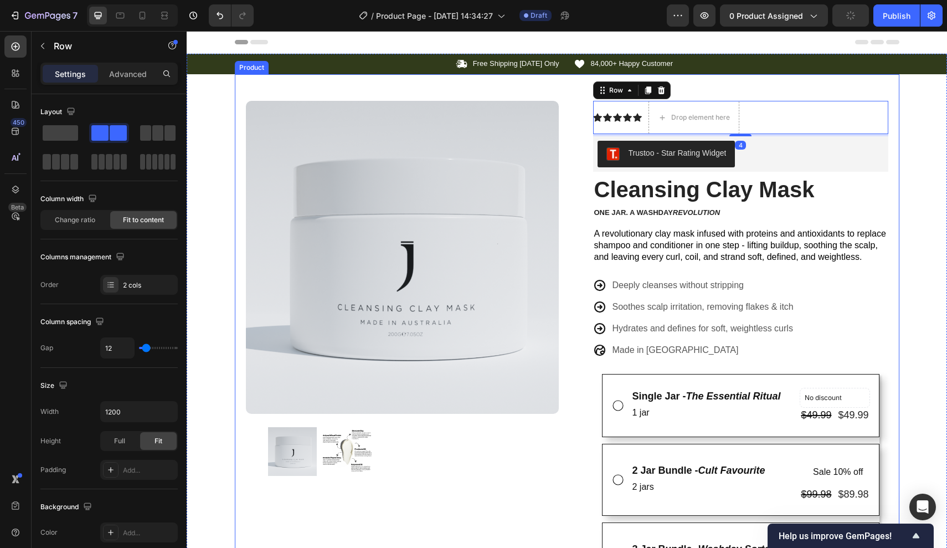
click at [671, 86] on div "Product Images Row Icon Icon Icon Icon Icon Icon List Drop element here Row 4 T…" at bounding box center [567, 525] width 665 height 903
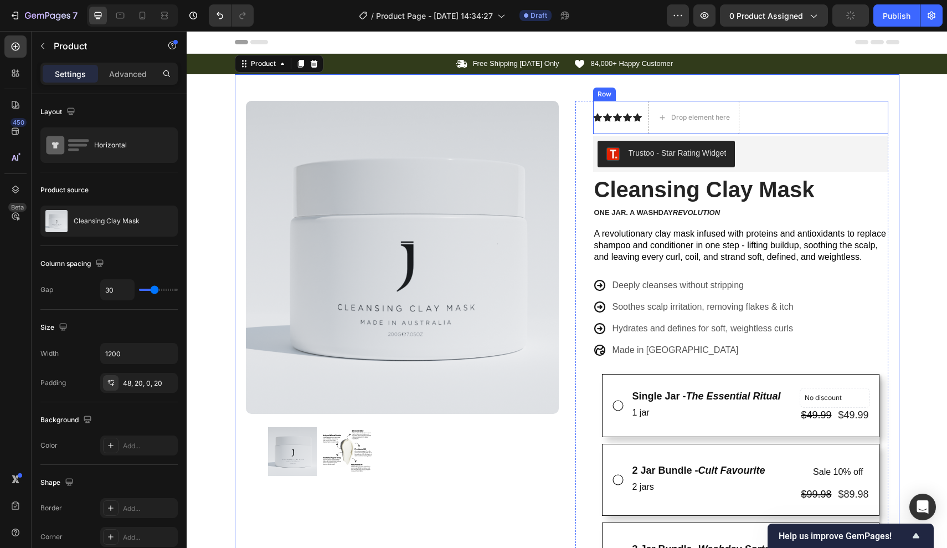
click at [642, 109] on div "Icon Icon Icon Icon Icon Icon List Drop element here Row" at bounding box center [740, 117] width 295 height 33
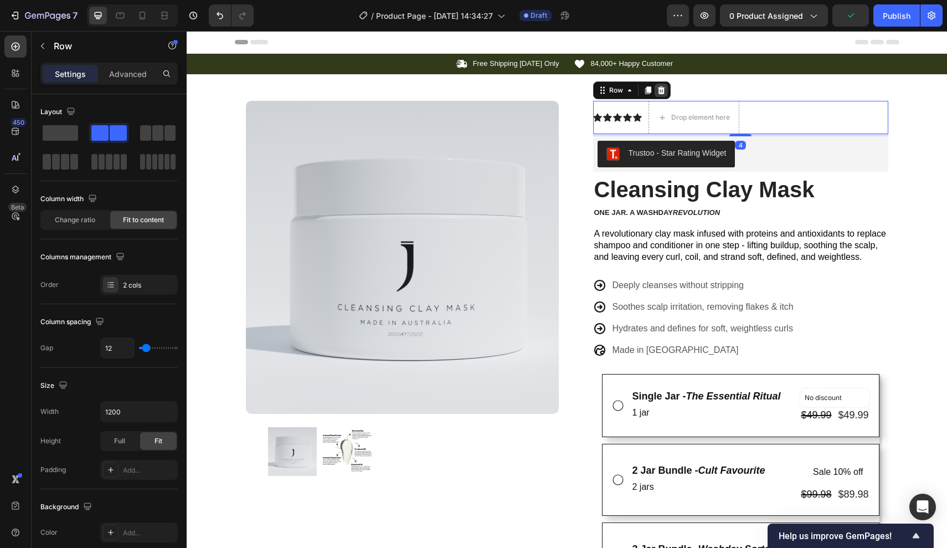
click at [661, 94] on icon at bounding box center [660, 90] width 7 height 8
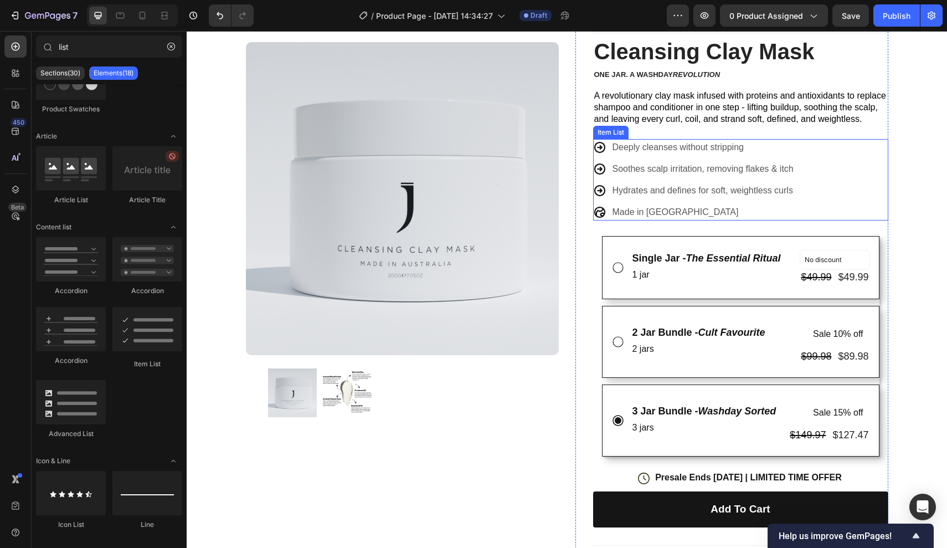
scroll to position [109, 0]
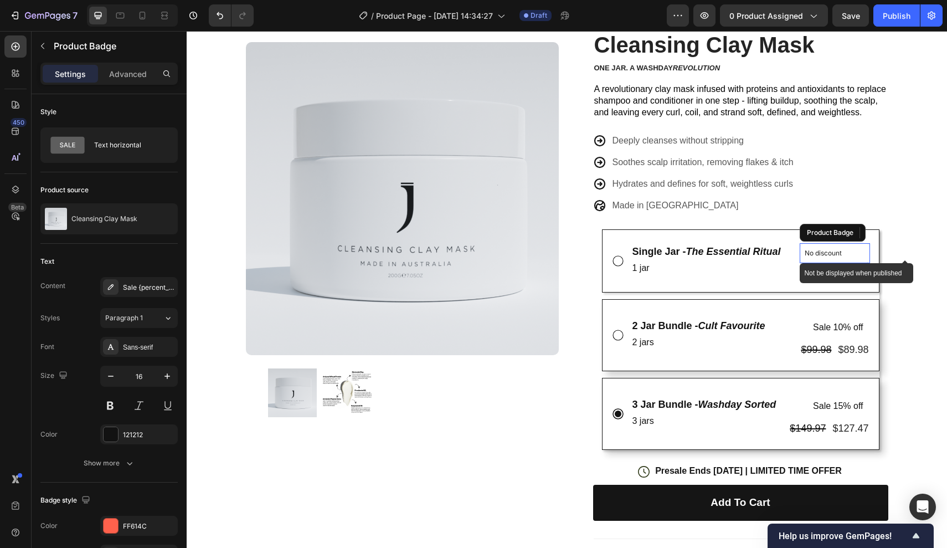
click at [819, 252] on p "No discount" at bounding box center [835, 253] width 60 height 10
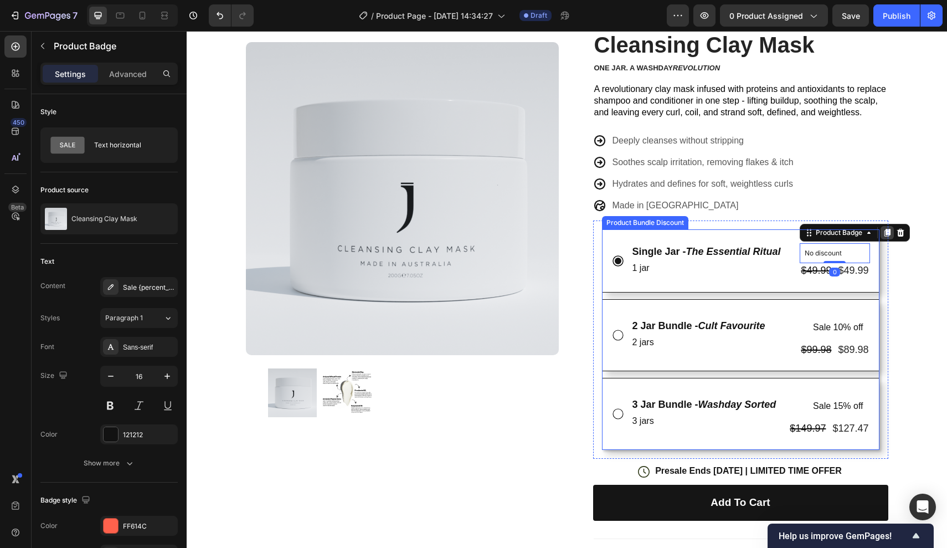
click at [888, 235] on icon at bounding box center [887, 232] width 9 height 9
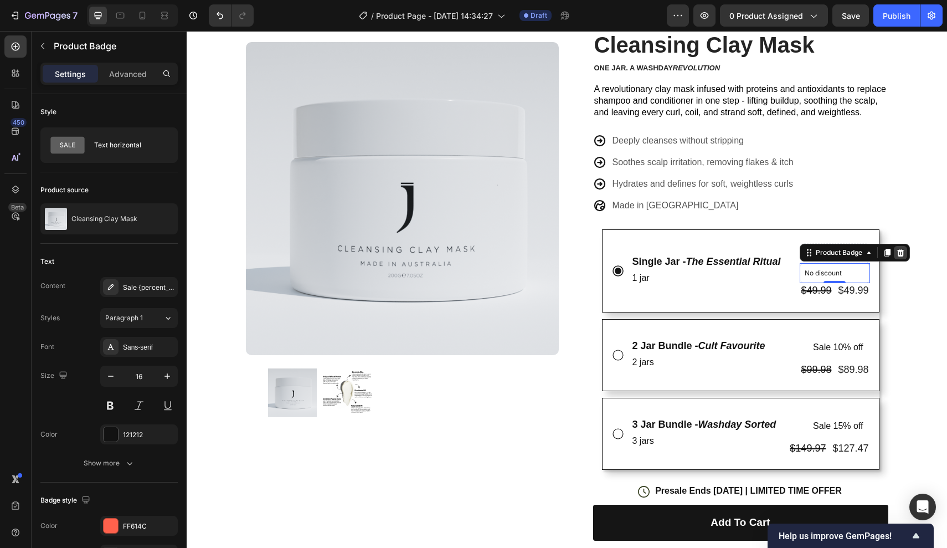
click at [899, 248] on icon at bounding box center [900, 252] width 9 height 9
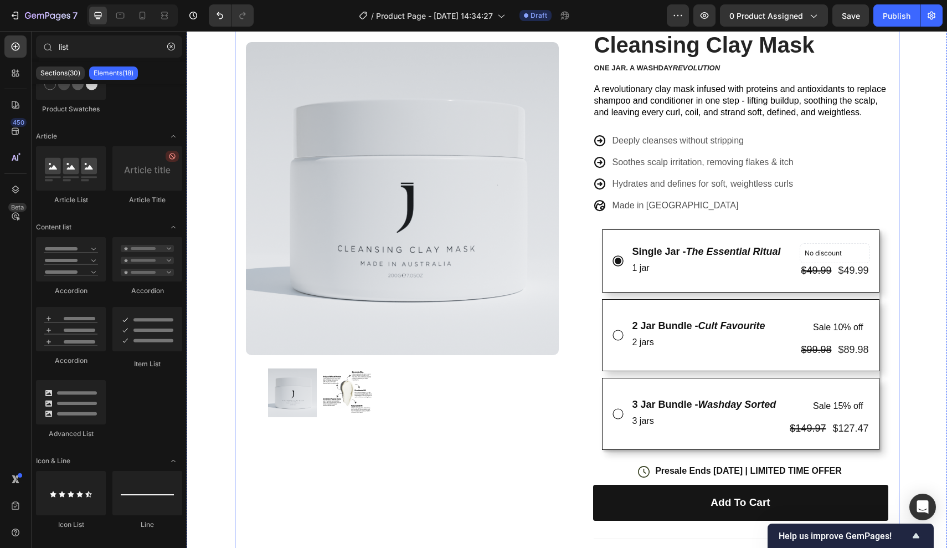
click at [898, 281] on div "Product Images Row Trustoo - Star Rating Widget Trustoo Cleansing Clay Mask Pro…" at bounding box center [567, 399] width 665 height 868
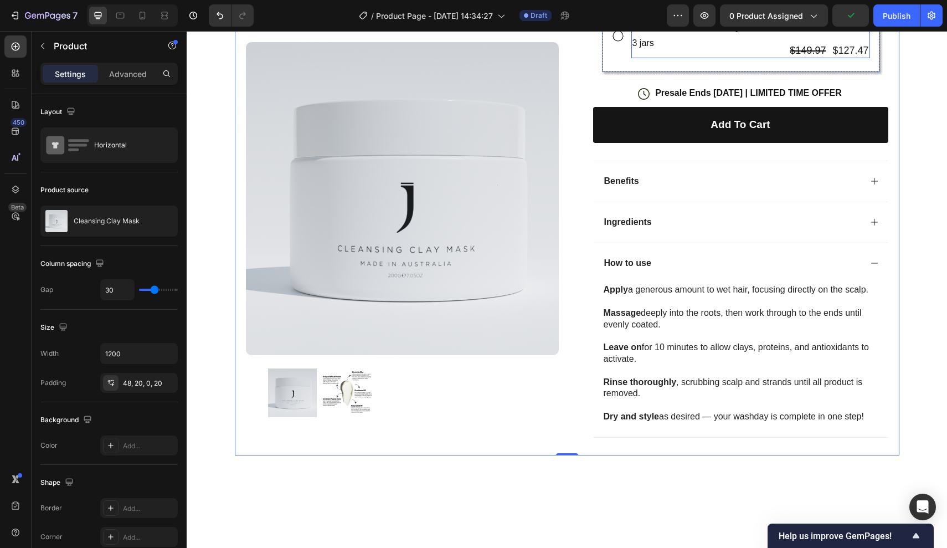
scroll to position [501, 0]
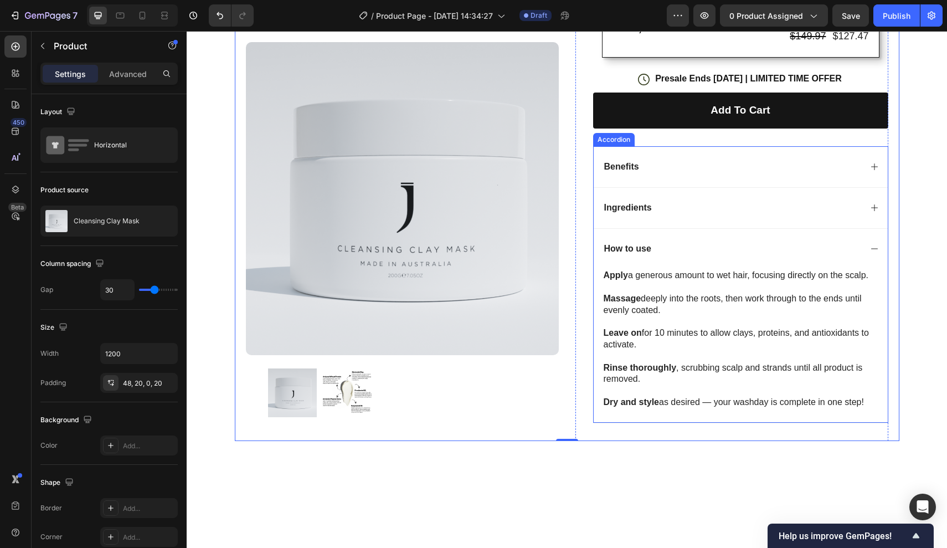
click at [871, 245] on icon at bounding box center [874, 248] width 9 height 9
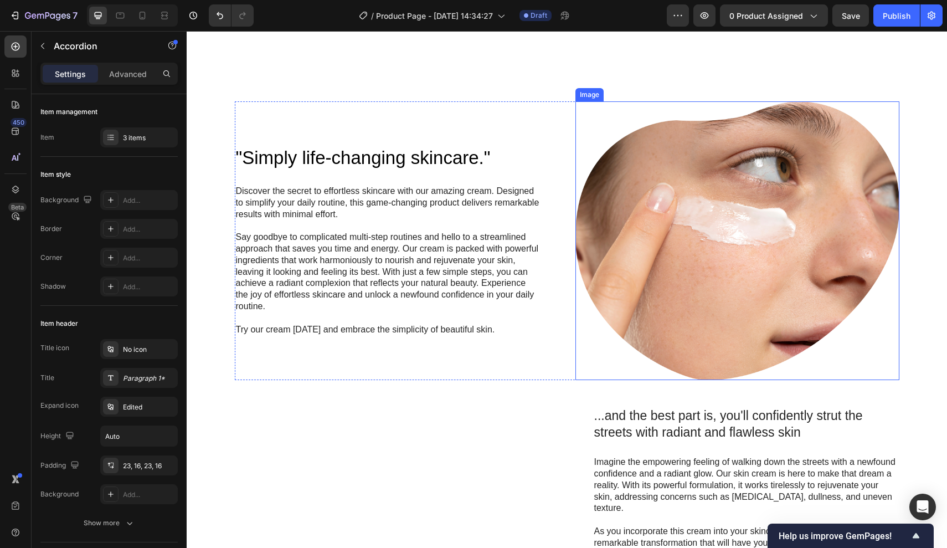
scroll to position [804, 0]
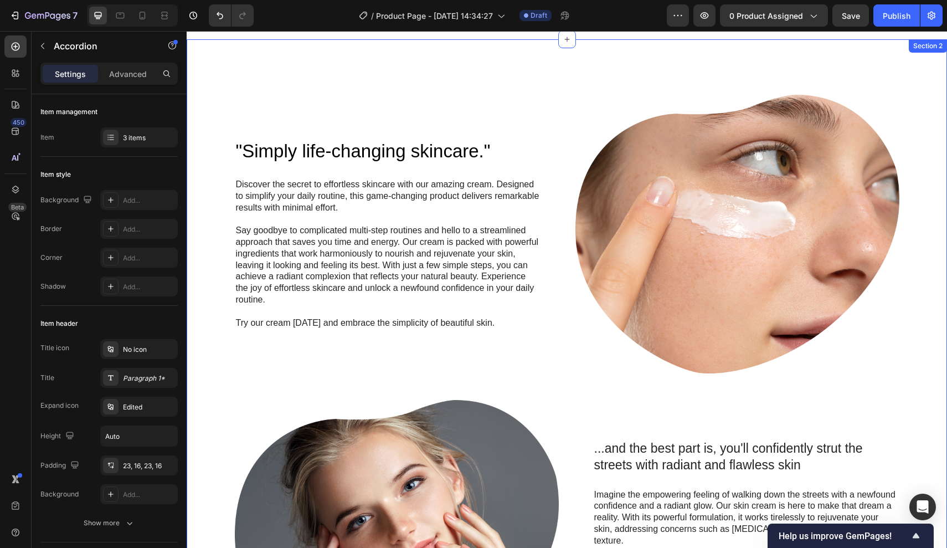
click at [583, 74] on div ""Simply life-changing skincare." Heading Discover the secret to effortless skin…" at bounding box center [567, 386] width 760 height 695
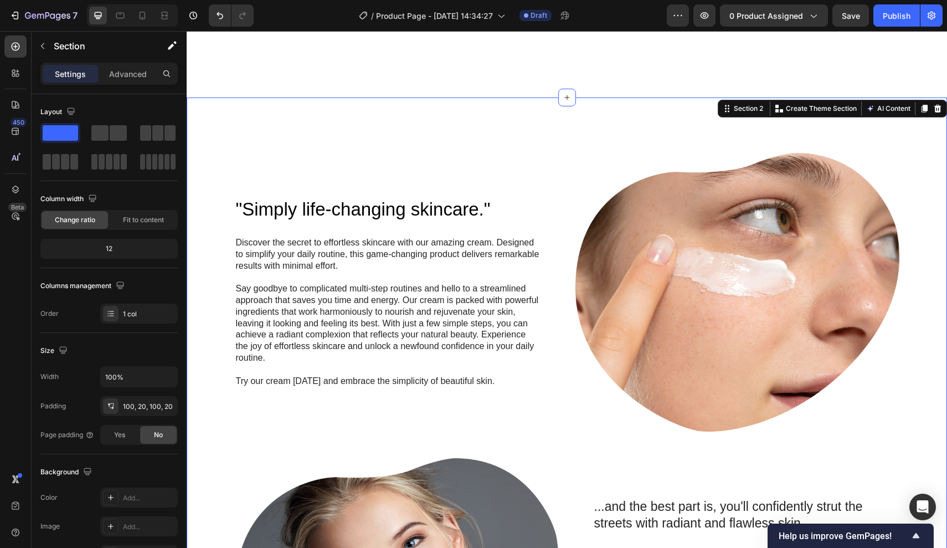
scroll to position [747, 0]
click at [565, 95] on icon at bounding box center [566, 97] width 5 height 5
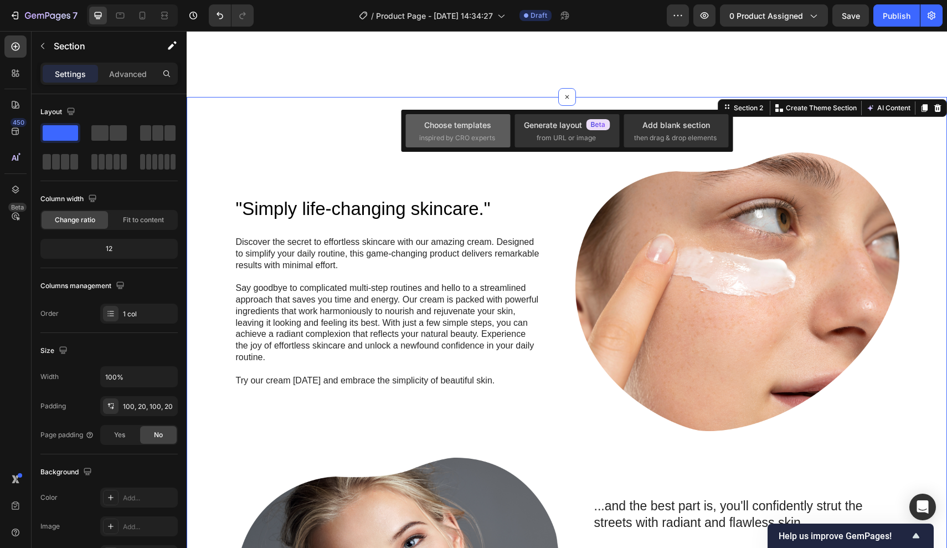
click at [463, 131] on div "Choose templates inspired by CRO experts" at bounding box center [458, 131] width 78 height 24
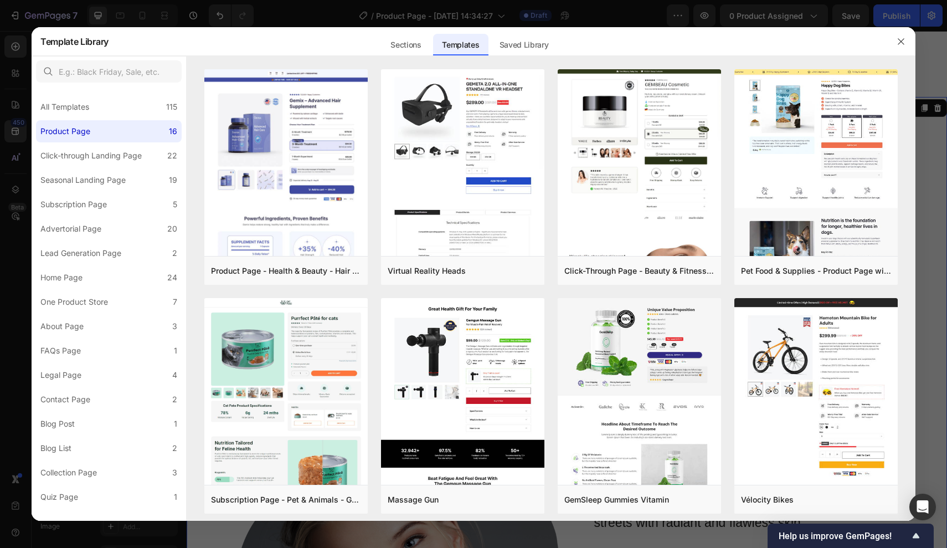
click at [436, 43] on div "Templates" at bounding box center [460, 45] width 55 height 22
click at [420, 43] on div "Sections" at bounding box center [406, 45] width 48 height 22
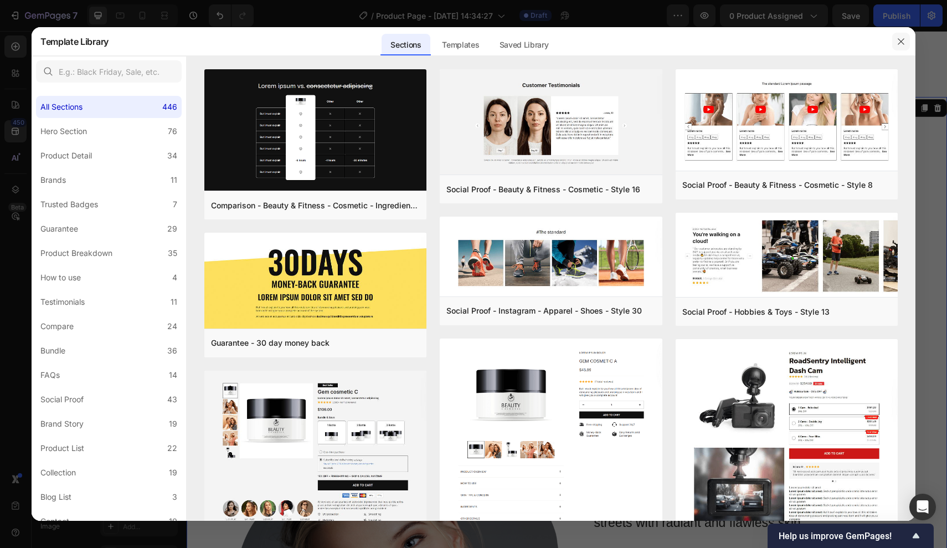
click at [899, 42] on icon "button" at bounding box center [901, 41] width 9 height 9
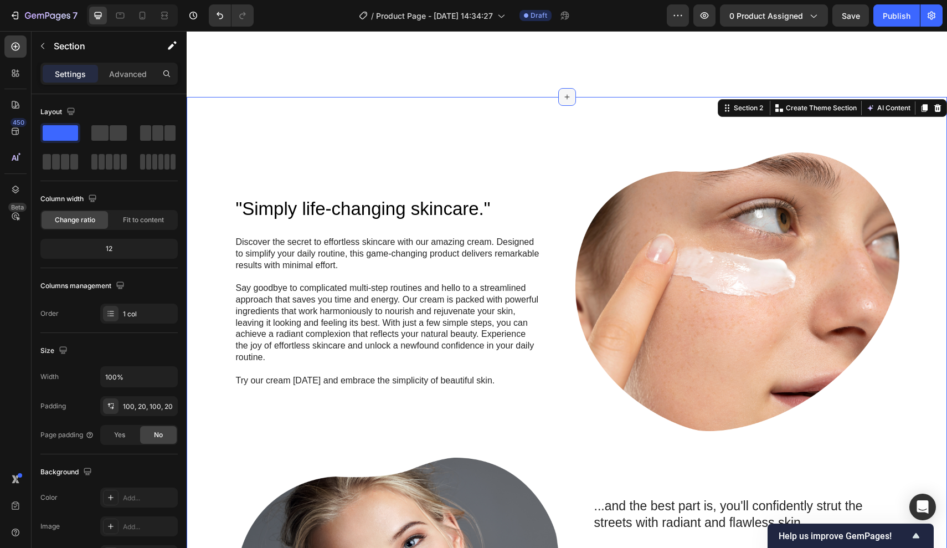
click at [572, 91] on div at bounding box center [567, 97] width 18 height 18
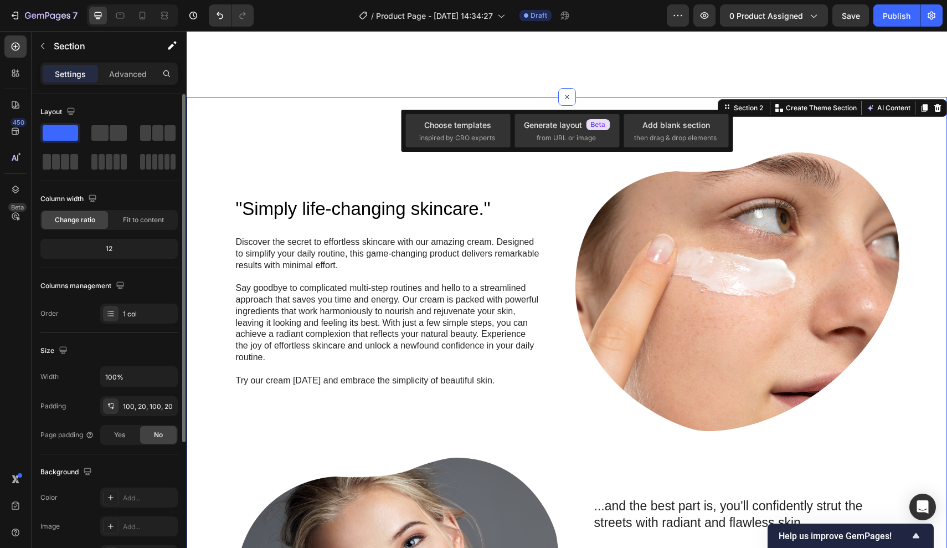
click at [61, 133] on span at bounding box center [60, 133] width 35 height 16
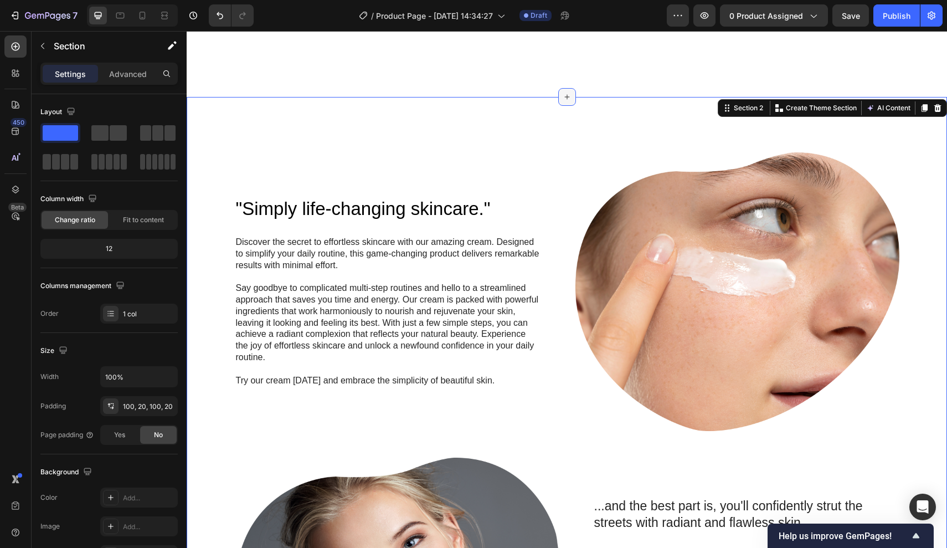
drag, startPoint x: 248, startPoint y: 164, endPoint x: 567, endPoint y: 90, distance: 327.4
click at [567, 92] on icon at bounding box center [567, 96] width 9 height 9
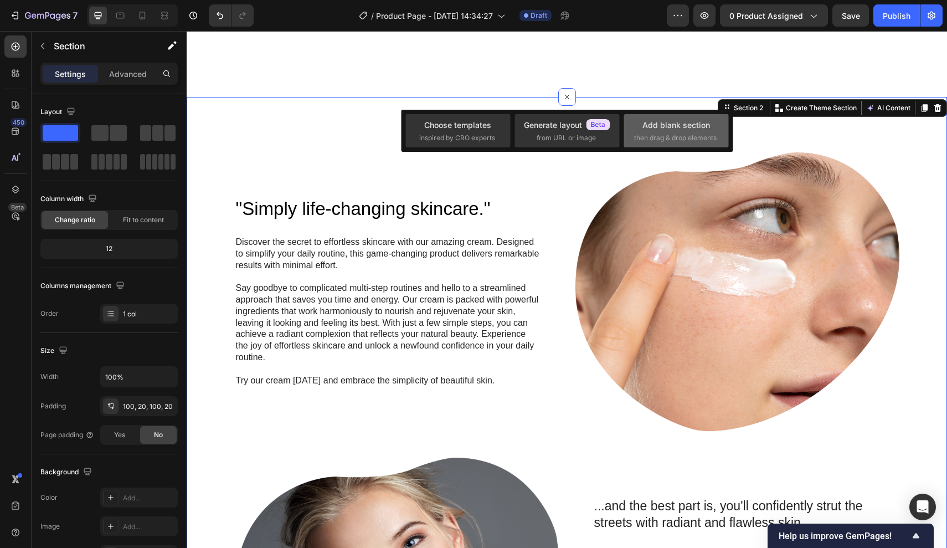
click at [644, 129] on div "Add blank section" at bounding box center [676, 125] width 68 height 12
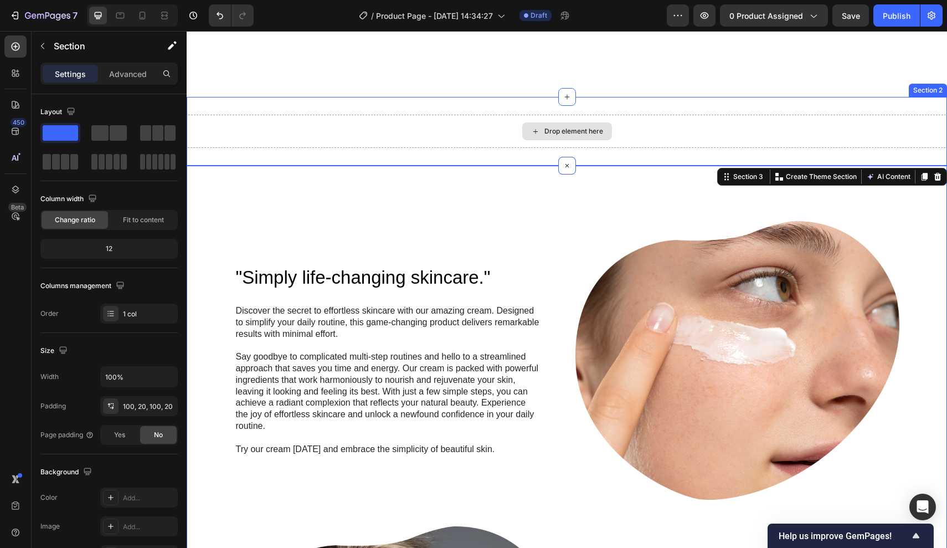
click at [470, 127] on div "Drop element here" at bounding box center [567, 131] width 760 height 33
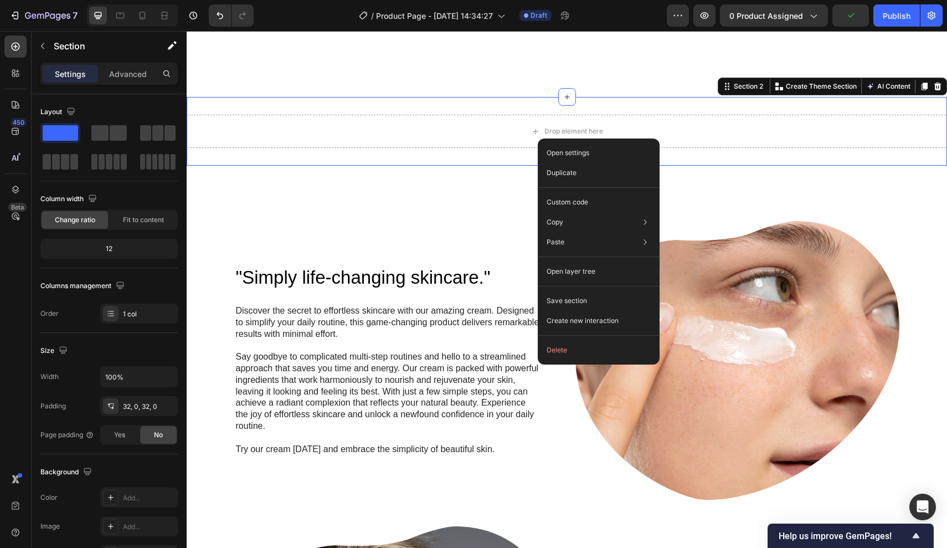
click at [508, 142] on div "Drop element here" at bounding box center [567, 131] width 760 height 33
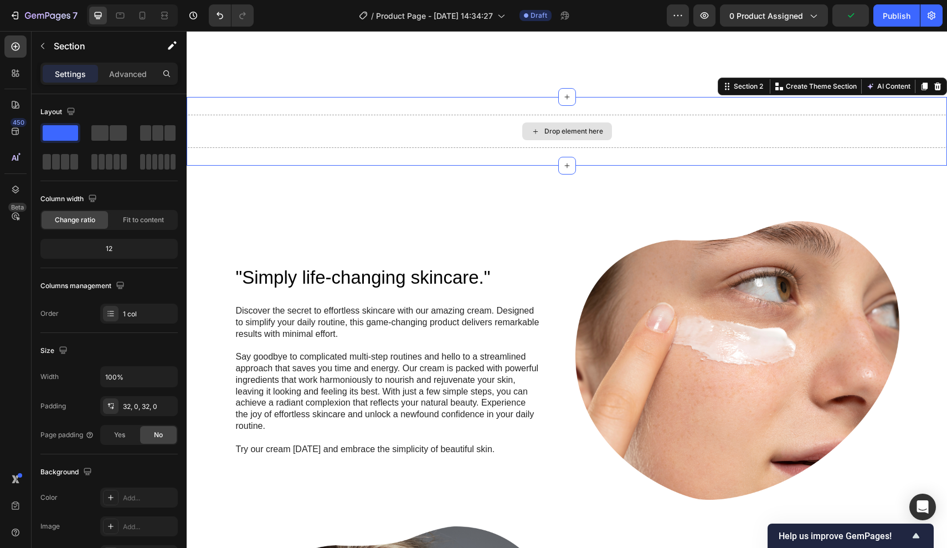
click at [541, 124] on div "Drop element here" at bounding box center [567, 131] width 90 height 18
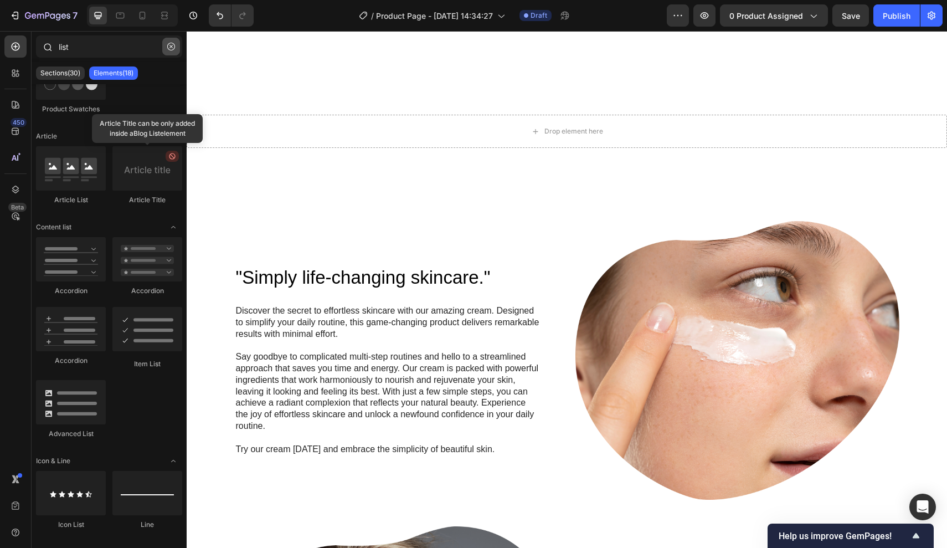
click at [174, 43] on icon "button" at bounding box center [171, 47] width 8 height 8
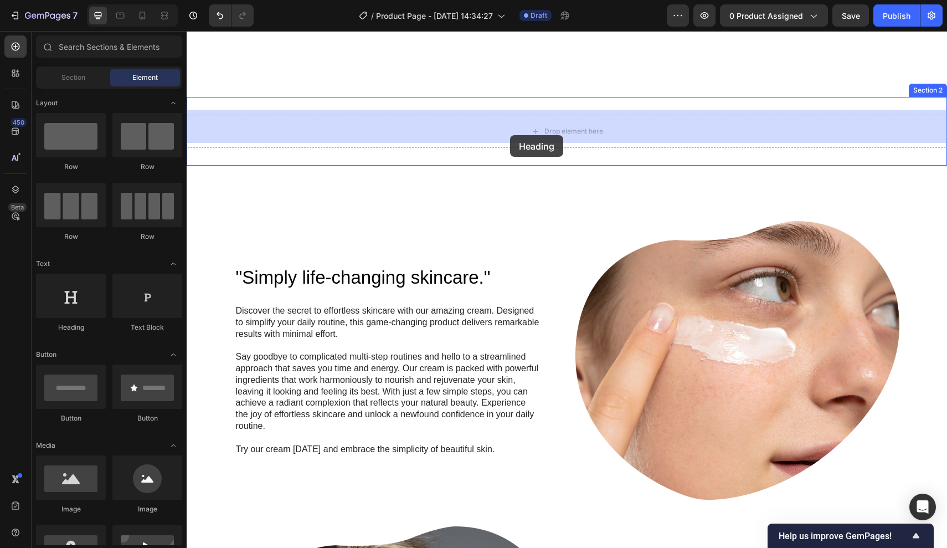
drag, startPoint x: 249, startPoint y: 344, endPoint x: 510, endPoint y: 135, distance: 335.3
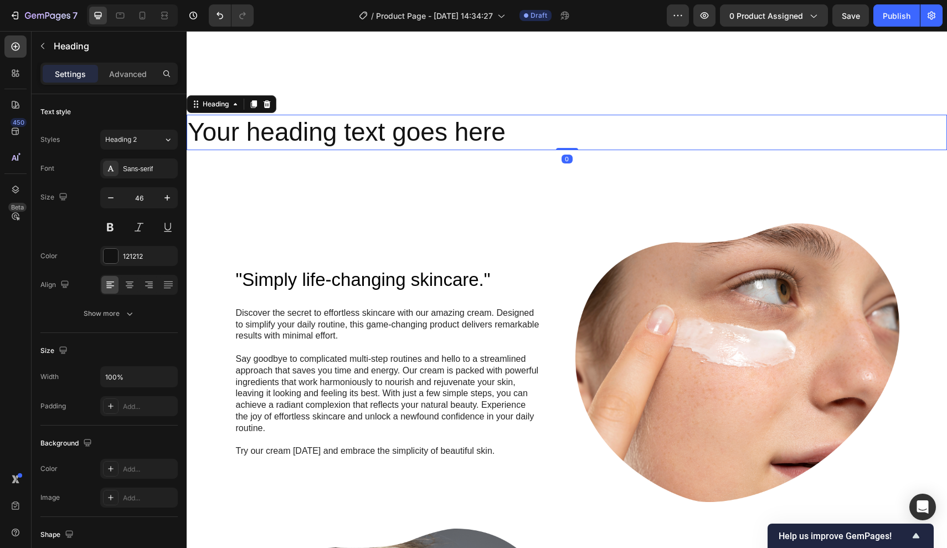
click at [534, 135] on h2 "Your heading text goes here" at bounding box center [567, 132] width 760 height 35
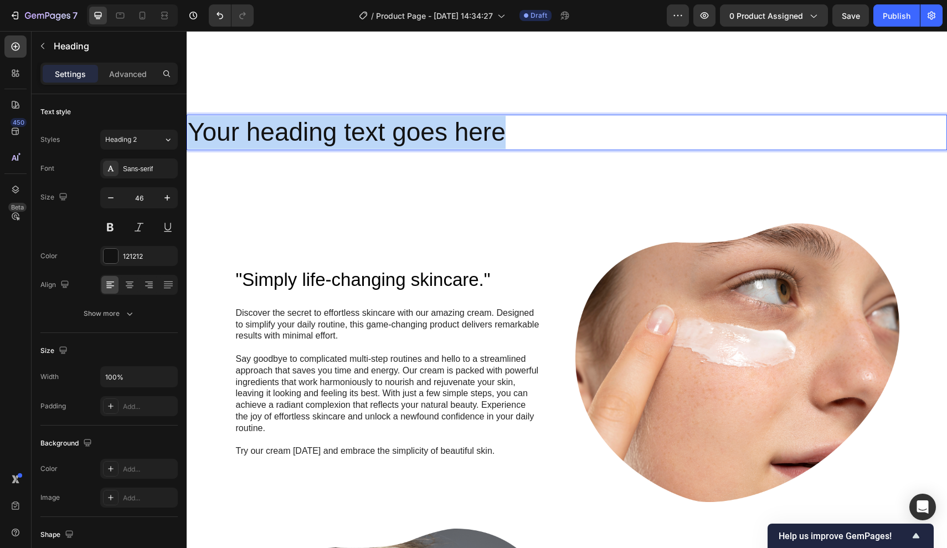
drag, startPoint x: 153, startPoint y: 128, endPoint x: 30, endPoint y: 127, distance: 123.5
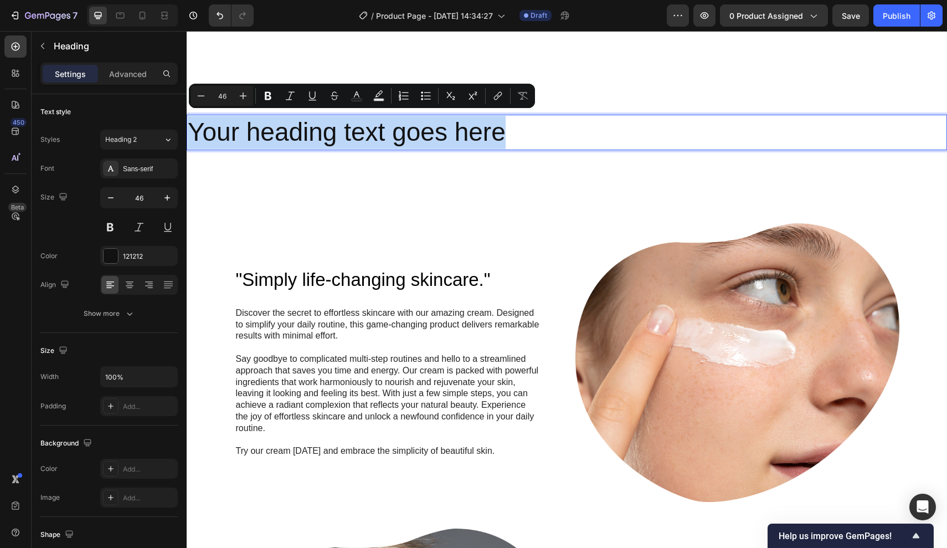
click at [519, 135] on p "Your heading text goes here" at bounding box center [567, 132] width 758 height 33
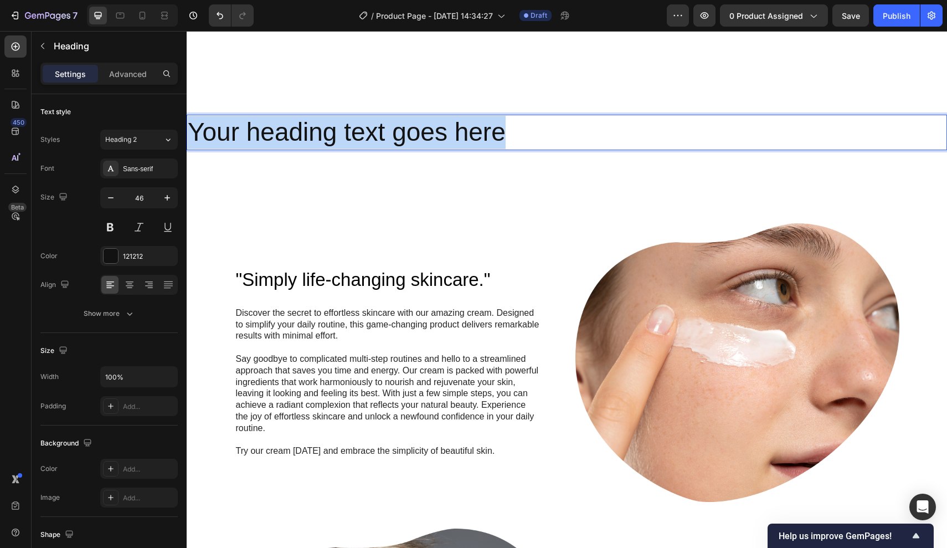
drag, startPoint x: 519, startPoint y: 135, endPoint x: 27, endPoint y: 92, distance: 493.6
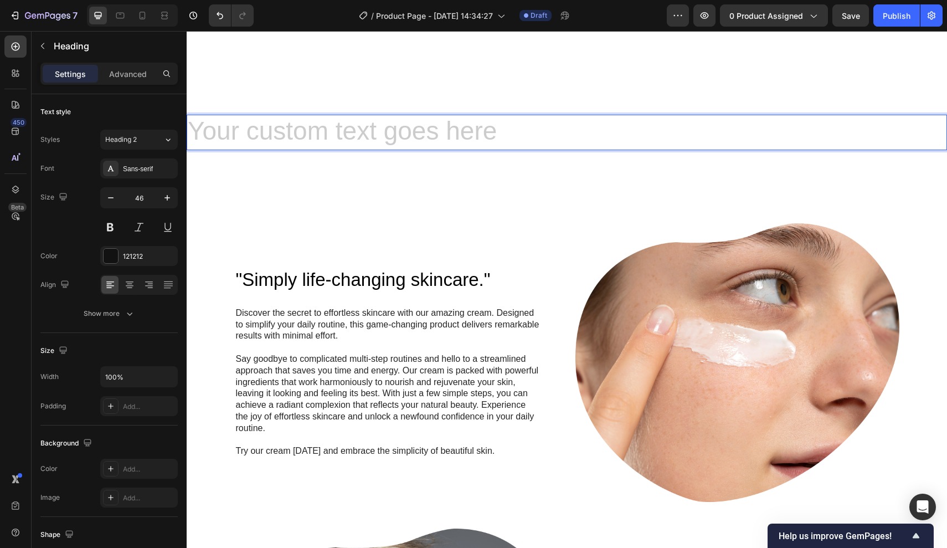
click at [558, 128] on h2 "Rich Text Editor. Editing area: main" at bounding box center [567, 132] width 760 height 35
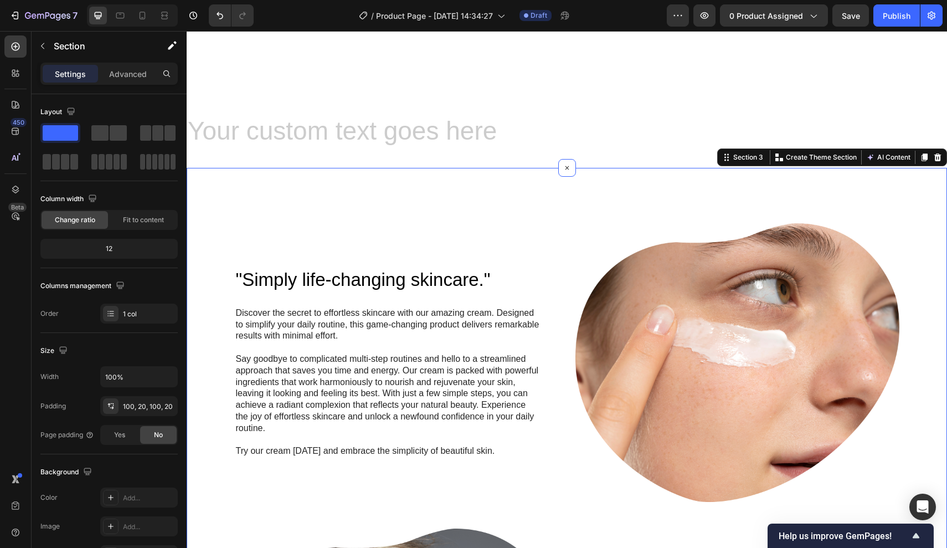
click at [547, 181] on div ""Simply life-changing skincare." Heading Discover the secret to effortless skin…" at bounding box center [567, 515] width 760 height 695
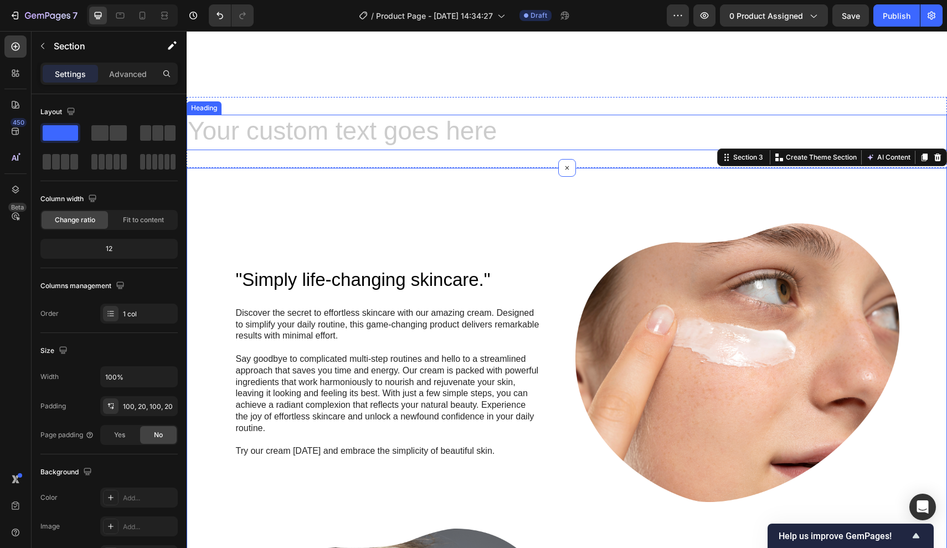
click at [564, 126] on h2 "Rich Text Editor. Editing area: main" at bounding box center [567, 132] width 760 height 35
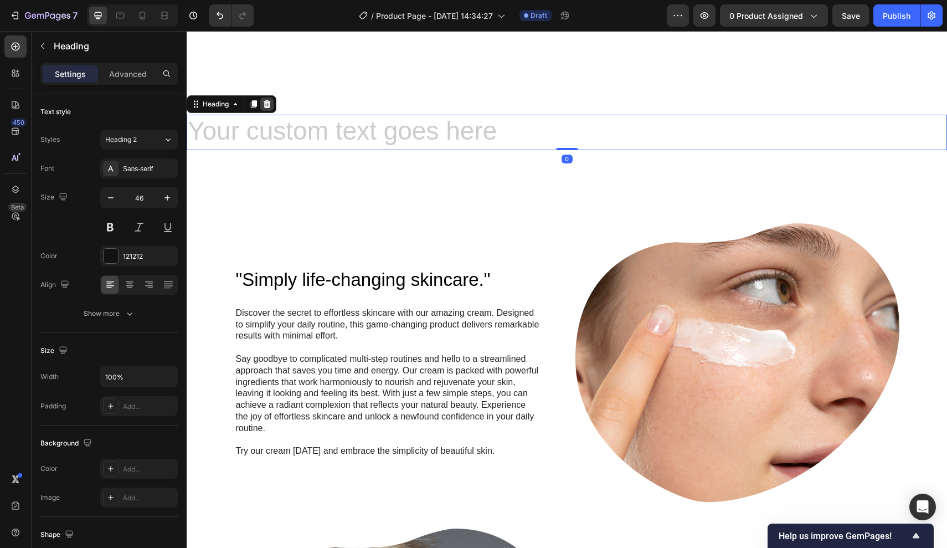
click at [265, 100] on icon at bounding box center [267, 104] width 7 height 8
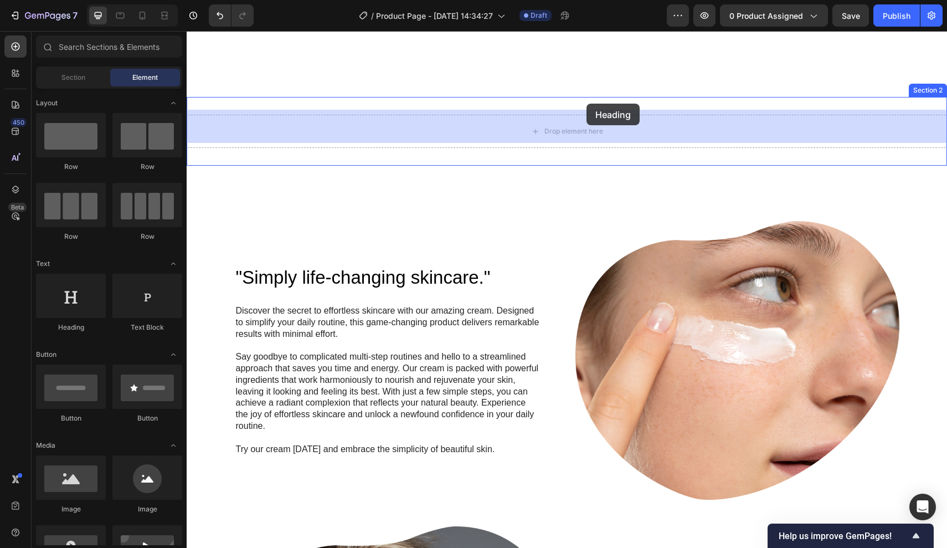
drag, startPoint x: 318, startPoint y: 299, endPoint x: 585, endPoint y: 104, distance: 330.9
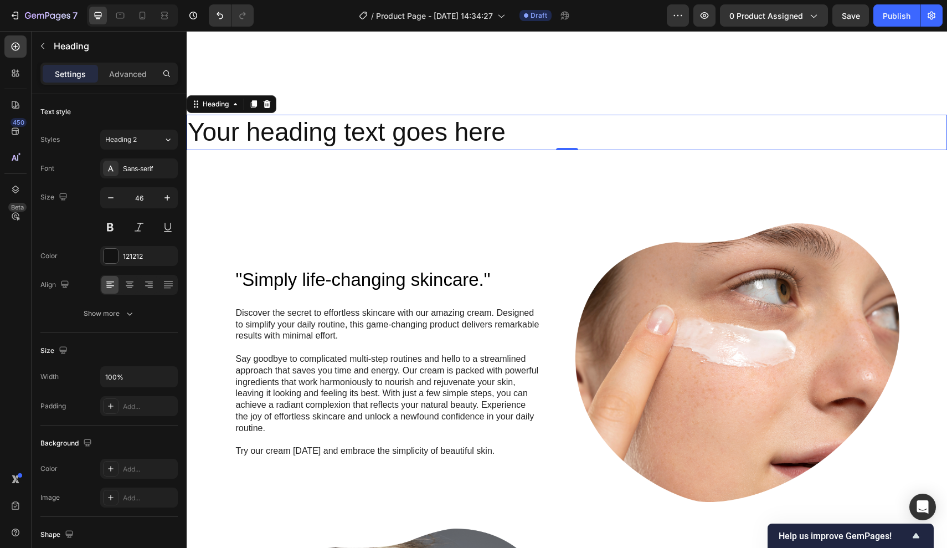
click at [528, 134] on h2 "Your heading text goes here" at bounding box center [567, 132] width 760 height 35
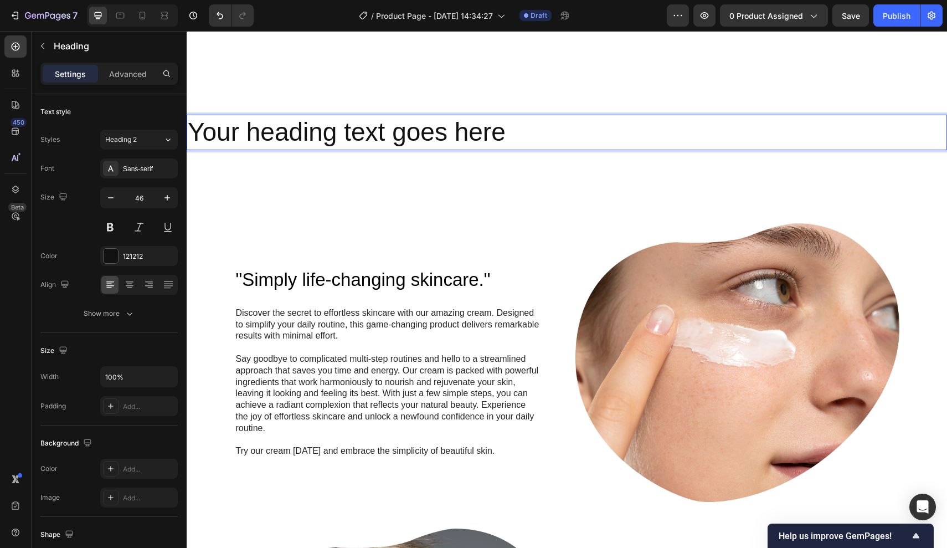
click at [528, 134] on p "Your heading text goes here" at bounding box center [567, 132] width 758 height 33
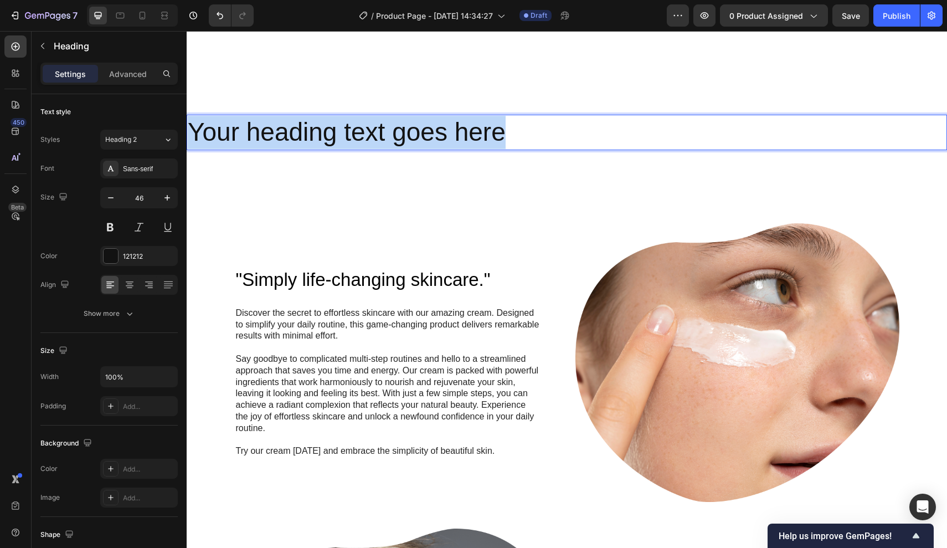
drag, startPoint x: 528, startPoint y: 134, endPoint x: 212, endPoint y: 124, distance: 316.4
click at [212, 124] on p "Your heading text goes here" at bounding box center [567, 132] width 758 height 33
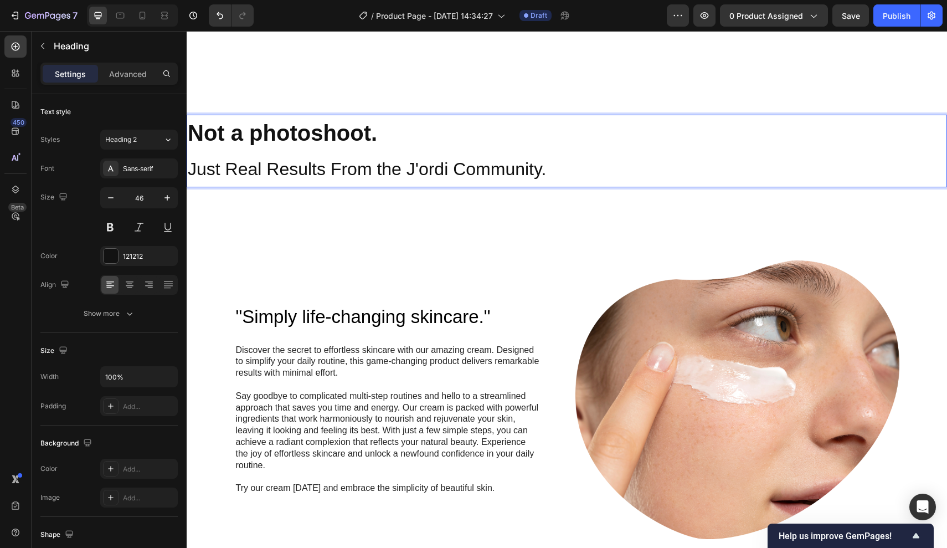
drag, startPoint x: 562, startPoint y: 164, endPoint x: 97, endPoint y: 54, distance: 477.6
drag, startPoint x: 549, startPoint y: 163, endPoint x: 269, endPoint y: 82, distance: 291.3
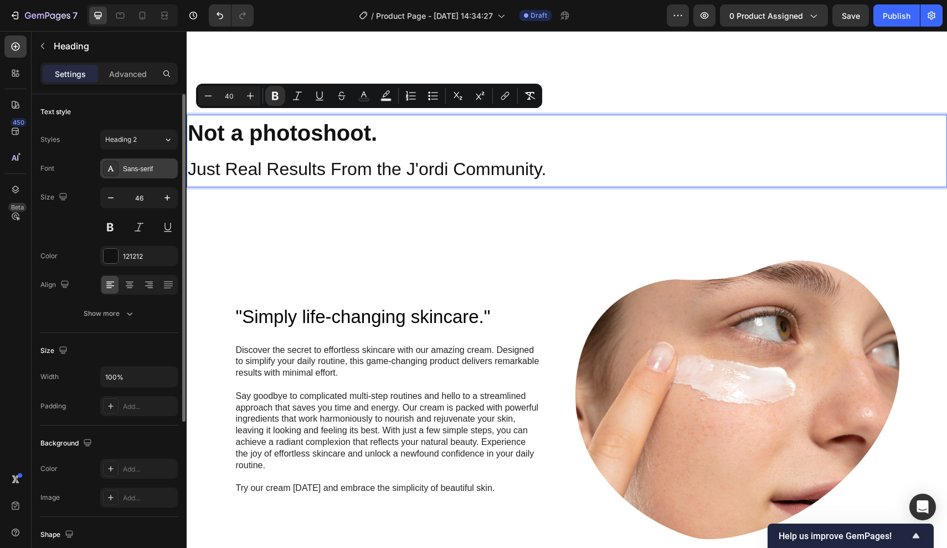
click at [146, 172] on div "Sans-serif" at bounding box center [149, 169] width 52 height 10
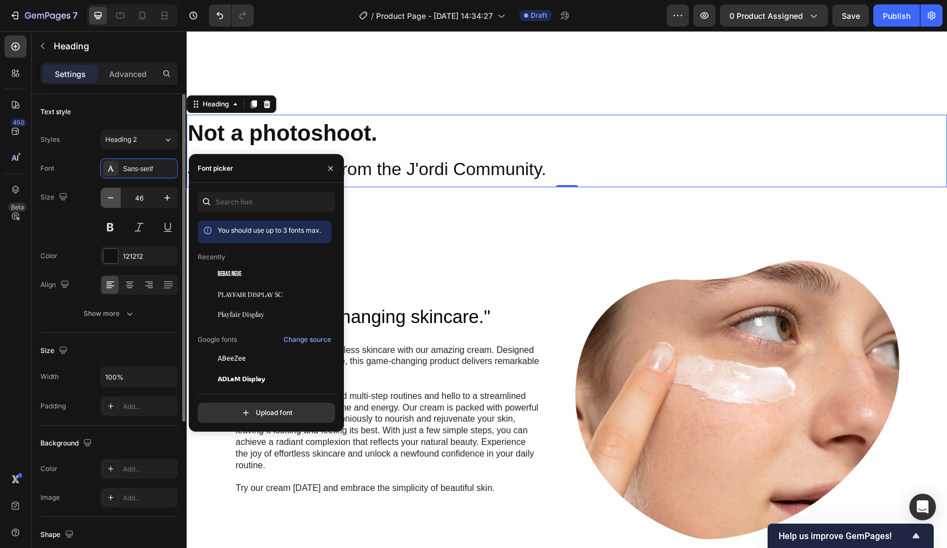
click at [110, 199] on icon "button" at bounding box center [110, 197] width 11 height 11
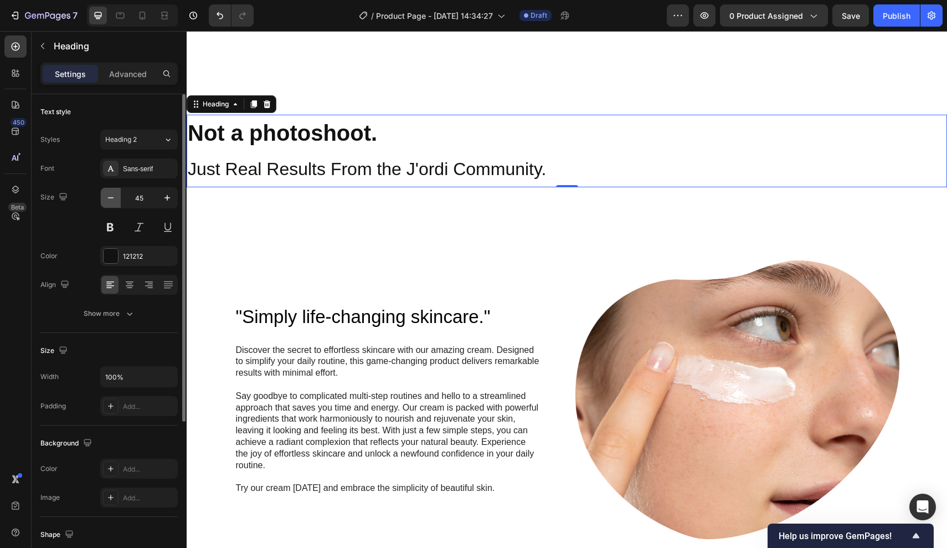
click at [110, 199] on icon "button" at bounding box center [110, 197] width 11 height 11
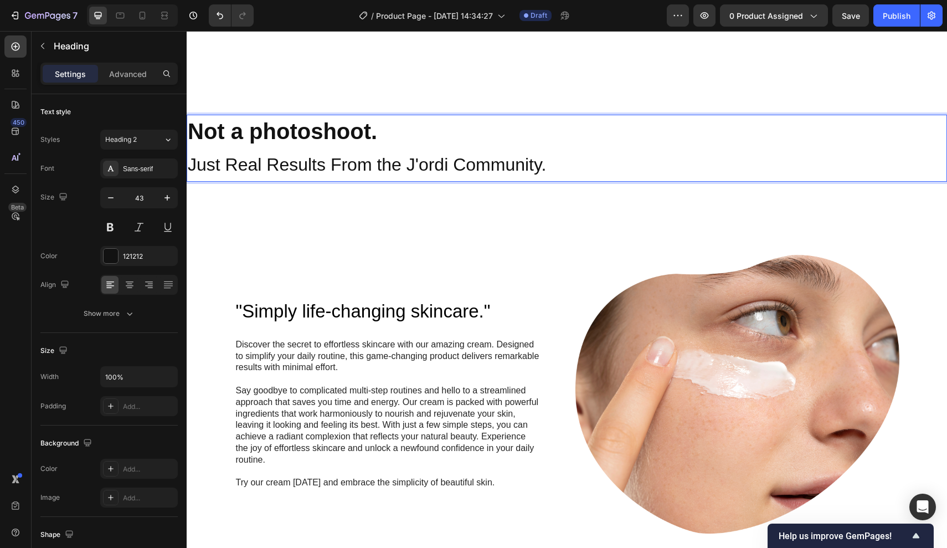
drag, startPoint x: 435, startPoint y: 158, endPoint x: 177, endPoint y: 93, distance: 265.7
click at [554, 161] on p "Not a photoshoot. Just Real Results From the J'ordi Community." at bounding box center [567, 148] width 758 height 65
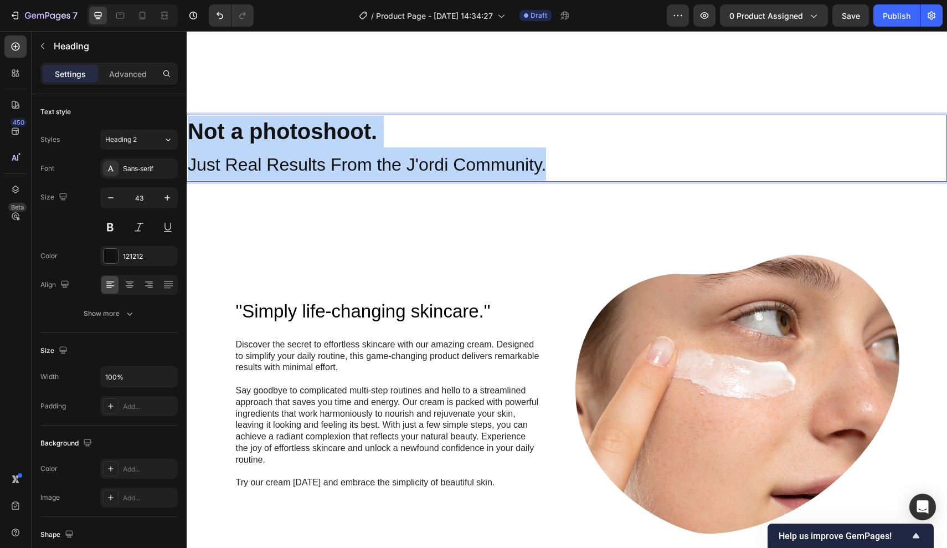
drag, startPoint x: 545, startPoint y: 161, endPoint x: 191, endPoint y: 124, distance: 356.4
click at [191, 124] on p "Not a photoshoot. Just Real Results From the J'ordi Community." at bounding box center [567, 148] width 758 height 65
click at [349, 121] on strong "Not a photoshoot." at bounding box center [282, 131] width 189 height 24
drag, startPoint x: 364, startPoint y: 124, endPoint x: 123, endPoint y: 124, distance: 240.9
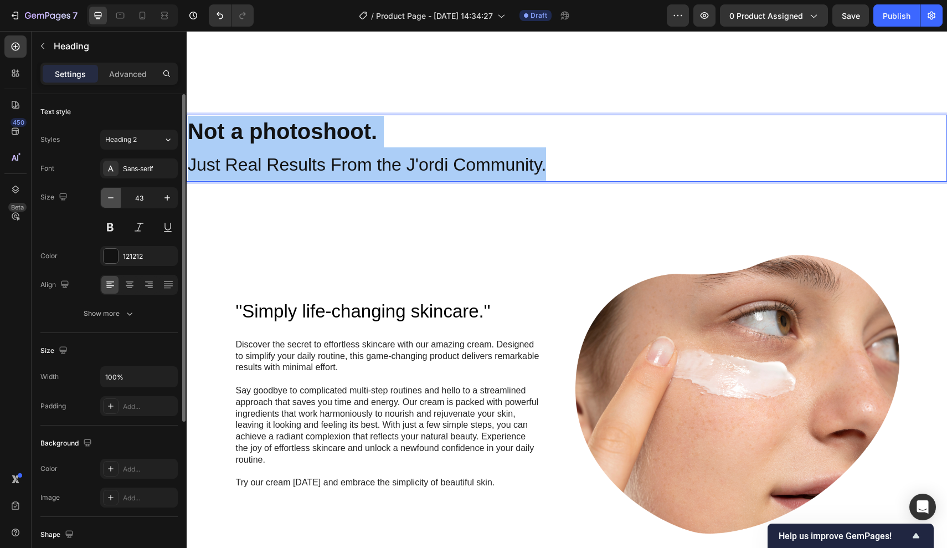
click at [109, 204] on button "button" at bounding box center [111, 198] width 20 height 20
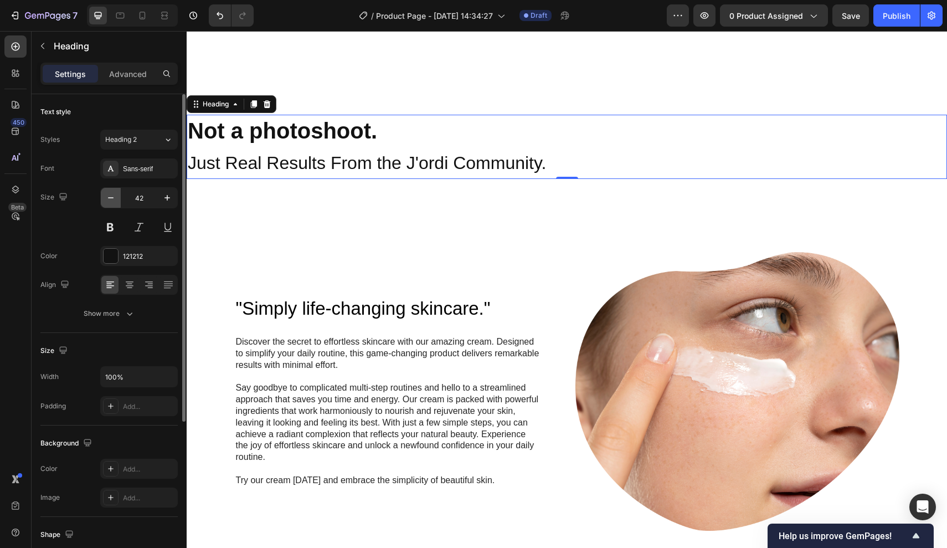
click at [112, 200] on icon "button" at bounding box center [110, 197] width 11 height 11
type input "41"
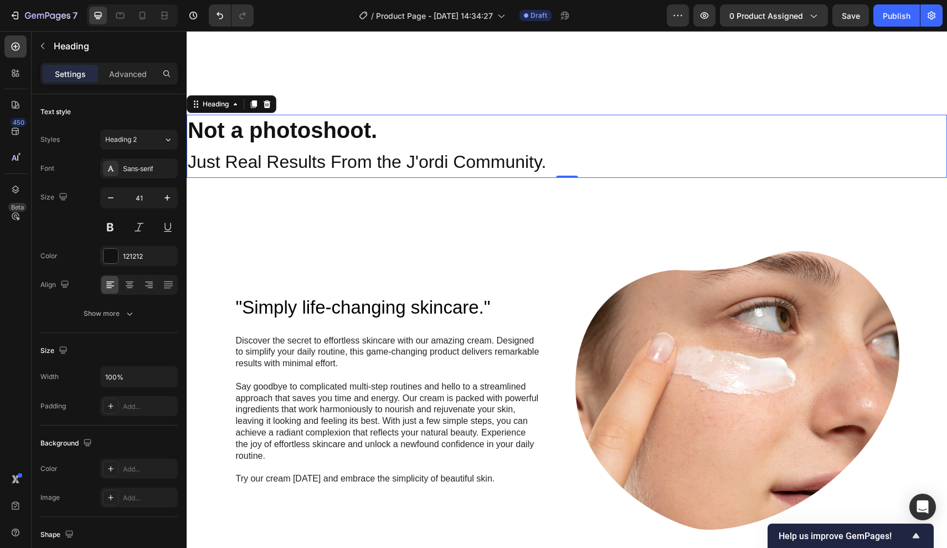
click at [524, 152] on span "Just Real Results From the J'ordi Community." at bounding box center [367, 162] width 358 height 20
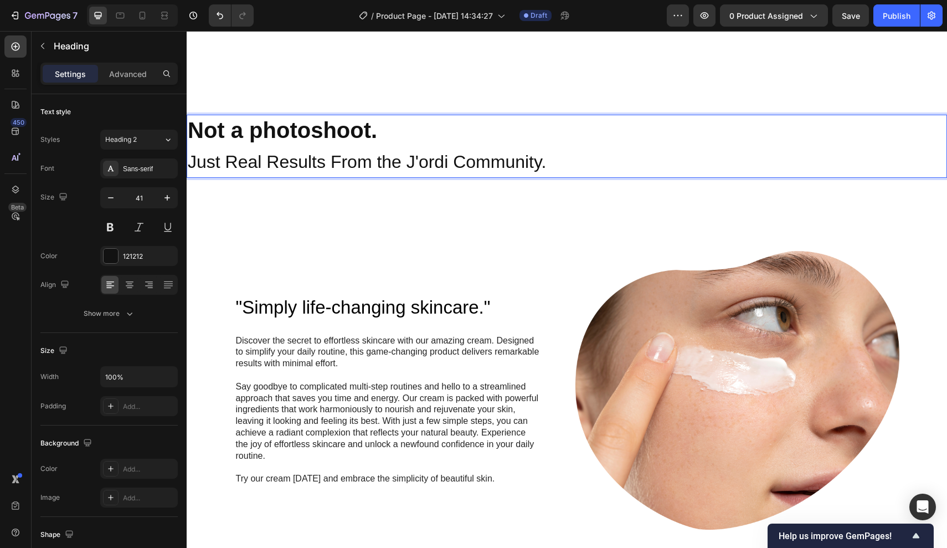
drag, startPoint x: 543, startPoint y: 157, endPoint x: 63, endPoint y: 72, distance: 487.6
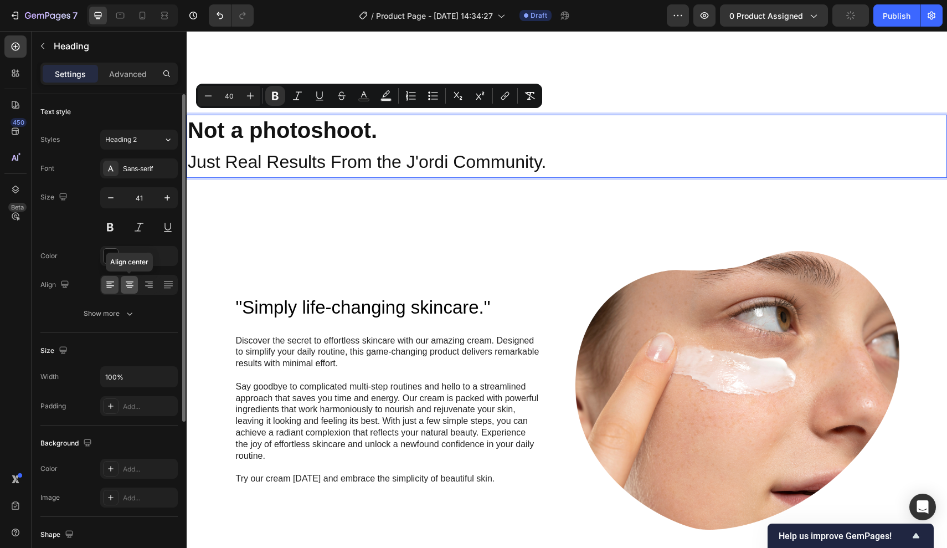
click at [128, 286] on icon at bounding box center [130, 285] width 8 height 1
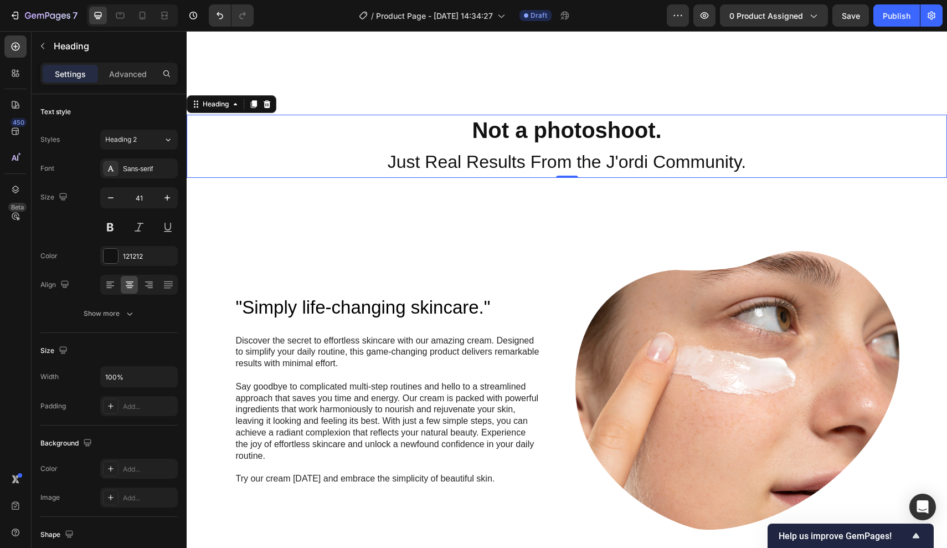
click at [553, 152] on span "Just Real Results From the J'ordi Community." at bounding box center [567, 162] width 358 height 20
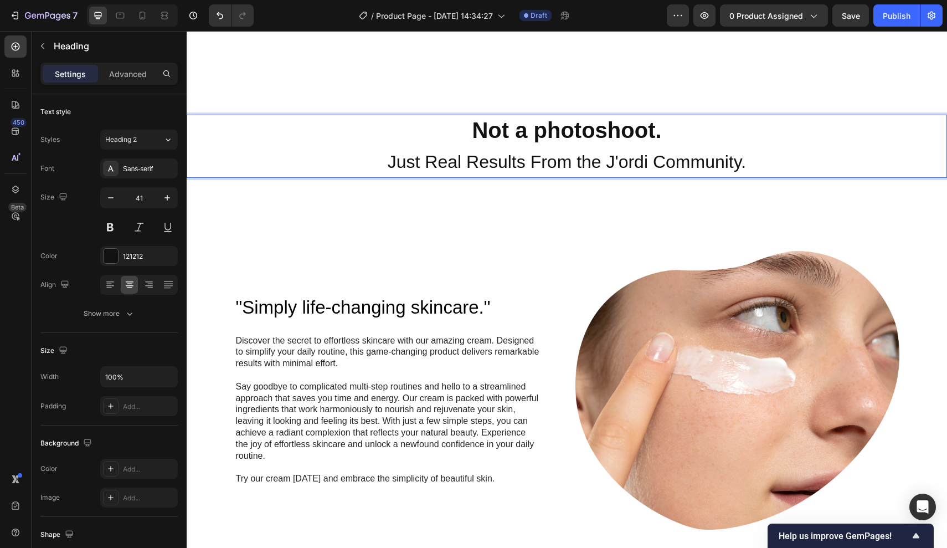
click at [642, 165] on span "Just Real Results From the J'ordi Community." at bounding box center [567, 162] width 358 height 20
drag, startPoint x: 759, startPoint y: 173, endPoint x: 753, endPoint y: 173, distance: 6.1
click at [753, 173] on div "Not a photoshoot. Just Real Results From the J'ordi Community. Heading 0 Sectio…" at bounding box center [567, 146] width 760 height 99
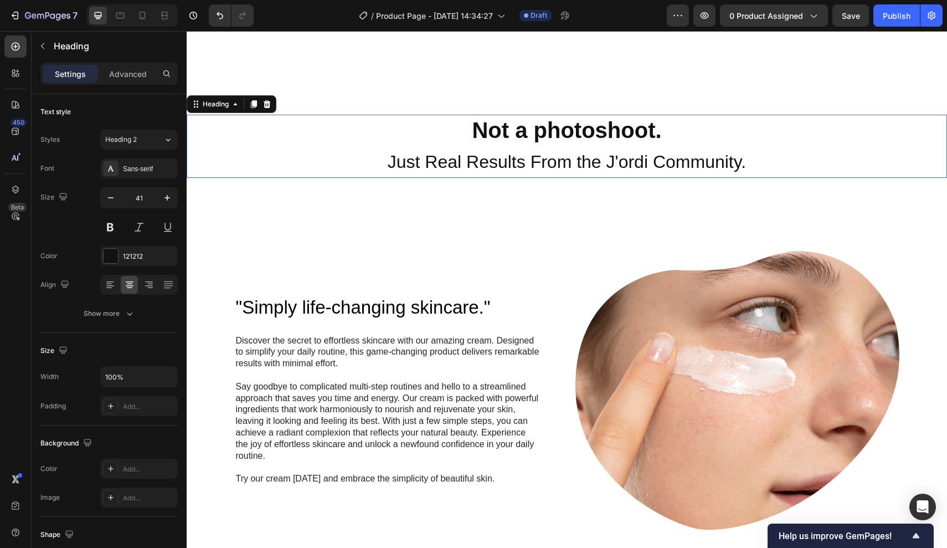
click at [695, 143] on p "⁠⁠⁠⁠⁠⁠⁠ Not a photoshoot. Just Real Results From the J'ordi Community." at bounding box center [567, 146] width 758 height 61
click at [676, 196] on div ""Simply life-changing skincare." Heading Discover the secret to effortless skin…" at bounding box center [567, 543] width 760 height 695
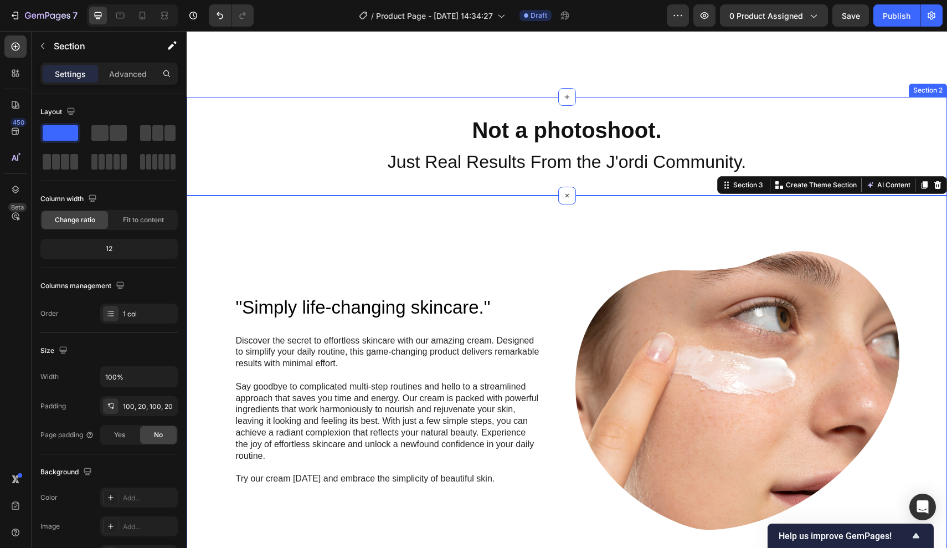
click at [663, 174] on div "⁠⁠⁠⁠⁠⁠⁠ Not a photoshoot. Just Real Results From the J'ordi Community. Heading …" at bounding box center [567, 146] width 760 height 99
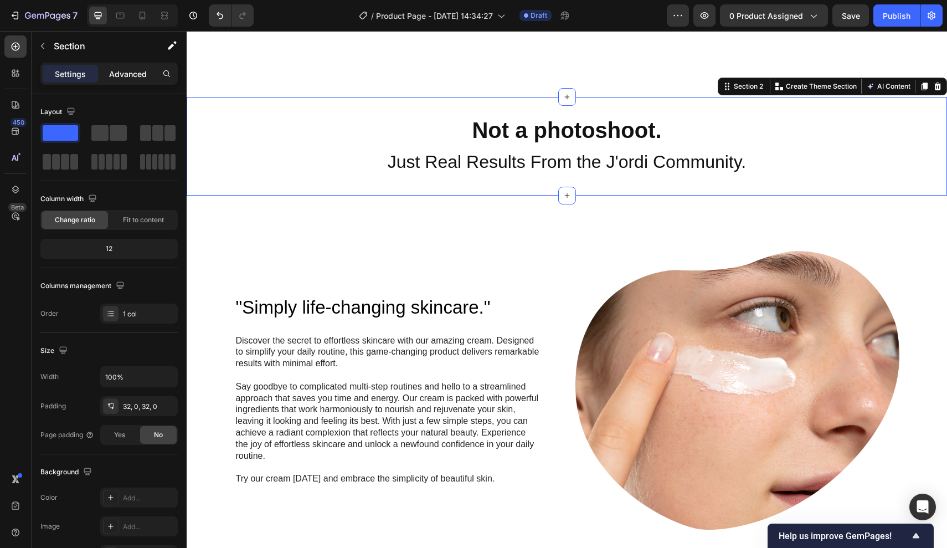
click at [140, 75] on p "Advanced" at bounding box center [128, 74] width 38 height 12
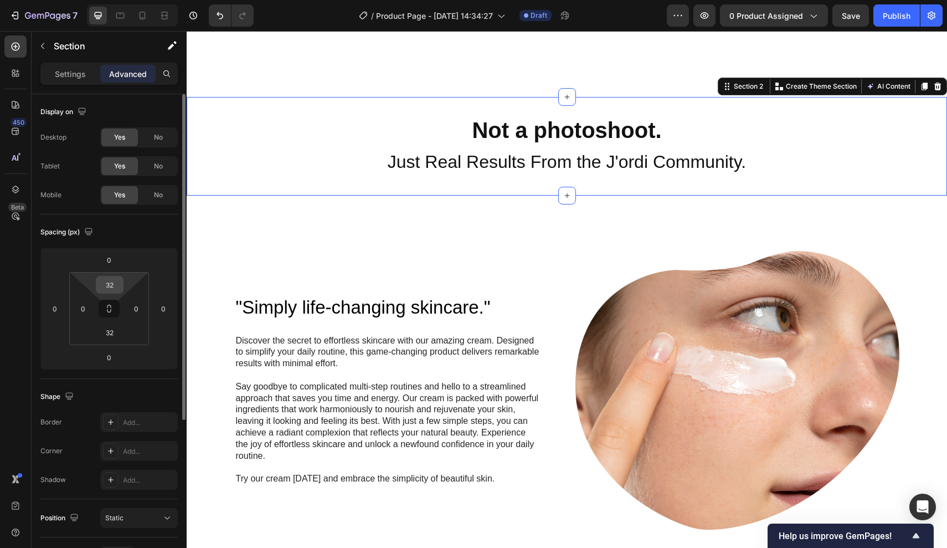
click at [119, 288] on input "32" at bounding box center [110, 284] width 22 height 17
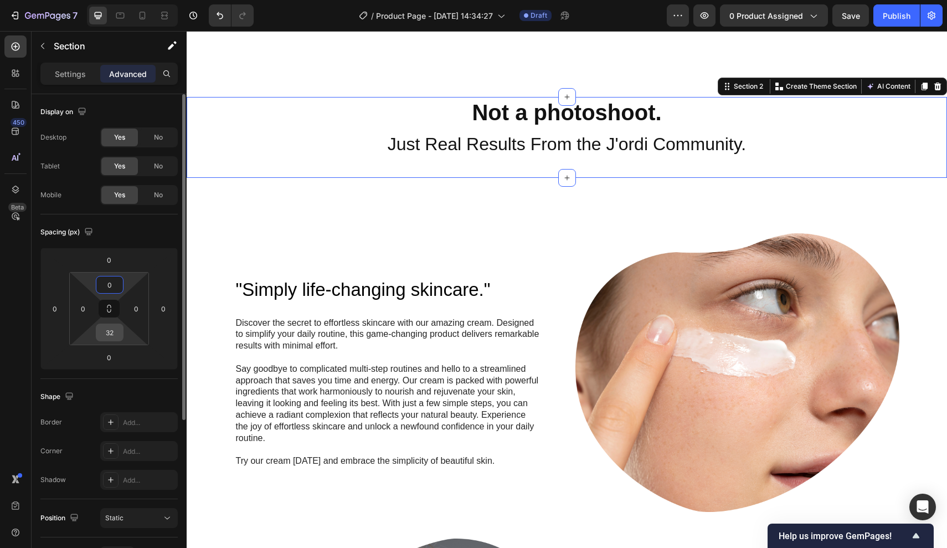
type input "0"
click at [115, 333] on input "32" at bounding box center [110, 332] width 22 height 17
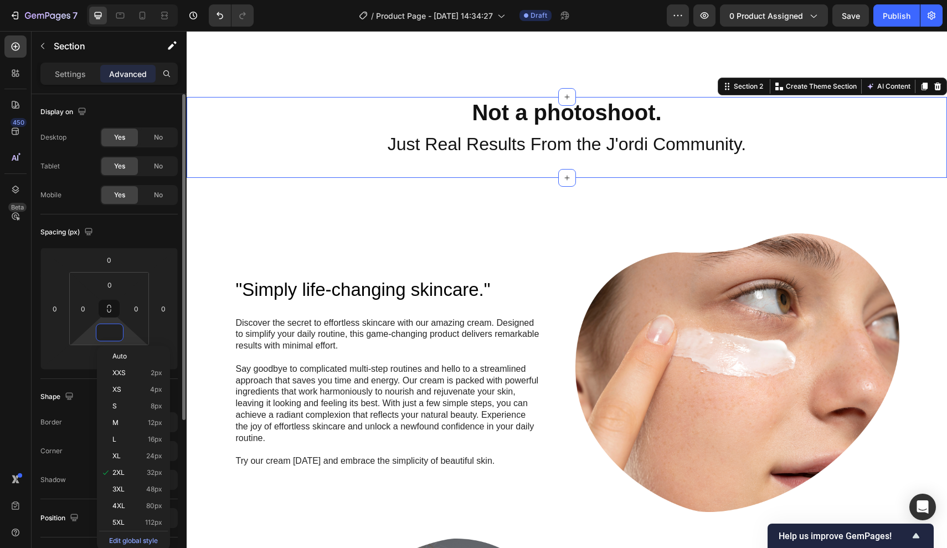
type input "0"
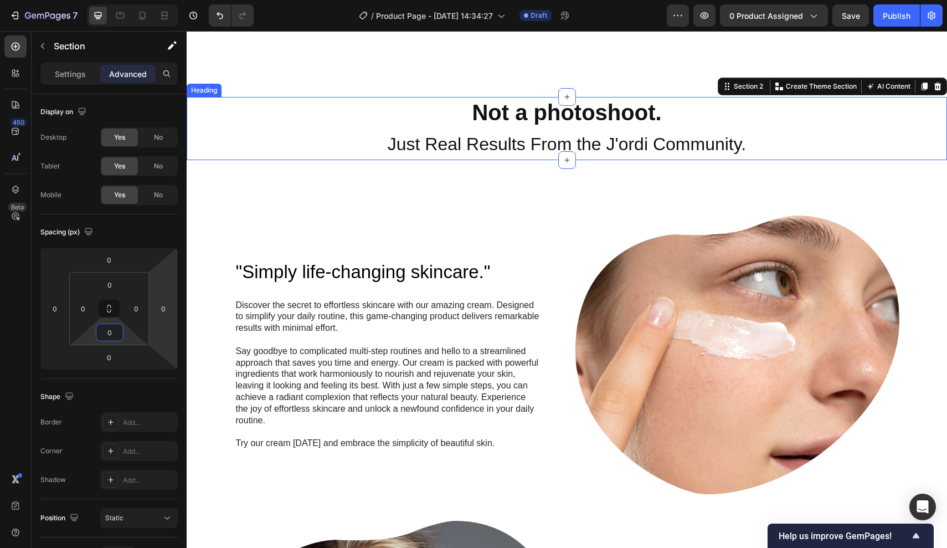
drag, startPoint x: 674, startPoint y: 143, endPoint x: 683, endPoint y: 143, distance: 9.4
click at [674, 143] on span "Just Real Results From the J'ordi Community." at bounding box center [567, 144] width 358 height 20
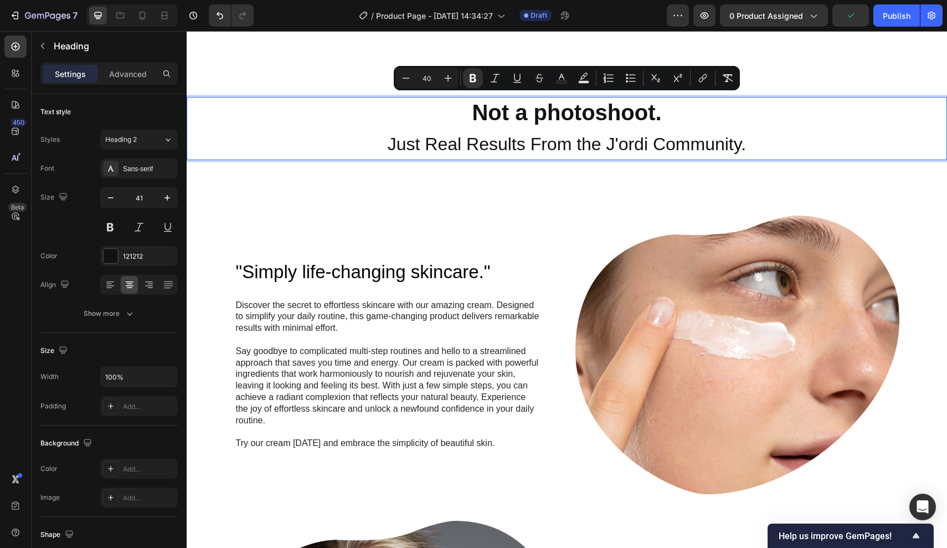
drag, startPoint x: 761, startPoint y: 148, endPoint x: 390, endPoint y: 101, distance: 373.6
click at [390, 101] on p "Not a photoshoot. Just Real Results From the J'ordi Community." at bounding box center [567, 128] width 758 height 61
click at [409, 78] on icon "Editor contextual toolbar" at bounding box center [405, 78] width 11 height 11
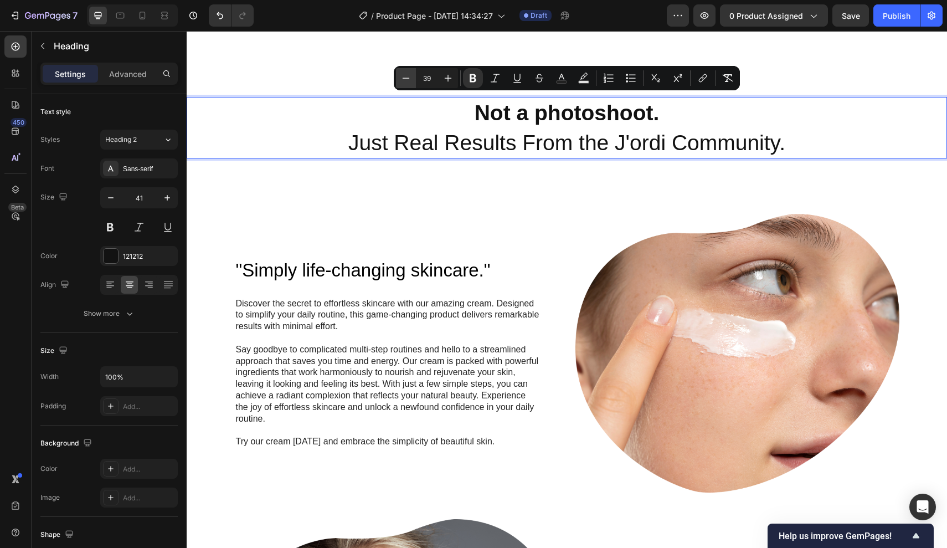
click at [409, 78] on icon "Editor contextual toolbar" at bounding box center [405, 78] width 11 height 11
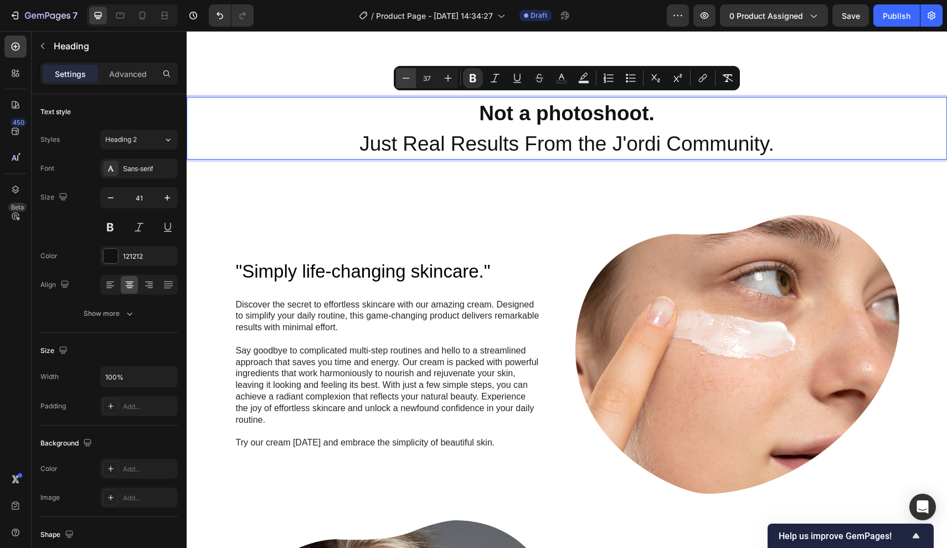
click at [409, 78] on icon "Editor contextual toolbar" at bounding box center [405, 78] width 11 height 11
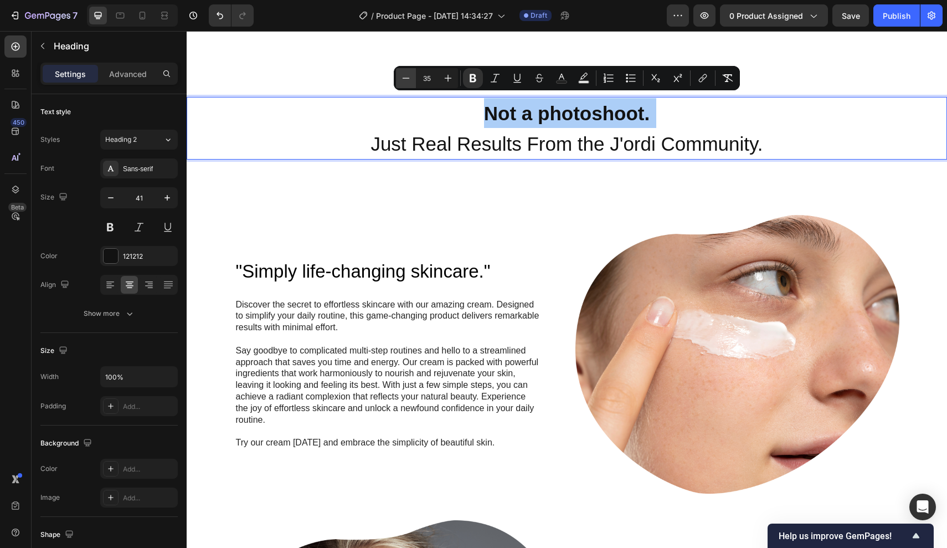
click at [409, 78] on icon "Editor contextual toolbar" at bounding box center [405, 78] width 11 height 11
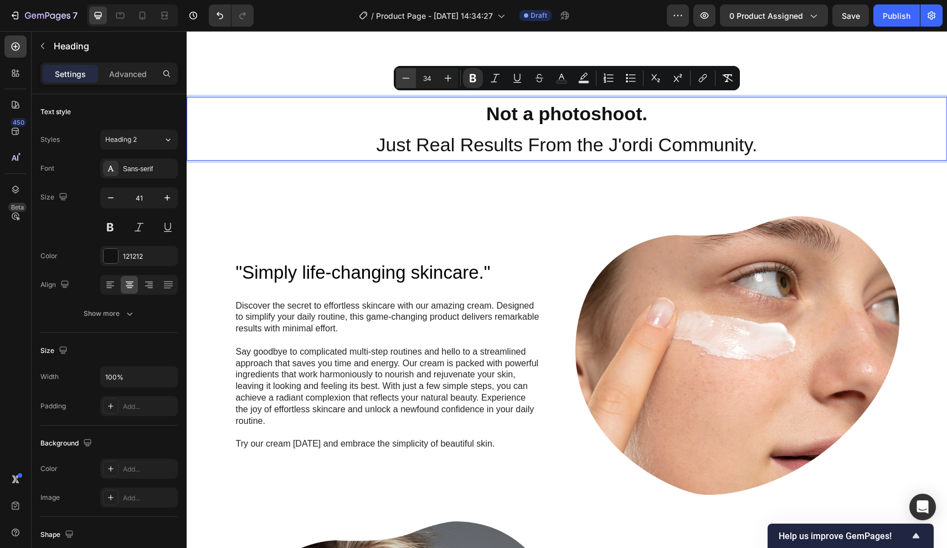
click at [409, 78] on icon "Editor contextual toolbar" at bounding box center [405, 78] width 11 height 11
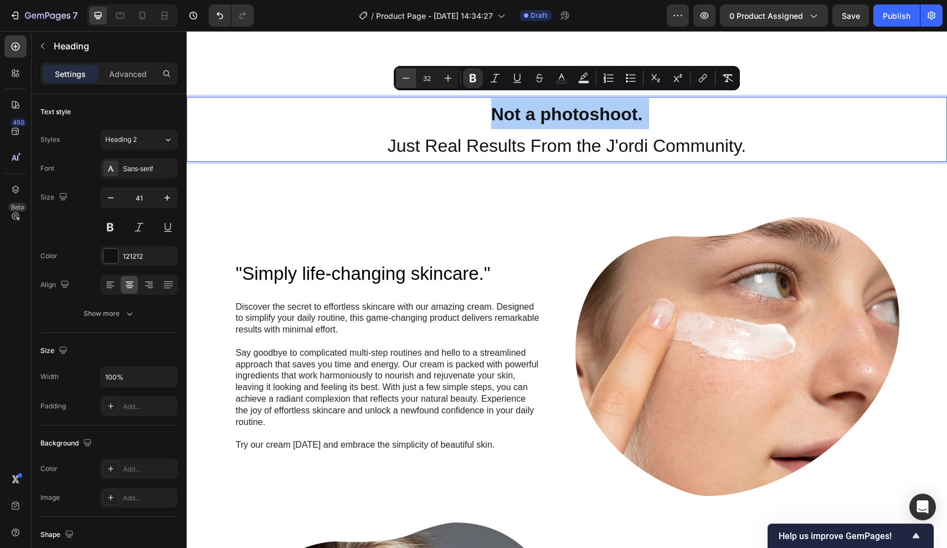
click at [409, 78] on icon "Editor contextual toolbar" at bounding box center [405, 78] width 11 height 11
type input "31"
click at [558, 140] on span "Just Real Results From the J'ordi Community." at bounding box center [566, 145] width 347 height 19
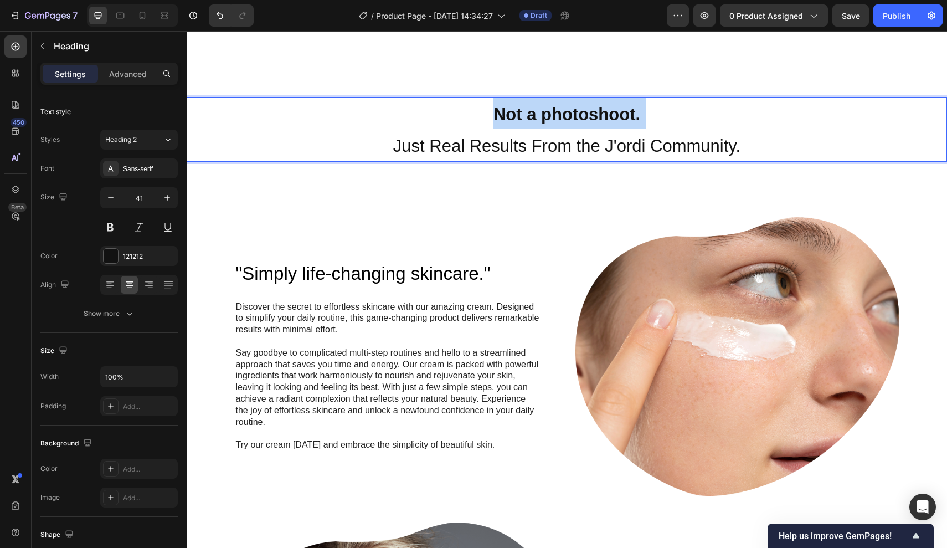
drag, startPoint x: 768, startPoint y: 143, endPoint x: 297, endPoint y: 143, distance: 470.2
click at [297, 143] on p "Not a photoshoot. Just Real Results From the J'ordi Community." at bounding box center [567, 129] width 758 height 63
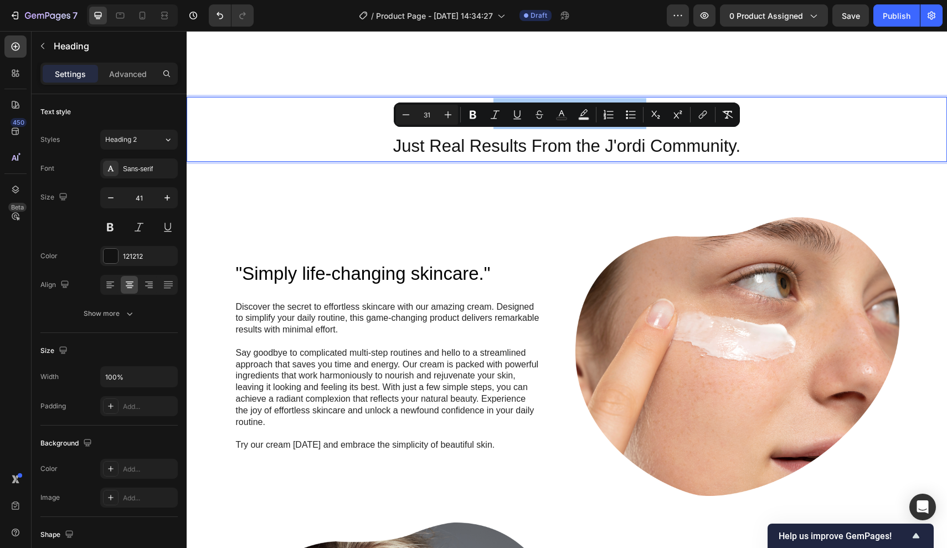
click at [434, 116] on input "31" at bounding box center [427, 114] width 22 height 13
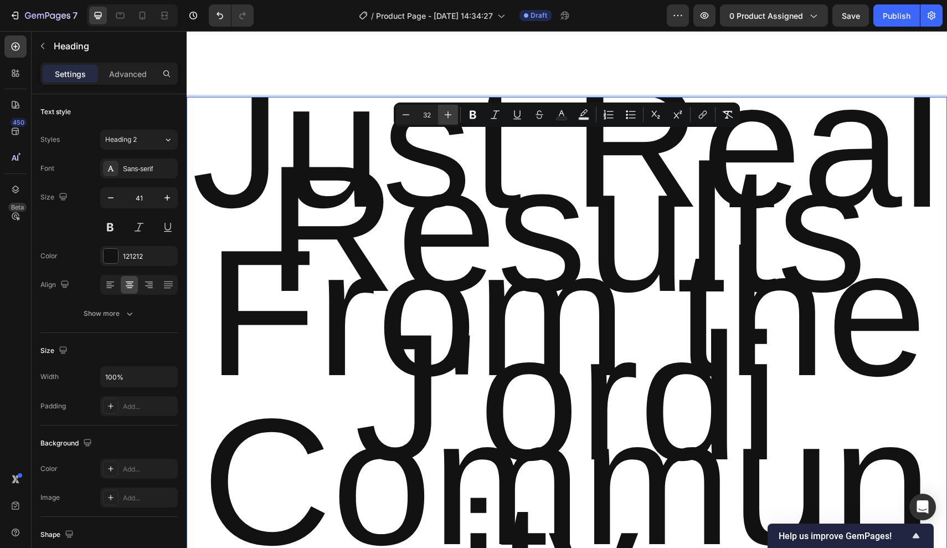
type input "3"
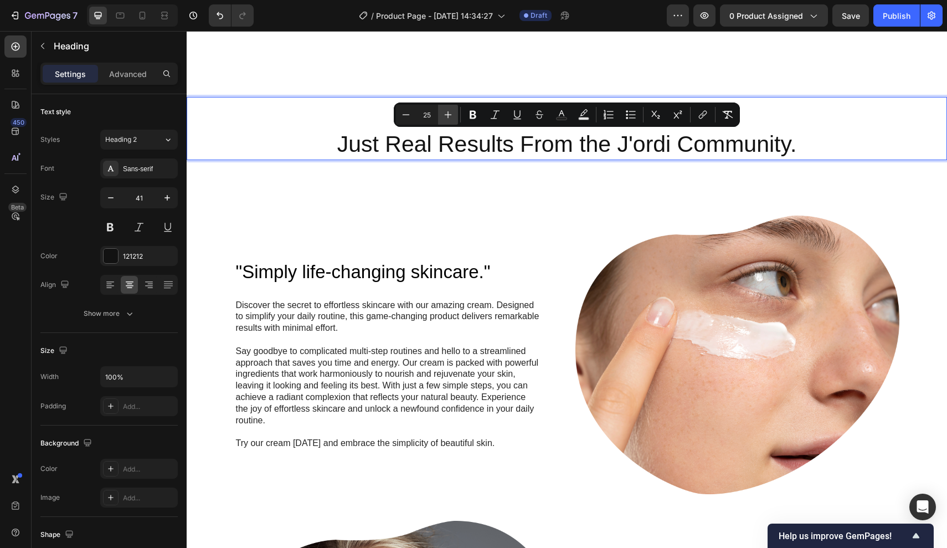
type input "25"
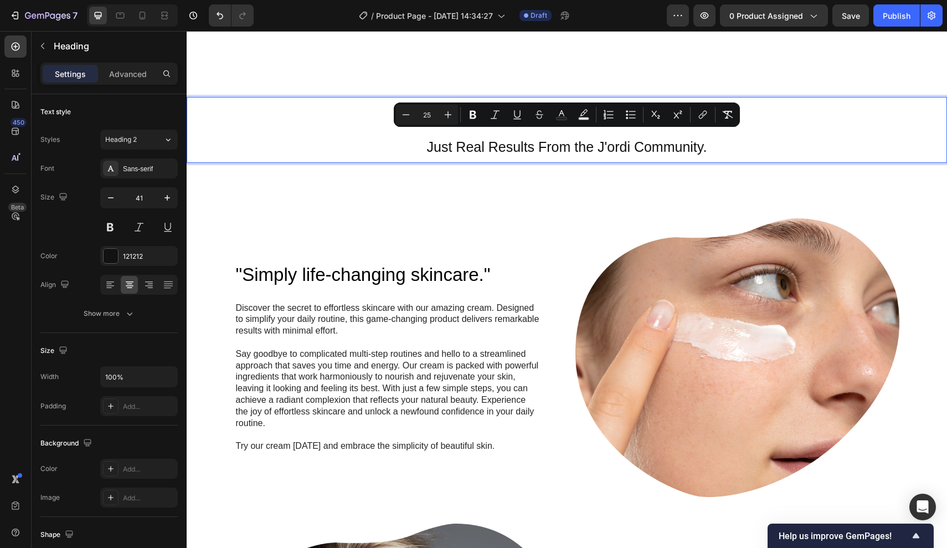
click at [633, 151] on p "Not a photoshoot. Just Real Results From the J'ordi Community." at bounding box center [567, 130] width 758 height 64
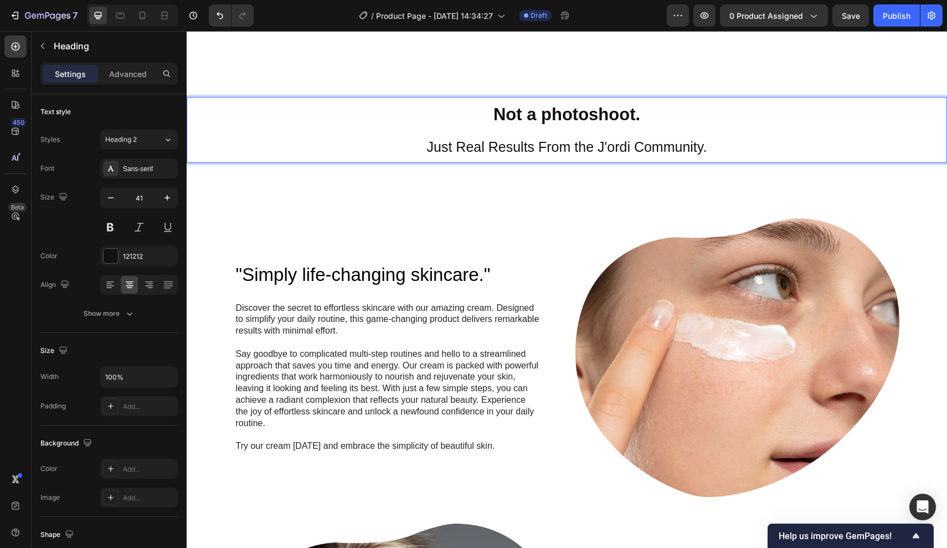
click at [708, 122] on p "Not a photoshoot. Just Real Results From the J'ordi Community." at bounding box center [567, 130] width 758 height 64
click at [618, 122] on p "Not a photoshoot. Just Real Results From the J'ordi Community." at bounding box center [567, 130] width 758 height 64
click at [652, 115] on p "Not a photoshoot. Just Real Results From the J'ordi Community." at bounding box center [567, 130] width 758 height 64
drag, startPoint x: 652, startPoint y: 115, endPoint x: 389, endPoint y: 105, distance: 263.8
click at [389, 105] on p "Not a photoshoot. Just Real Results From the J'ordi Community." at bounding box center [567, 130] width 758 height 64
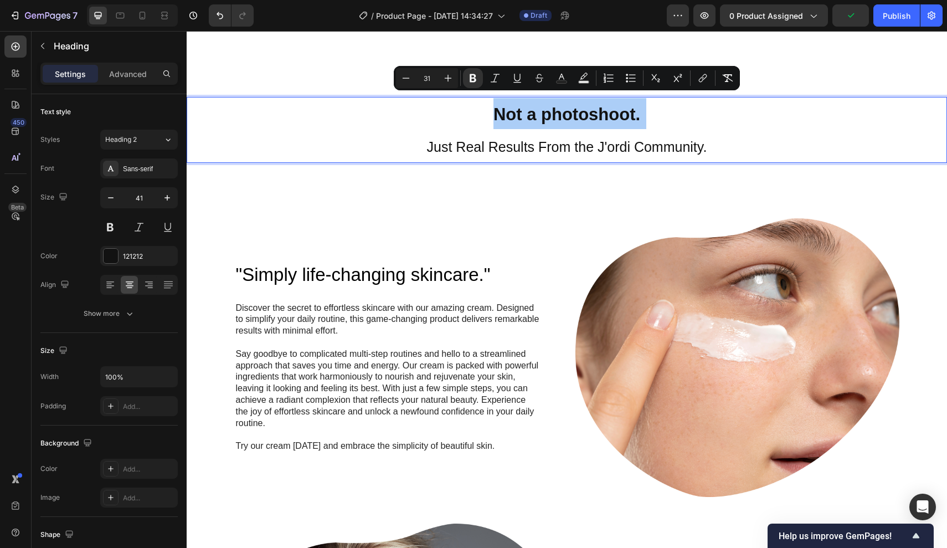
click at [436, 74] on input "31" at bounding box center [427, 77] width 22 height 13
type input "35"
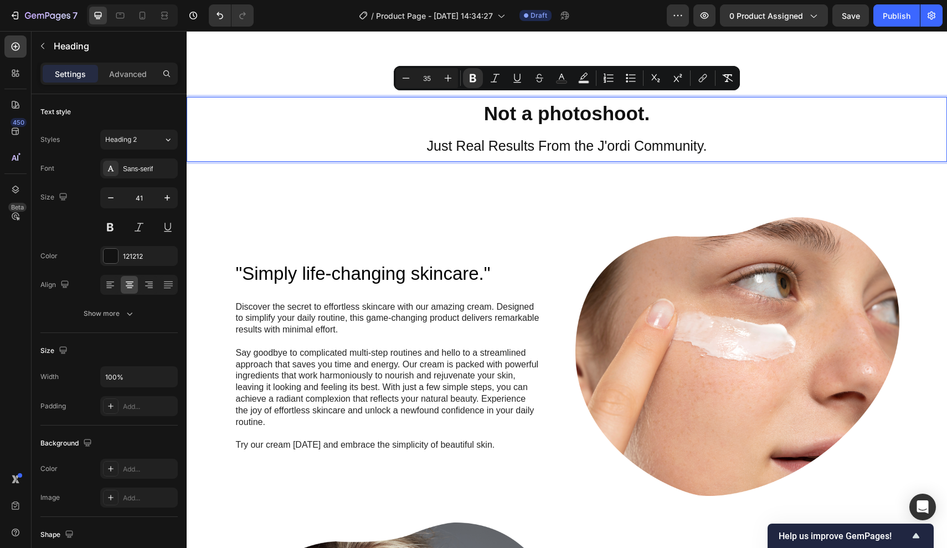
click at [643, 112] on strong "Not a photoshoot." at bounding box center [567, 113] width 166 height 22
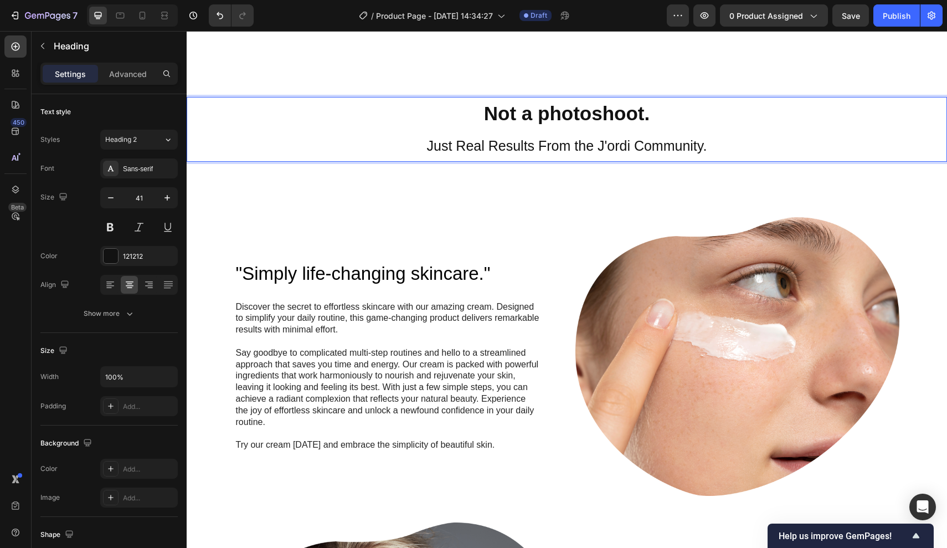
drag, startPoint x: 655, startPoint y: 111, endPoint x: 385, endPoint y: 111, distance: 270.3
click at [385, 111] on p "Not a photoshoot. Just Real Results From the J'ordi Community." at bounding box center [567, 129] width 758 height 63
click at [593, 157] on h2 "Not a Photoshoot. Just Real Results From the J'ordi Community." at bounding box center [567, 129] width 760 height 65
click at [601, 143] on span "Just Real Results From the J'ordi Community." at bounding box center [567, 146] width 280 height 16
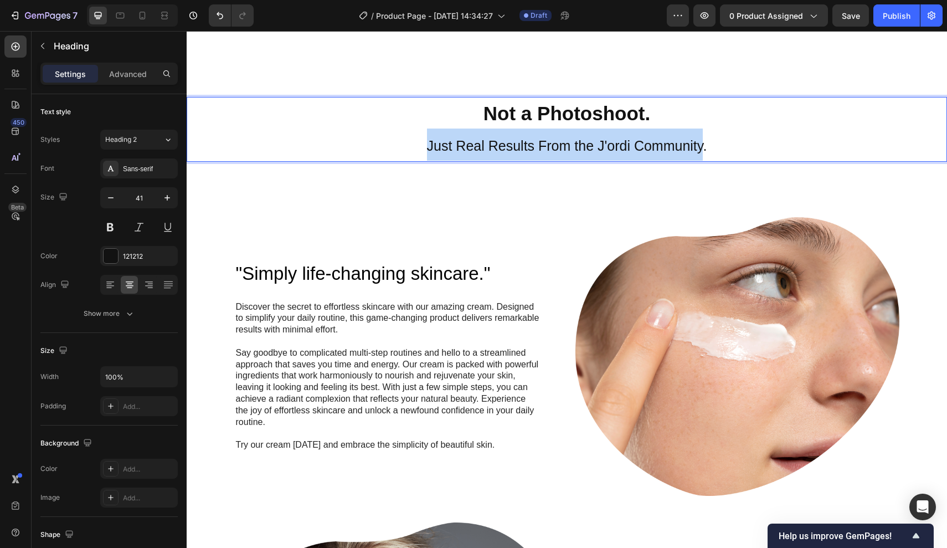
drag, startPoint x: 703, startPoint y: 143, endPoint x: 337, endPoint y: 132, distance: 365.7
click at [337, 132] on p "Not a Photoshoot. Just Real Results From the J'ordi Community." at bounding box center [567, 129] width 758 height 63
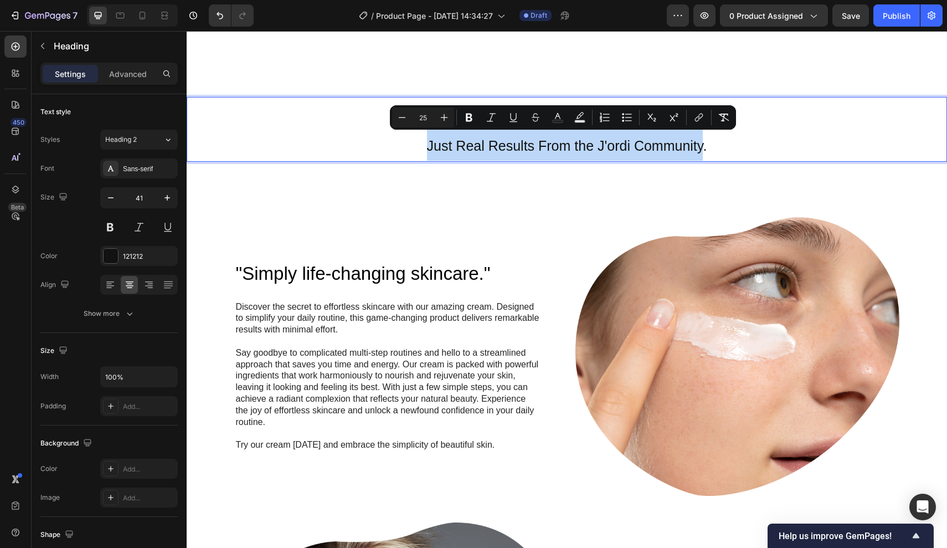
copy span "Just Real Results From the J'ordi Community"
click at [693, 140] on span "Just Real Results From the J'ordi Community." at bounding box center [567, 146] width 280 height 16
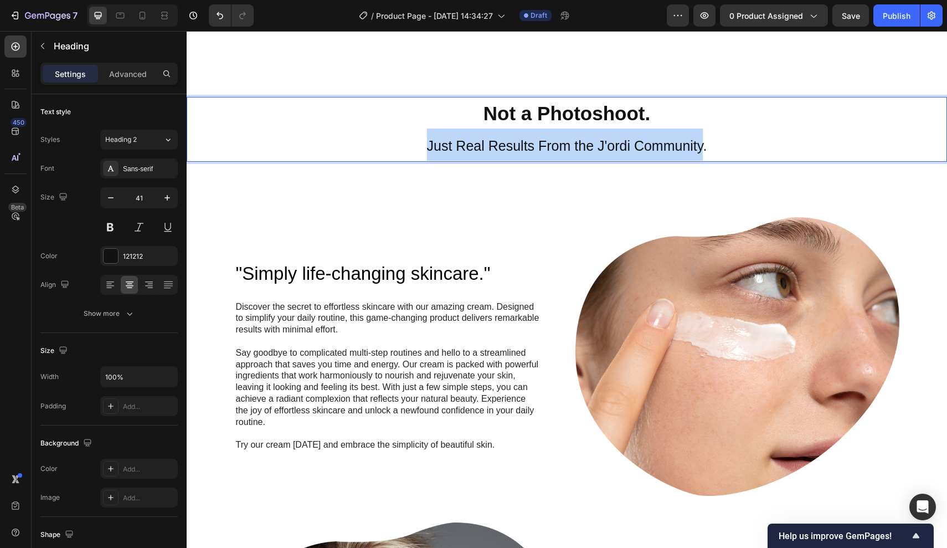
drag, startPoint x: 717, startPoint y: 140, endPoint x: 287, endPoint y: 138, distance: 430.3
click at [287, 138] on p "Not a Photoshoot. Just Real Results From the J'ordi Community." at bounding box center [567, 129] width 758 height 63
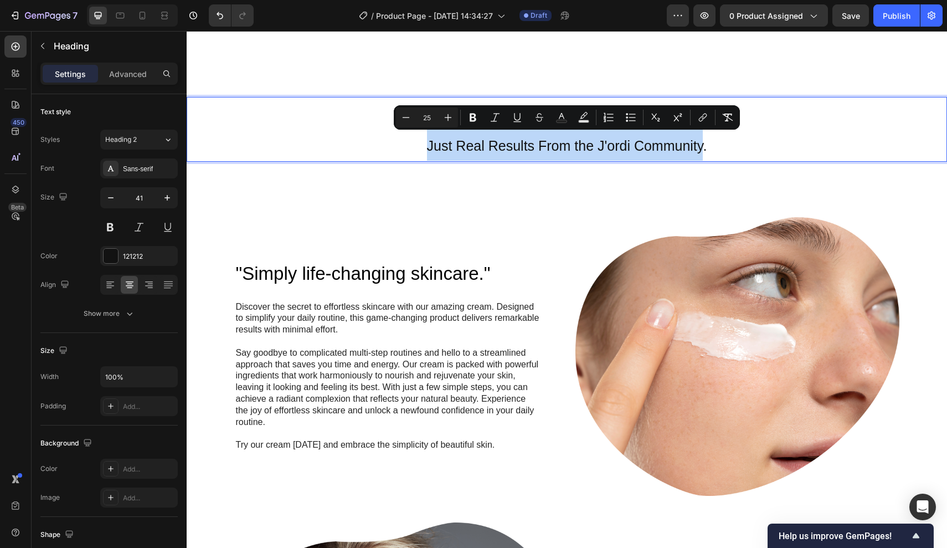
copy span "Just Real Results From the J'ordi Community."
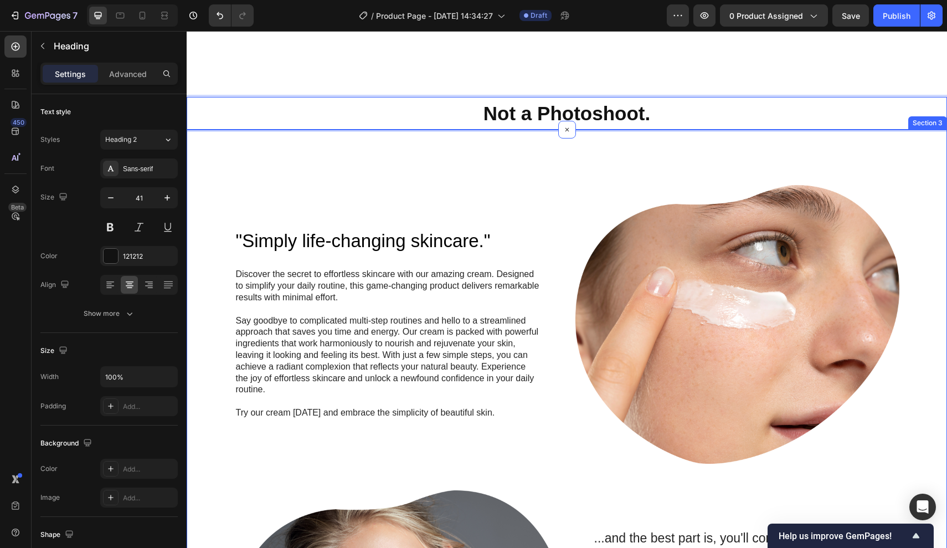
drag, startPoint x: 382, startPoint y: 157, endPoint x: 368, endPoint y: 156, distance: 14.5
click at [382, 157] on div ""Simply life-changing skincare." Heading Discover the secret to effortless skin…" at bounding box center [567, 477] width 760 height 695
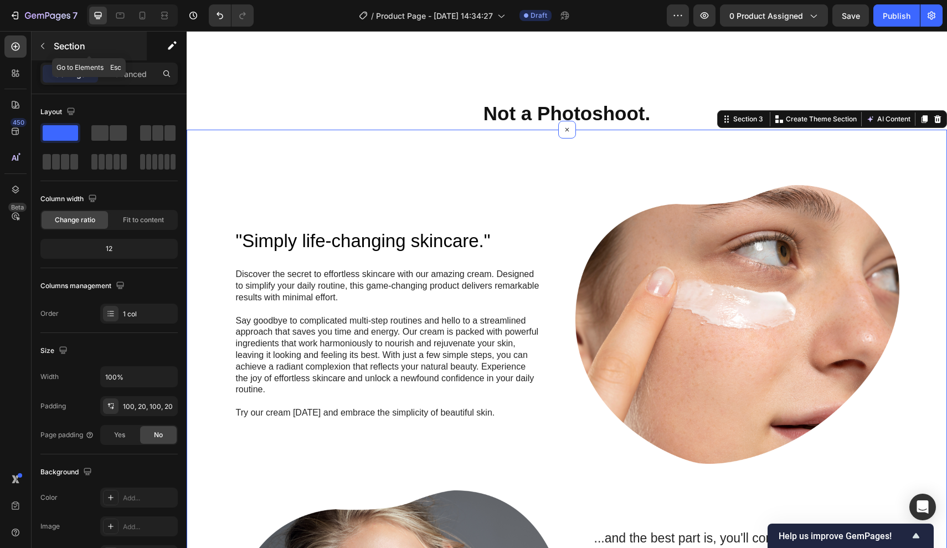
click at [45, 52] on button "button" at bounding box center [43, 46] width 18 height 18
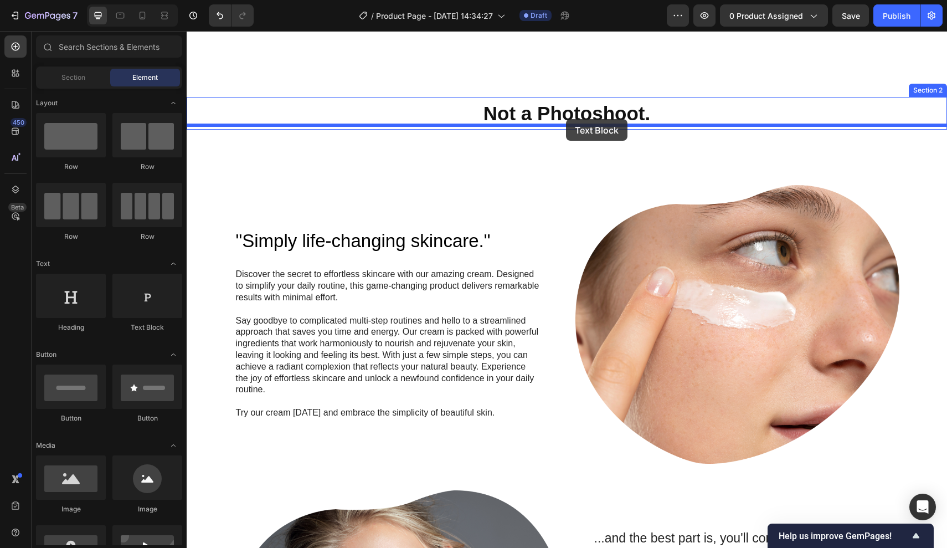
drag, startPoint x: 338, startPoint y: 334, endPoint x: 566, endPoint y: 120, distance: 313.1
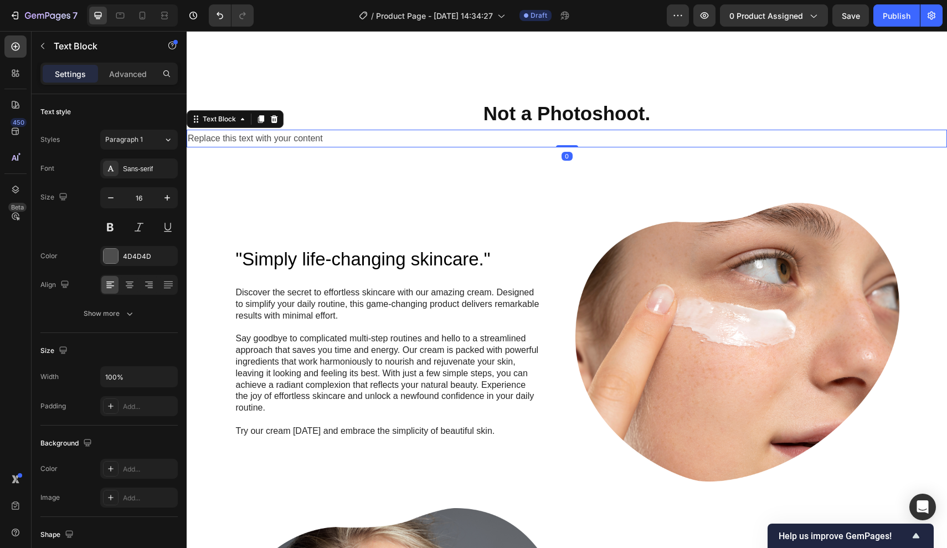
click at [560, 135] on div "Replace this text with your content" at bounding box center [567, 139] width 760 height 18
drag, startPoint x: 349, startPoint y: 136, endPoint x: 55, endPoint y: 136, distance: 294.1
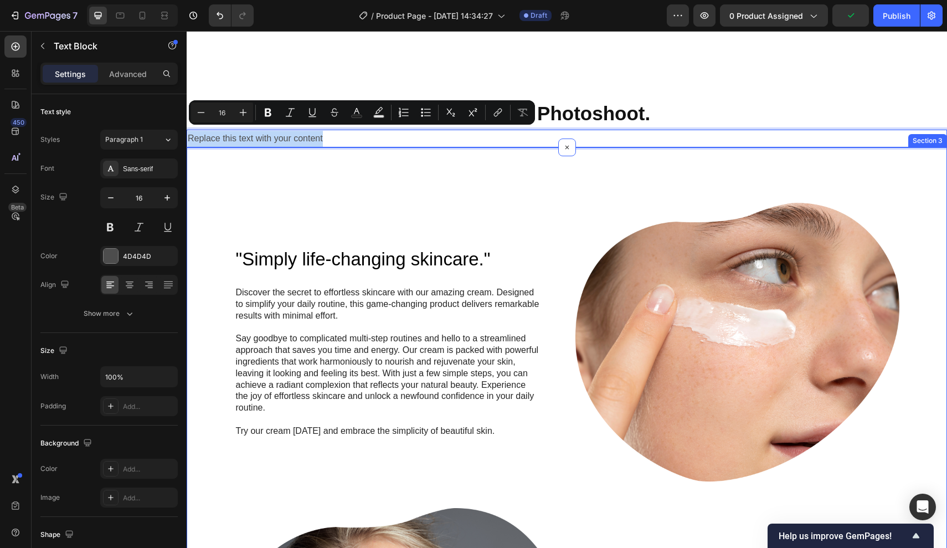
type input "25"
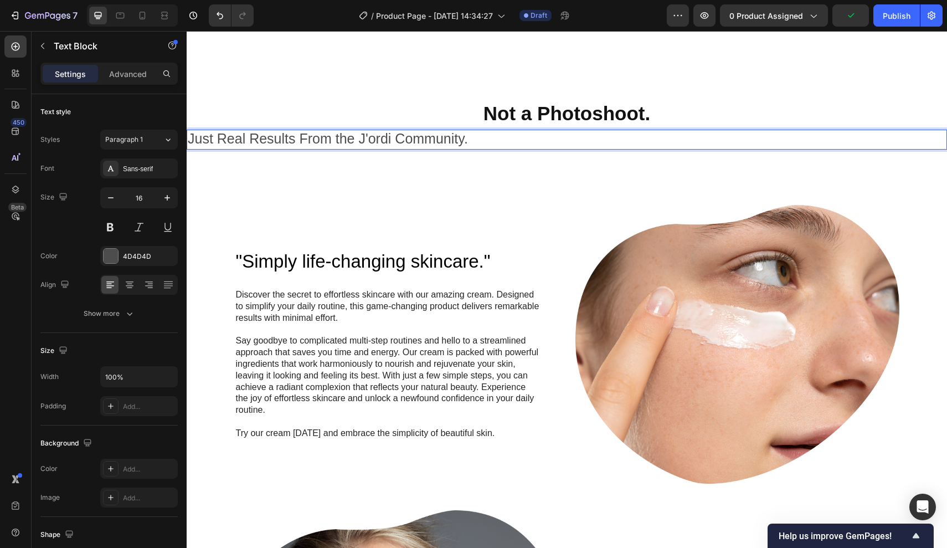
drag, startPoint x: 478, startPoint y: 136, endPoint x: 47, endPoint y: 129, distance: 431.0
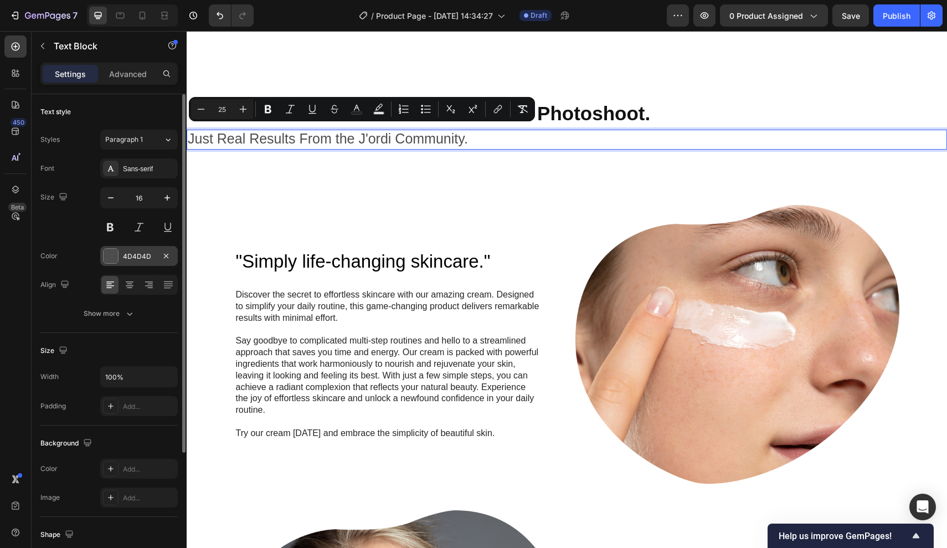
click at [124, 252] on div "4D4D4D" at bounding box center [139, 256] width 32 height 10
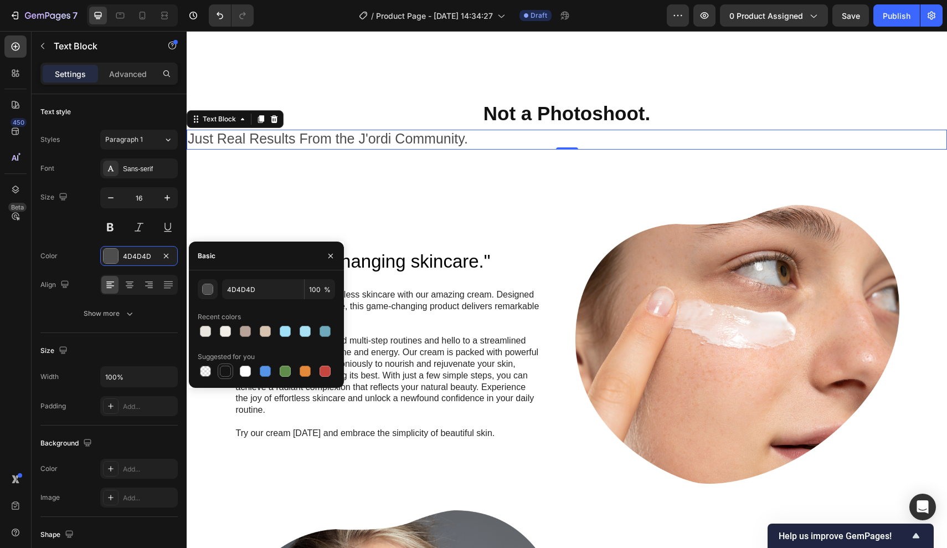
click at [224, 374] on div at bounding box center [225, 371] width 11 height 11
type input "151515"
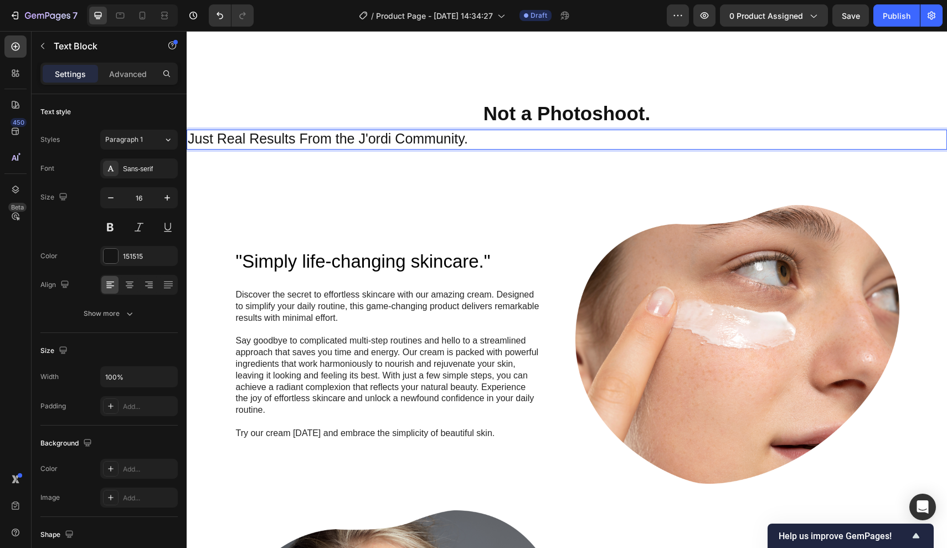
drag, startPoint x: 499, startPoint y: 139, endPoint x: 105, endPoint y: 131, distance: 393.9
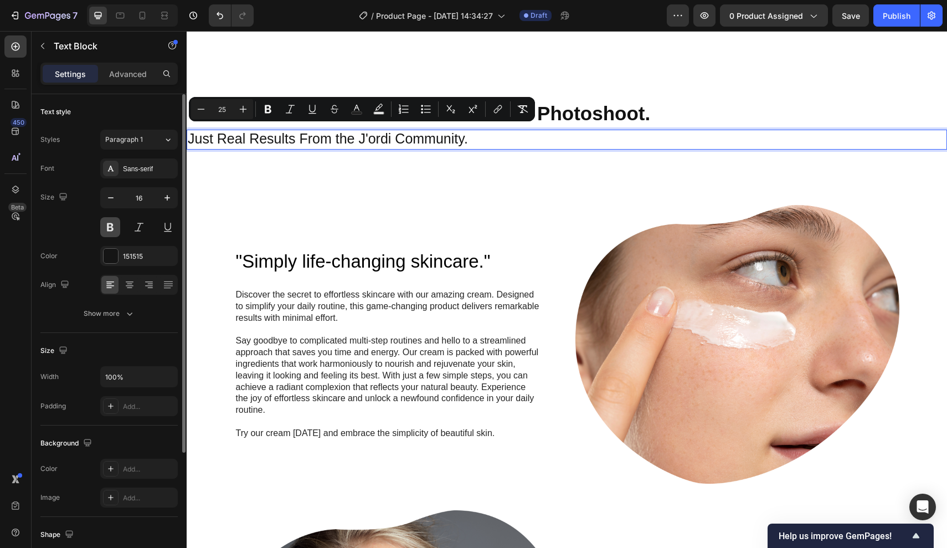
click at [111, 224] on button at bounding box center [110, 227] width 20 height 20
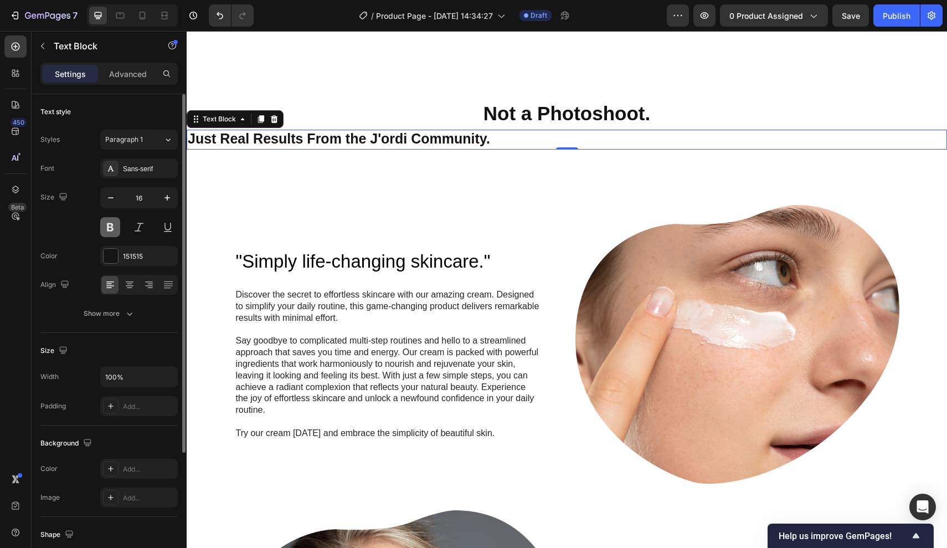
click at [111, 224] on button at bounding box center [110, 227] width 20 height 20
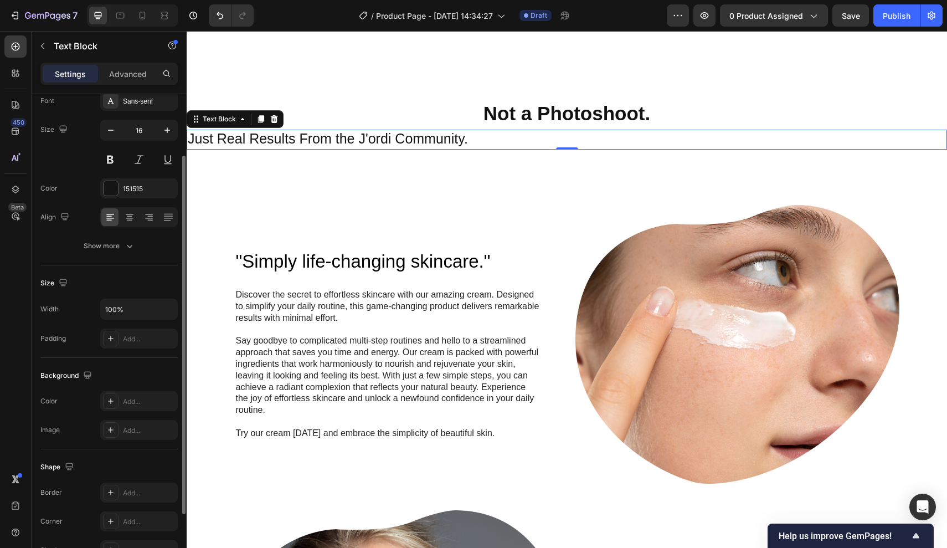
scroll to position [75, 0]
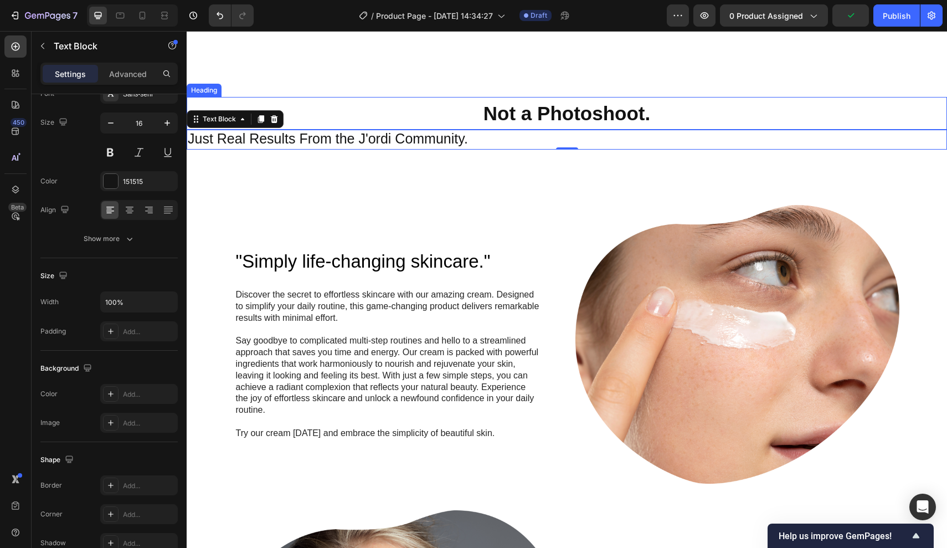
click at [608, 115] on strong "Not a Photoshoot." at bounding box center [567, 113] width 167 height 22
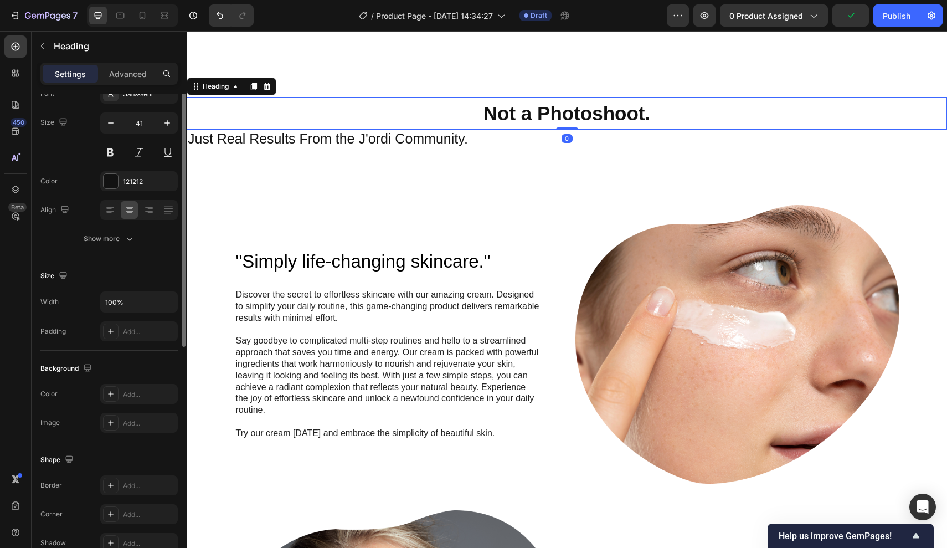
scroll to position [0, 0]
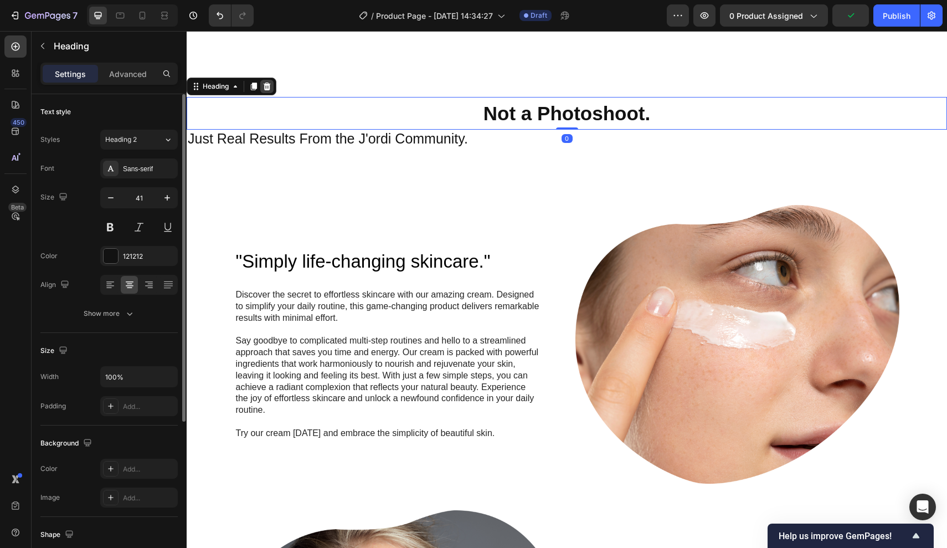
click at [266, 82] on icon at bounding box center [267, 86] width 9 height 9
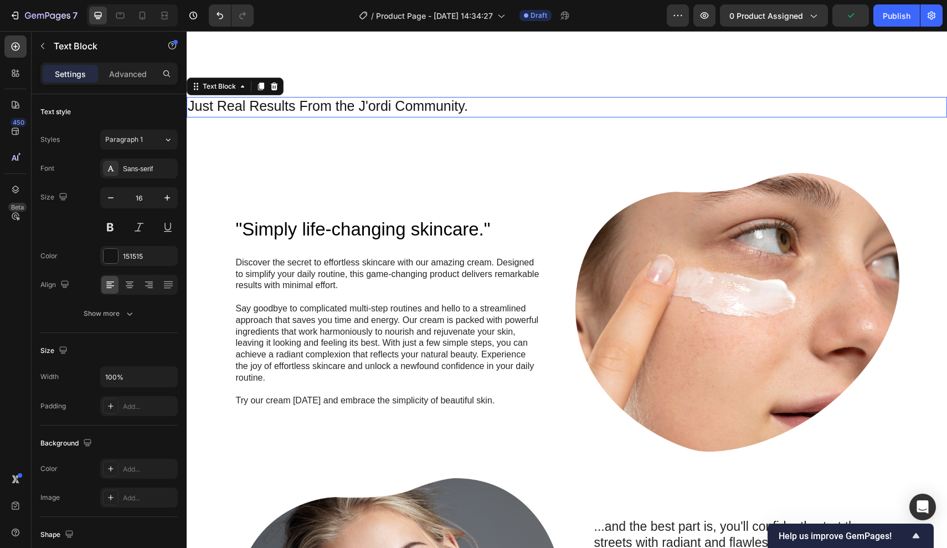
click at [498, 107] on p "Just Real Results From the J'ordi Community." at bounding box center [567, 107] width 758 height 18
click at [272, 83] on icon at bounding box center [274, 87] width 7 height 8
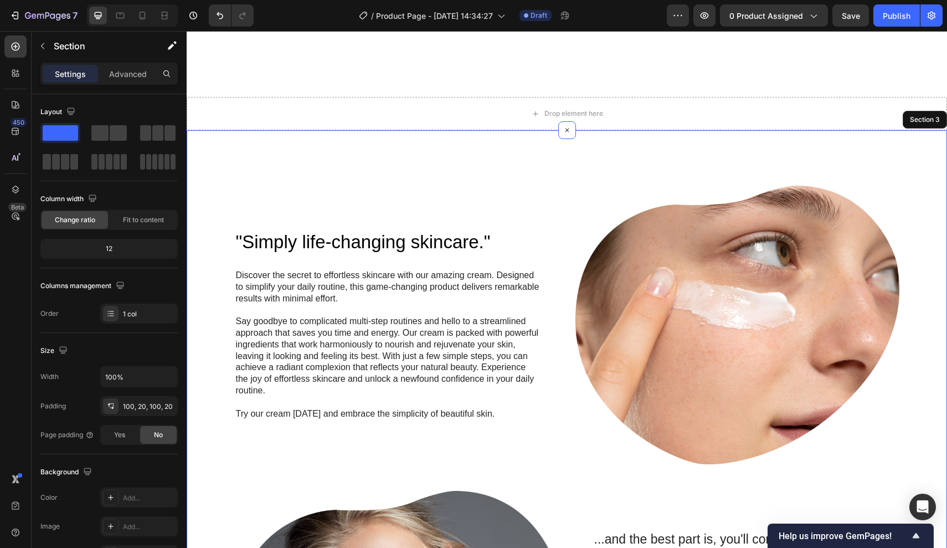
click at [534, 162] on div ""Simply life-changing skincare." Heading Discover the secret to effortless skin…" at bounding box center [567, 477] width 760 height 695
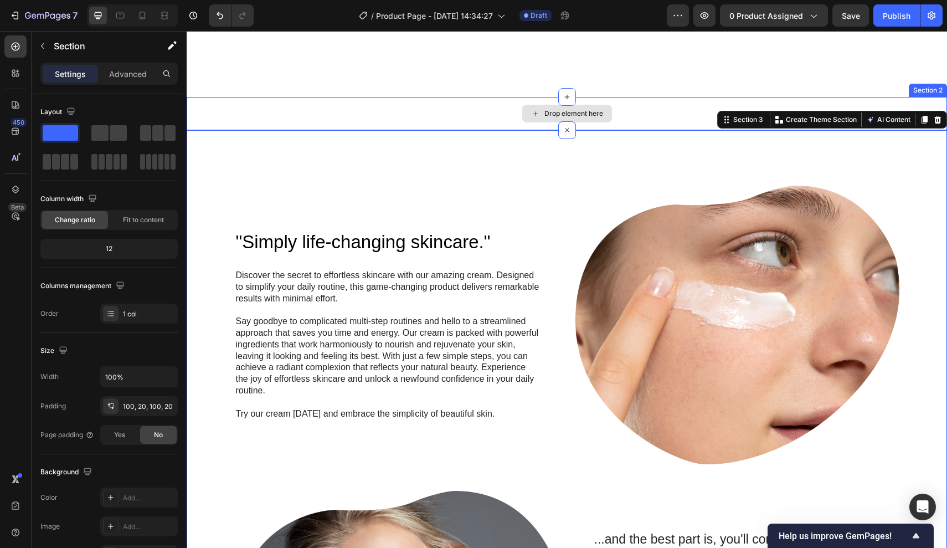
click at [540, 112] on div "Drop element here" at bounding box center [567, 114] width 90 height 18
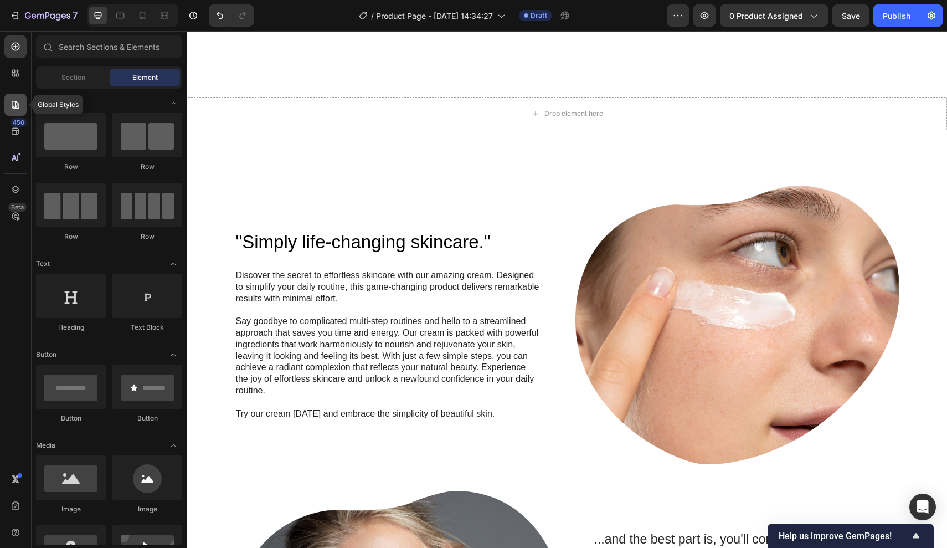
click at [19, 114] on div at bounding box center [15, 105] width 22 height 22
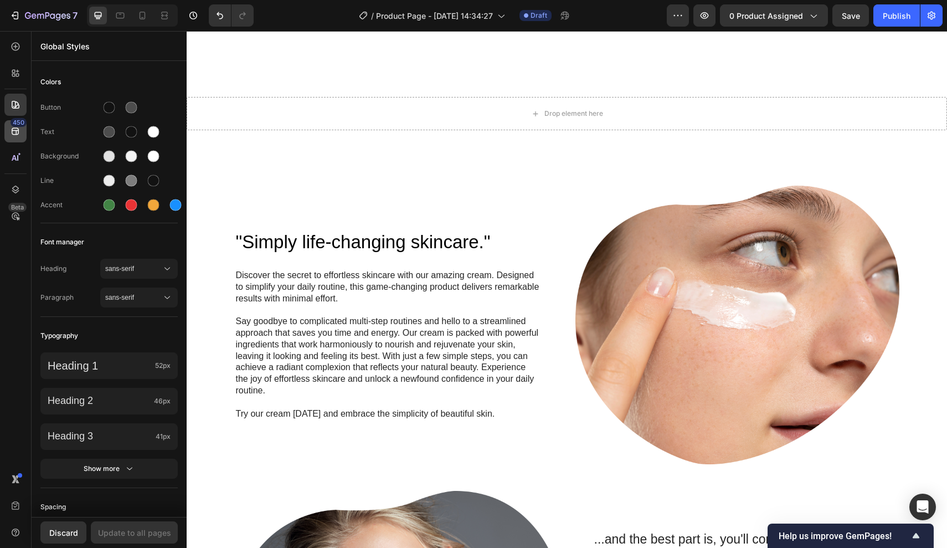
click at [15, 130] on icon at bounding box center [15, 131] width 11 height 11
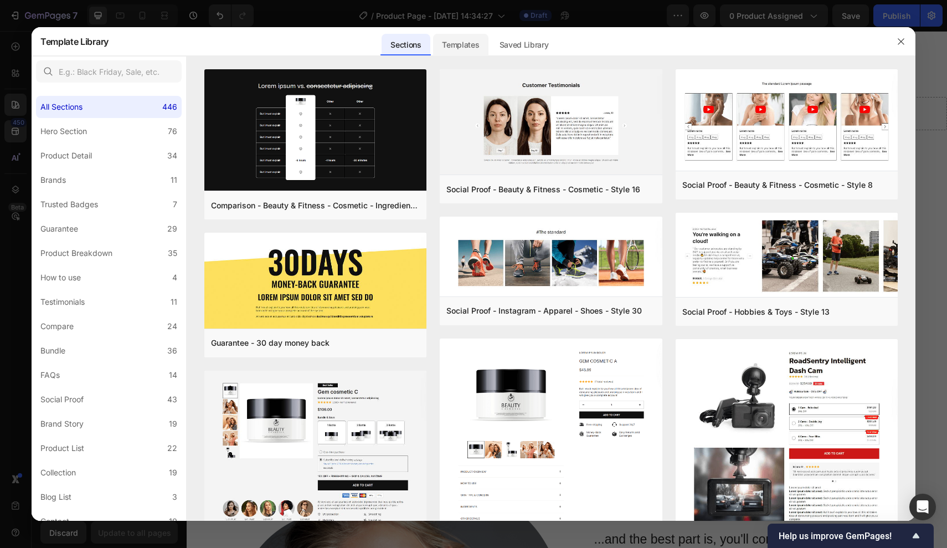
click at [471, 45] on div "Templates" at bounding box center [460, 45] width 55 height 22
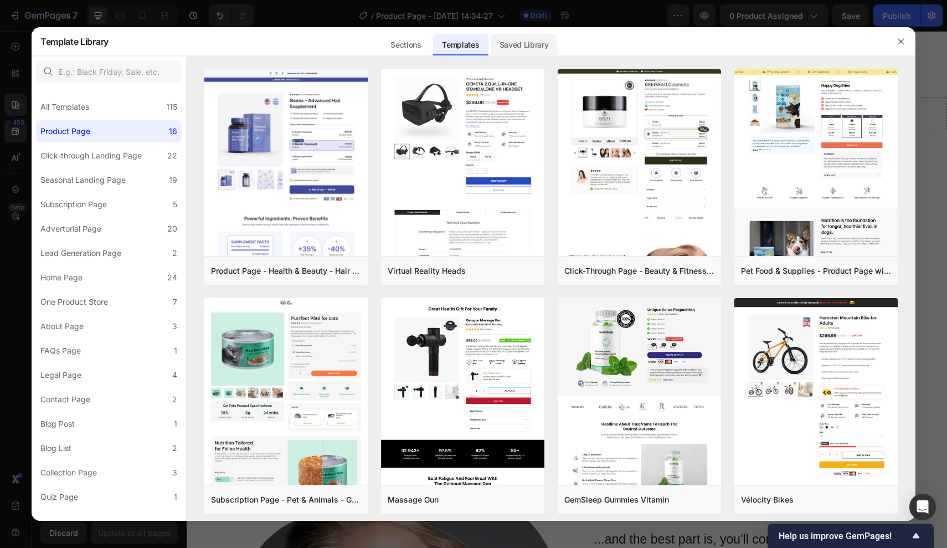
click at [513, 50] on div "Saved Library" at bounding box center [524, 45] width 67 height 22
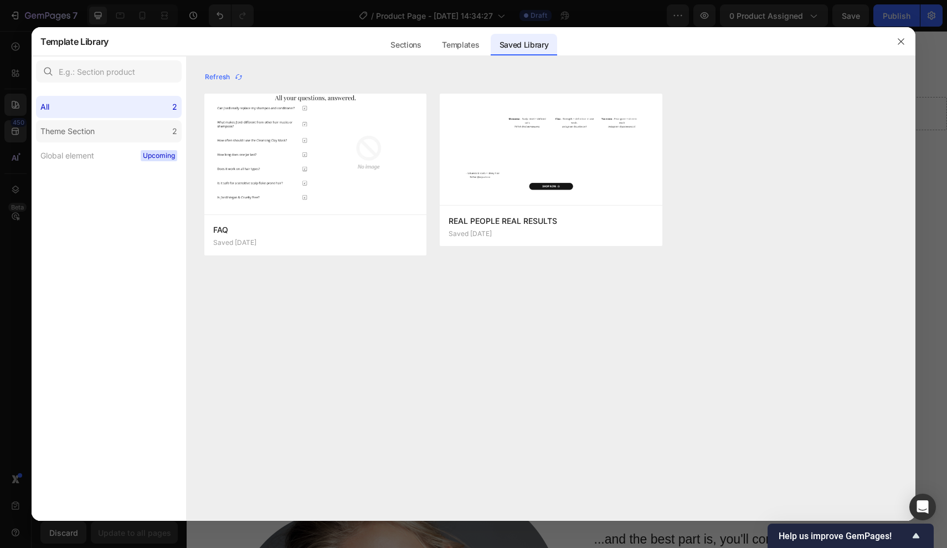
click at [151, 128] on label "Theme Section 2" at bounding box center [109, 131] width 146 height 22
click at [97, 147] on label "Global element Upcoming" at bounding box center [109, 156] width 146 height 22
click at [110, 130] on label "Theme Section 2" at bounding box center [109, 131] width 146 height 22
click at [127, 105] on div "All 2" at bounding box center [109, 107] width 146 height 22
click at [123, 111] on div "All 2" at bounding box center [109, 107] width 146 height 22
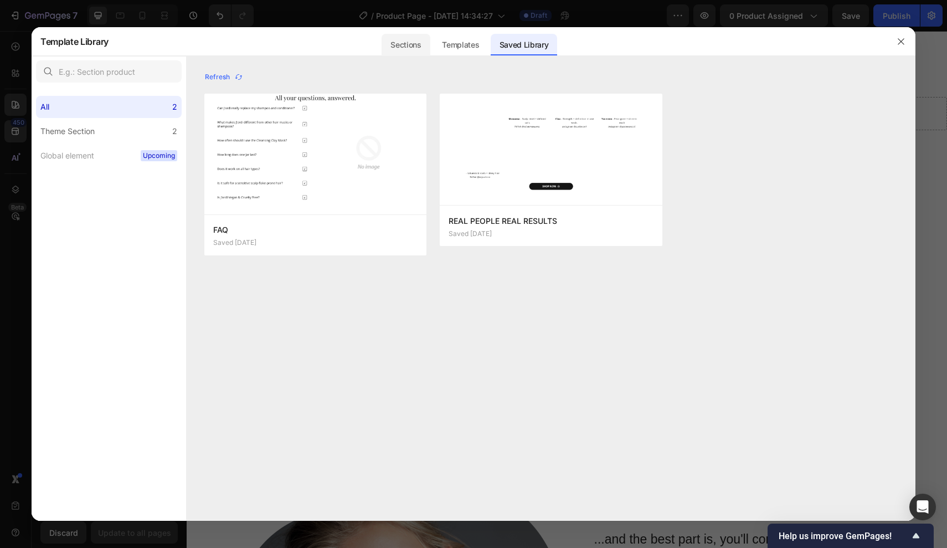
click at [428, 40] on div "Sections" at bounding box center [406, 45] width 48 height 22
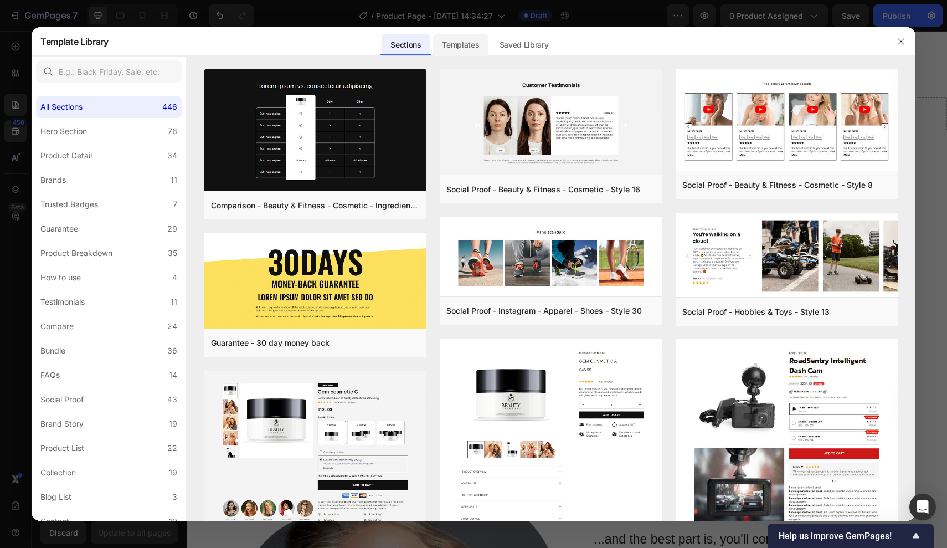
click at [477, 50] on div "Templates" at bounding box center [460, 45] width 55 height 22
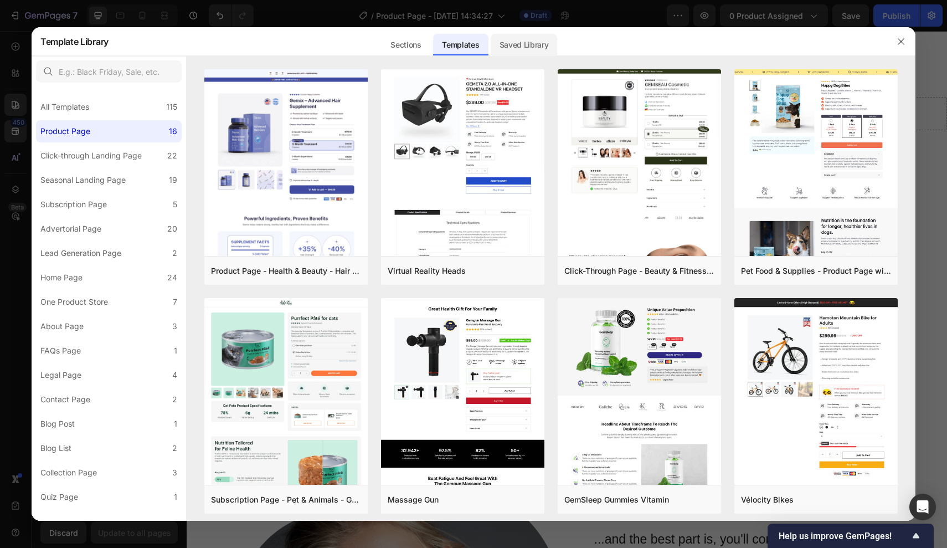
click at [520, 48] on div "Saved Library" at bounding box center [524, 45] width 67 height 22
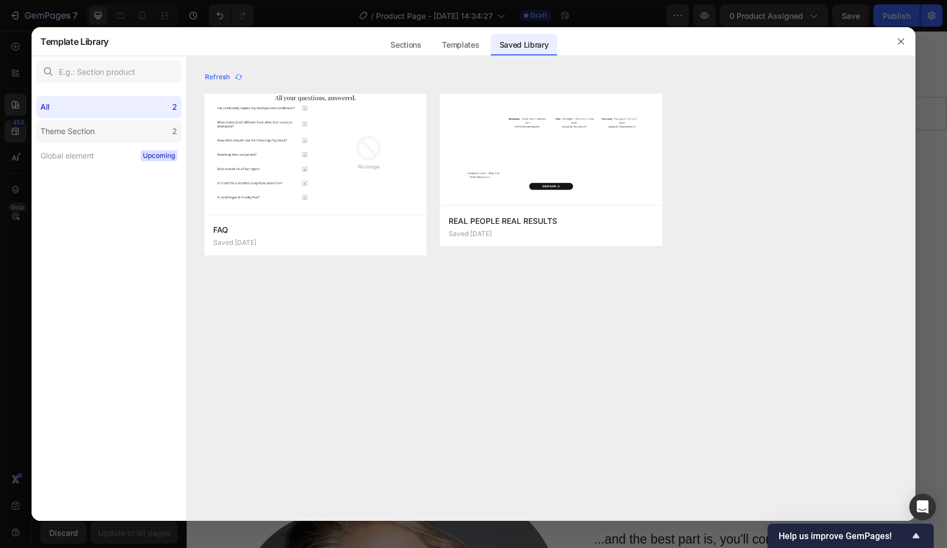
click at [105, 137] on label "Theme Section 2" at bounding box center [109, 131] width 146 height 22
click at [902, 42] on icon "button" at bounding box center [901, 41] width 9 height 9
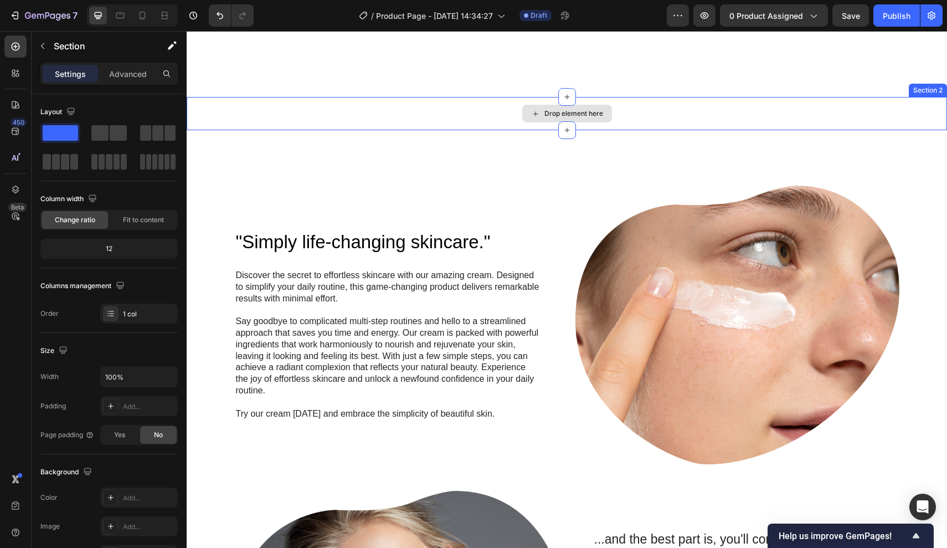
click at [554, 99] on div "Drop element here" at bounding box center [567, 113] width 760 height 33
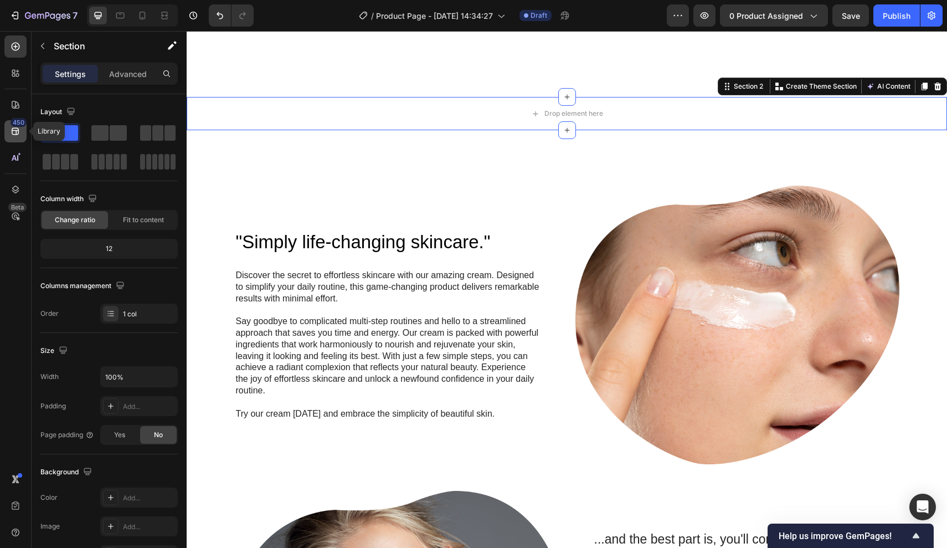
click at [16, 133] on icon at bounding box center [15, 131] width 7 height 7
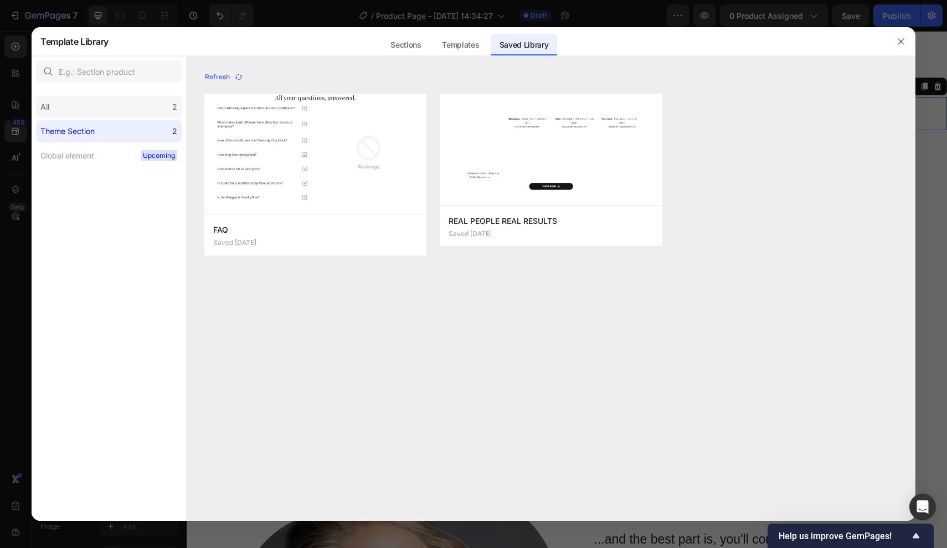
click at [125, 117] on div "All 2" at bounding box center [109, 107] width 146 height 22
click at [892, 38] on div at bounding box center [901, 41] width 29 height 29
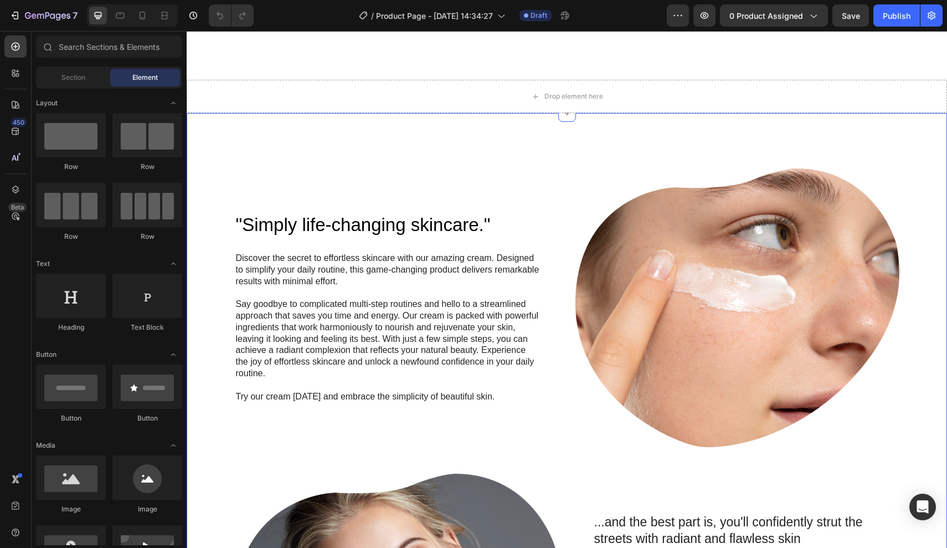
scroll to position [775, 0]
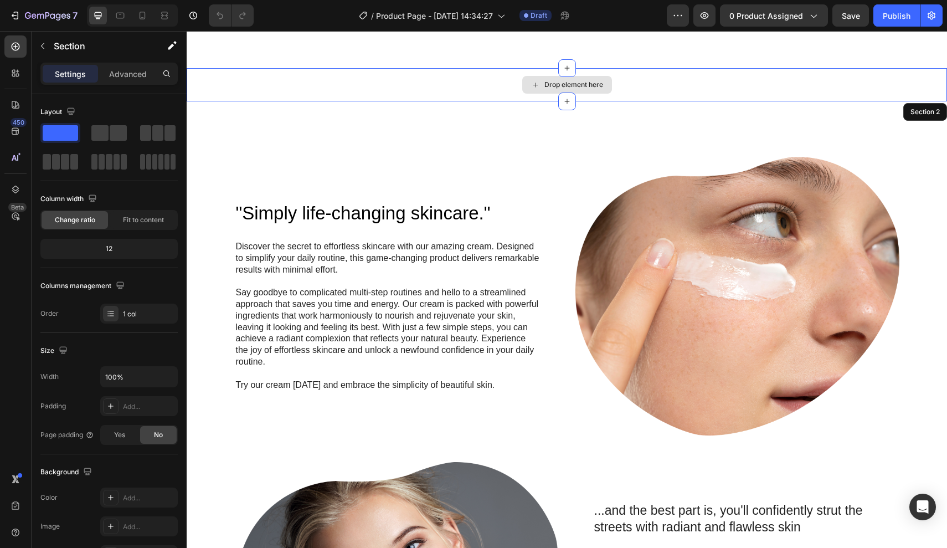
click at [498, 79] on div "Drop element here" at bounding box center [567, 84] width 760 height 33
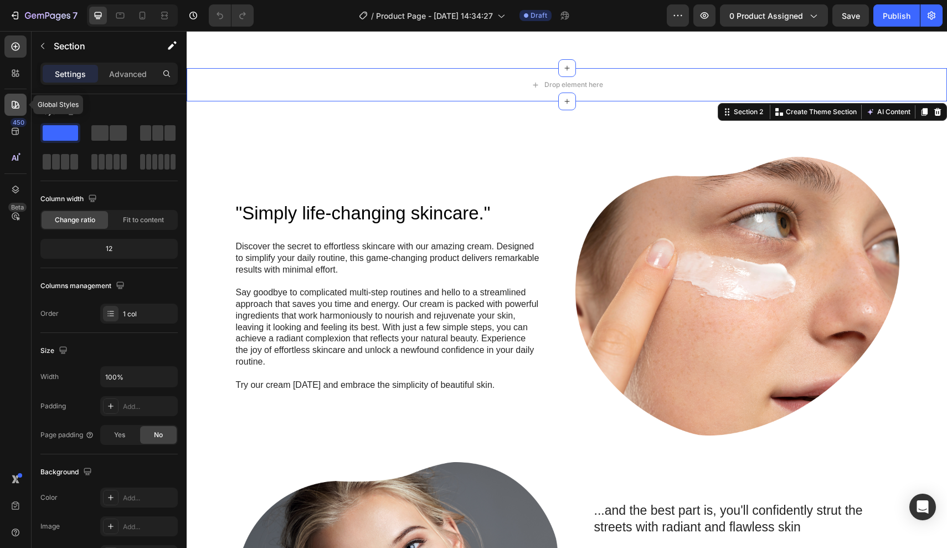
click at [19, 105] on icon at bounding box center [15, 104] width 11 height 11
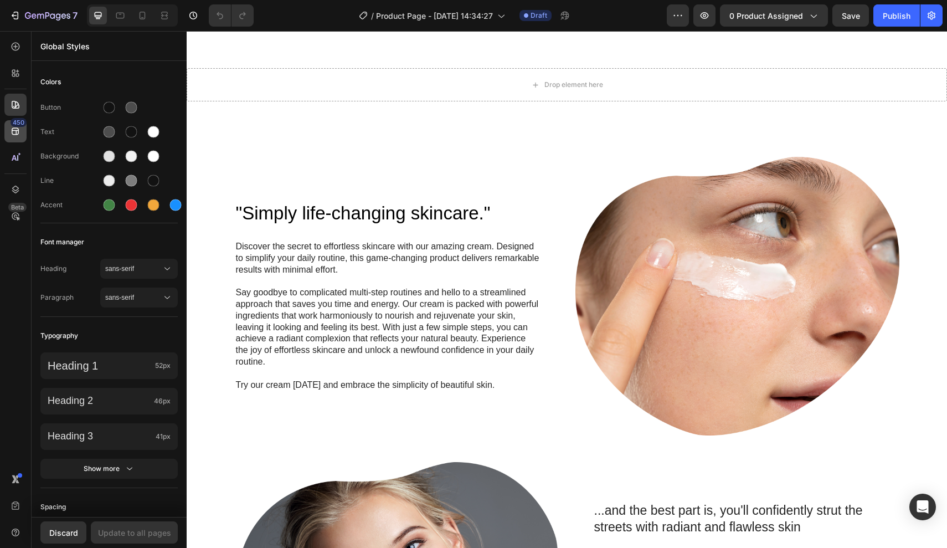
click at [17, 131] on icon at bounding box center [15, 131] width 7 height 7
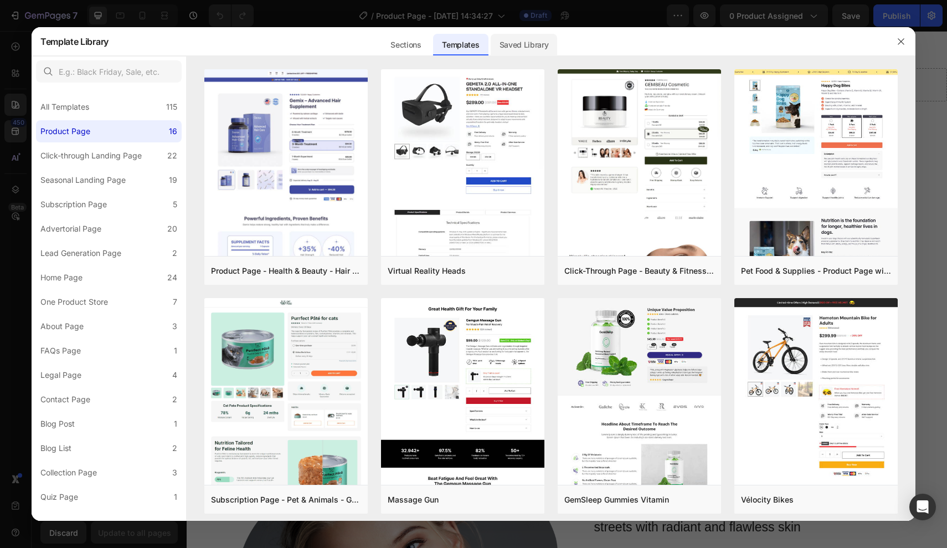
click at [526, 49] on div "Saved Library" at bounding box center [524, 45] width 67 height 22
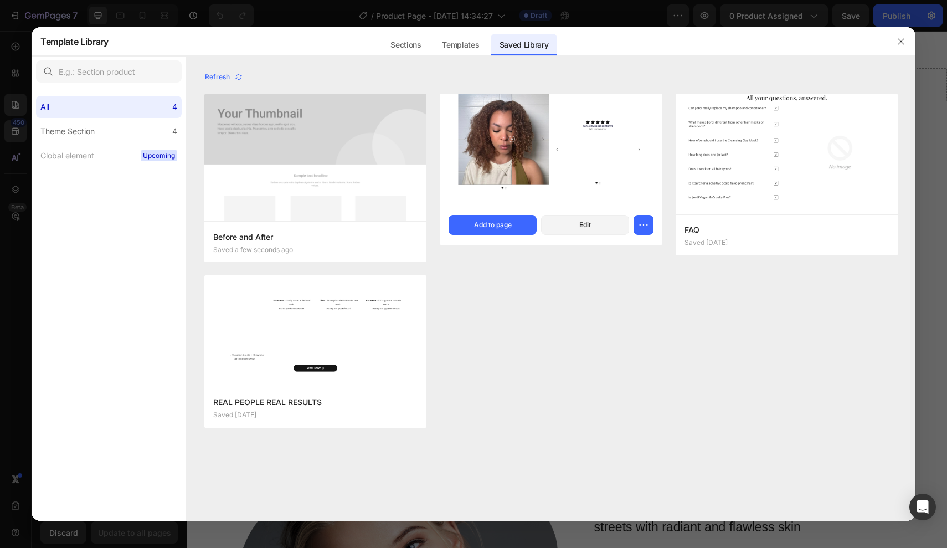
click at [539, 167] on img at bounding box center [551, 149] width 222 height 110
click at [523, 223] on button "Add to page" at bounding box center [493, 225] width 88 height 20
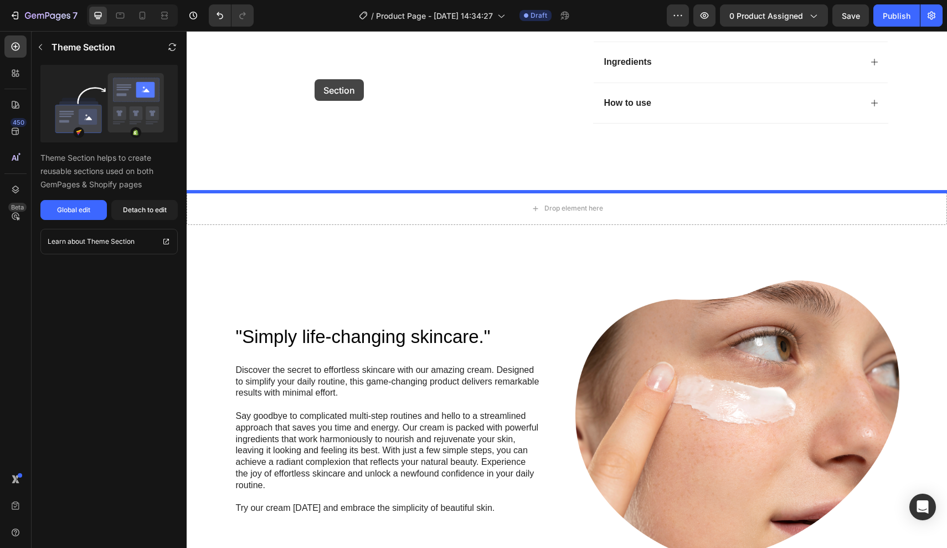
scroll to position [634, 0]
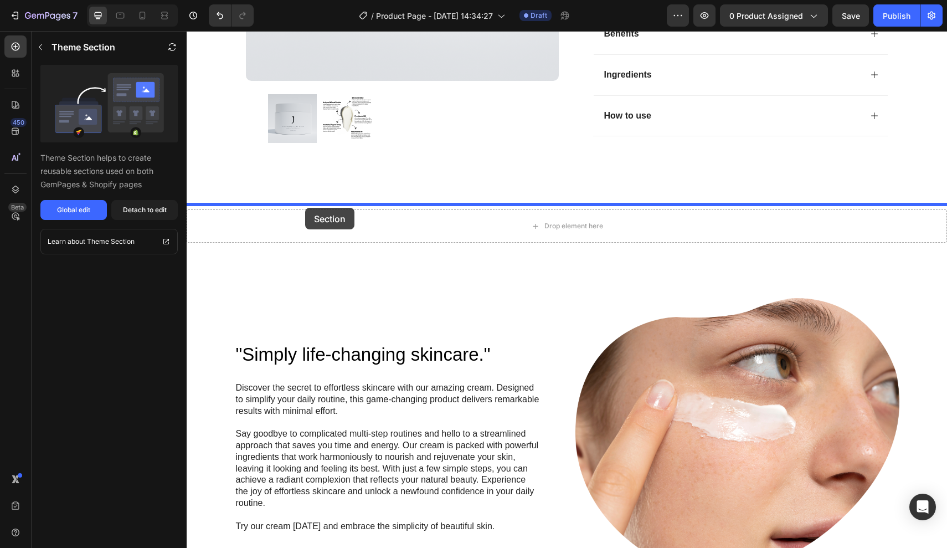
drag, startPoint x: 188, startPoint y: 333, endPoint x: 305, endPoint y: 208, distance: 171.2
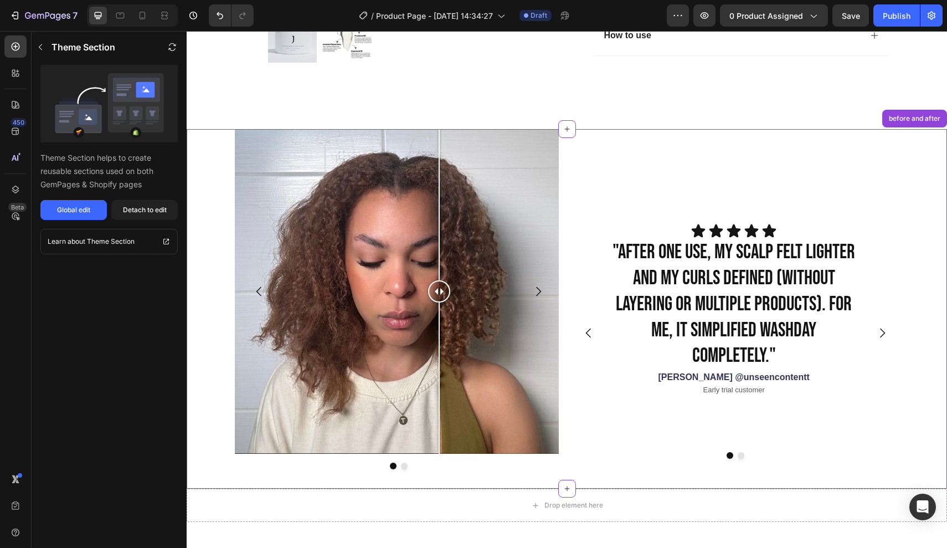
scroll to position [850, 0]
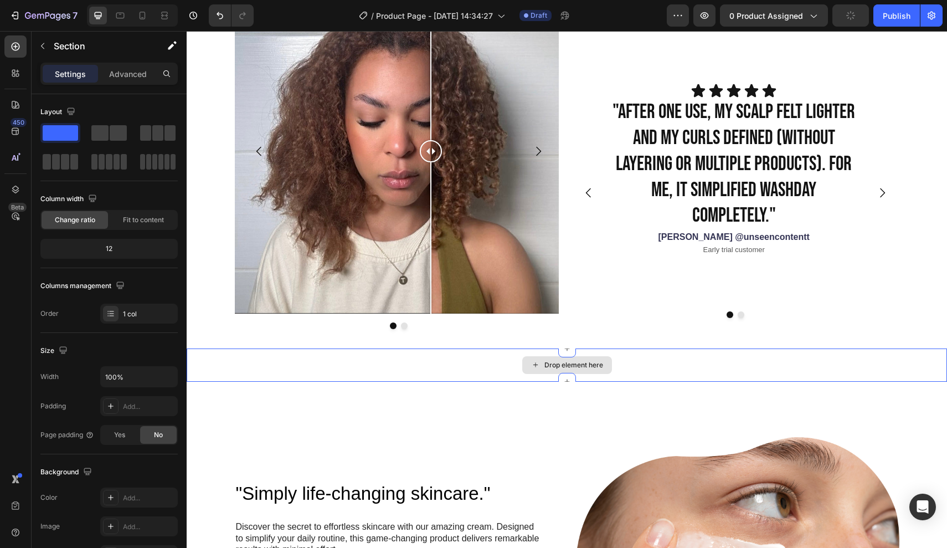
click at [403, 379] on div "Drop element here" at bounding box center [567, 364] width 760 height 33
click at [419, 367] on div "Drop element here" at bounding box center [567, 364] width 760 height 33
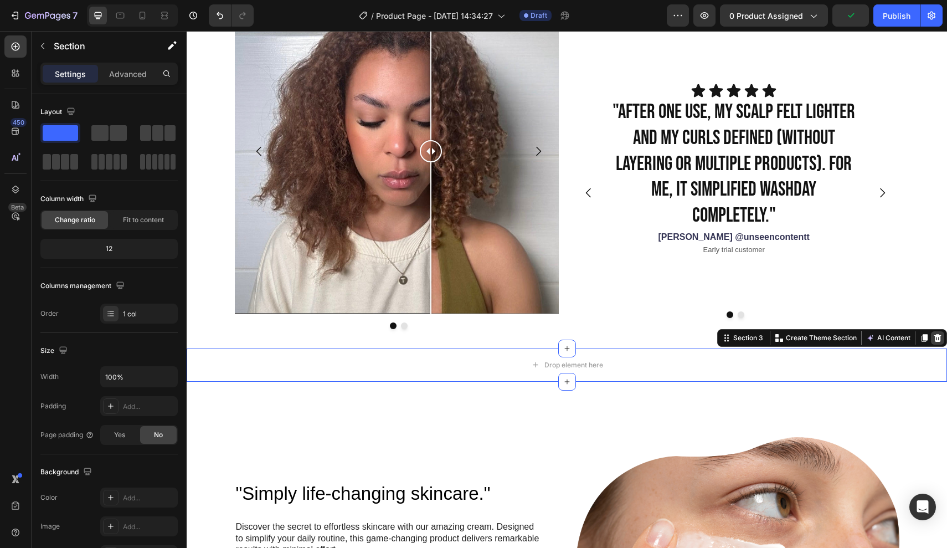
click at [940, 338] on icon at bounding box center [937, 338] width 7 height 8
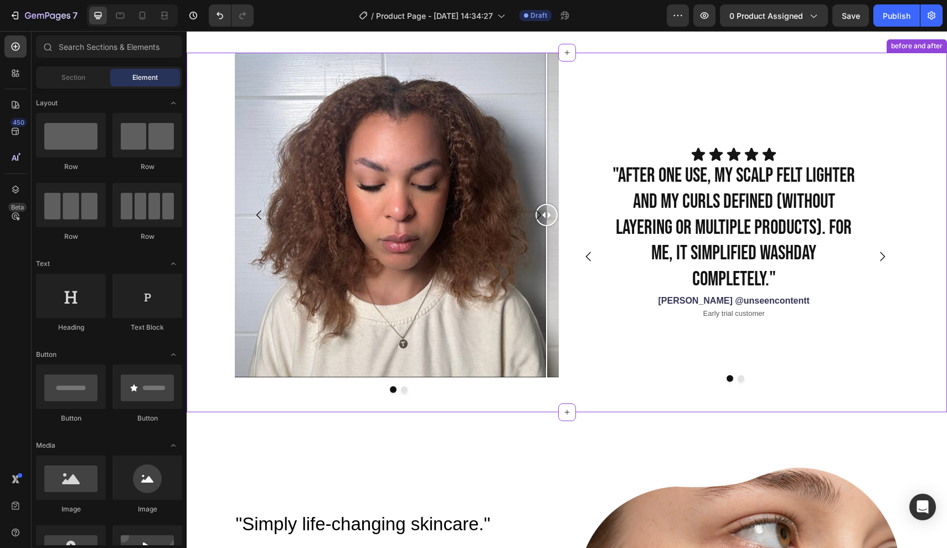
scroll to position [728, 0]
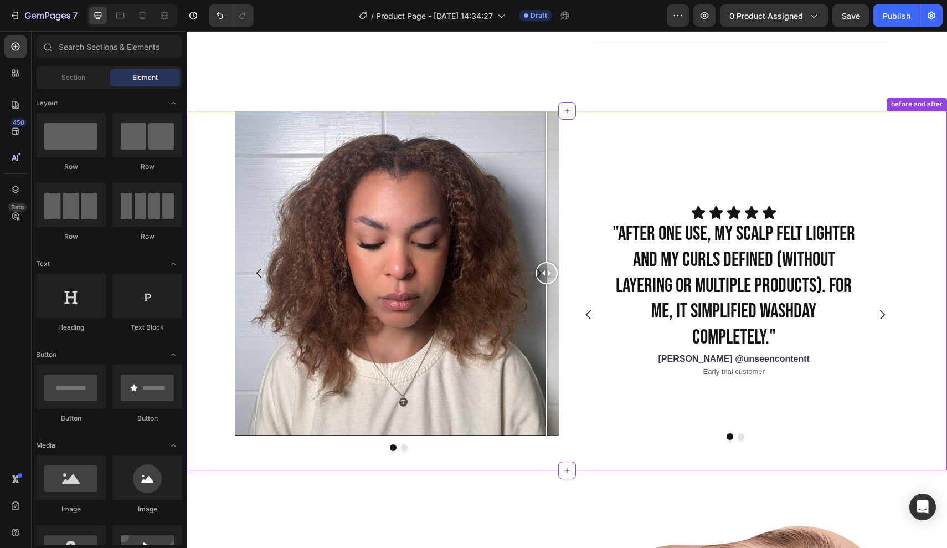
click at [709, 216] on icon at bounding box center [716, 213] width 16 height 16
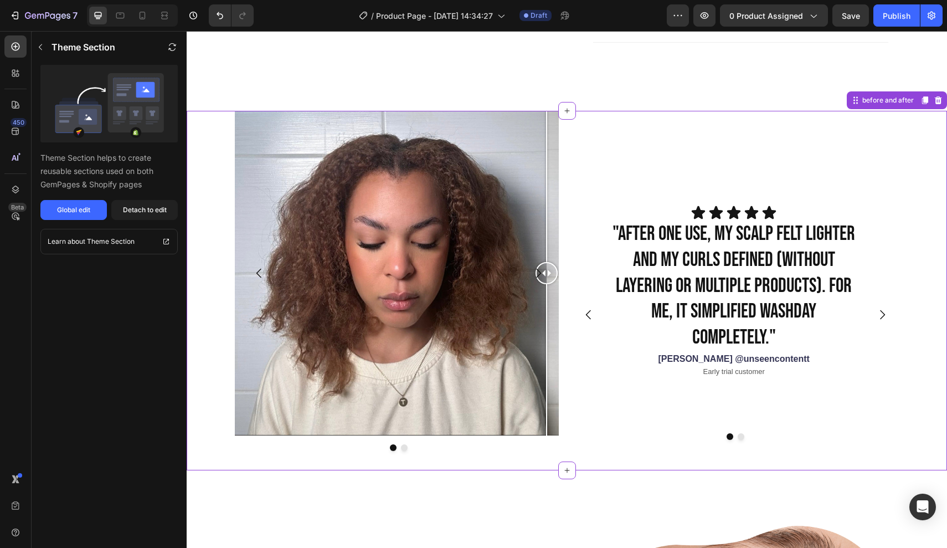
click at [688, 261] on h2 ""After one use, my scalp felt lighter and my curls defined (without layering or…" at bounding box center [733, 286] width 245 height 132
click at [686, 261] on h2 ""After one use, my scalp felt lighter and my curls defined (without layering or…" at bounding box center [733, 286] width 245 height 132
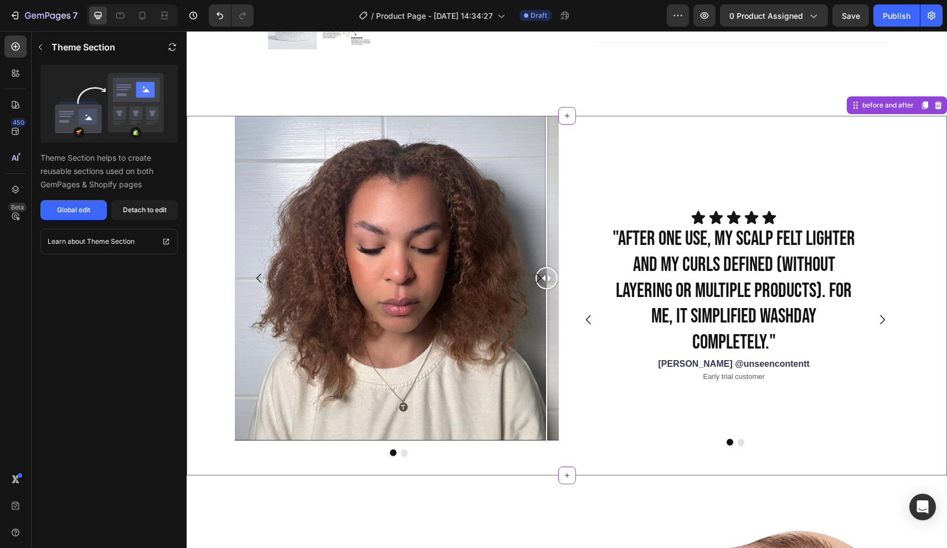
click at [769, 259] on h2 ""After one use, my scalp felt lighter and my curls defined (without layering or…" at bounding box center [733, 291] width 245 height 132
click at [812, 272] on h2 ""After one use, my scalp felt lighter and my curls defined (without layering or…" at bounding box center [733, 291] width 245 height 132
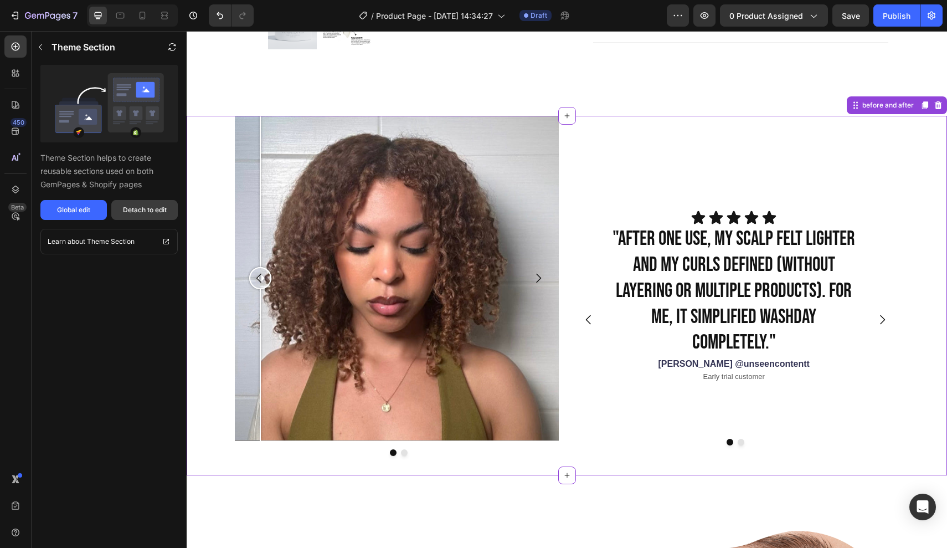
click at [130, 209] on div "Detach to edit" at bounding box center [145, 210] width 44 height 10
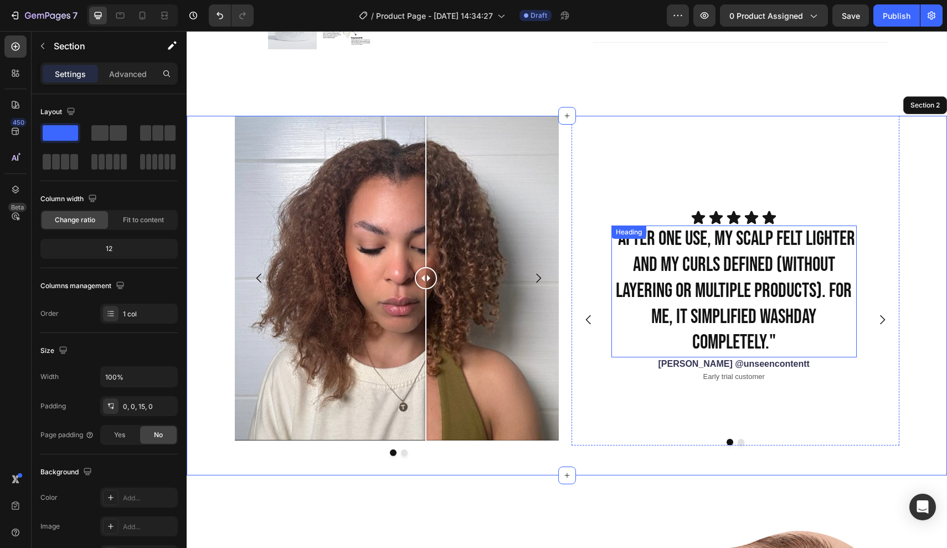
click at [699, 258] on h2 ""After one use, my scalp felt lighter and my curls defined (without layering or…" at bounding box center [733, 291] width 245 height 132
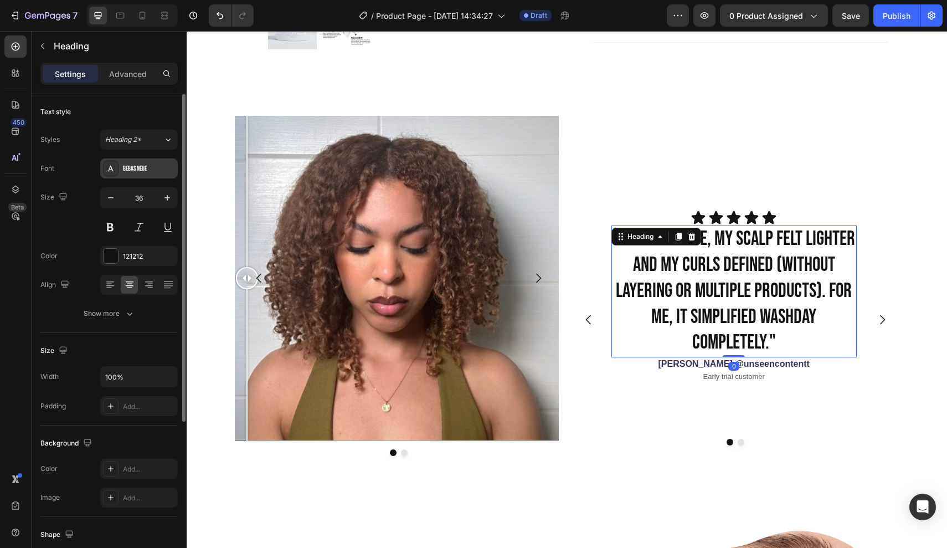
click at [152, 172] on div "Bebas Neue" at bounding box center [149, 169] width 52 height 10
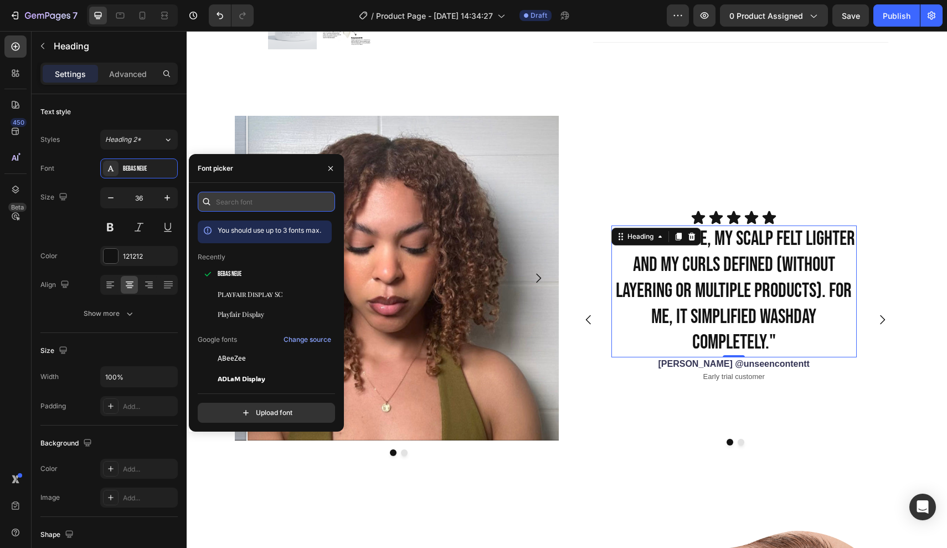
click at [257, 202] on input "text" at bounding box center [266, 202] width 137 height 20
type input "s"
click at [248, 316] on span "Playfair Display" at bounding box center [241, 314] width 47 height 10
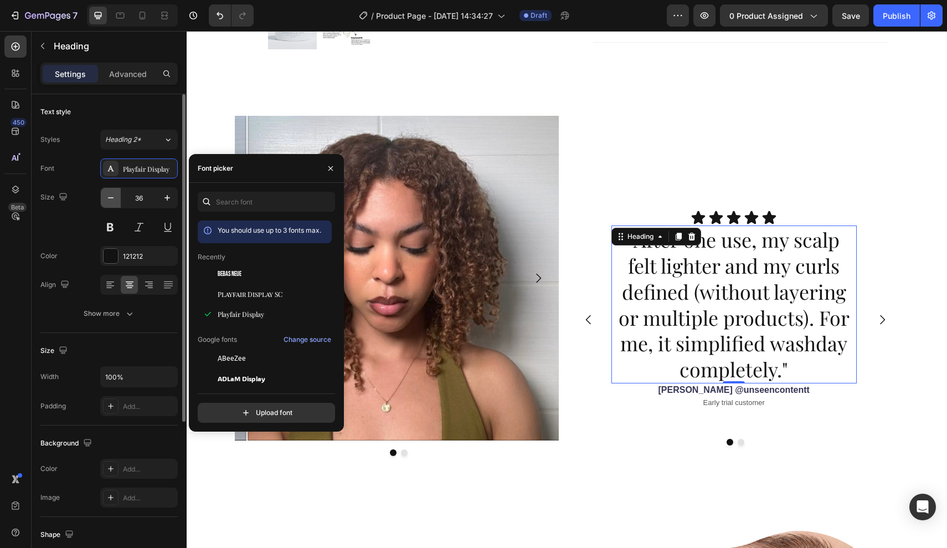
click at [112, 196] on icon "button" at bounding box center [110, 197] width 11 height 11
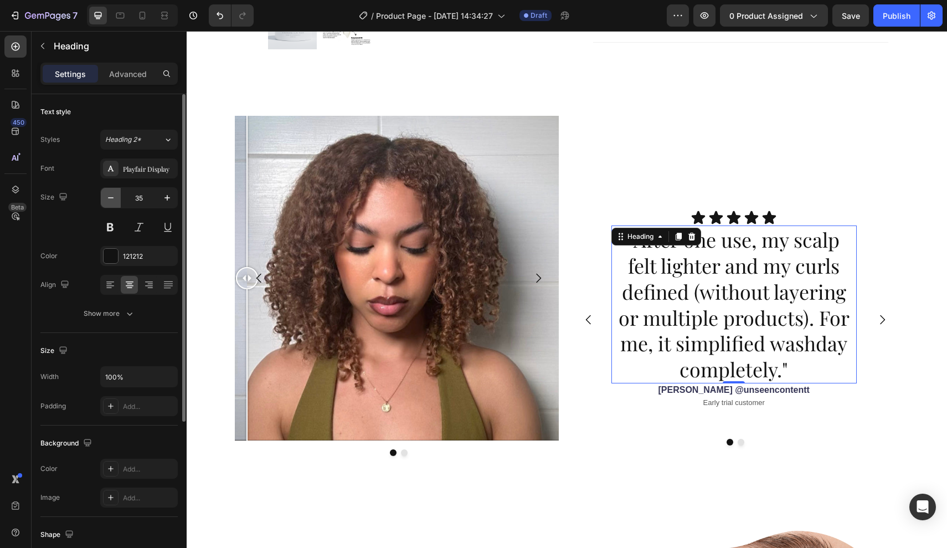
click at [112, 196] on icon "button" at bounding box center [110, 197] width 11 height 11
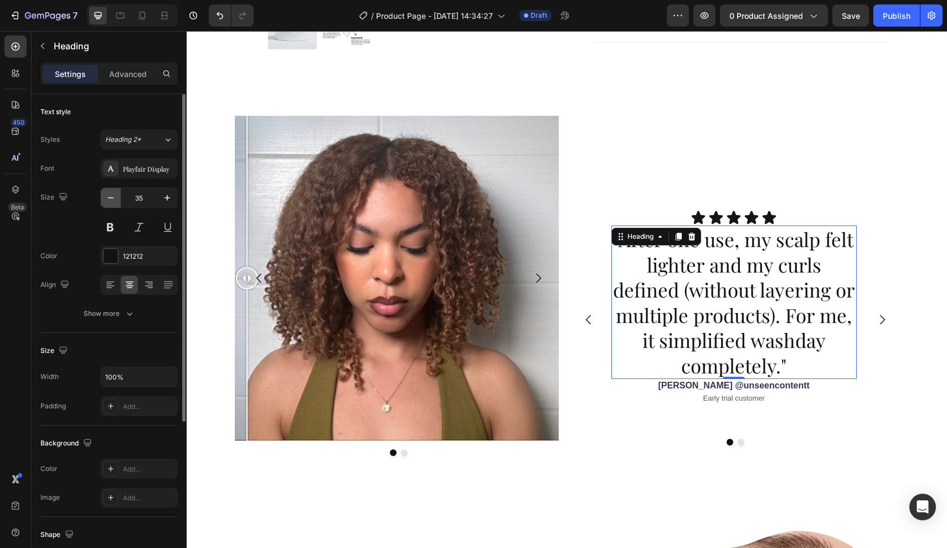
click at [112, 196] on icon "button" at bounding box center [110, 197] width 11 height 11
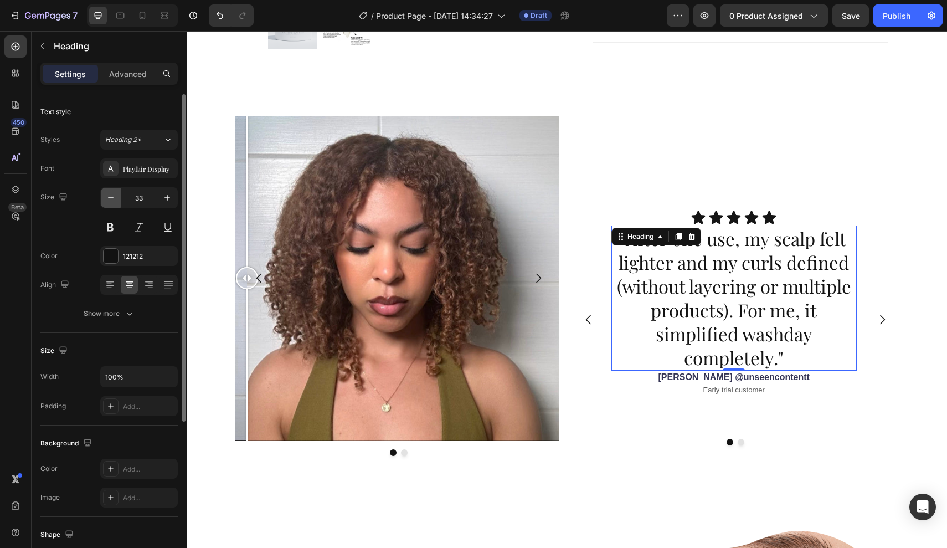
click at [112, 196] on icon "button" at bounding box center [110, 197] width 11 height 11
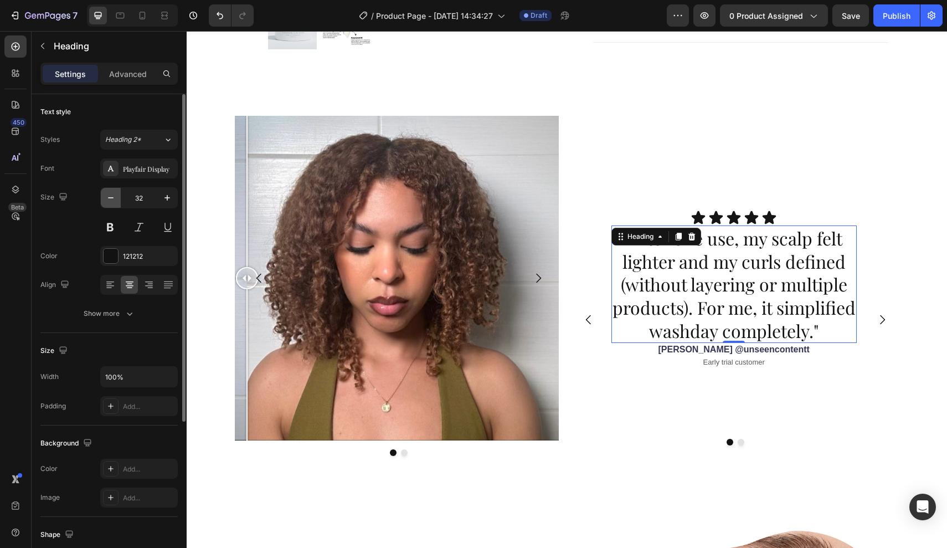
click at [112, 196] on icon "button" at bounding box center [110, 197] width 11 height 11
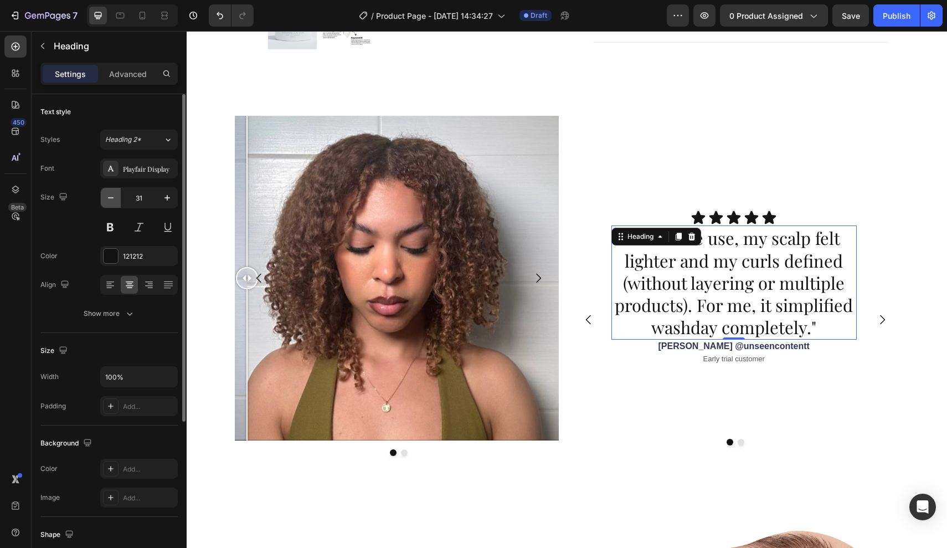
click at [112, 196] on icon "button" at bounding box center [110, 197] width 11 height 11
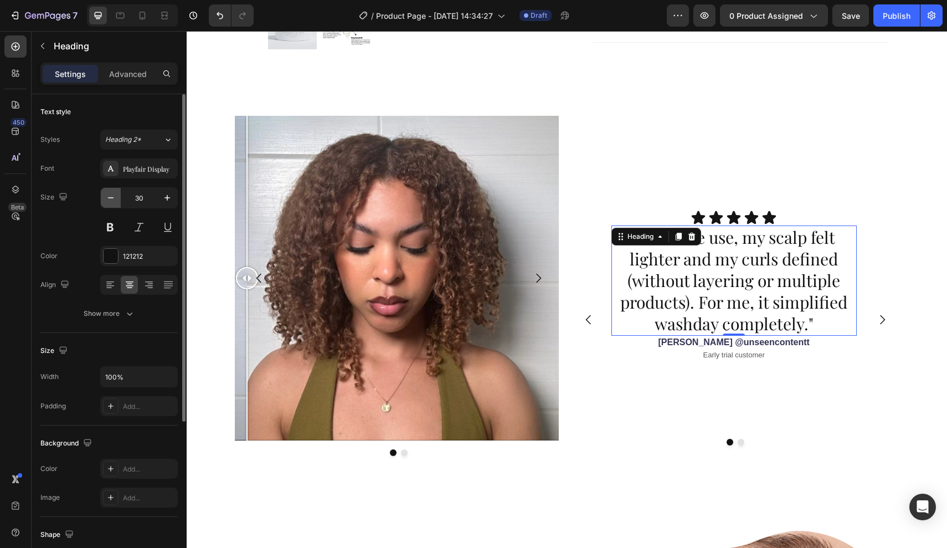
type input "29"
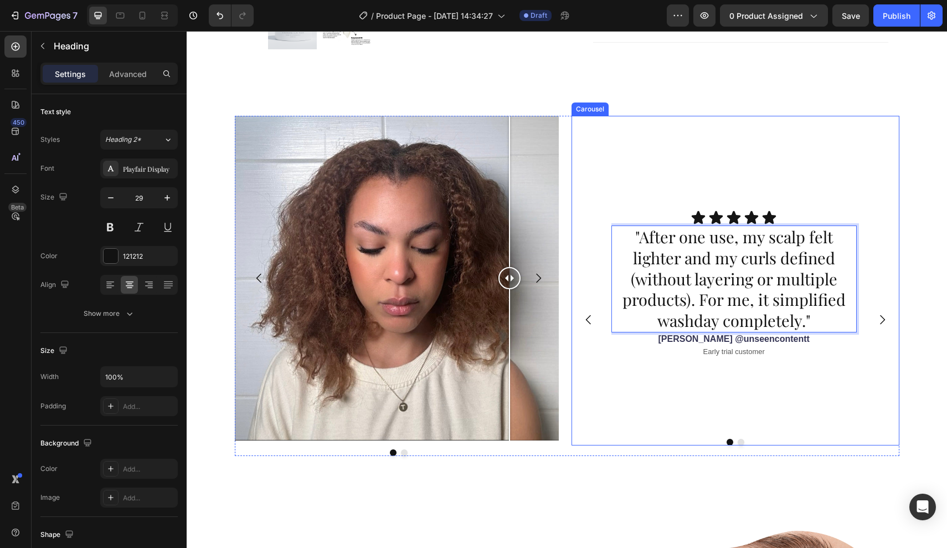
click at [858, 364] on div "Icon Icon Icon Icon Icon Icon List "After one use, my scalp felt lighter and my…" at bounding box center [735, 319] width 248 height 219
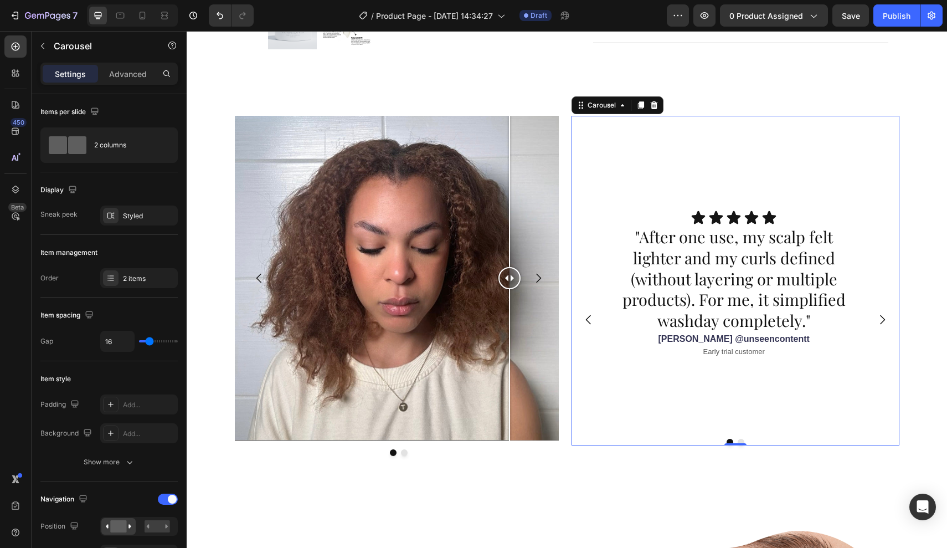
click at [885, 313] on icon "Carousel Next Arrow" at bounding box center [882, 319] width 13 height 13
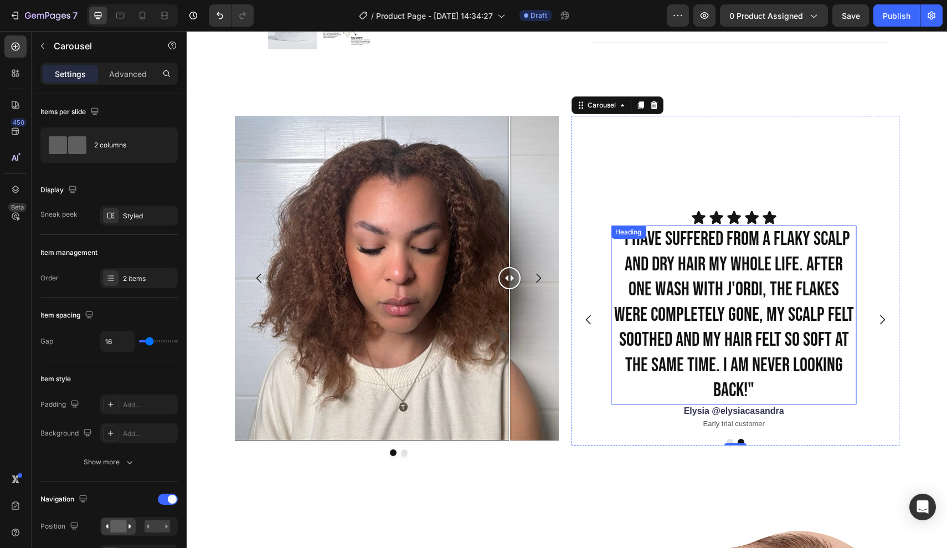
click at [742, 272] on h2 ""I have suffered from a flaky scalp and dry hair my whole life. After one wash …" at bounding box center [733, 314] width 245 height 179
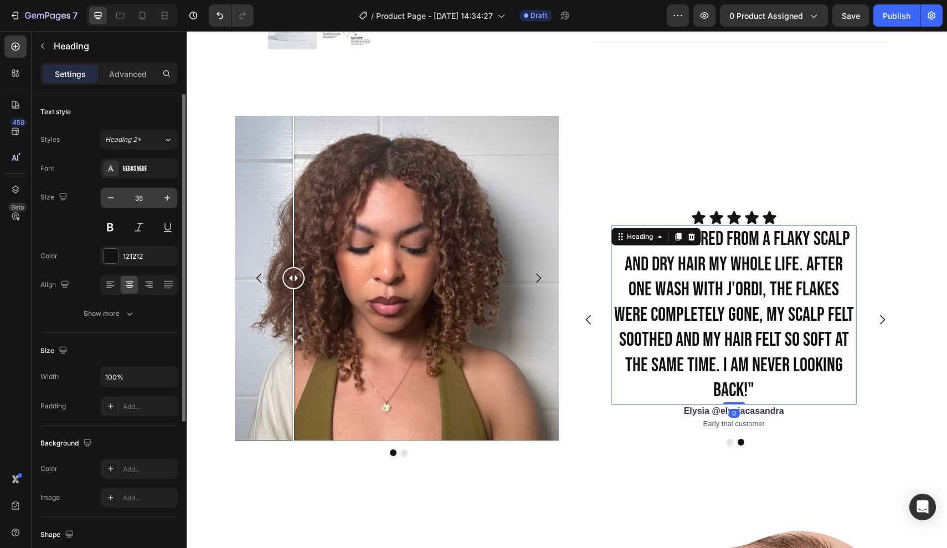
click at [144, 199] on input "35" at bounding box center [139, 198] width 37 height 20
type input "3"
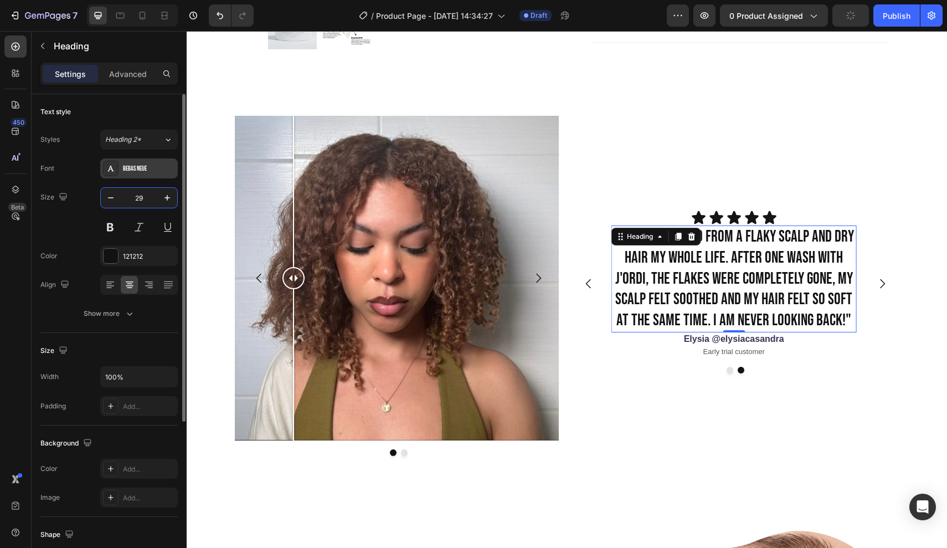
type input "29"
click at [141, 173] on div "Bebas Neue" at bounding box center [149, 169] width 52 height 10
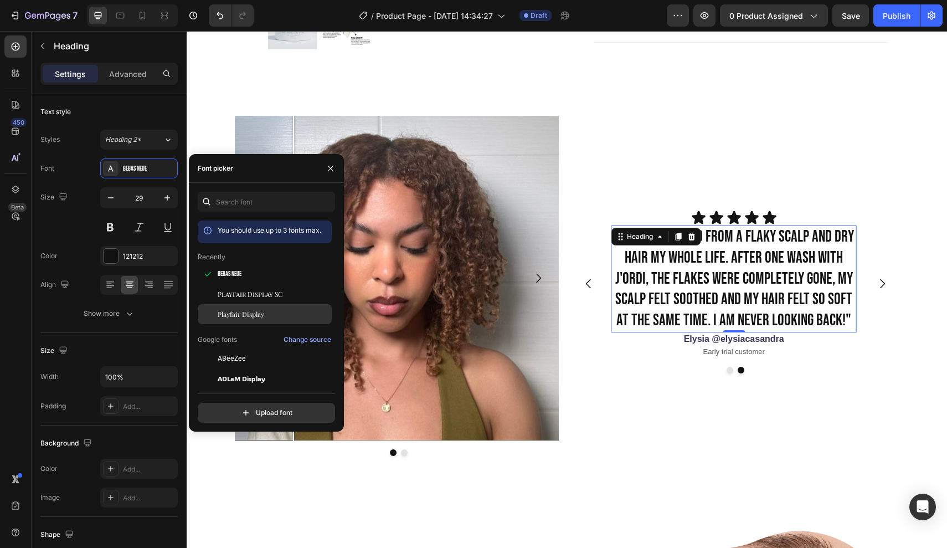
click at [220, 312] on span "Playfair Display" at bounding box center [241, 314] width 47 height 10
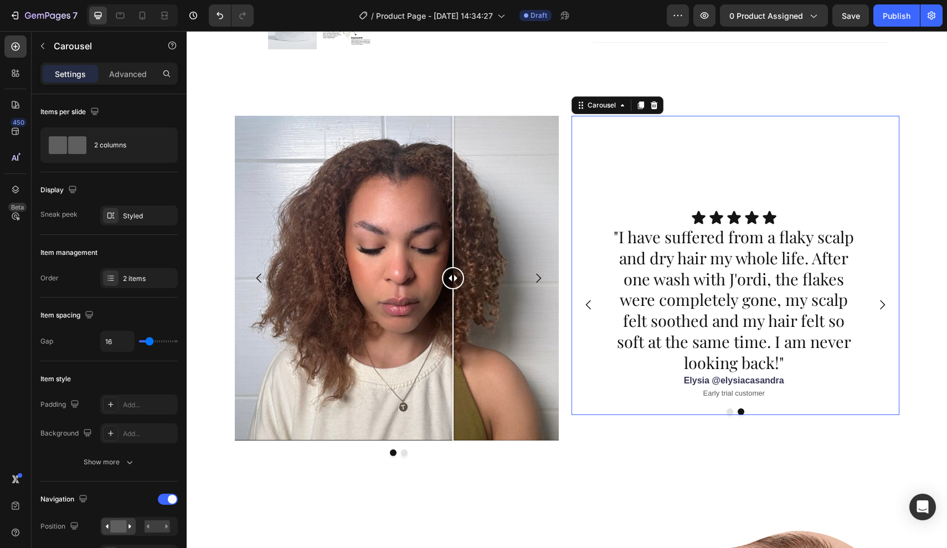
click at [591, 299] on icon "Carousel Back Arrow" at bounding box center [588, 304] width 13 height 13
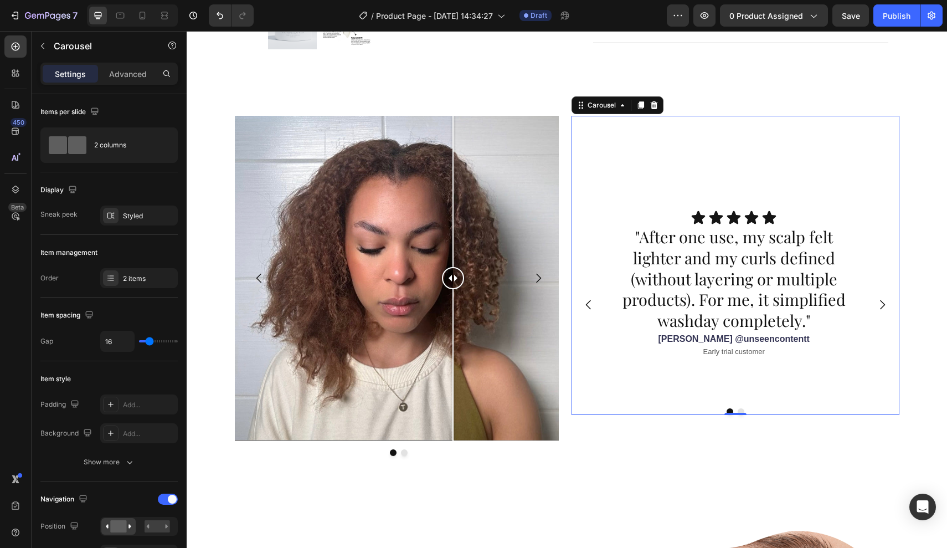
click at [887, 301] on icon "Carousel Next Arrow" at bounding box center [882, 304] width 13 height 13
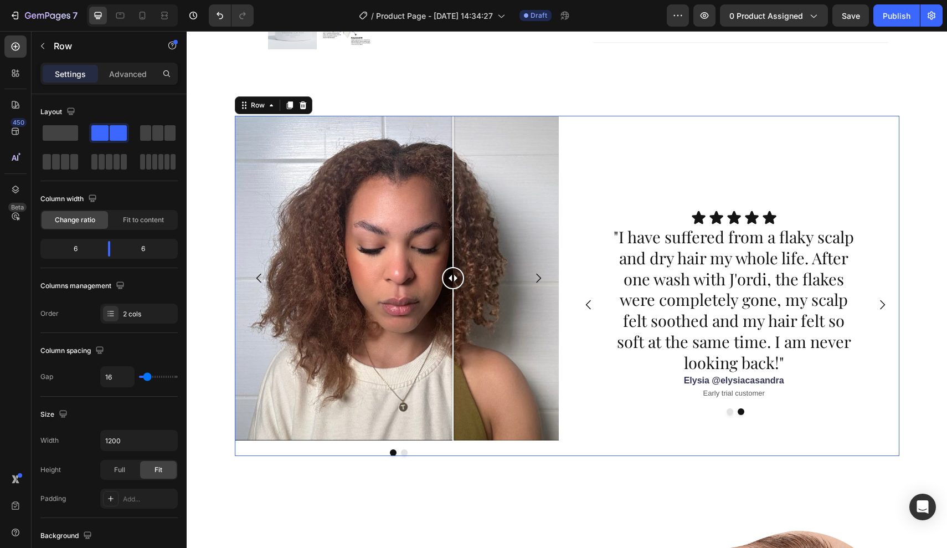
click at [736, 446] on div "Icon Icon Icon Icon Icon Icon List "After one use, my scalp felt lighter and my…" at bounding box center [736, 286] width 328 height 340
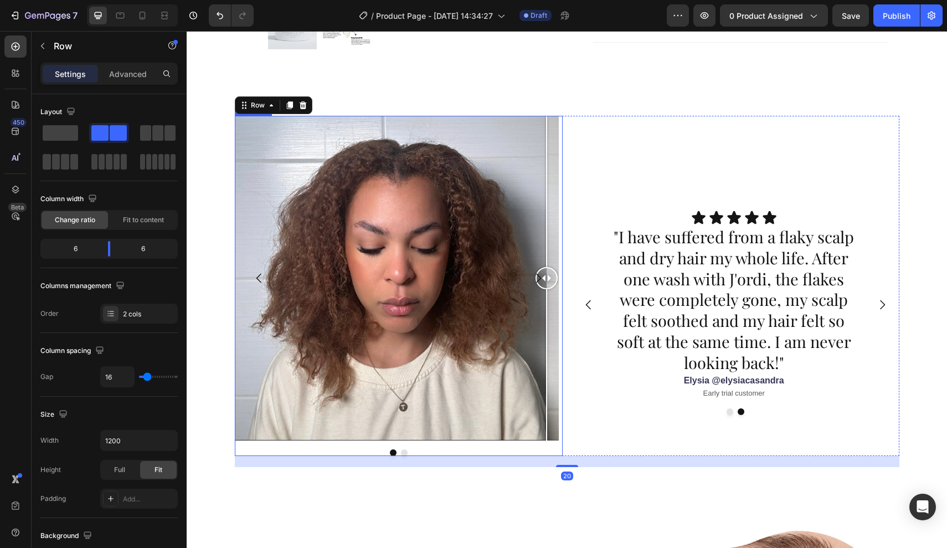
click at [538, 272] on icon "Carousel Next Arrow" at bounding box center [538, 277] width 13 height 13
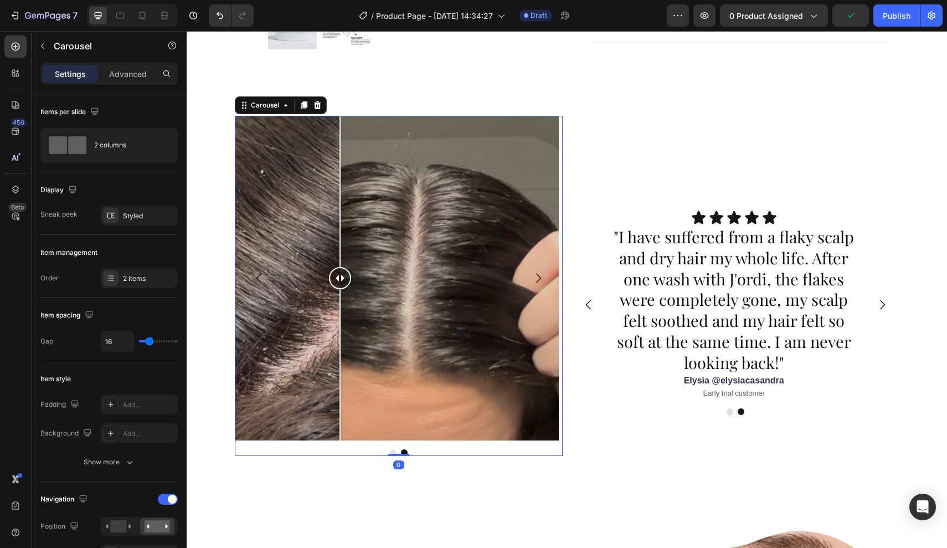
click at [340, 267] on div at bounding box center [340, 278] width 22 height 22
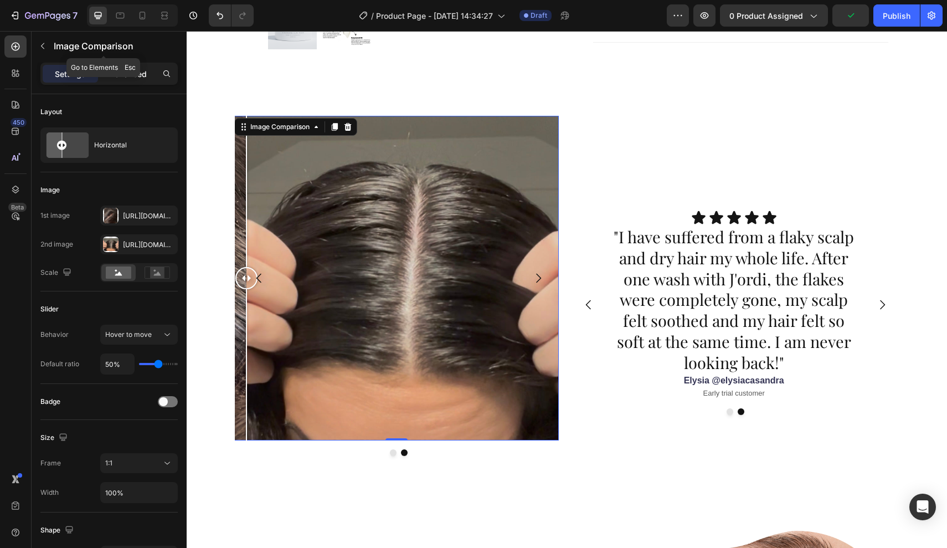
click at [118, 69] on p "Advanced" at bounding box center [128, 74] width 38 height 12
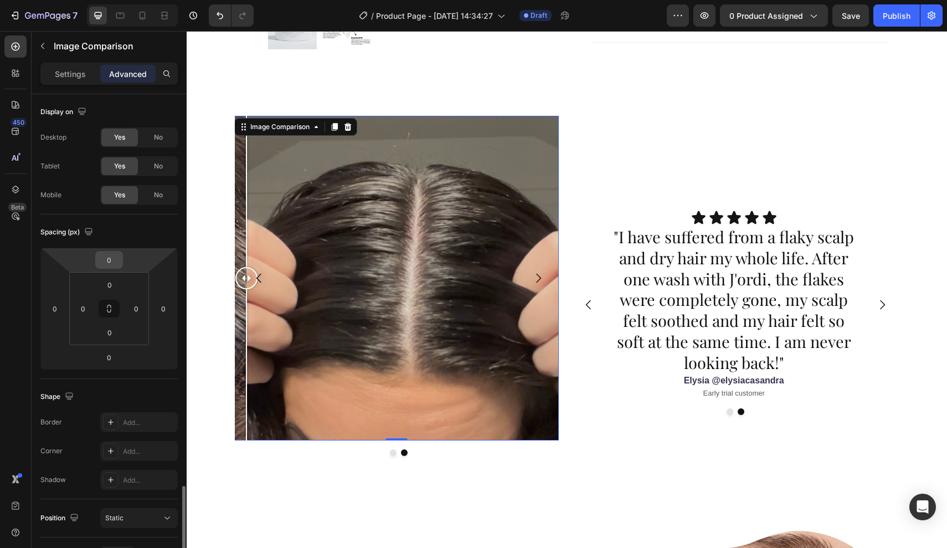
scroll to position [237, 0]
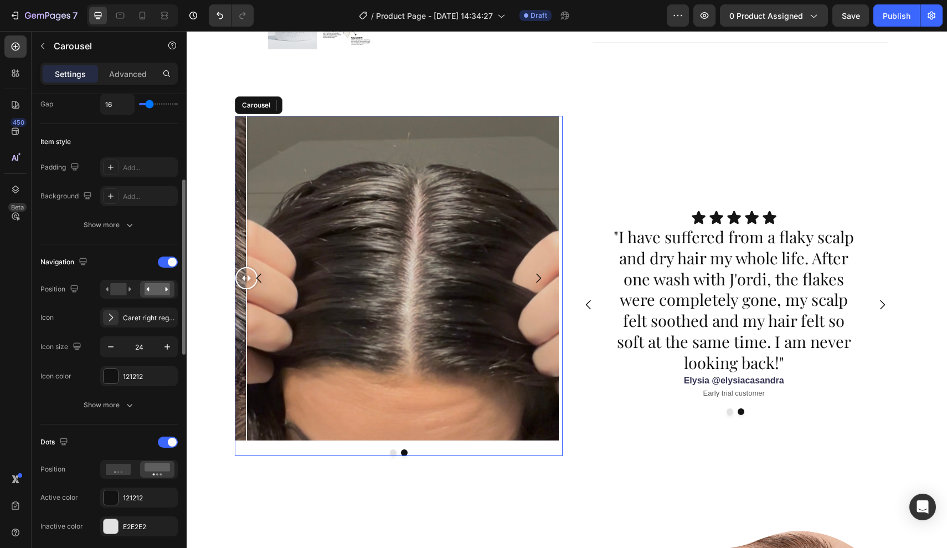
click at [263, 272] on icon "Carousel Back Arrow" at bounding box center [259, 277] width 13 height 13
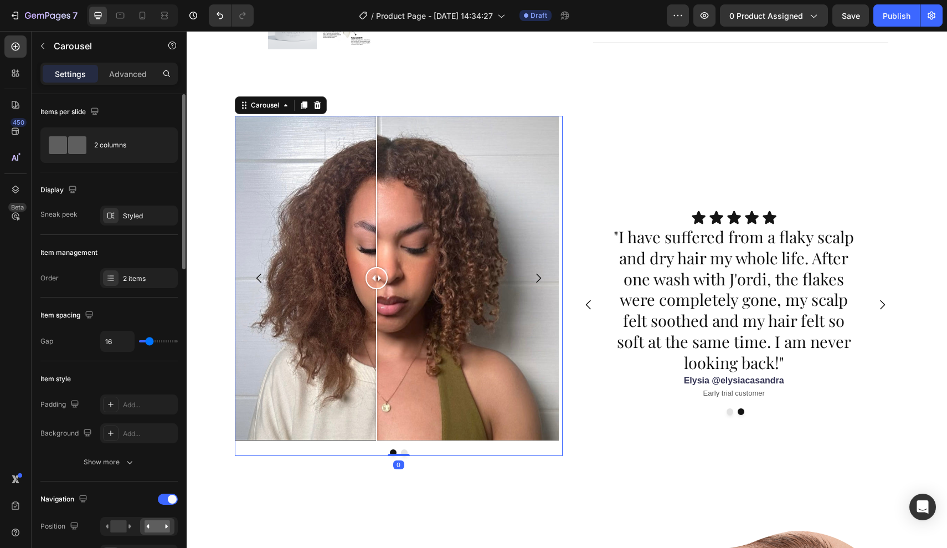
click at [377, 303] on div at bounding box center [376, 364] width 1 height 151
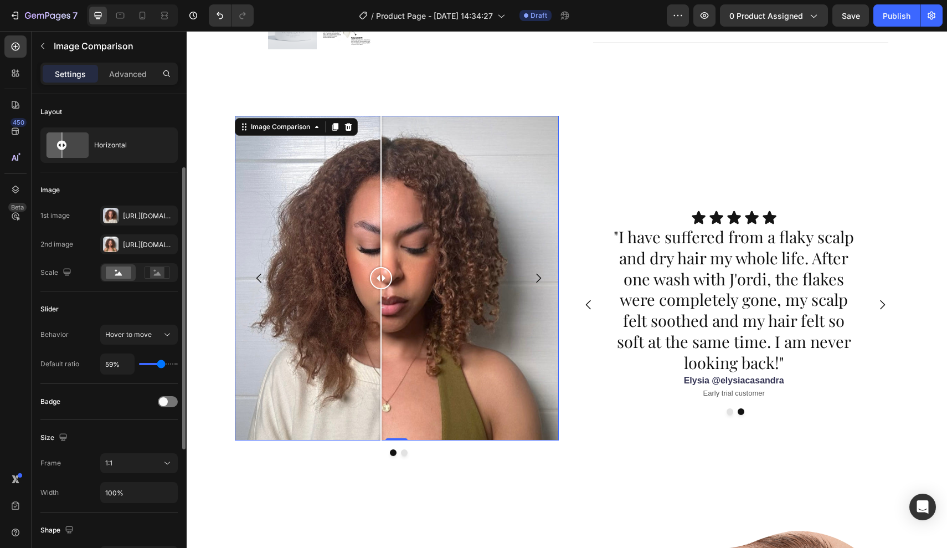
scroll to position [349, 0]
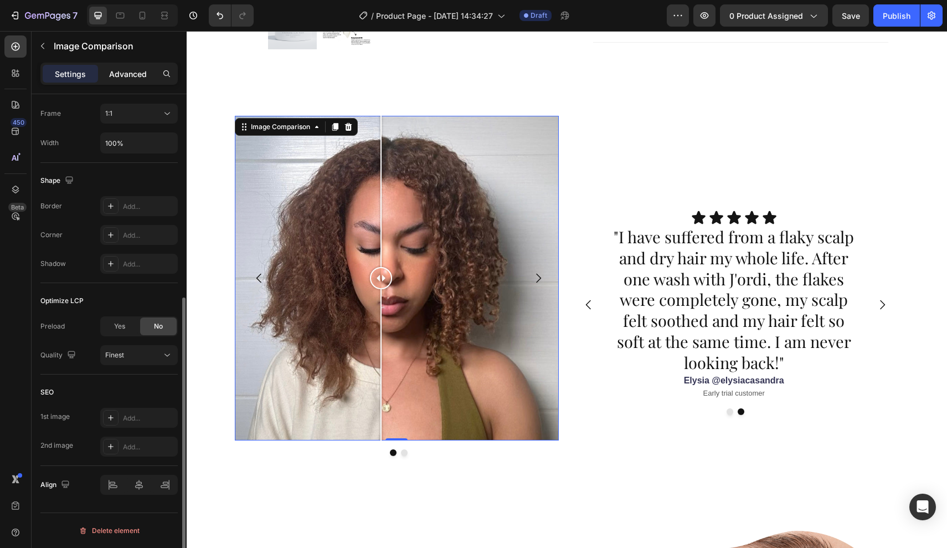
click at [128, 75] on p "Advanced" at bounding box center [128, 74] width 38 height 12
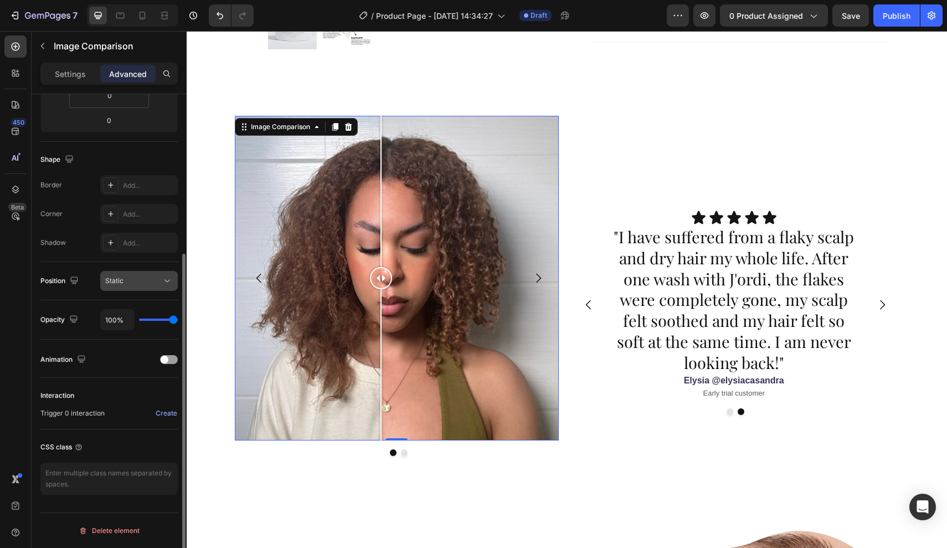
scroll to position [237, 0]
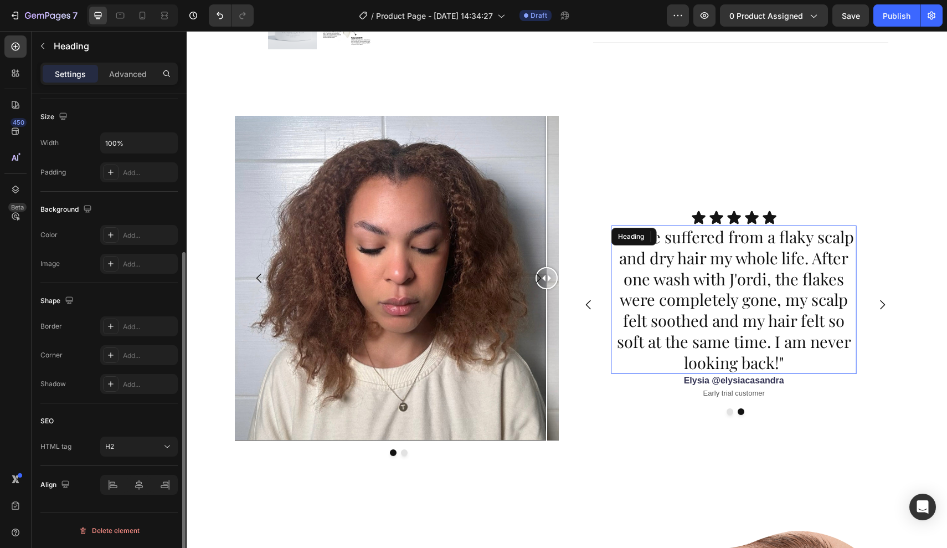
click at [671, 329] on p ""I have suffered from a flaky scalp and dry hair my whole life. After one wash …" at bounding box center [733, 300] width 243 height 146
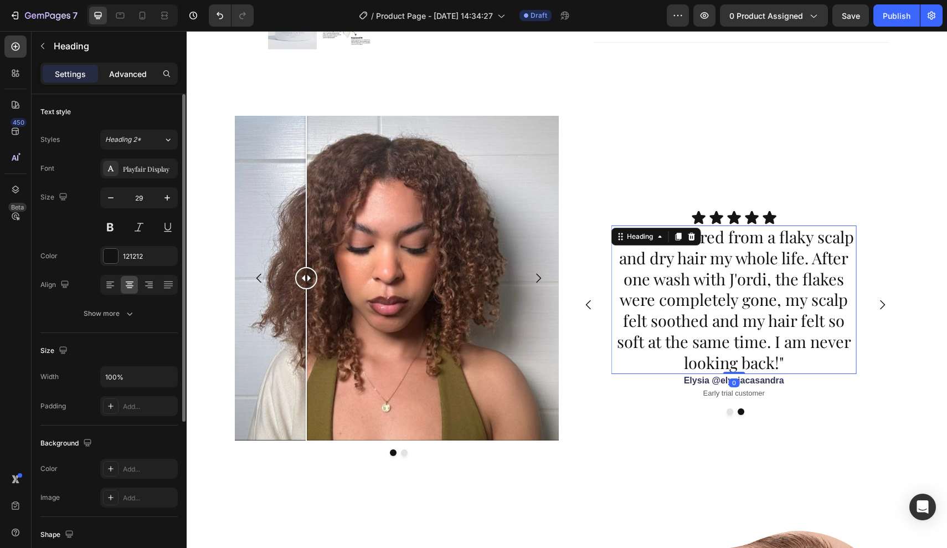
click at [138, 74] on p "Advanced" at bounding box center [128, 74] width 38 height 12
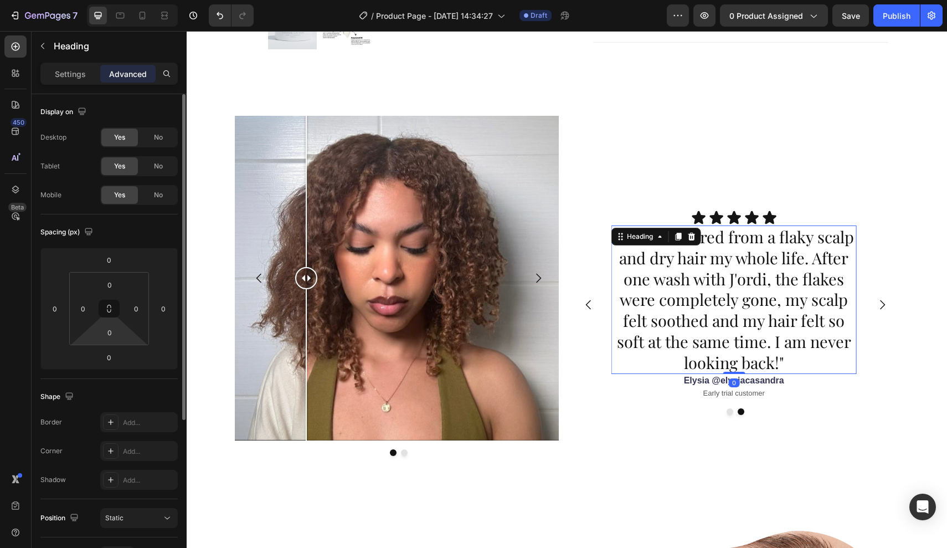
scroll to position [237, 0]
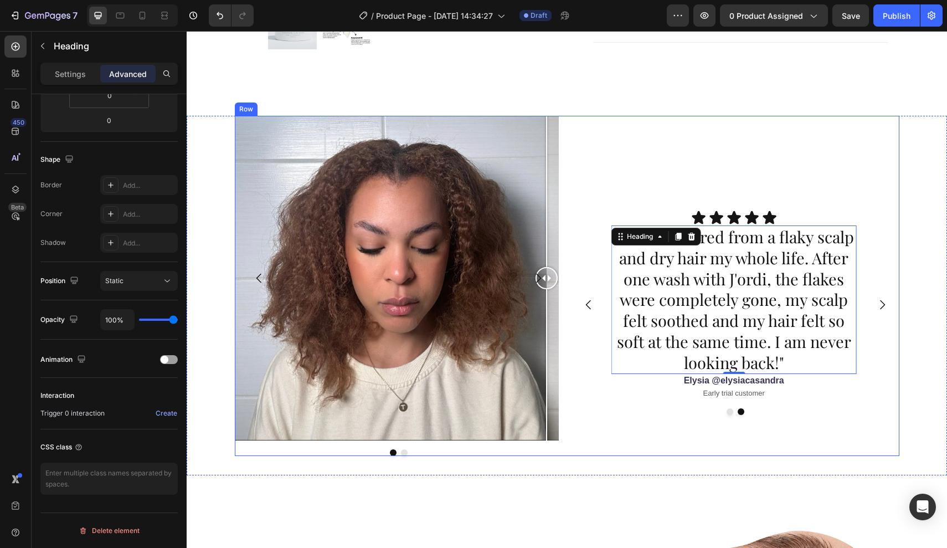
click at [691, 414] on div "Icon Icon Icon Icon Icon Icon List "After one use, my scalp felt lighter and my…" at bounding box center [736, 286] width 328 height 340
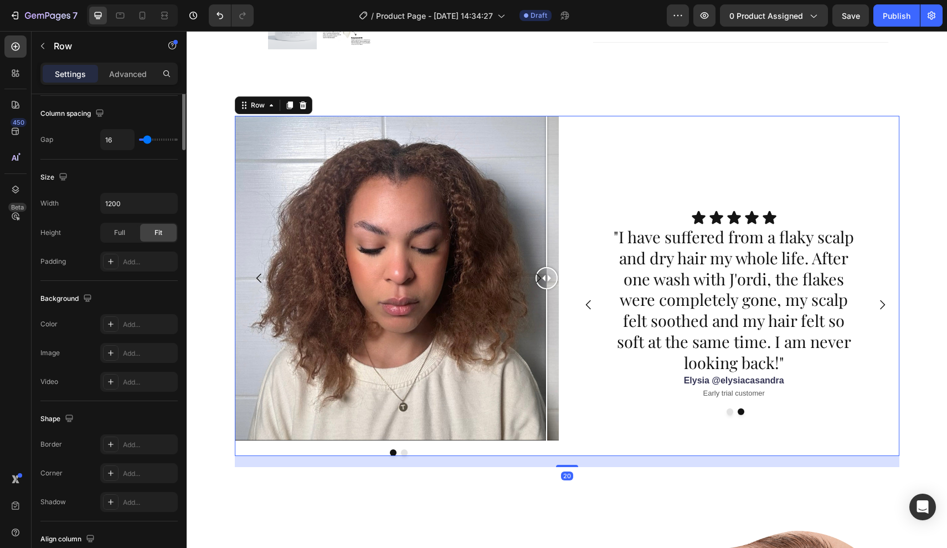
scroll to position [0, 0]
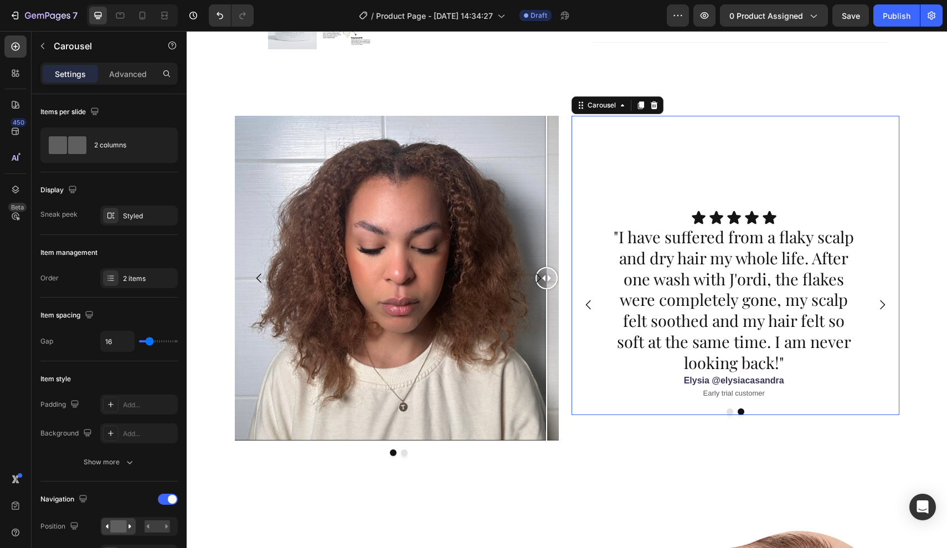
click at [585, 298] on icon "Carousel Back Arrow" at bounding box center [588, 304] width 13 height 13
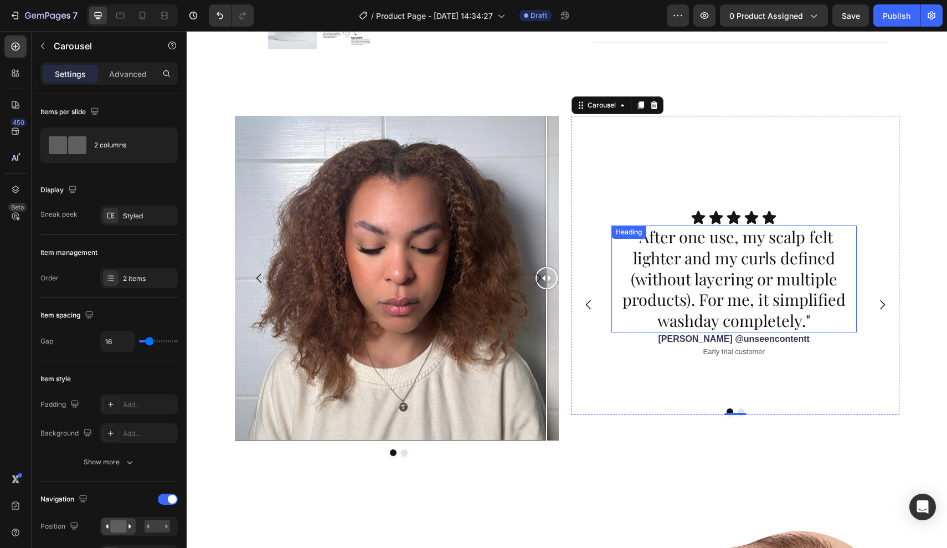
click at [731, 291] on p ""After one use, my scalp felt lighter and my curls defined (without layering or…" at bounding box center [734, 279] width 243 height 105
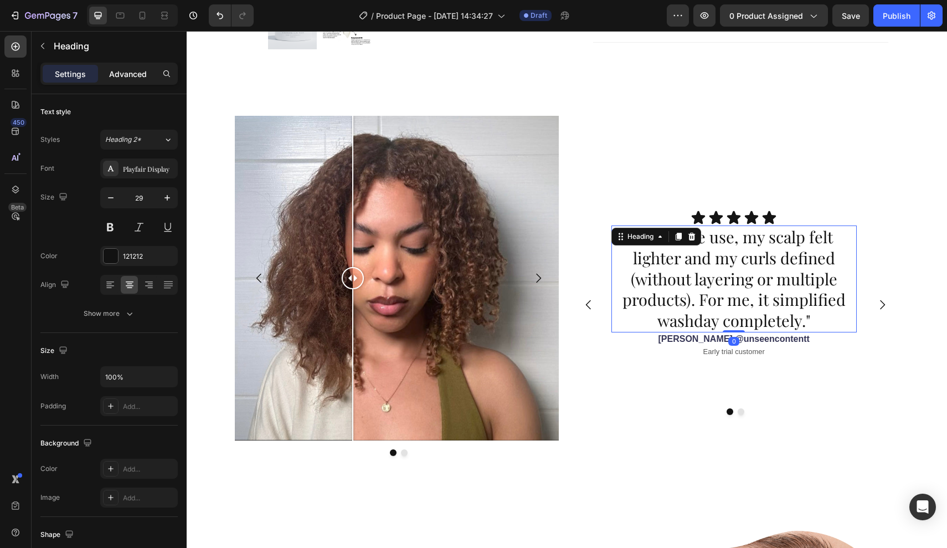
click at [112, 69] on p "Advanced" at bounding box center [128, 74] width 38 height 12
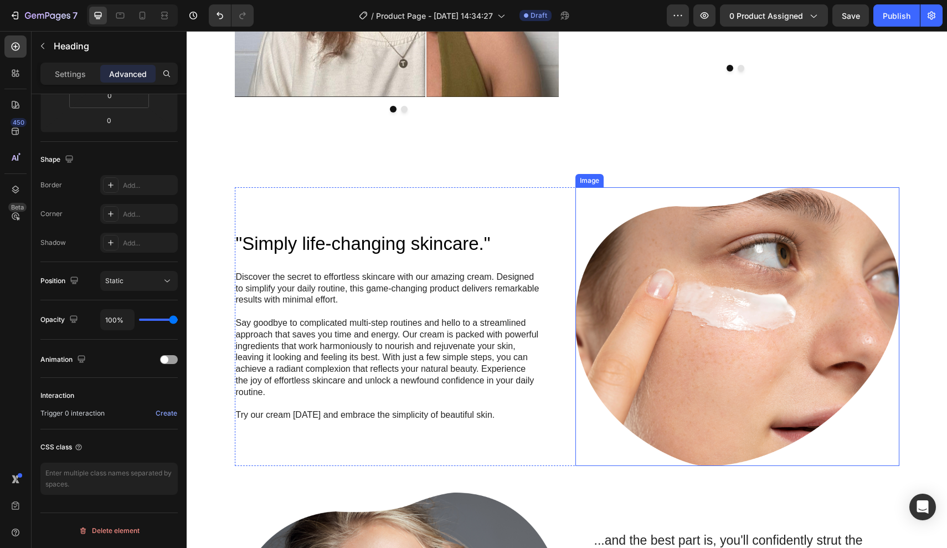
scroll to position [1123, 0]
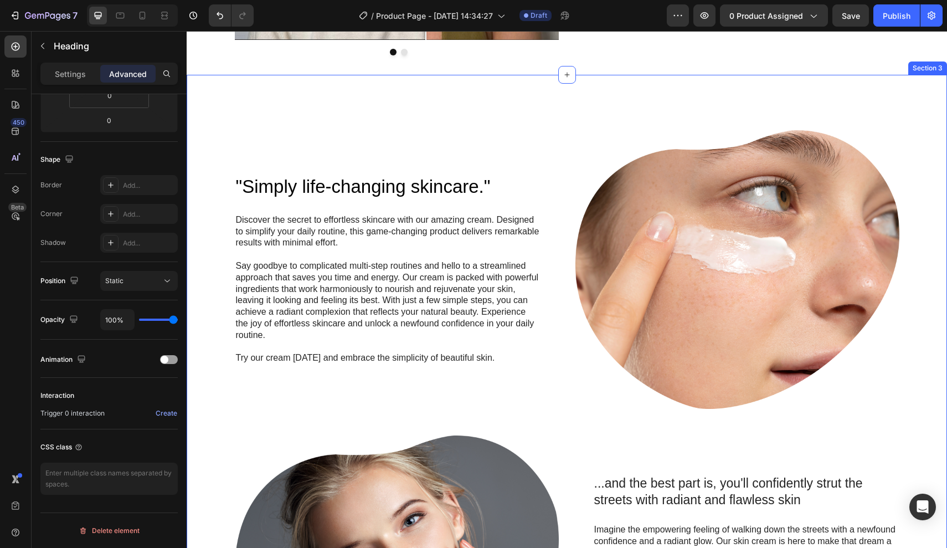
drag, startPoint x: 562, startPoint y: 79, endPoint x: 521, endPoint y: 94, distance: 43.6
click at [562, 79] on div at bounding box center [567, 75] width 18 height 18
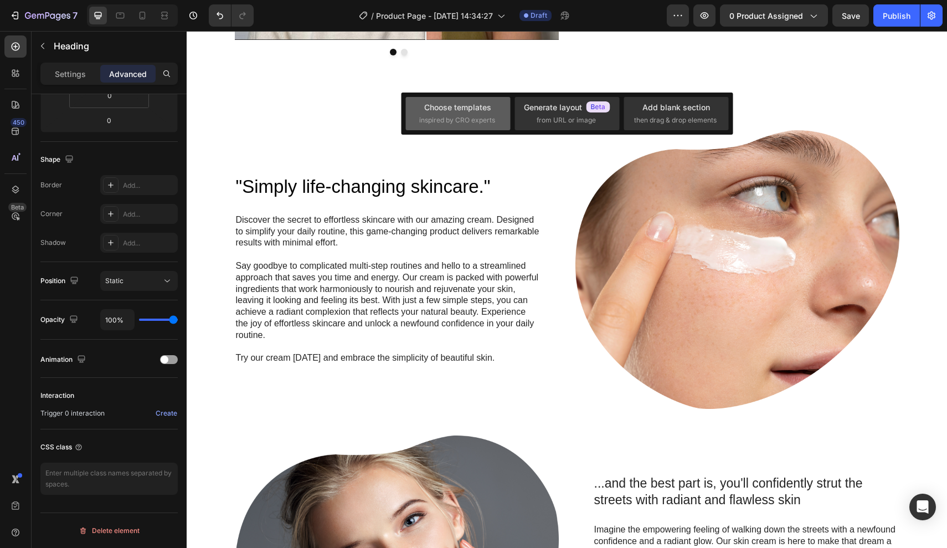
click at [479, 105] on div "Choose templates" at bounding box center [457, 107] width 67 height 12
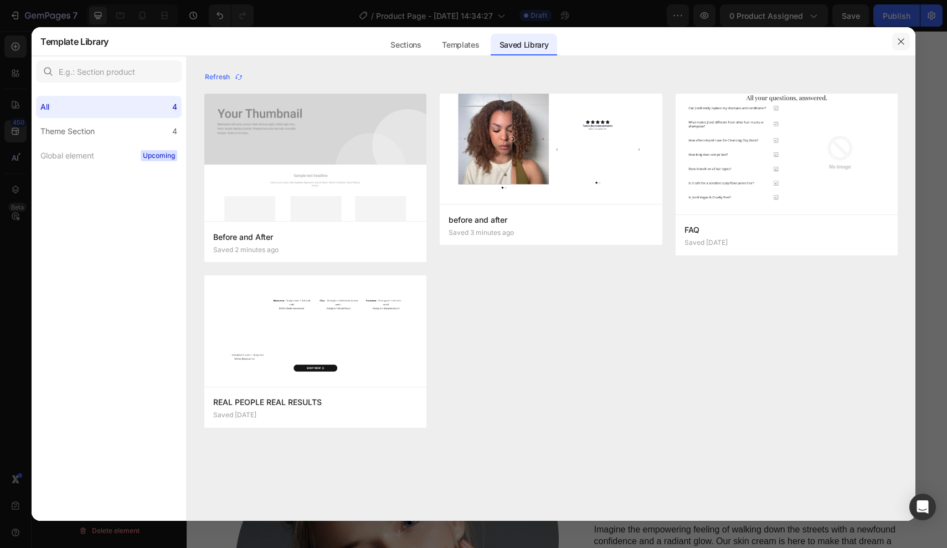
click at [899, 46] on icon "button" at bounding box center [901, 41] width 9 height 9
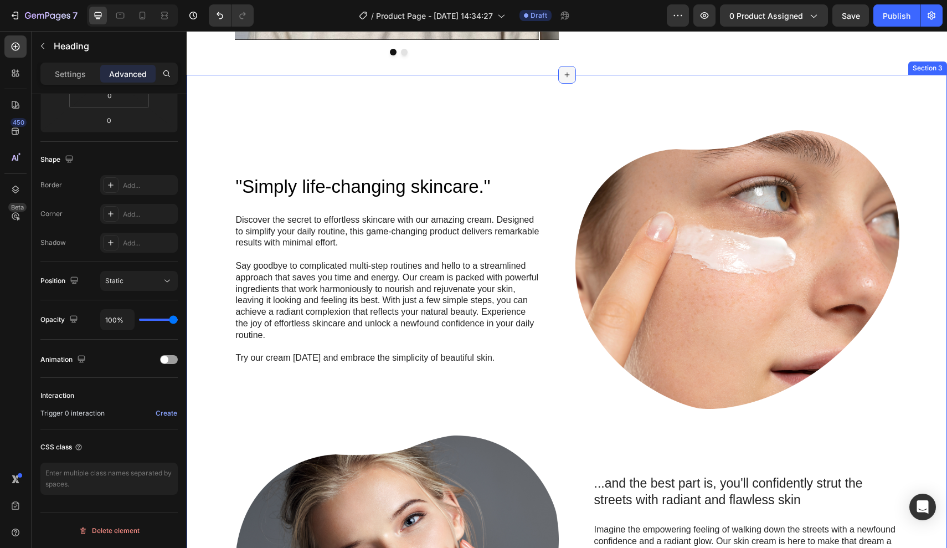
click at [563, 78] on icon at bounding box center [567, 74] width 9 height 9
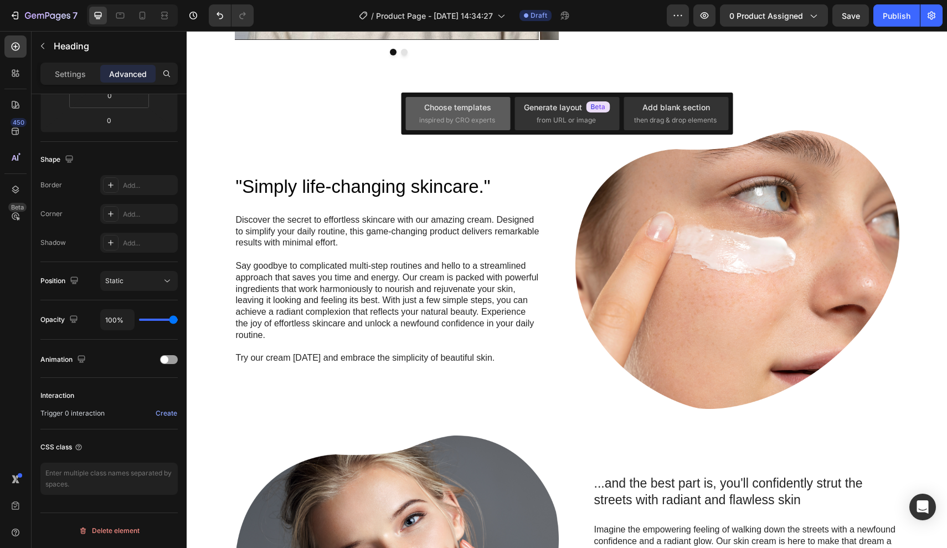
click at [446, 128] on div "Choose templates inspired by CRO experts" at bounding box center [457, 113] width 105 height 33
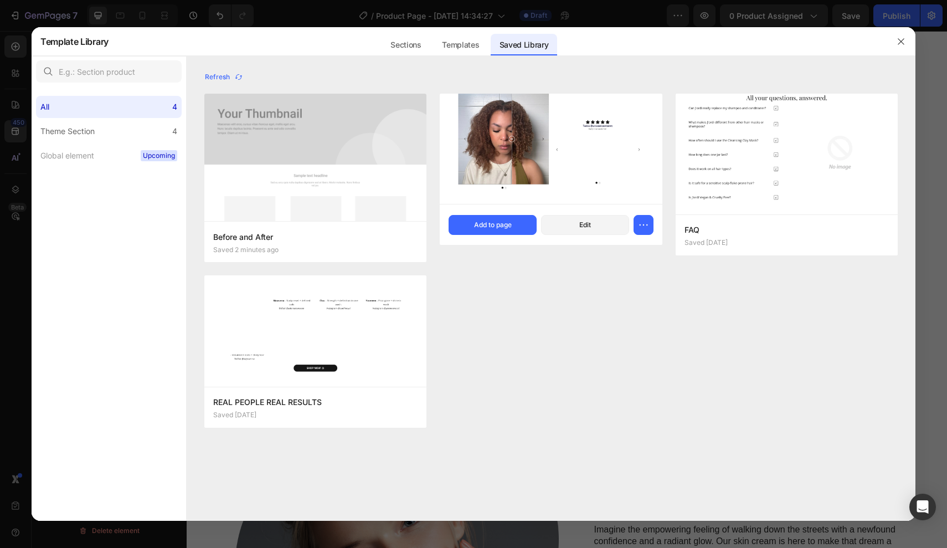
click at [449, 121] on img at bounding box center [551, 149] width 222 height 110
click at [454, 80] on div "Refresh" at bounding box center [550, 77] width 693 height 16
click at [156, 136] on label "Theme Section 4" at bounding box center [109, 131] width 146 height 22
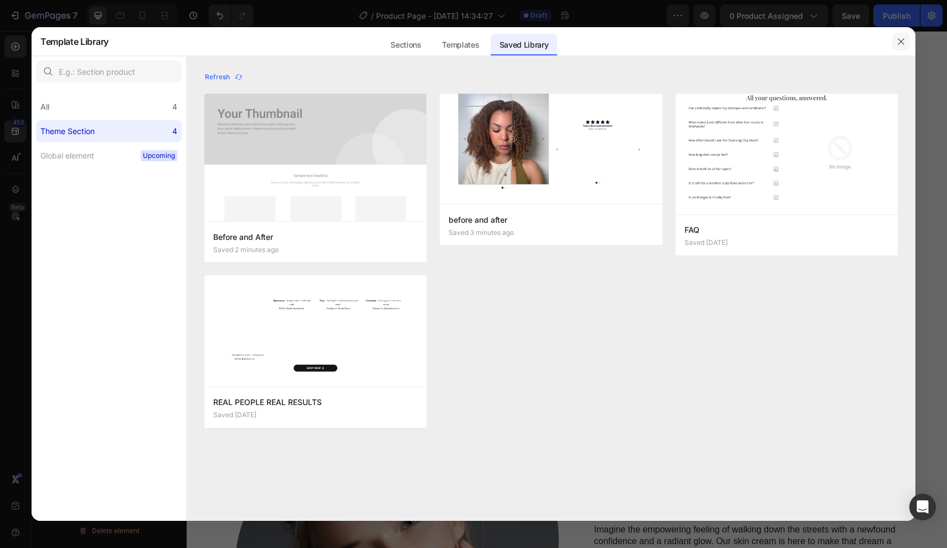
click at [908, 43] on button "button" at bounding box center [901, 42] width 18 height 18
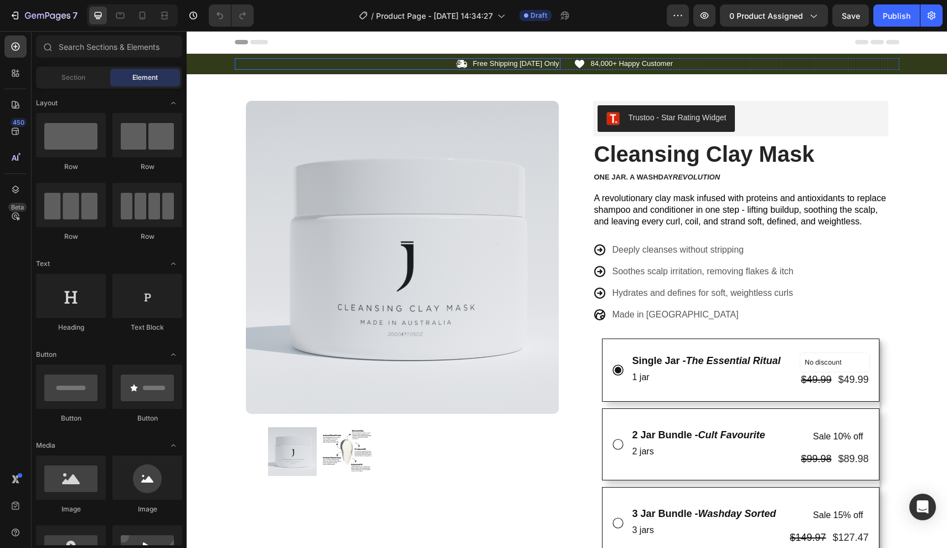
click at [385, 66] on div "Icon Free Shipping [DATE] Only Text Block Row" at bounding box center [398, 64] width 326 height 12
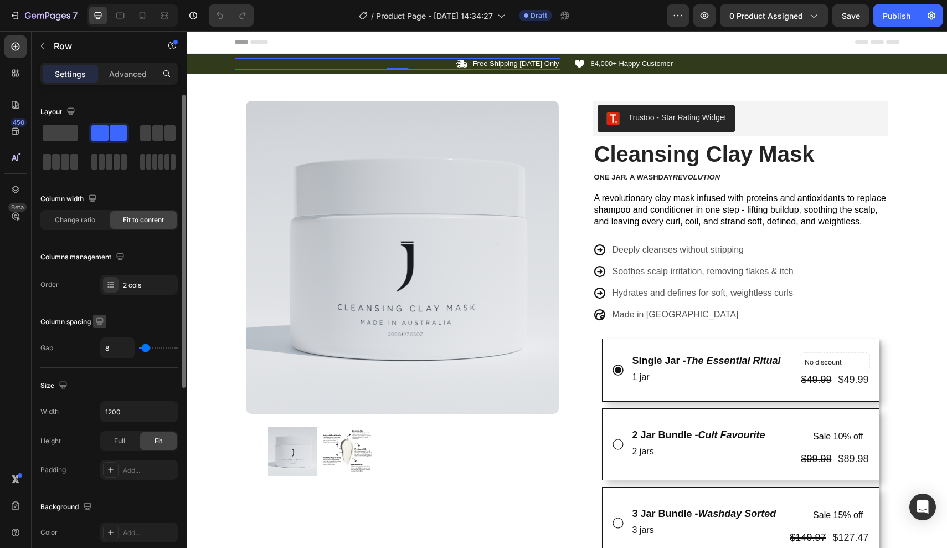
scroll to position [317, 0]
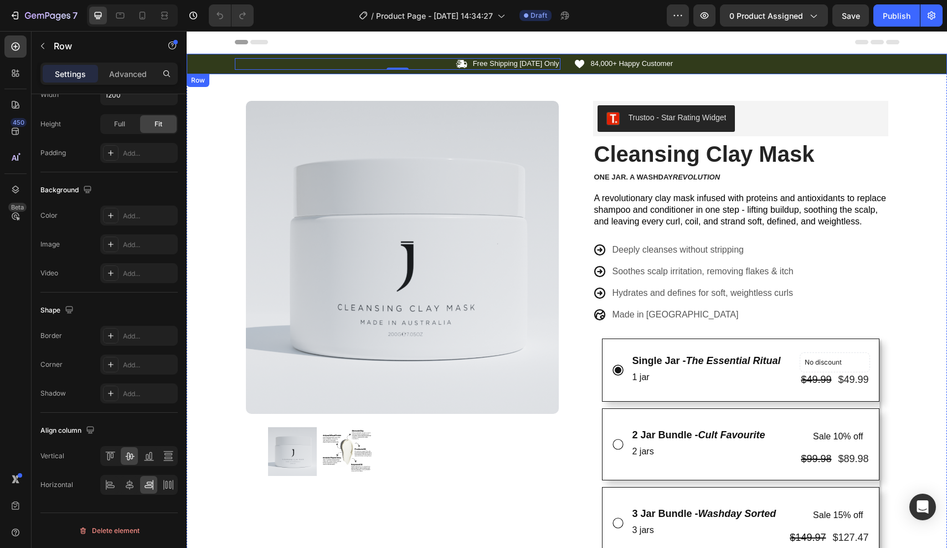
click at [199, 62] on div "Icon Free Shipping [DATE] Only Text Block Row 0 Icon 84,000+ Happy Customer Tex…" at bounding box center [567, 64] width 760 height 12
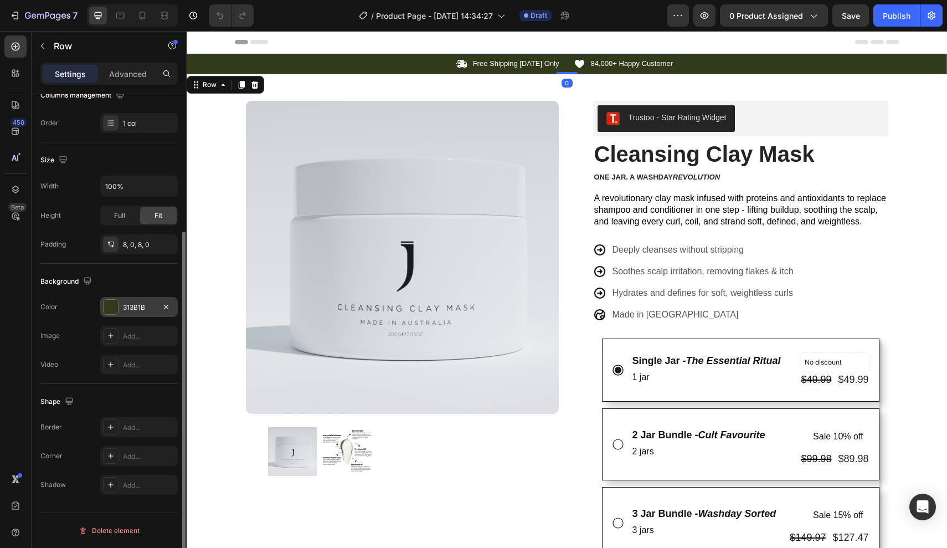
click at [135, 310] on div "313B1B" at bounding box center [139, 307] width 32 height 10
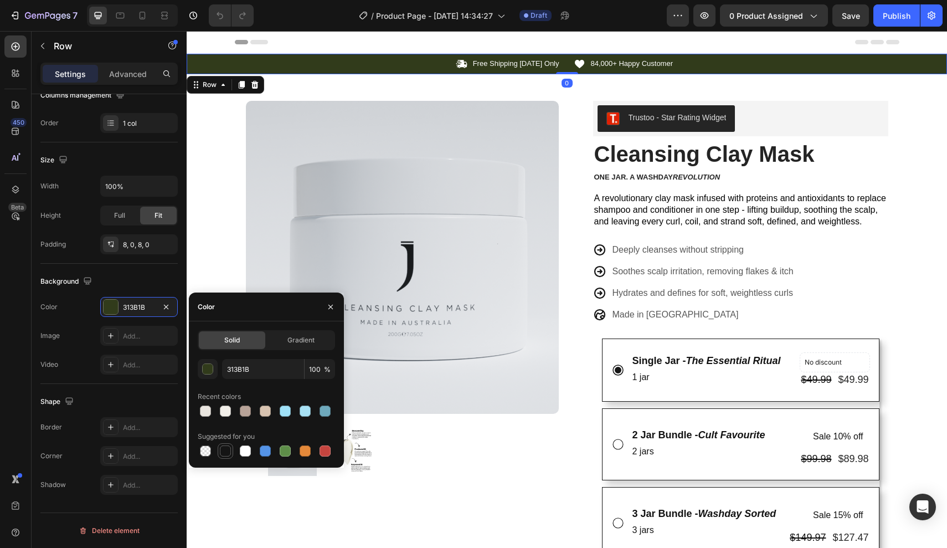
click at [222, 453] on div at bounding box center [225, 450] width 11 height 11
type input "151515"
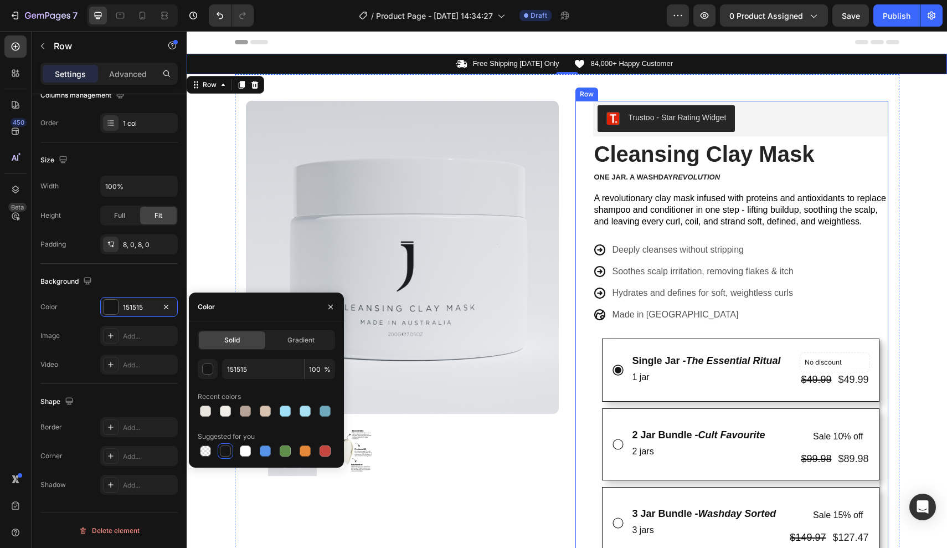
click at [570, 173] on div "Product Images Row Trustoo - Star Rating Widget Trustoo Cleansing Clay Mask Pro…" at bounding box center [567, 431] width 665 height 714
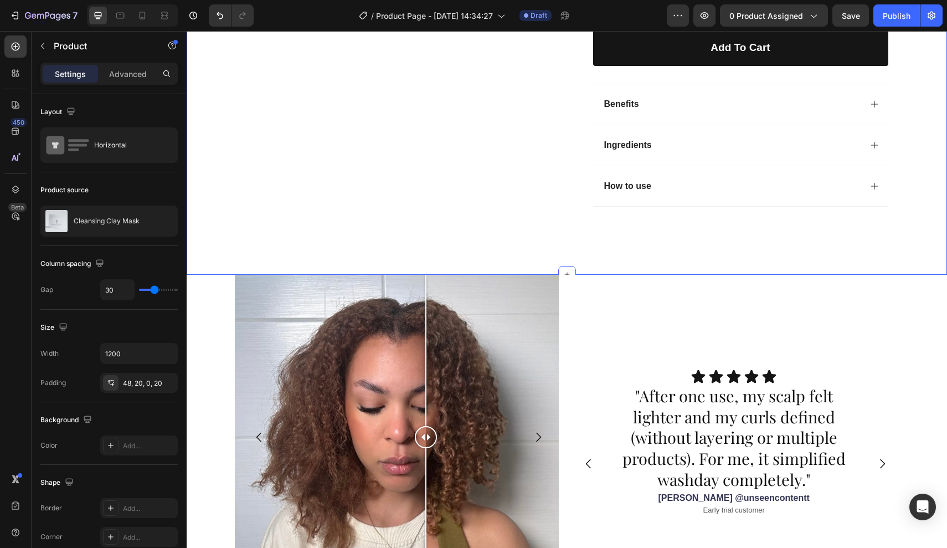
scroll to position [409, 0]
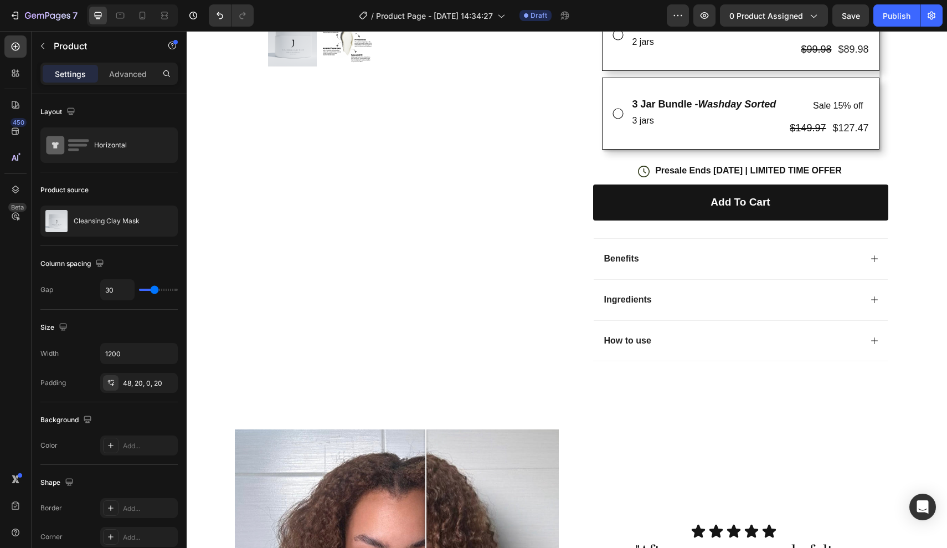
click at [554, 368] on div "Product Images Row" at bounding box center [402, 35] width 313 height 687
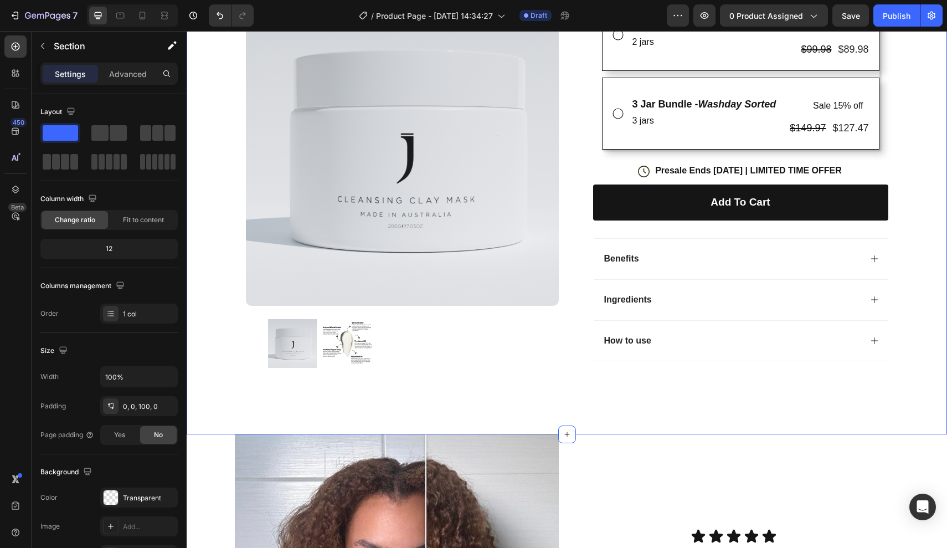
click at [539, 394] on div "Icon Free Shipping [DATE] Only Text Block Row Icon 84,000+ Happy Customer Text …" at bounding box center [567, 39] width 760 height 790
click at [122, 61] on div "Section" at bounding box center [89, 47] width 115 height 32
click at [141, 74] on p "Advanced" at bounding box center [128, 74] width 38 height 12
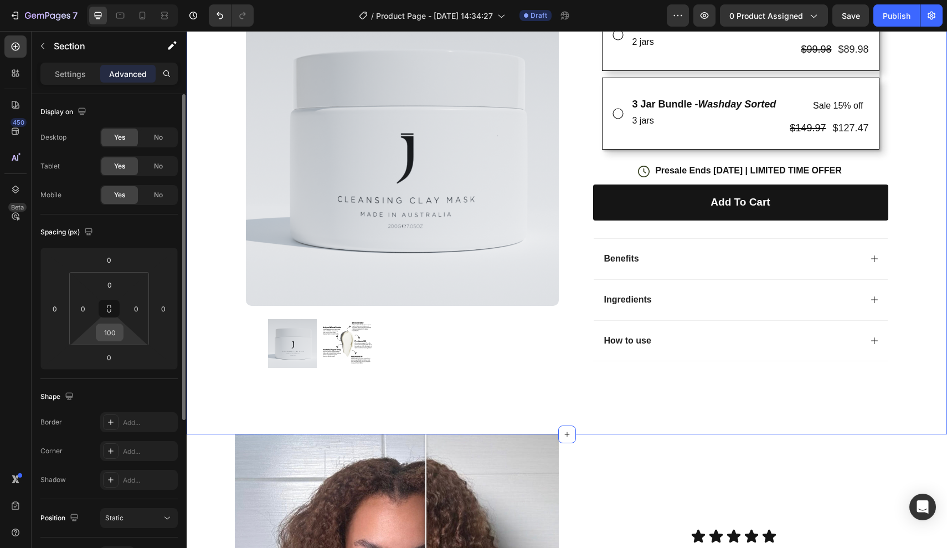
click at [112, 333] on input "100" at bounding box center [110, 332] width 22 height 17
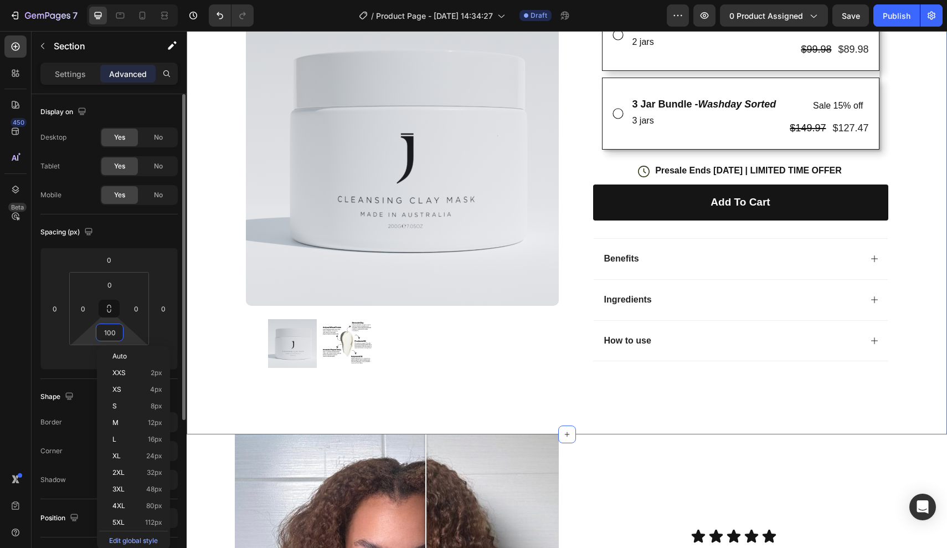
type input "0"
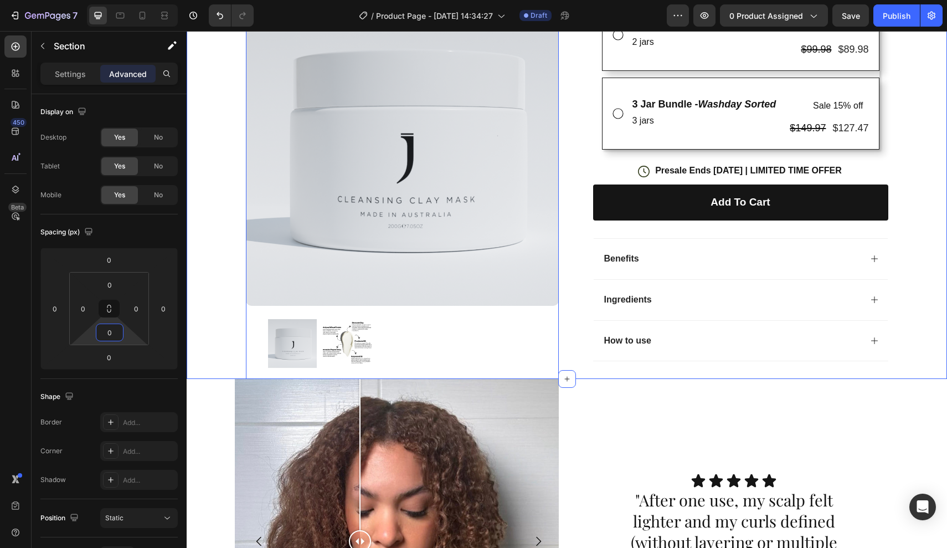
click at [460, 349] on div at bounding box center [402, 343] width 269 height 49
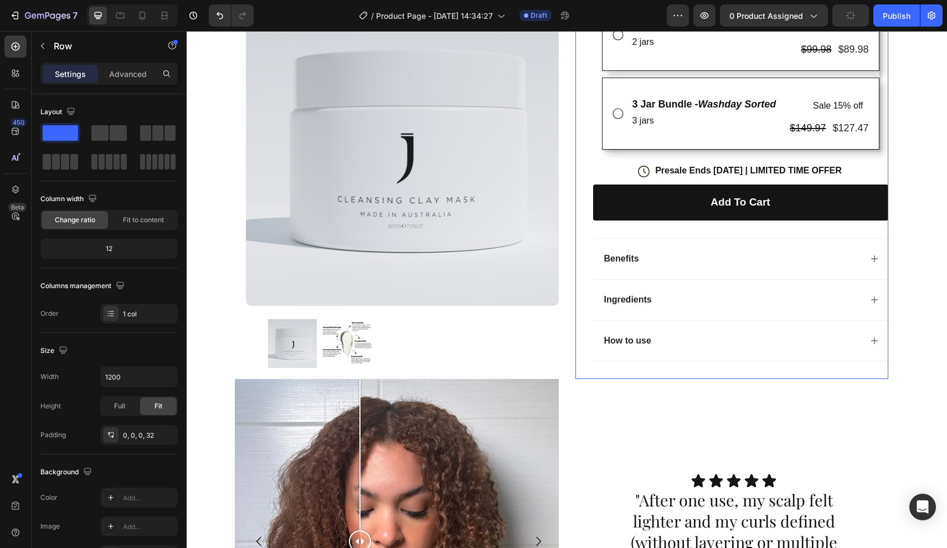
click at [595, 370] on div "Trustoo - Star Rating Widget Trustoo Cleansing Clay Mask Product Title one jar.…" at bounding box center [740, 35] width 295 height 687
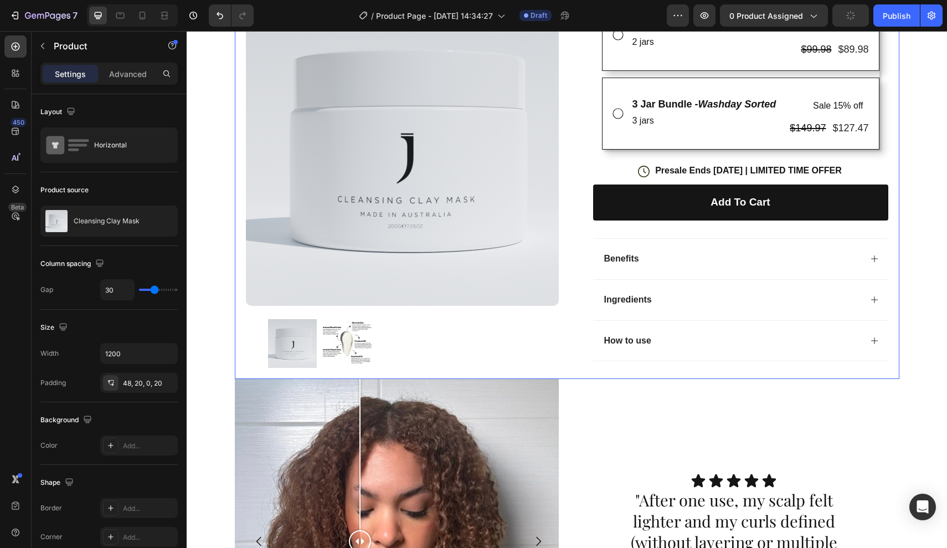
click at [574, 369] on div "Product Images Row Trustoo - Star Rating Widget Trustoo Cleansing Clay Mask Pro…" at bounding box center [567, 22] width 665 height 714
click at [133, 80] on div "Advanced" at bounding box center [127, 74] width 55 height 18
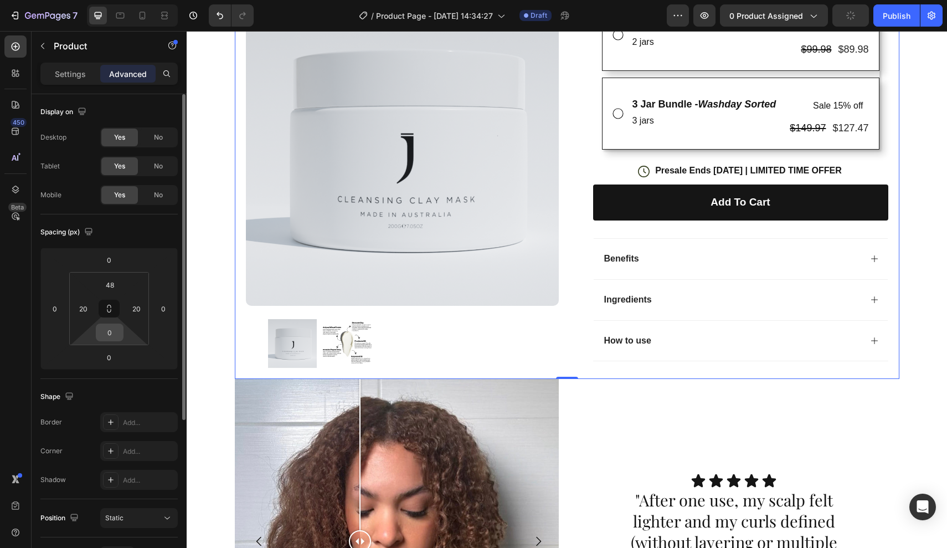
click at [117, 331] on input "0" at bounding box center [110, 332] width 22 height 17
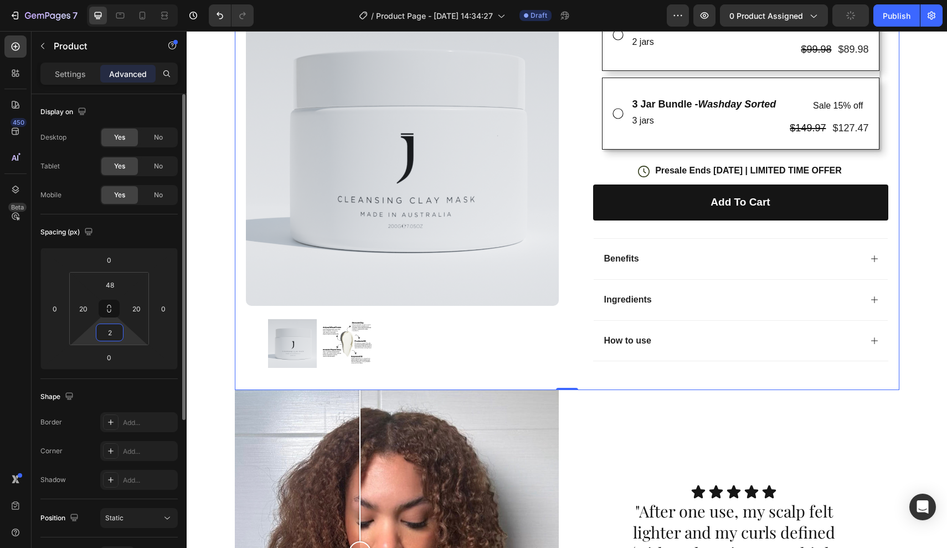
type input "20"
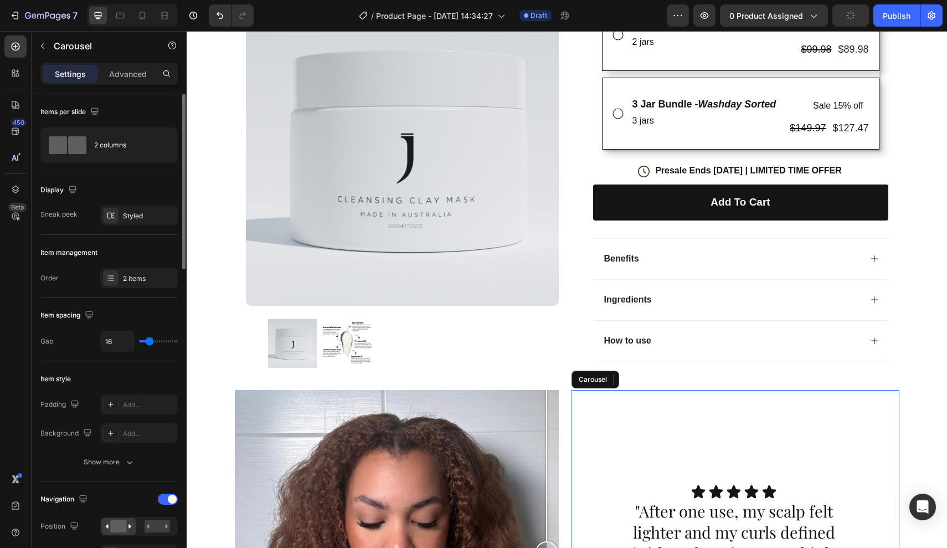
click at [646, 460] on div "Icon Icon Icon Icon Icon Icon List "After one use, my scalp felt lighter and my…" at bounding box center [736, 539] width 328 height 299
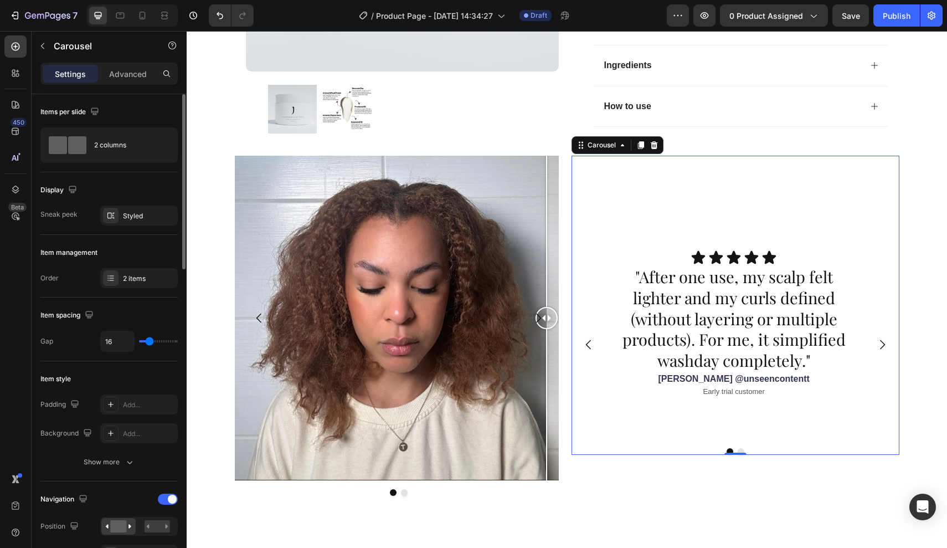
scroll to position [836, 0]
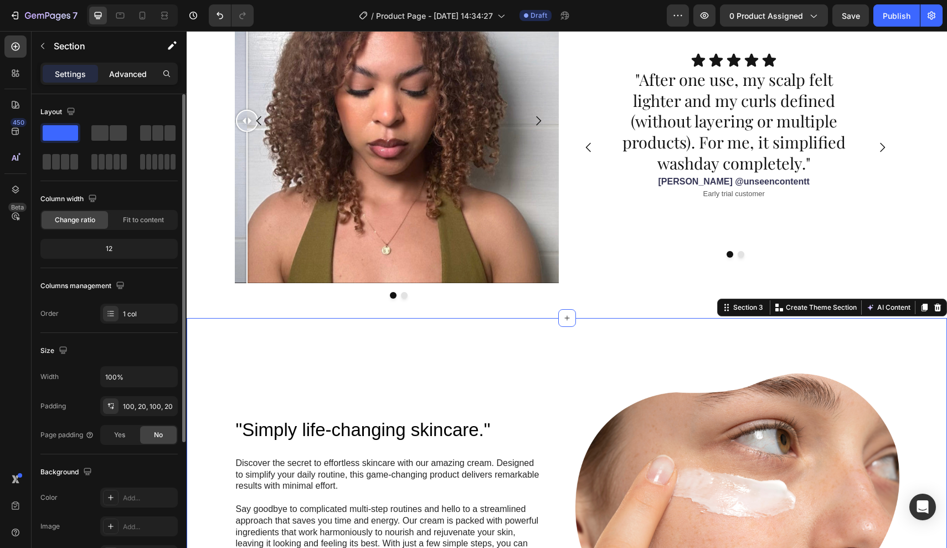
click at [125, 78] on p "Advanced" at bounding box center [128, 74] width 38 height 12
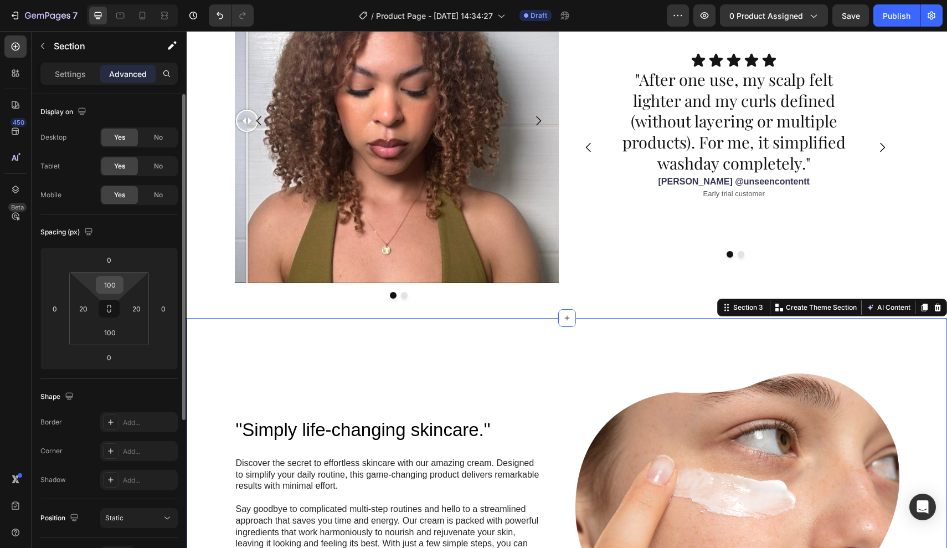
click at [119, 284] on input "100" at bounding box center [110, 284] width 22 height 17
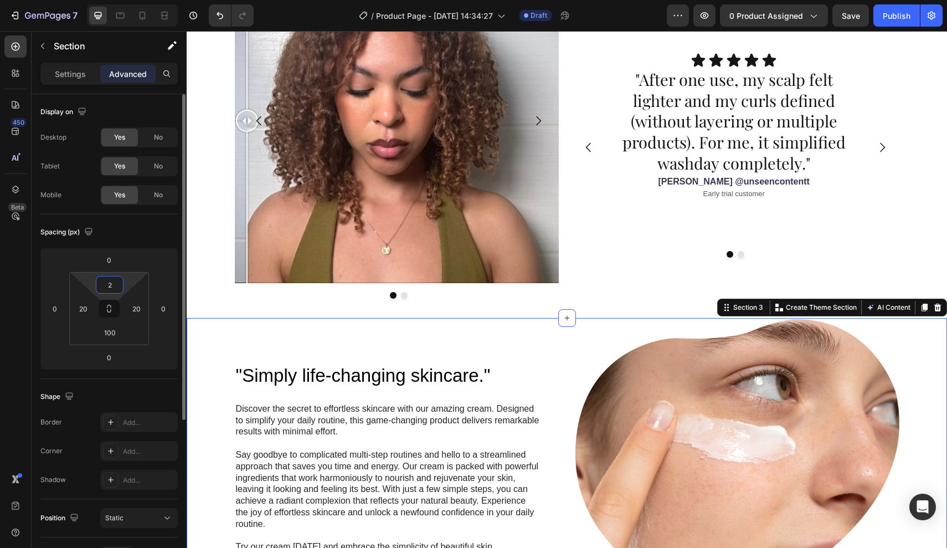
type input "20"
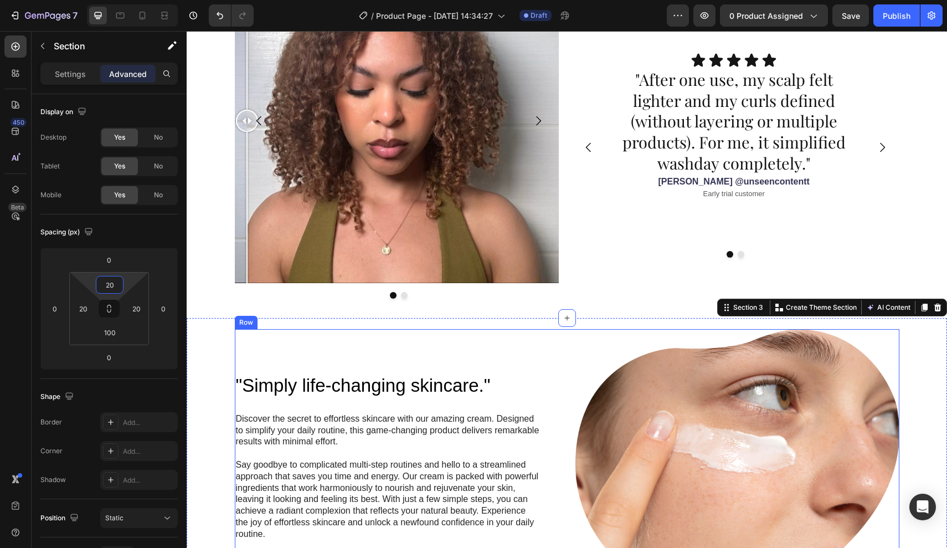
click at [522, 351] on div ""Simply life-changing skincare." Heading Discover the secret to effortless skin…" at bounding box center [397, 468] width 324 height 279
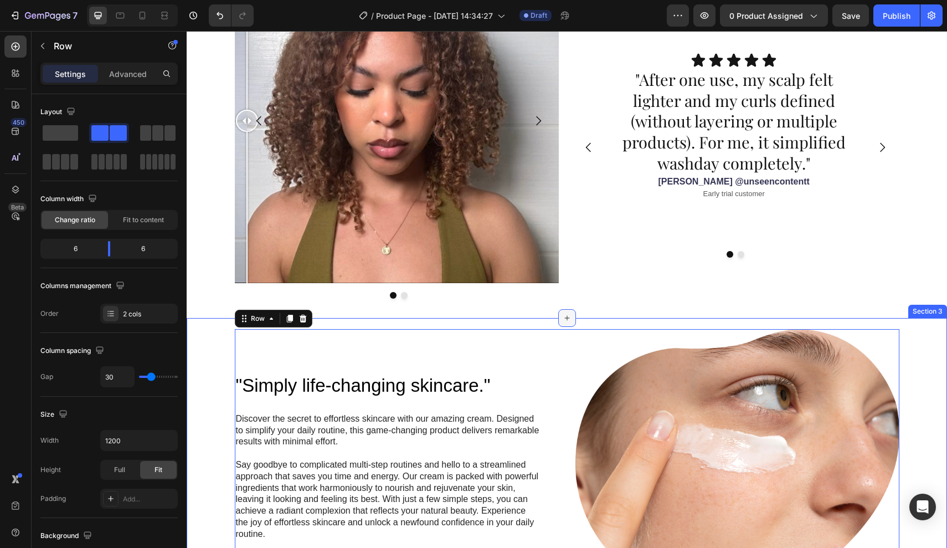
click at [571, 317] on icon at bounding box center [567, 317] width 9 height 9
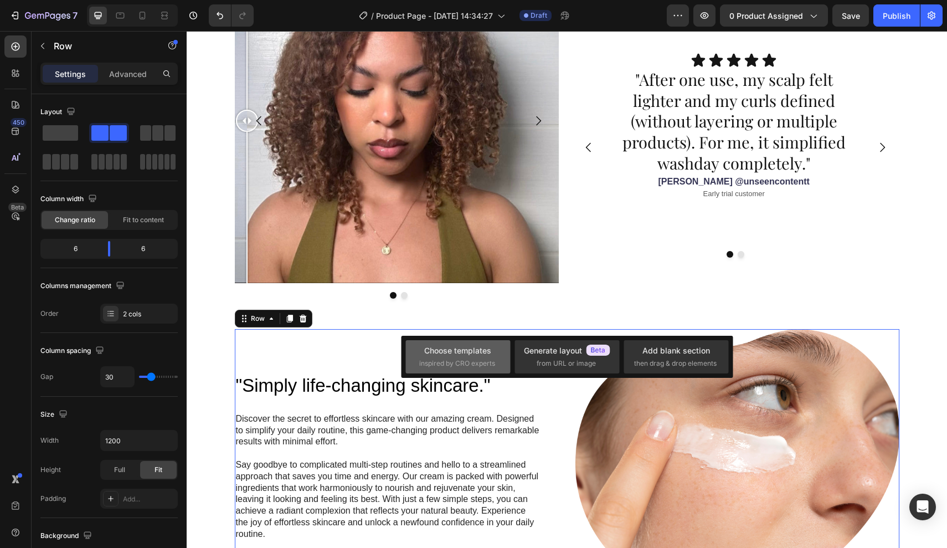
click at [465, 346] on div "Choose templates" at bounding box center [457, 350] width 67 height 12
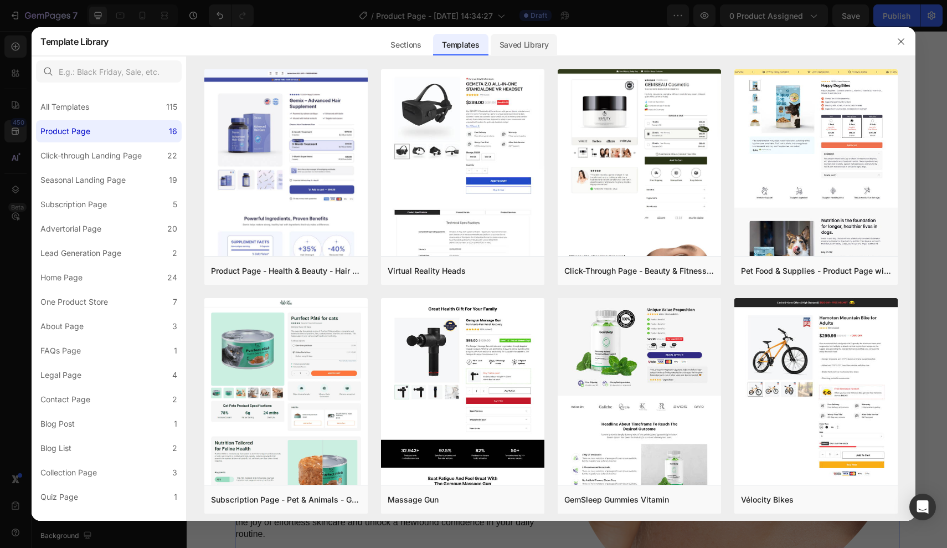
click at [521, 55] on div "Saved Library" at bounding box center [524, 41] width 67 height 29
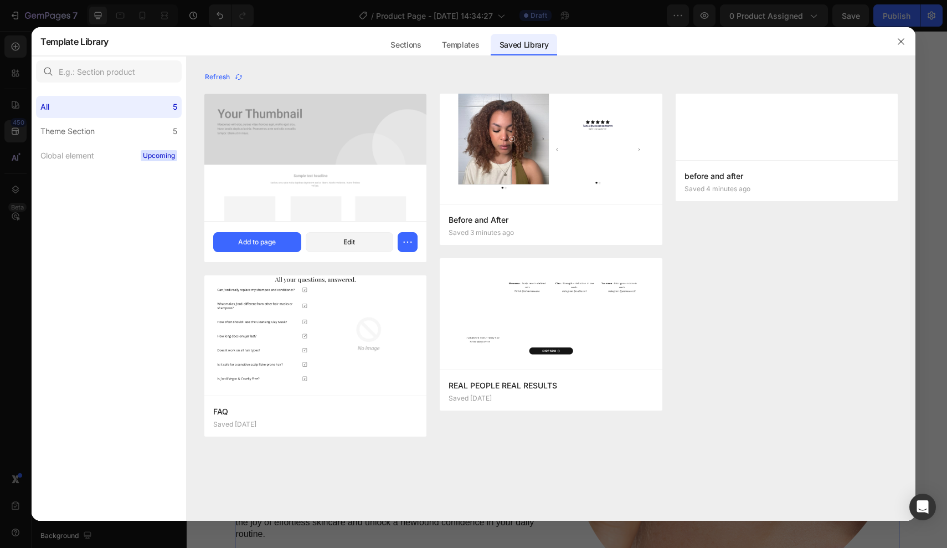
click at [346, 126] on img at bounding box center [315, 157] width 222 height 127
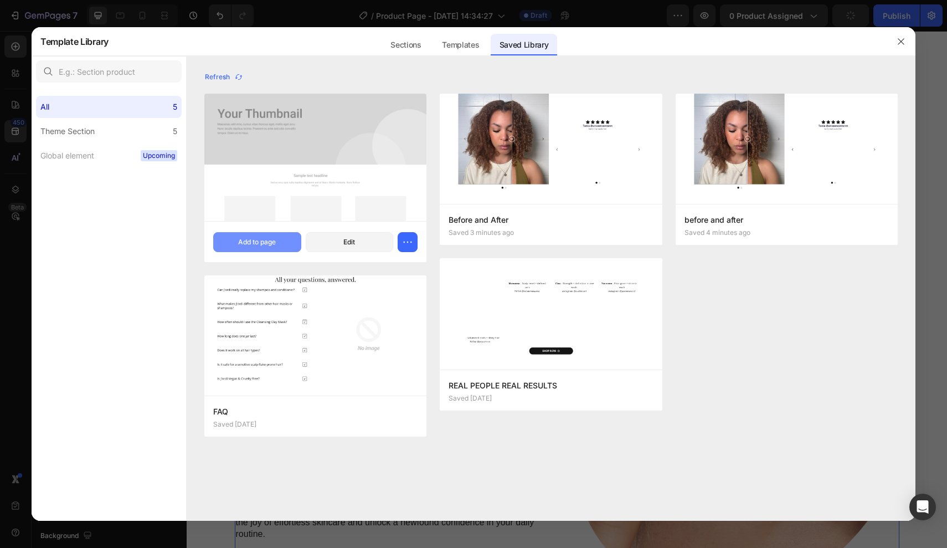
click at [250, 240] on div "Add to page" at bounding box center [257, 242] width 38 height 10
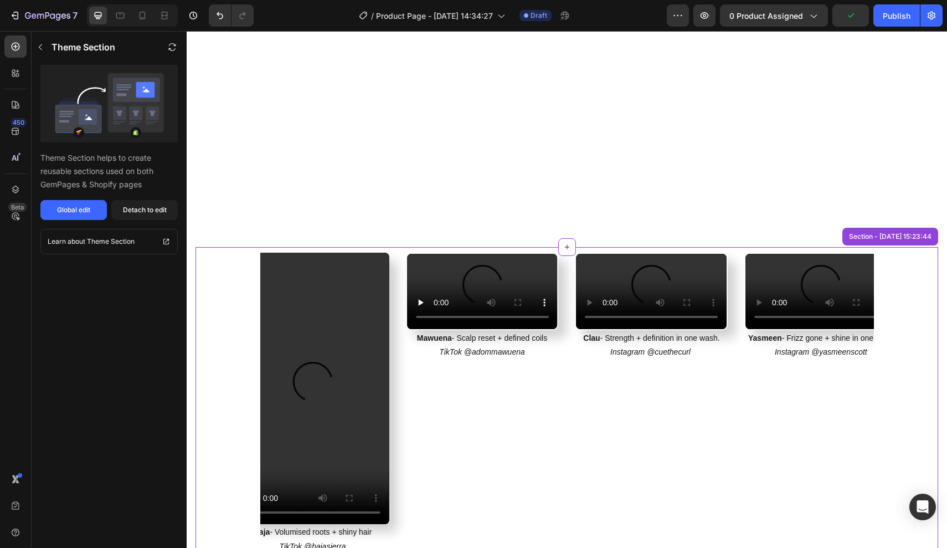
scroll to position [1123, 0]
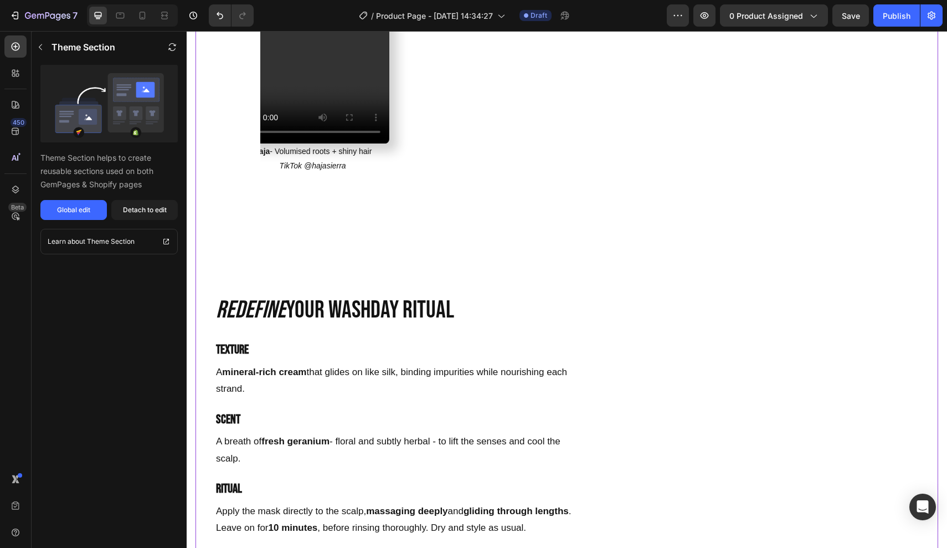
click at [459, 220] on div "Redefine your washday ritual Heading" at bounding box center [394, 268] width 358 height 117
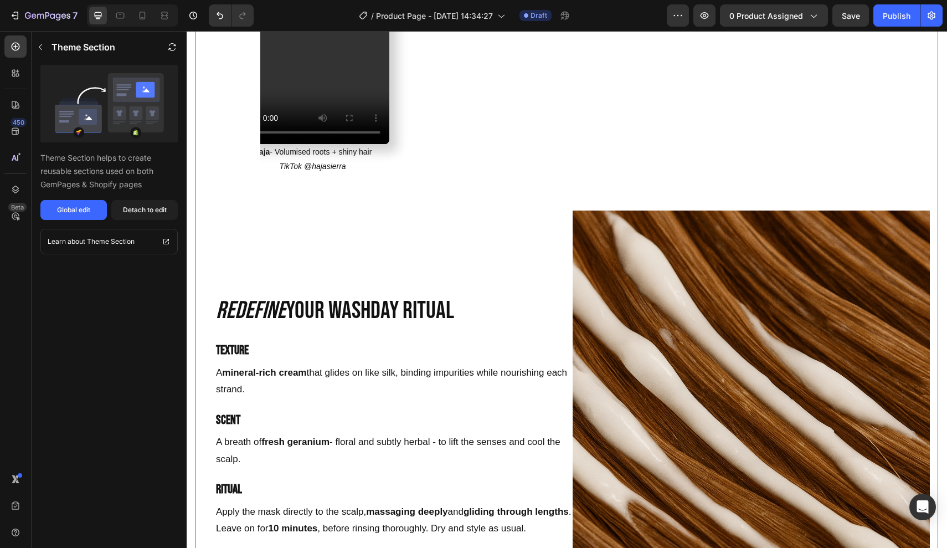
scroll to position [1395, 0]
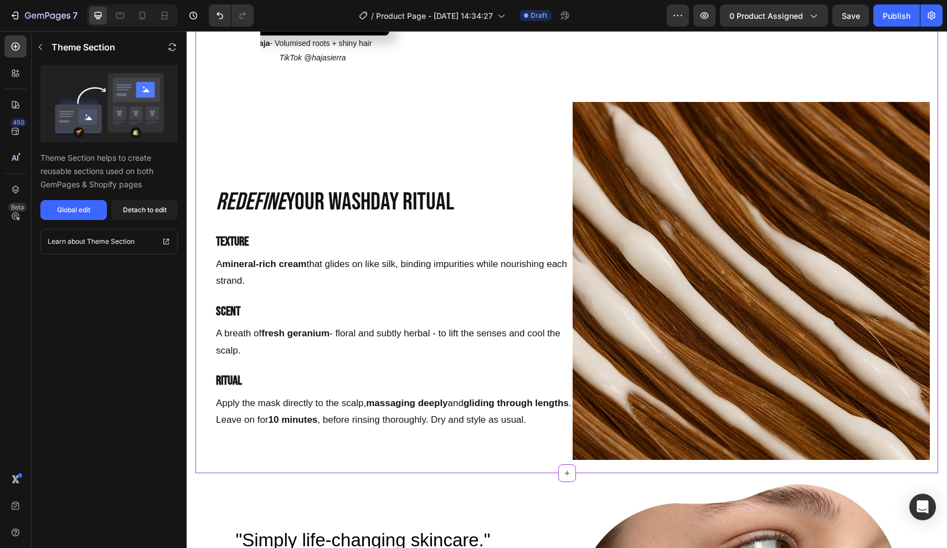
click at [506, 137] on div "Redefine your washday ritual Heading" at bounding box center [394, 160] width 358 height 117
click at [383, 207] on div "Redefine your washday ritual Heading texture Text Block A mineral-rich cream th…" at bounding box center [394, 281] width 358 height 358
click at [359, 210] on div "Redefine your washday ritual Heading texture Text Block A mineral-rich cream th…" at bounding box center [394, 281] width 358 height 358
click at [453, 230] on p "texture" at bounding box center [394, 241] width 356 height 23
click at [568, 235] on p "texture" at bounding box center [394, 241] width 356 height 23
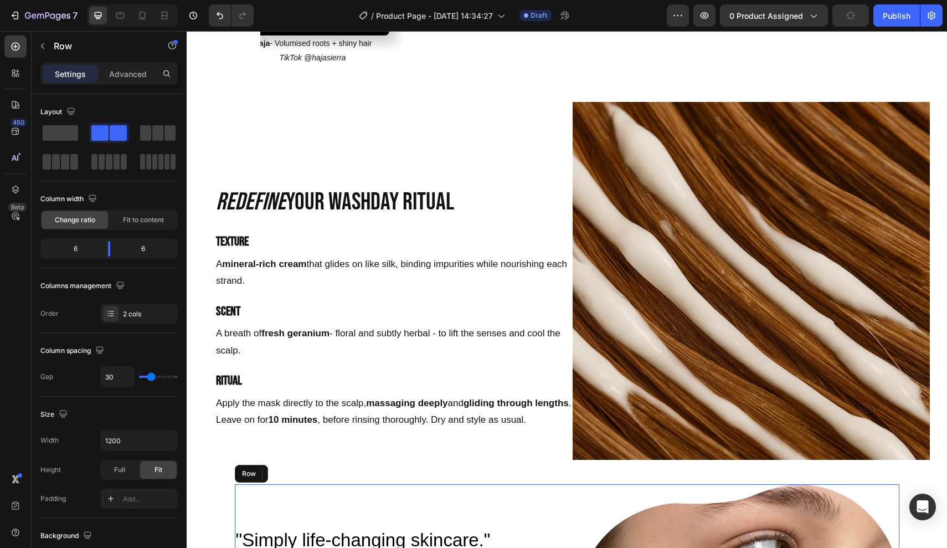
drag, startPoint x: 594, startPoint y: 544, endPoint x: 533, endPoint y: 402, distance: 155.1
click at [471, 259] on p "A mineral-rich cream that glides on like silk, binding impurities while nourish…" at bounding box center [394, 273] width 356 height 34
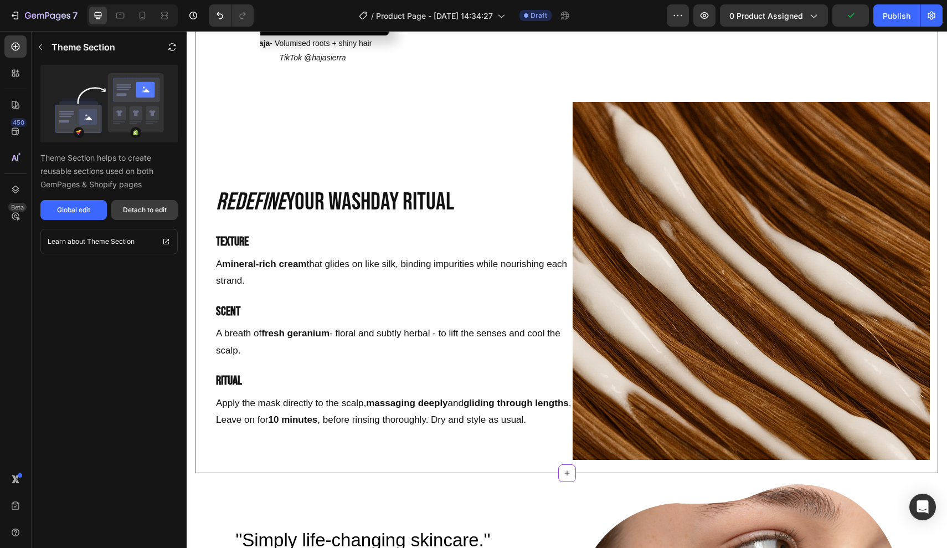
click at [143, 205] on div "Detach to edit" at bounding box center [145, 210] width 44 height 10
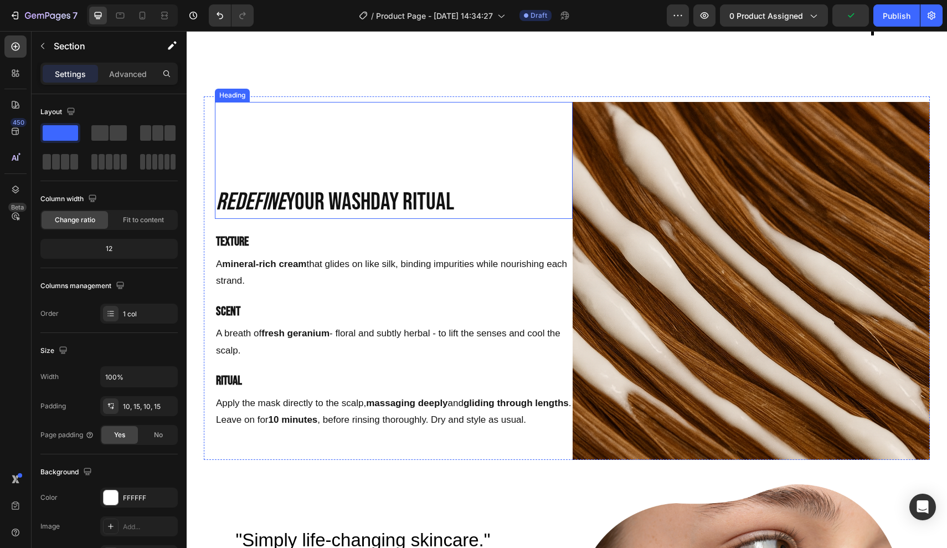
click at [331, 152] on div "Redefine your washday ritual Heading" at bounding box center [394, 160] width 358 height 117
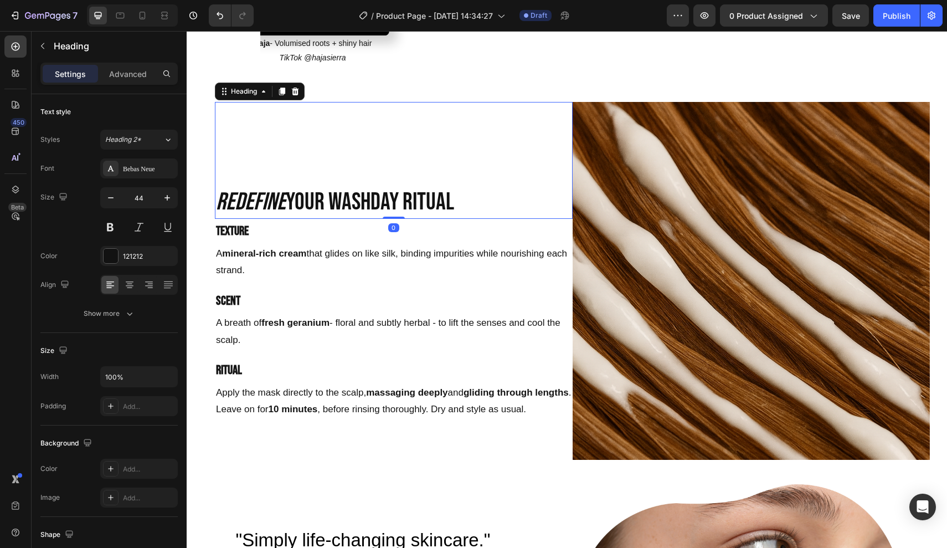
drag, startPoint x: 394, startPoint y: 214, endPoint x: 395, endPoint y: 199, distance: 15.0
click at [395, 199] on div "Redefine your washday ritual Heading 0" at bounding box center [394, 160] width 358 height 117
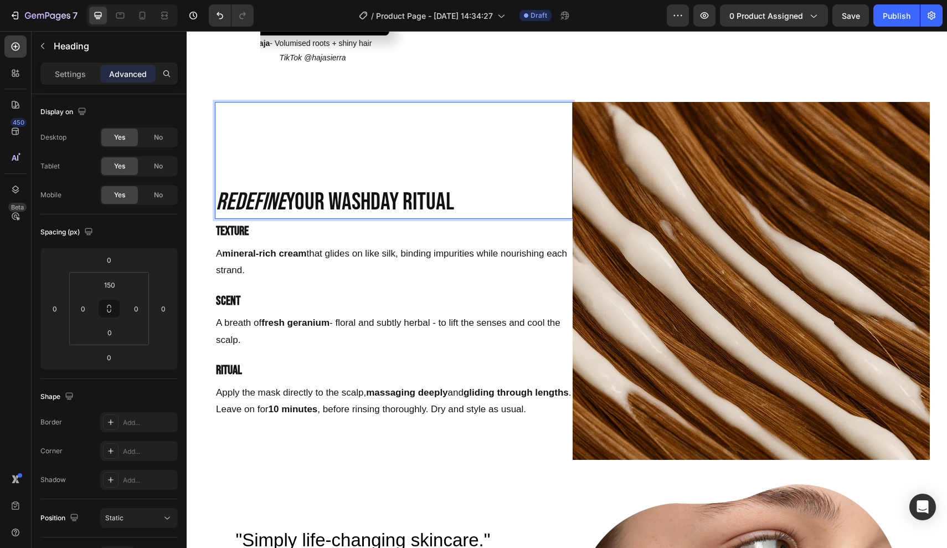
click at [222, 187] on icon "Redefine" at bounding box center [251, 201] width 70 height 29
click at [215, 185] on h2 "Redefine your washday ritual" at bounding box center [394, 202] width 358 height 34
click at [114, 286] on input "150" at bounding box center [110, 284] width 22 height 17
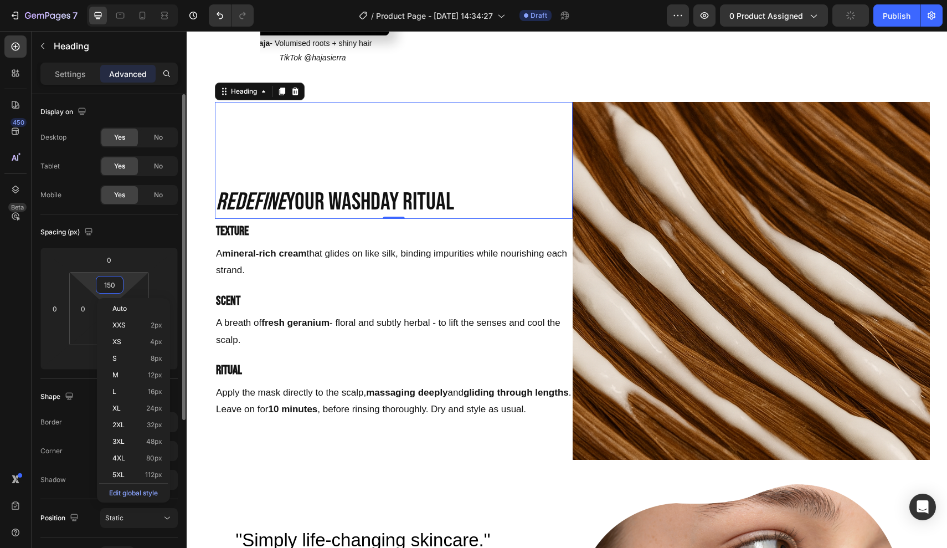
type input "e"
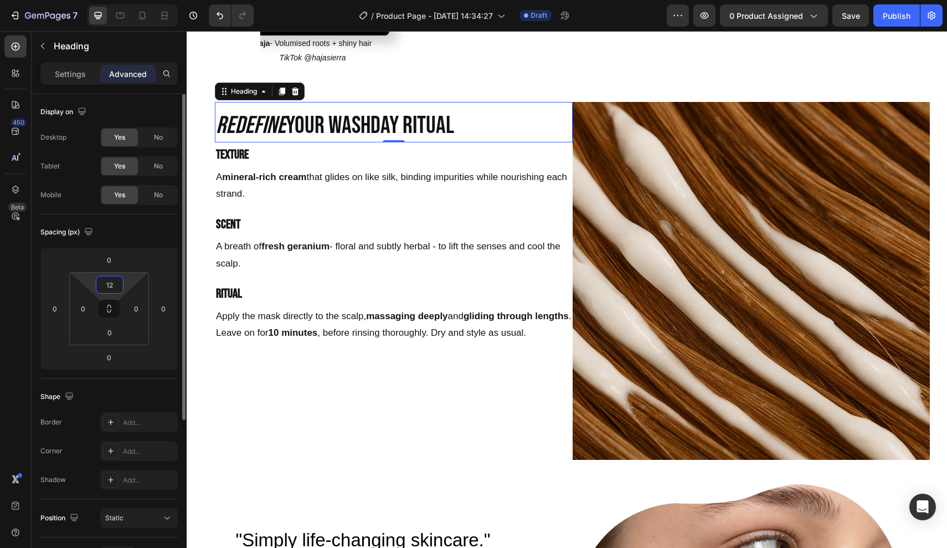
type input "125"
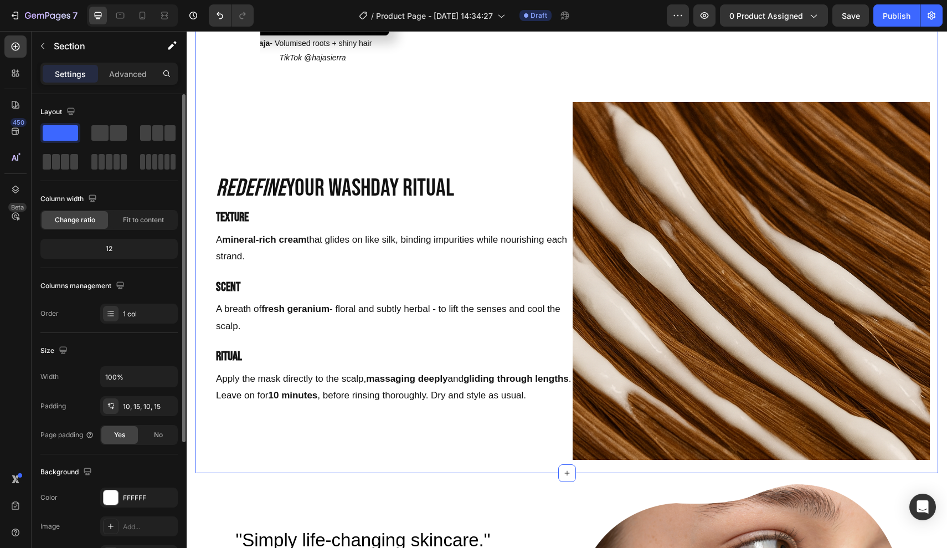
click at [314, 454] on div "Video Mawuena - Scalp reset + defined coils TikTok @adommawuena Text Block Vide…" at bounding box center [567, 116] width 743 height 714
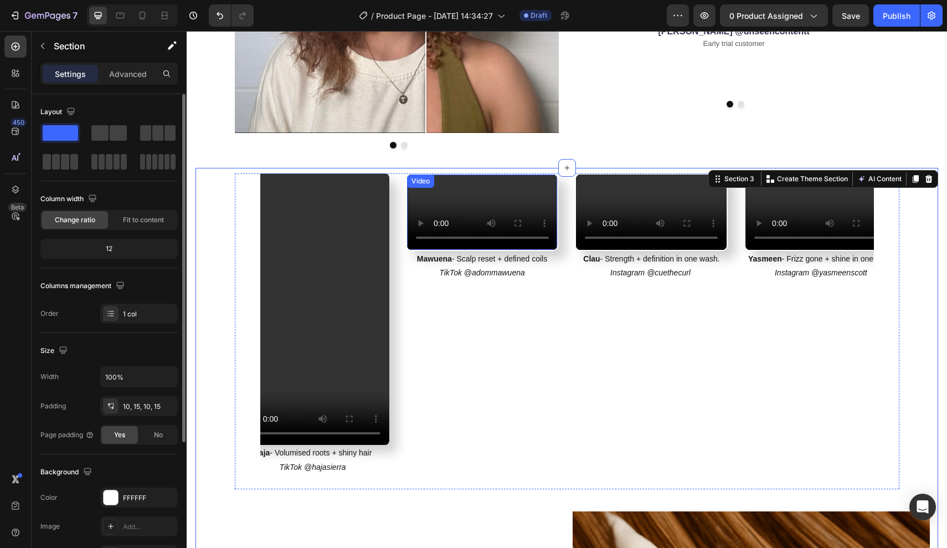
scroll to position [976, 0]
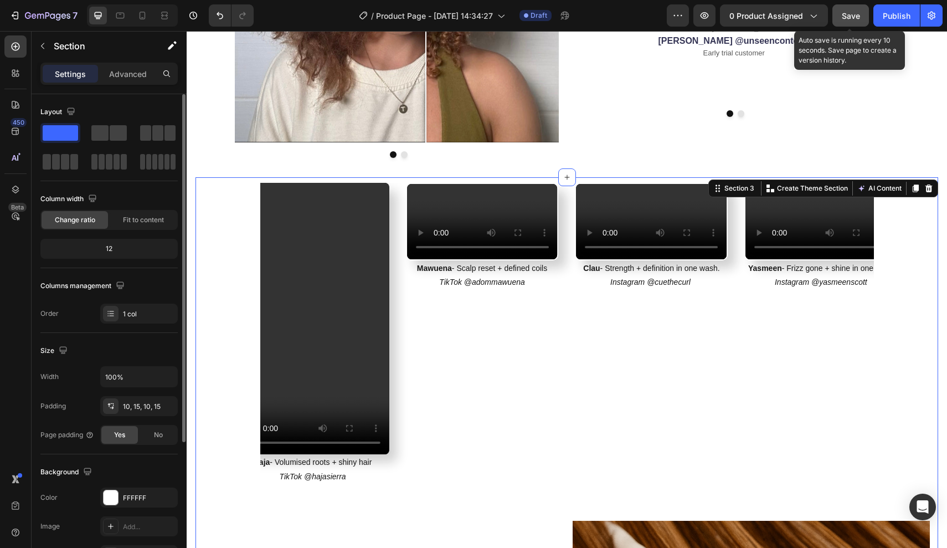
click at [846, 15] on span "Save" at bounding box center [851, 15] width 18 height 9
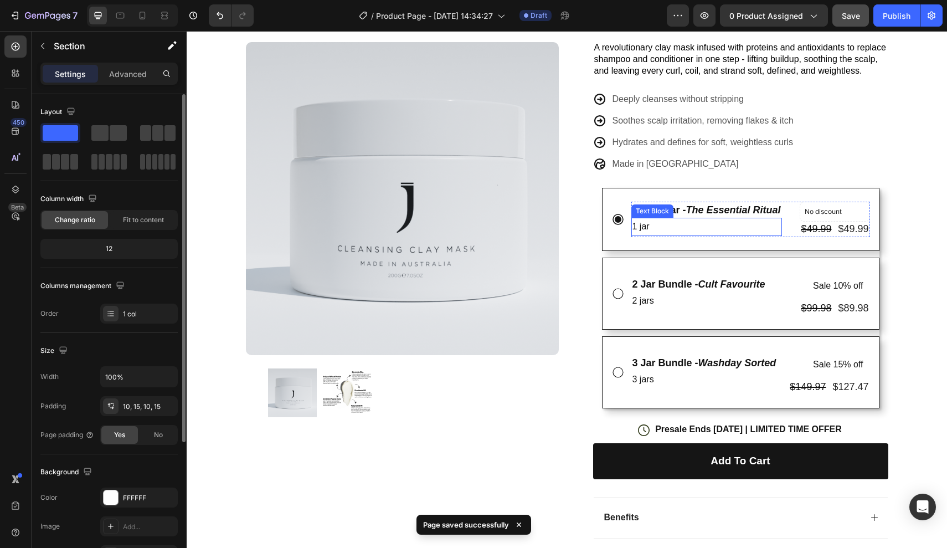
scroll to position [142, 0]
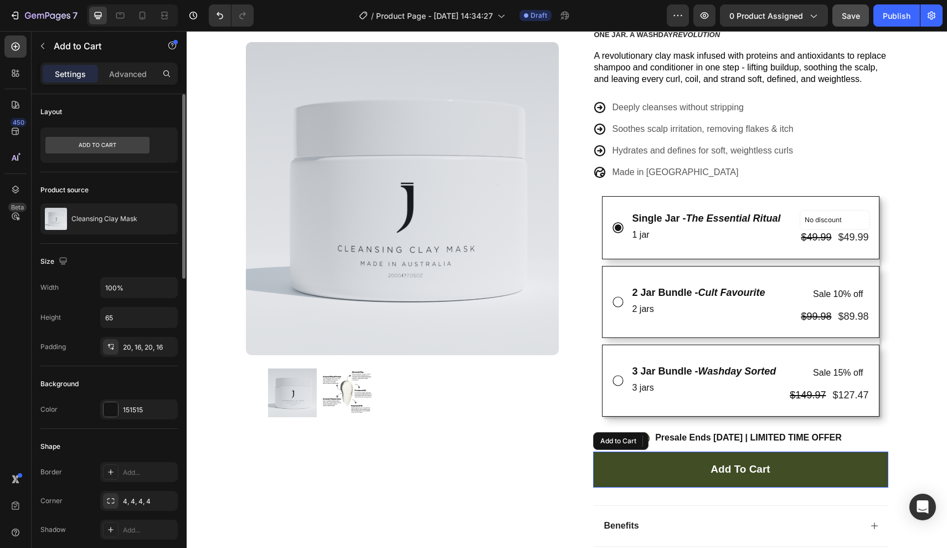
click at [652, 460] on button "Add to cart" at bounding box center [740, 469] width 295 height 36
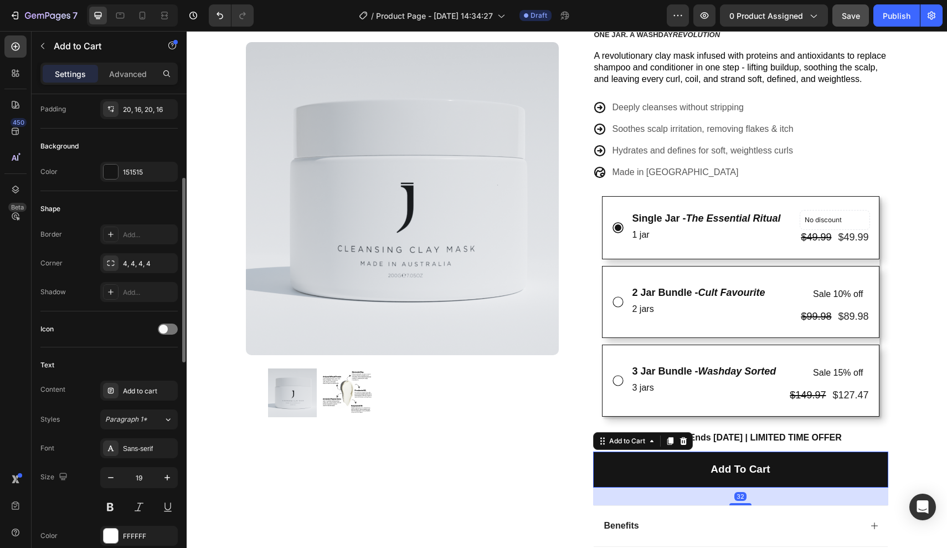
scroll to position [243, 0]
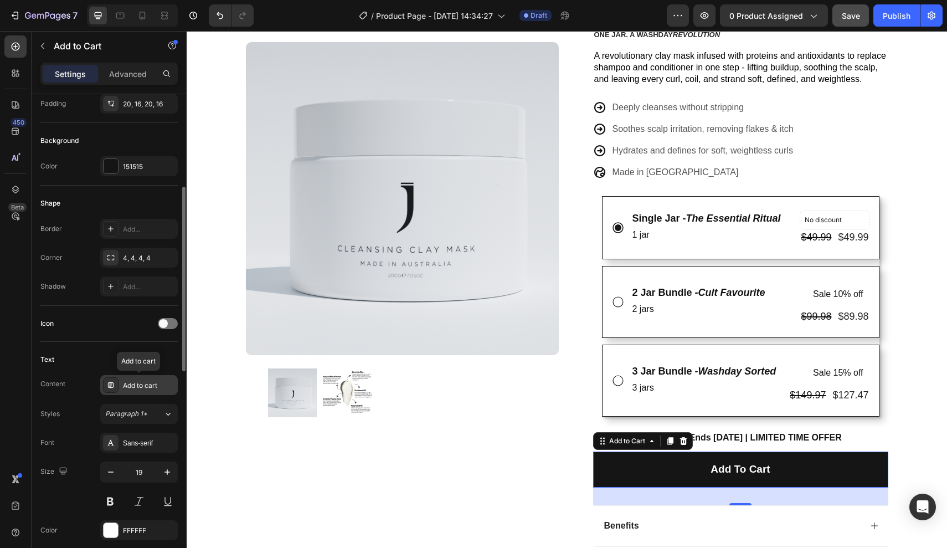
click at [138, 385] on div "Add to cart" at bounding box center [149, 385] width 52 height 10
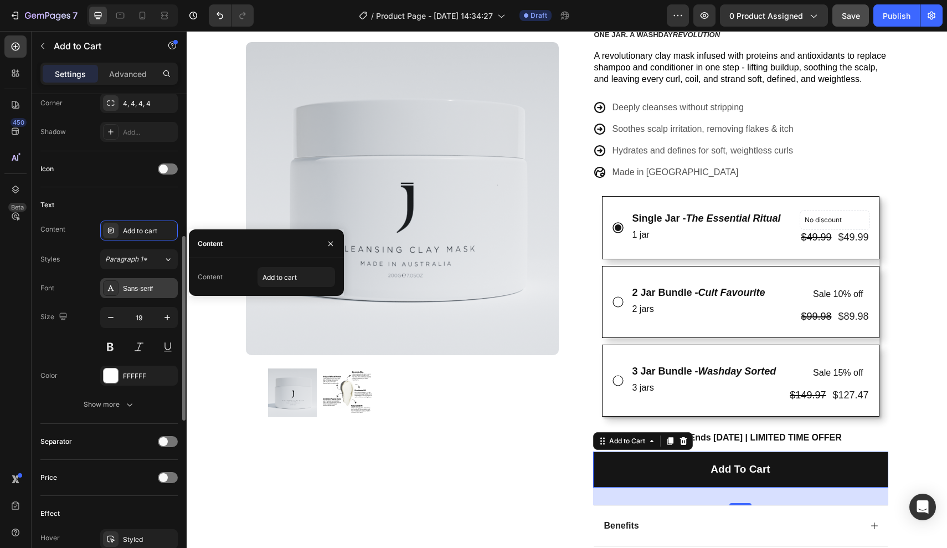
scroll to position [402, 0]
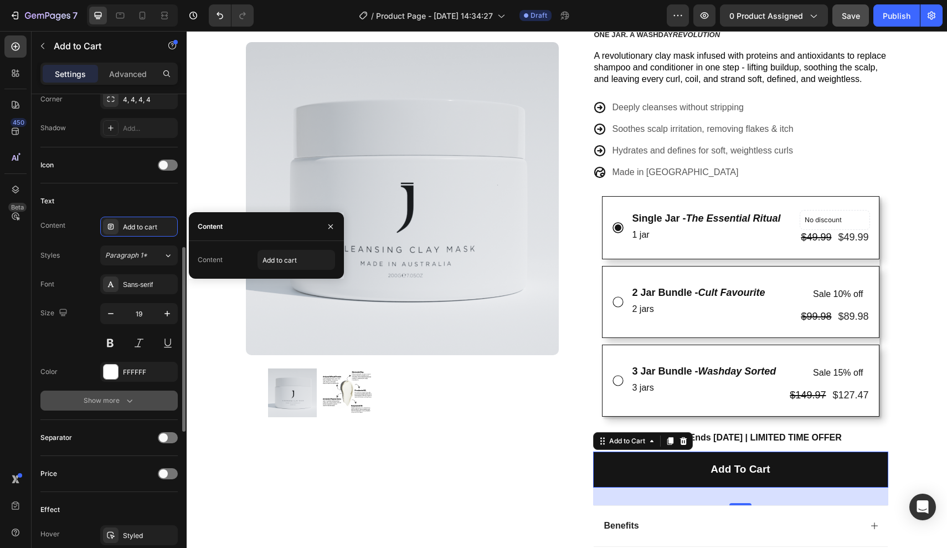
click at [126, 400] on icon "button" at bounding box center [129, 400] width 11 height 11
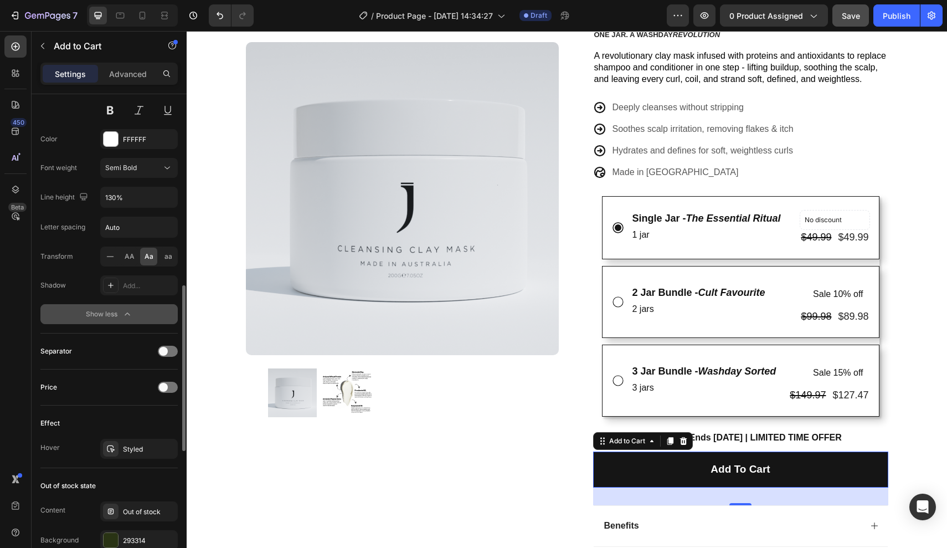
scroll to position [651, 0]
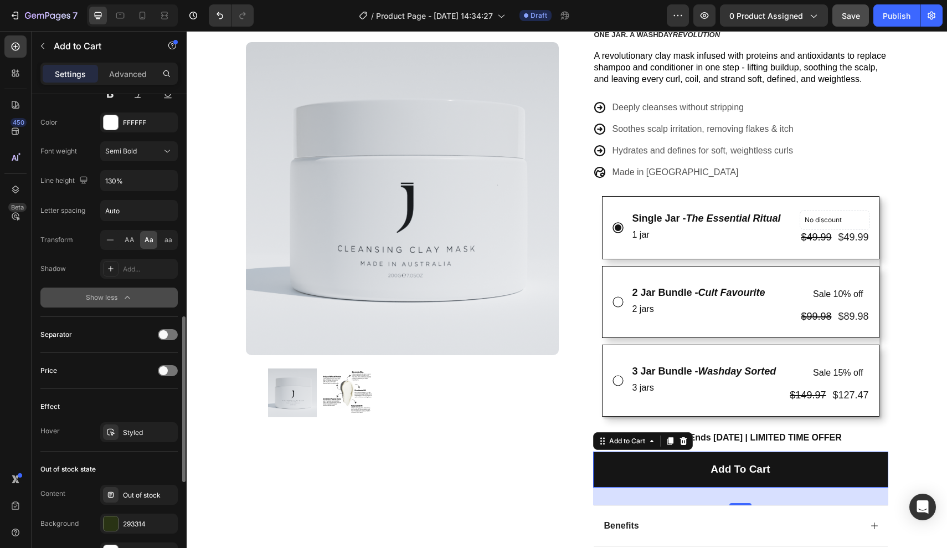
click at [127, 510] on div "Content Out of stock Background 293314 Text color FFFFFF" at bounding box center [108, 524] width 137 height 78
click at [125, 530] on div "293314" at bounding box center [139, 523] width 78 height 20
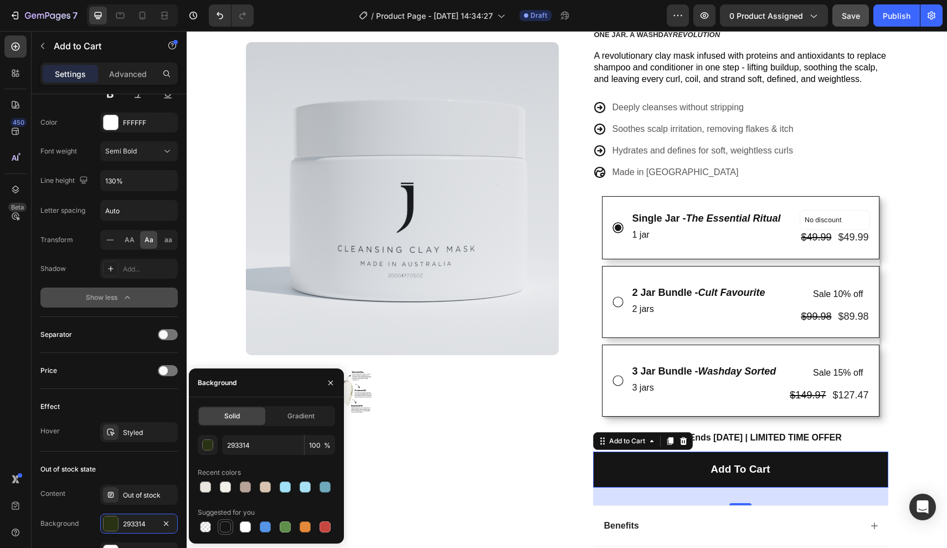
click at [225, 530] on div at bounding box center [225, 526] width 11 height 11
type input "151515"
click at [132, 430] on div "Styled" at bounding box center [139, 433] width 32 height 10
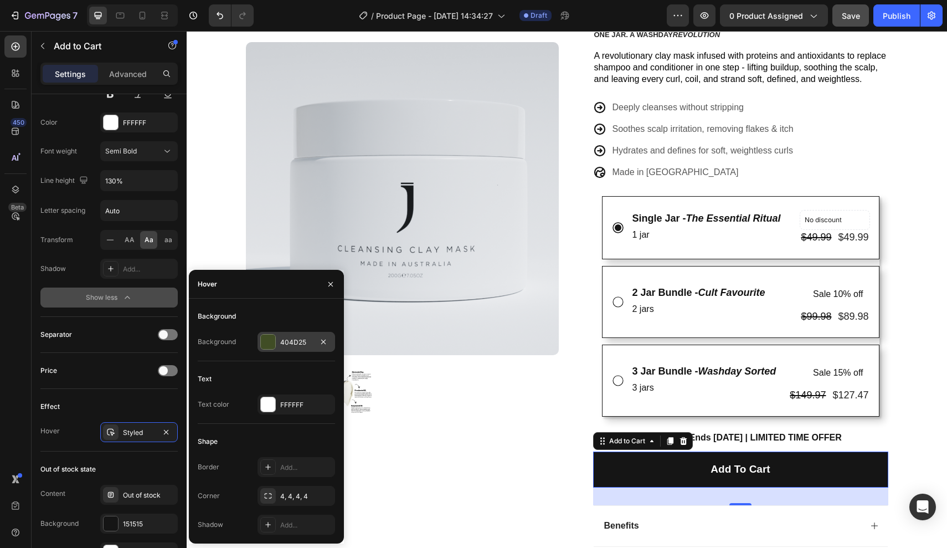
click at [276, 347] on div "404D25" at bounding box center [297, 342] width 78 height 20
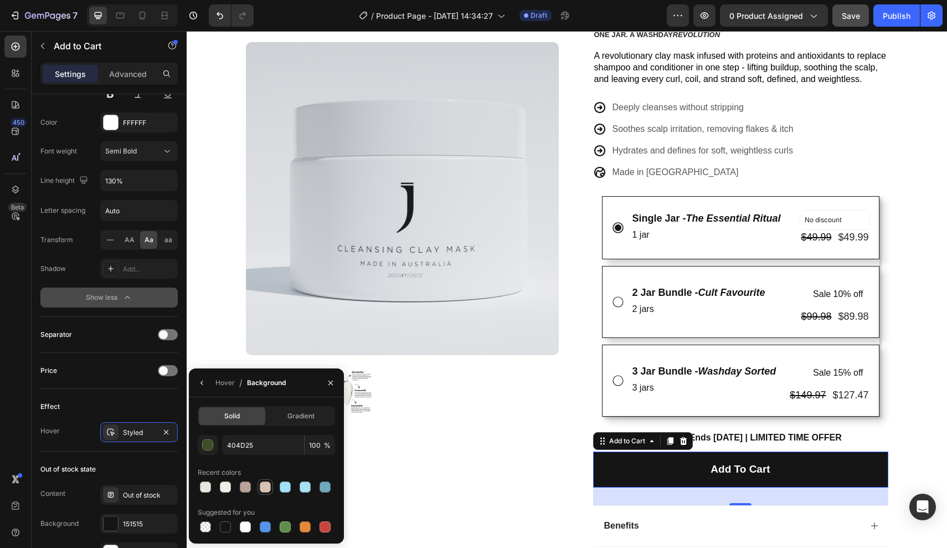
click at [263, 486] on div at bounding box center [265, 486] width 11 height 11
click at [225, 486] on div at bounding box center [225, 486] width 11 height 11
click at [210, 486] on div at bounding box center [205, 486] width 11 height 11
click at [308, 481] on div at bounding box center [305, 486] width 13 height 13
click at [227, 522] on div at bounding box center [225, 526] width 11 height 11
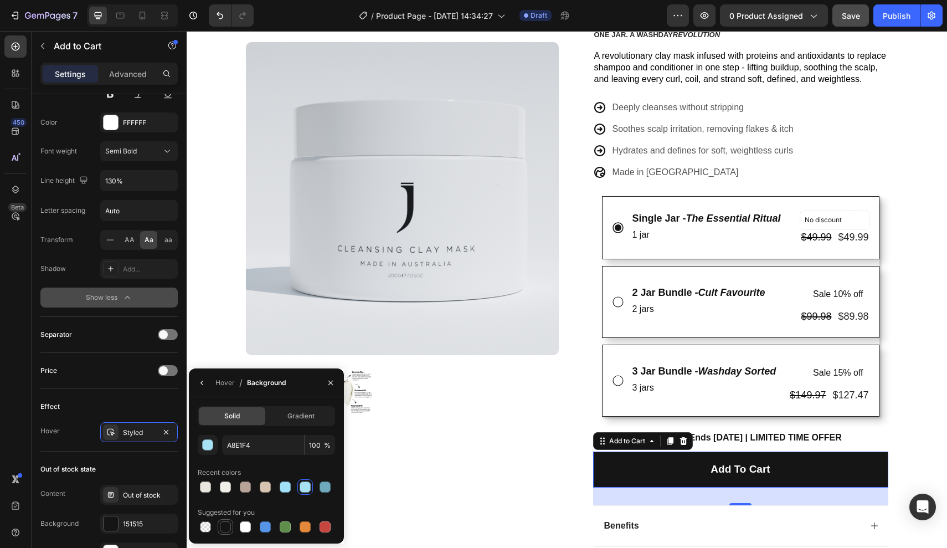
type input "151515"
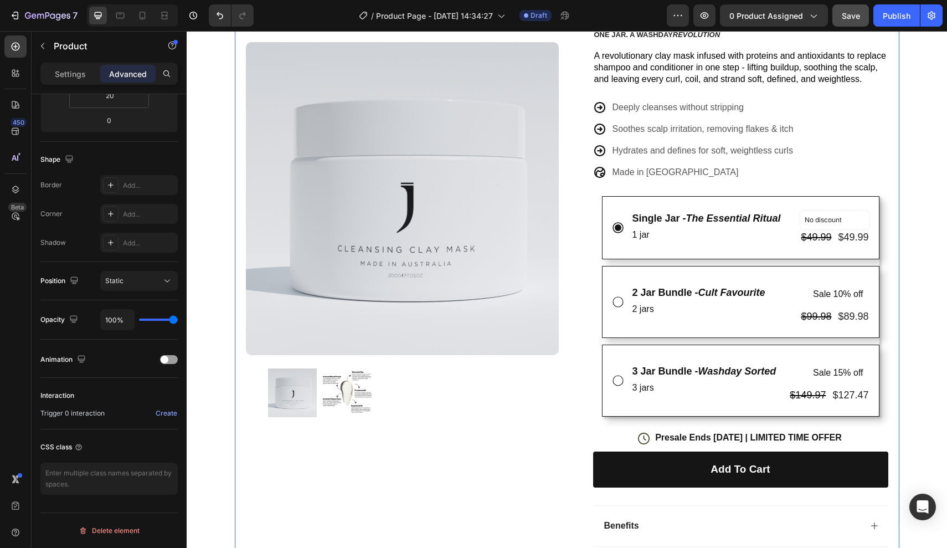
click at [524, 443] on div "Product Images Row" at bounding box center [402, 301] width 313 height 687
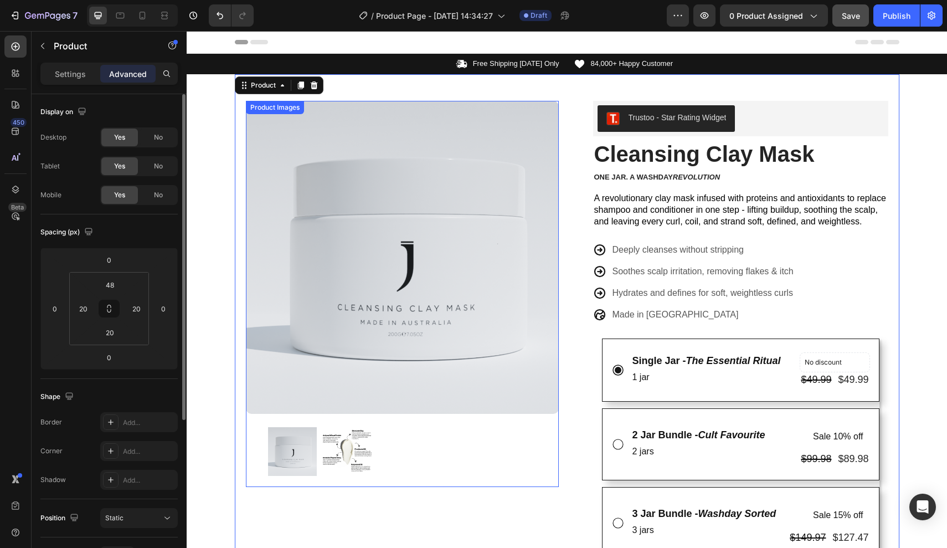
scroll to position [0, 0]
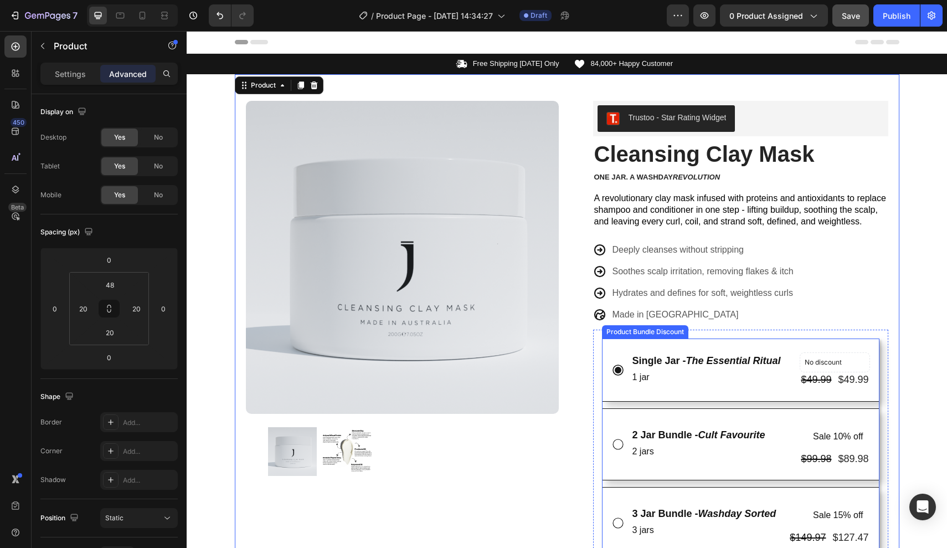
click at [604, 347] on div "Single Jar - The Essential Ritual Text Block 1 jar Text Block No discount Not b…" at bounding box center [740, 369] width 277 height 63
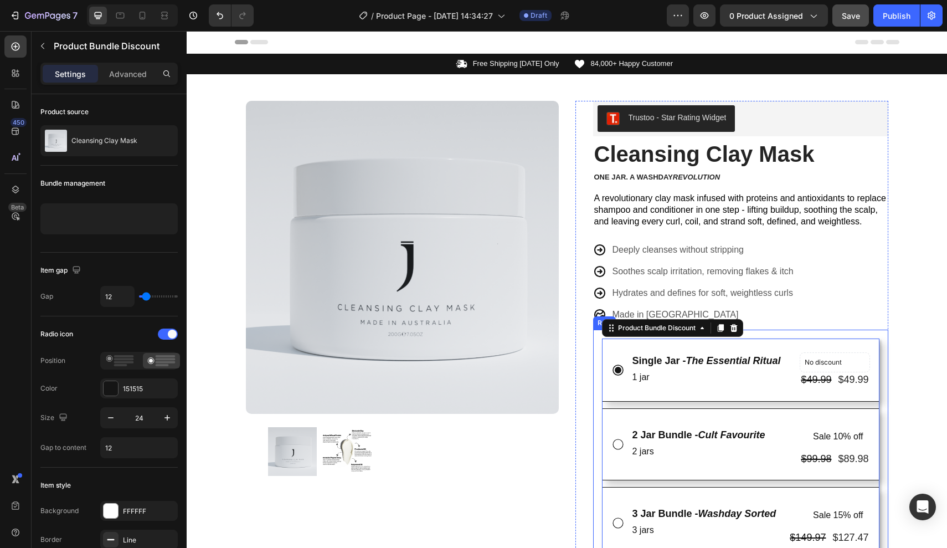
click at [597, 347] on div "Single Jar - The Essential Ritual Text Block 1 jar Text Block No discount Not b…" at bounding box center [740, 449] width 295 height 238
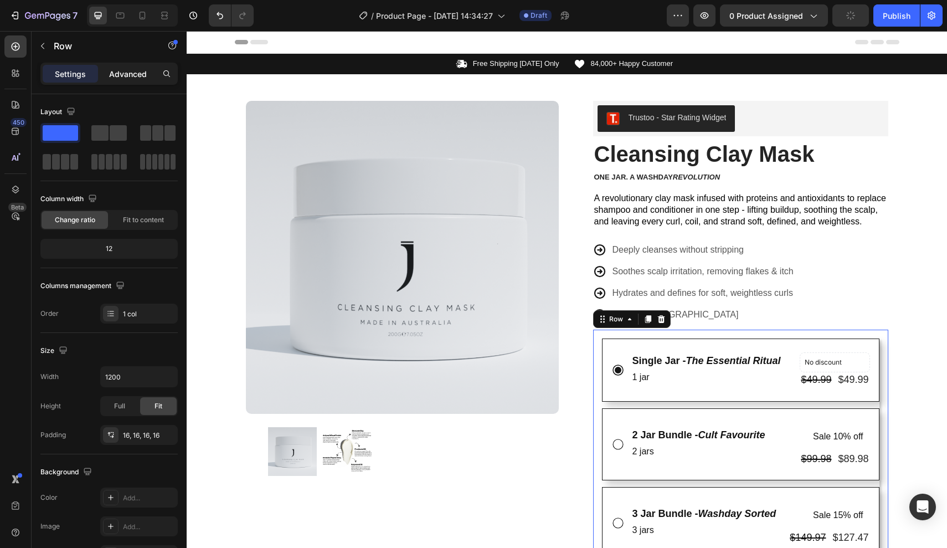
click at [124, 67] on div "Advanced" at bounding box center [127, 74] width 55 height 18
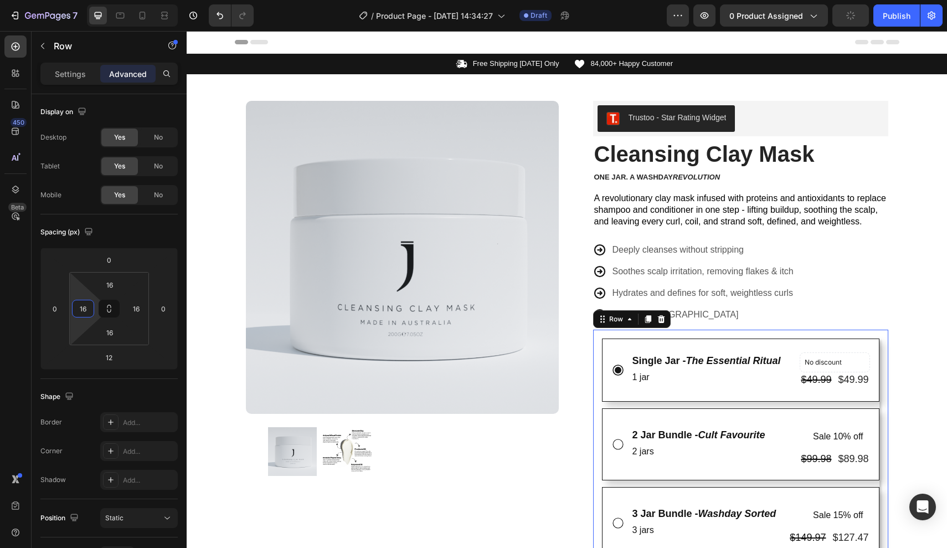
click at [90, 305] on input "16" at bounding box center [83, 308] width 17 height 17
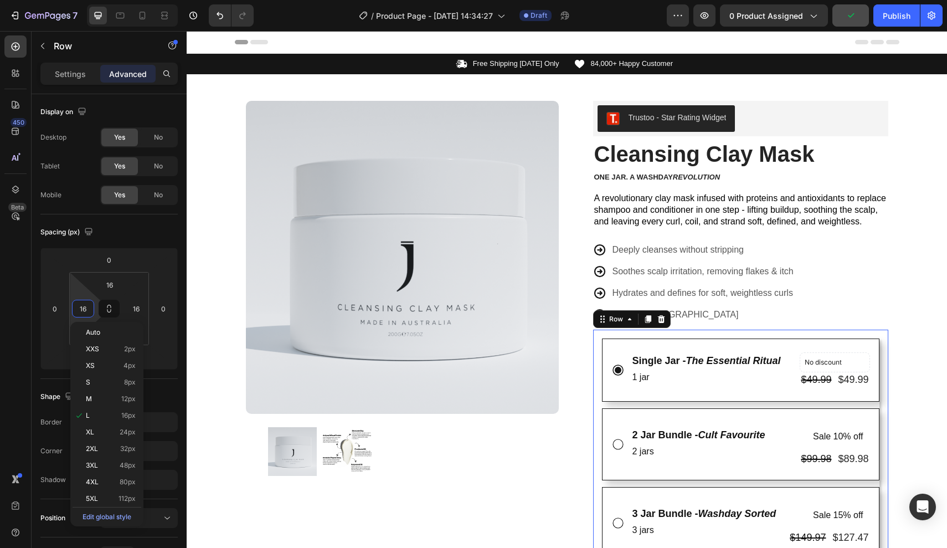
type input "8"
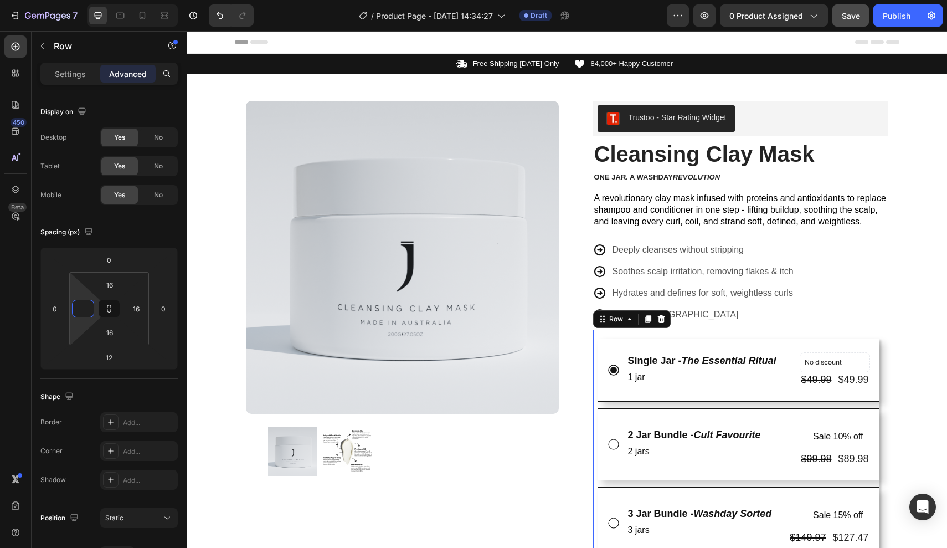
type input "0"
click at [513, 479] on div "Product Images" at bounding box center [402, 294] width 313 height 386
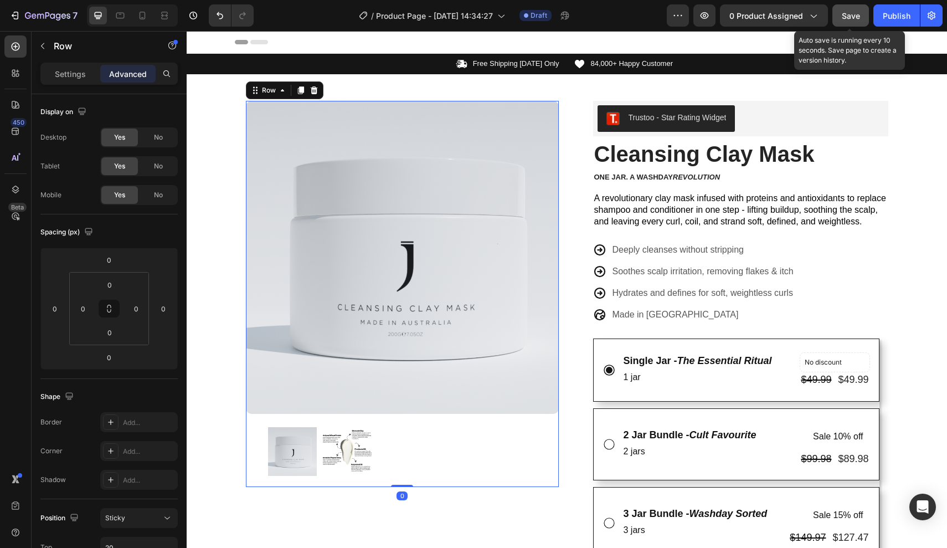
click at [848, 22] on button "Save" at bounding box center [850, 15] width 37 height 22
click at [848, 22] on button "button" at bounding box center [850, 15] width 37 height 22
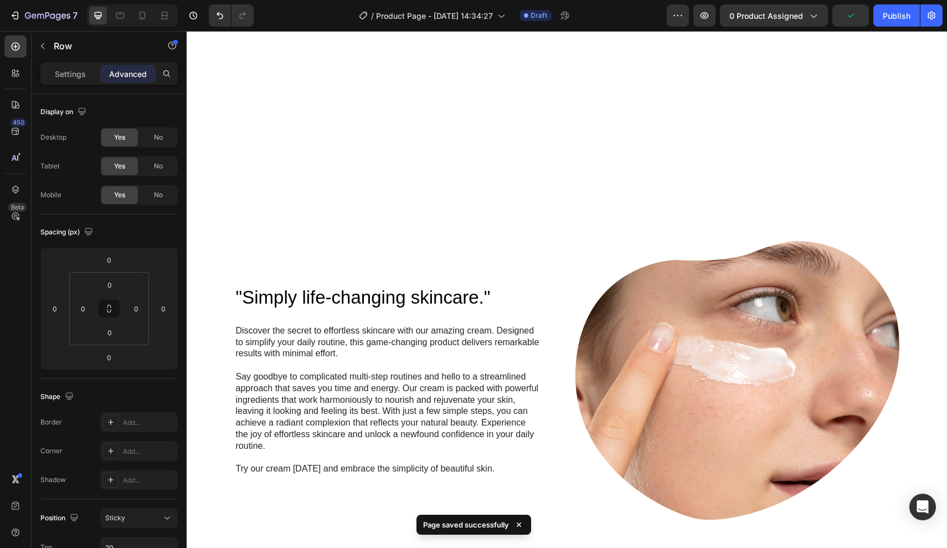
scroll to position [1950, 0]
